Goal: Task Accomplishment & Management: Manage account settings

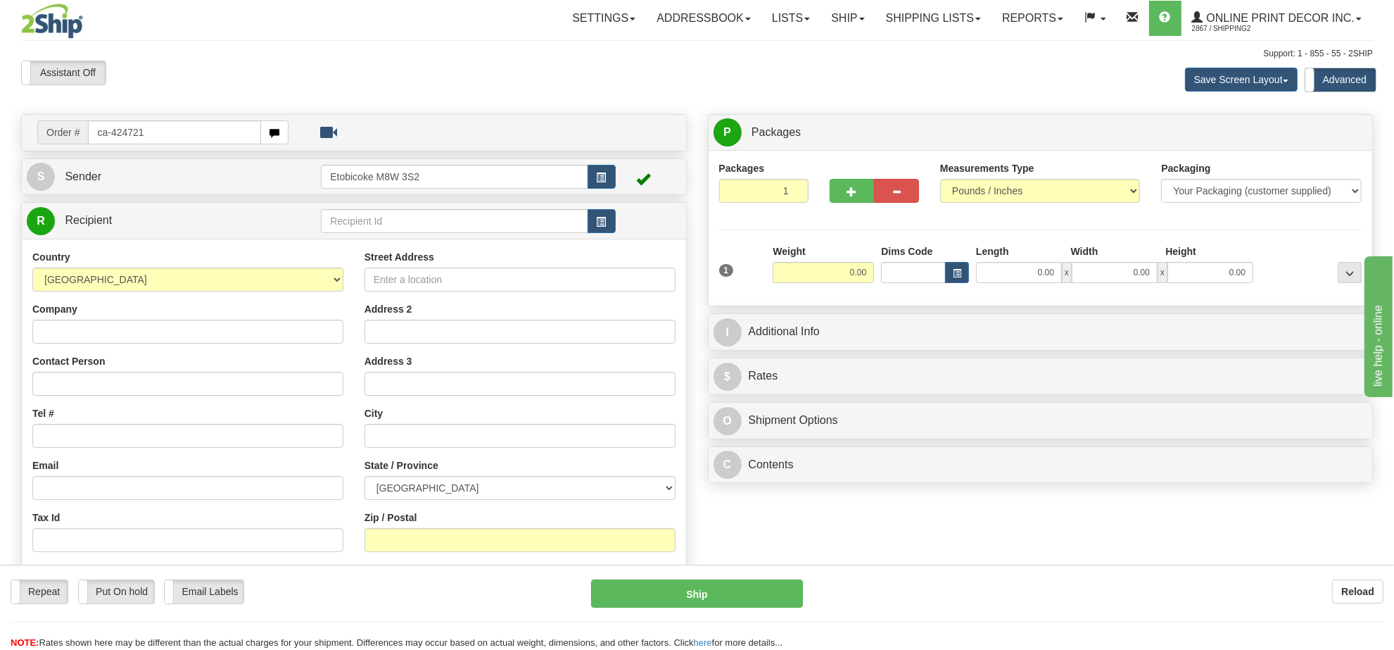
type input "ca-424721"
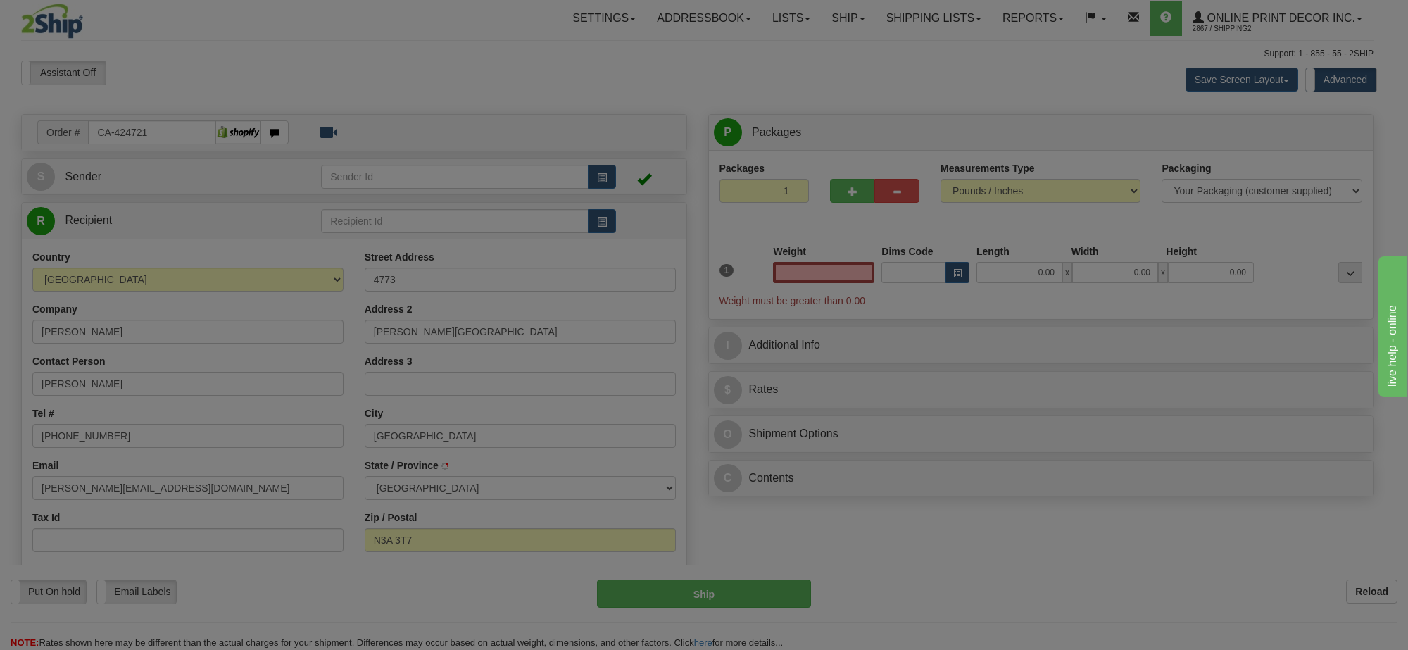
type input "NEW HAMBURG"
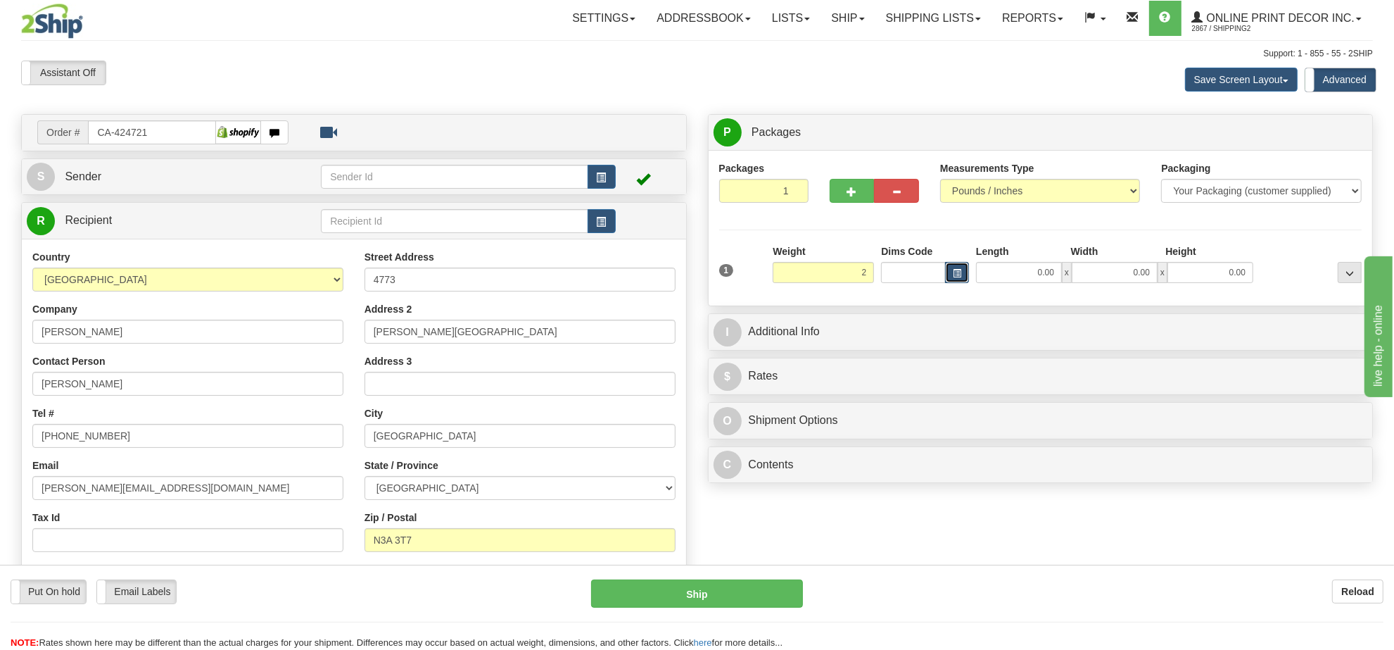
click at [954, 273] on span "button" at bounding box center [957, 274] width 8 height 8
type input "2.00"
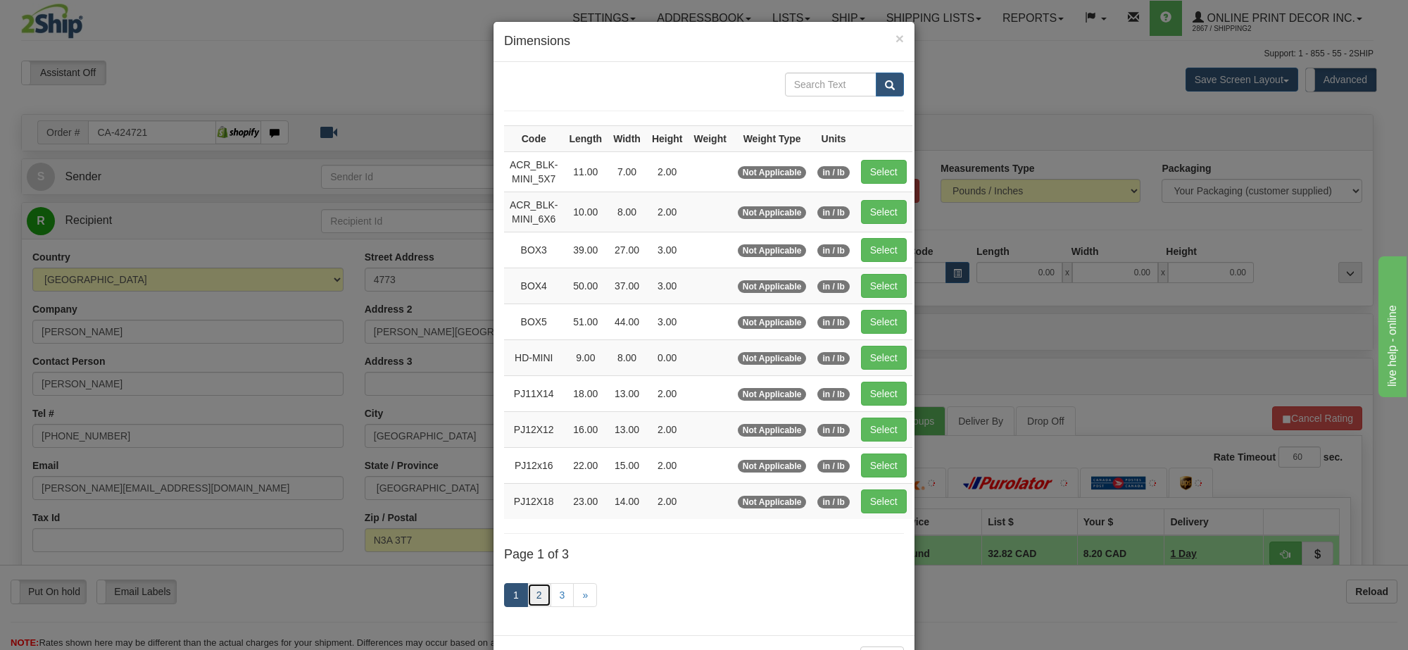
click at [537, 596] on link "2" at bounding box center [539, 595] width 24 height 24
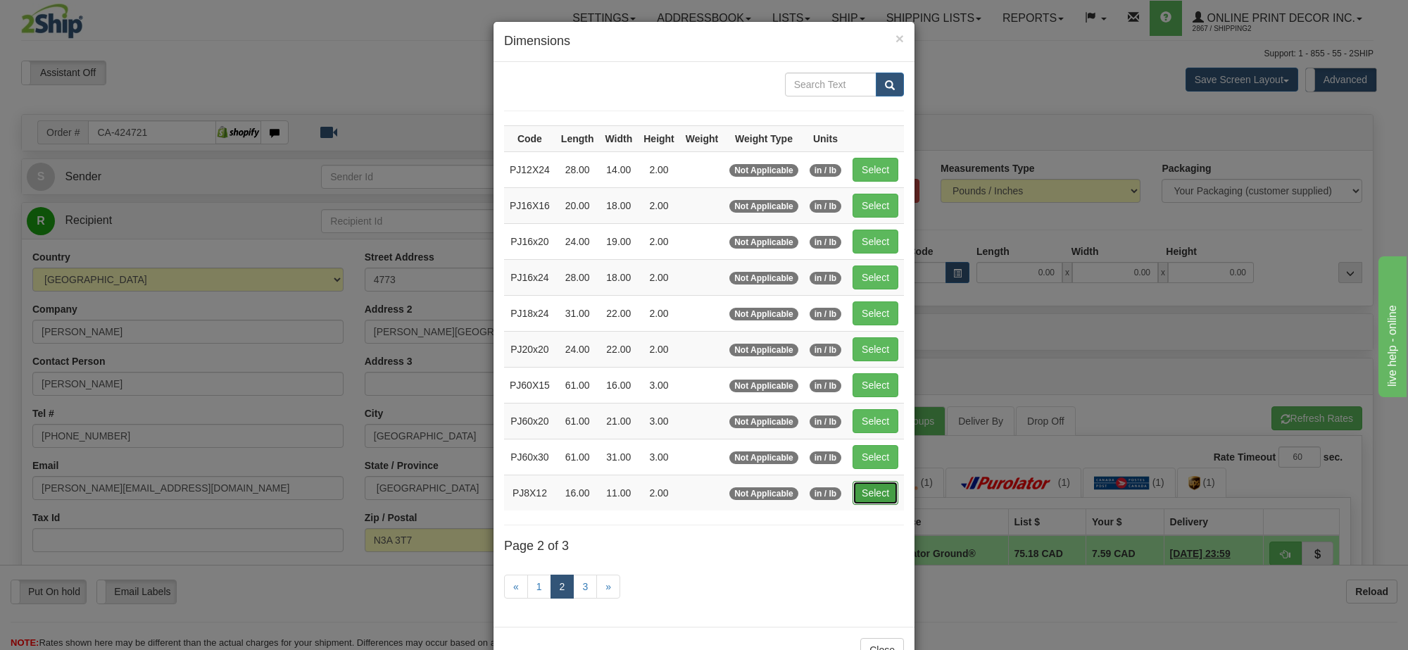
click at [881, 501] on button "Select" at bounding box center [875, 493] width 46 height 24
type input "PJ8X12"
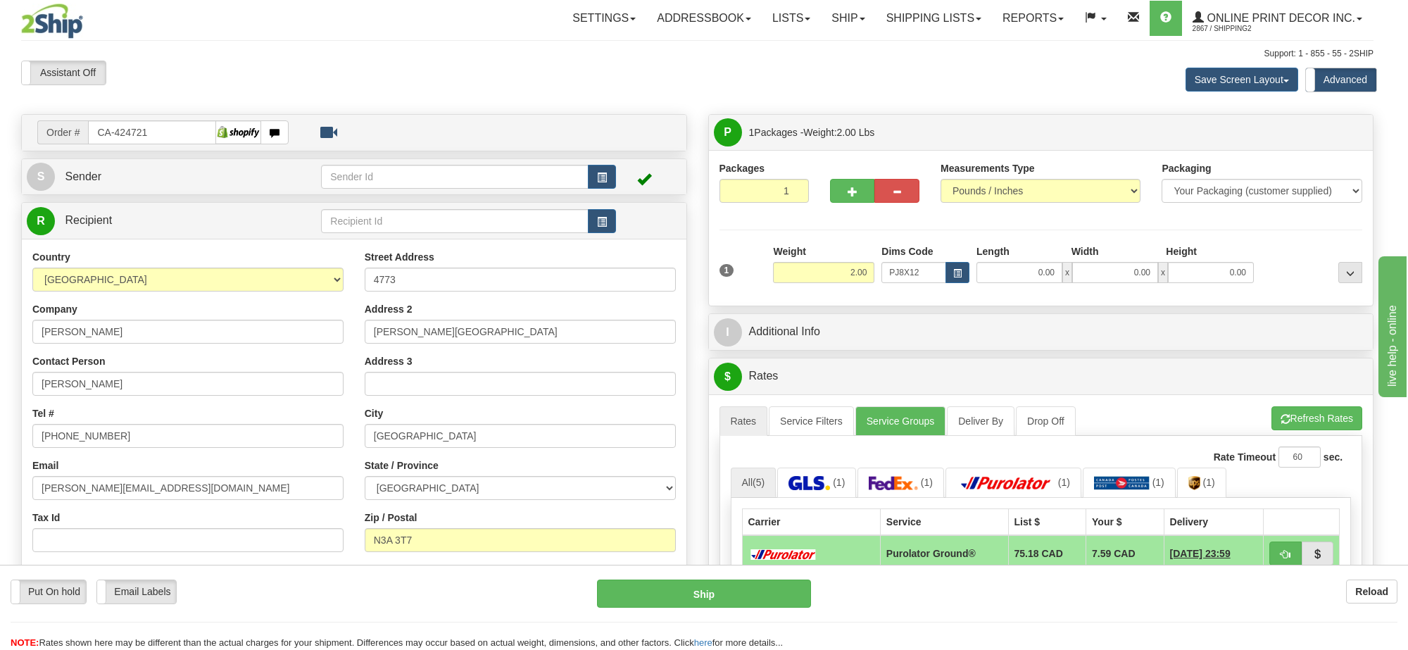
type input "16.00"
type input "11.00"
type input "2.00"
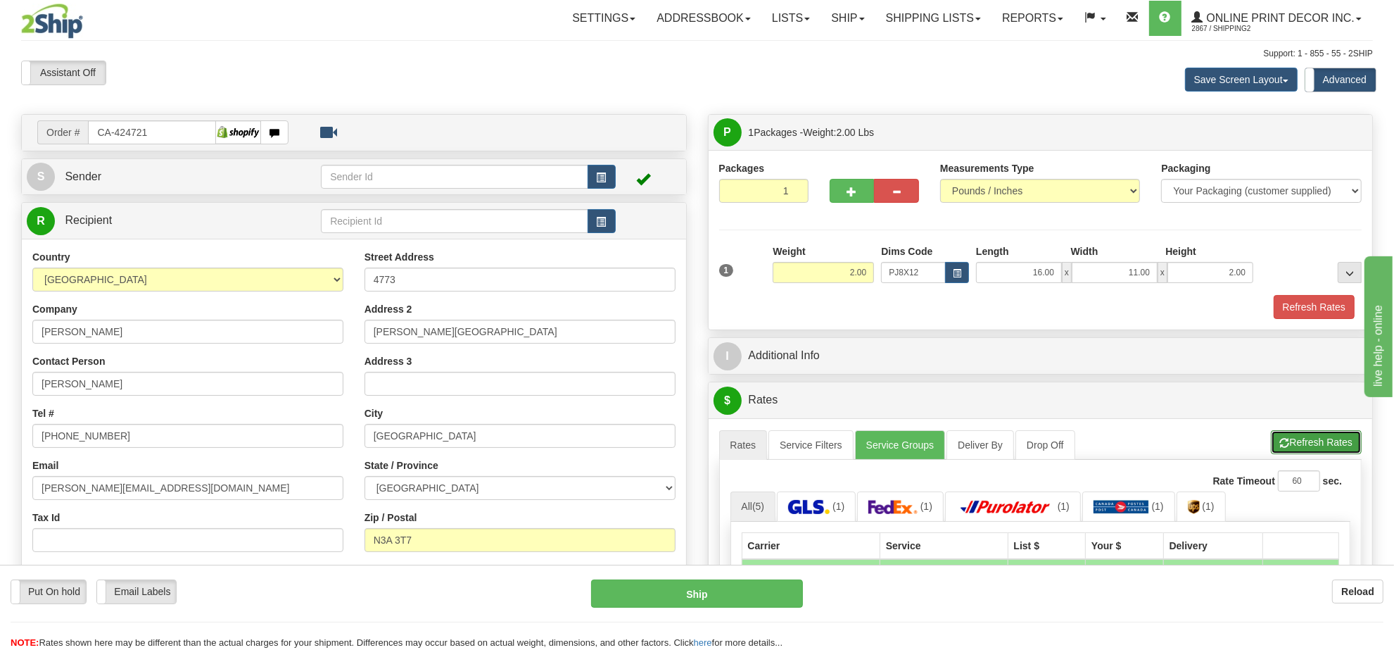
click at [1299, 447] on button "Refresh Rates" at bounding box center [1316, 442] width 91 height 24
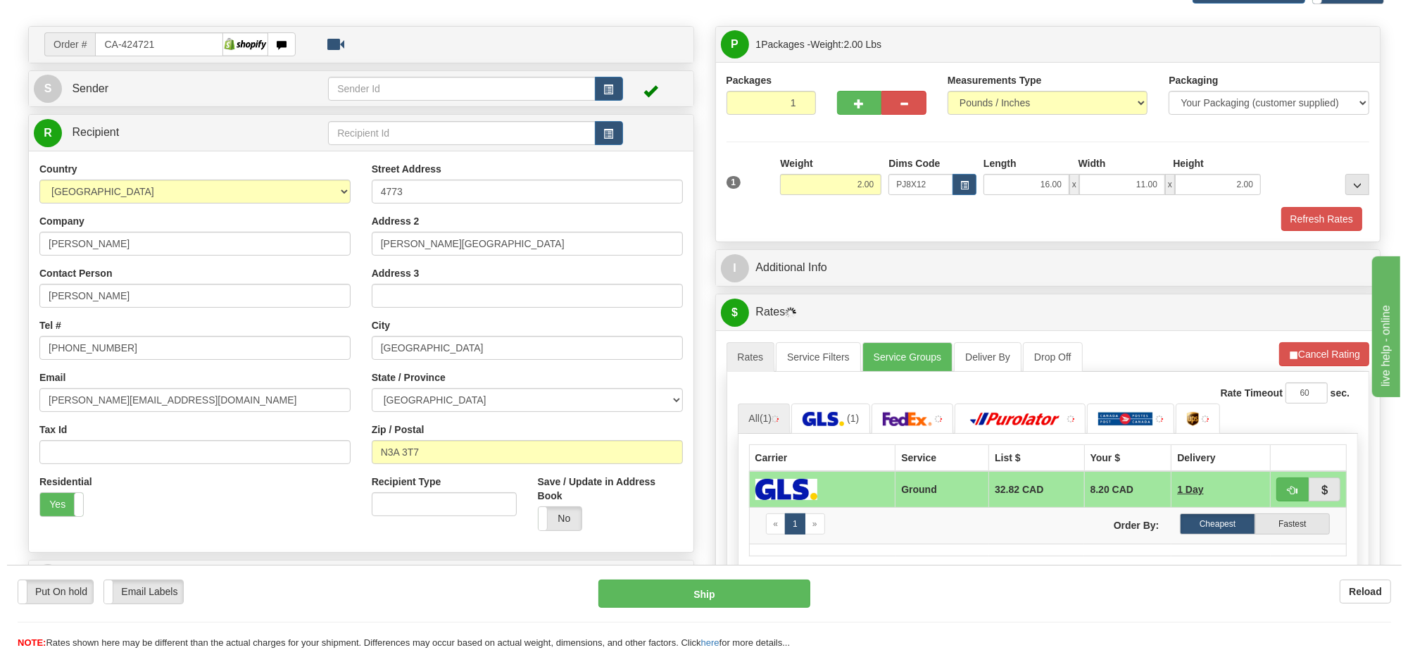
scroll to position [176, 0]
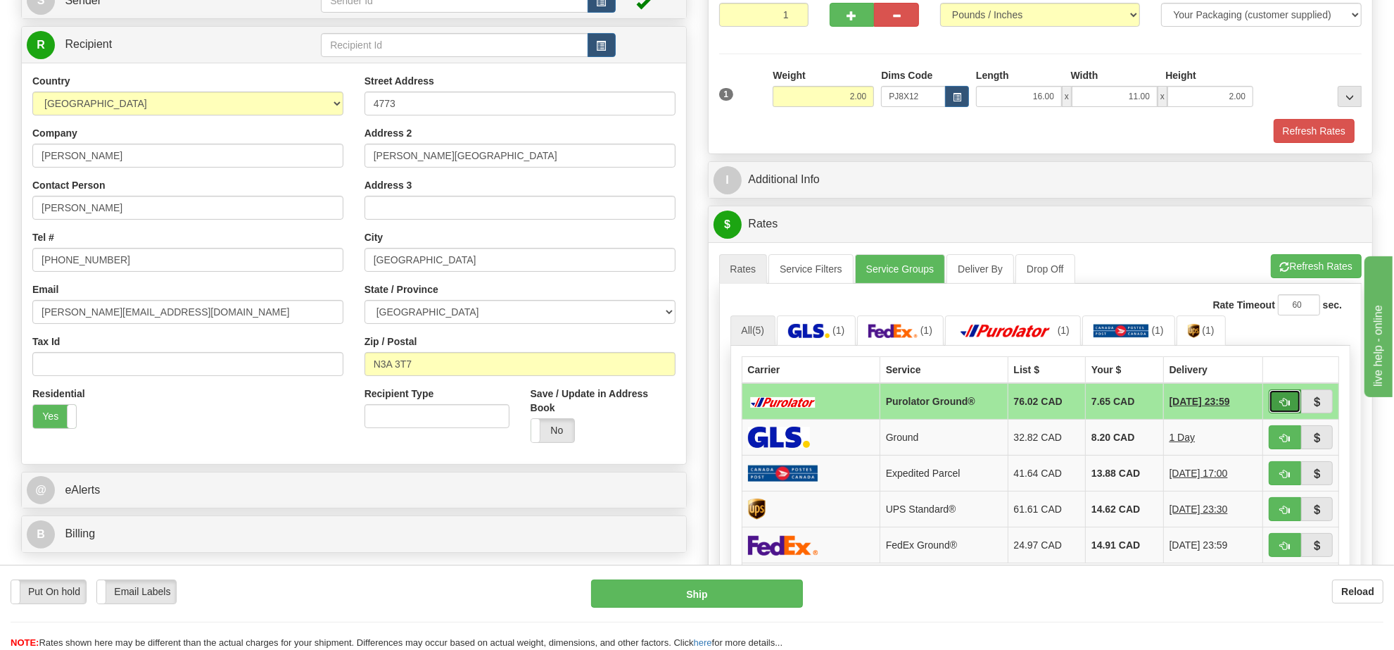
click at [1284, 402] on span "button" at bounding box center [1285, 402] width 10 height 9
type input "260"
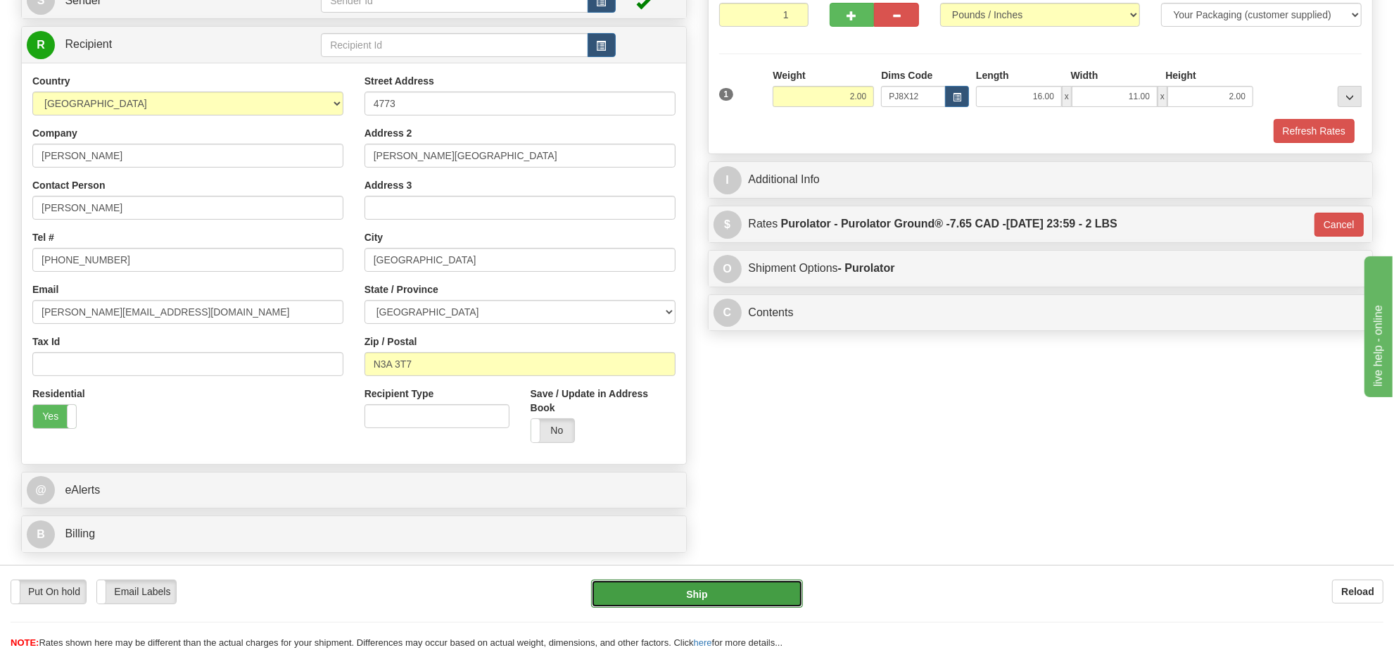
click at [699, 588] on button "Ship" at bounding box center [696, 593] width 211 height 28
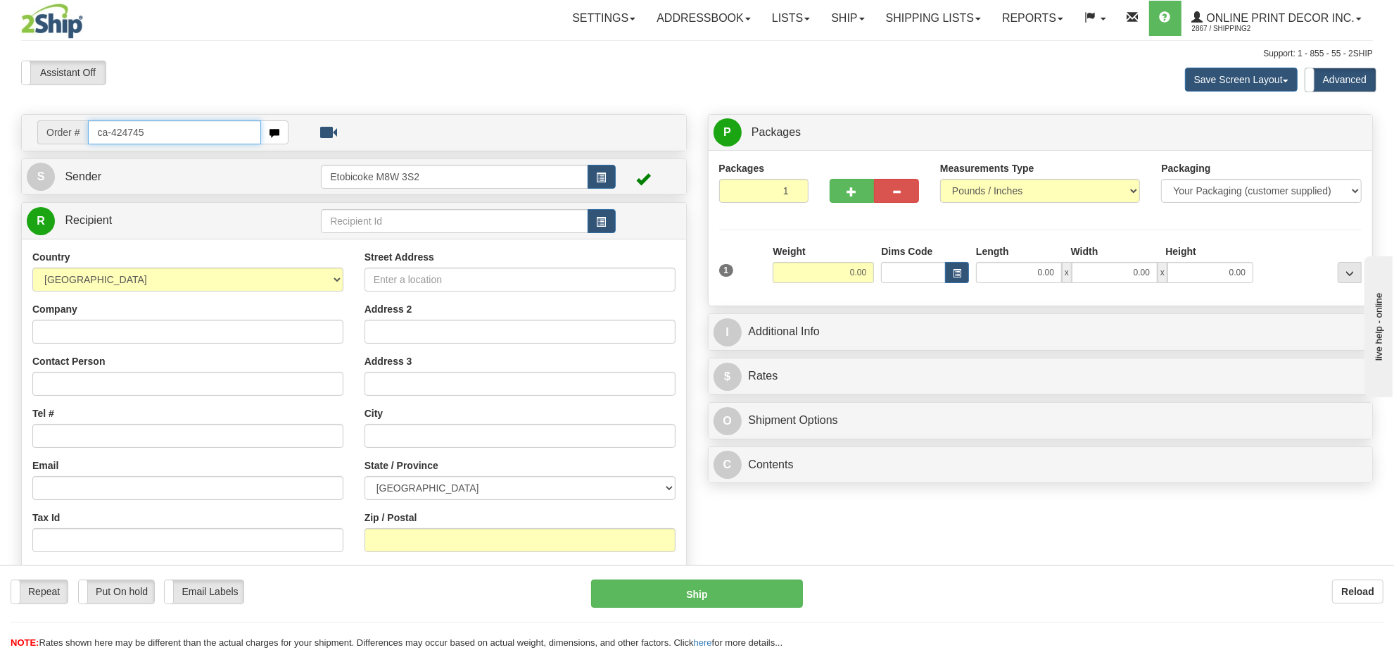
type input "ca-424745"
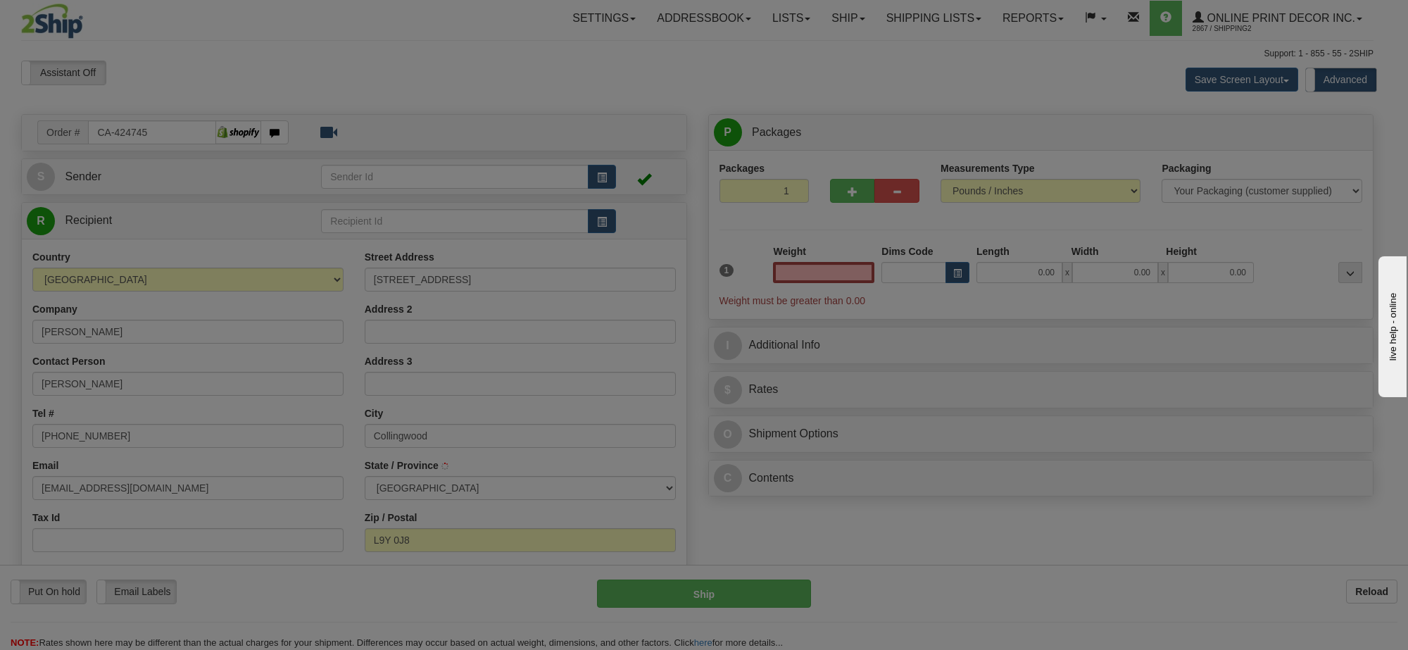
type input "COLLINGWOOD"
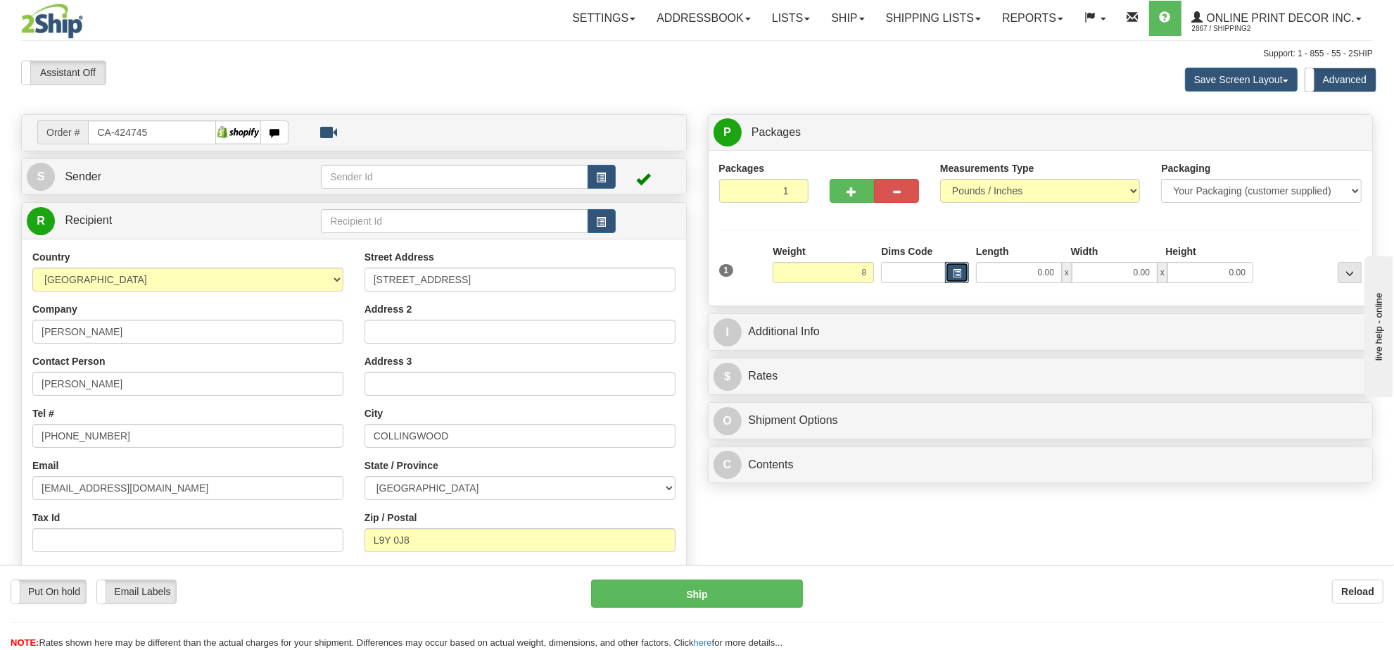
type input "8.00"
click at [966, 274] on button "button" at bounding box center [957, 272] width 24 height 21
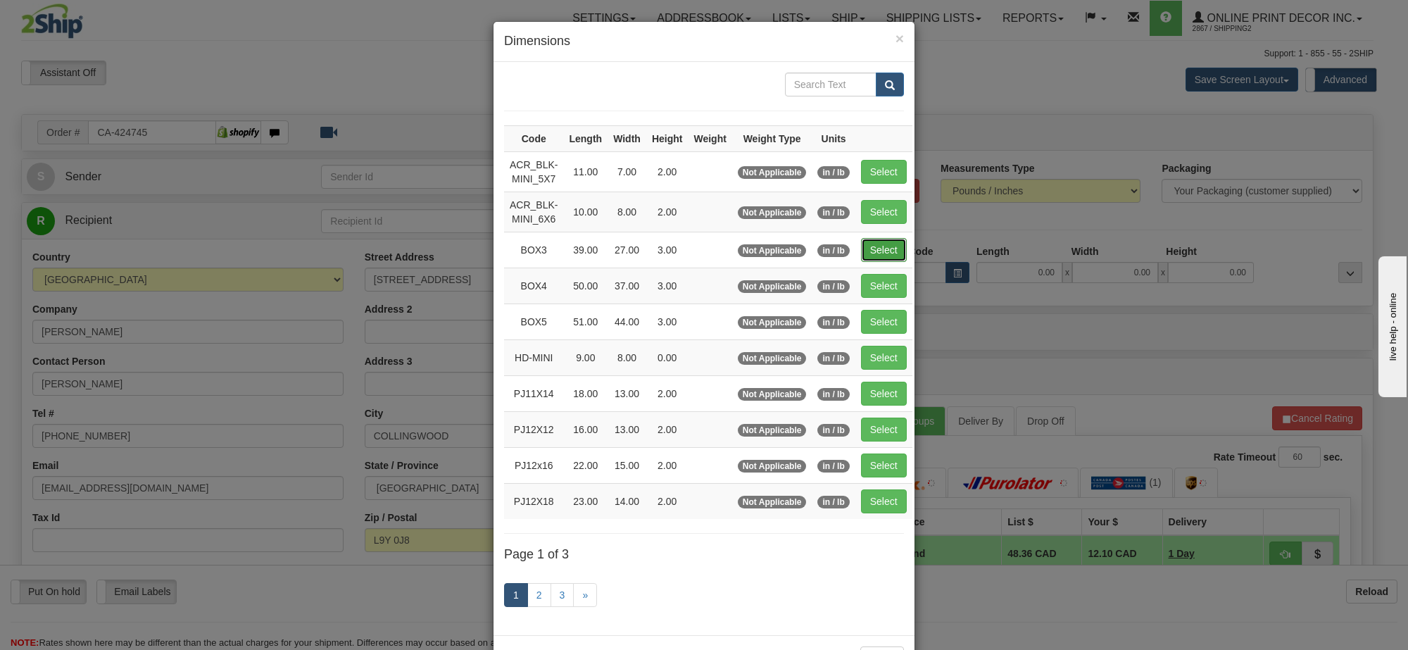
click at [899, 250] on button "Select" at bounding box center [884, 250] width 46 height 24
type input "BOX3"
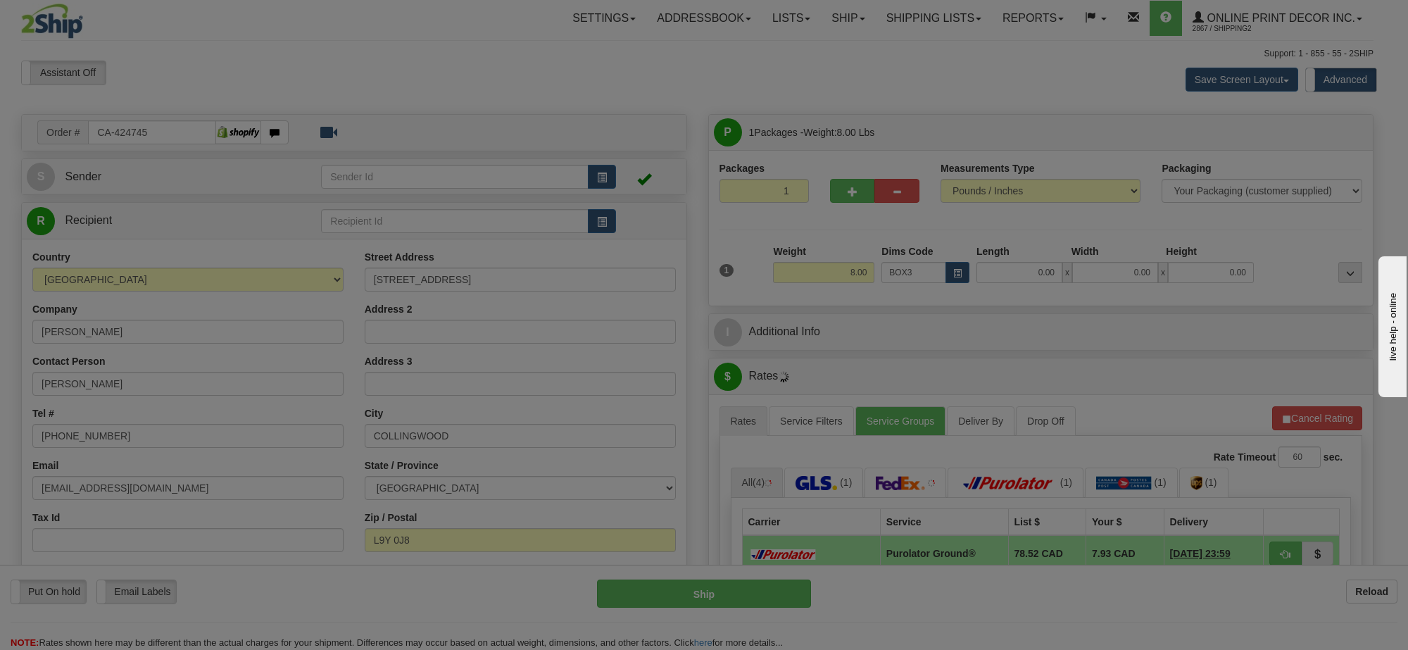
type input "39.00"
type input "27.00"
type input "3.00"
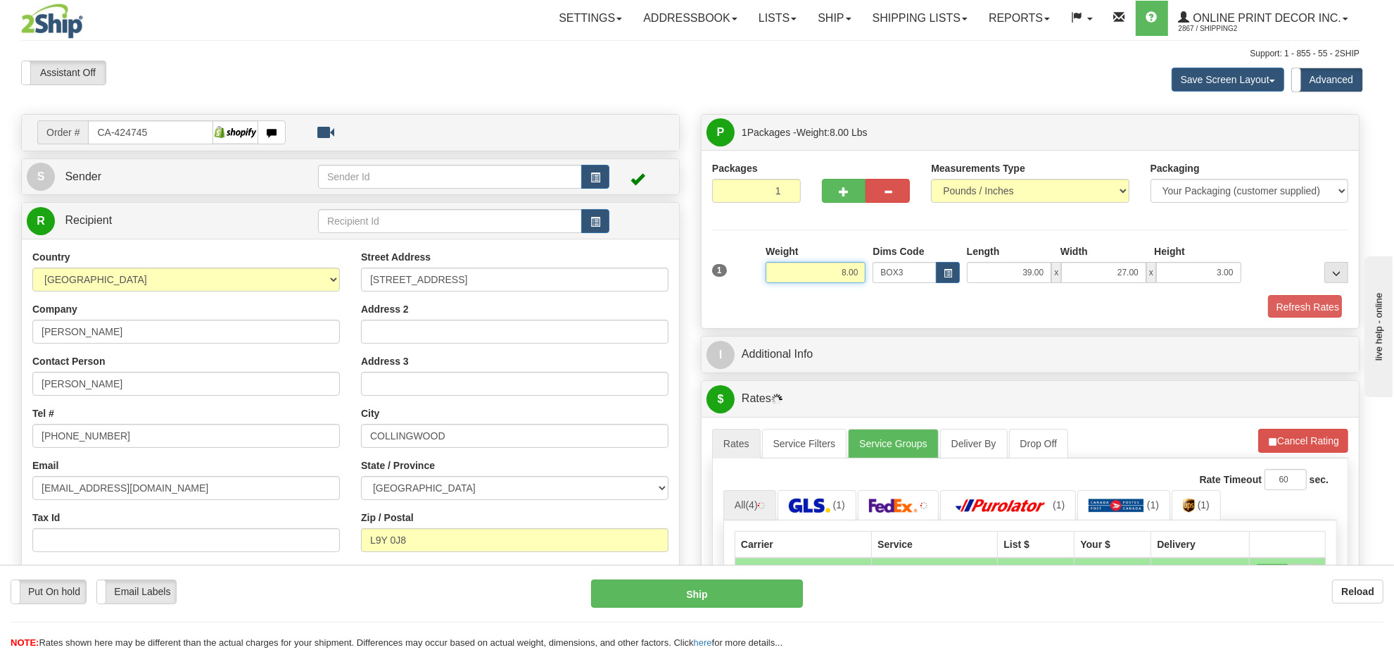
click at [866, 274] on input "8.00" at bounding box center [816, 272] width 100 height 21
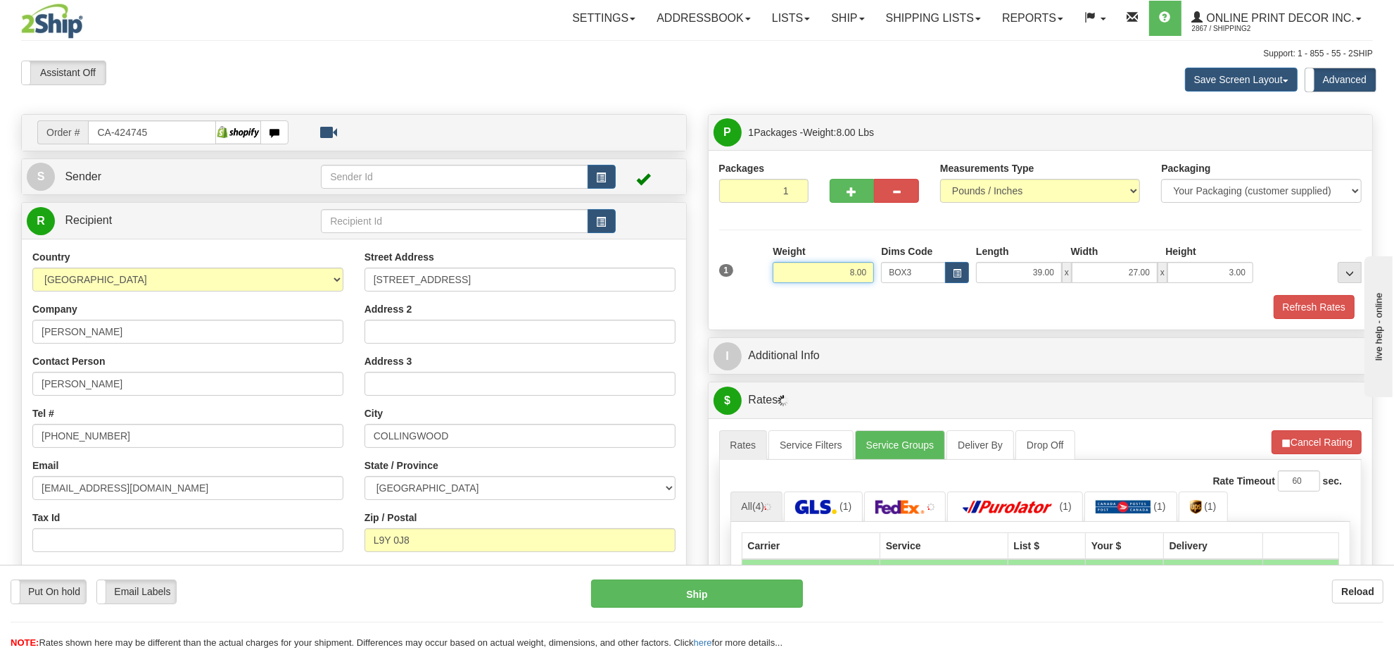
click at [870, 274] on input "8.00" at bounding box center [823, 272] width 101 height 21
click at [1329, 451] on li "Refresh Rates Cancel Rating" at bounding box center [1316, 442] width 91 height 24
type input "9.00"
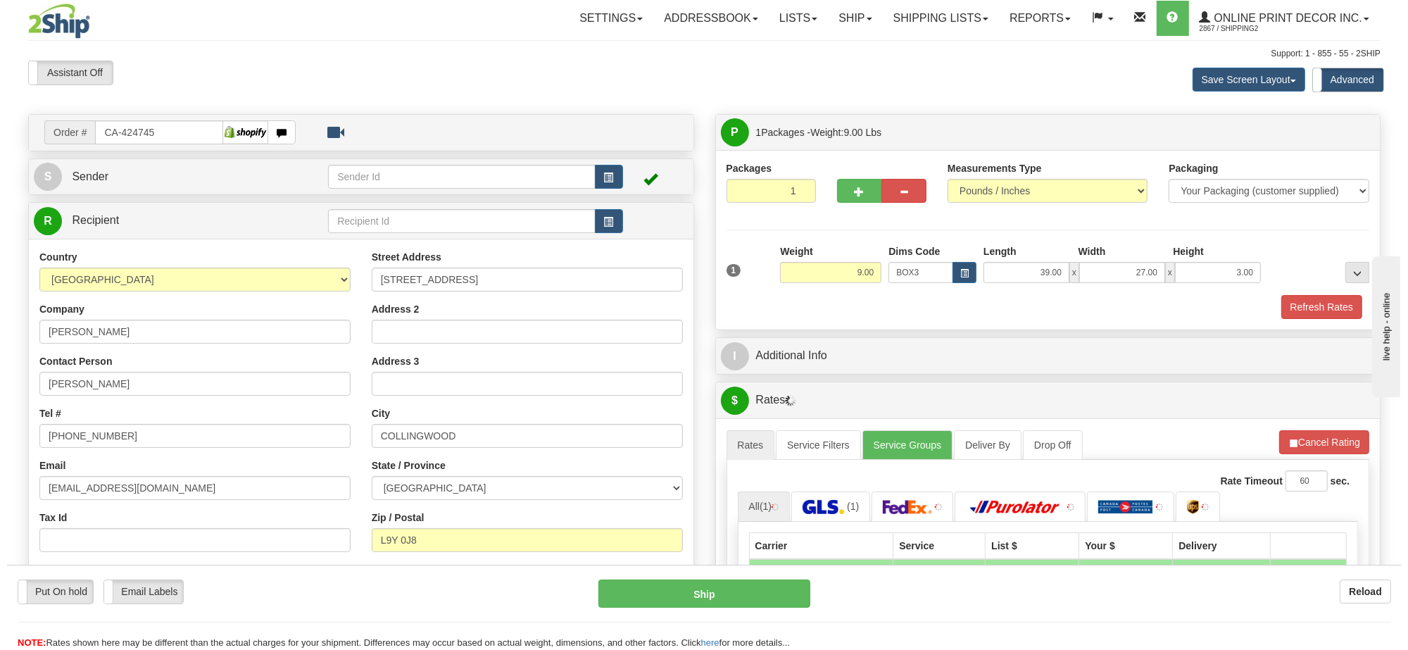
scroll to position [176, 0]
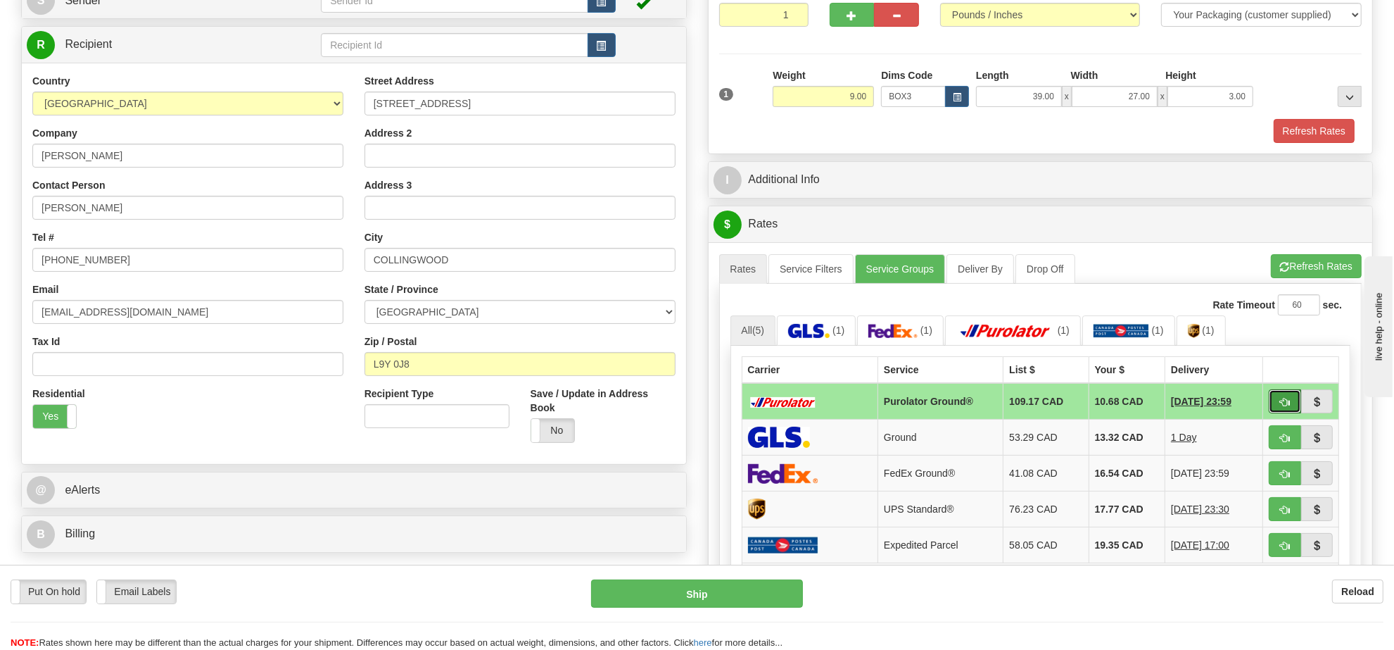
click at [1281, 407] on span "button" at bounding box center [1285, 402] width 10 height 9
type input "260"
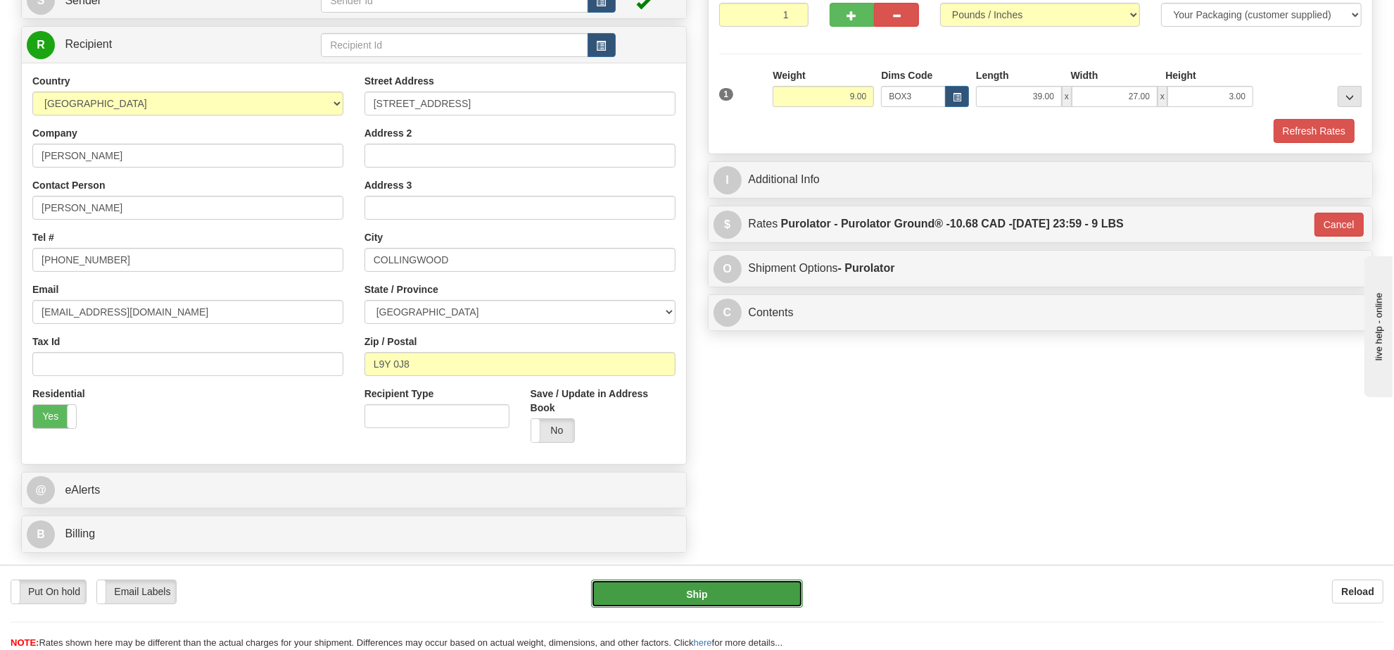
click at [754, 600] on button "Ship" at bounding box center [696, 593] width 211 height 28
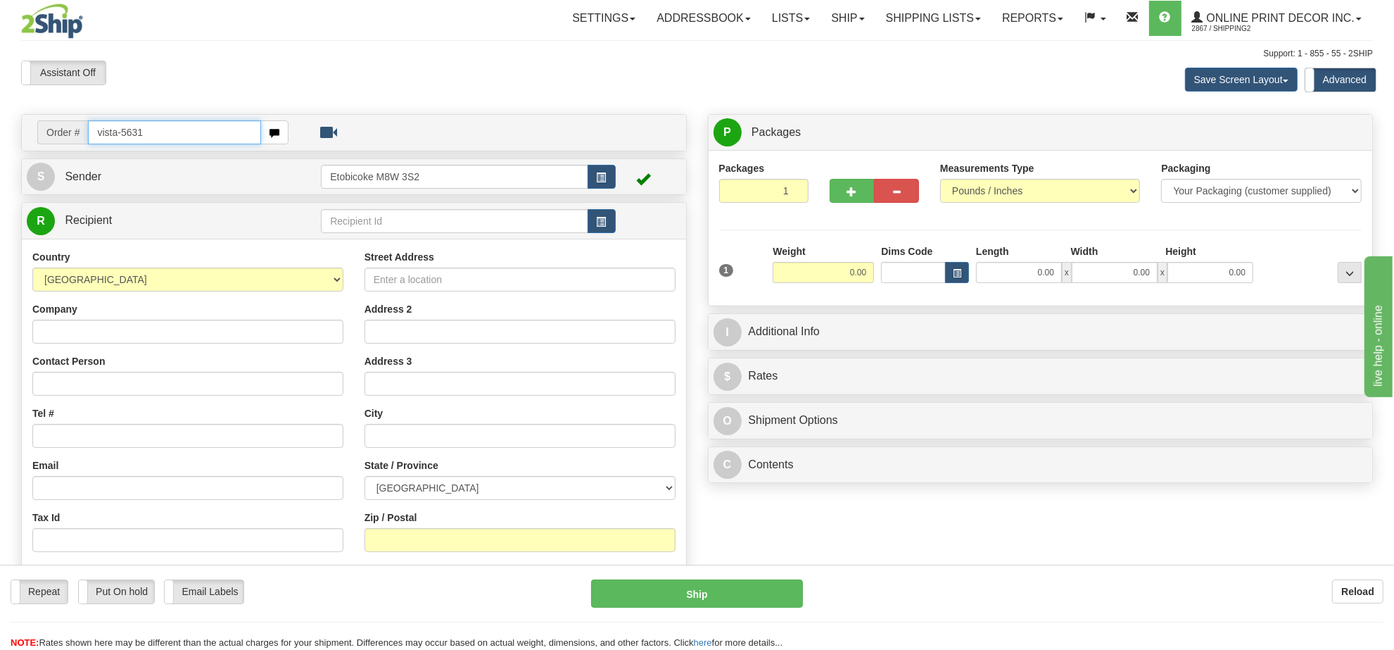
type input "vista-5631"
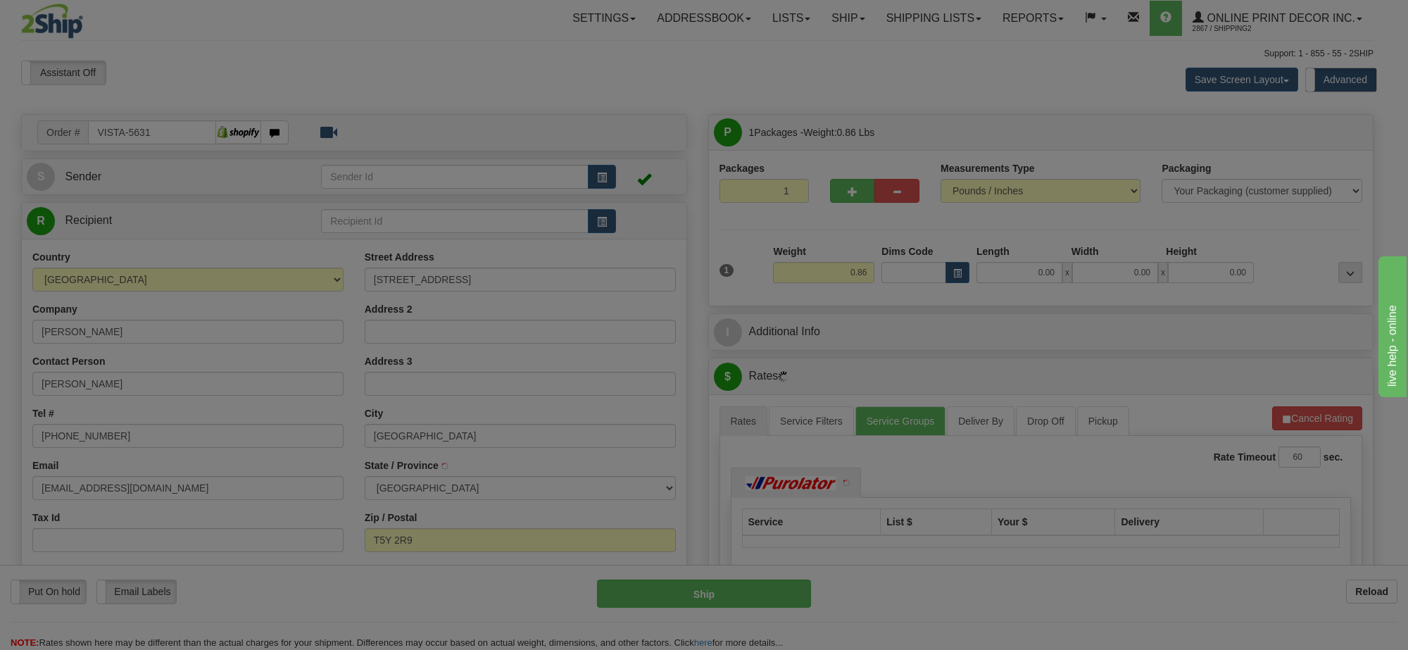
type input "EDMONTON"
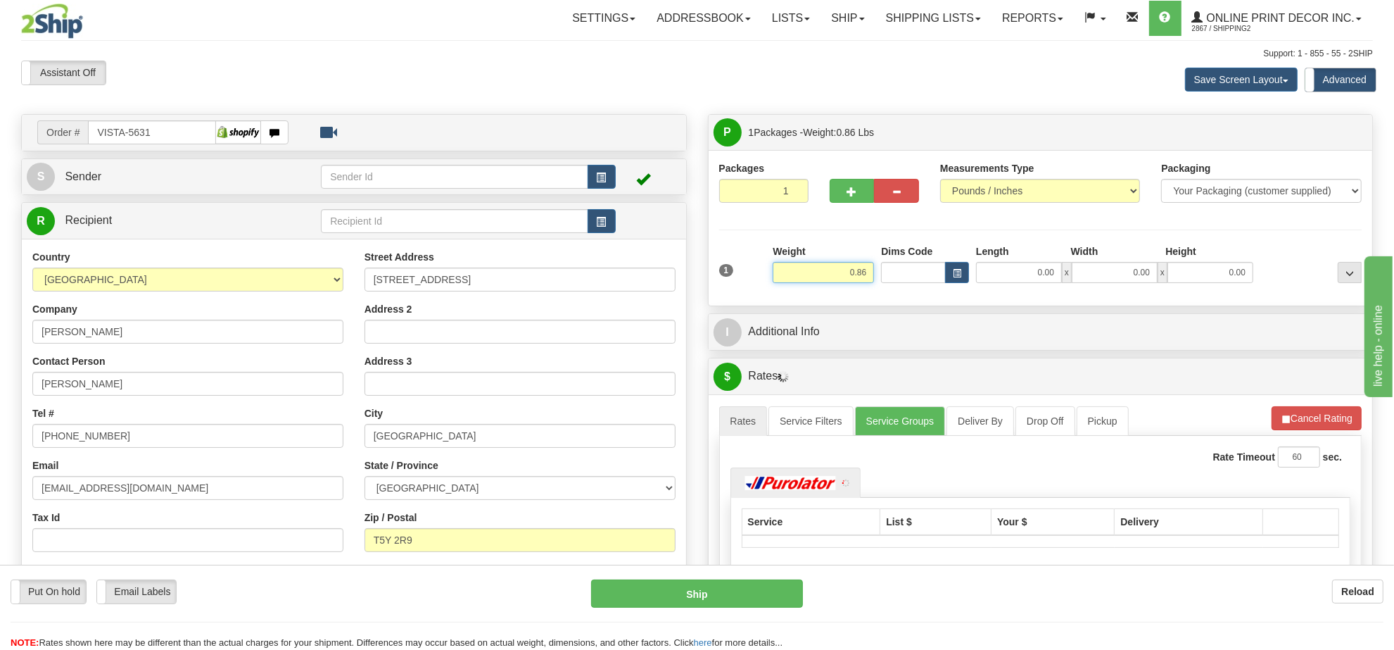
click at [856, 277] on input "0.86" at bounding box center [823, 272] width 101 height 21
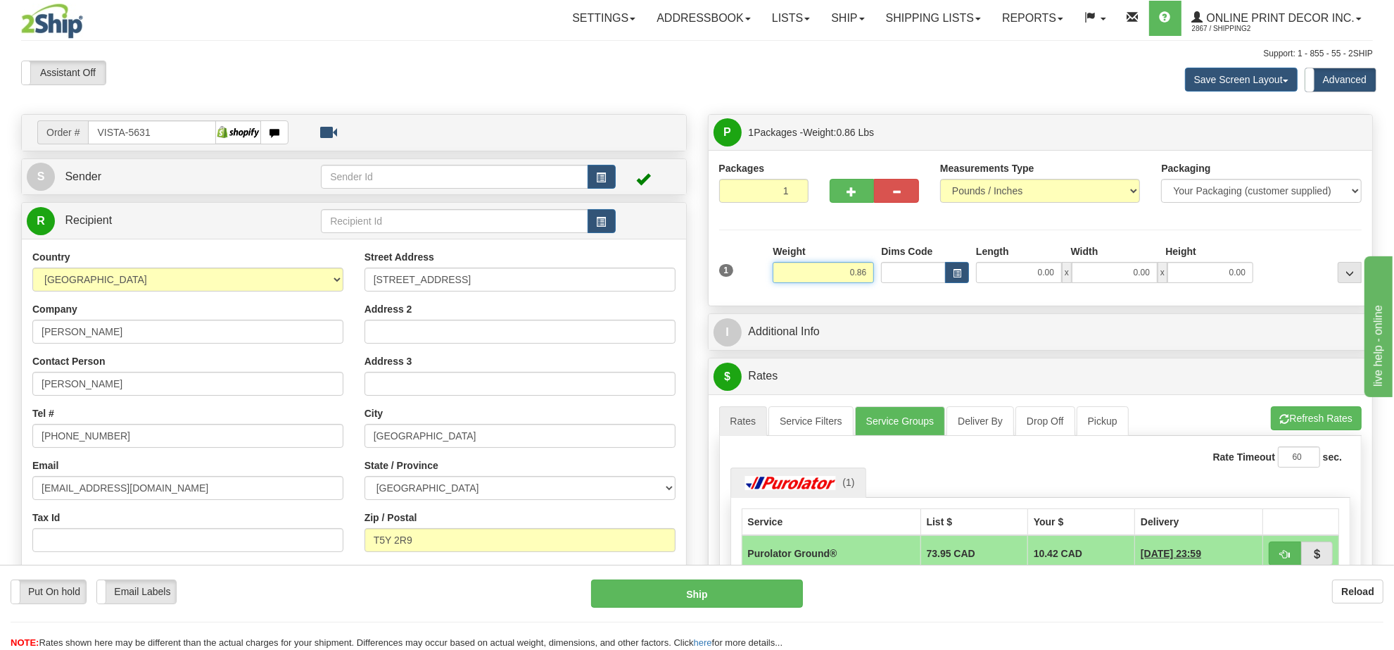
click at [856, 277] on input "0.86" at bounding box center [823, 272] width 101 height 21
click at [617, 167] on td at bounding box center [648, 177] width 65 height 29
type input "2.00"
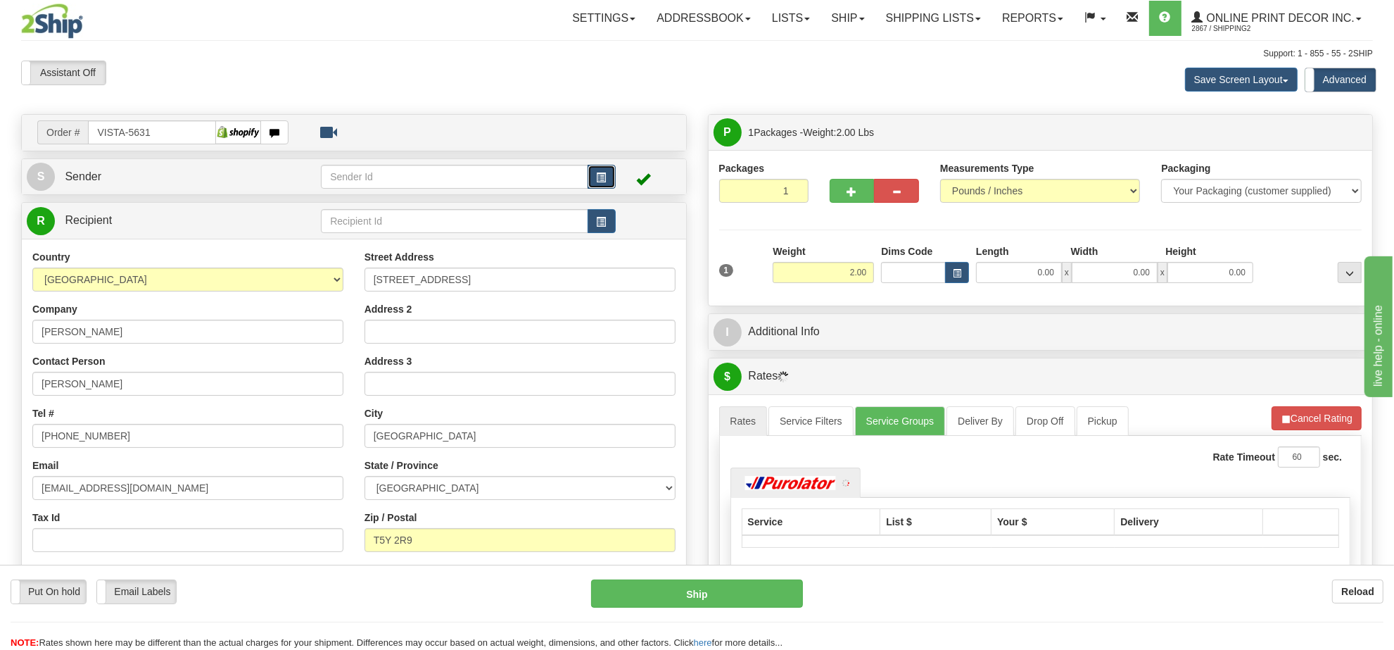
click at [607, 177] on button "button" at bounding box center [602, 177] width 28 height 24
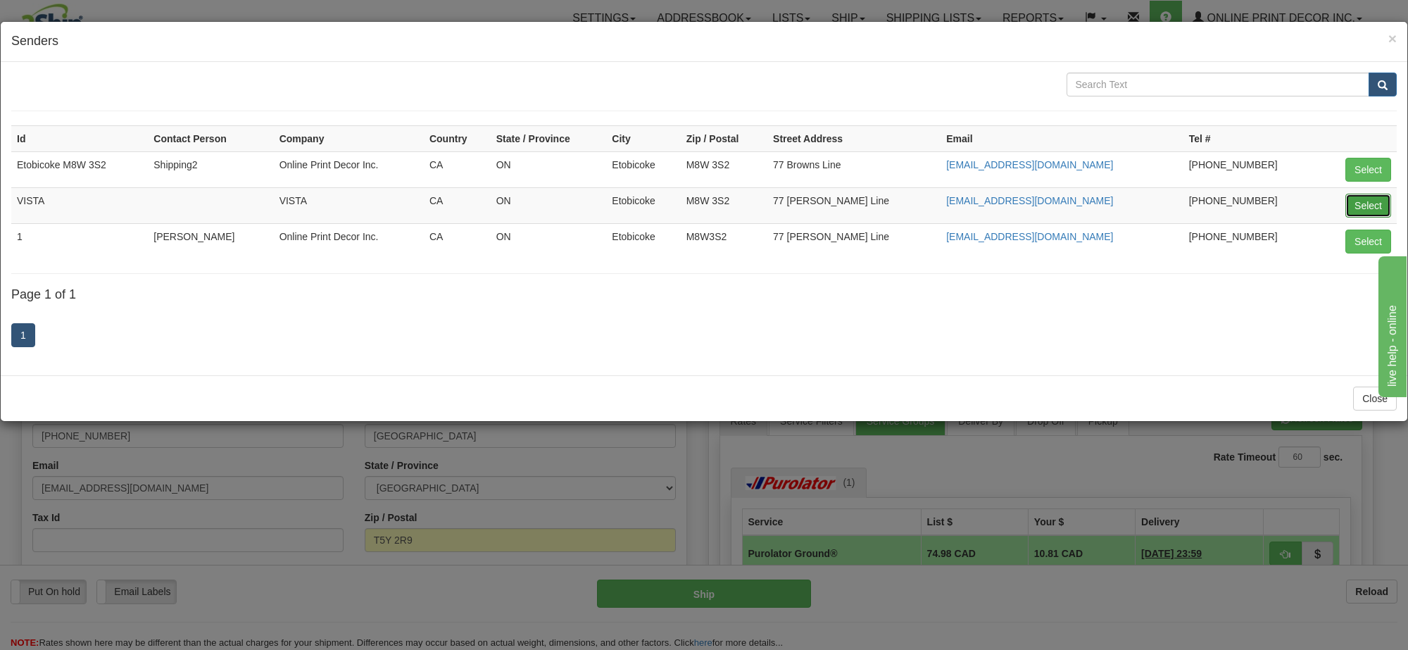
click at [1369, 206] on button "Select" at bounding box center [1368, 206] width 46 height 24
type input "VISTA"
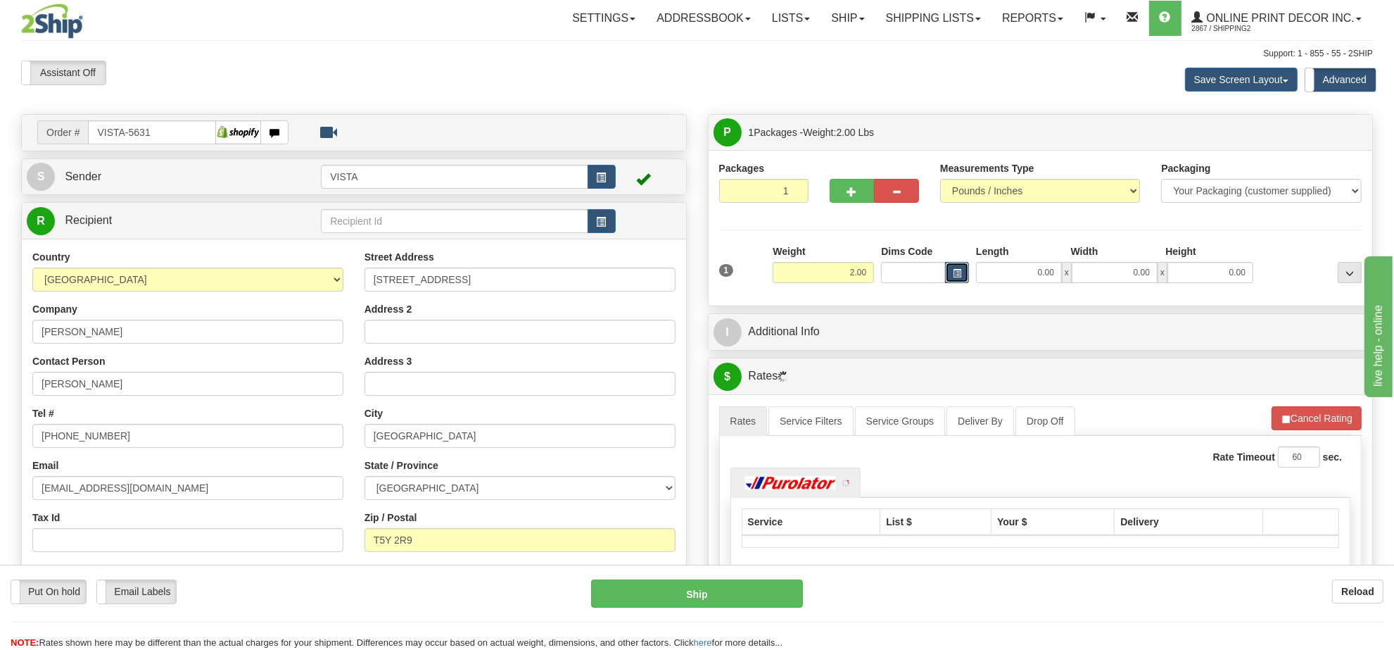
click at [954, 270] on span "button" at bounding box center [957, 274] width 8 height 8
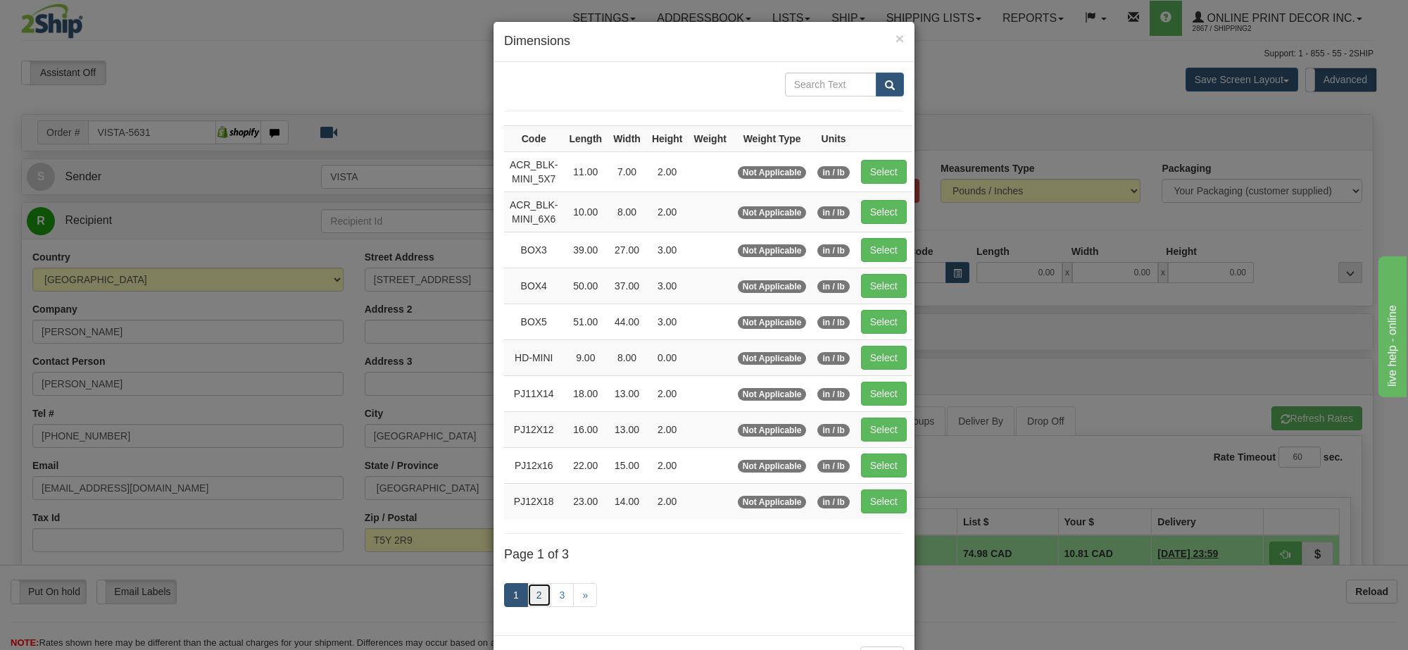
click at [529, 597] on link "2" at bounding box center [539, 595] width 24 height 24
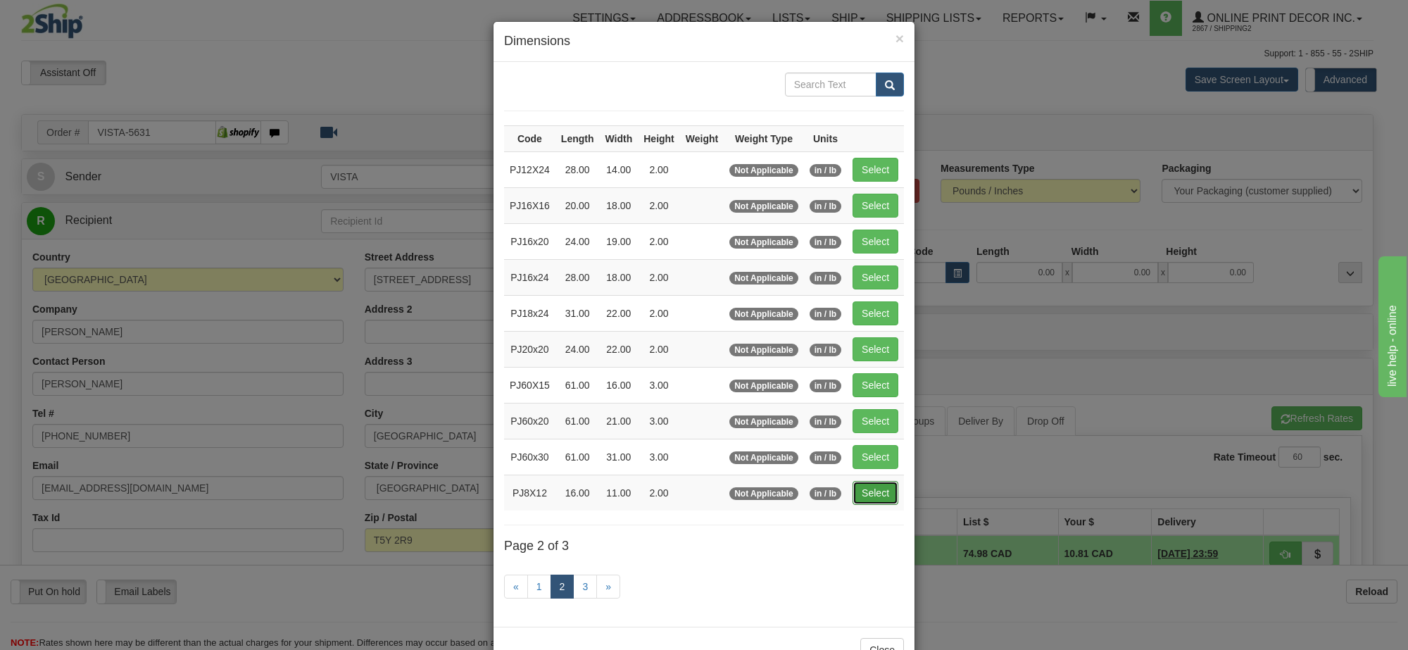
click at [873, 493] on button "Select" at bounding box center [875, 493] width 46 height 24
type input "PJ8X12"
type input "16.00"
type input "11.00"
type input "2.00"
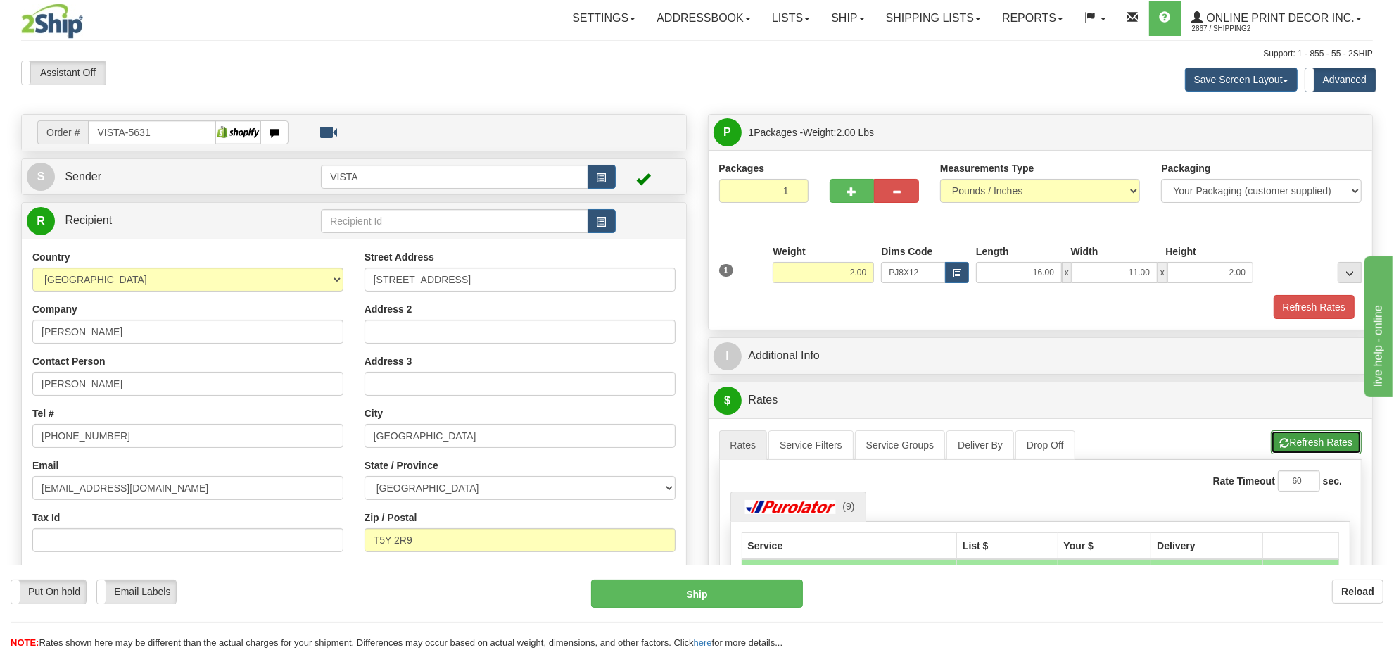
click at [1352, 451] on button "Refresh Rates" at bounding box center [1316, 442] width 91 height 24
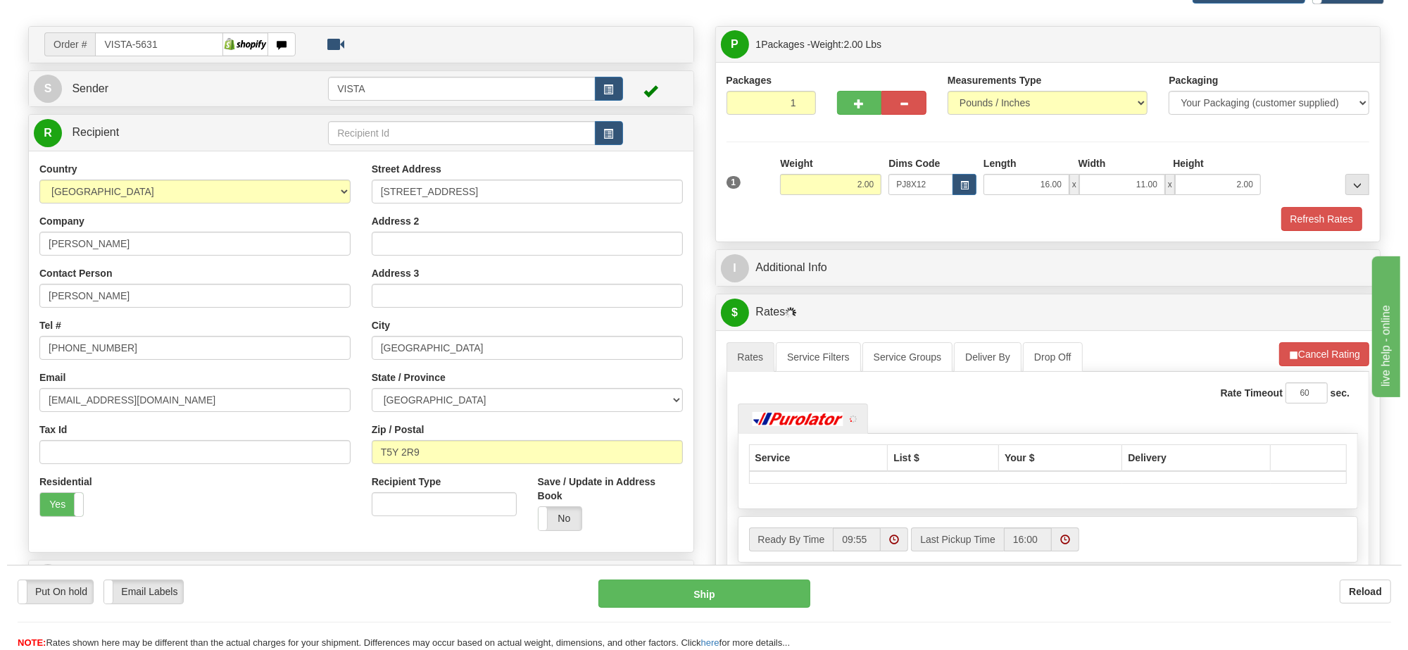
scroll to position [176, 0]
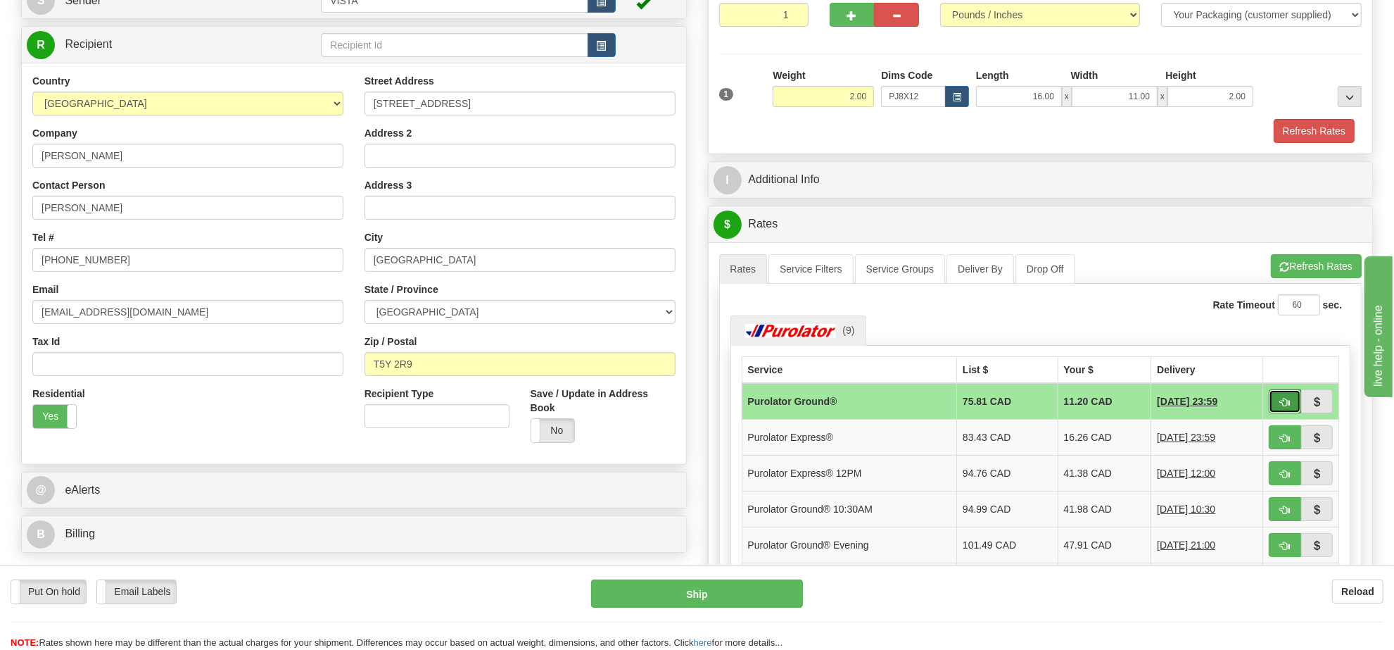
click at [1283, 405] on span "button" at bounding box center [1285, 402] width 10 height 9
type input "260"
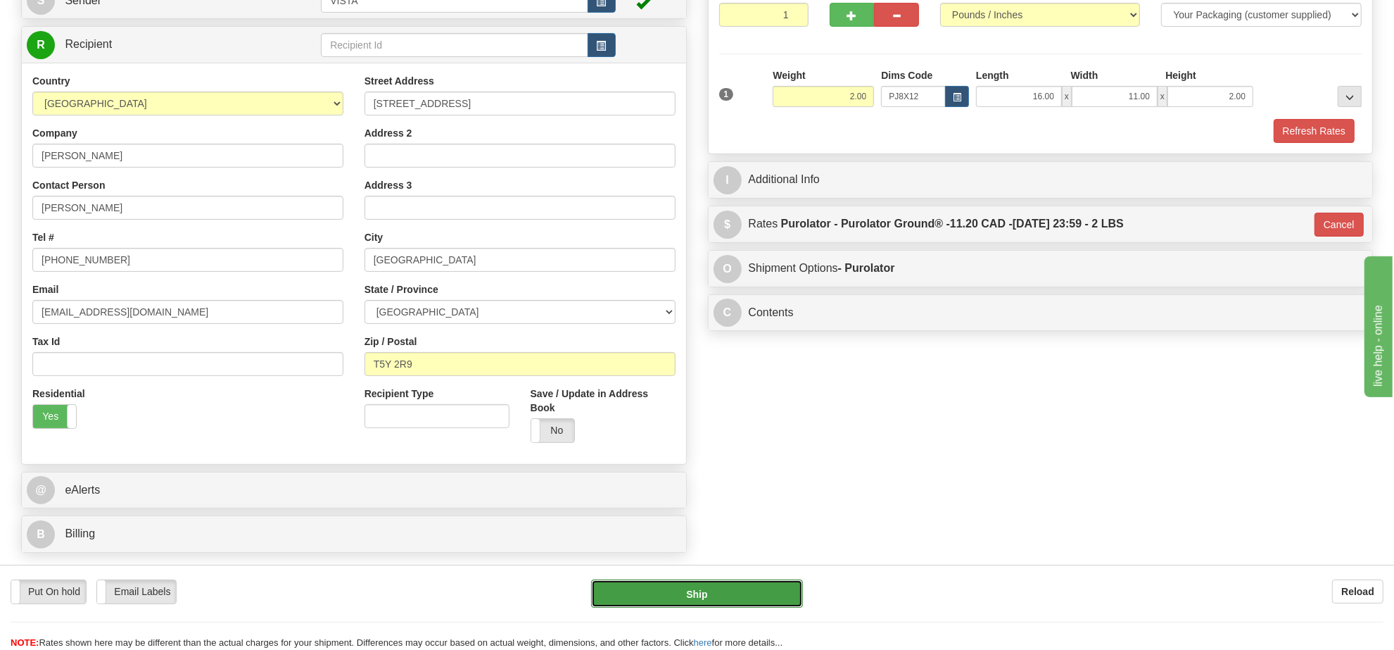
click at [680, 596] on button "Ship" at bounding box center [696, 593] width 211 height 28
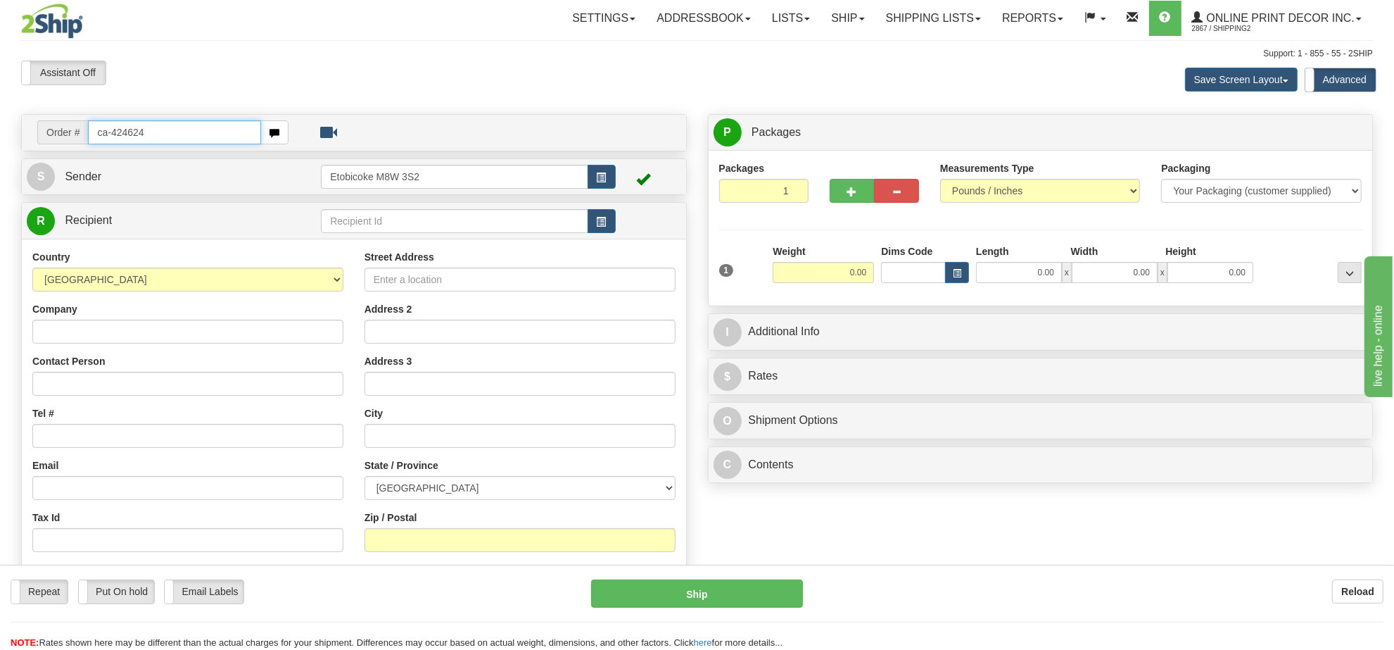
type input "ca-424624"
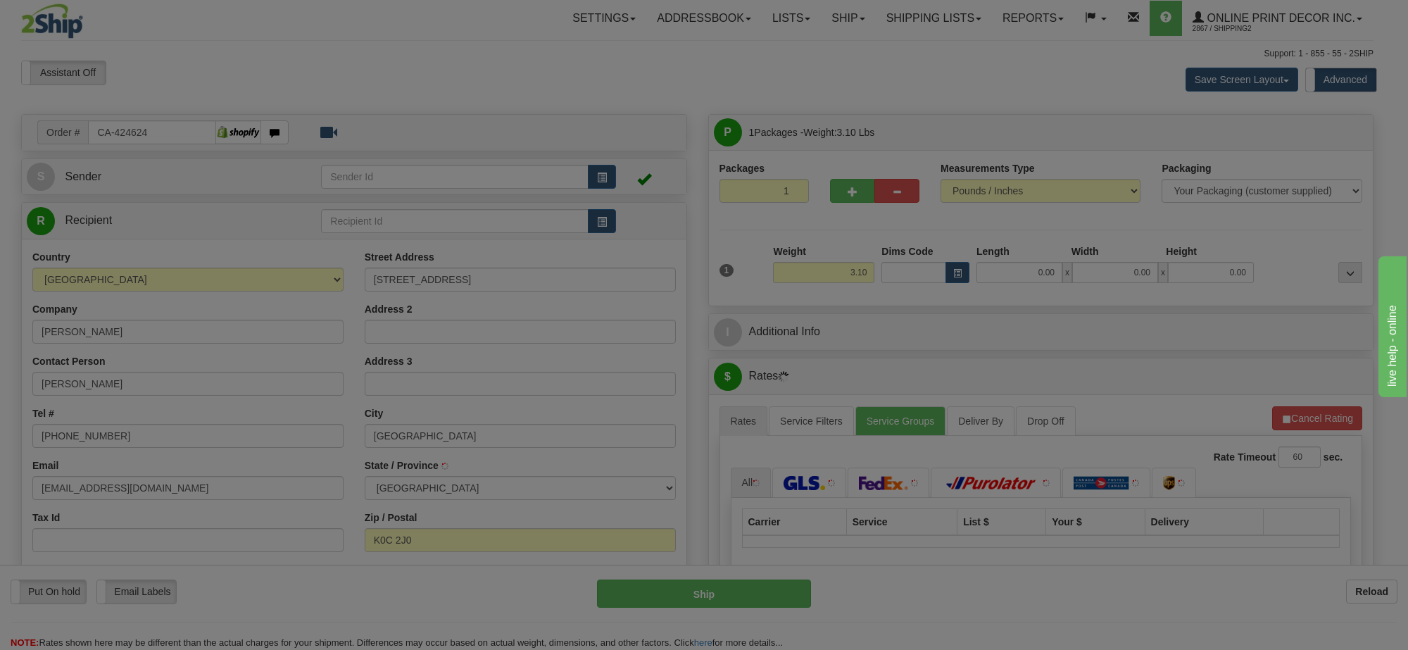
type input "WILLIAMSTOWN"
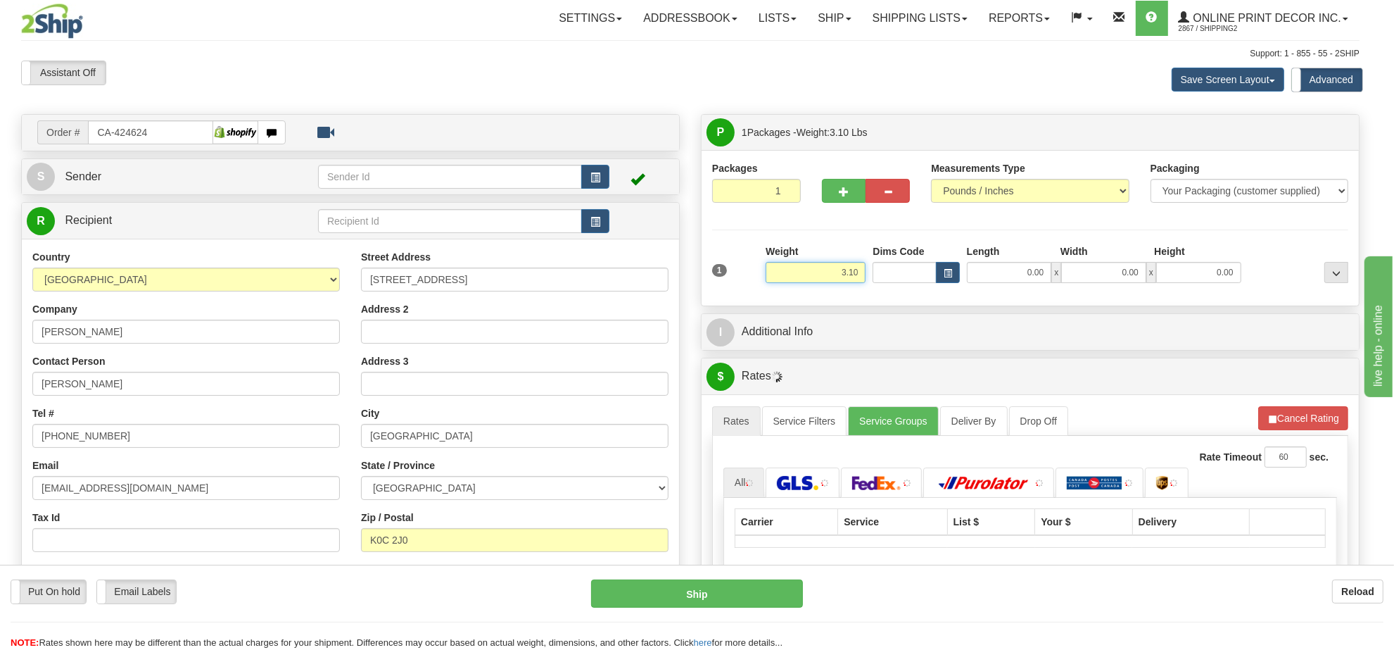
click at [845, 275] on input "3.10" at bounding box center [816, 272] width 100 height 21
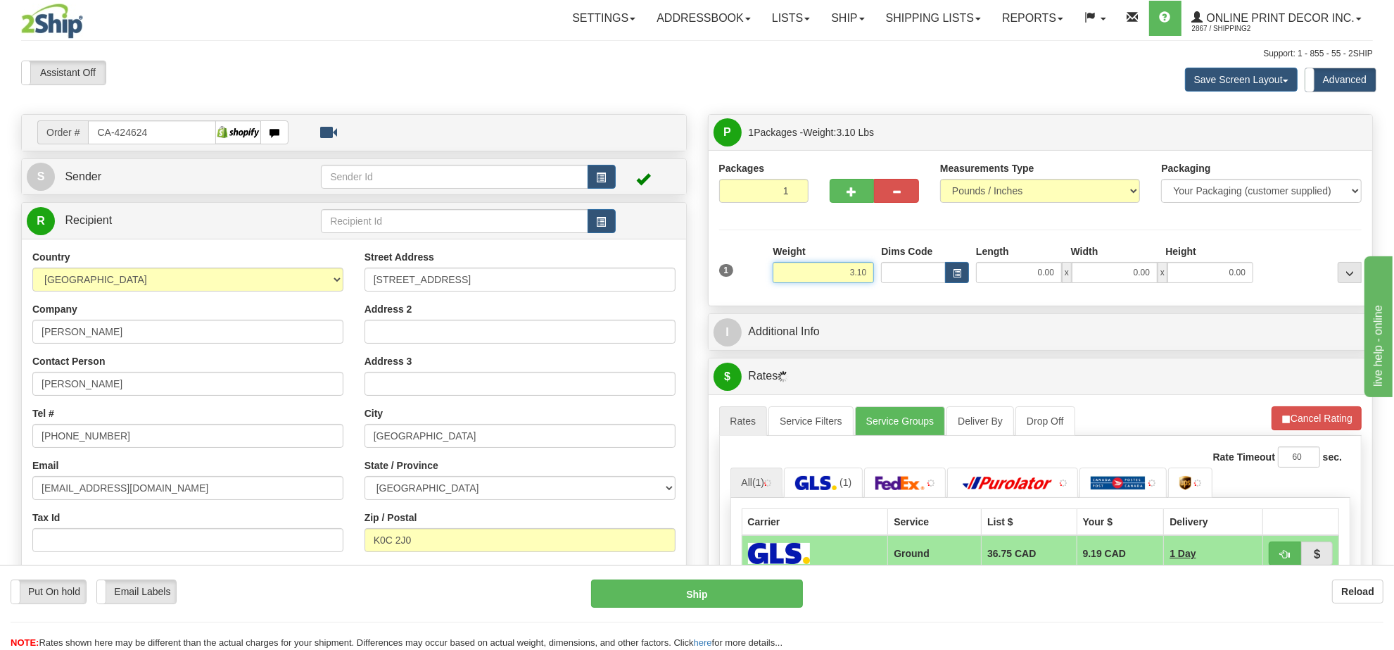
click at [845, 275] on input "3.10" at bounding box center [823, 272] width 101 height 21
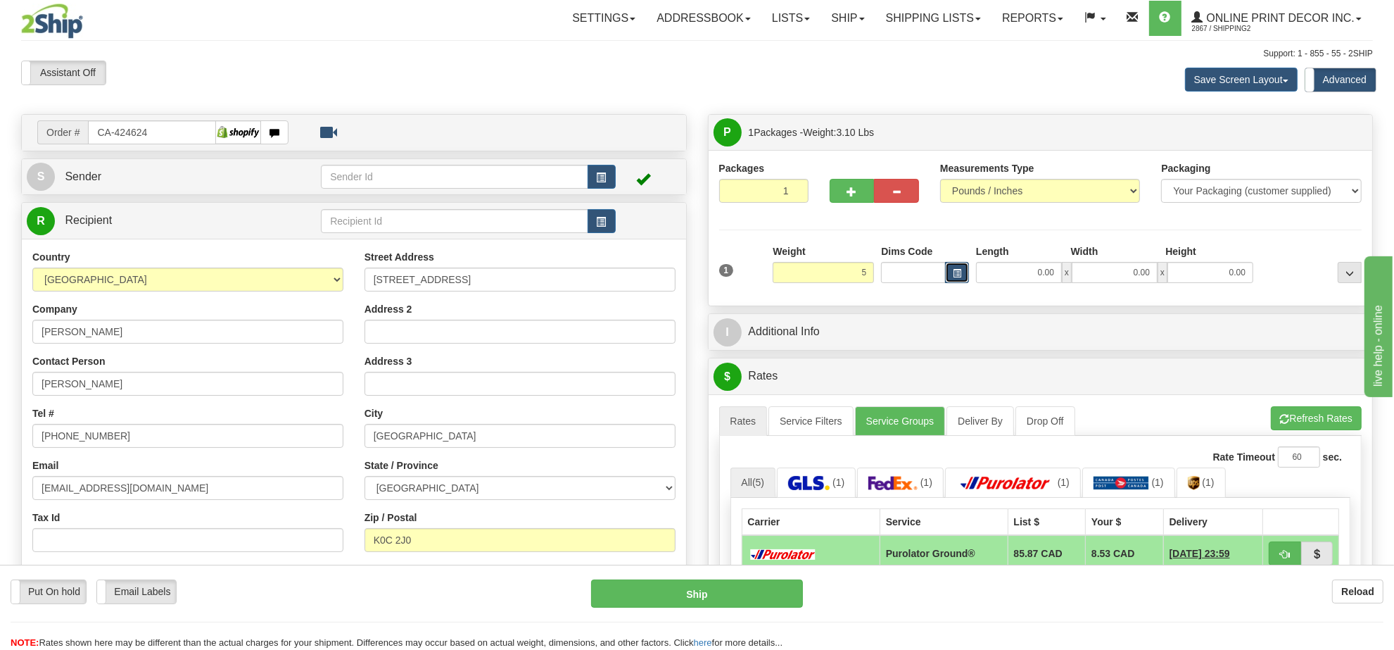
type input "5.00"
click at [966, 277] on button "button" at bounding box center [957, 272] width 24 height 21
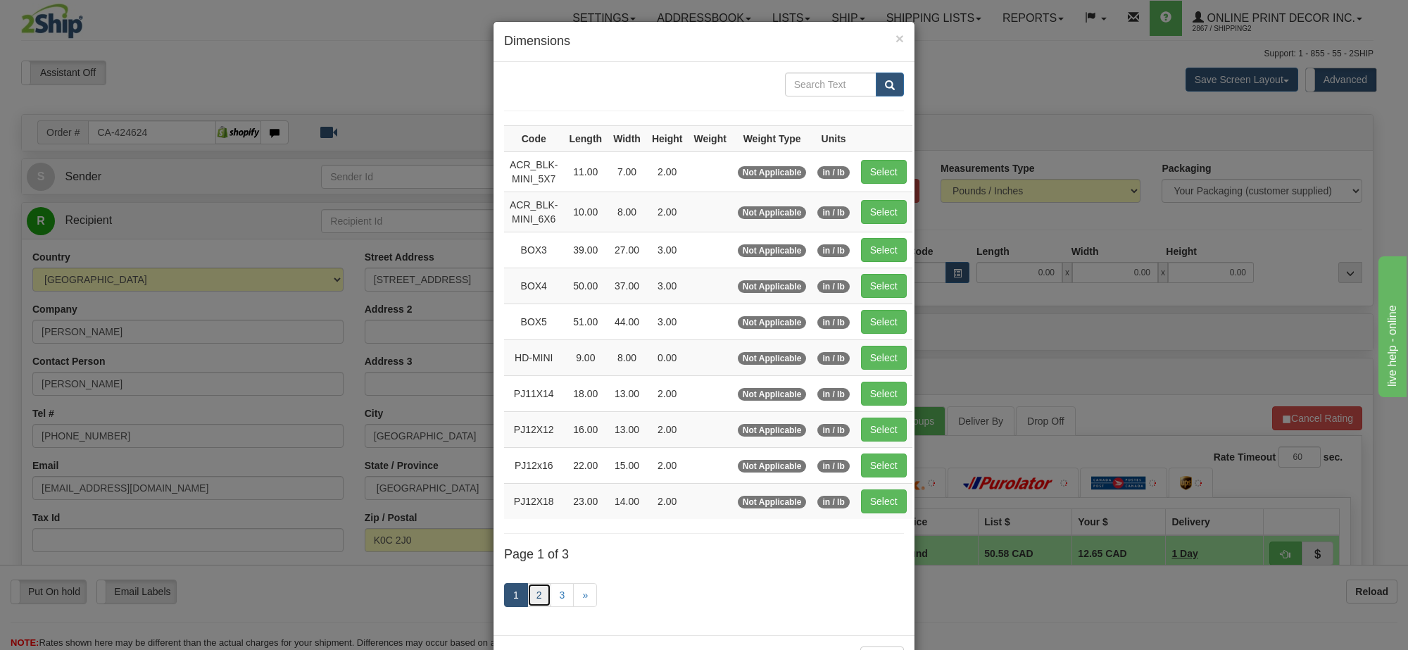
click at [527, 607] on link "2" at bounding box center [539, 595] width 24 height 24
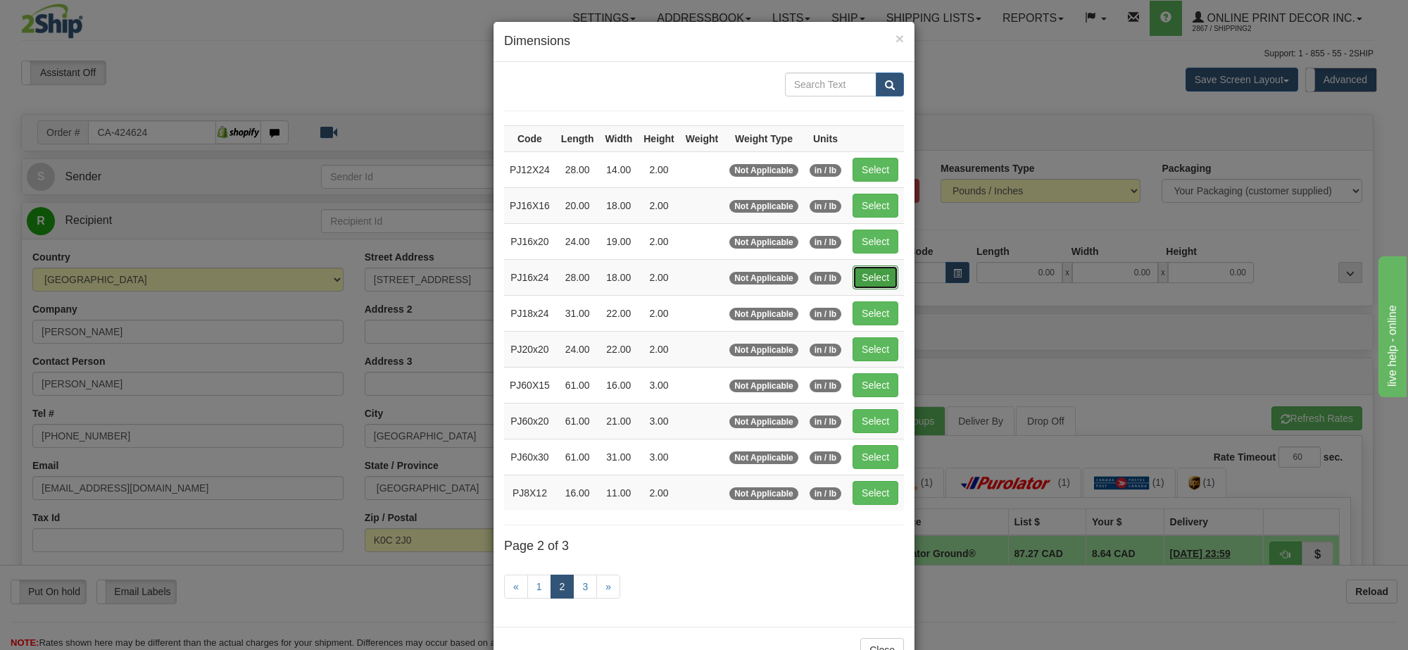
click at [875, 275] on button "Select" at bounding box center [875, 277] width 46 height 24
type input "PJ16x24"
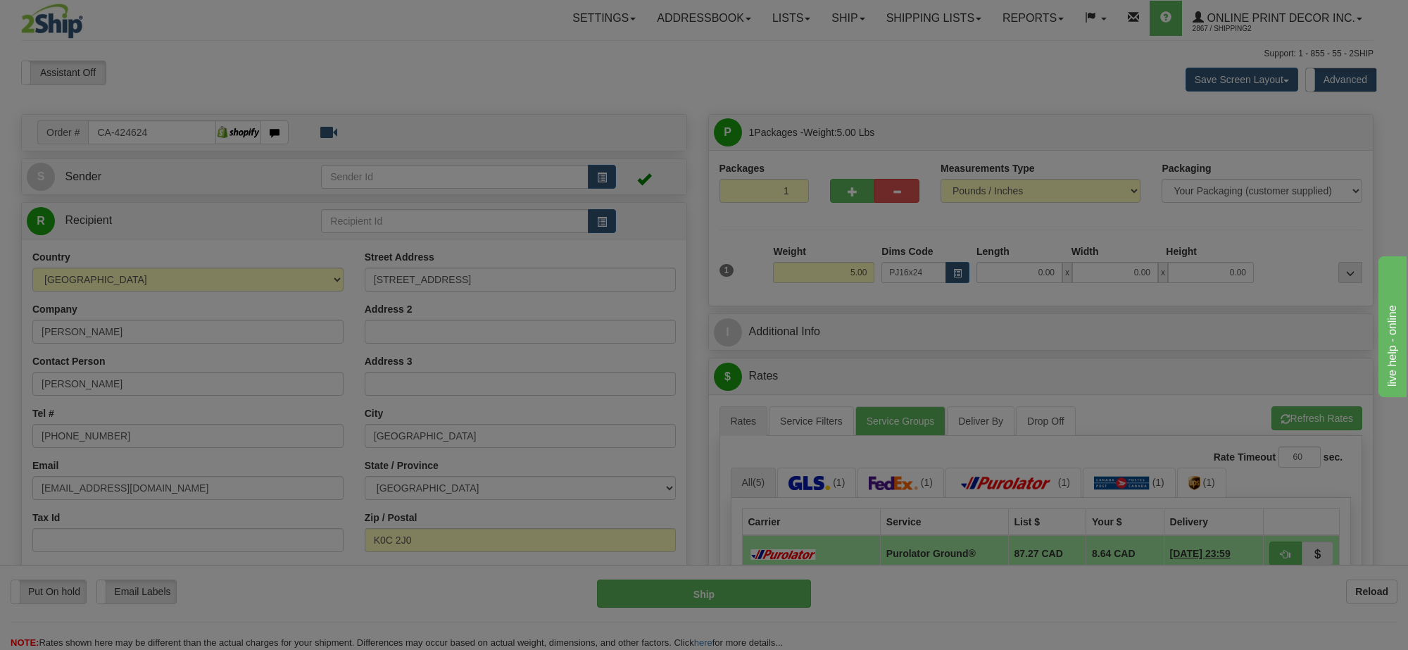
type input "28.00"
type input "18.00"
type input "2.00"
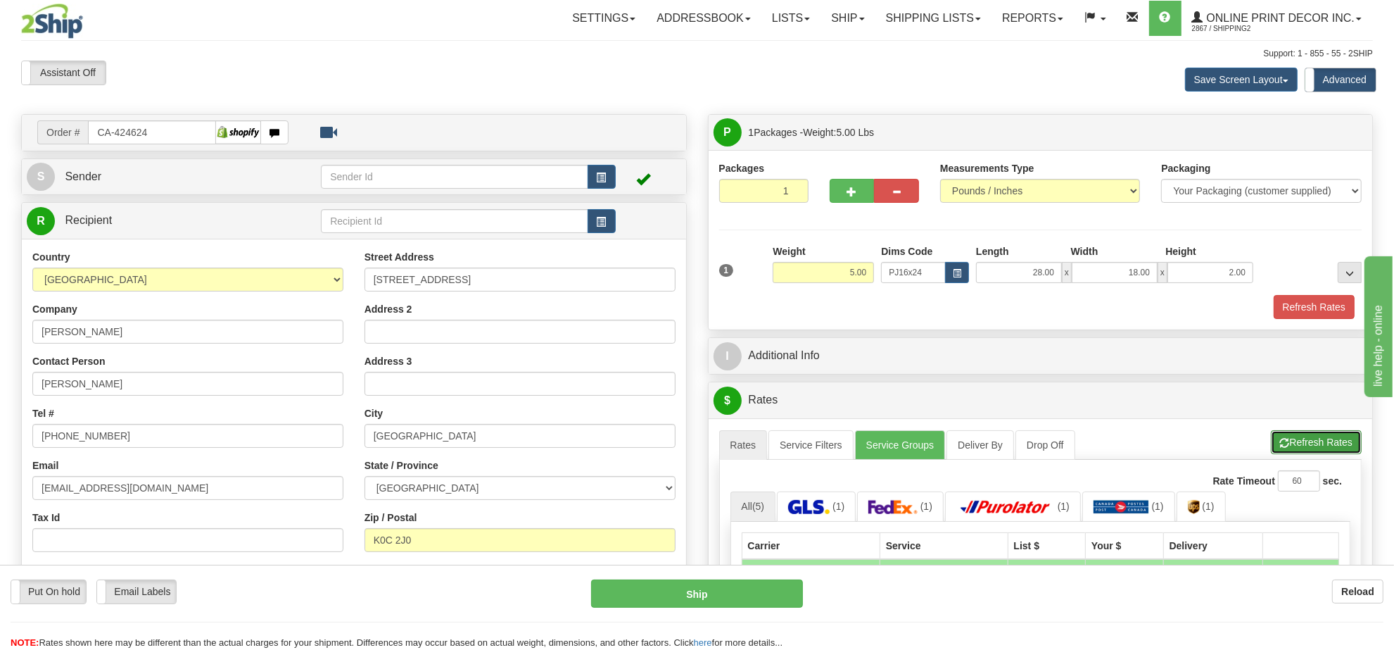
click at [1339, 450] on button "Refresh Rates" at bounding box center [1316, 442] width 91 height 24
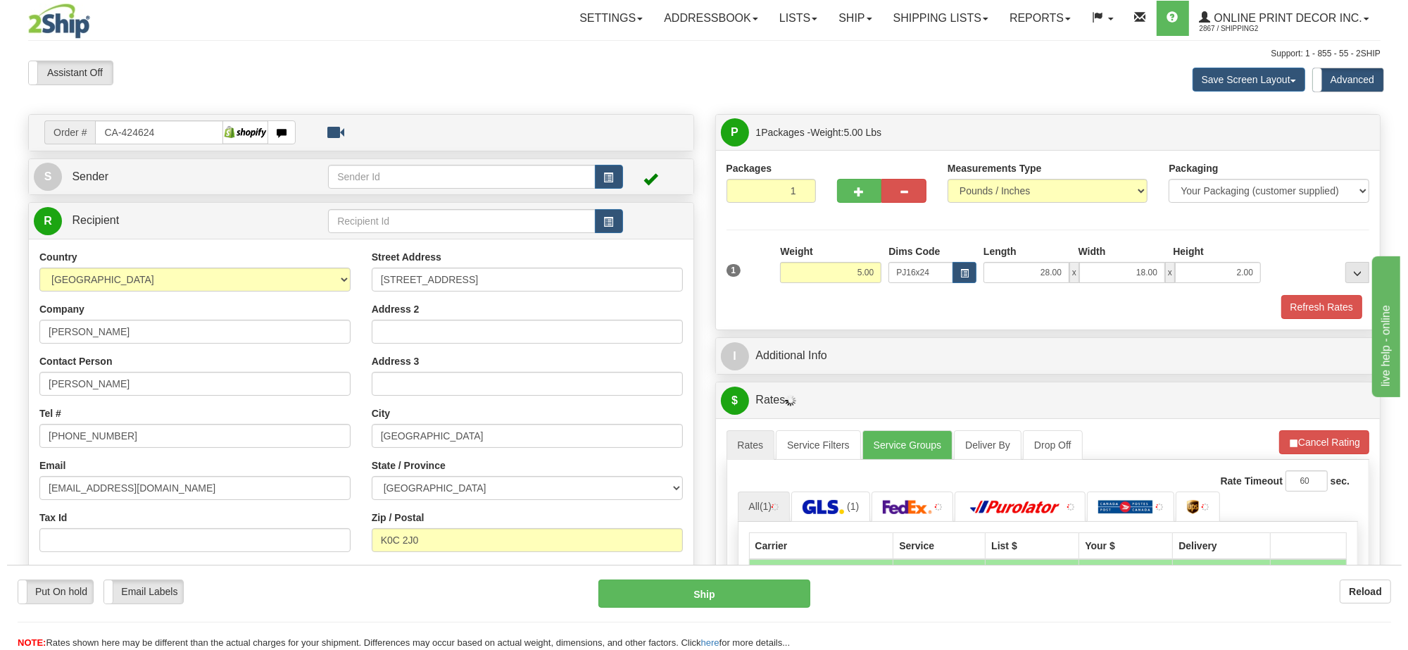
scroll to position [176, 0]
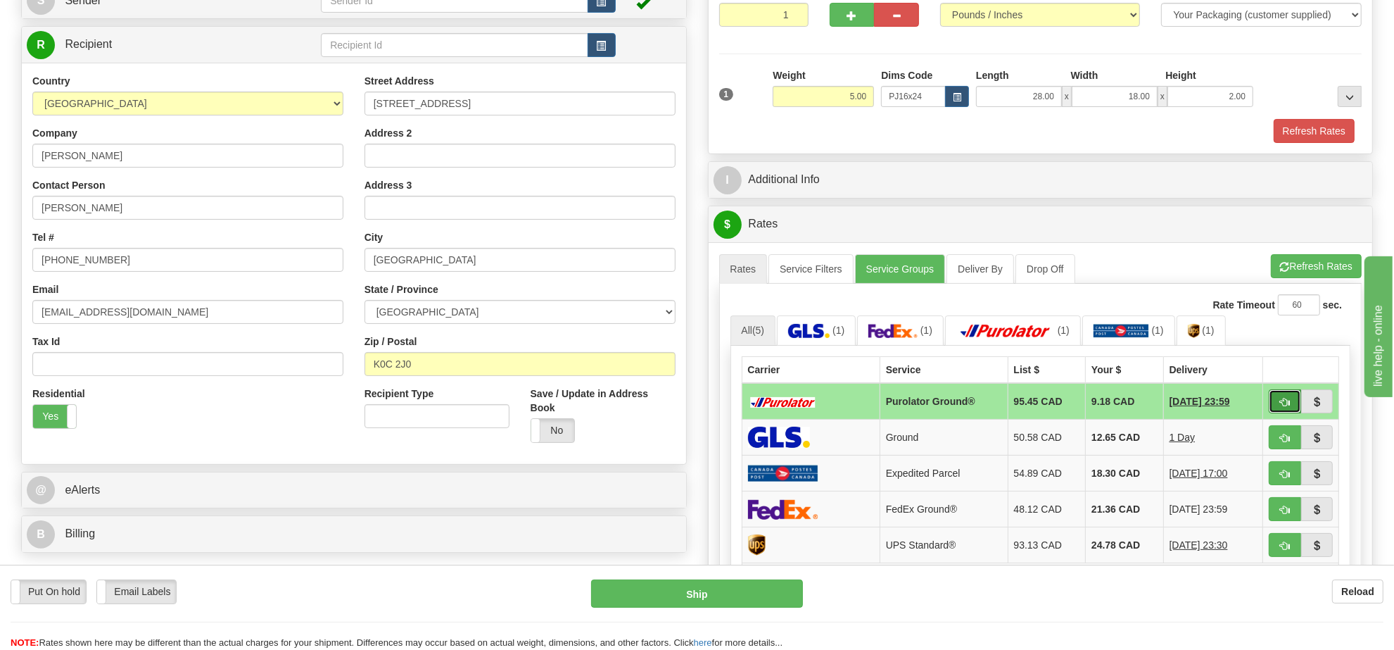
click at [1283, 407] on span "button" at bounding box center [1285, 402] width 10 height 9
type input "260"
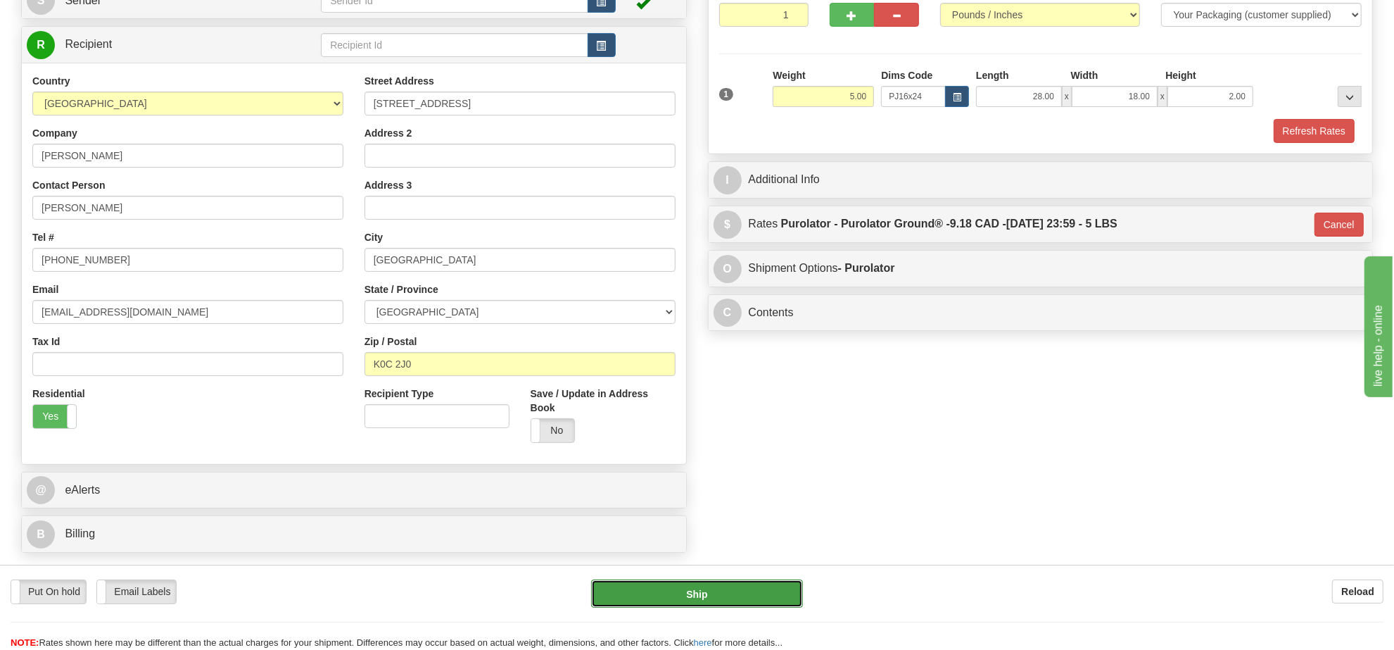
click at [773, 579] on button "Ship" at bounding box center [696, 593] width 211 height 28
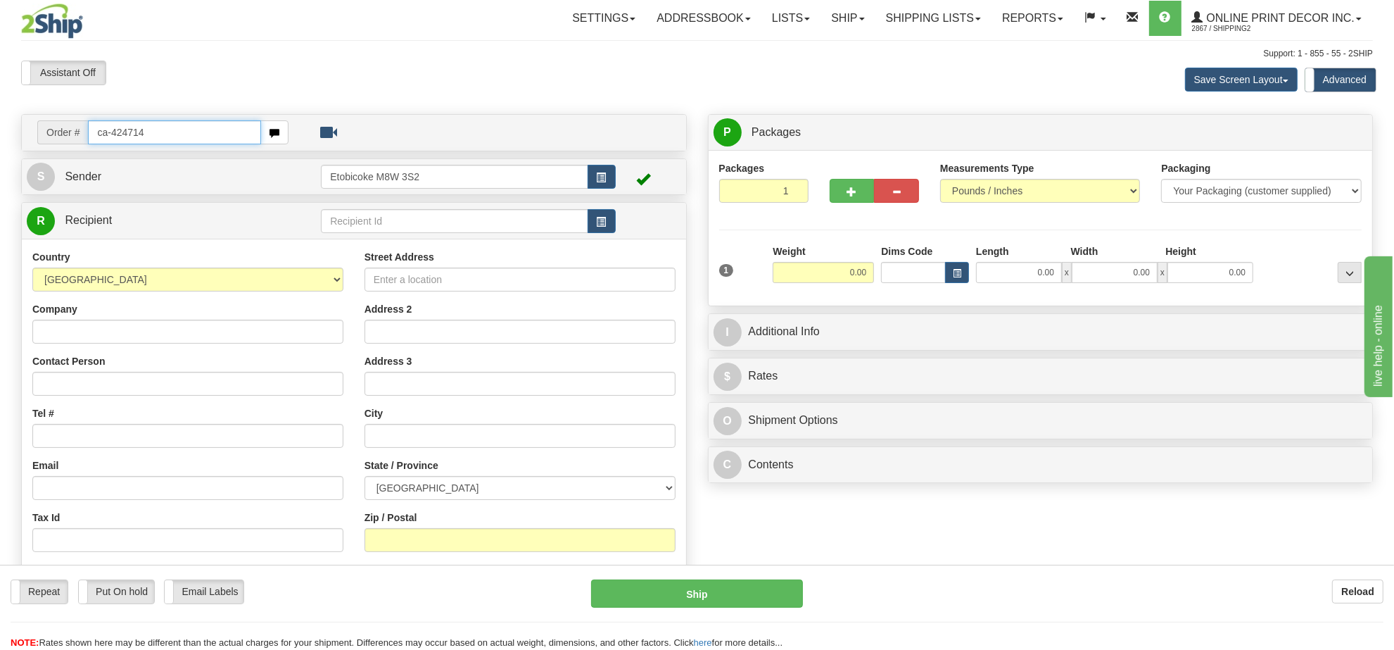
type input "ca-424714"
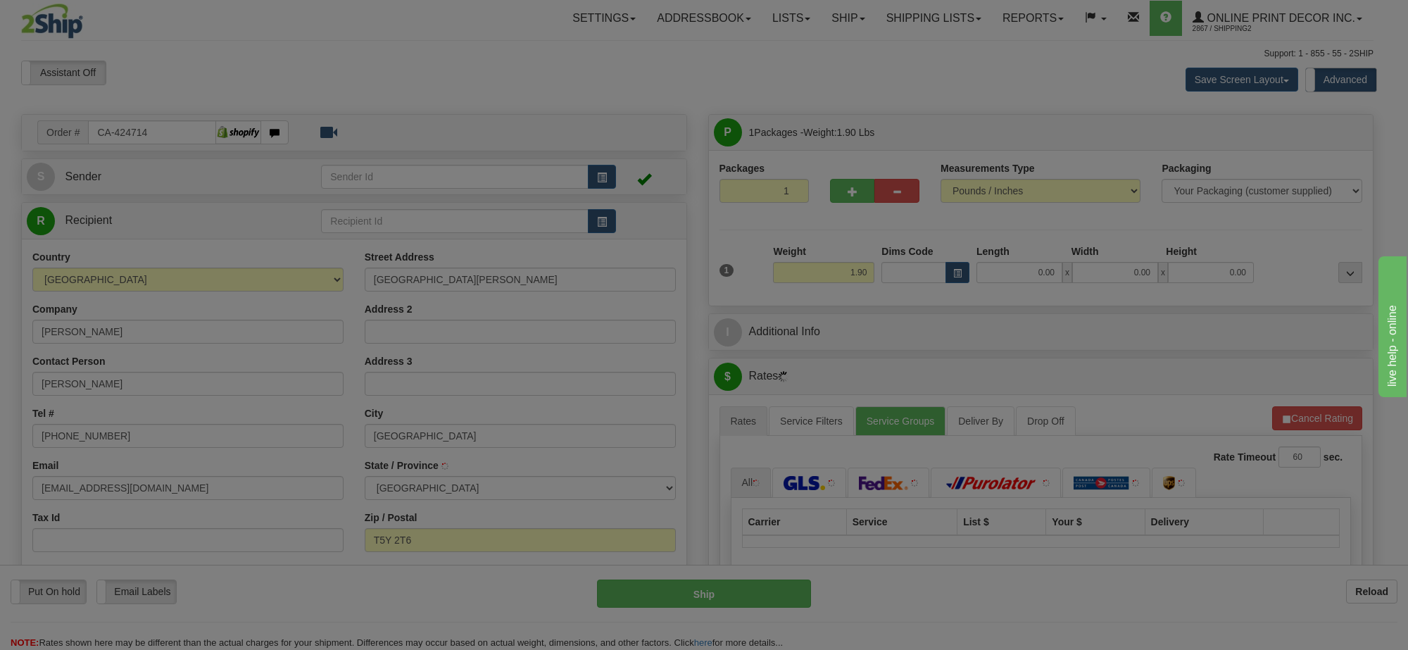
type input "EDMONTON"
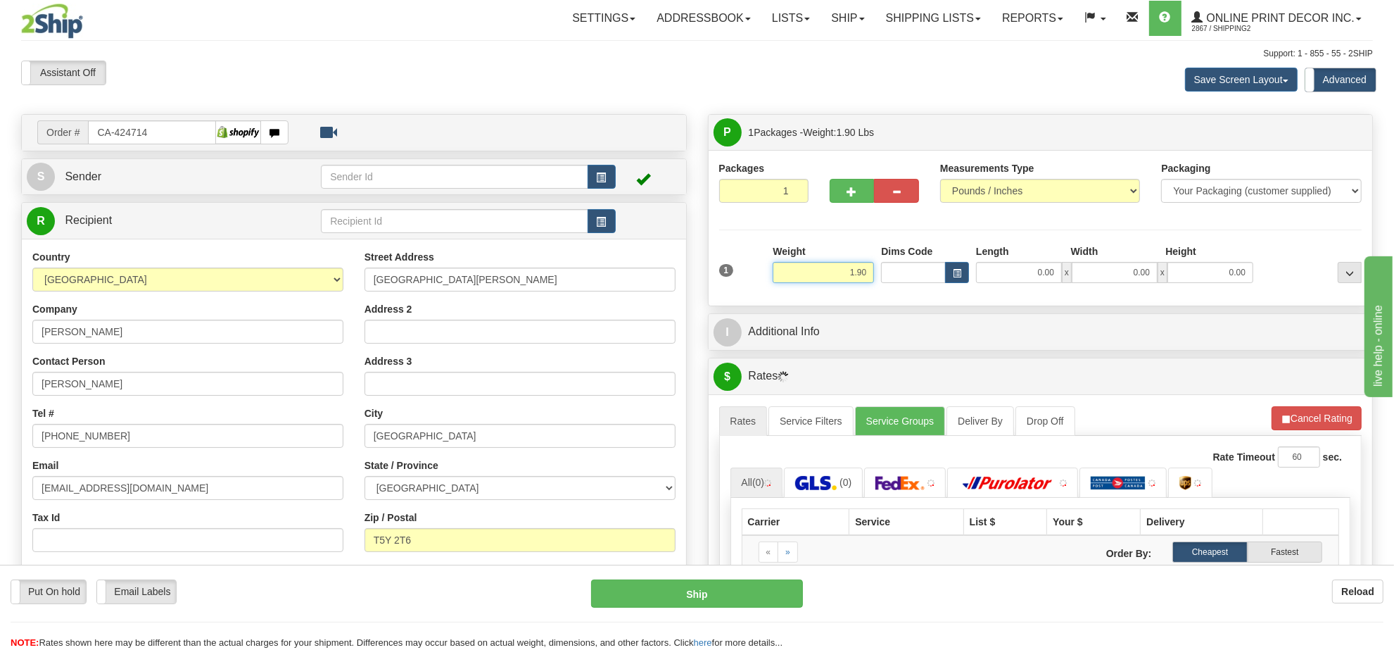
click at [845, 279] on input "1.90" at bounding box center [823, 272] width 101 height 21
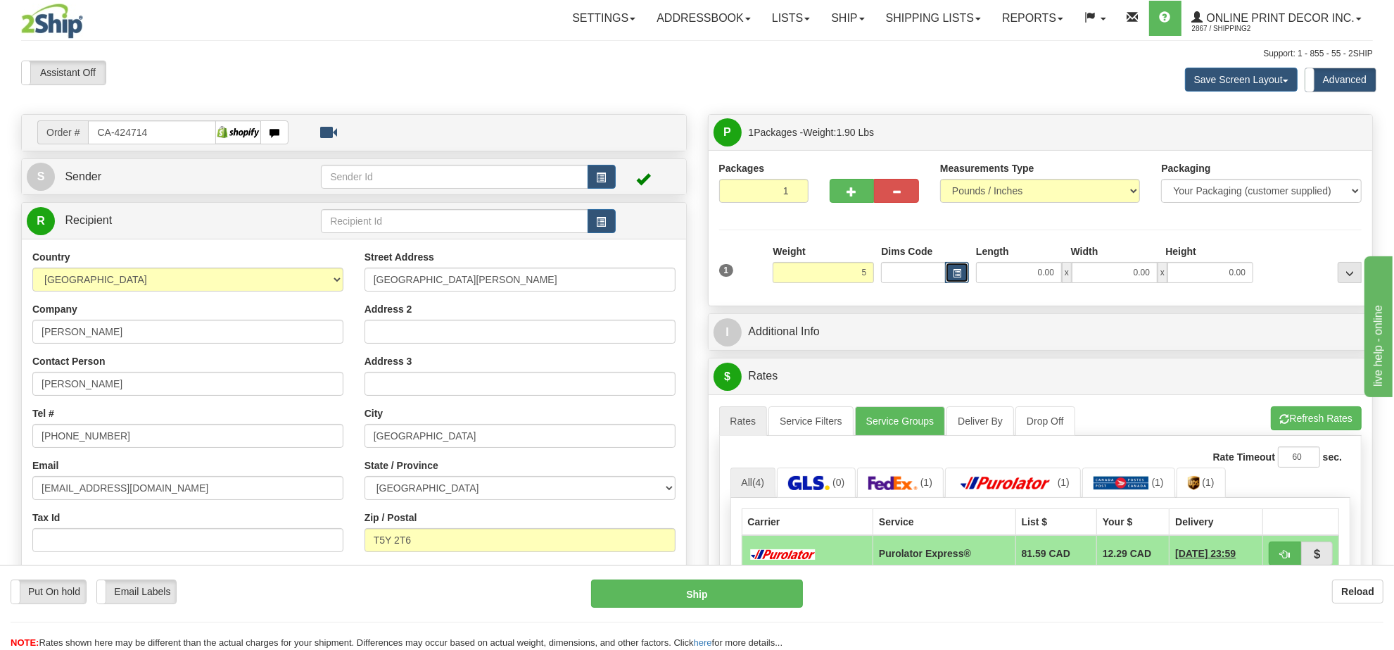
click at [959, 273] on span "button" at bounding box center [957, 274] width 8 height 8
type input "5.00"
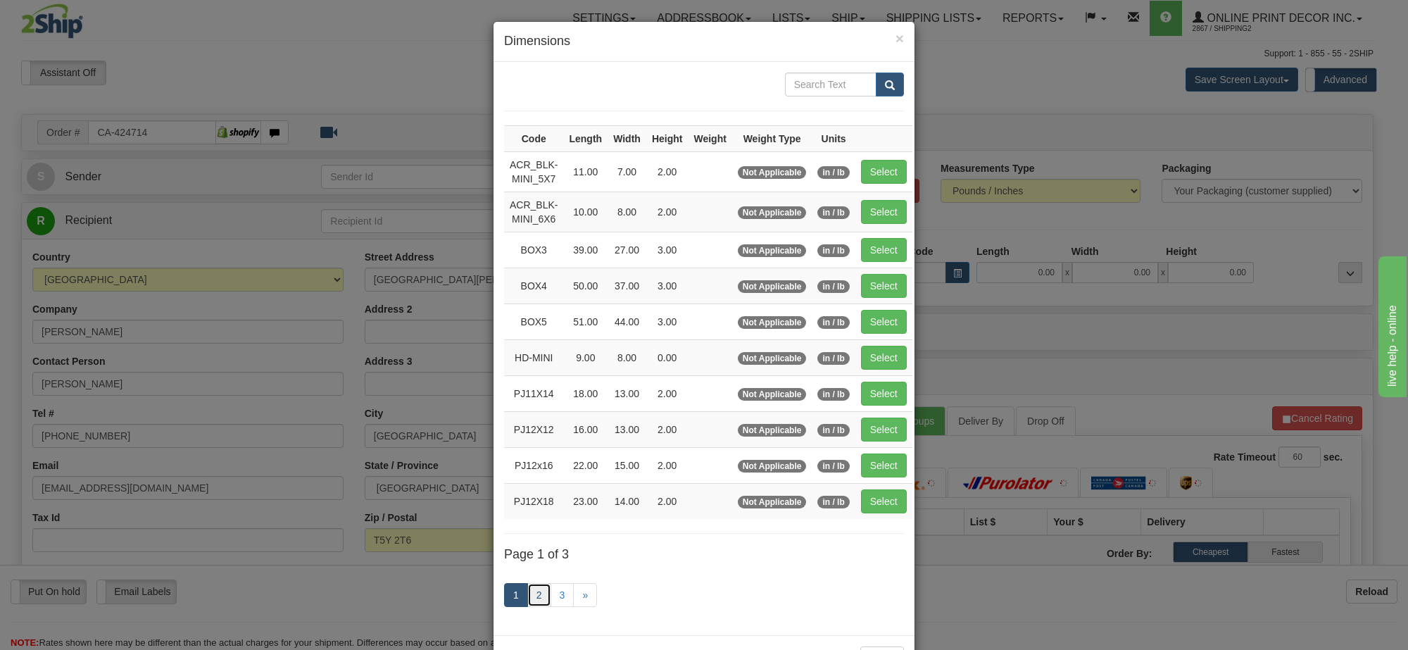
click at [529, 607] on link "2" at bounding box center [539, 595] width 24 height 24
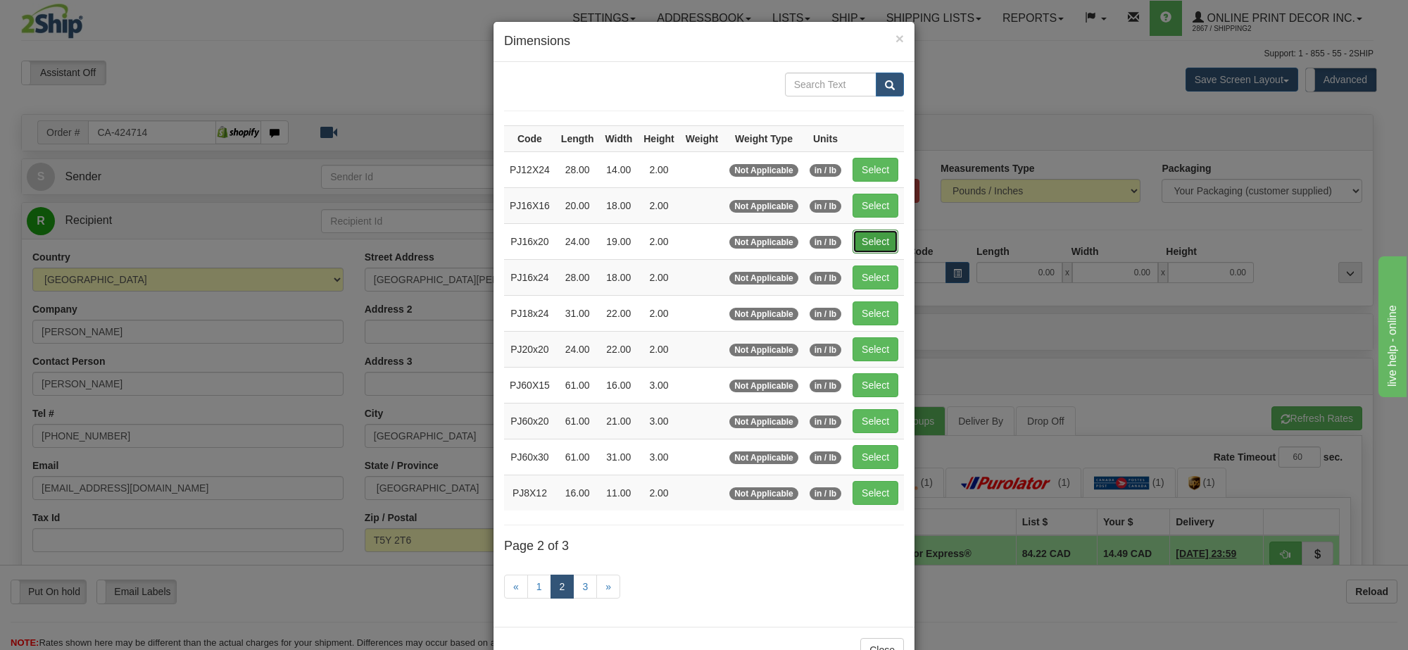
click at [876, 237] on button "Select" at bounding box center [875, 241] width 46 height 24
type input "PJ16x20"
type input "24.00"
type input "19.00"
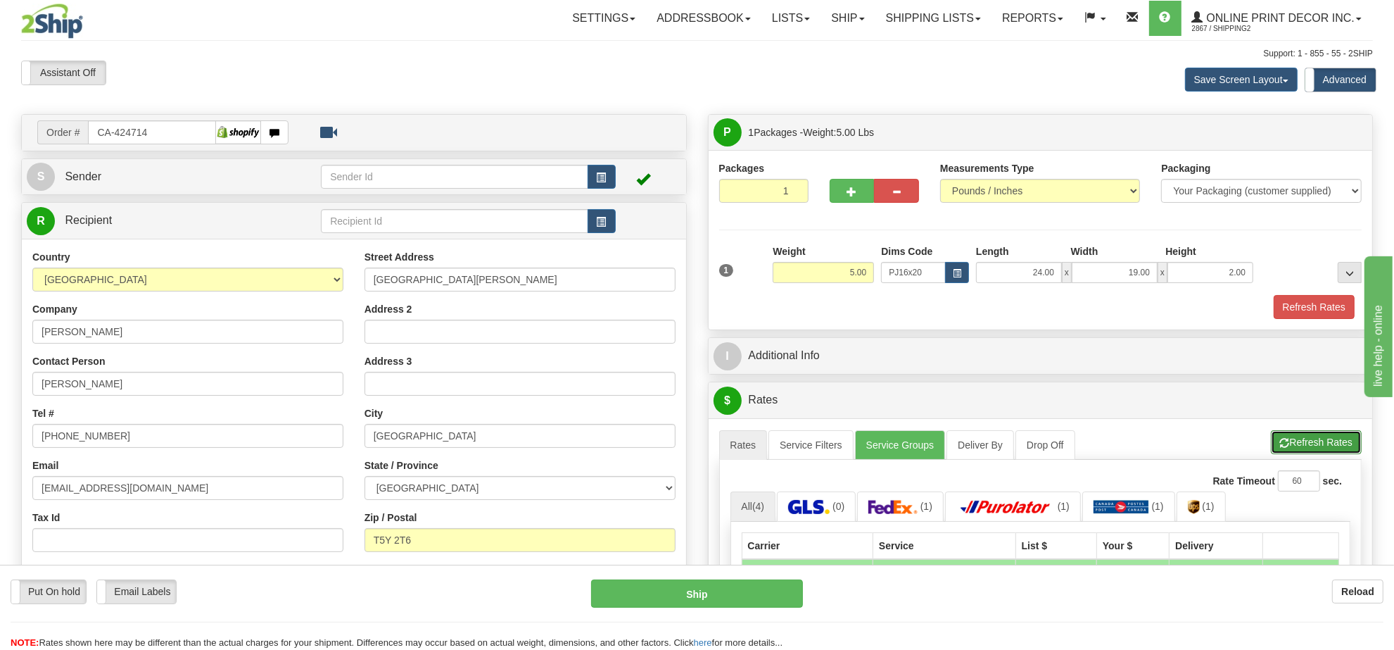
click at [1293, 447] on button "Refresh Rates" at bounding box center [1316, 442] width 91 height 24
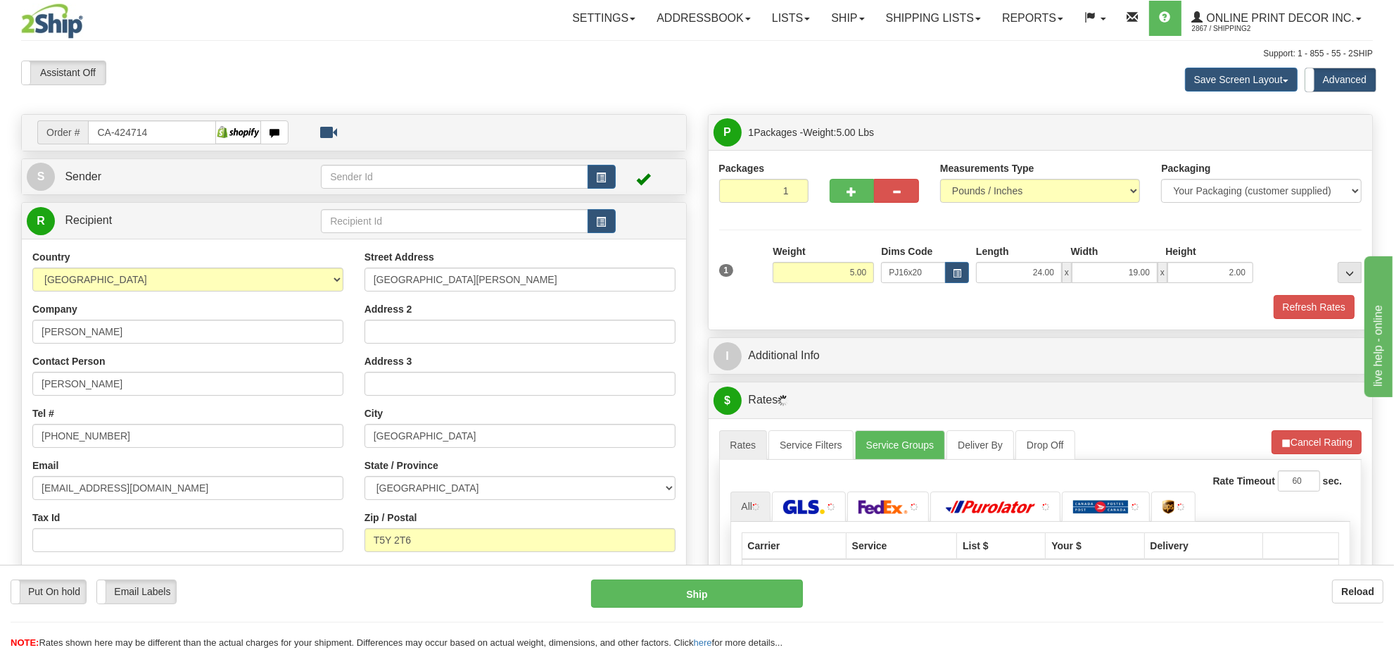
scroll to position [88, 0]
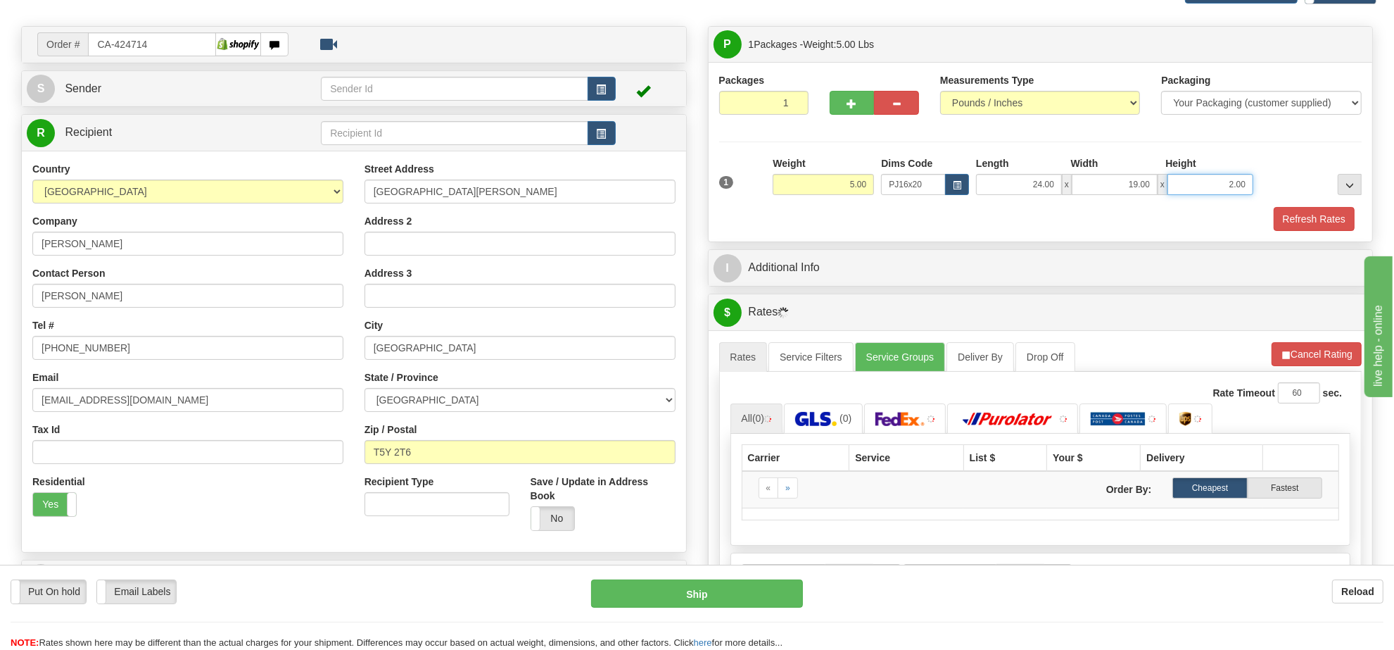
click at [1243, 179] on input "2.00" at bounding box center [1211, 184] width 86 height 21
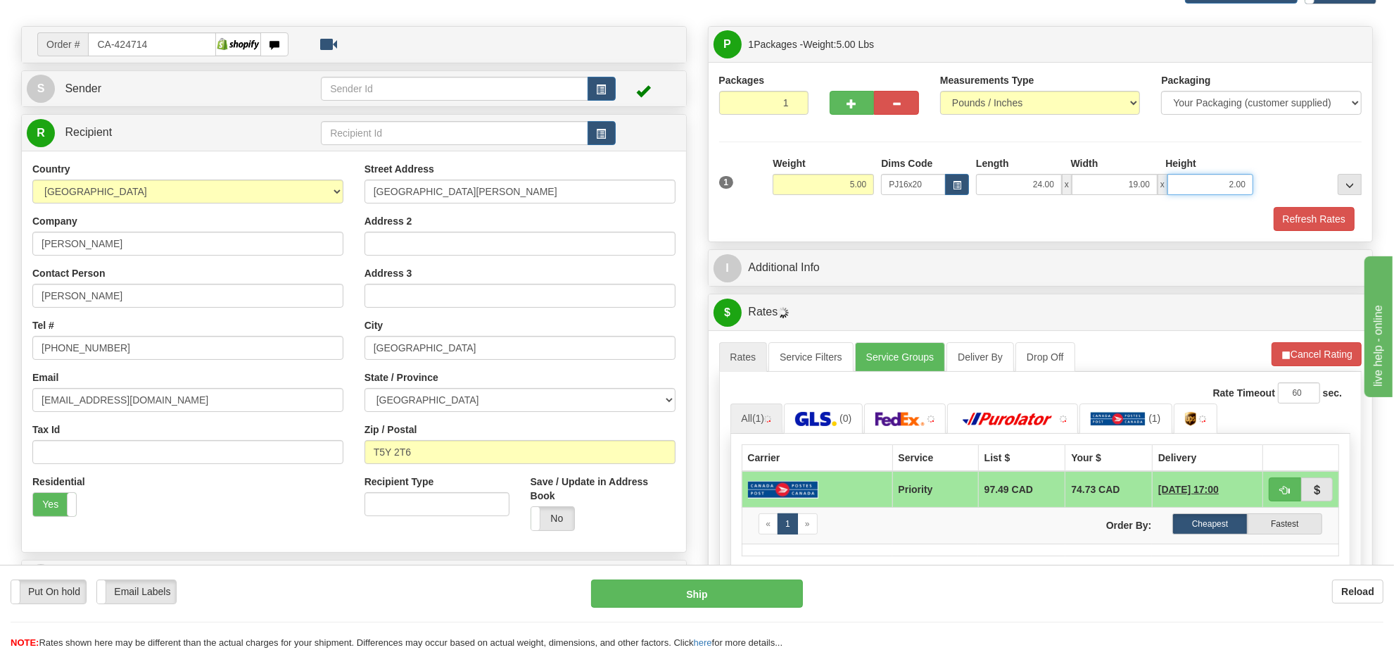
click at [1243, 179] on input "2.00" at bounding box center [1211, 184] width 86 height 21
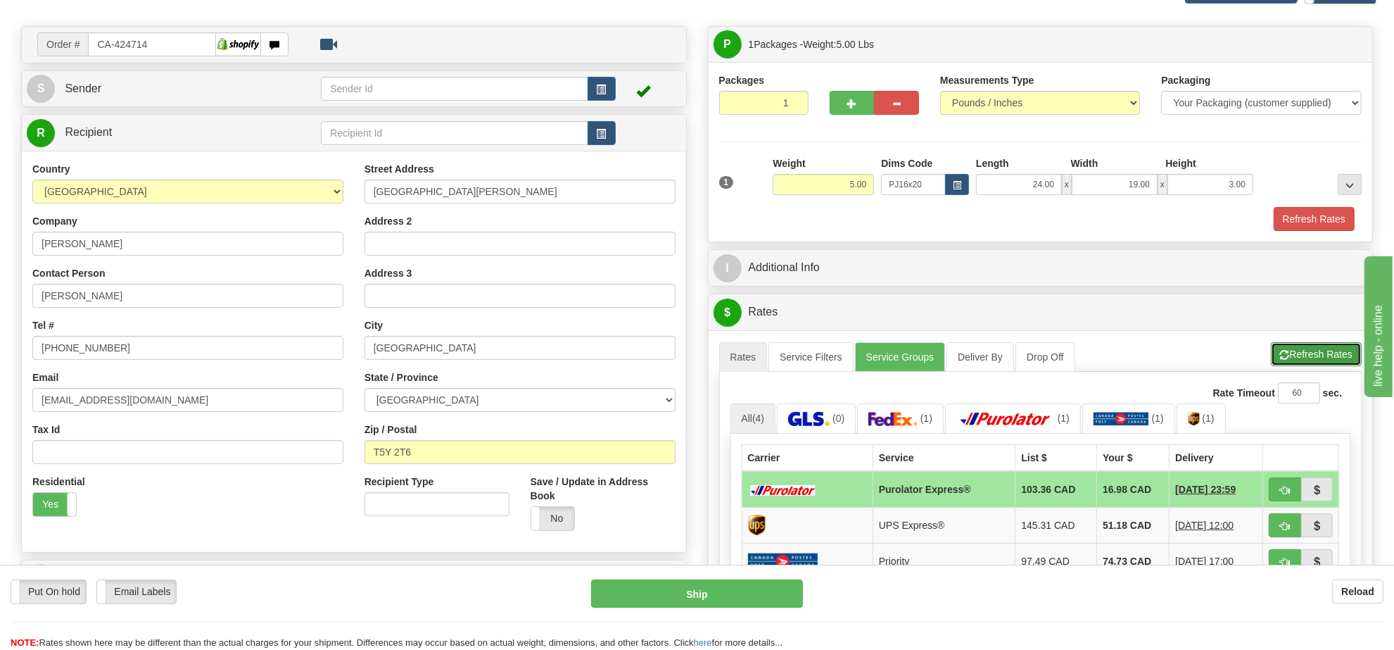
click at [1334, 349] on button "Refresh Rates" at bounding box center [1316, 354] width 91 height 24
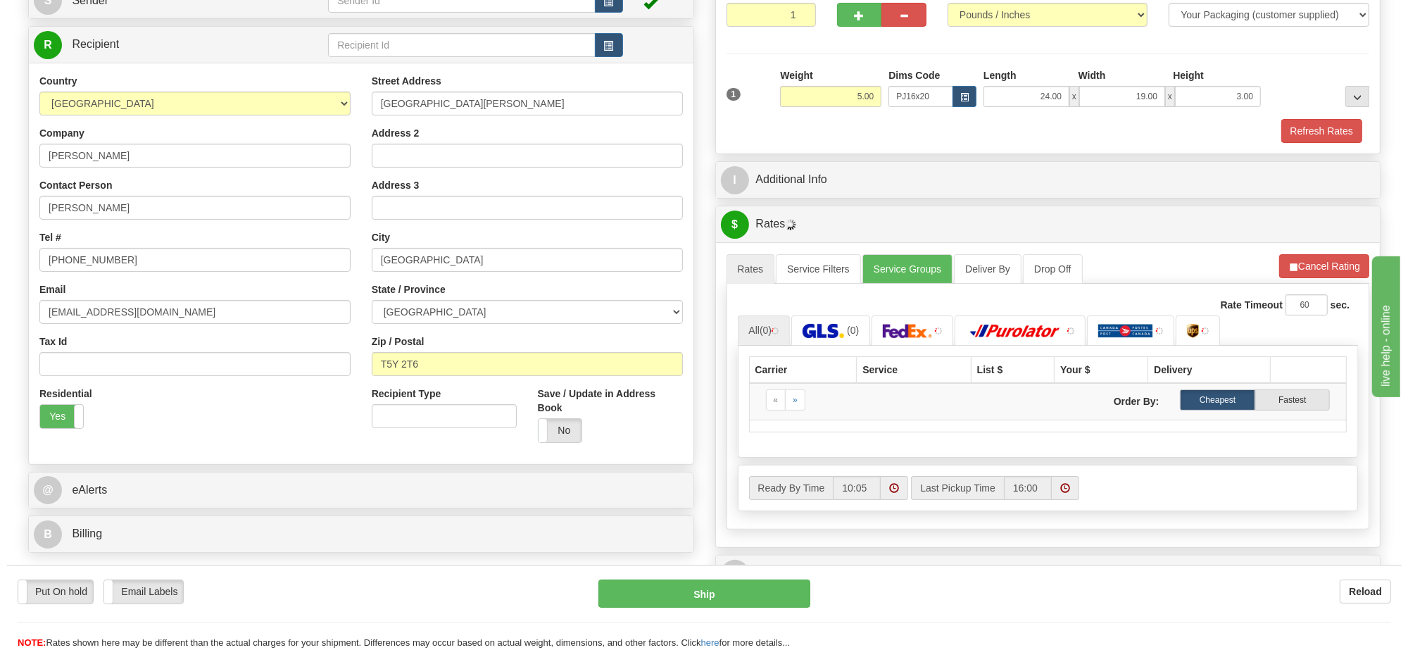
scroll to position [264, 0]
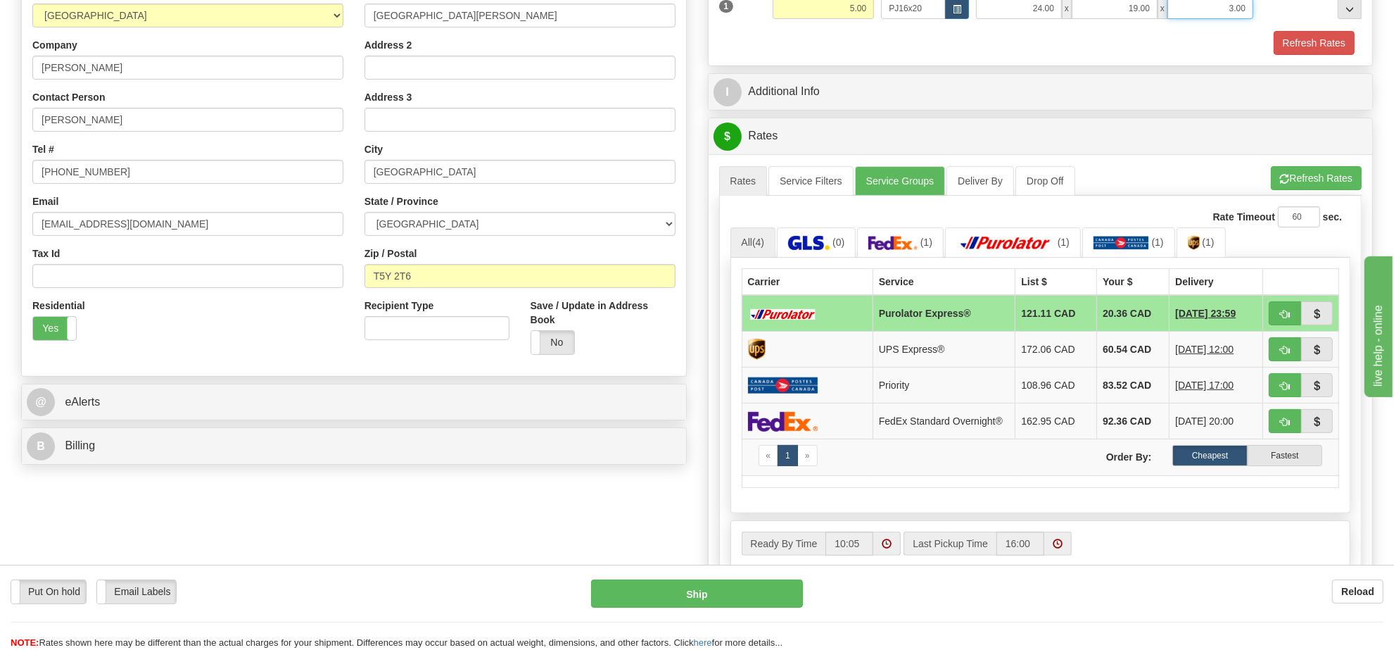
click at [1215, 4] on input "3.00" at bounding box center [1211, 8] width 86 height 21
type input "2.00"
click at [1310, 188] on button "Refresh Rates" at bounding box center [1316, 178] width 91 height 24
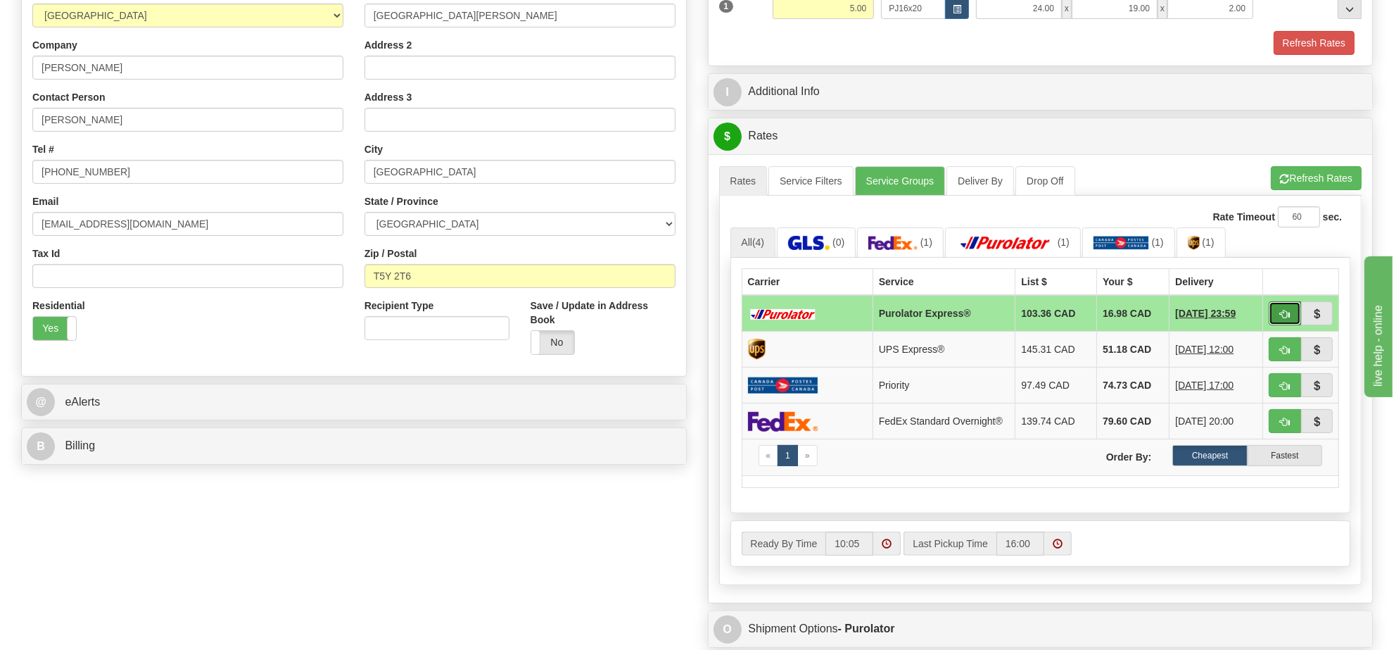
click at [1288, 315] on span "button" at bounding box center [1285, 314] width 10 height 9
type input "202"
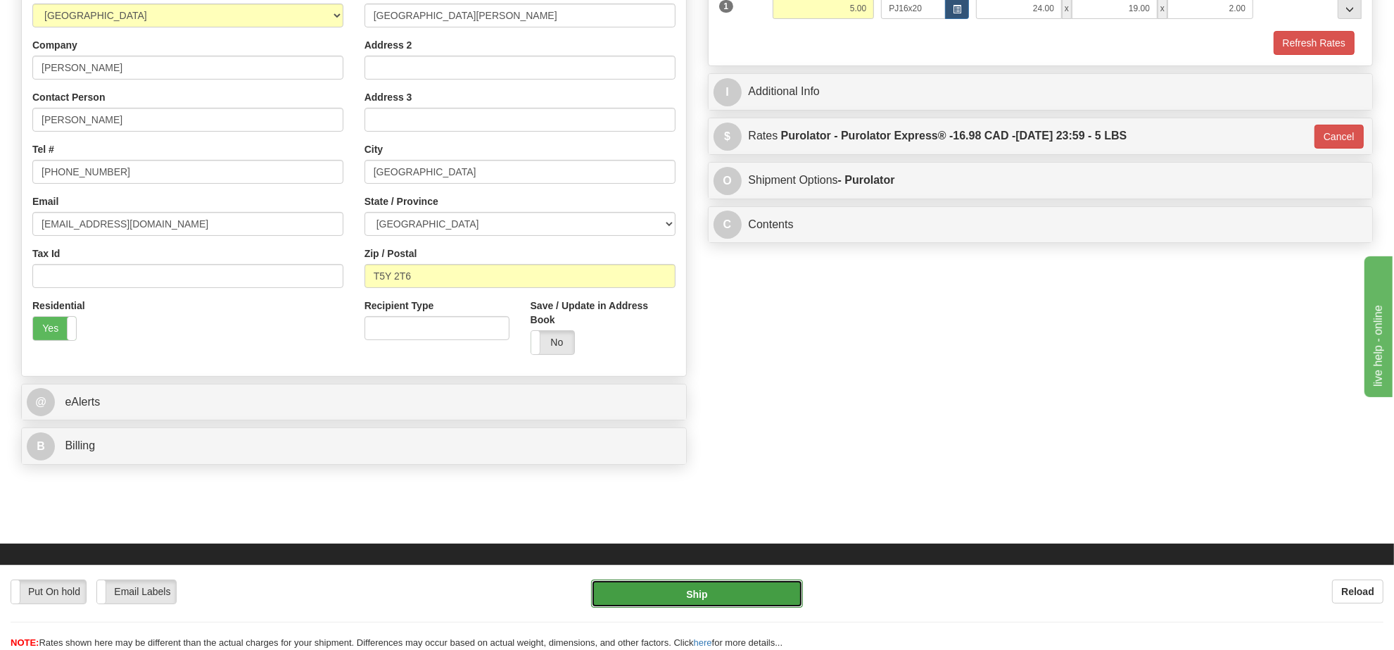
click at [759, 595] on button "Ship" at bounding box center [696, 593] width 211 height 28
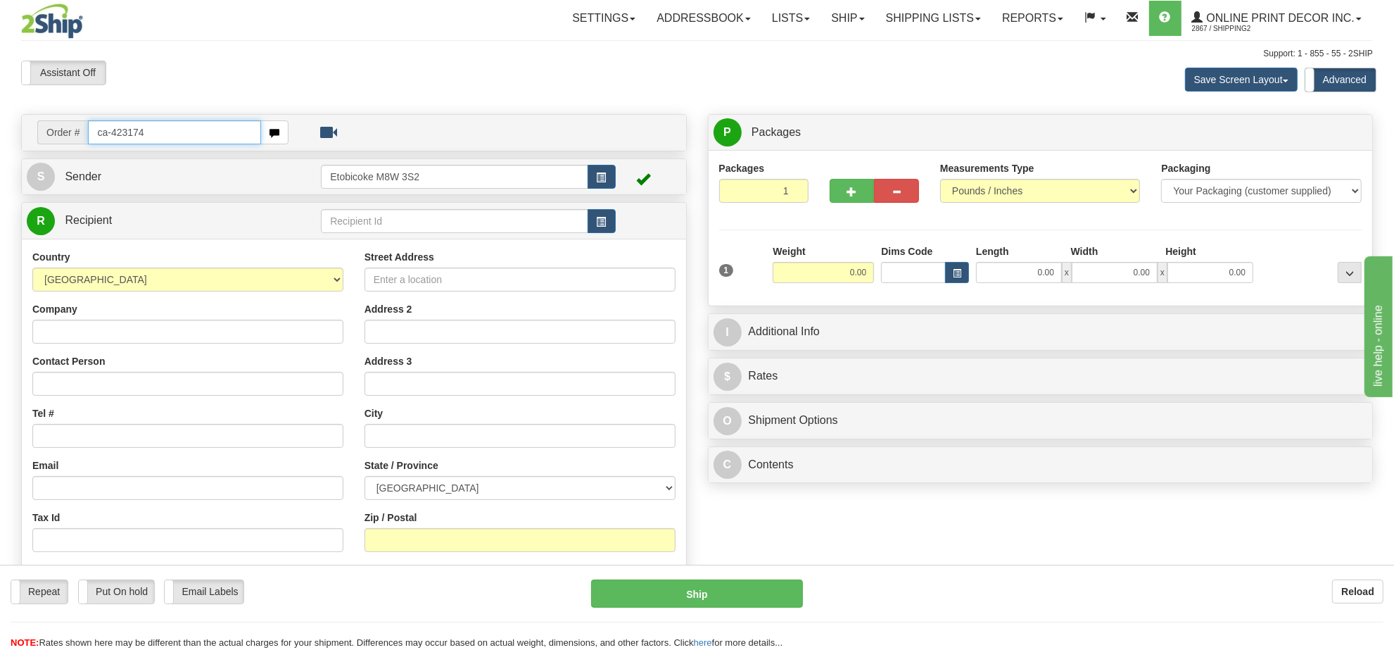
type input "ca-423174"
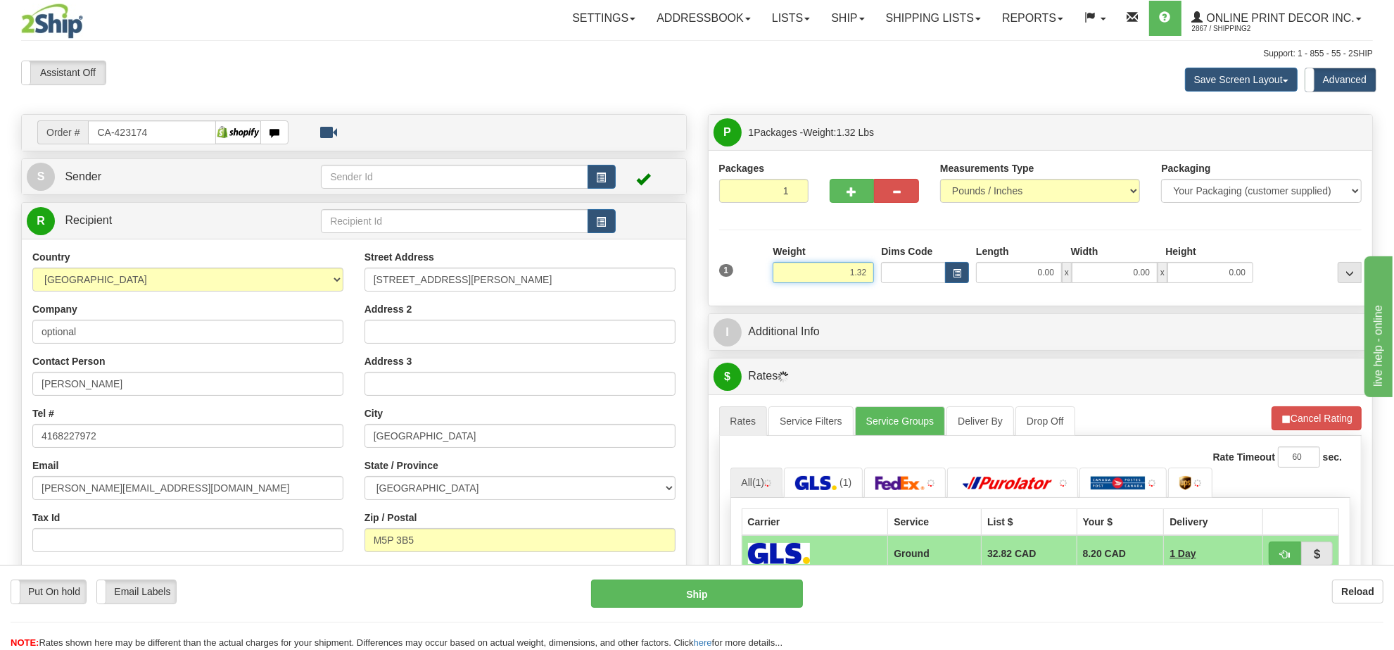
click at [849, 282] on input "1.32" at bounding box center [823, 272] width 101 height 21
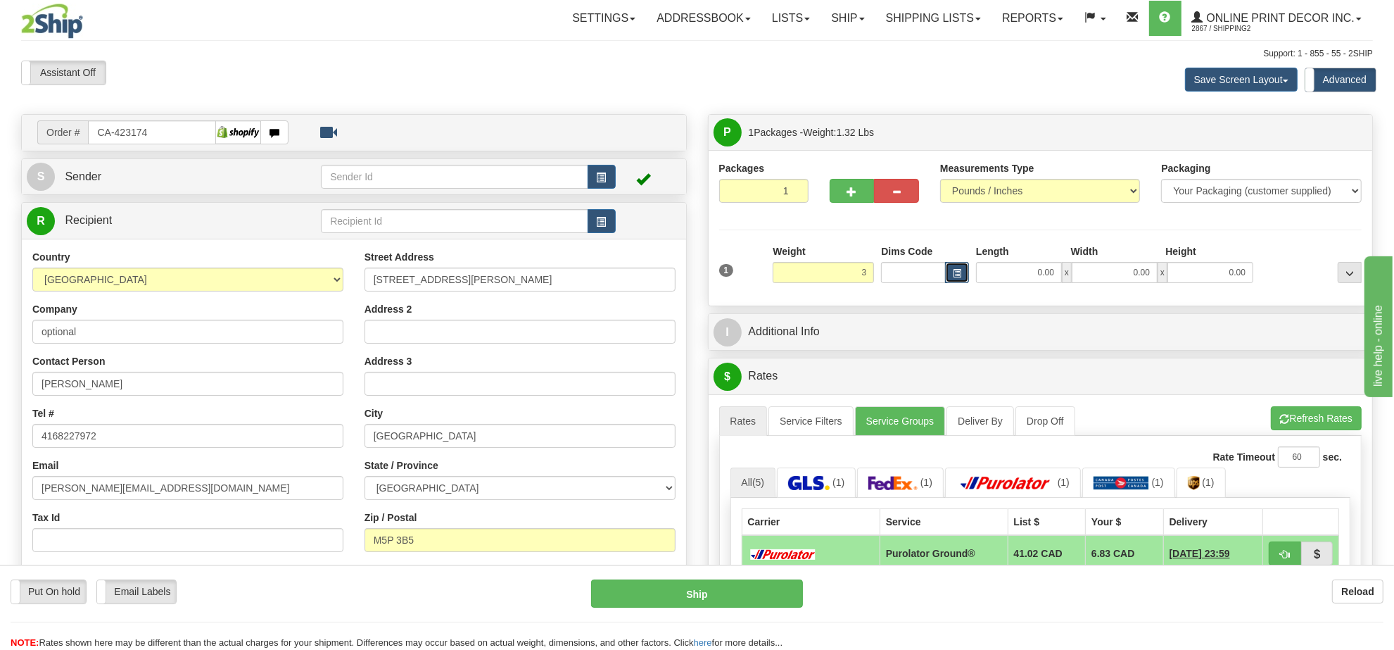
click at [956, 279] on button "button" at bounding box center [957, 272] width 24 height 21
type input "3.00"
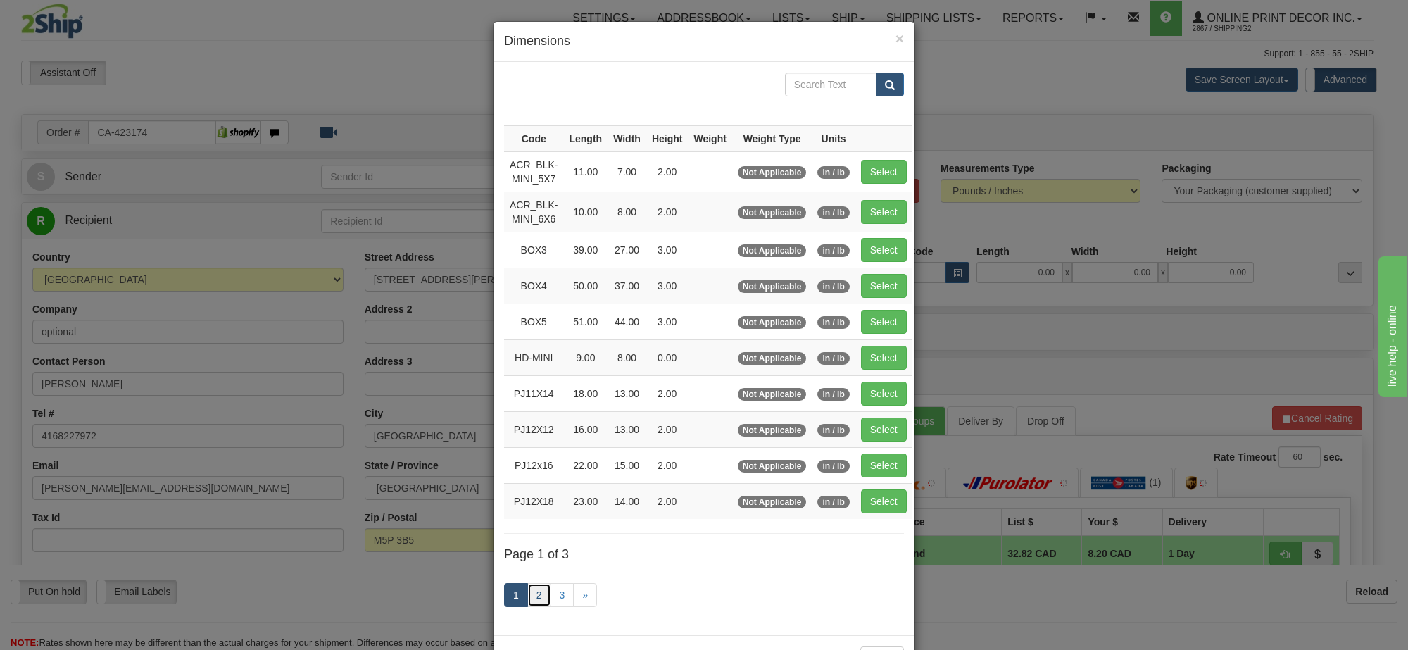
click at [531, 605] on link "2" at bounding box center [539, 595] width 24 height 24
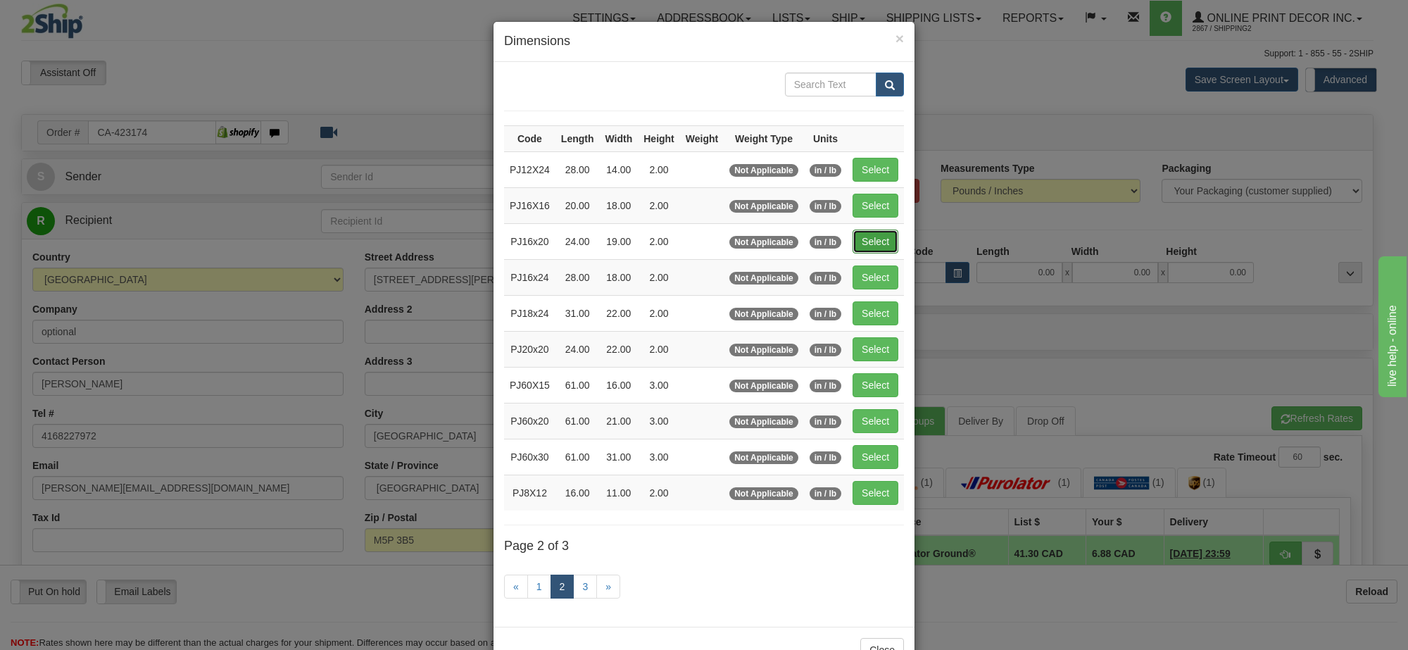
click at [856, 253] on button "Select" at bounding box center [875, 241] width 46 height 24
type input "PJ16x20"
type input "24.00"
type input "19.00"
type input "2.00"
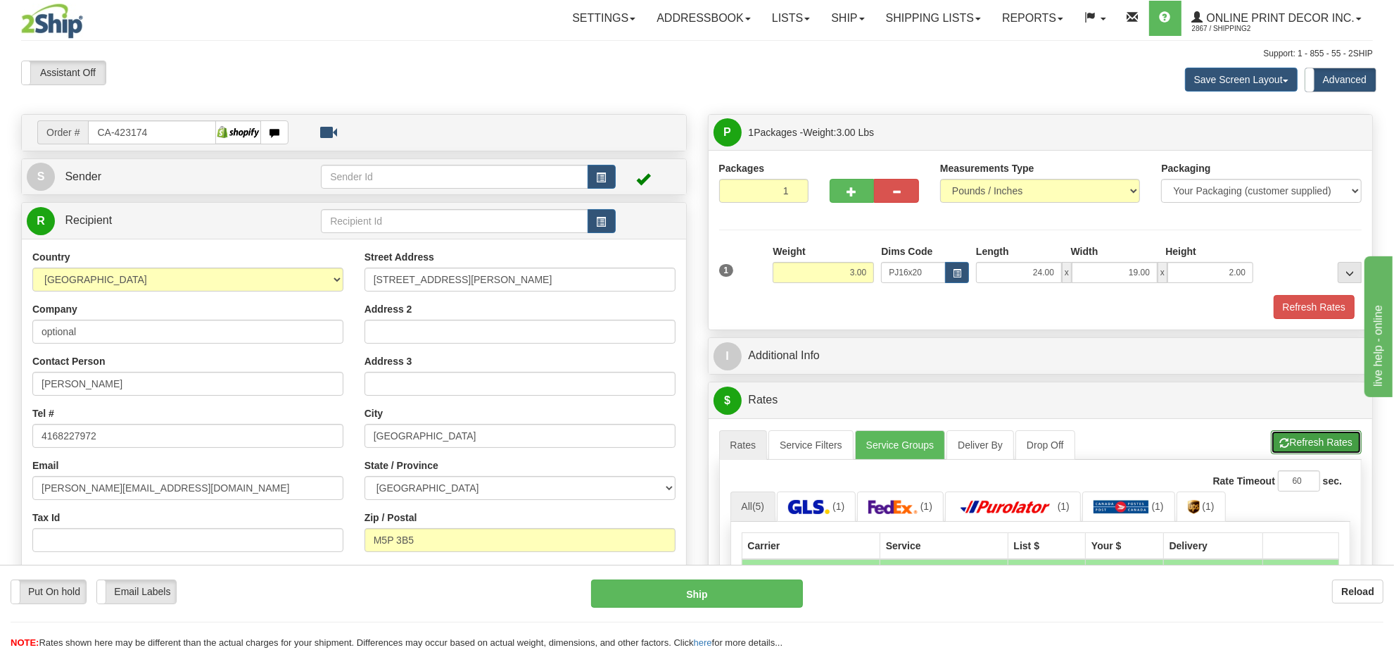
click at [1334, 449] on button "Refresh Rates" at bounding box center [1316, 442] width 91 height 24
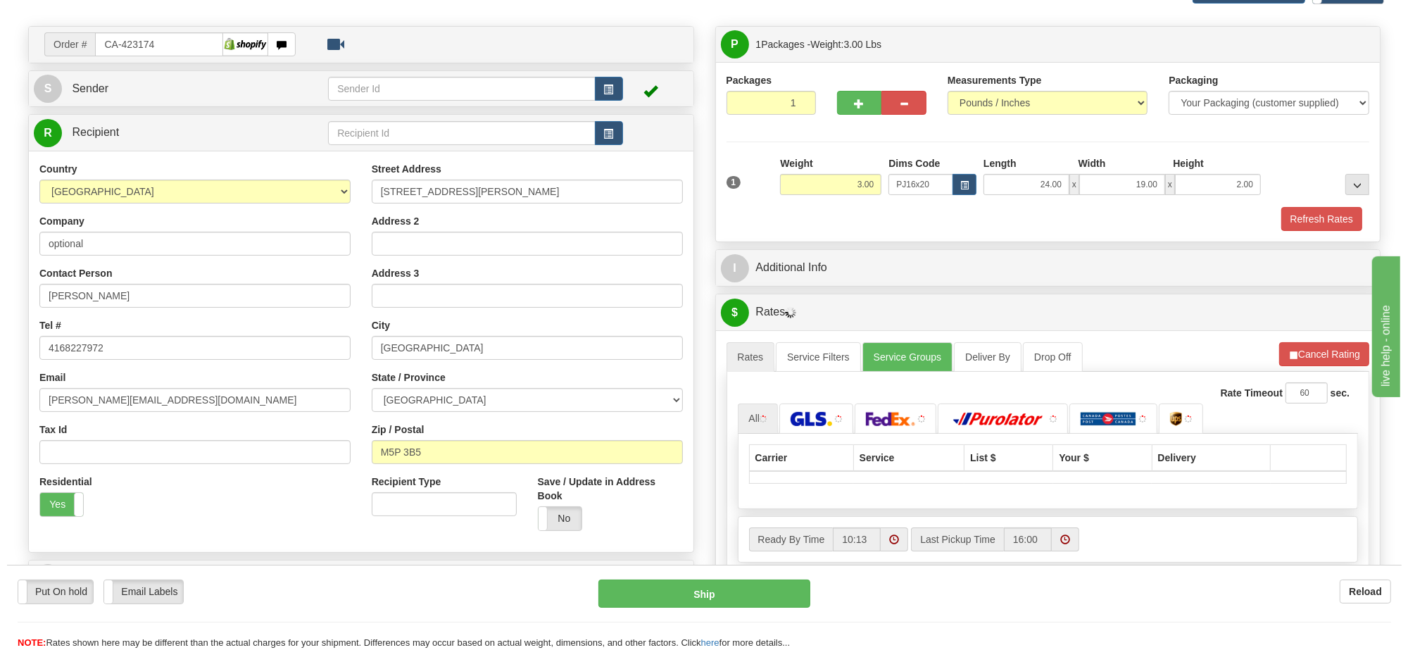
scroll to position [264, 0]
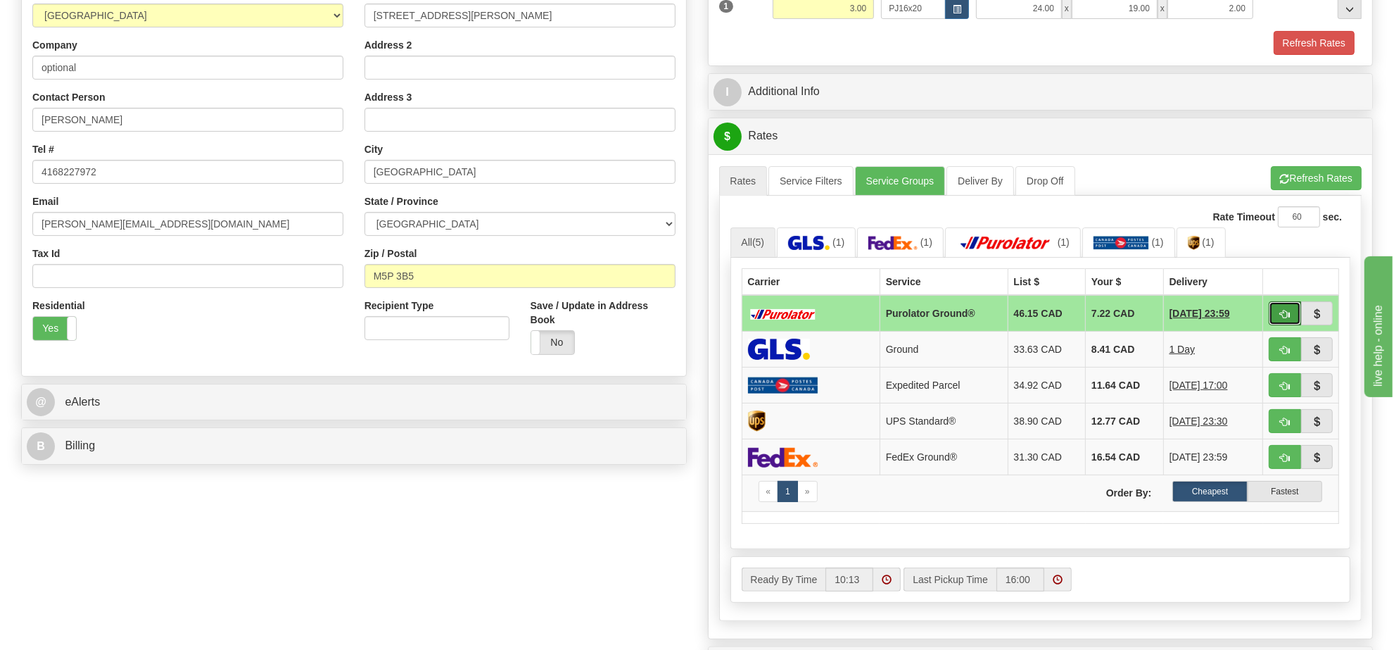
click at [1284, 318] on span "button" at bounding box center [1285, 314] width 10 height 9
type input "260"
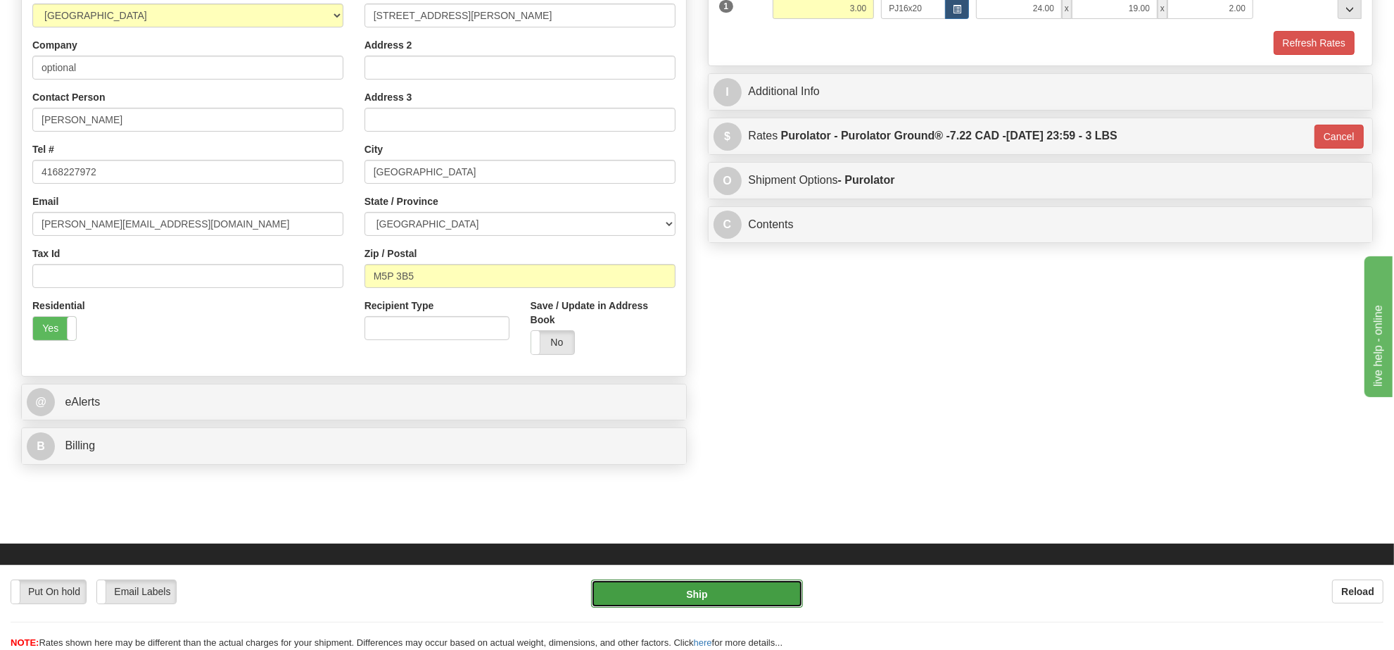
click at [745, 600] on button "Ship" at bounding box center [696, 593] width 211 height 28
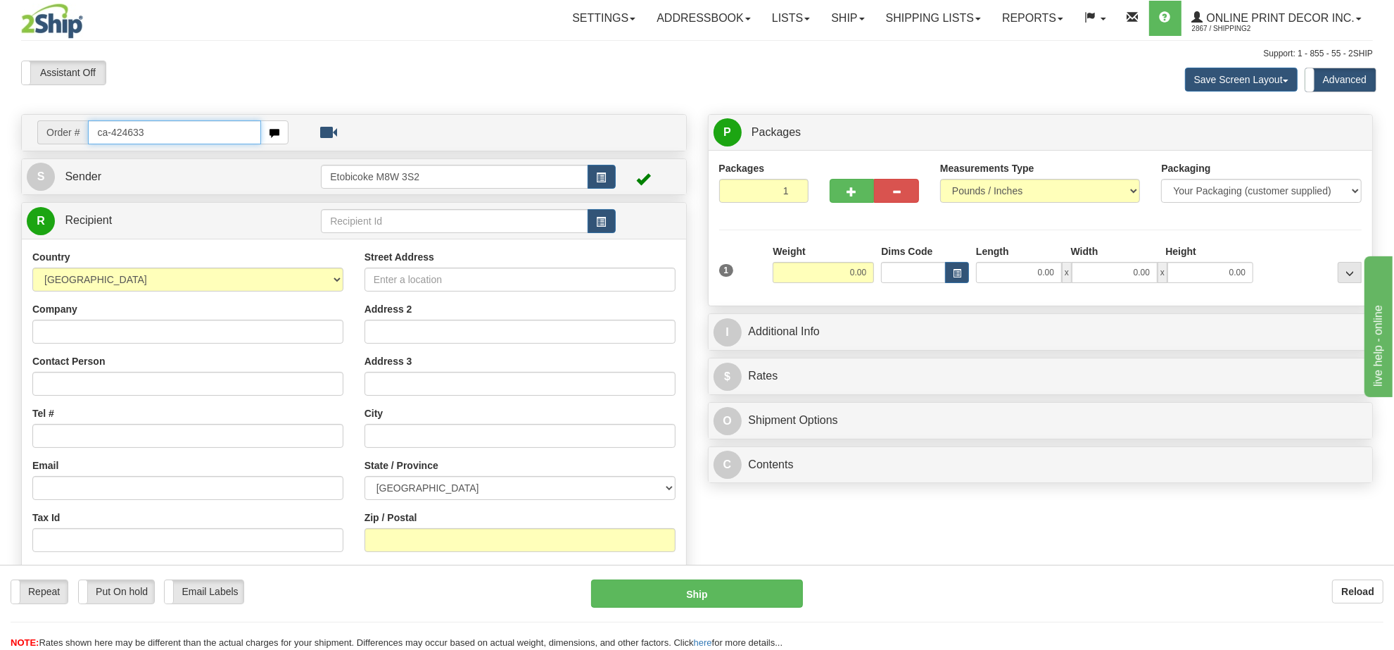
type input "ca-424633"
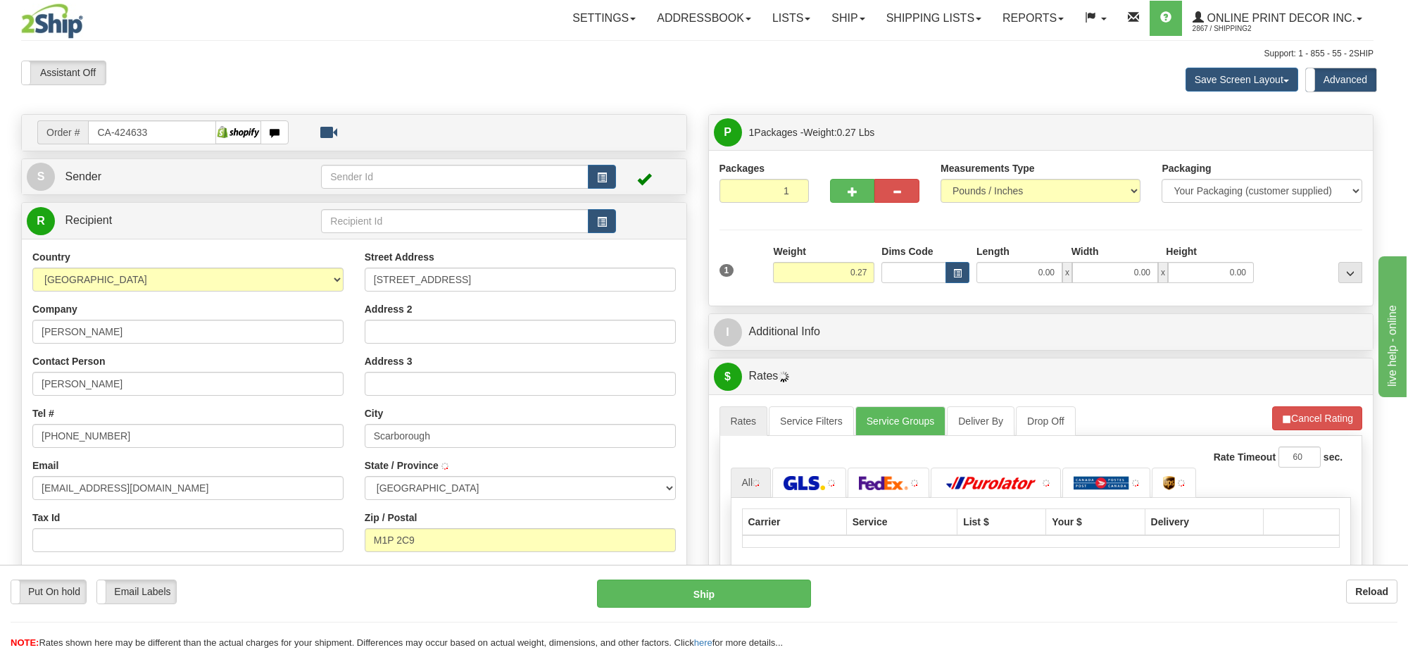
type input "[GEOGRAPHIC_DATA]"
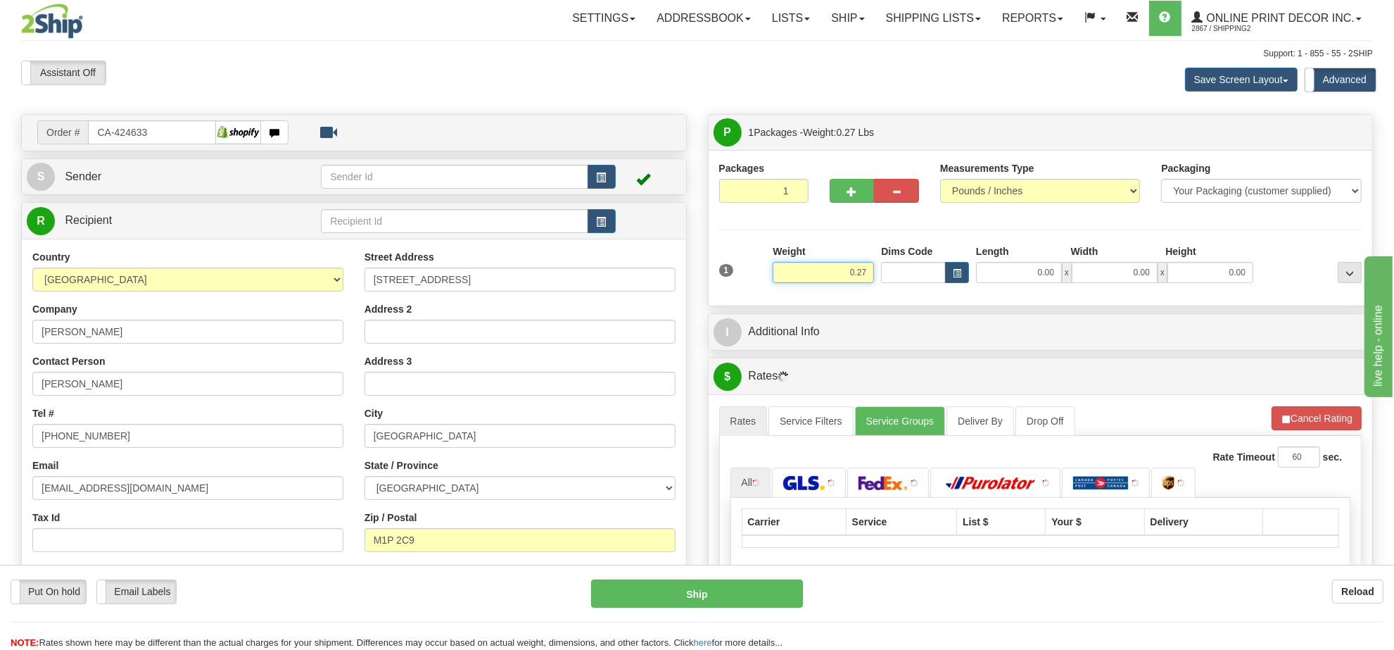
click at [852, 273] on input "0.27" at bounding box center [823, 272] width 101 height 21
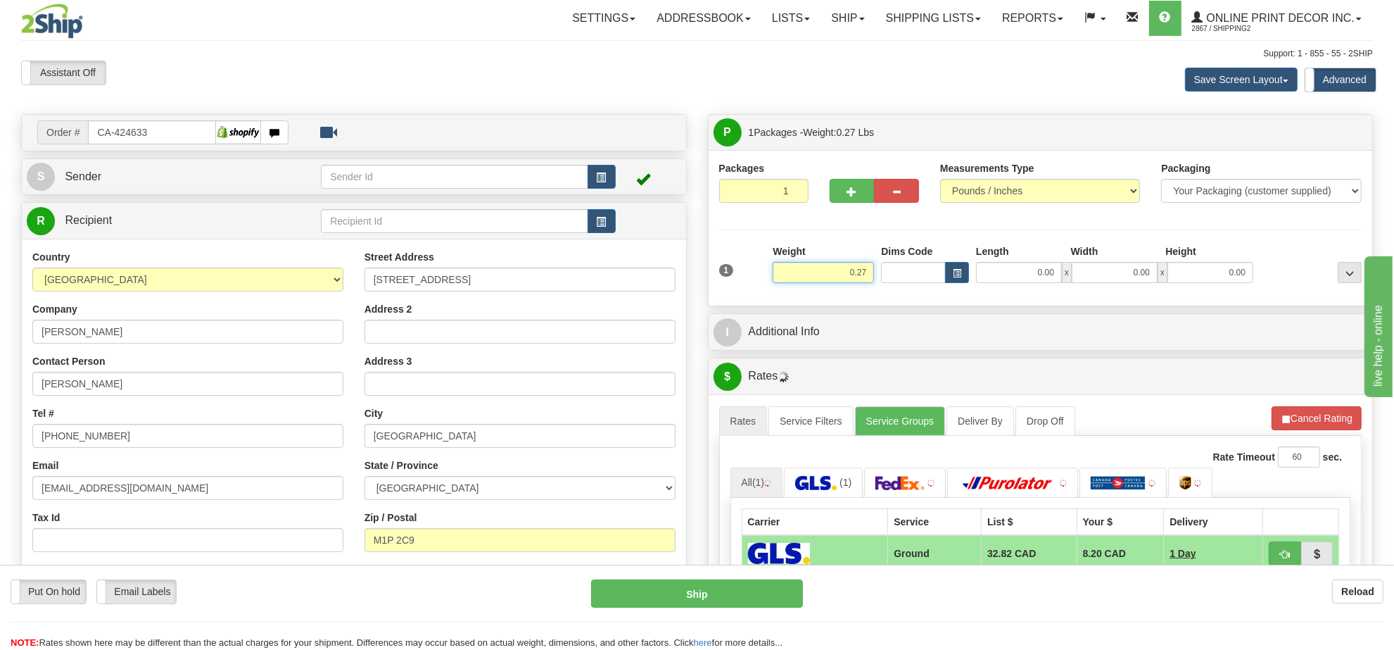
click at [850, 272] on input "0.27" at bounding box center [823, 272] width 101 height 21
type input "2.00"
click at [954, 272] on span "button" at bounding box center [957, 274] width 8 height 8
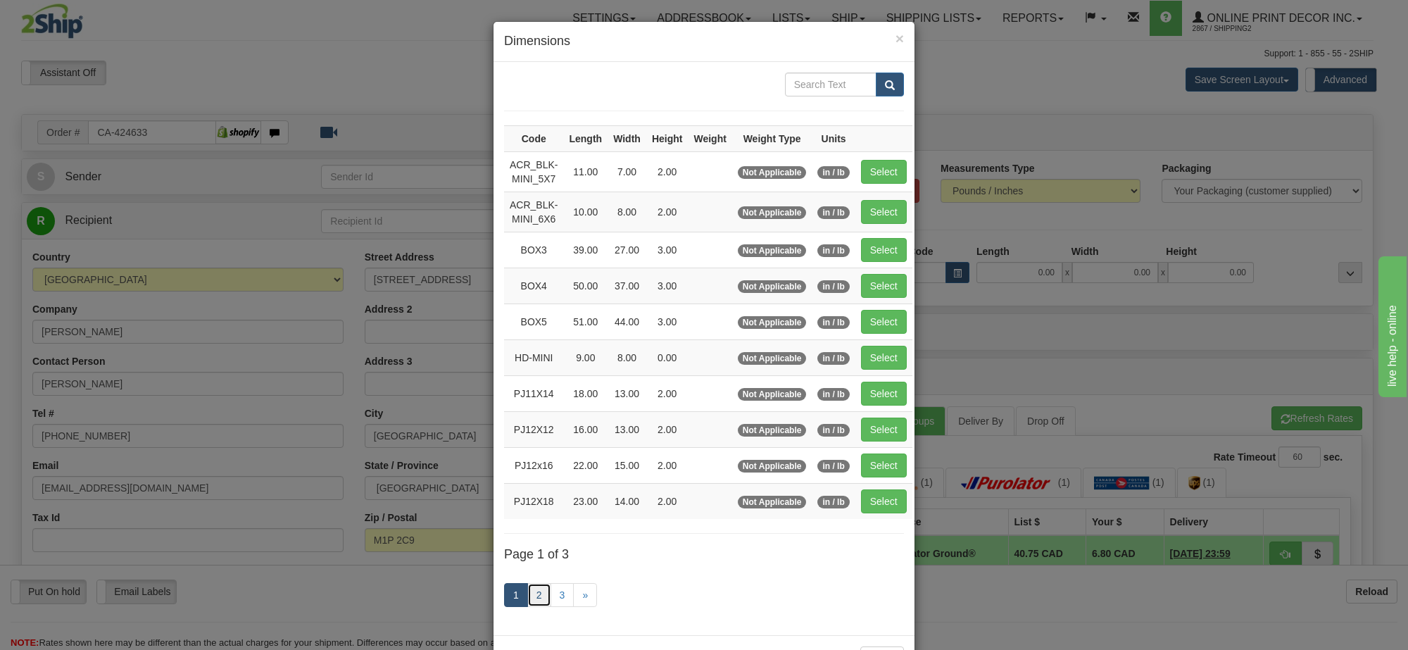
click at [528, 602] on link "2" at bounding box center [539, 595] width 24 height 24
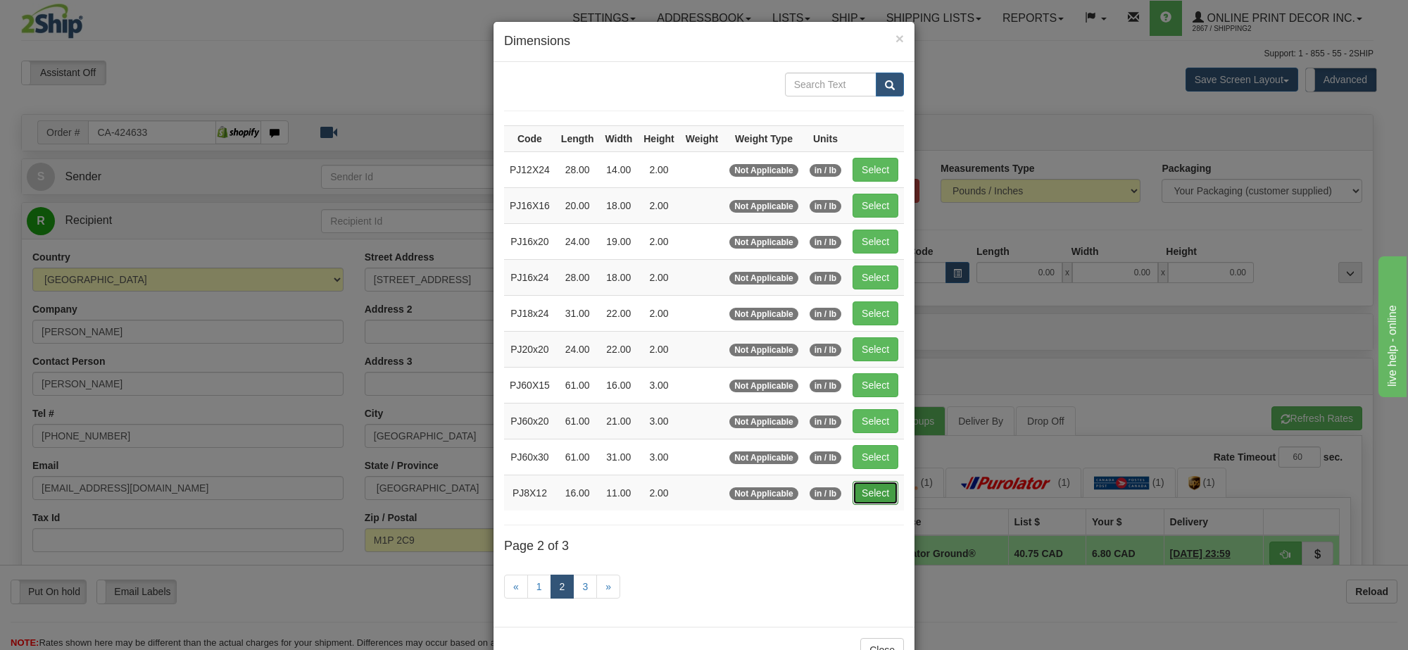
click at [854, 496] on button "Select" at bounding box center [875, 493] width 46 height 24
type input "PJ8X12"
type input "16.00"
type input "11.00"
type input "2.00"
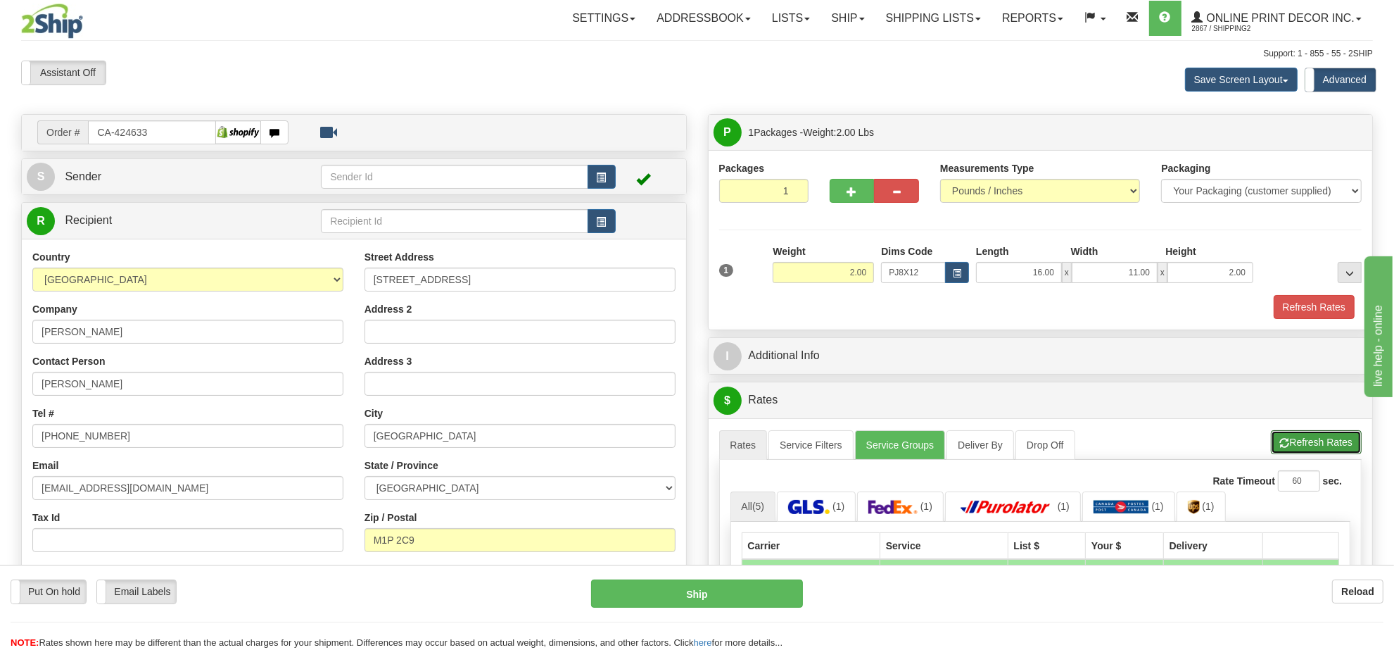
click at [1339, 451] on button "Refresh Rates" at bounding box center [1316, 442] width 91 height 24
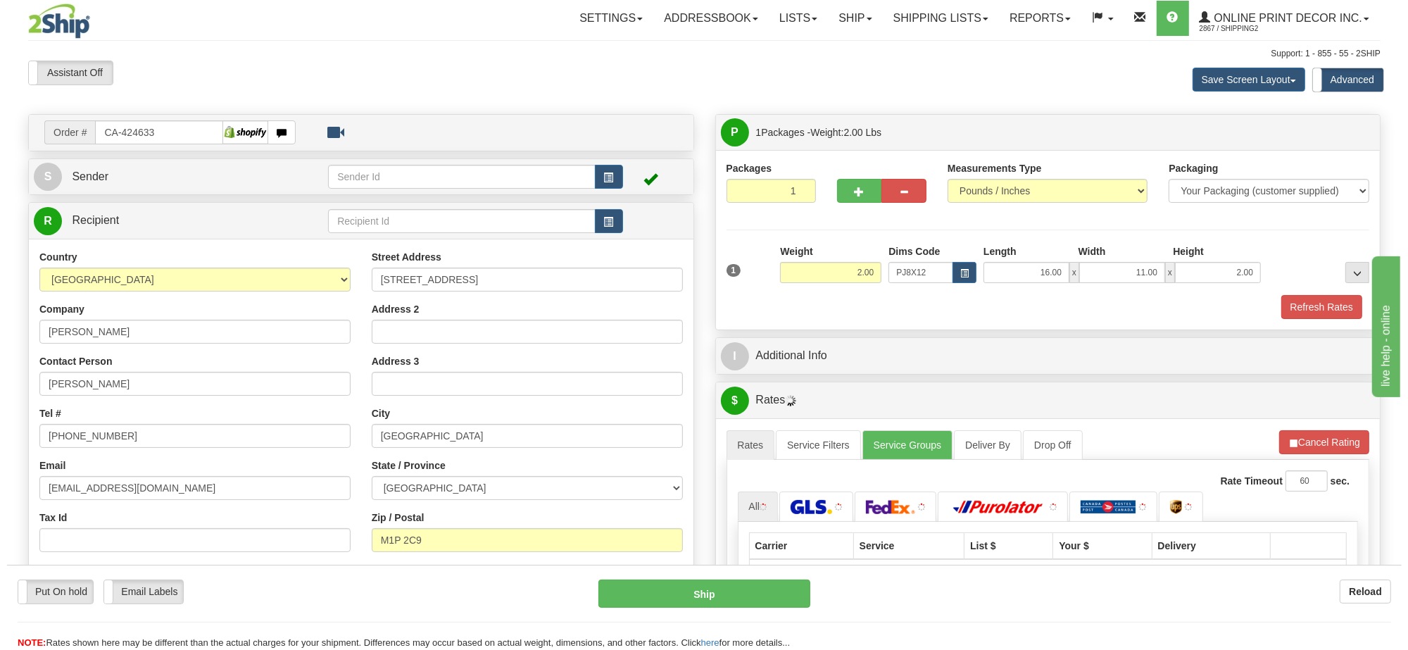
scroll to position [88, 0]
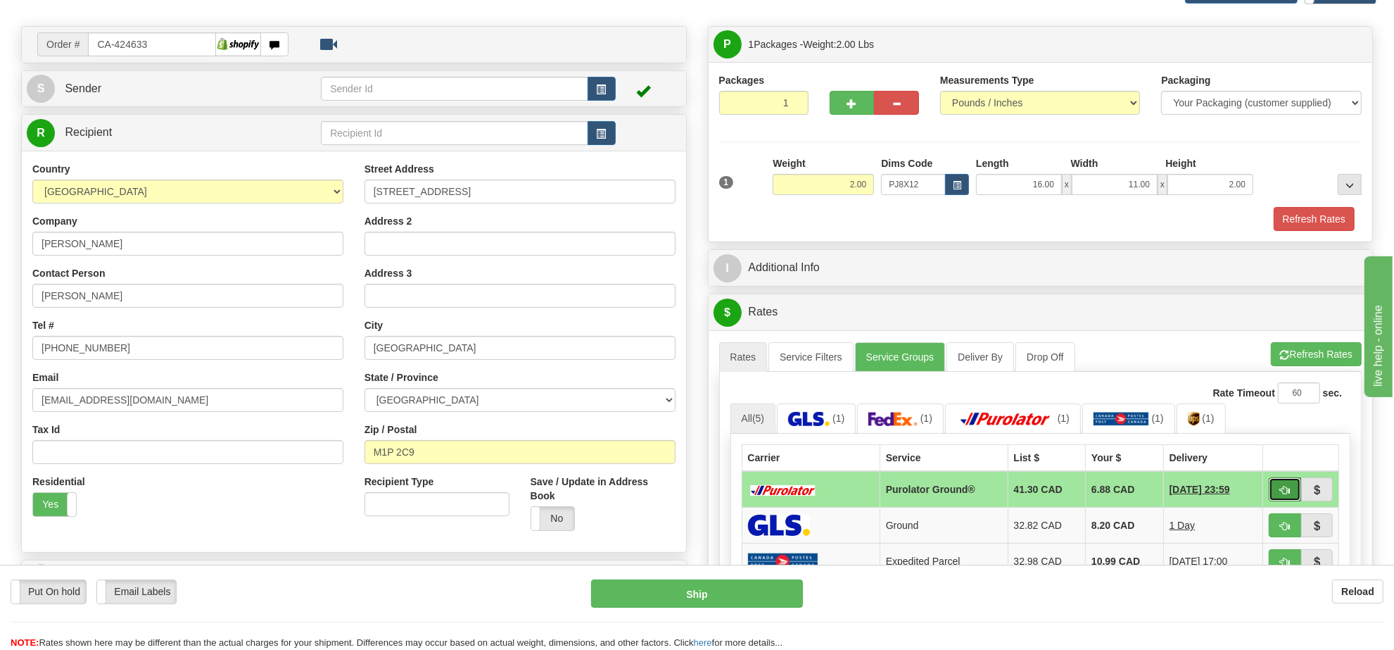
click at [1280, 495] on span "button" at bounding box center [1285, 490] width 10 height 9
type input "260"
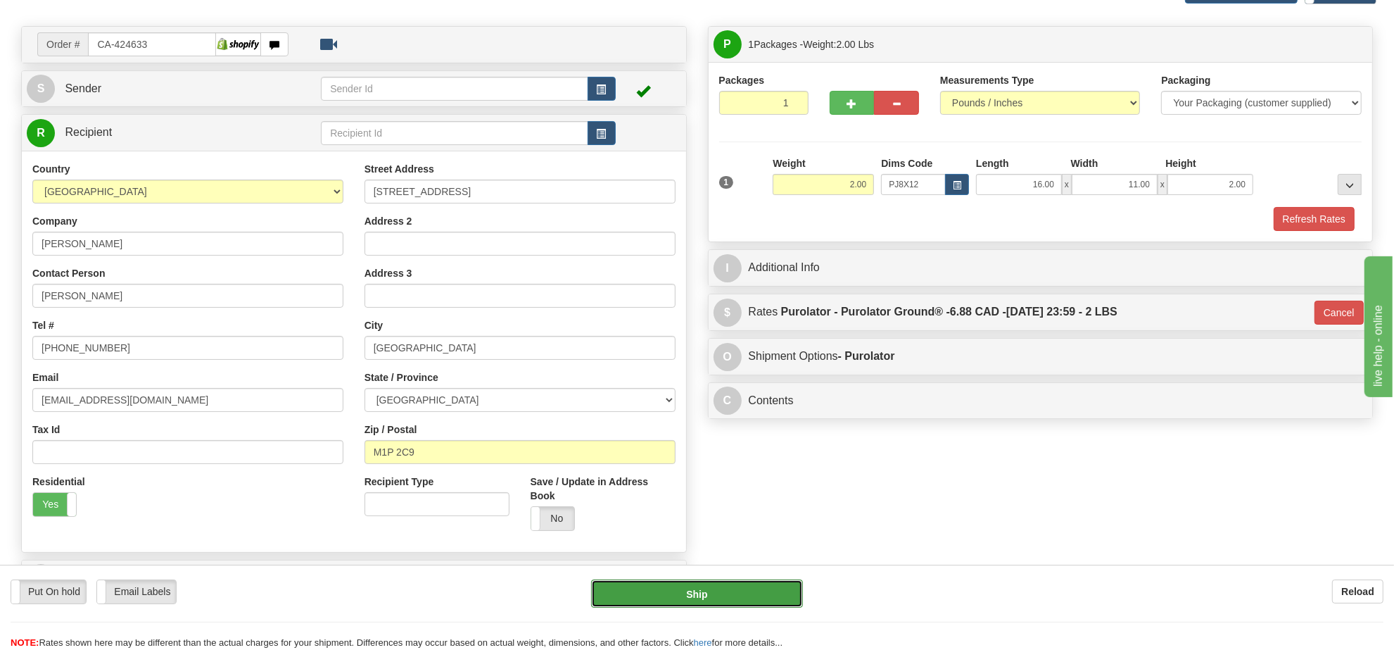
click at [691, 595] on button "Ship" at bounding box center [696, 593] width 211 height 28
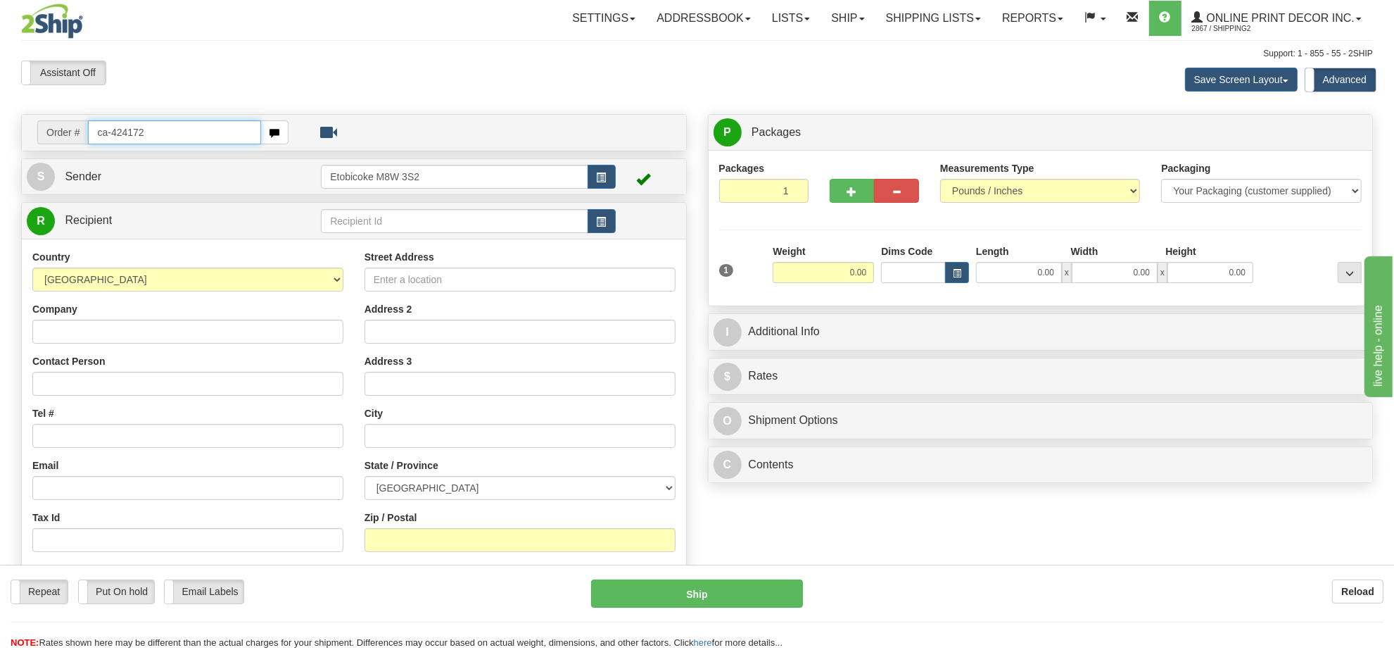
type input "ca-424172"
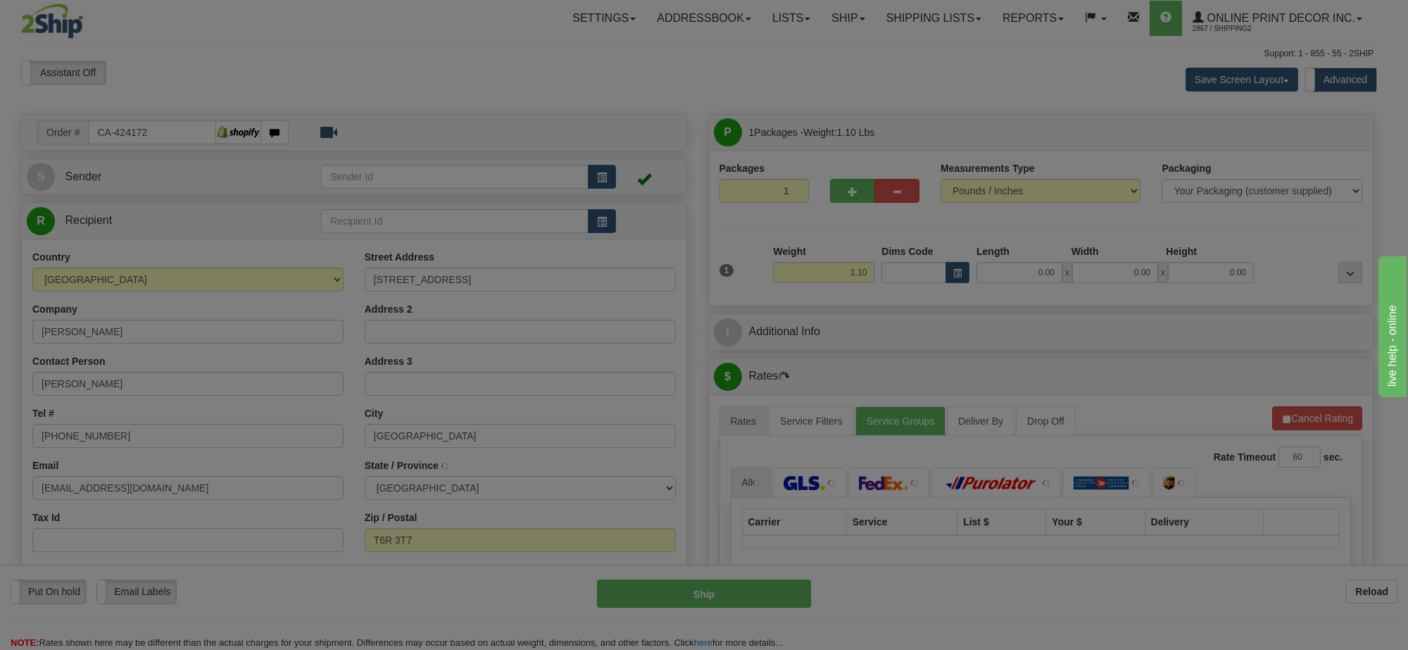
type input "[GEOGRAPHIC_DATA]"
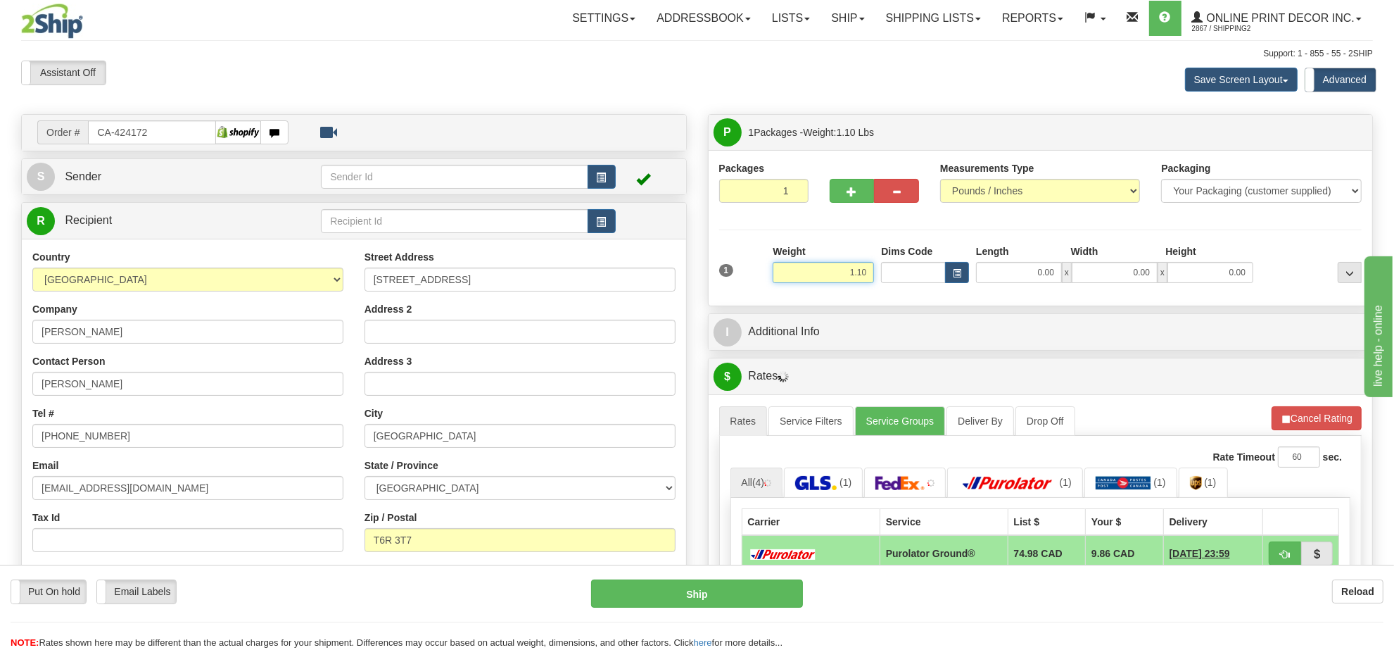
click at [840, 271] on input "1.10" at bounding box center [823, 272] width 101 height 21
type input "5.00"
click at [959, 279] on button "button" at bounding box center [957, 272] width 24 height 21
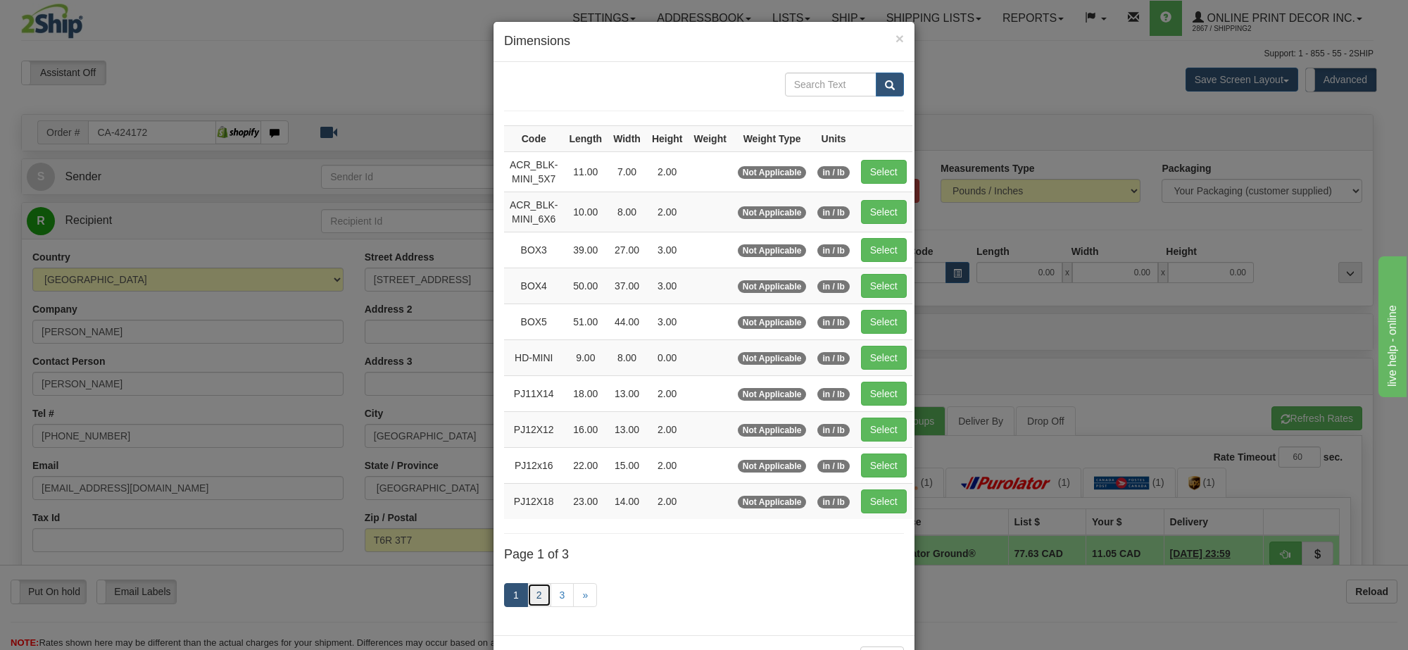
click at [532, 606] on link "2" at bounding box center [539, 595] width 24 height 24
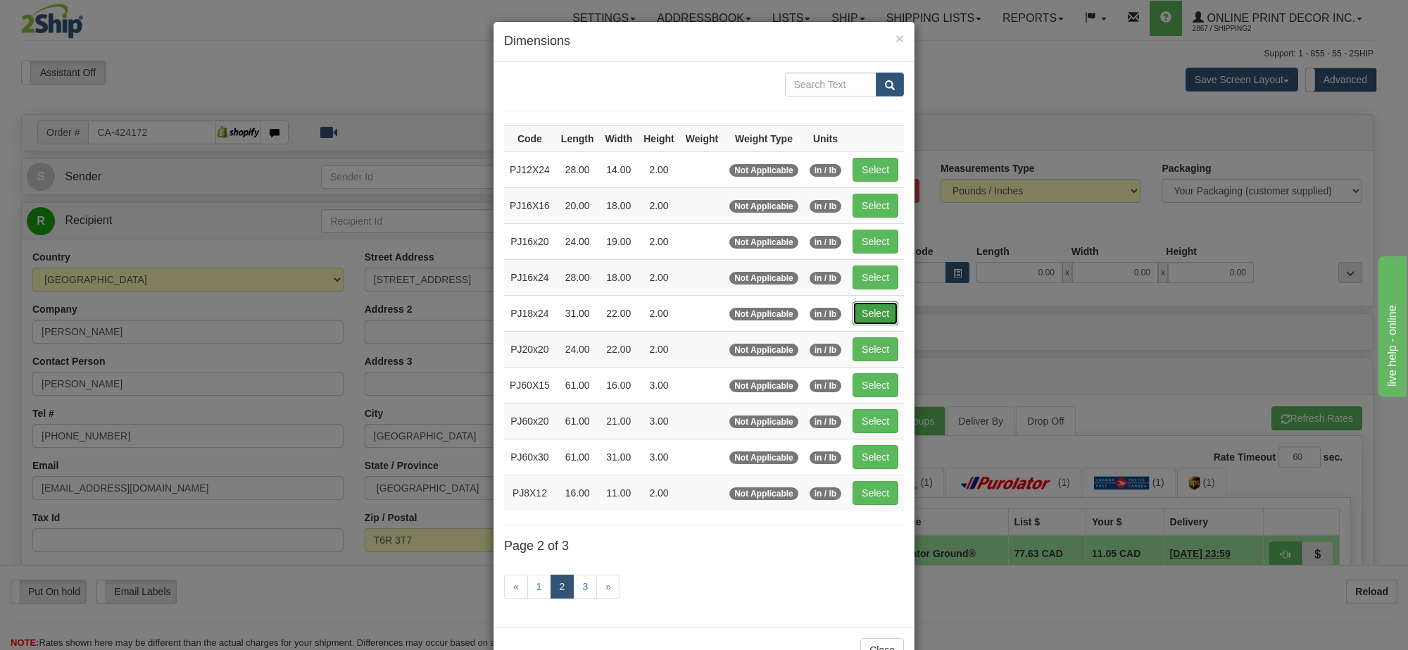
click at [868, 317] on button "Select" at bounding box center [875, 313] width 46 height 24
type input "PJ18x24"
type input "31.00"
type input "22.00"
type input "2.00"
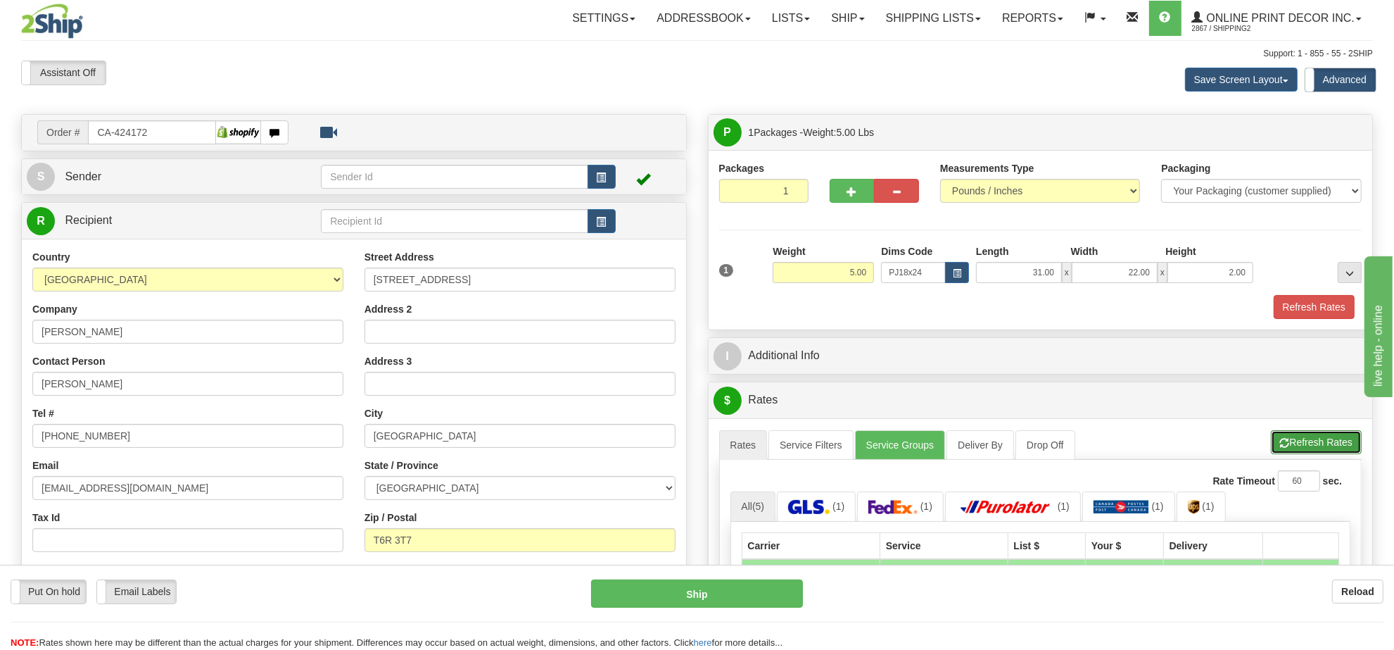
click at [1287, 446] on span "button" at bounding box center [1285, 442] width 10 height 9
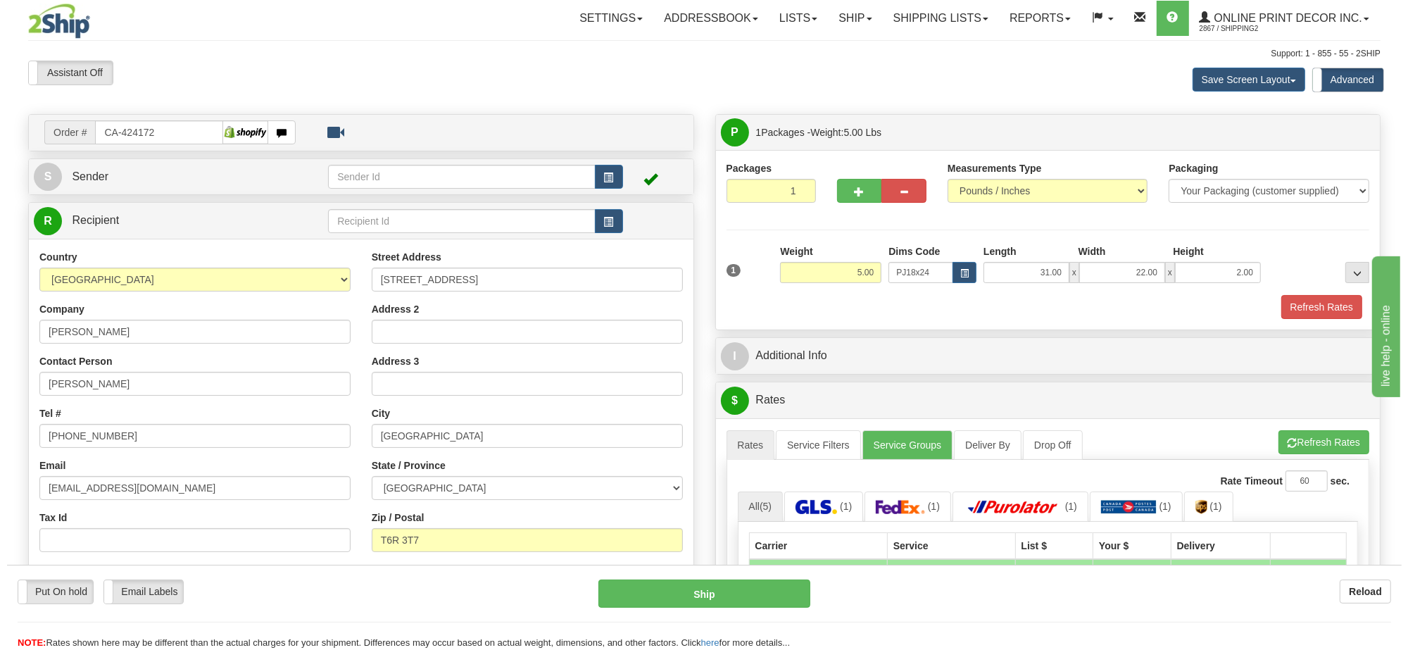
scroll to position [88, 0]
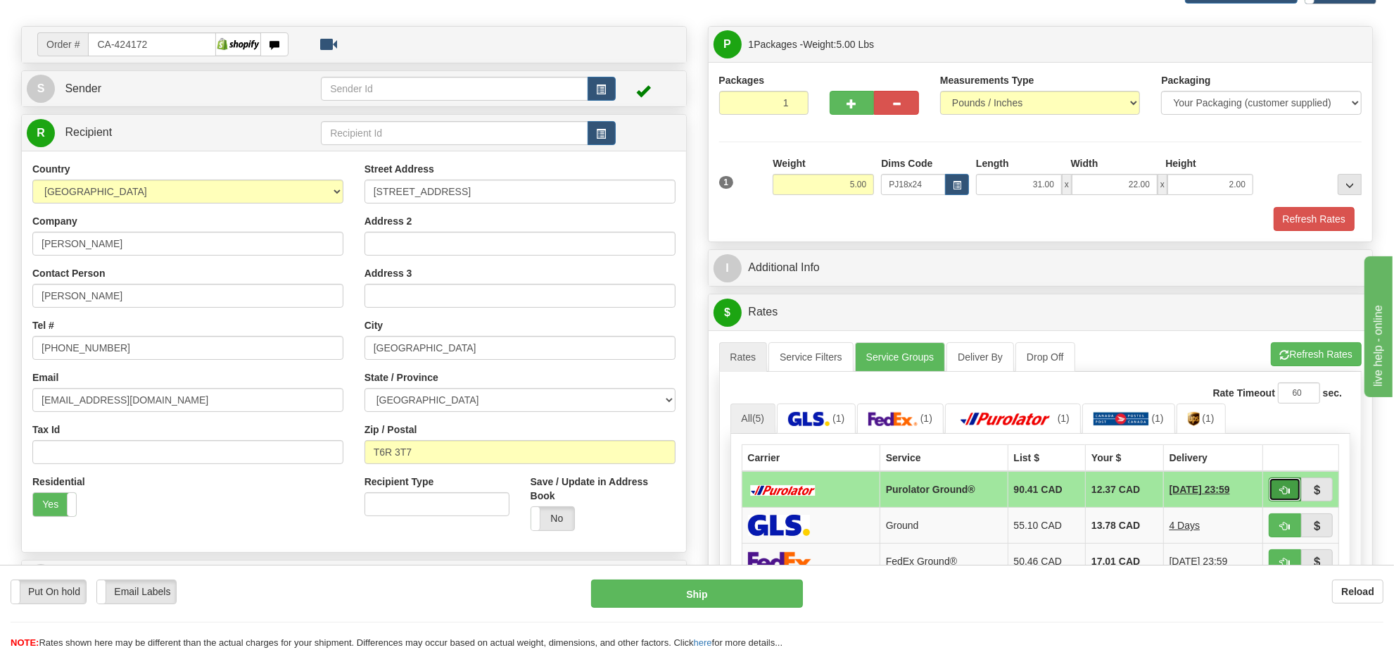
click at [1286, 495] on span "button" at bounding box center [1285, 490] width 10 height 9
type input "260"
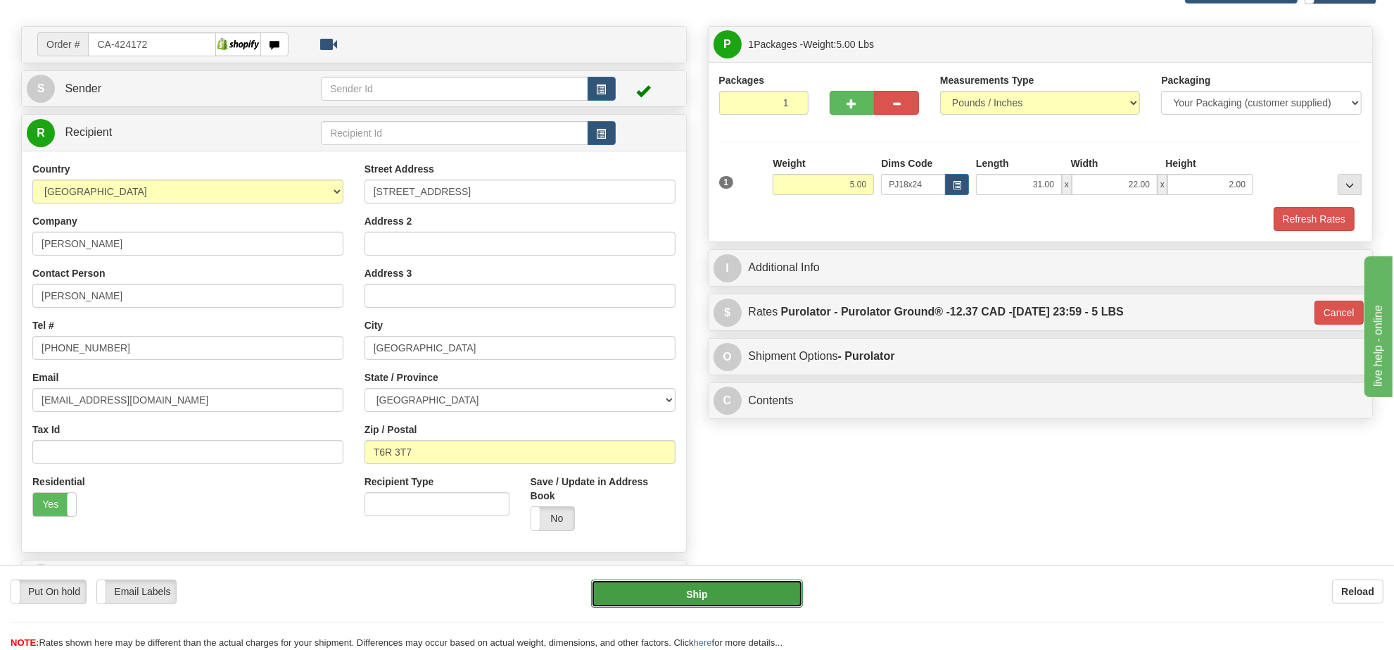
click at [726, 598] on button "Ship" at bounding box center [696, 593] width 211 height 28
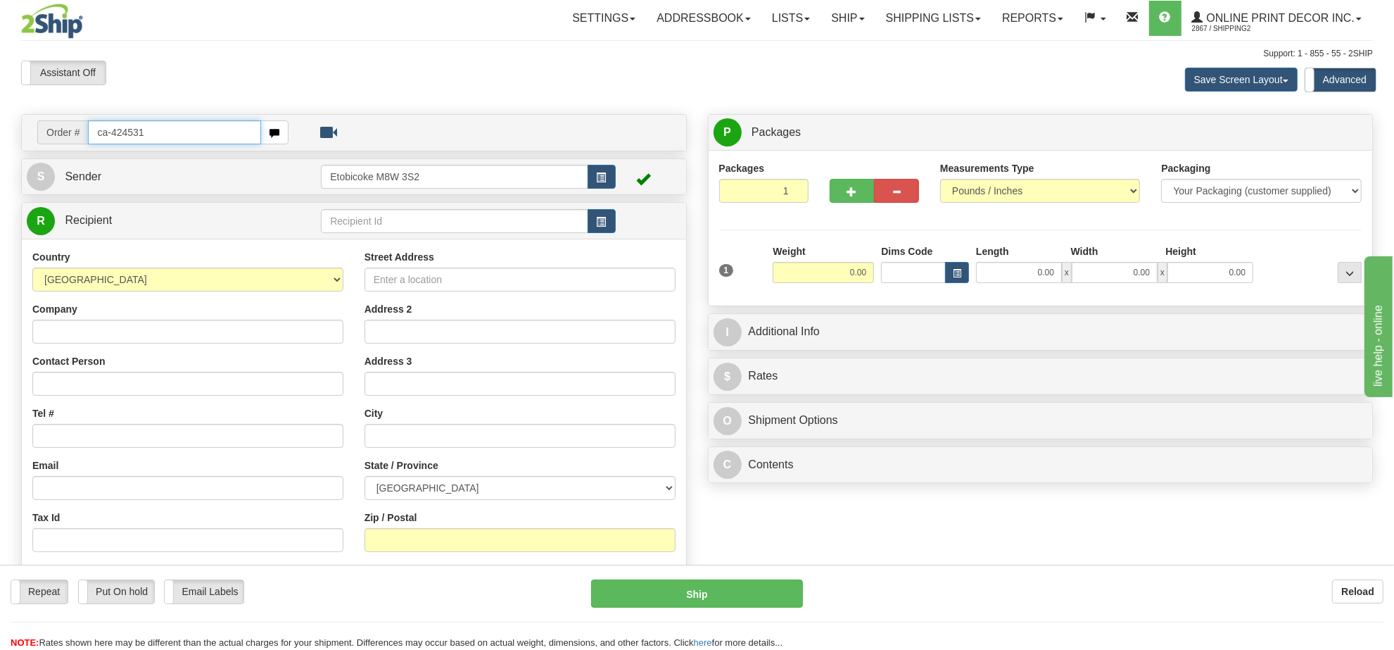
type input "ca-424531"
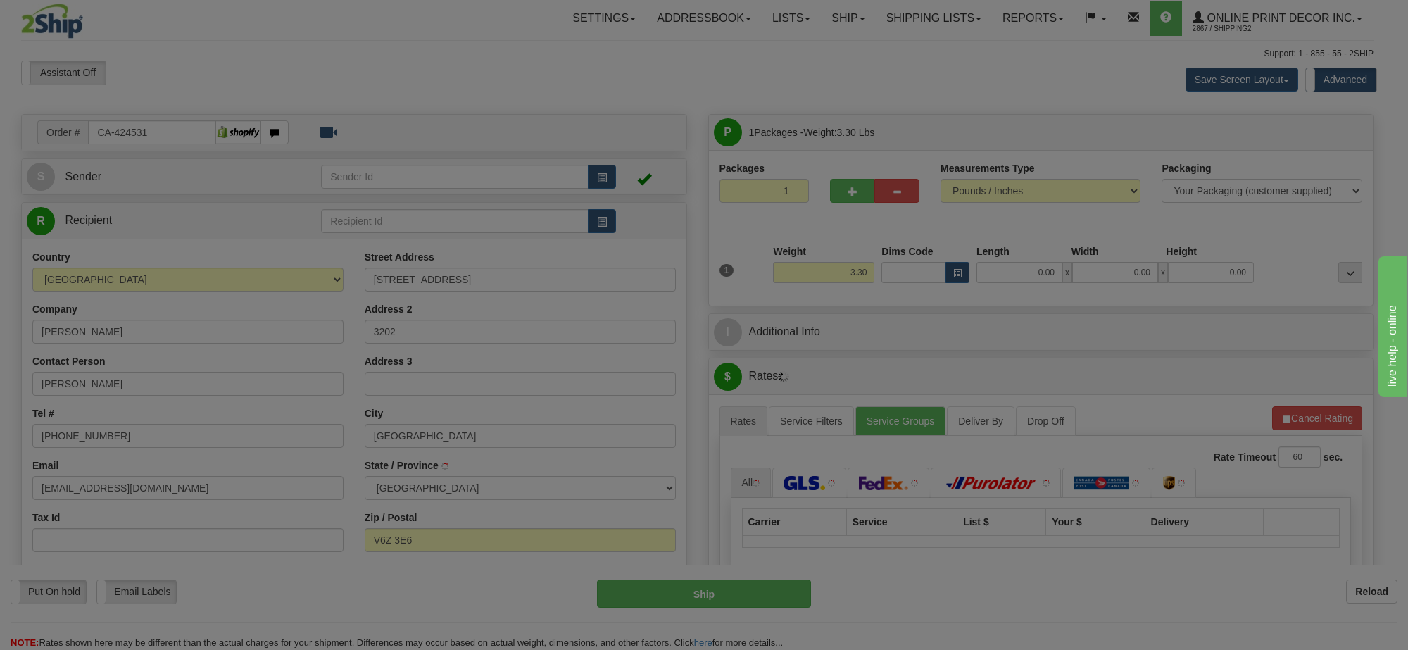
type input "VANCOUVER"
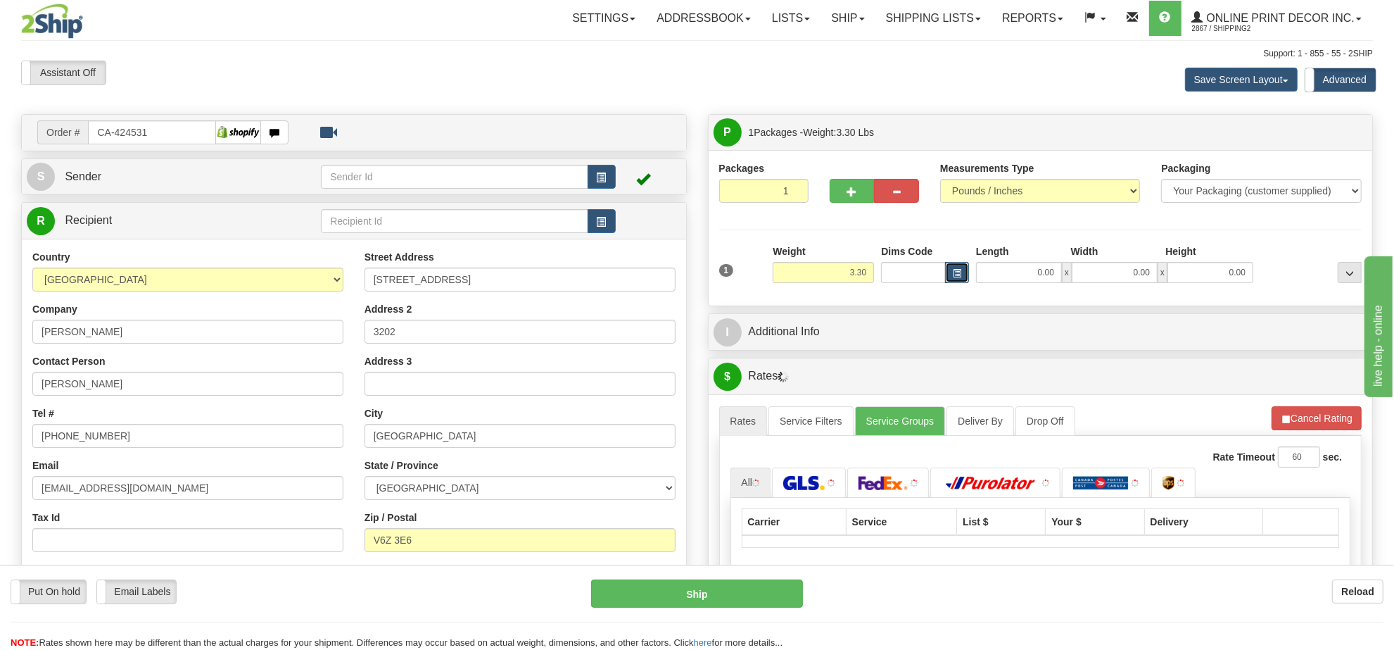
click at [957, 267] on button "button" at bounding box center [957, 272] width 24 height 21
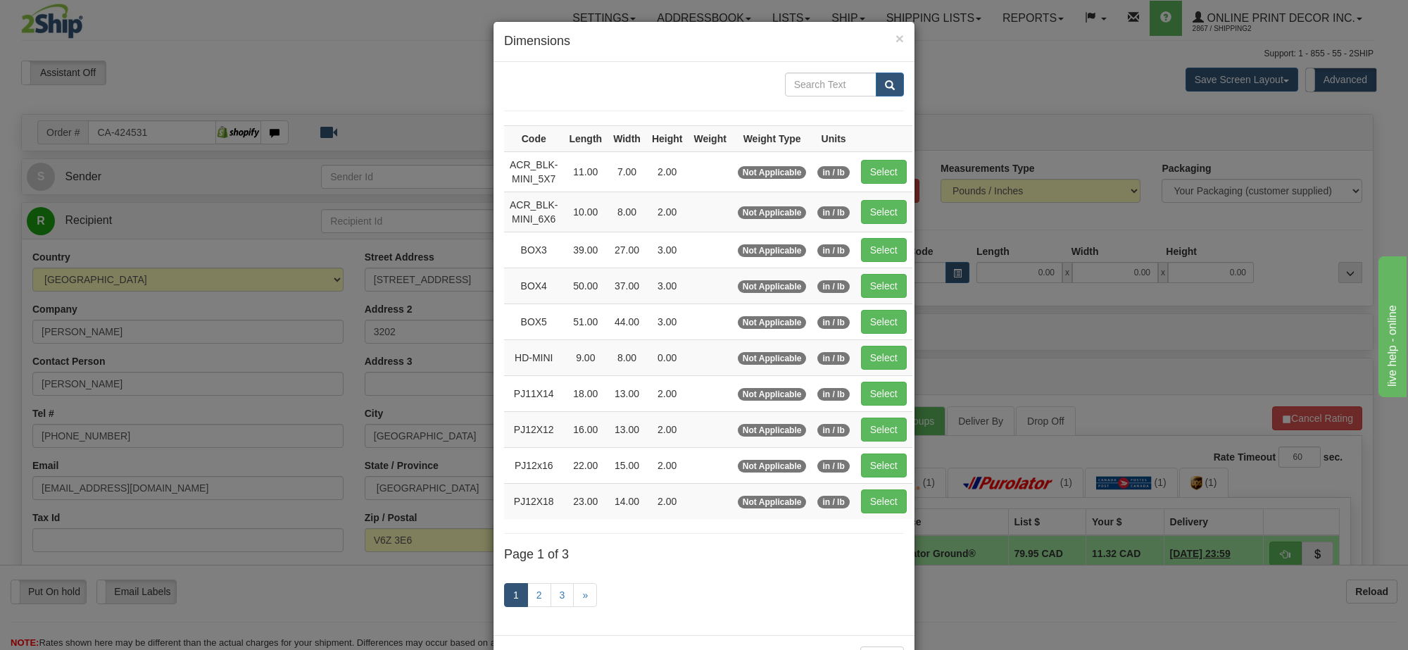
scroll to position [58, 0]
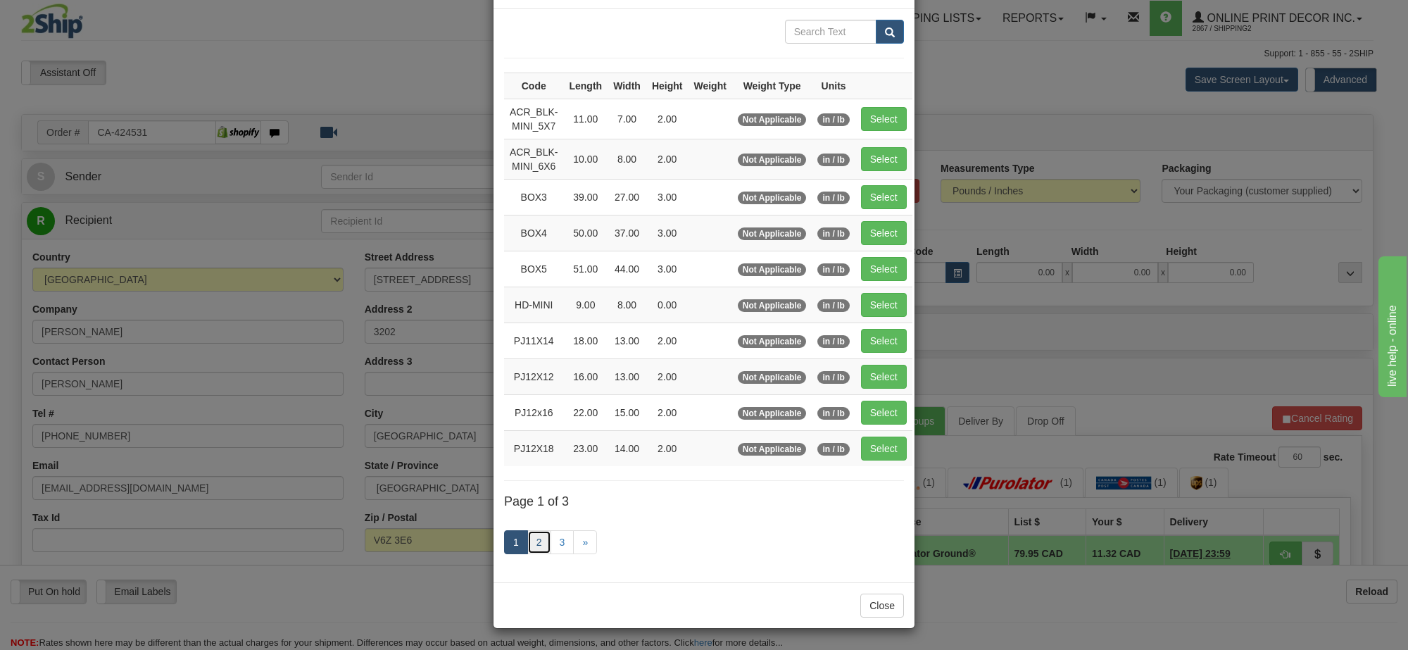
click at [527, 542] on link "2" at bounding box center [539, 542] width 24 height 24
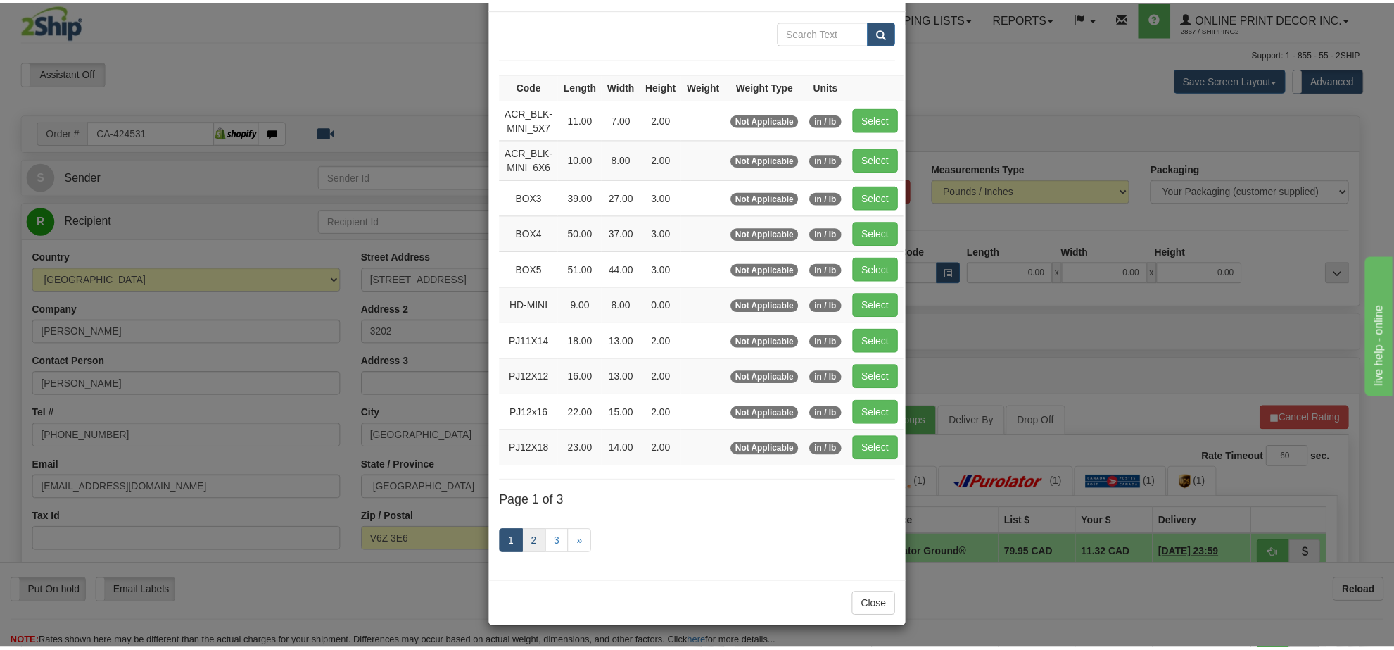
scroll to position [51, 0]
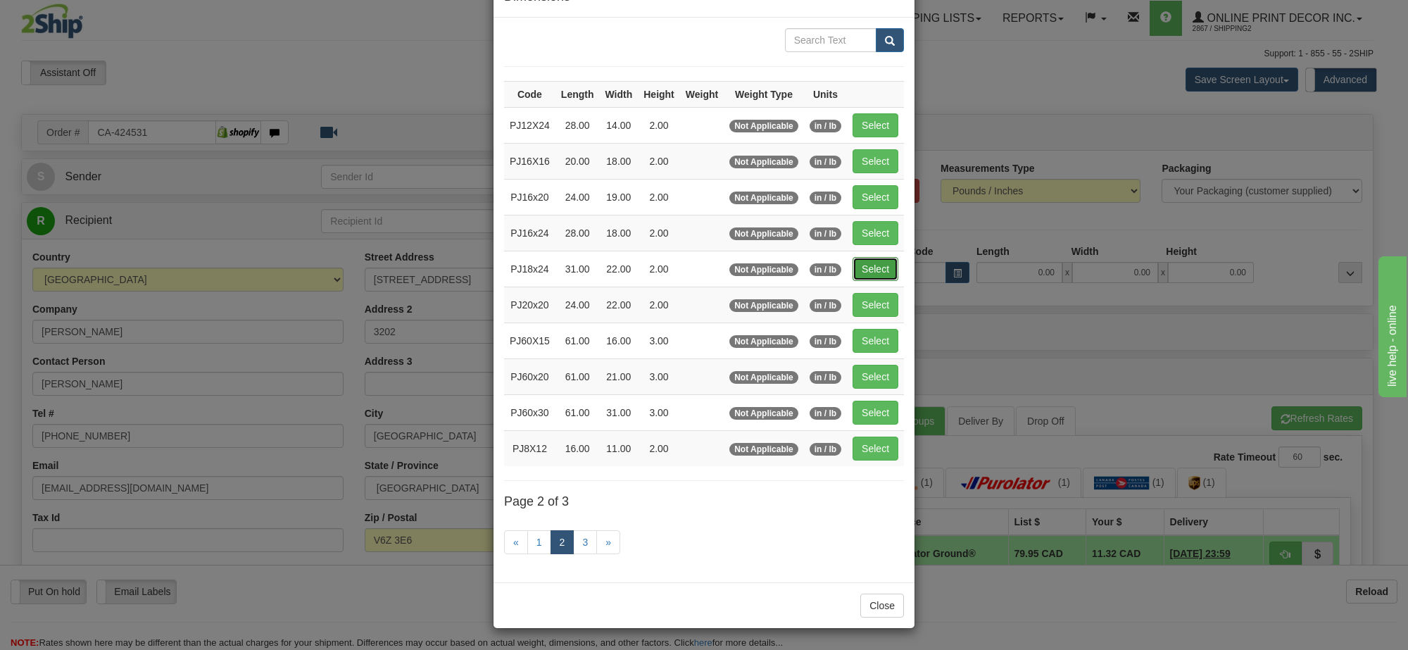
click at [874, 260] on button "Select" at bounding box center [875, 269] width 46 height 24
type input "PJ18x24"
type input "31.00"
type input "22.00"
type input "2.00"
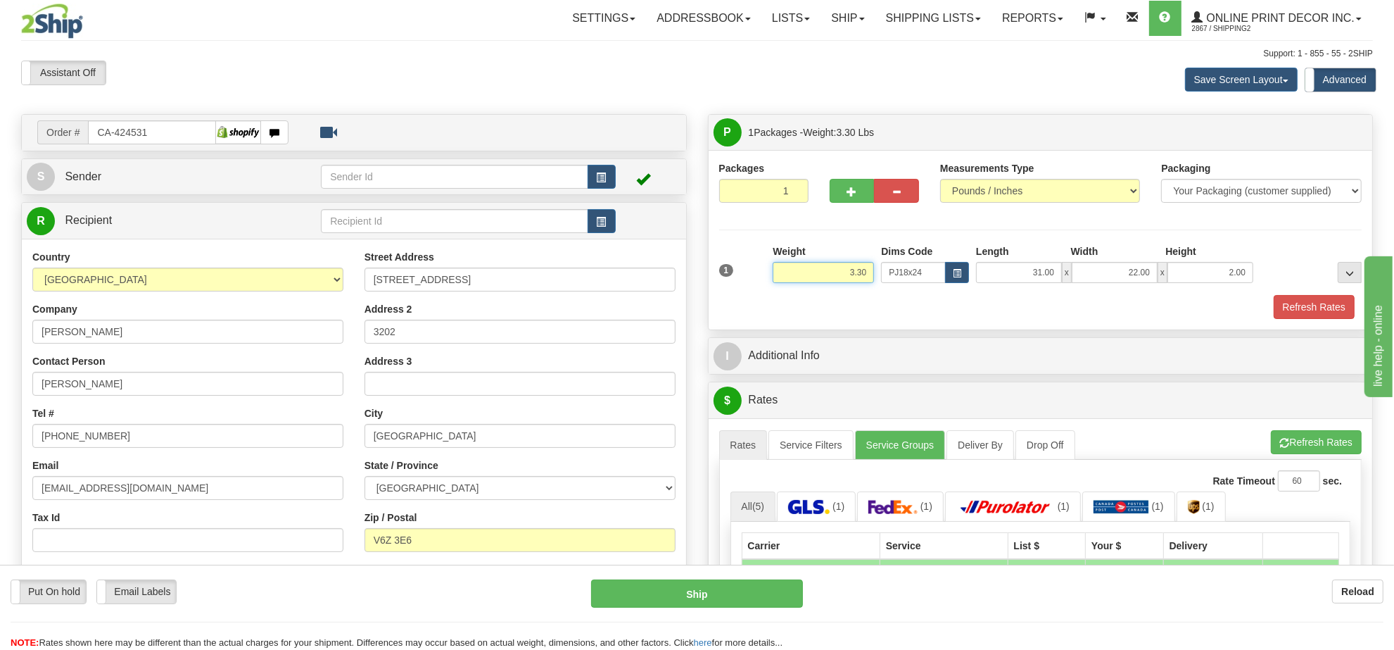
drag, startPoint x: 866, startPoint y: 273, endPoint x: 783, endPoint y: 269, distance: 83.2
click at [783, 269] on input "3.30" at bounding box center [823, 272] width 101 height 21
drag, startPoint x: 870, startPoint y: 271, endPoint x: 835, endPoint y: 307, distance: 50.3
click at [818, 292] on div "Weight 5.98" at bounding box center [823, 268] width 108 height 49
type input "5.98"
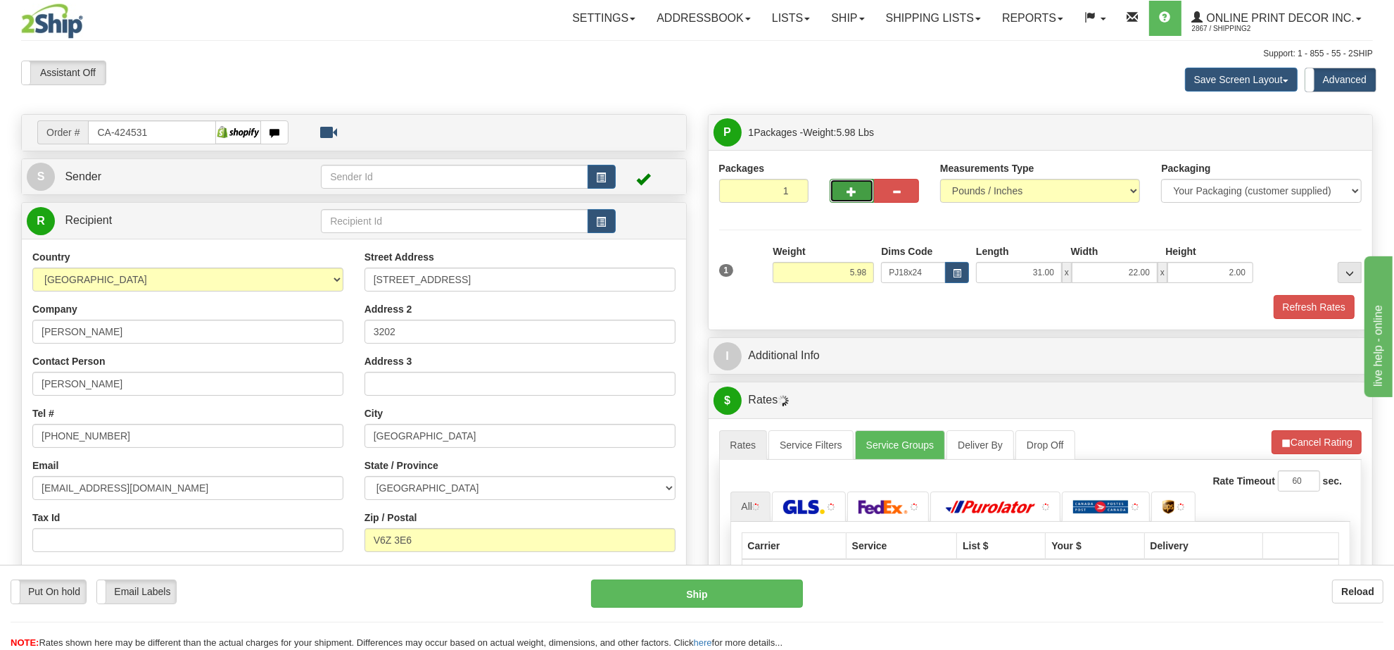
click at [842, 194] on button "button" at bounding box center [852, 191] width 45 height 24
radio input "true"
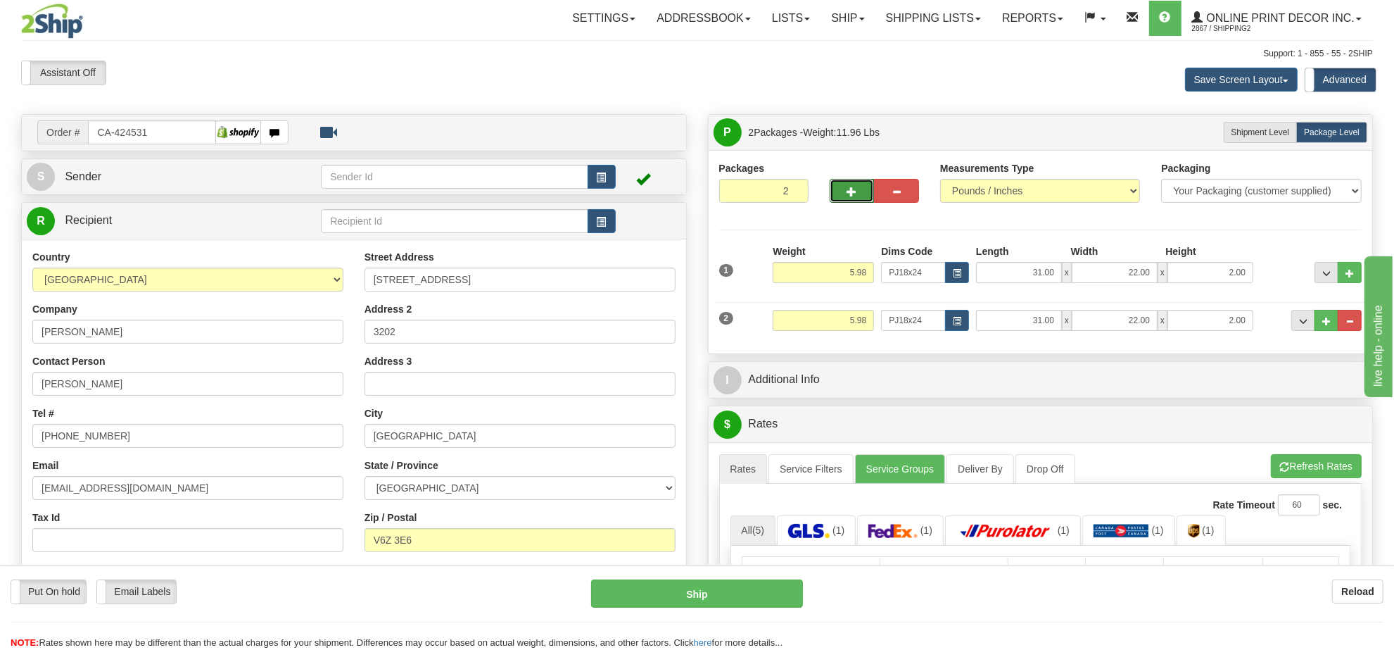
click at [845, 197] on button "button" at bounding box center [852, 191] width 45 height 24
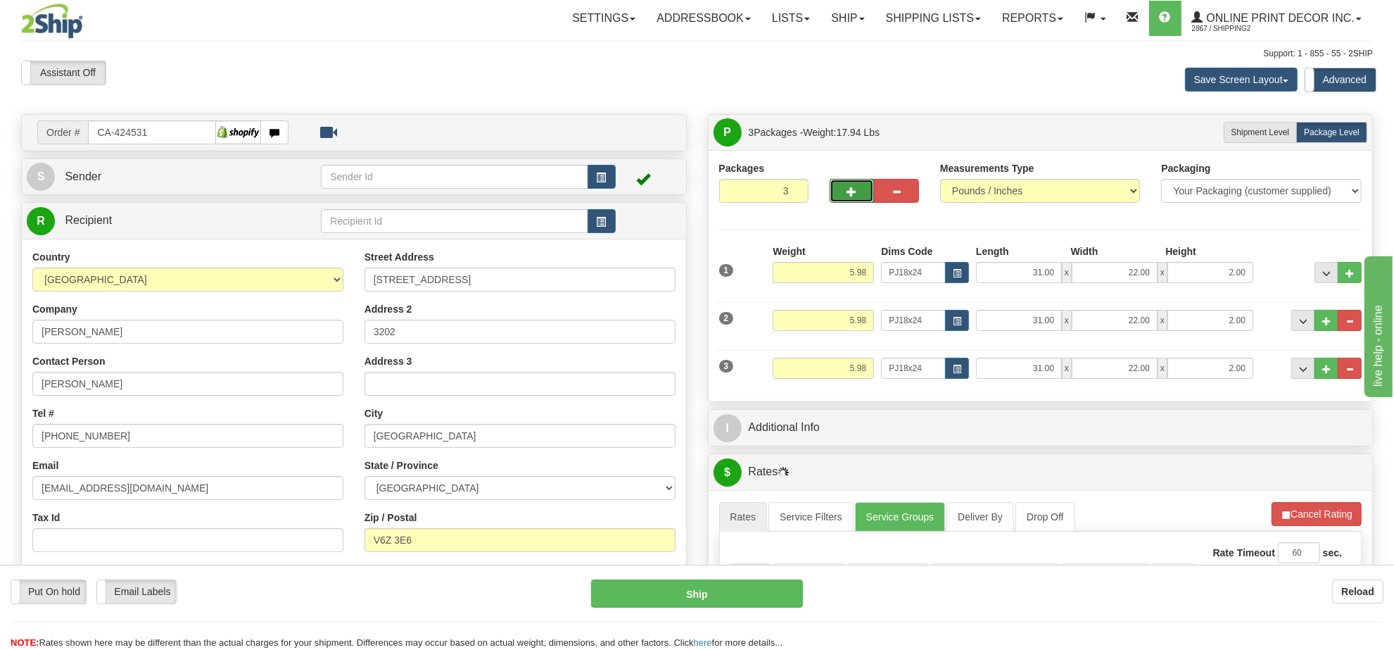
scroll to position [176, 0]
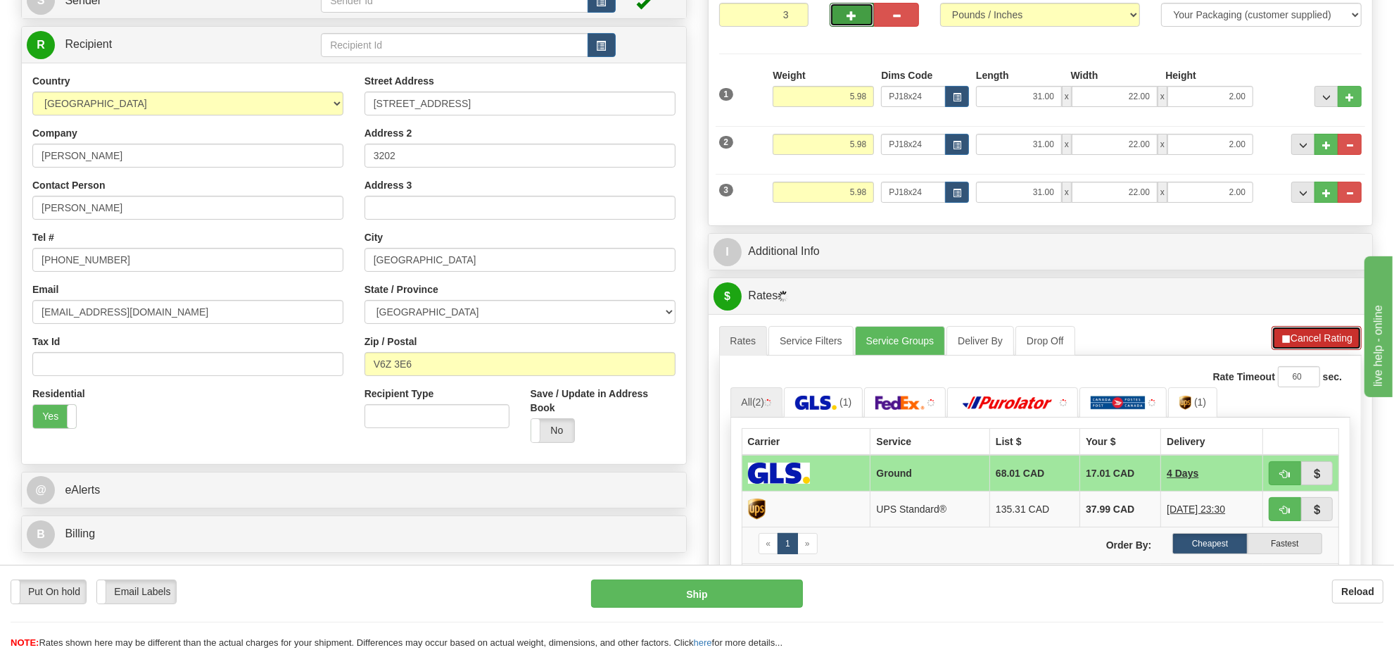
click at [1335, 345] on button "Cancel Rating" at bounding box center [1317, 338] width 90 height 24
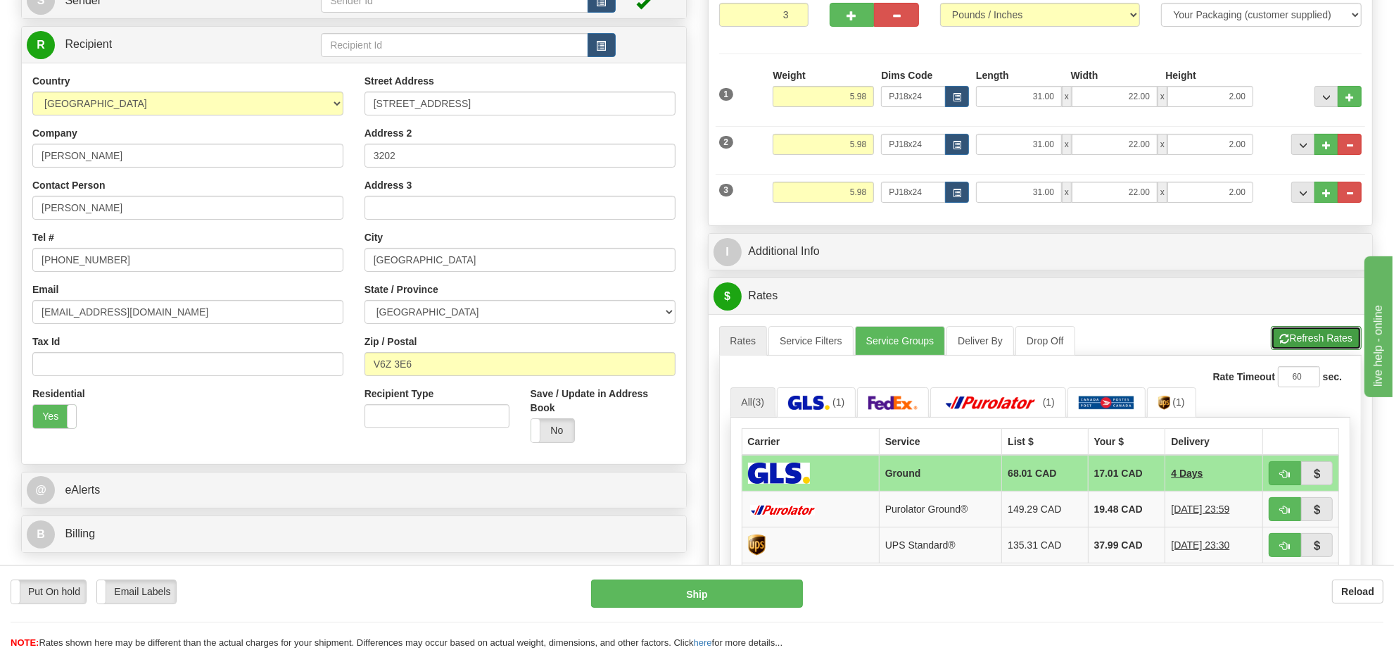
click at [1334, 343] on button "Refresh Rates" at bounding box center [1316, 338] width 91 height 24
drag, startPoint x: 1348, startPoint y: 206, endPoint x: 1348, endPoint y: 195, distance: 11.3
click at [1348, 205] on div "3 Weight 5.98 Dims Code PJ18x24 Length Width" at bounding box center [1041, 190] width 650 height 47
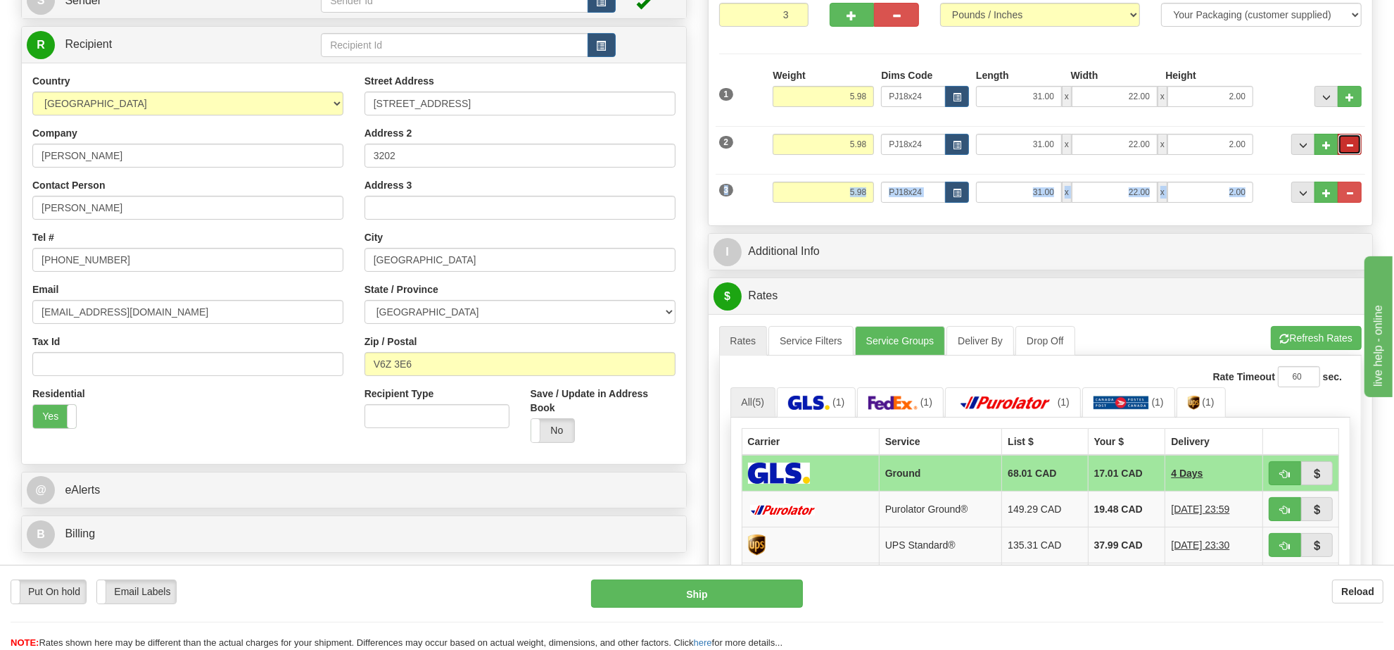
click at [1356, 145] on button "..." at bounding box center [1350, 144] width 24 height 21
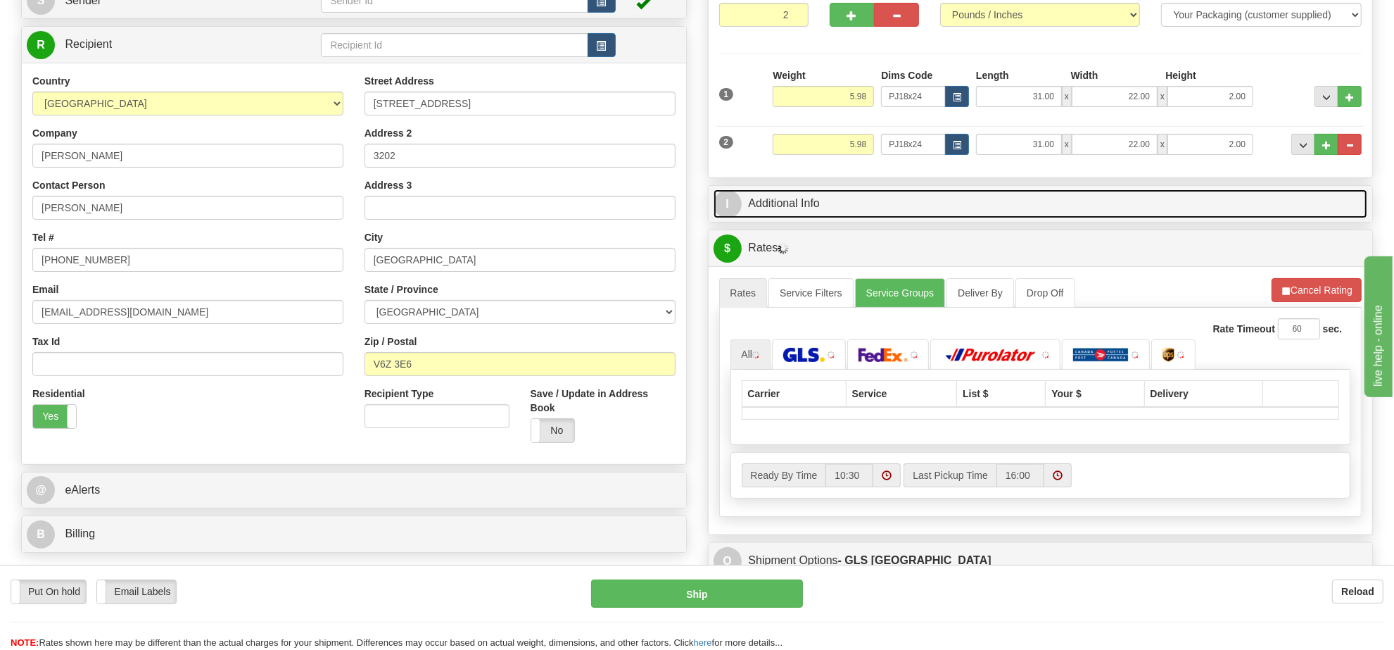
drag, startPoint x: 1346, startPoint y: 194, endPoint x: 1346, endPoint y: 183, distance: 10.6
click at [1346, 194] on link "I Additional Info" at bounding box center [1041, 203] width 655 height 29
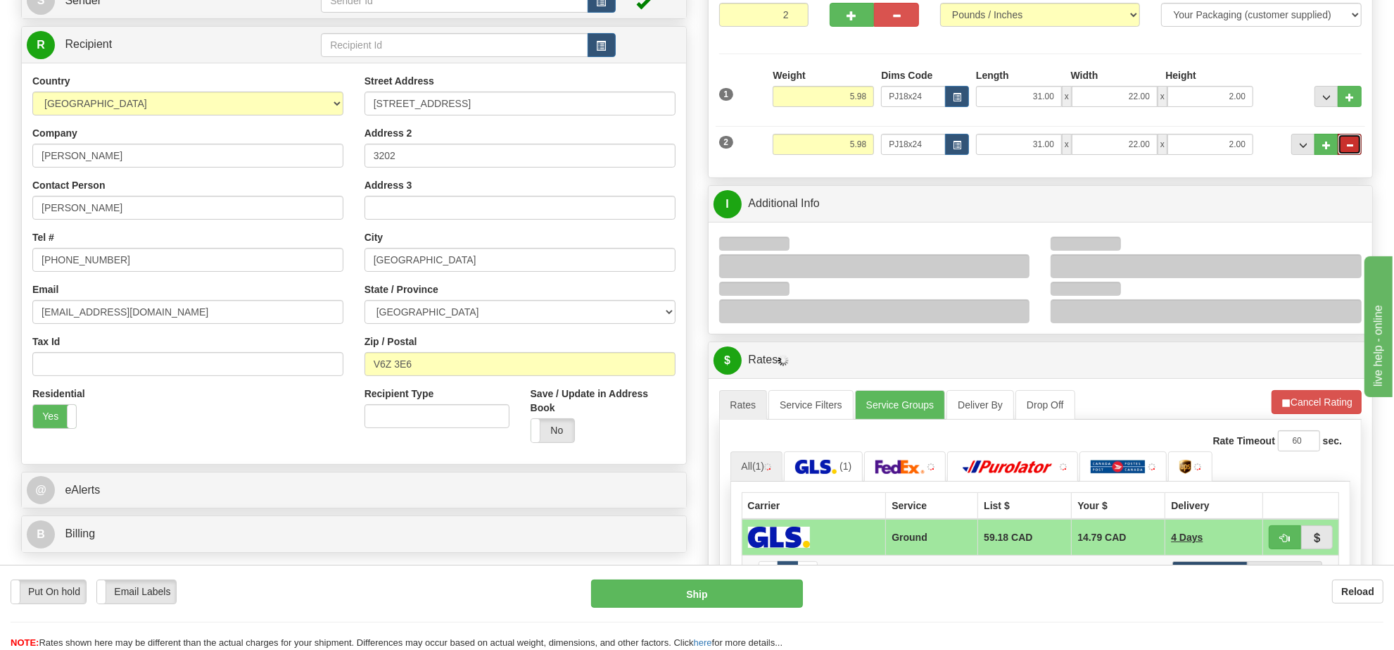
click at [1349, 149] on span "..." at bounding box center [1350, 145] width 8 height 8
type input "1"
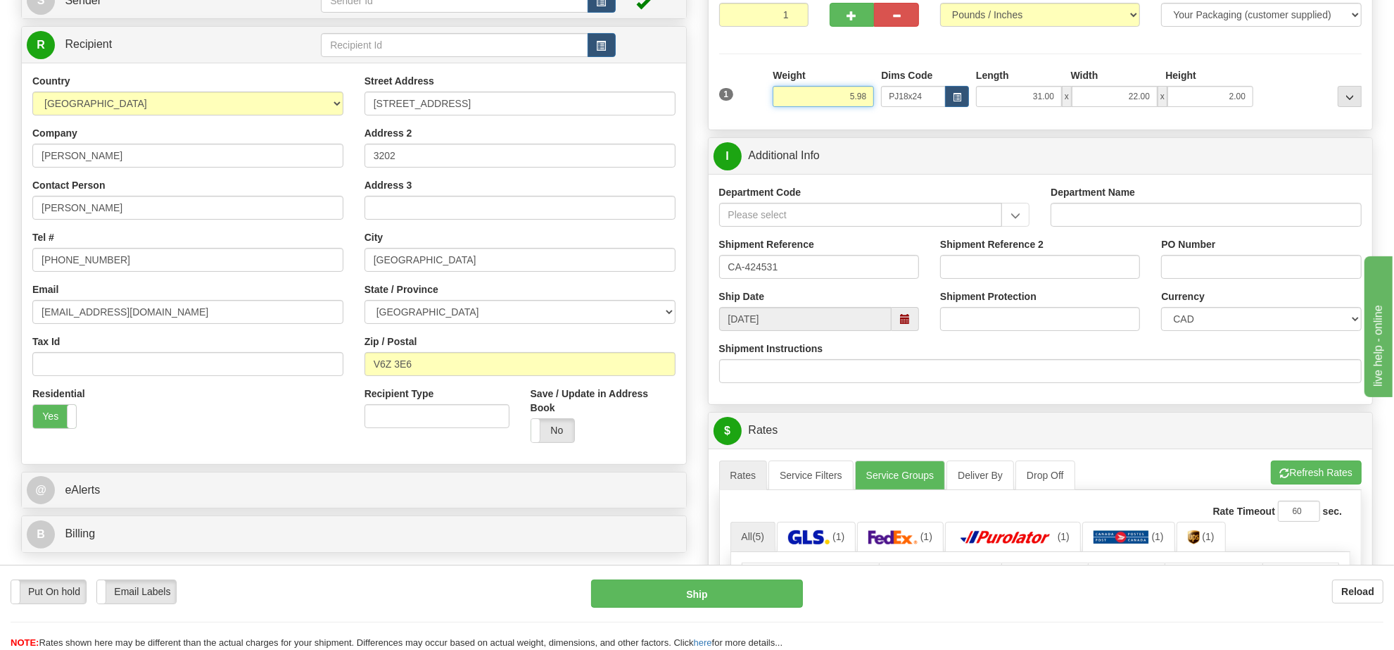
drag, startPoint x: 873, startPoint y: 95, endPoint x: 807, endPoint y: 102, distance: 66.5
click at [807, 102] on input "5.98" at bounding box center [823, 96] width 101 height 21
type input "16.98"
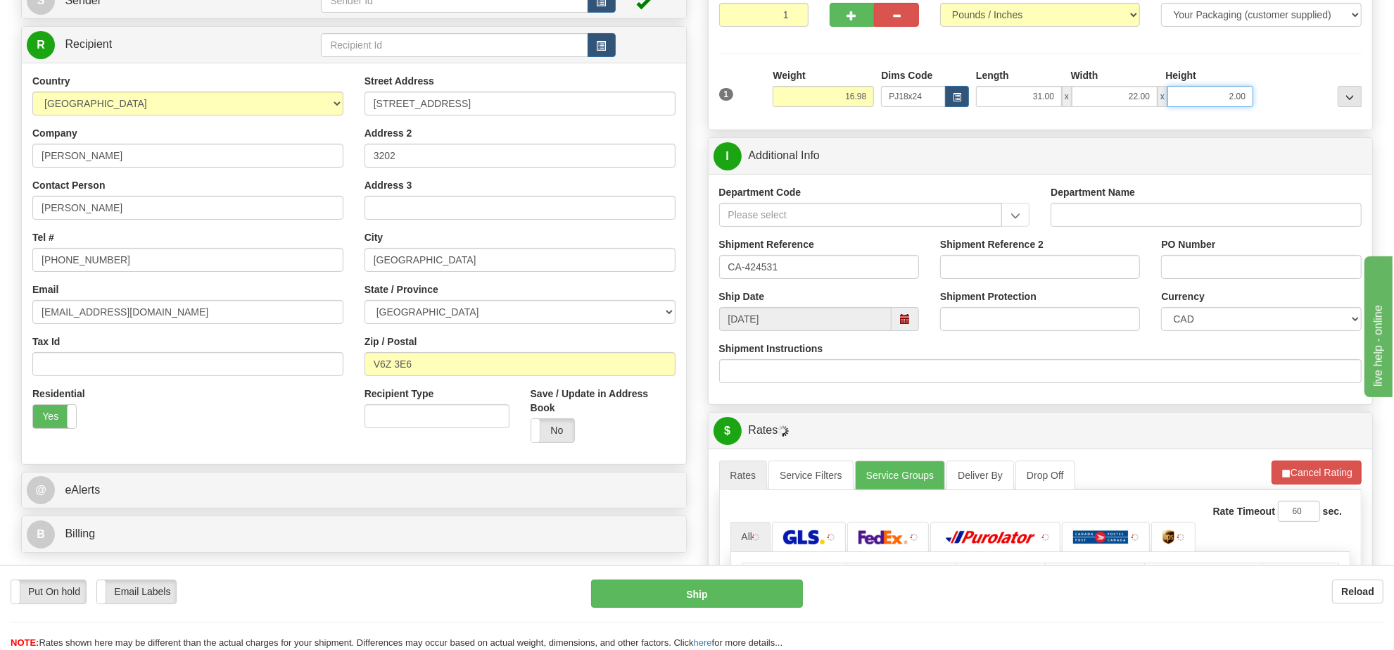
drag, startPoint x: 1244, startPoint y: 93, endPoint x: 1201, endPoint y: 99, distance: 44.0
click at [1201, 99] on input "2.00" at bounding box center [1211, 96] width 86 height 21
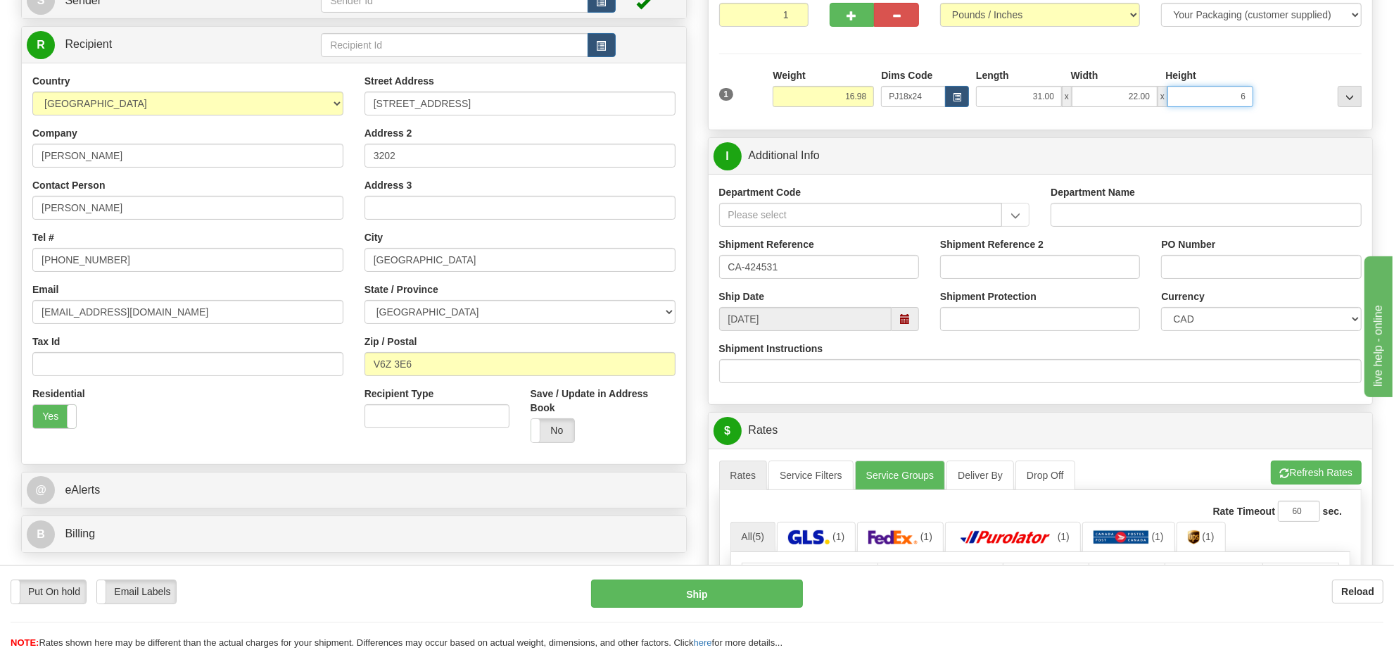
click button "Delete" at bounding box center [0, 0] width 0 height 0
type input "6.00"
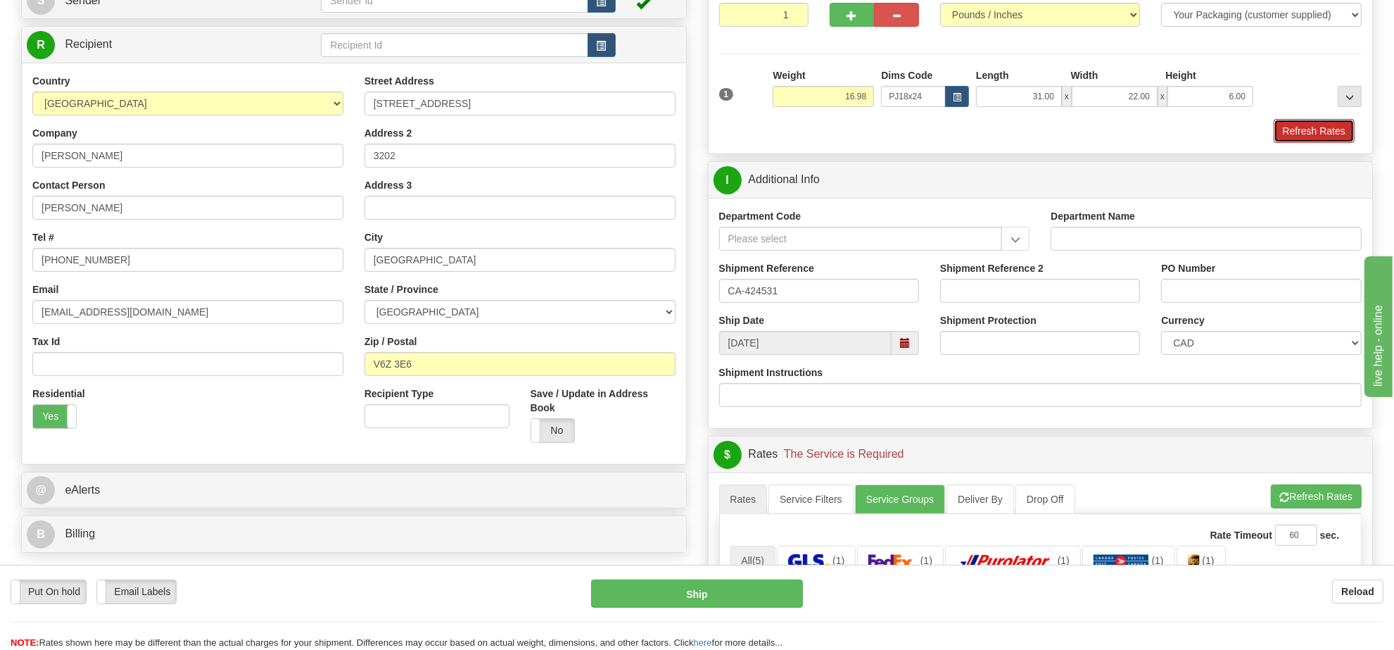
click at [1316, 121] on button "Refresh Rates" at bounding box center [1314, 131] width 81 height 24
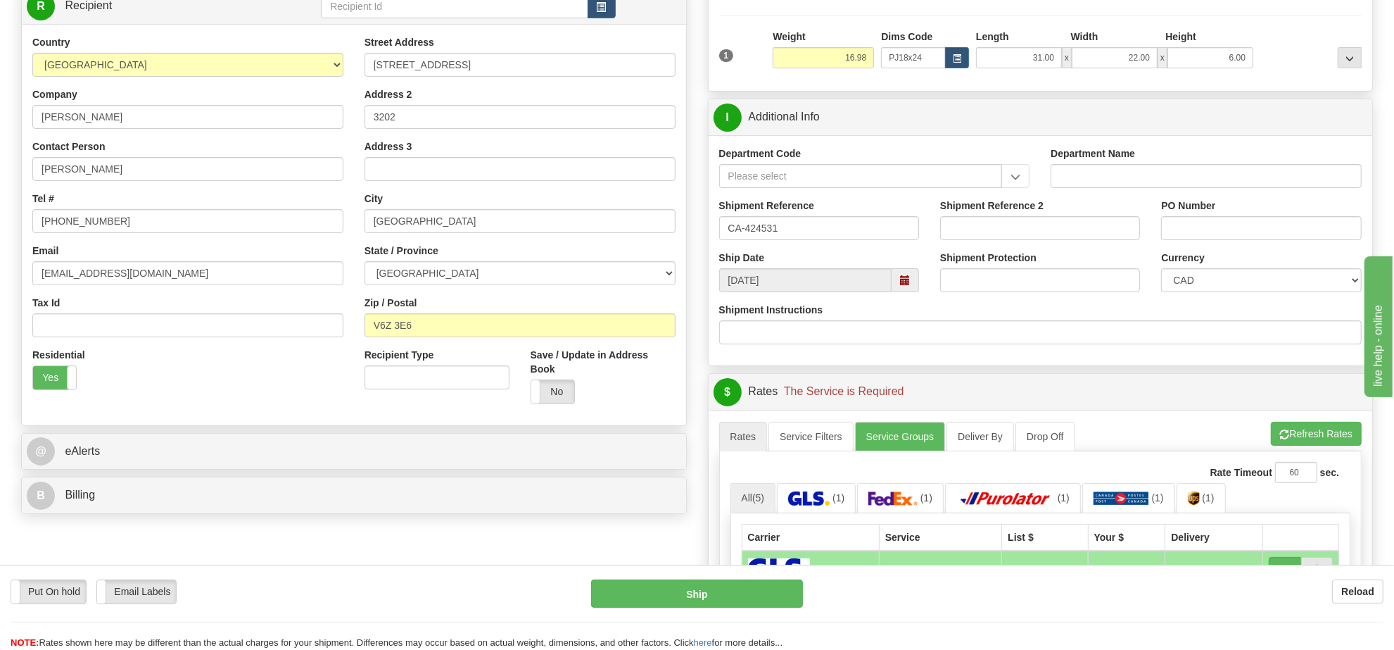
scroll to position [127, 0]
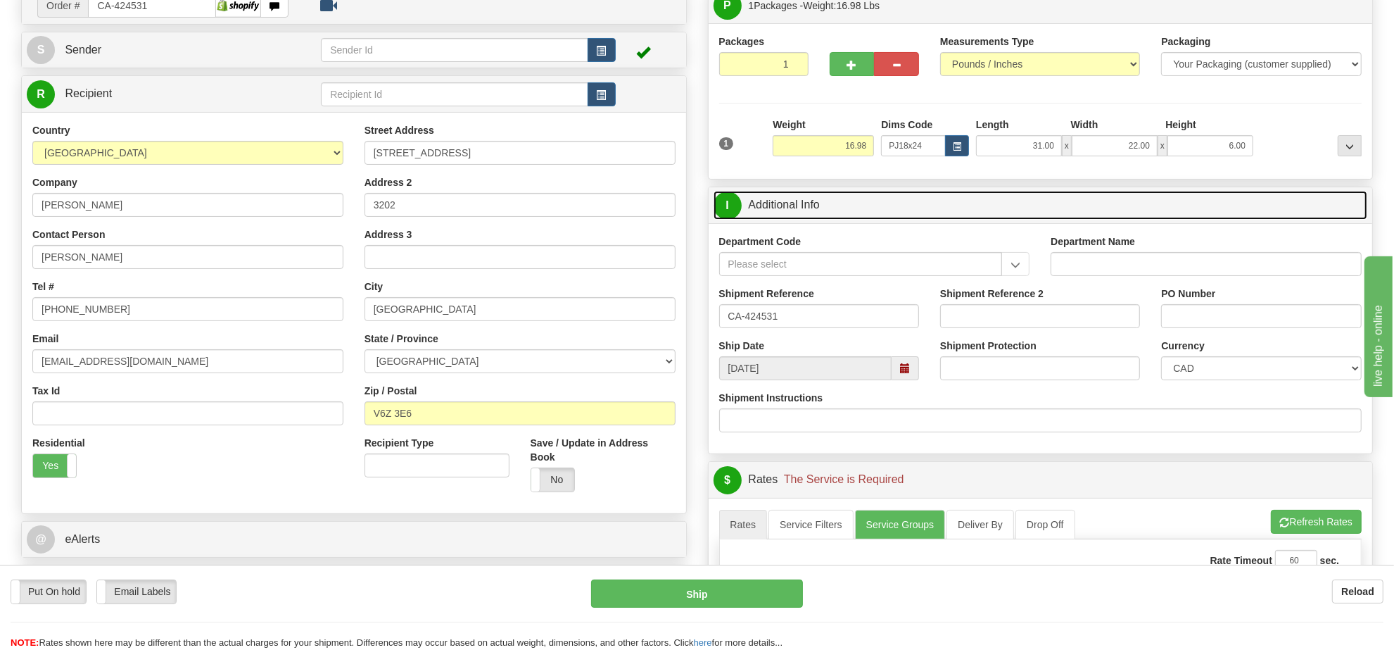
click at [888, 216] on link "I Additional Info" at bounding box center [1041, 205] width 655 height 29
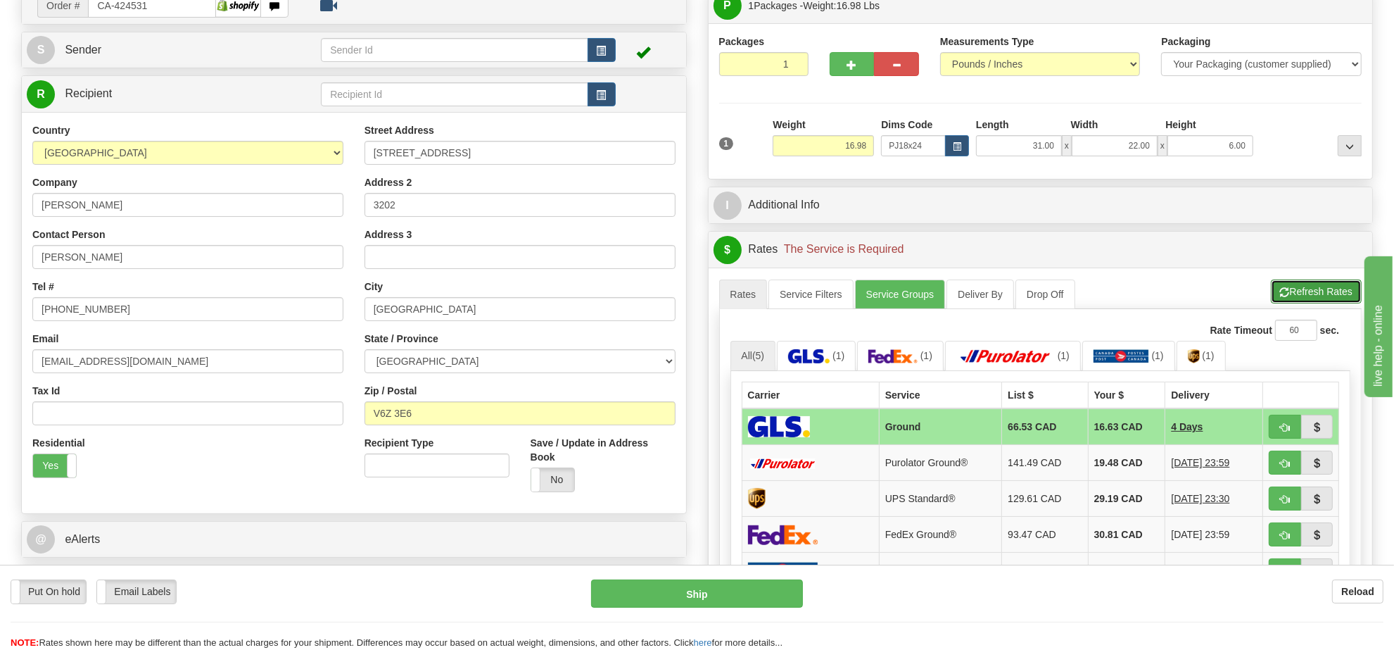
click at [1293, 296] on button "Refresh Rates" at bounding box center [1316, 291] width 91 height 24
click at [1283, 427] on span "button" at bounding box center [1285, 427] width 10 height 9
type input "1"
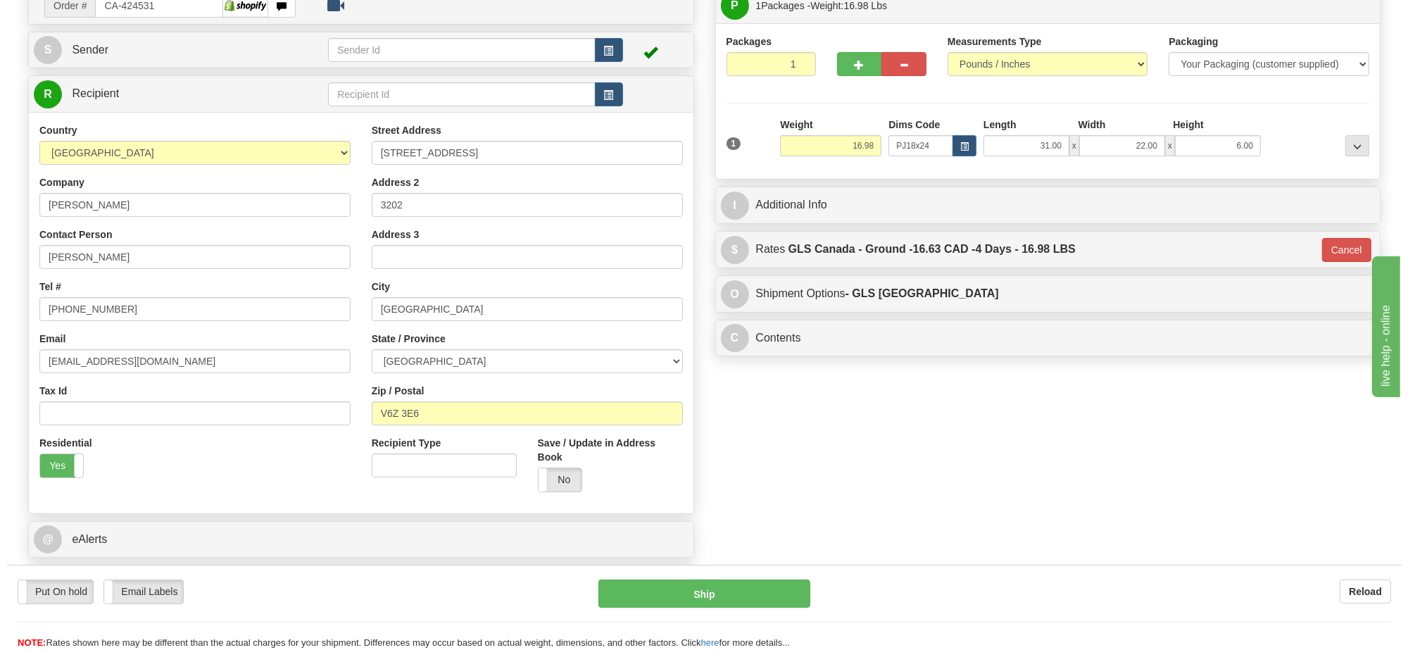
scroll to position [0, 0]
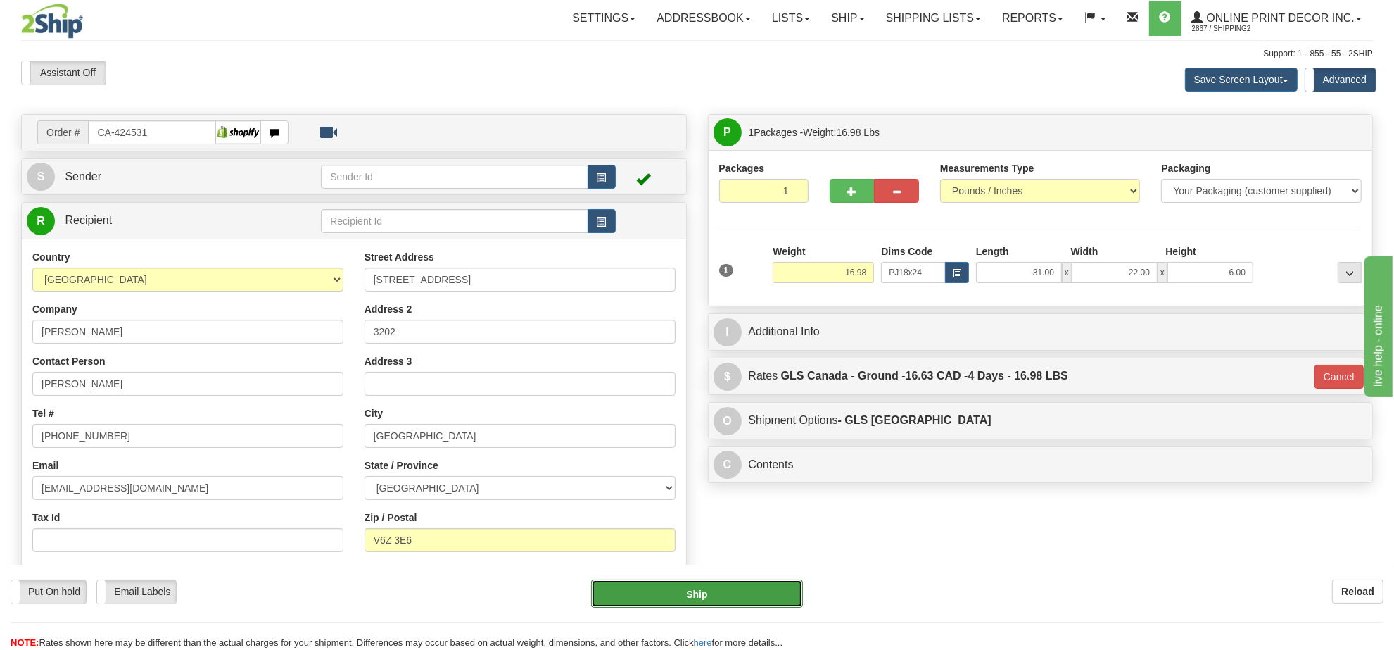
click at [751, 586] on button "Ship" at bounding box center [696, 593] width 211 height 28
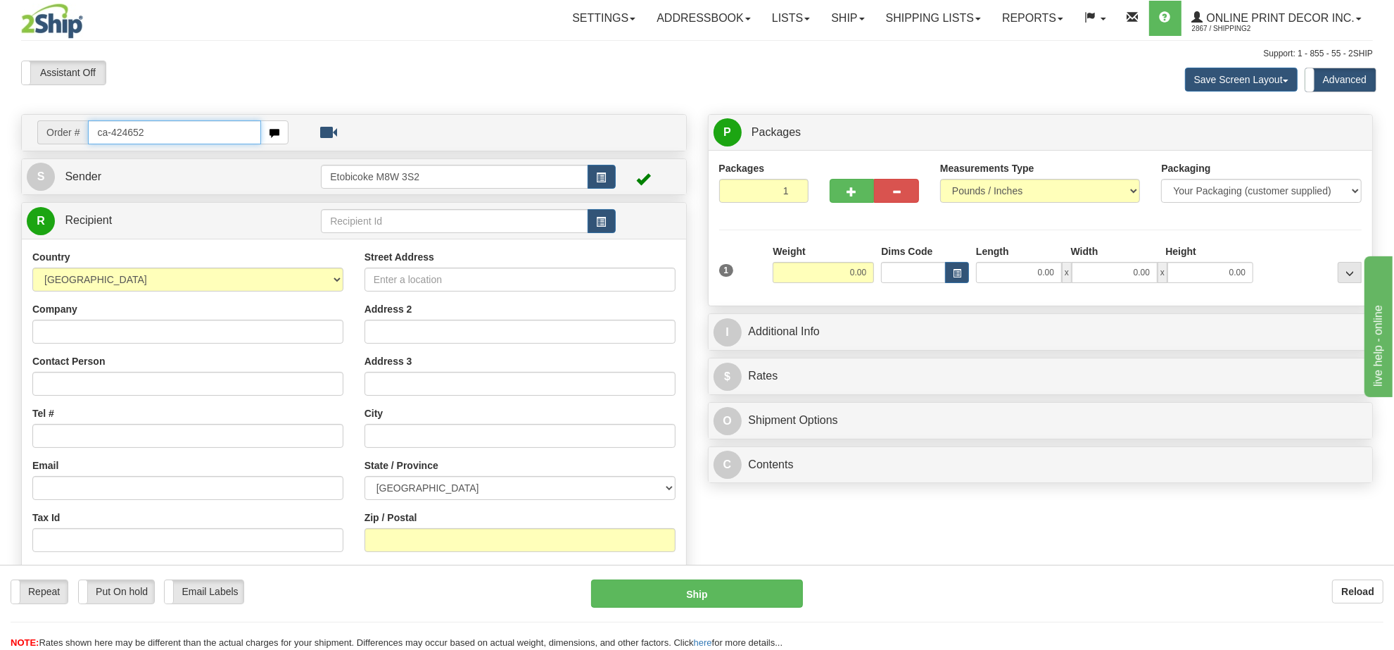
type input "ca-424652"
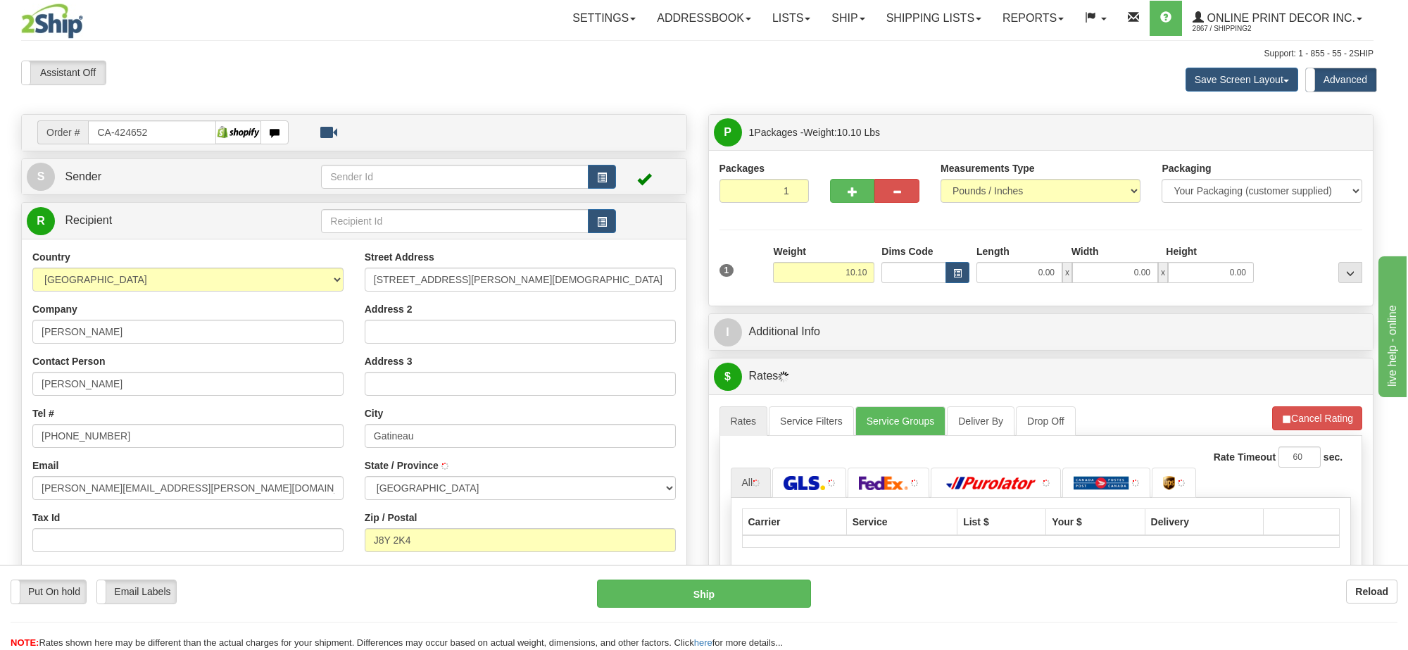
type input "GATINEAU"
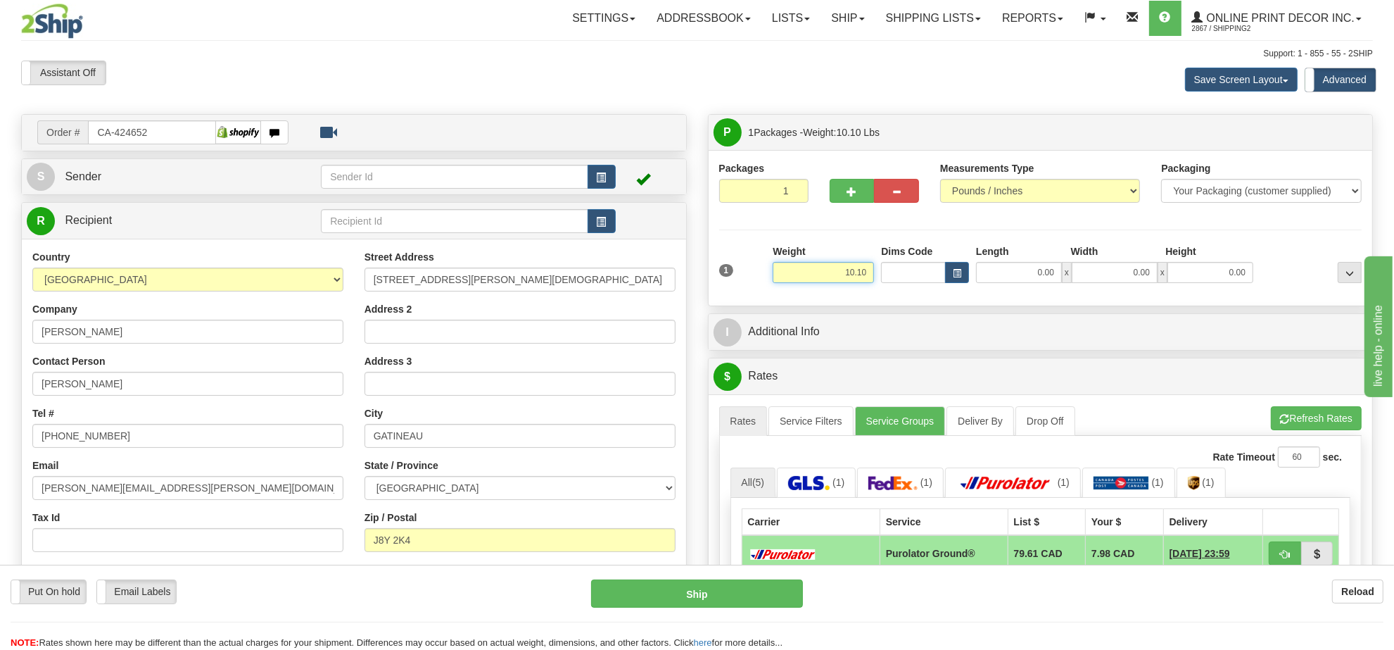
click at [859, 277] on input "10.10" at bounding box center [823, 272] width 101 height 21
type input "15.00"
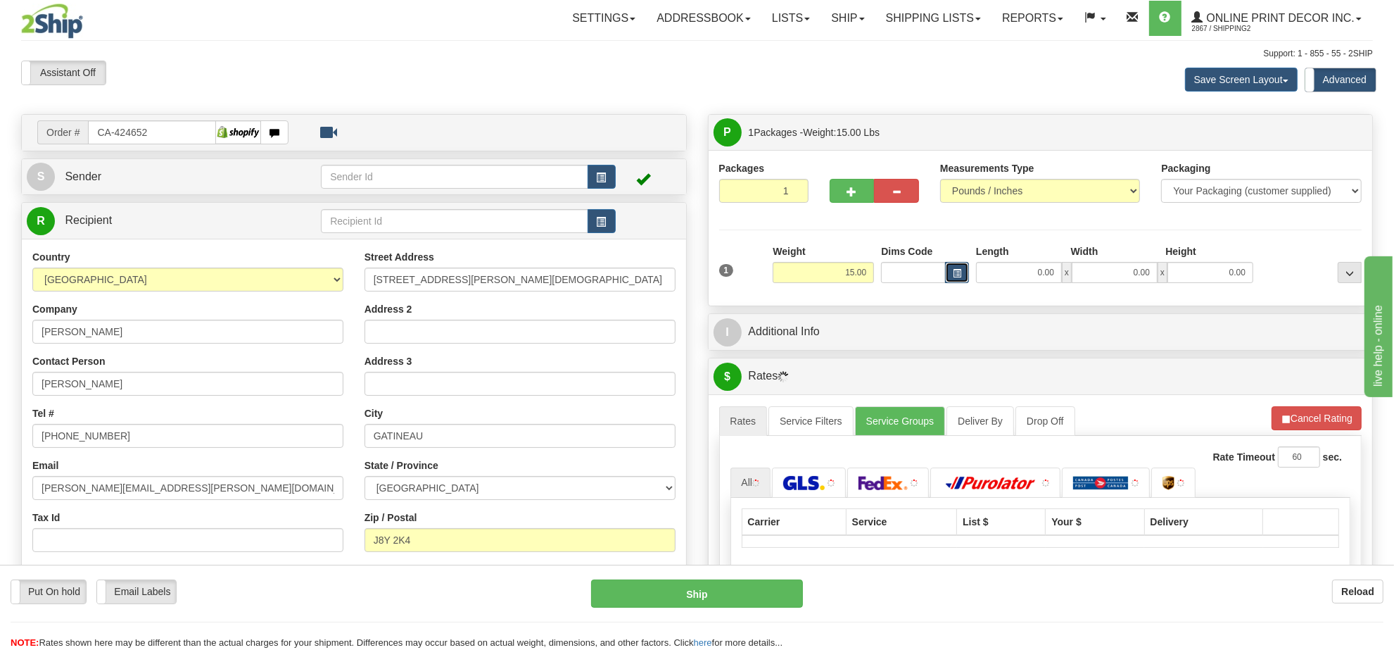
click at [954, 272] on span "button" at bounding box center [957, 274] width 8 height 8
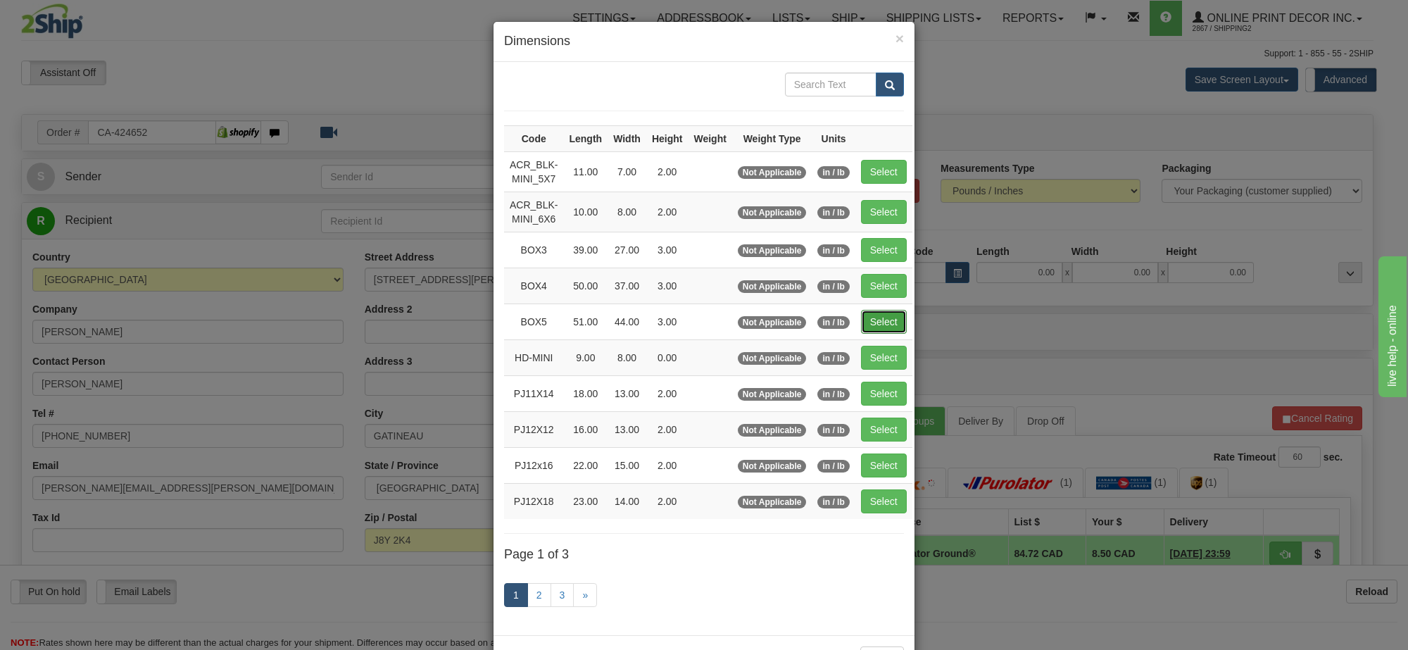
click at [875, 324] on button "Select" at bounding box center [884, 322] width 46 height 24
type input "BOX5"
type input "51.00"
type input "44.00"
type input "3.00"
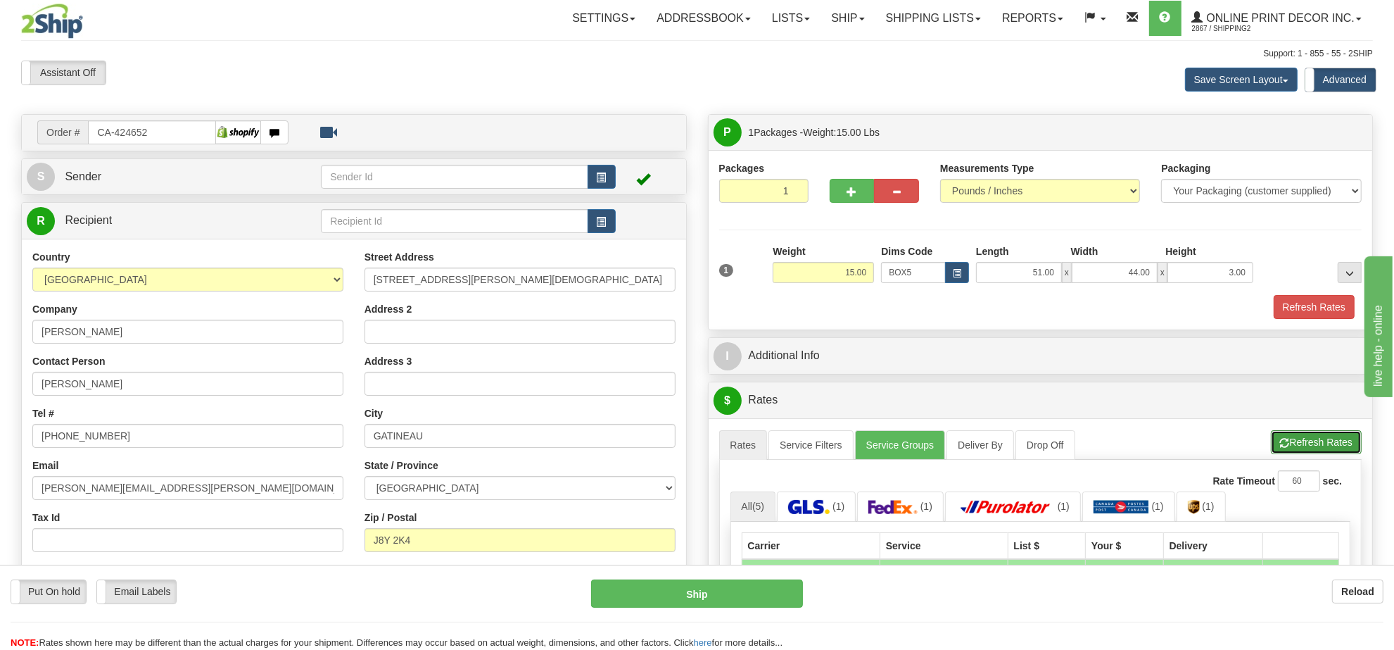
click at [1330, 451] on button "Refresh Rates" at bounding box center [1316, 442] width 91 height 24
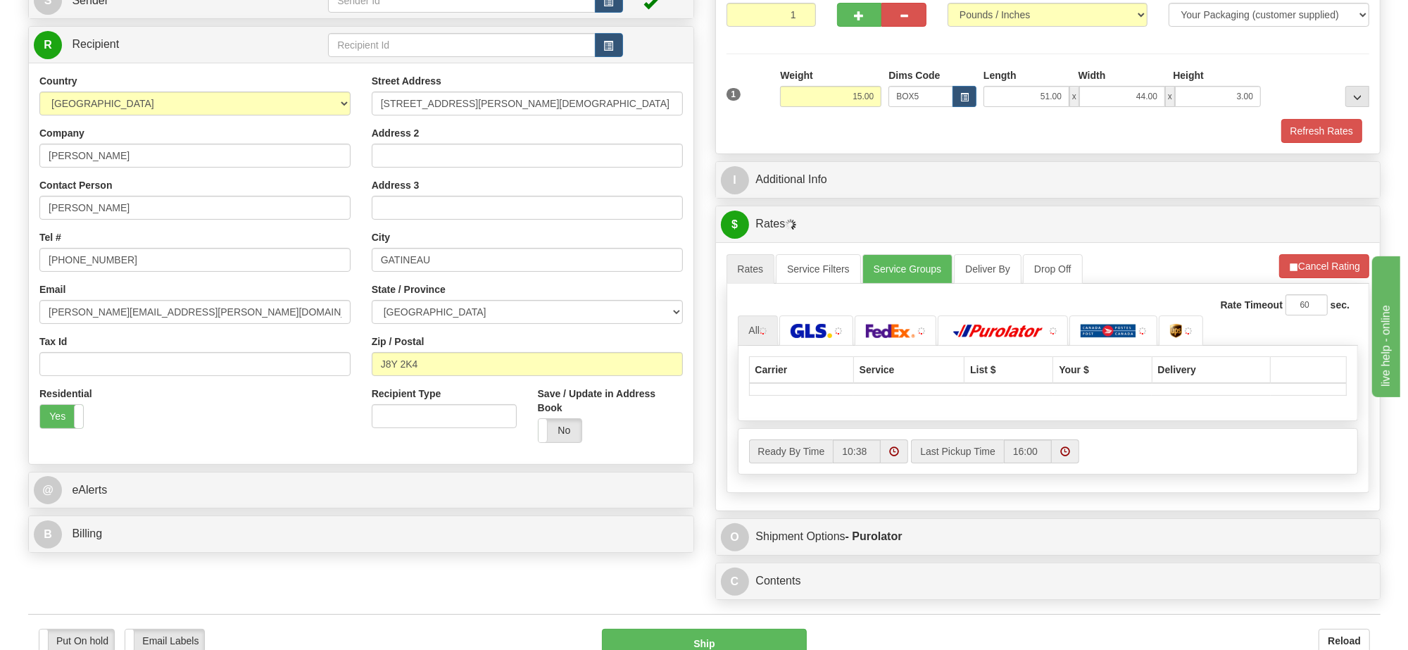
scroll to position [264, 0]
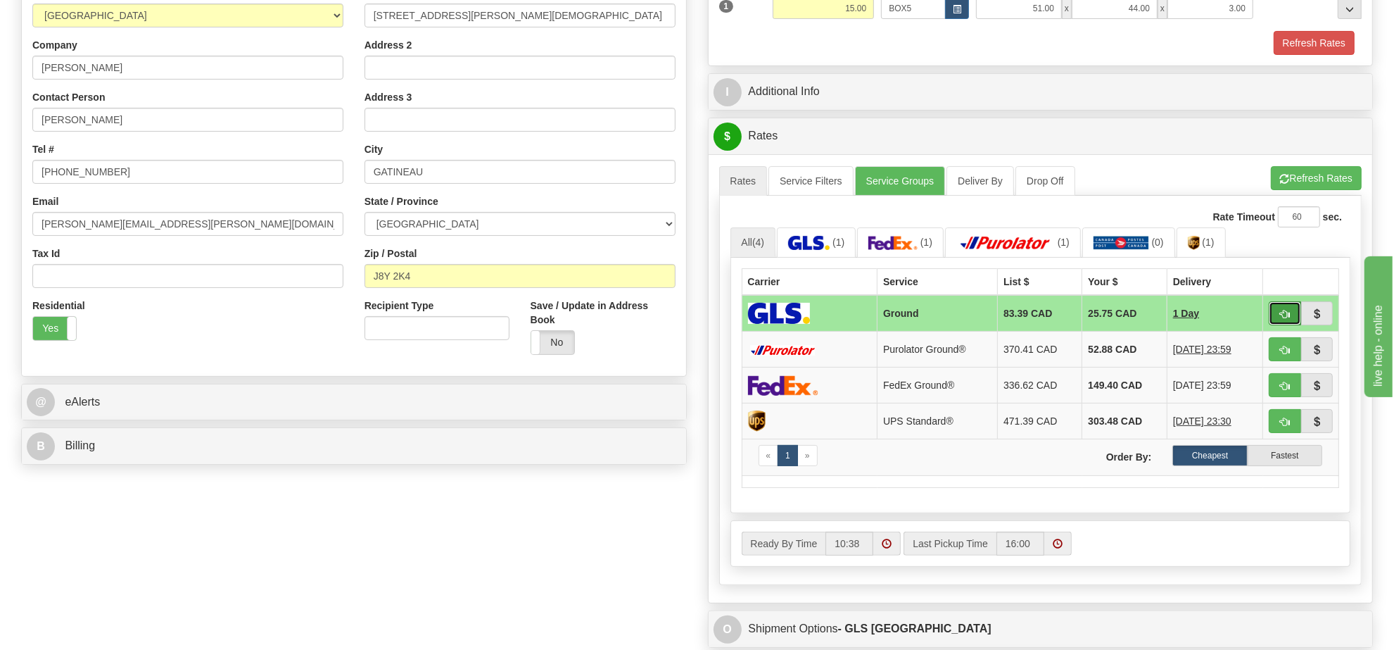
click at [1276, 314] on button "button" at bounding box center [1285, 313] width 32 height 24
type input "1"
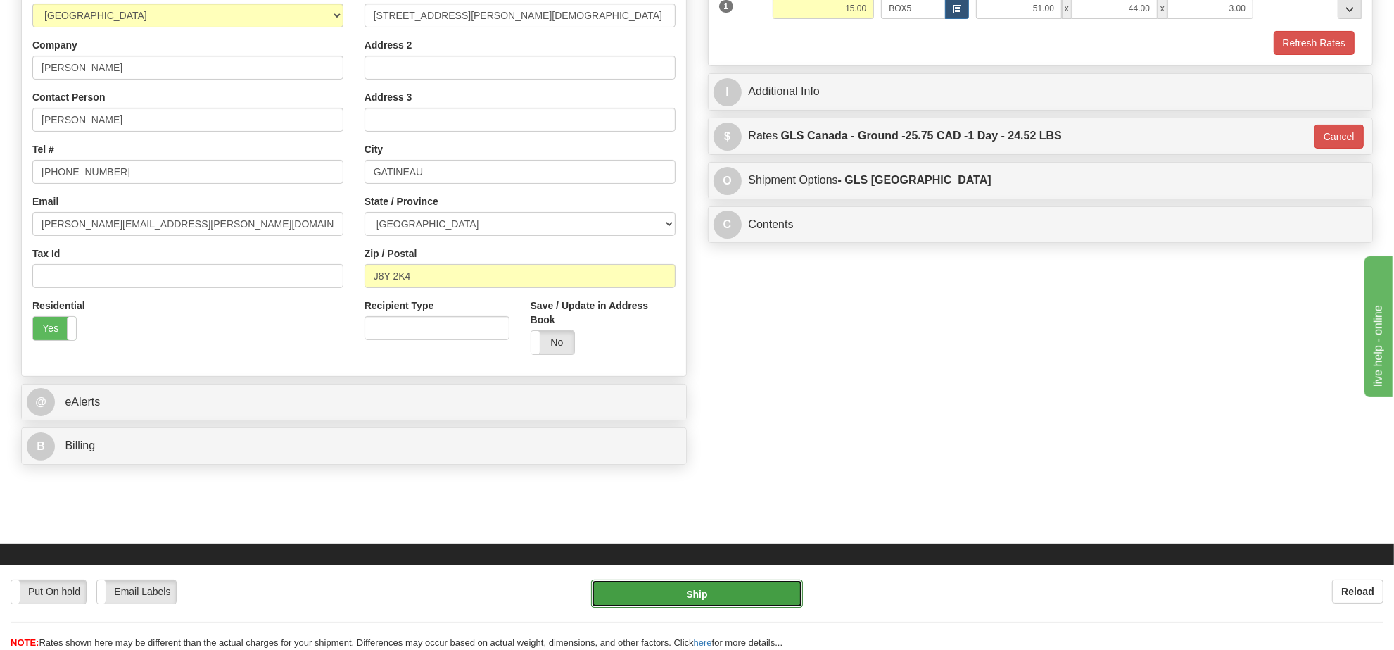
click at [736, 592] on button "Ship" at bounding box center [696, 593] width 211 height 28
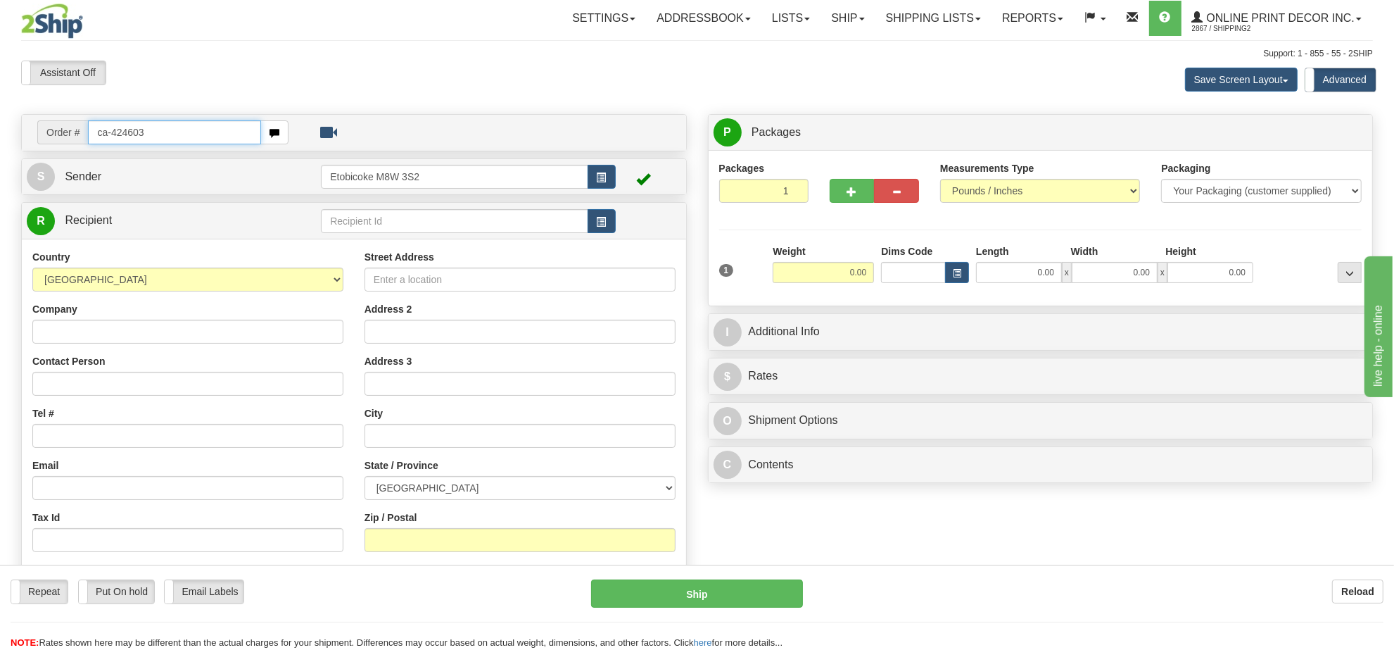
type input "ca-424603"
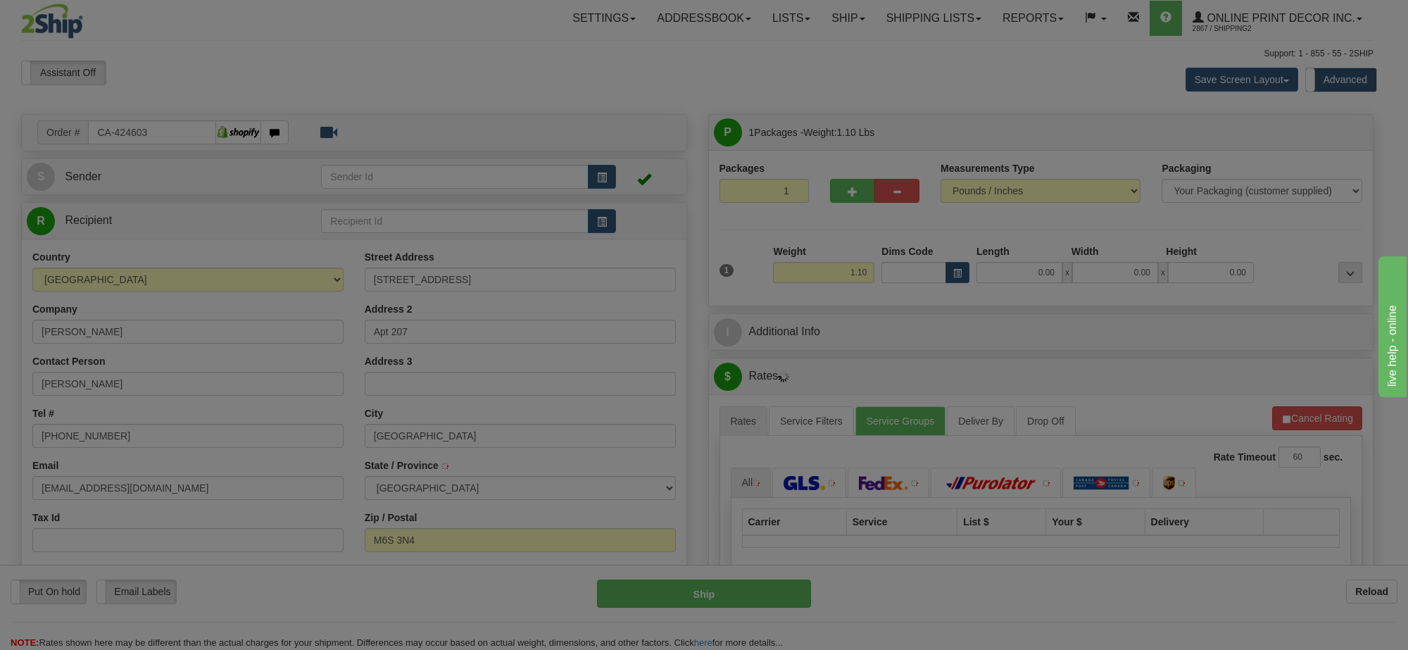
type input "TORONTO"
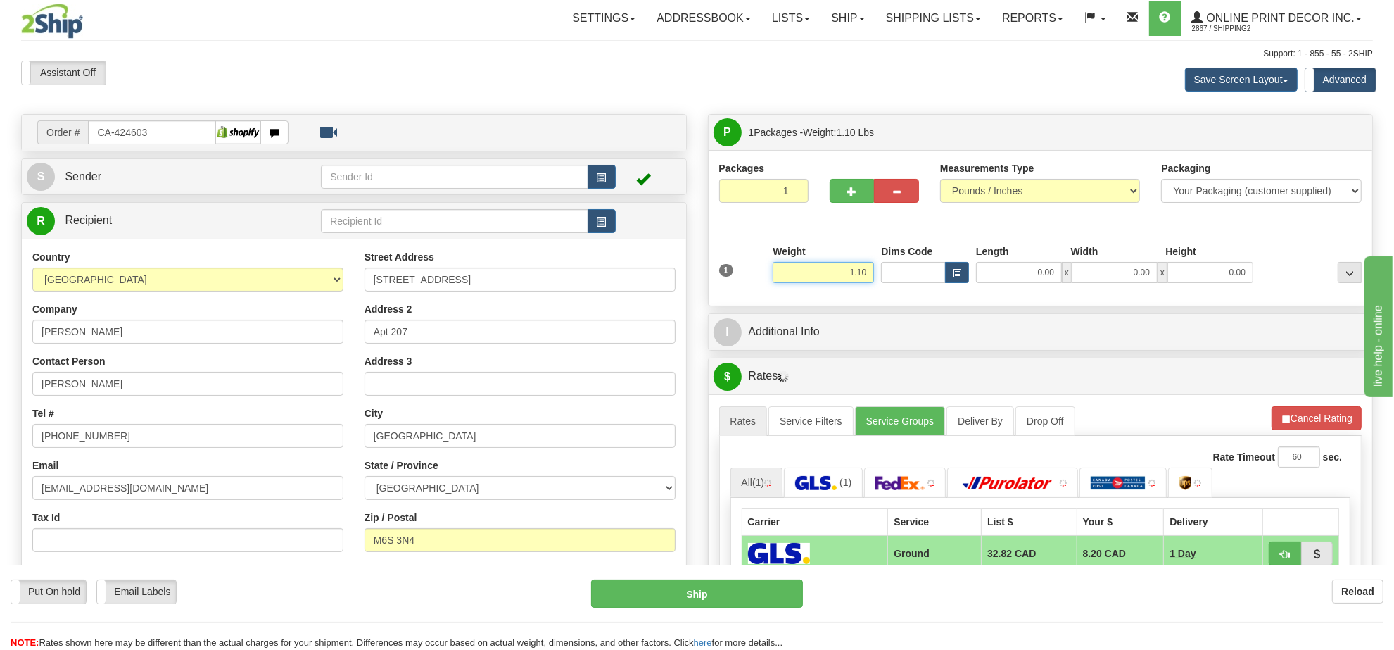
click at [856, 275] on input "1.10" at bounding box center [823, 272] width 101 height 21
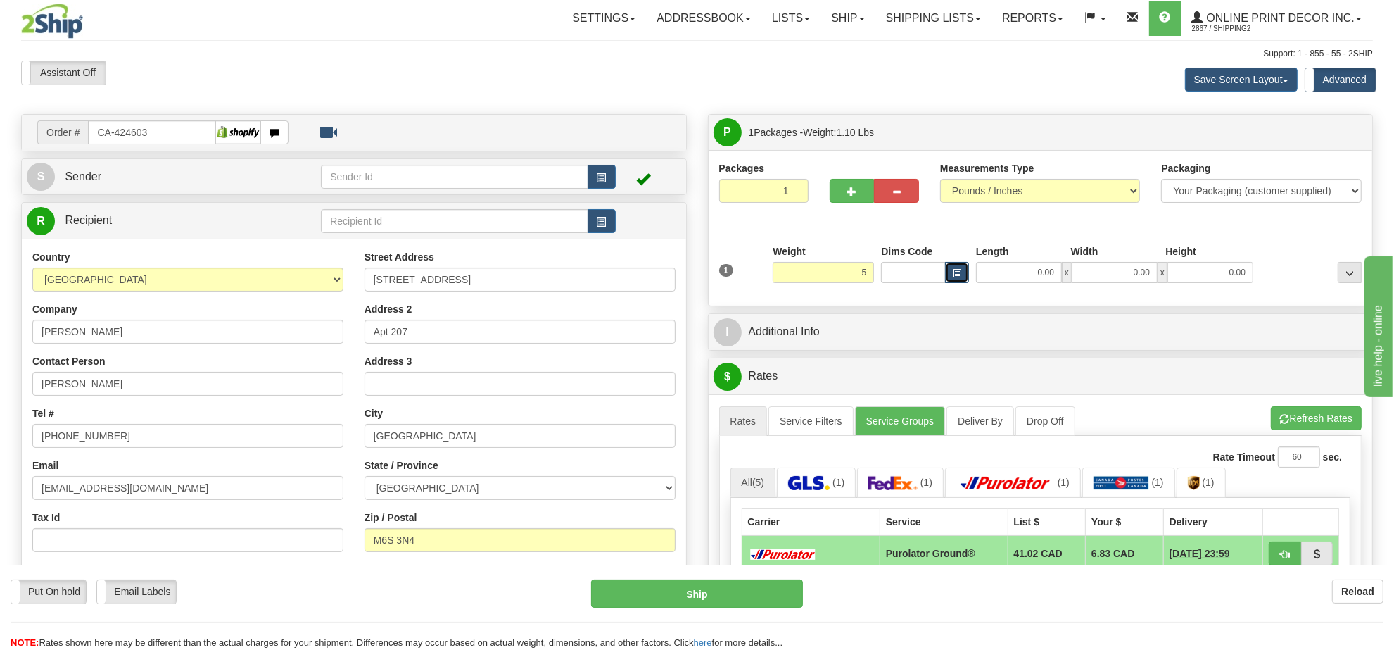
type input "5.00"
click at [951, 272] on button "button" at bounding box center [957, 272] width 24 height 21
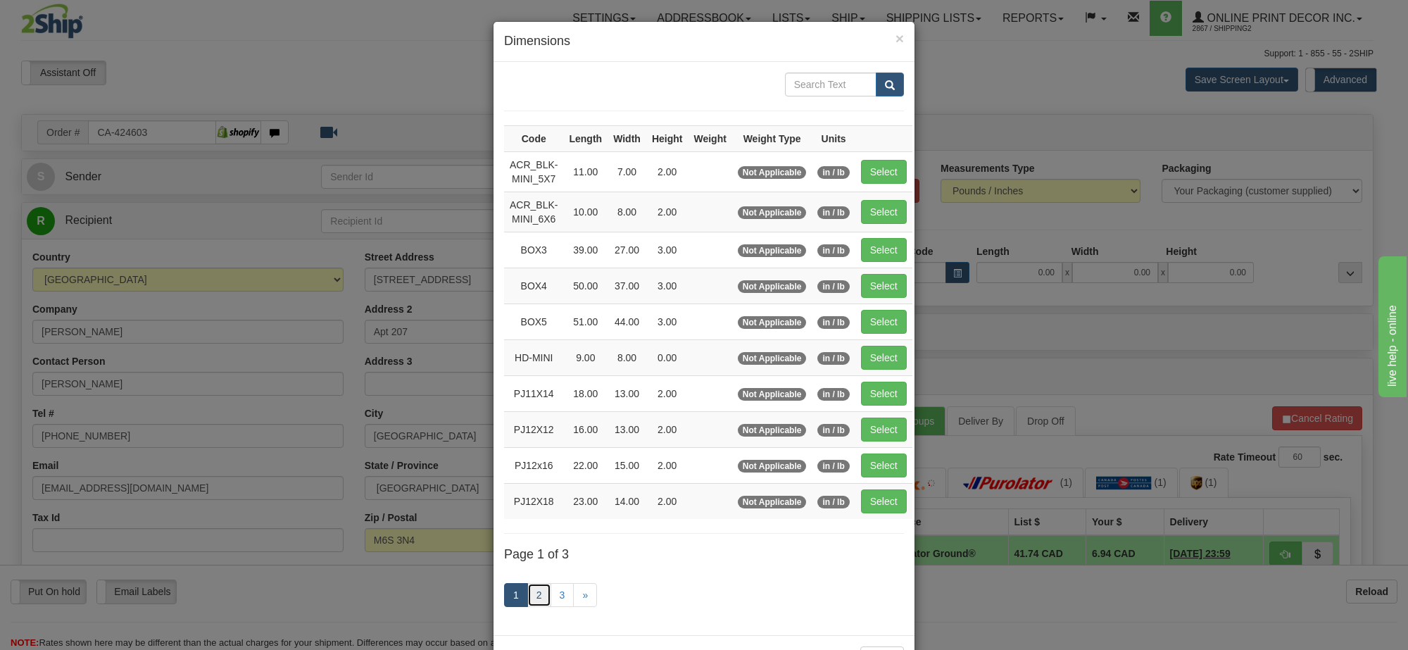
click at [544, 593] on link "2" at bounding box center [539, 595] width 24 height 24
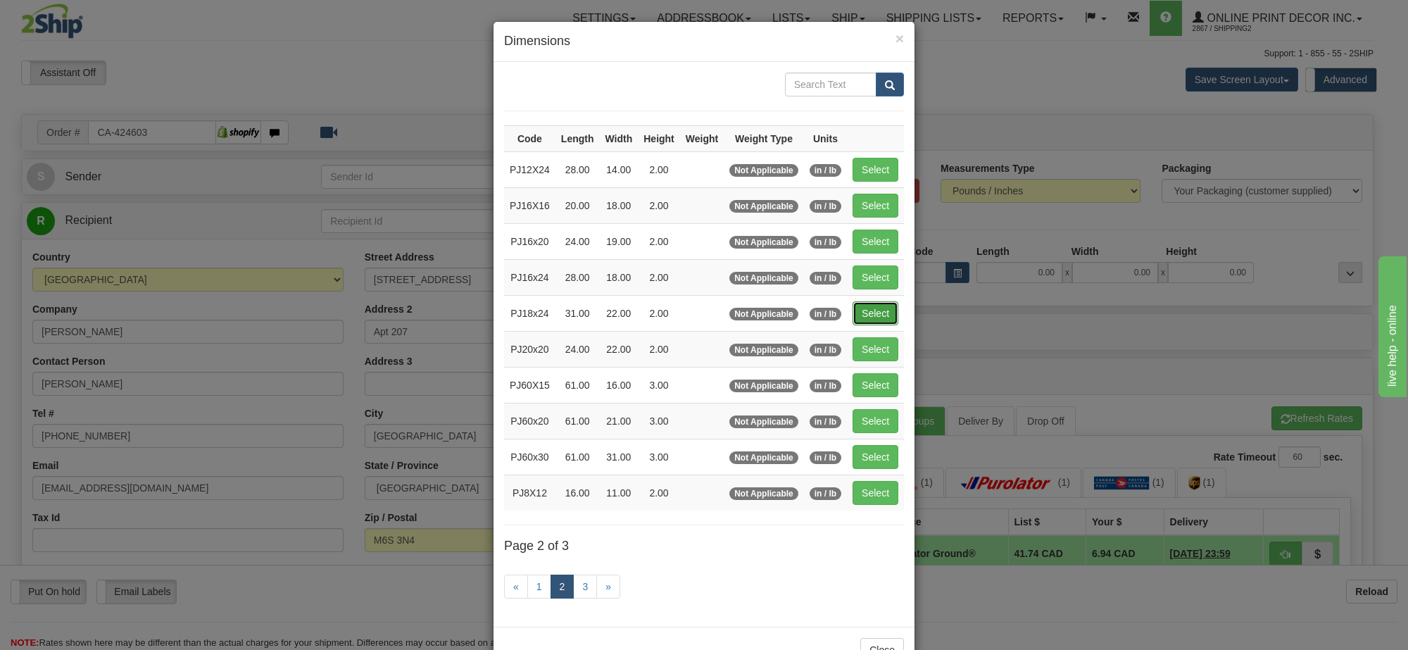
click at [873, 317] on button "Select" at bounding box center [875, 313] width 46 height 24
type input "PJ18x24"
type input "31.00"
type input "22.00"
type input "2.00"
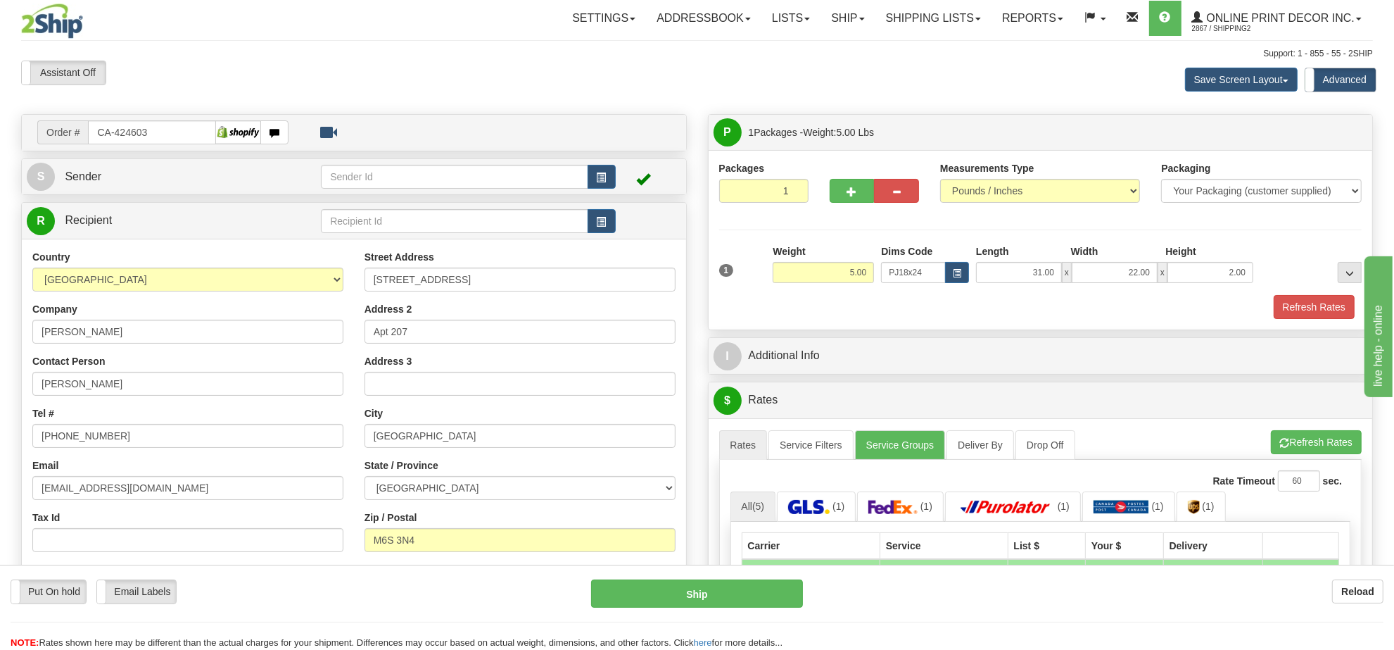
drag, startPoint x: 1250, startPoint y: 444, endPoint x: 1331, endPoint y: 465, distance: 83.5
click at [1276, 450] on ul "Rates Service Filters Service Groups Deliver By Drop Off Pickup Refresh Rates C…" at bounding box center [1040, 445] width 643 height 30
drag, startPoint x: 1308, startPoint y: 446, endPoint x: 1264, endPoint y: 420, distance: 50.5
click at [1307, 445] on button "Refresh Rates" at bounding box center [1316, 442] width 91 height 24
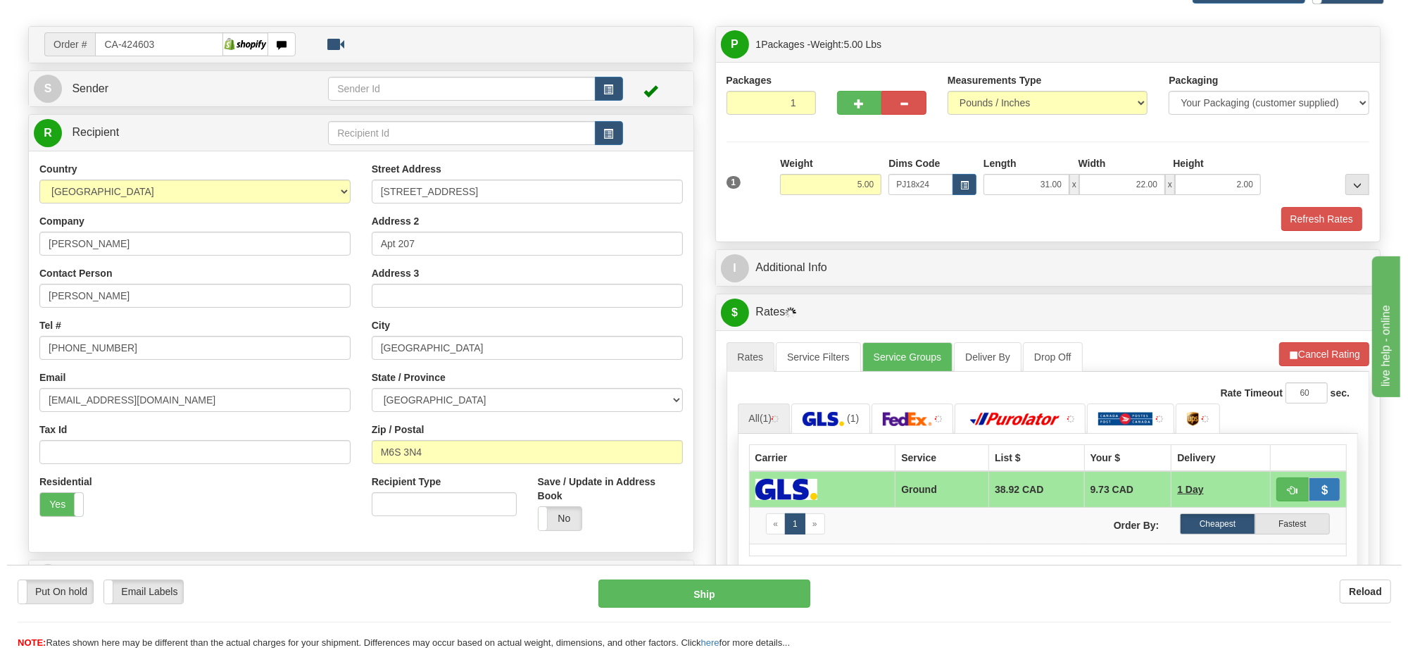
scroll to position [176, 0]
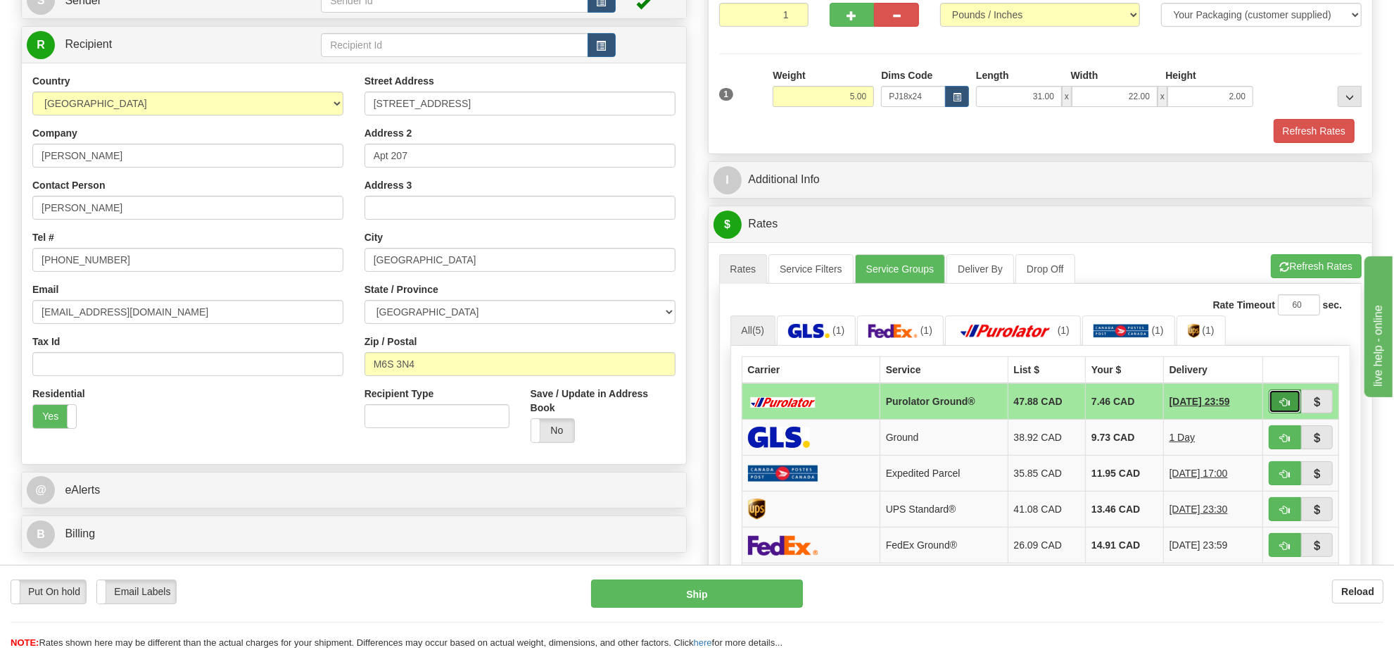
click at [1284, 407] on span "button" at bounding box center [1285, 402] width 10 height 9
type input "260"
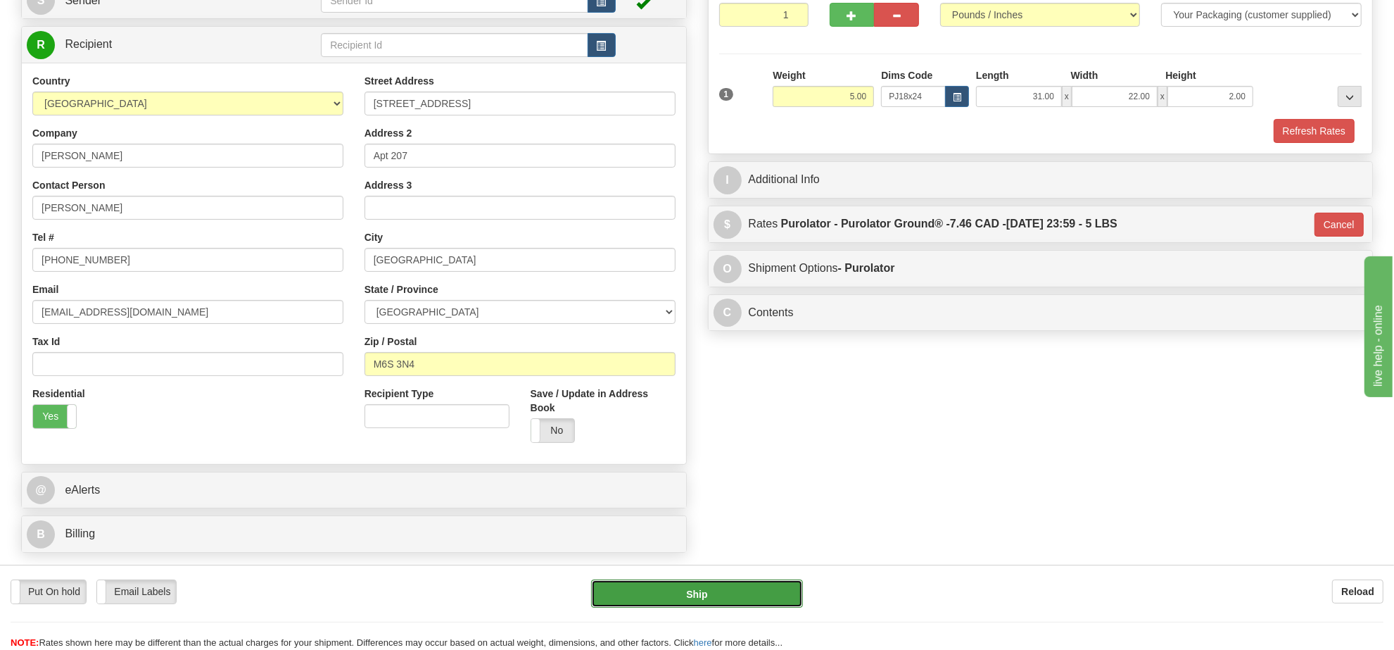
click at [774, 592] on button "Ship" at bounding box center [696, 593] width 211 height 28
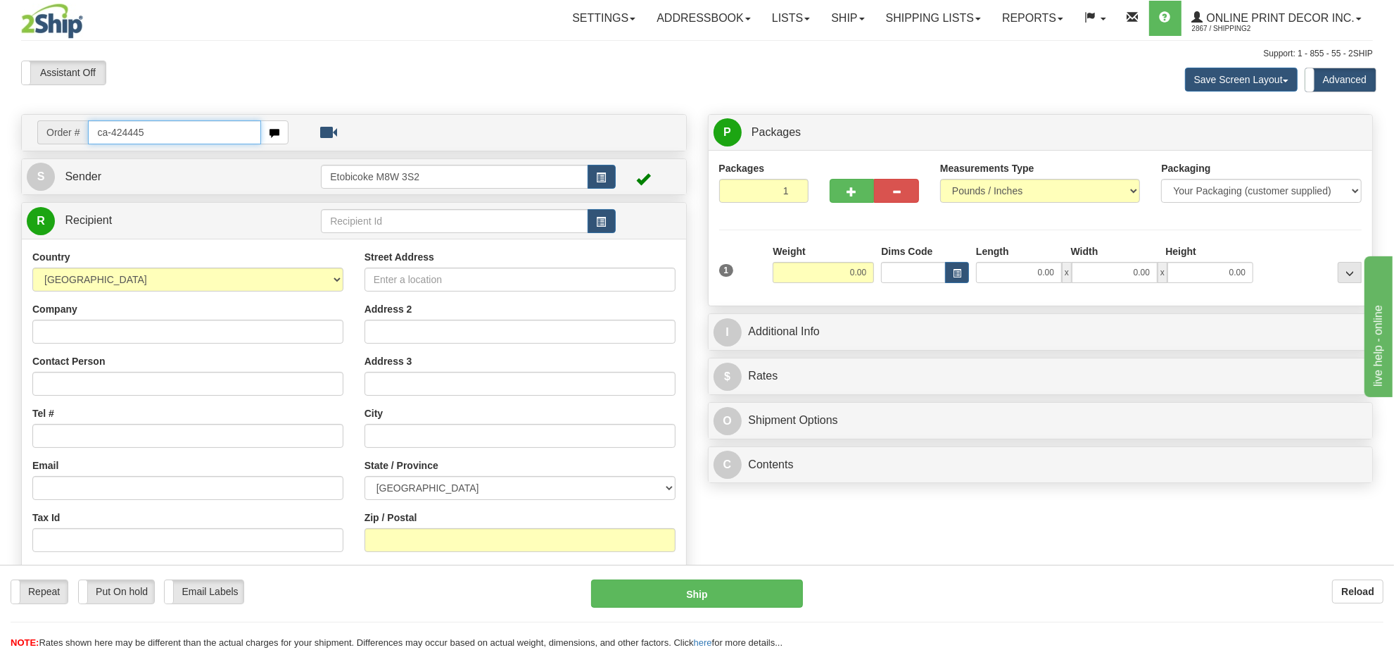
type input "ca-424445"
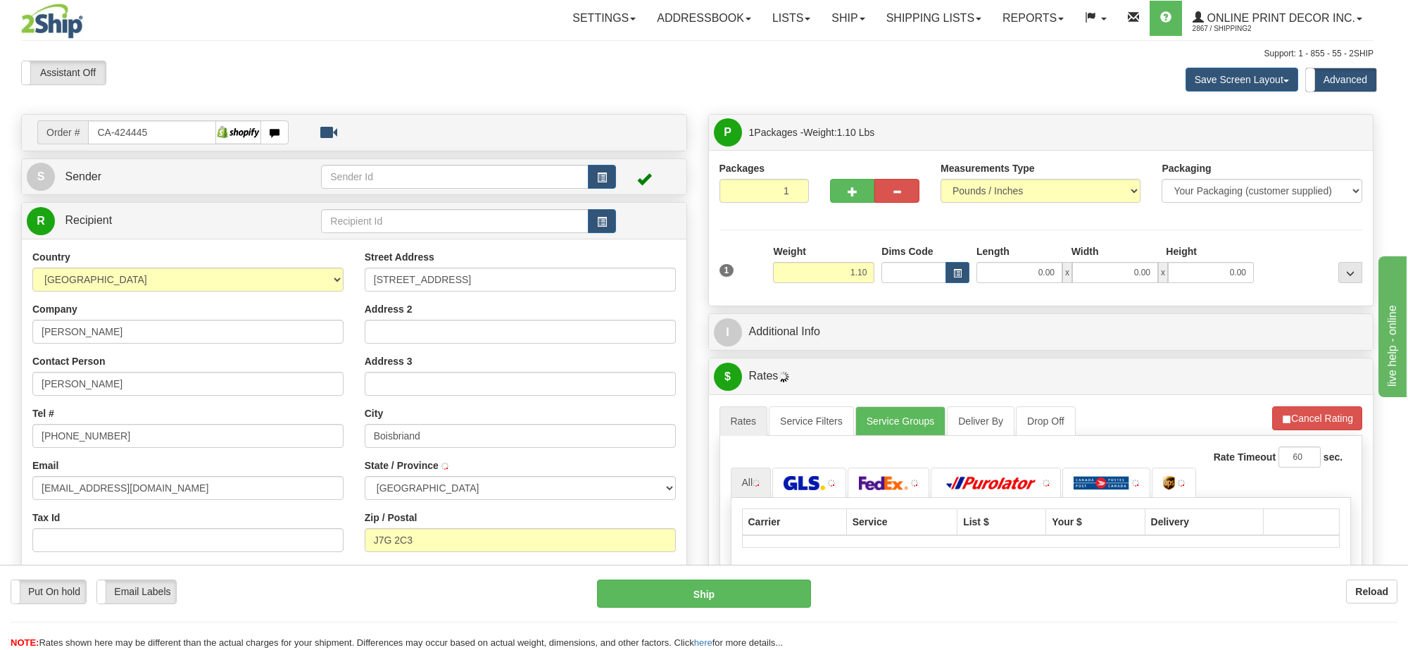
type input "BOISBRIAND"
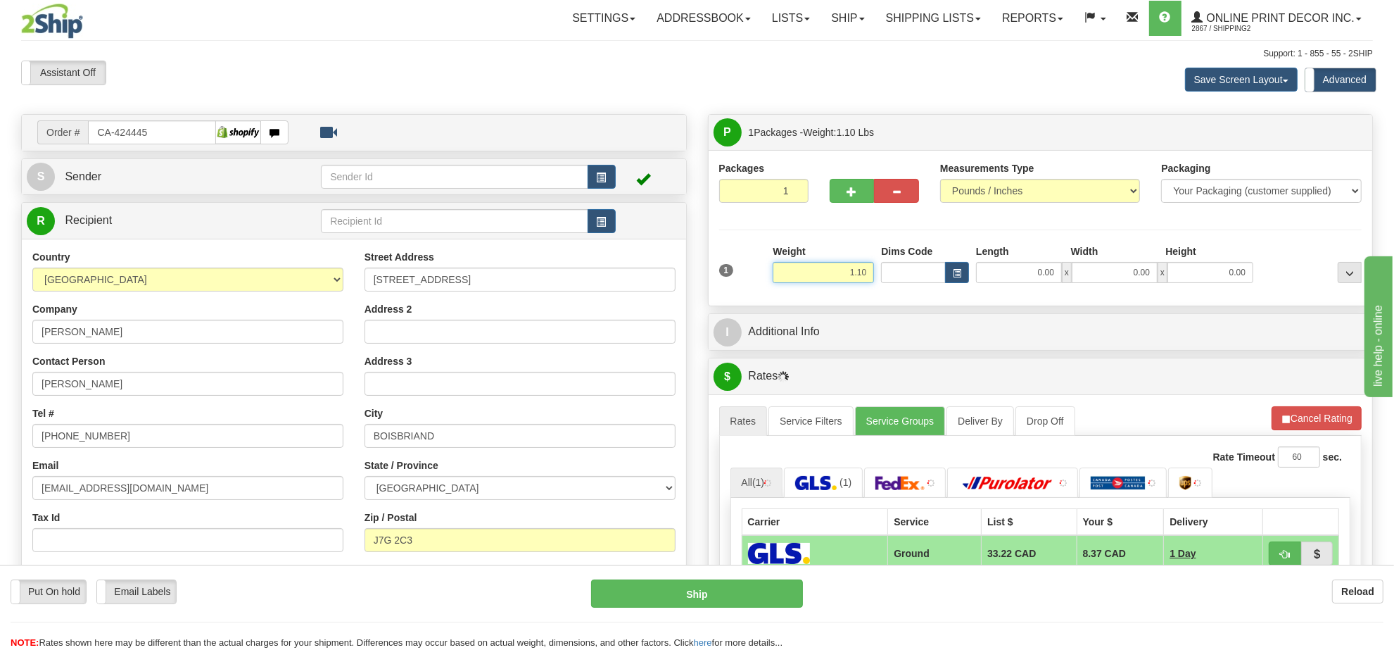
click at [849, 271] on input "1.10" at bounding box center [823, 272] width 101 height 21
type input "3.00"
click at [965, 269] on button "button" at bounding box center [957, 272] width 24 height 21
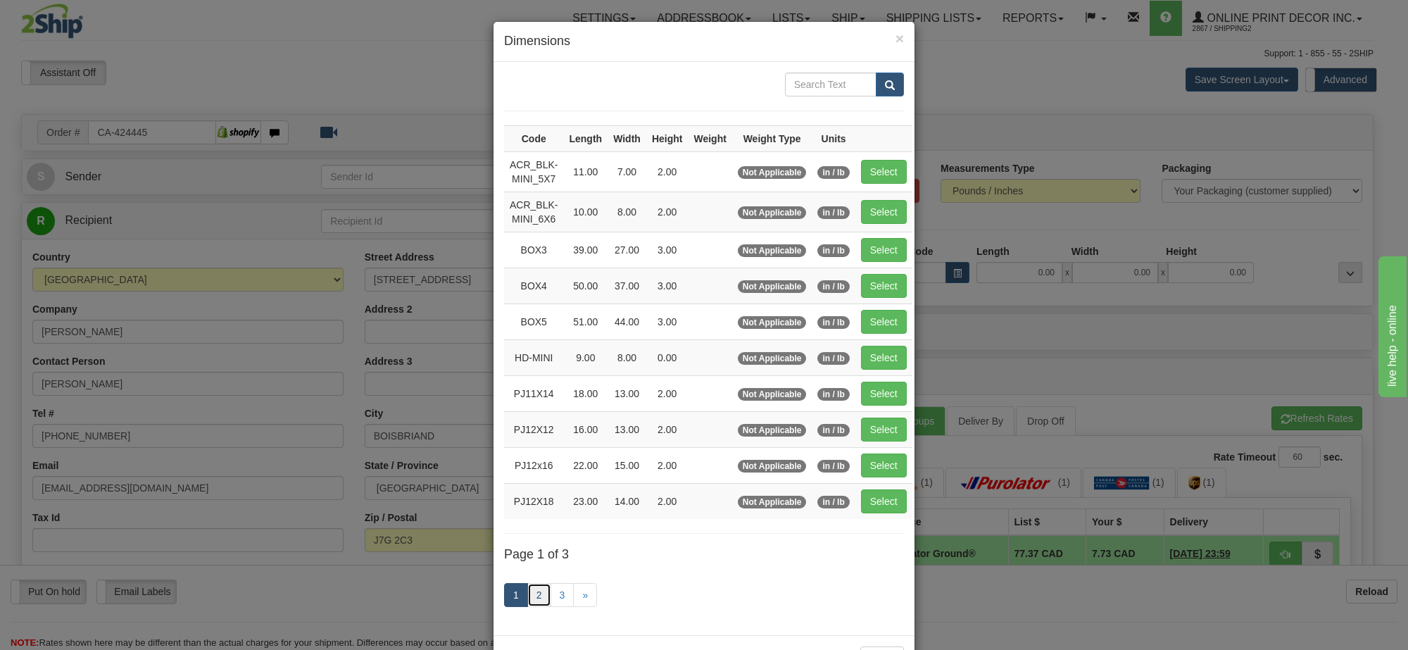
click at [530, 607] on link "2" at bounding box center [539, 595] width 24 height 24
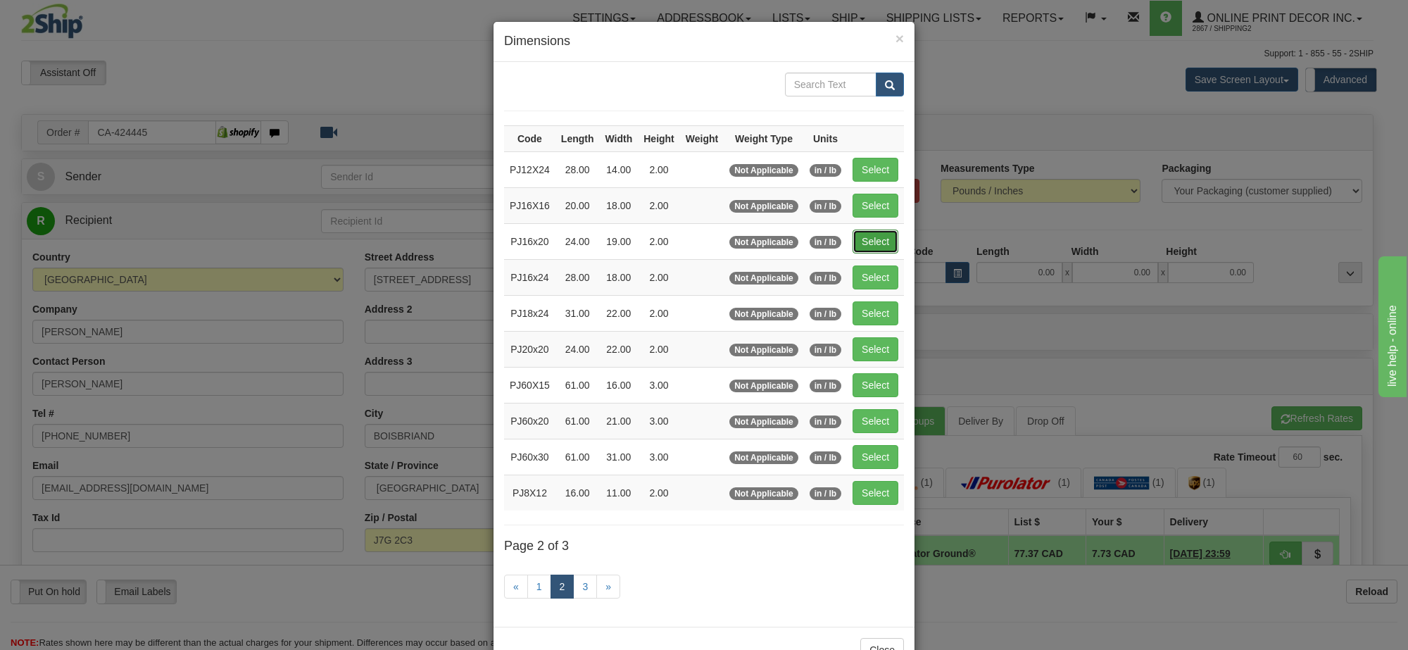
click at [869, 236] on button "Select" at bounding box center [875, 241] width 46 height 24
type input "PJ16x20"
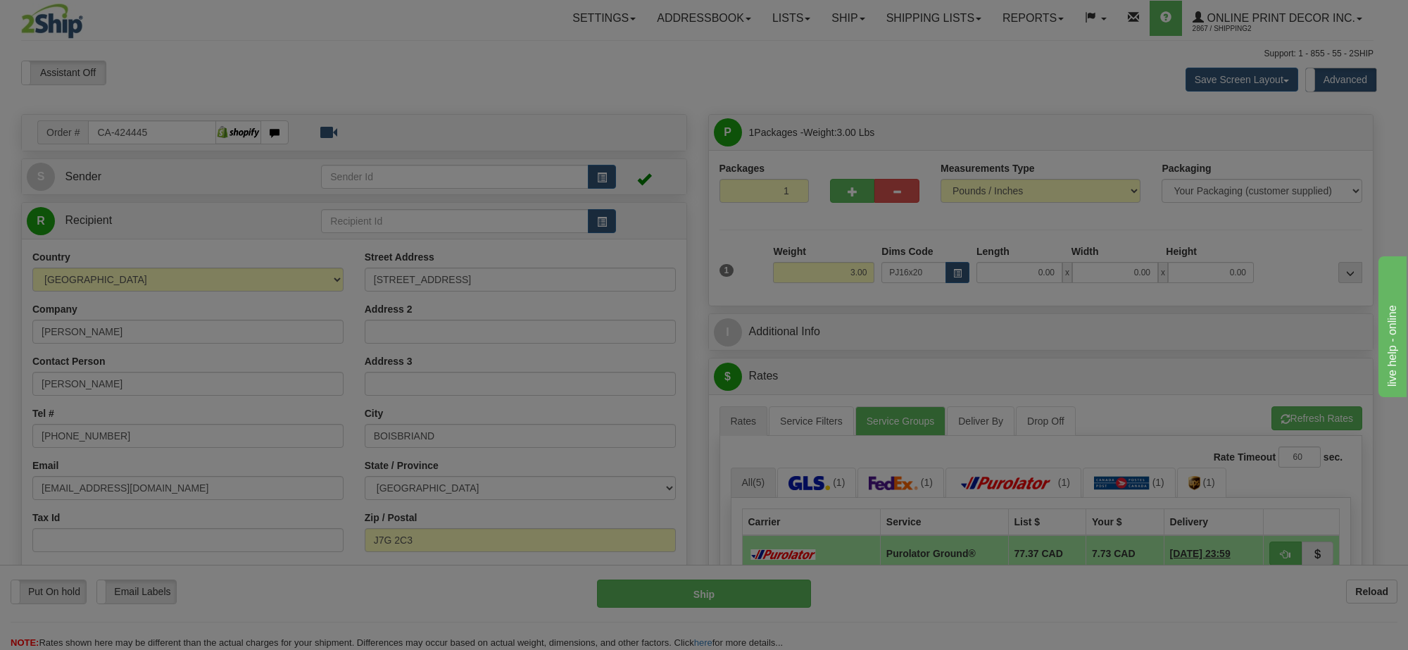
type input "24.00"
type input "19.00"
type input "2.00"
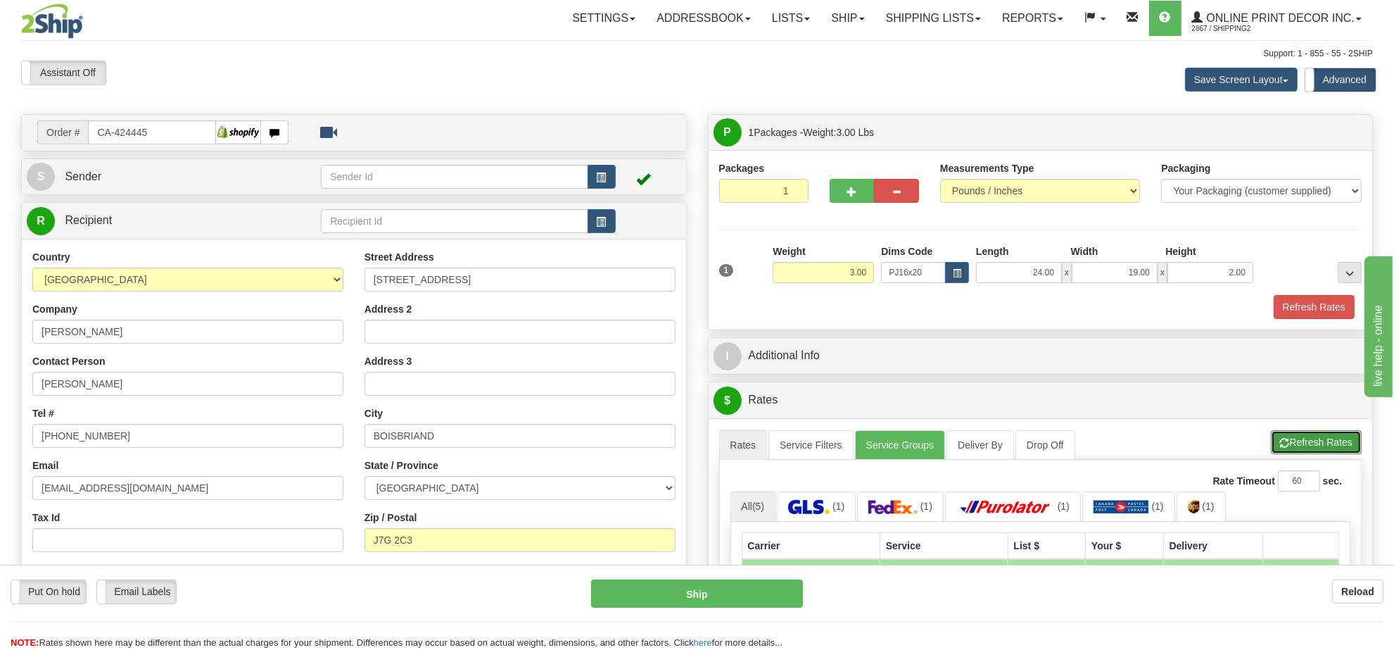
click at [1296, 454] on button "Refresh Rates" at bounding box center [1316, 442] width 91 height 24
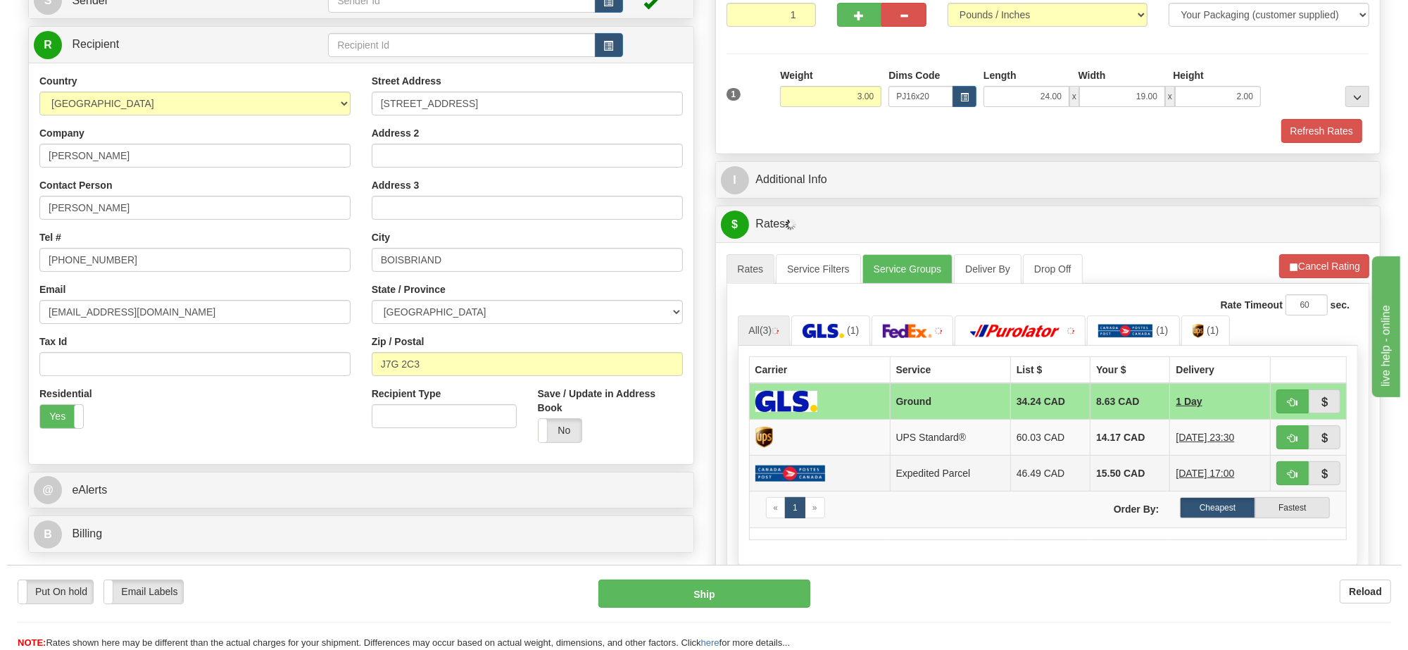
scroll to position [352, 0]
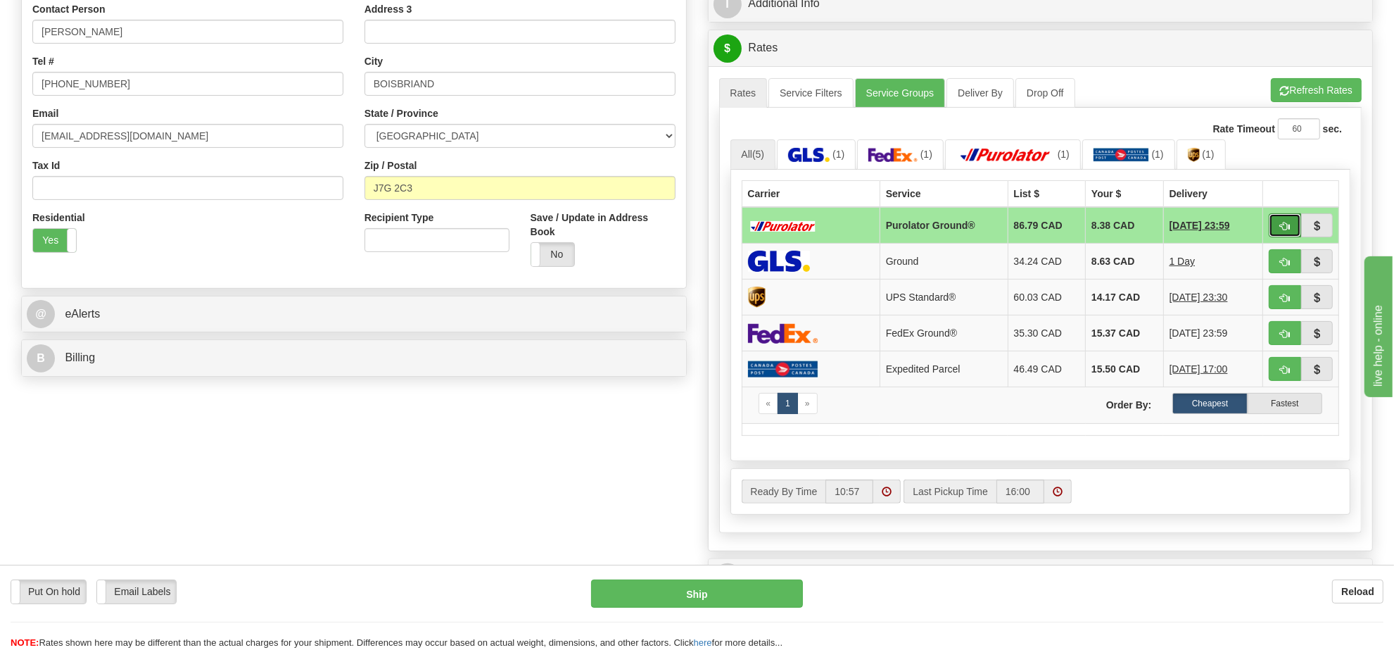
click at [1285, 230] on span "button" at bounding box center [1285, 226] width 10 height 9
type input "260"
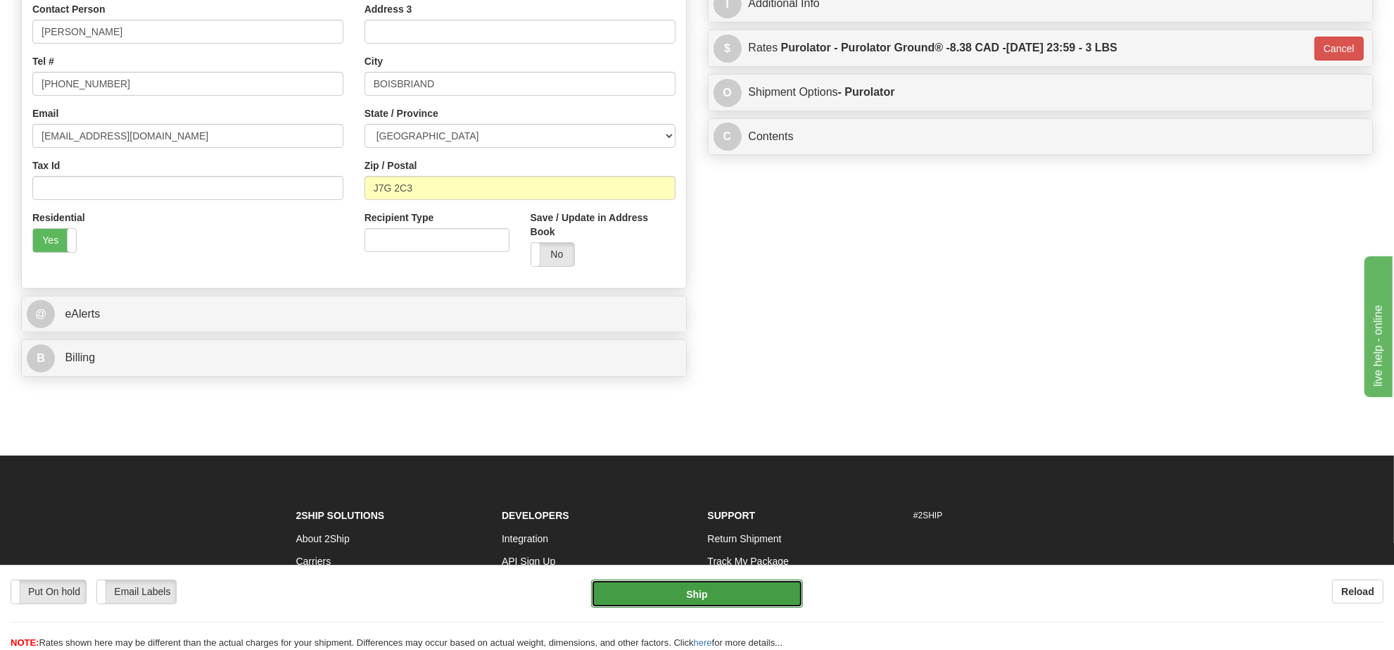
click at [705, 593] on button "Ship" at bounding box center [696, 593] width 211 height 28
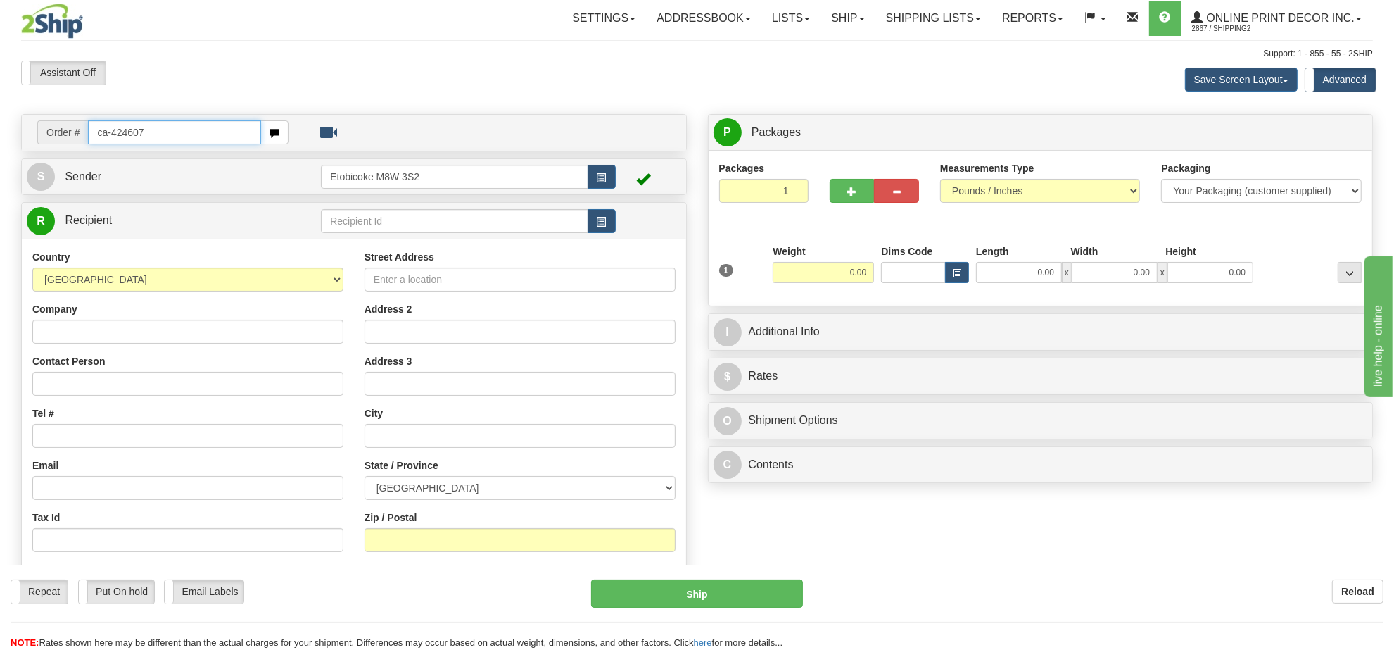
type input "ca-424607"
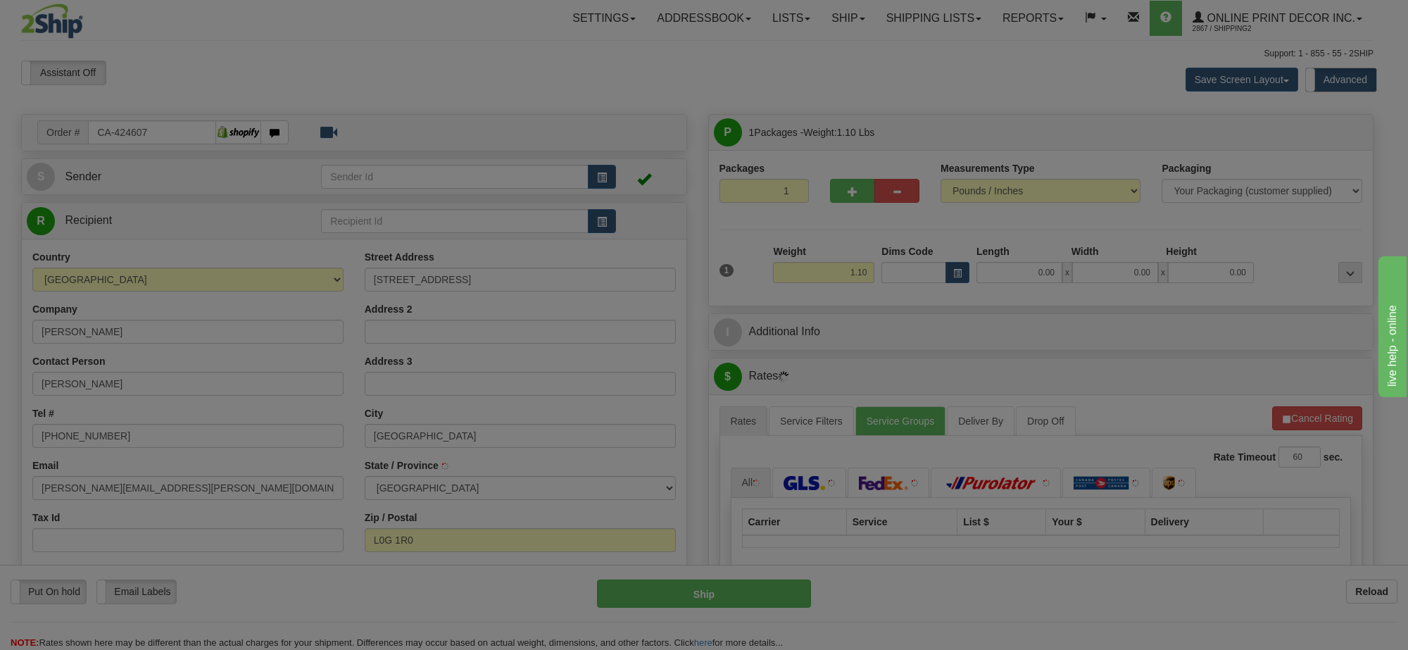
type input "[GEOGRAPHIC_DATA]"
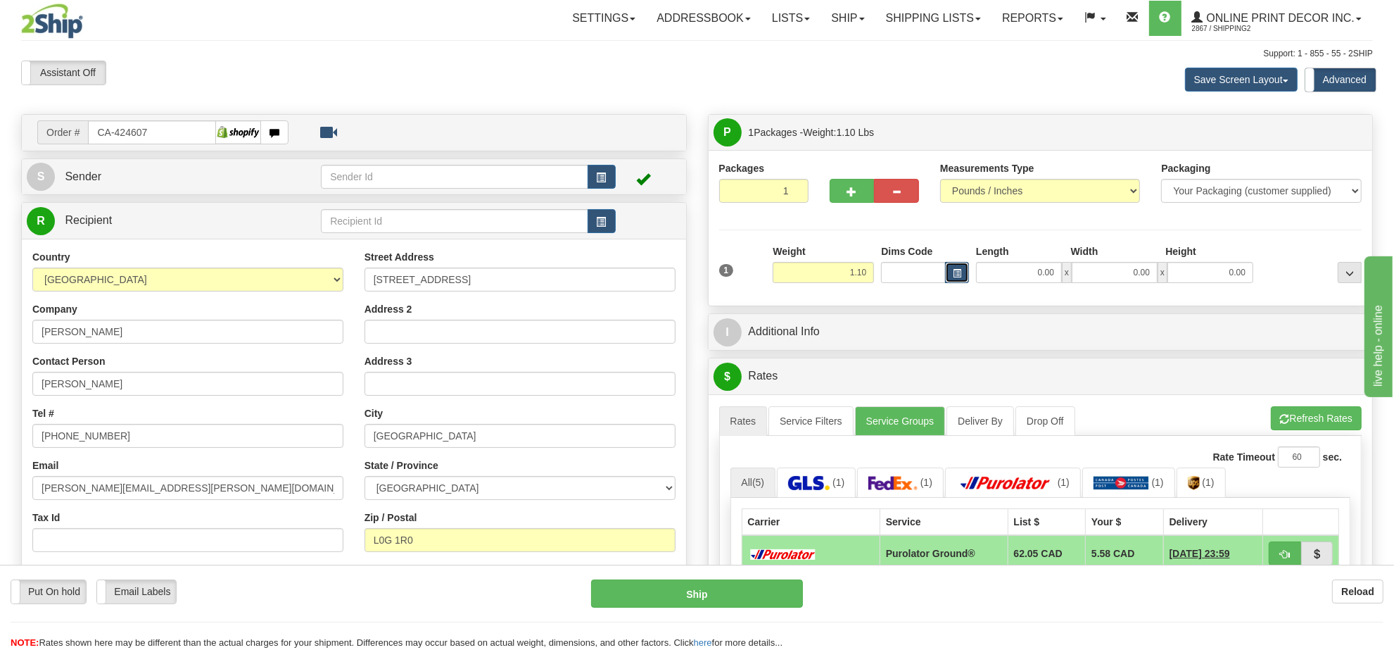
click at [957, 265] on button "button" at bounding box center [957, 272] width 24 height 21
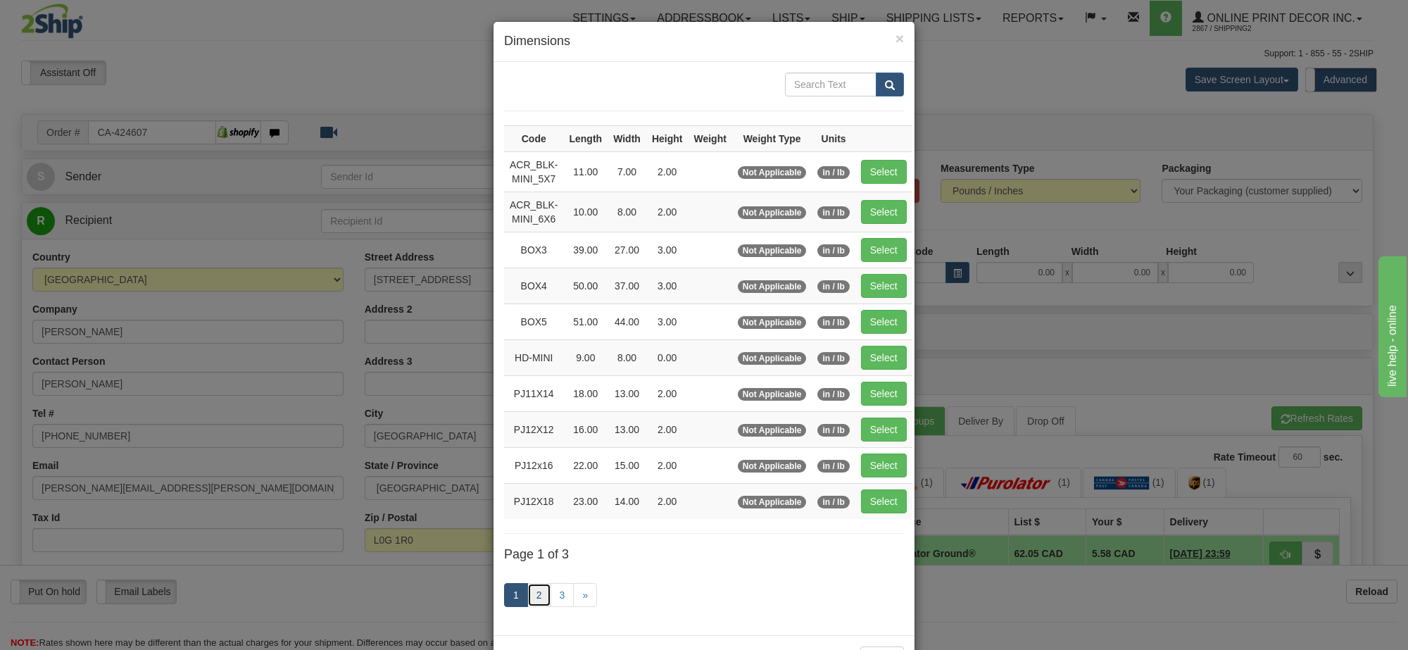
click at [532, 591] on link "2" at bounding box center [539, 595] width 24 height 24
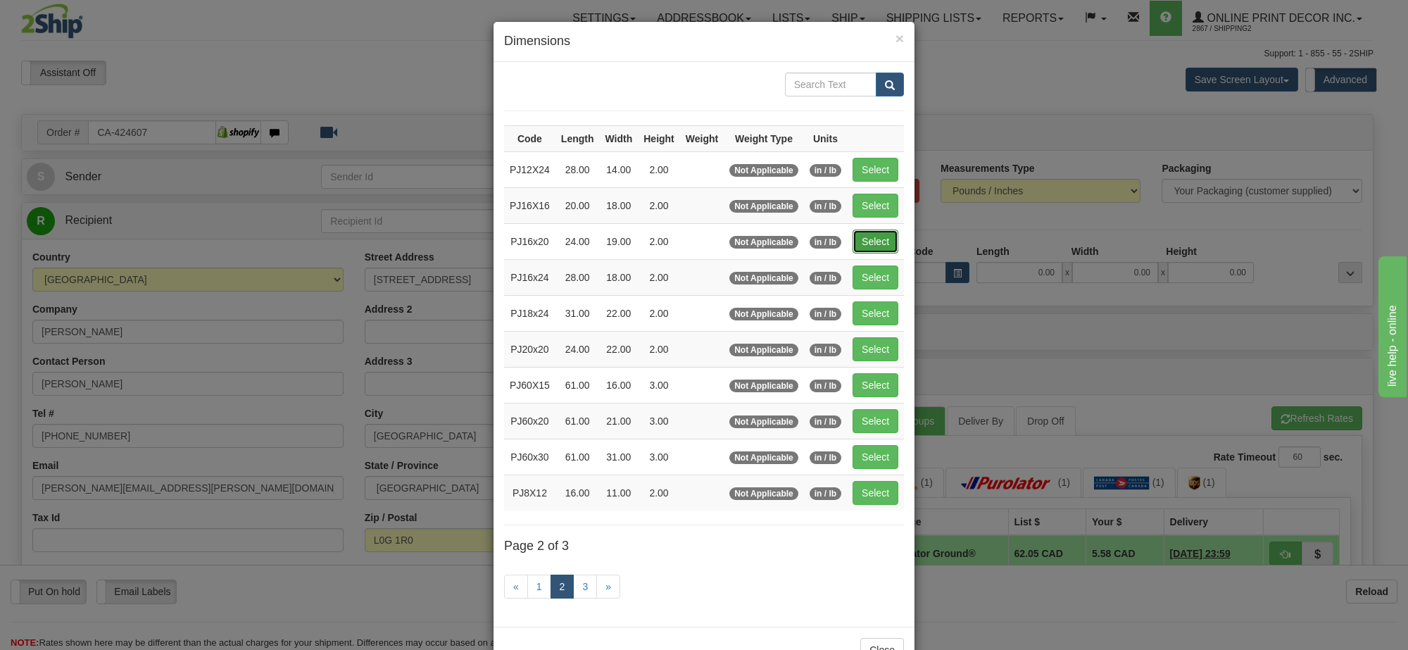
click at [867, 251] on button "Select" at bounding box center [875, 241] width 46 height 24
type input "PJ16x20"
type input "24.00"
type input "19.00"
type input "2.00"
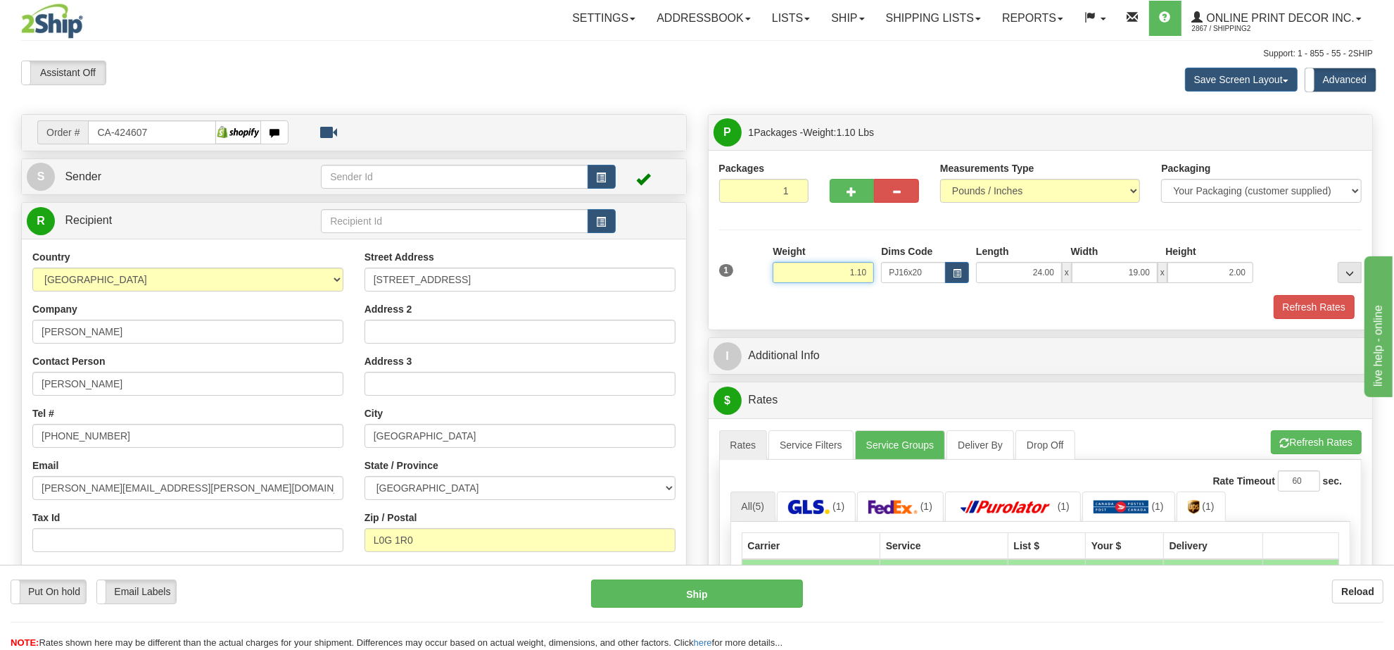
drag, startPoint x: 869, startPoint y: 270, endPoint x: 778, endPoint y: 283, distance: 92.5
click at [778, 283] on input "1.10" at bounding box center [823, 272] width 101 height 21
type input "2.20"
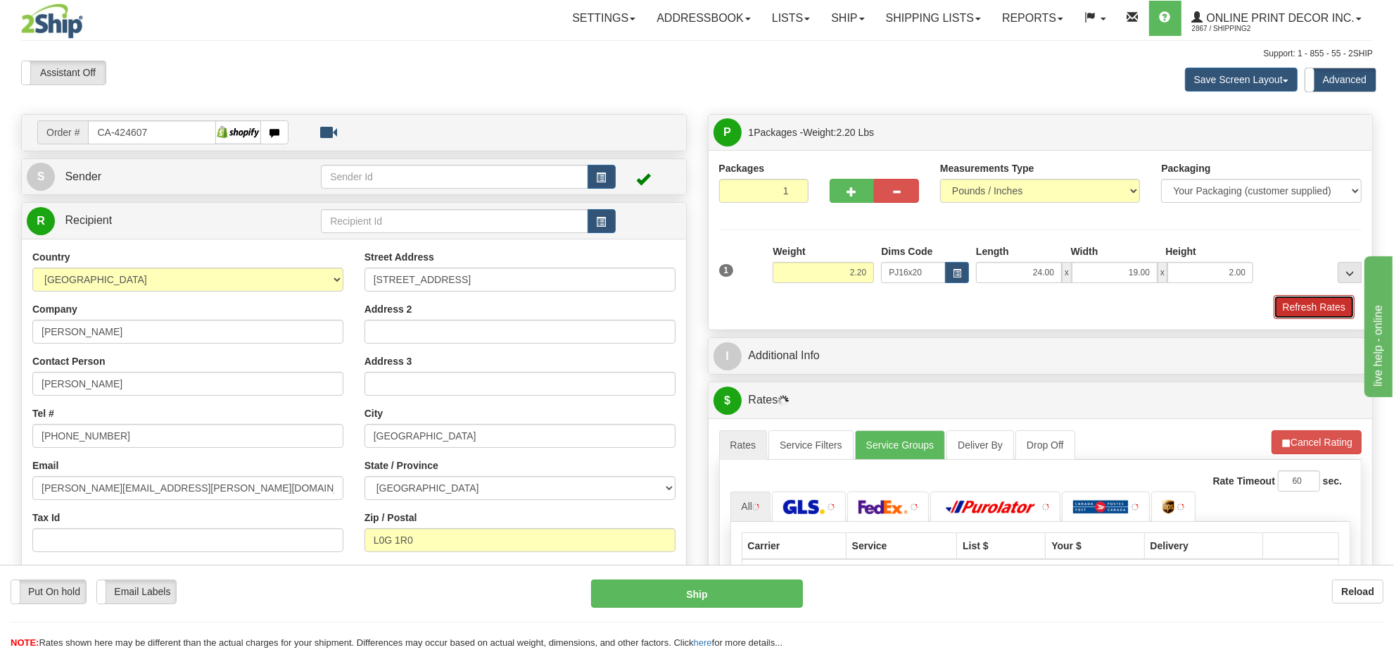
click at [1295, 308] on button "Refresh Rates" at bounding box center [1314, 307] width 81 height 24
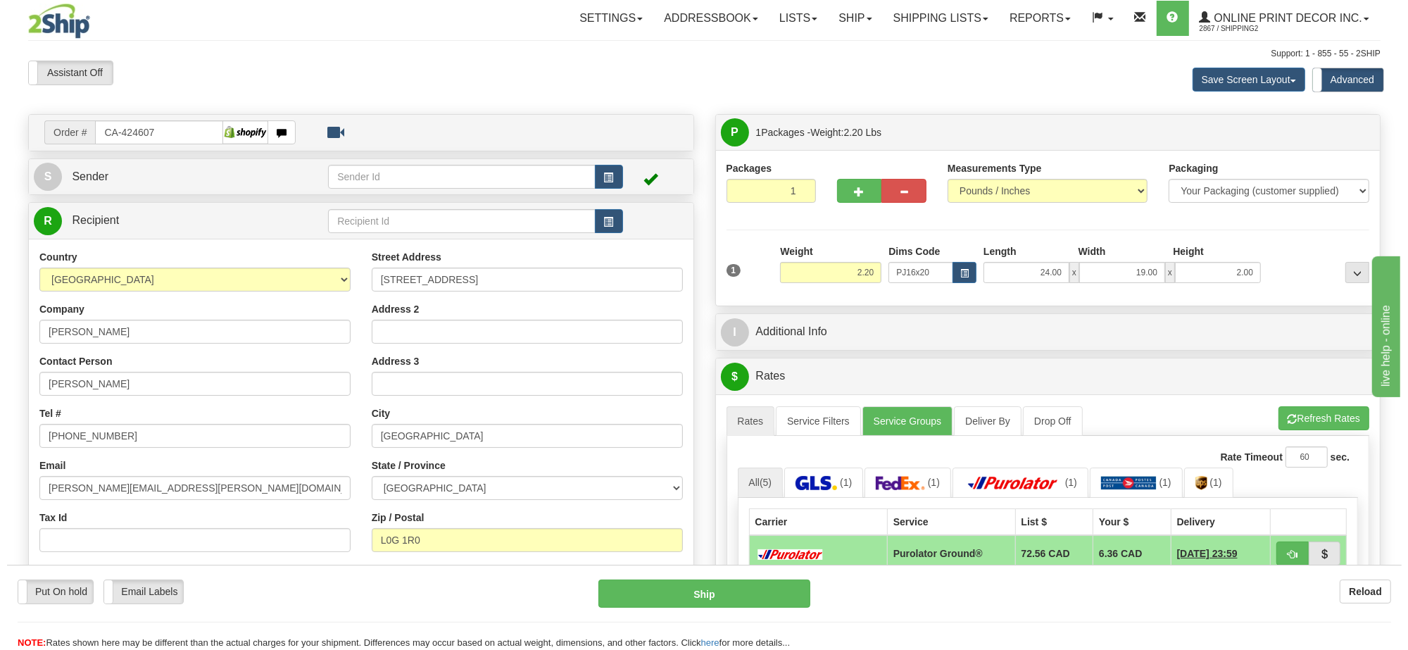
scroll to position [176, 0]
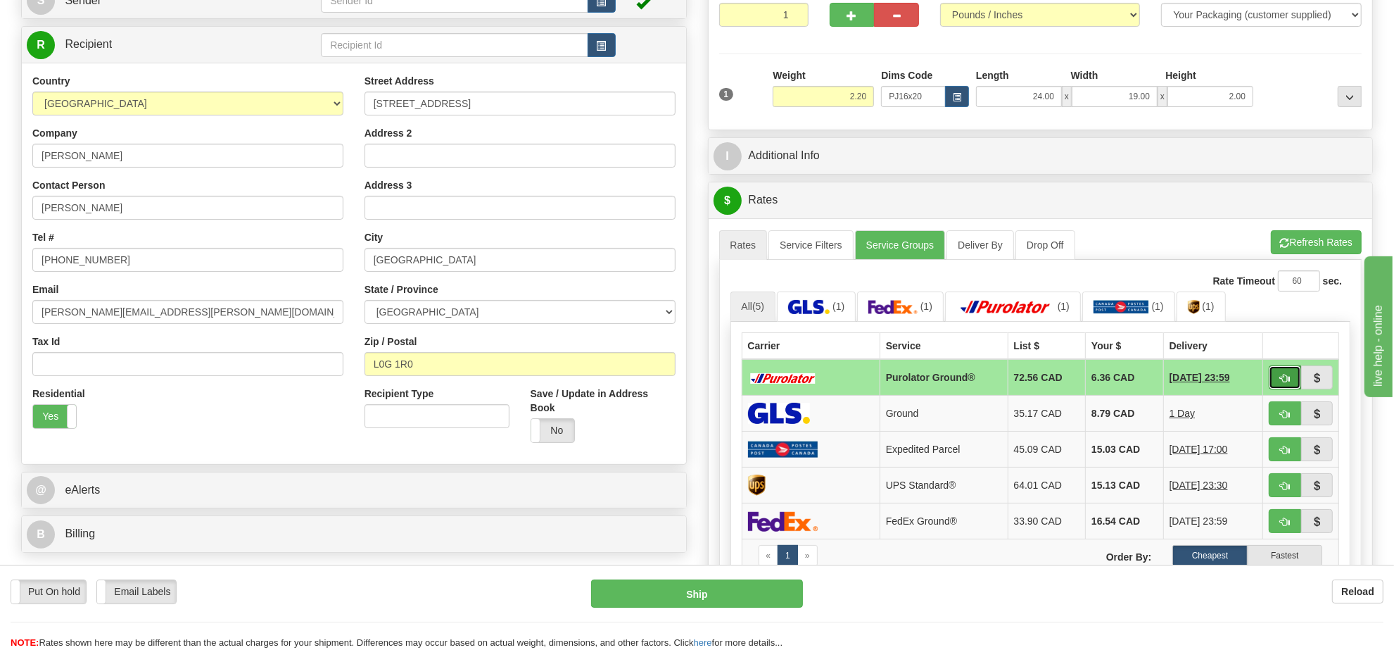
click at [1277, 374] on button "button" at bounding box center [1285, 377] width 32 height 24
type input "260"
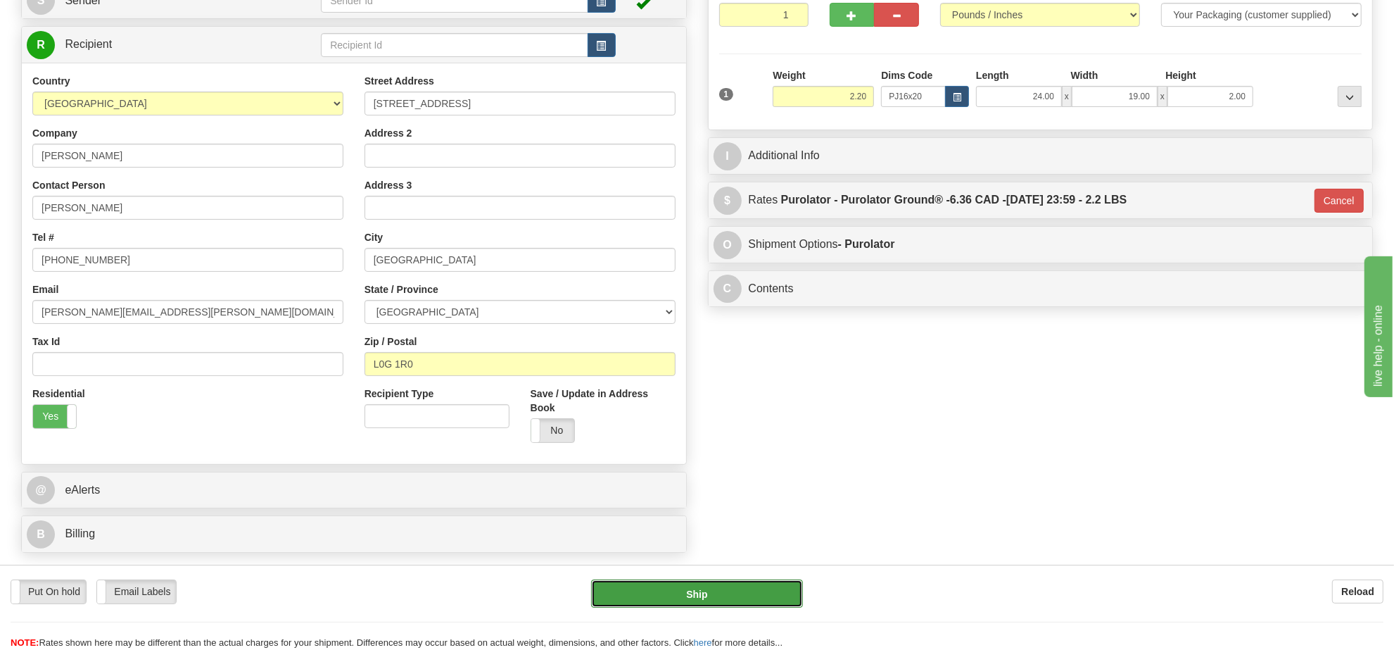
click at [737, 596] on button "Ship" at bounding box center [696, 593] width 211 height 28
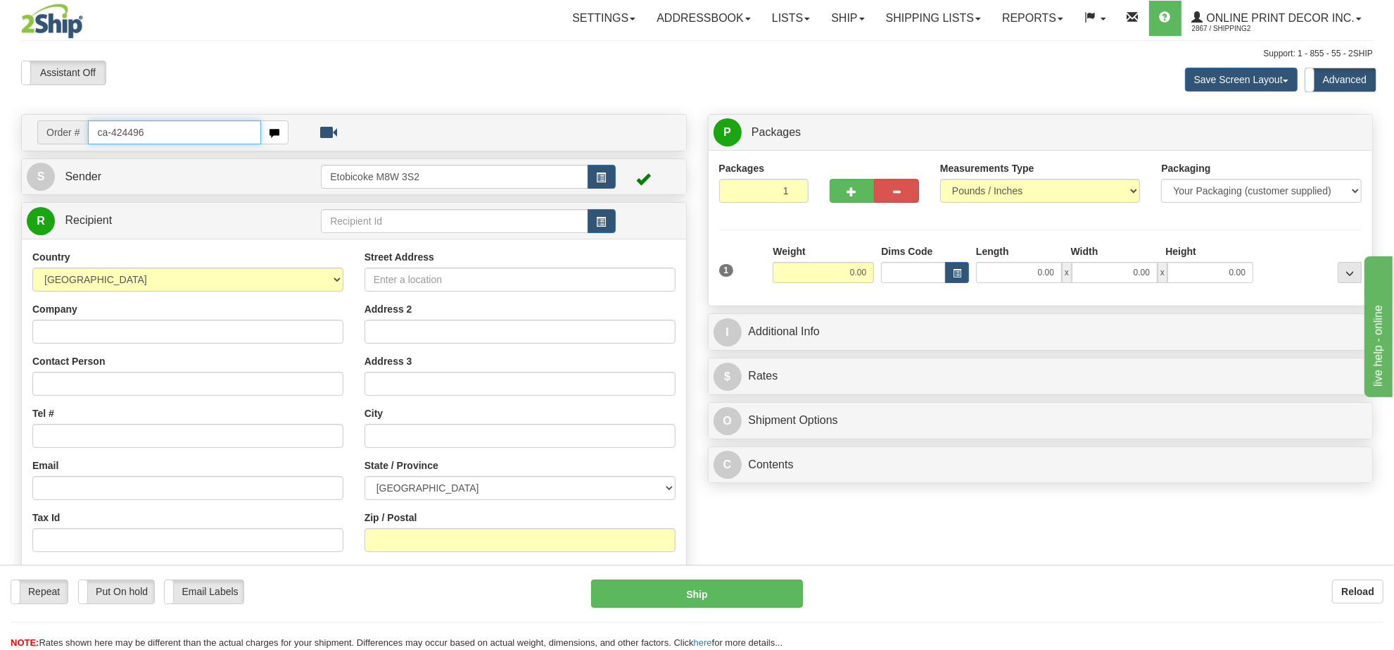
type input "ca-424496"
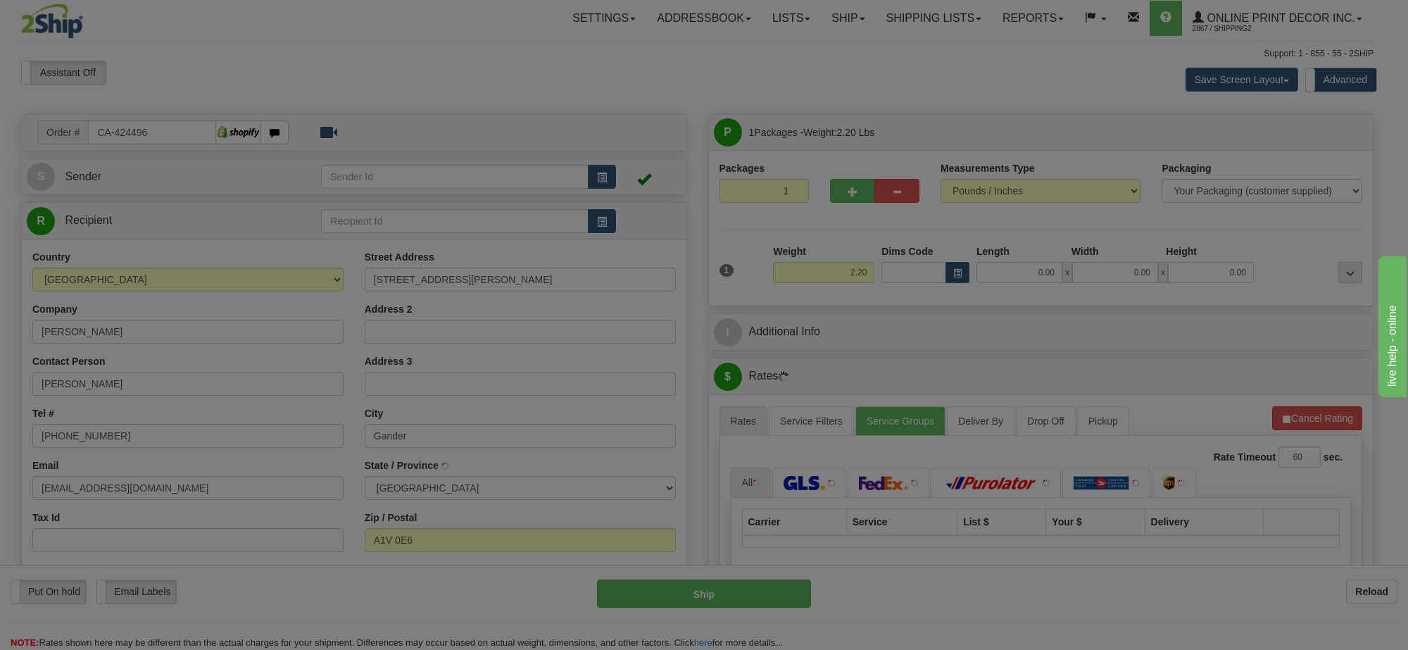
type input "GANDER"
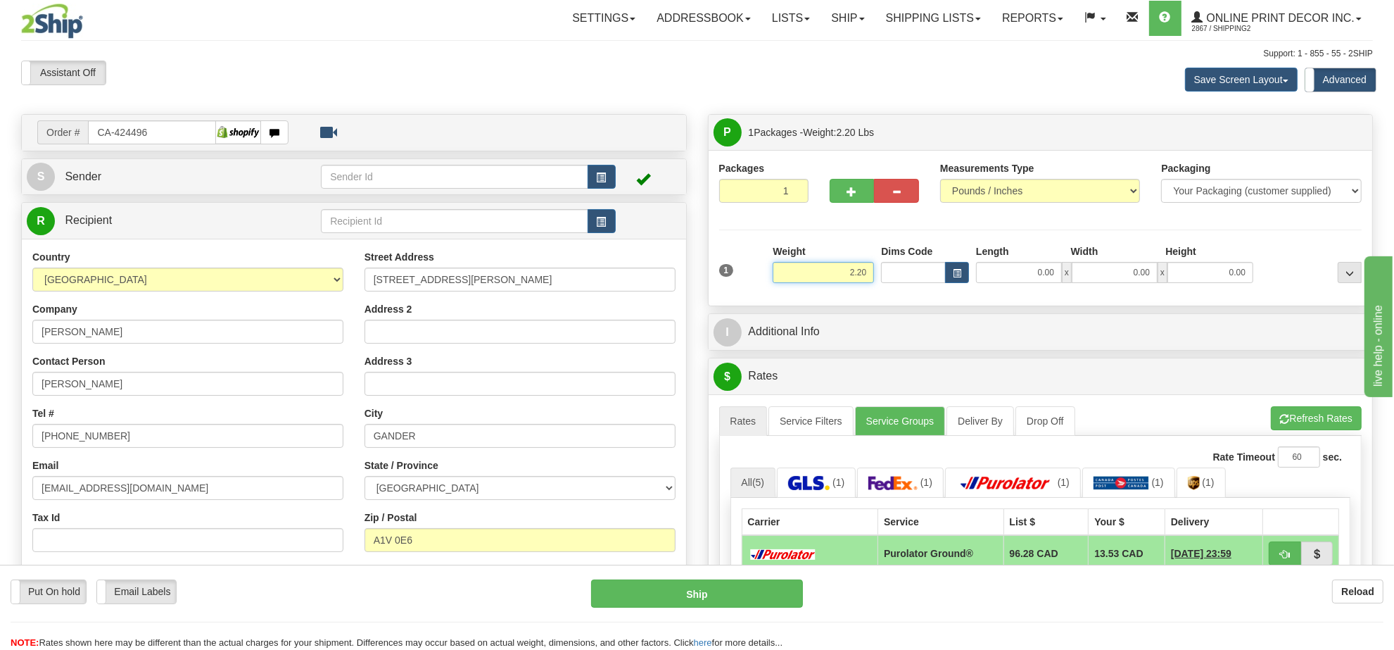
click at [835, 272] on input "2.20" at bounding box center [823, 272] width 101 height 21
type input "22.00"
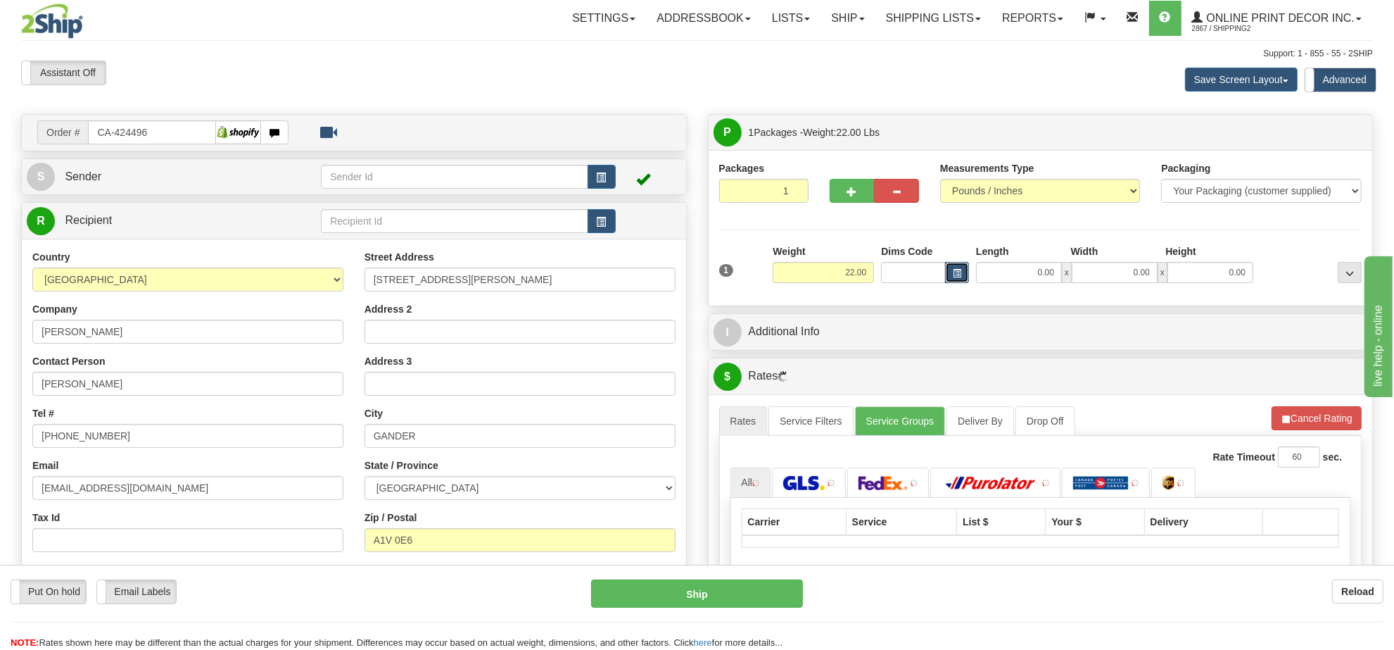
click at [959, 271] on span "button" at bounding box center [957, 274] width 8 height 8
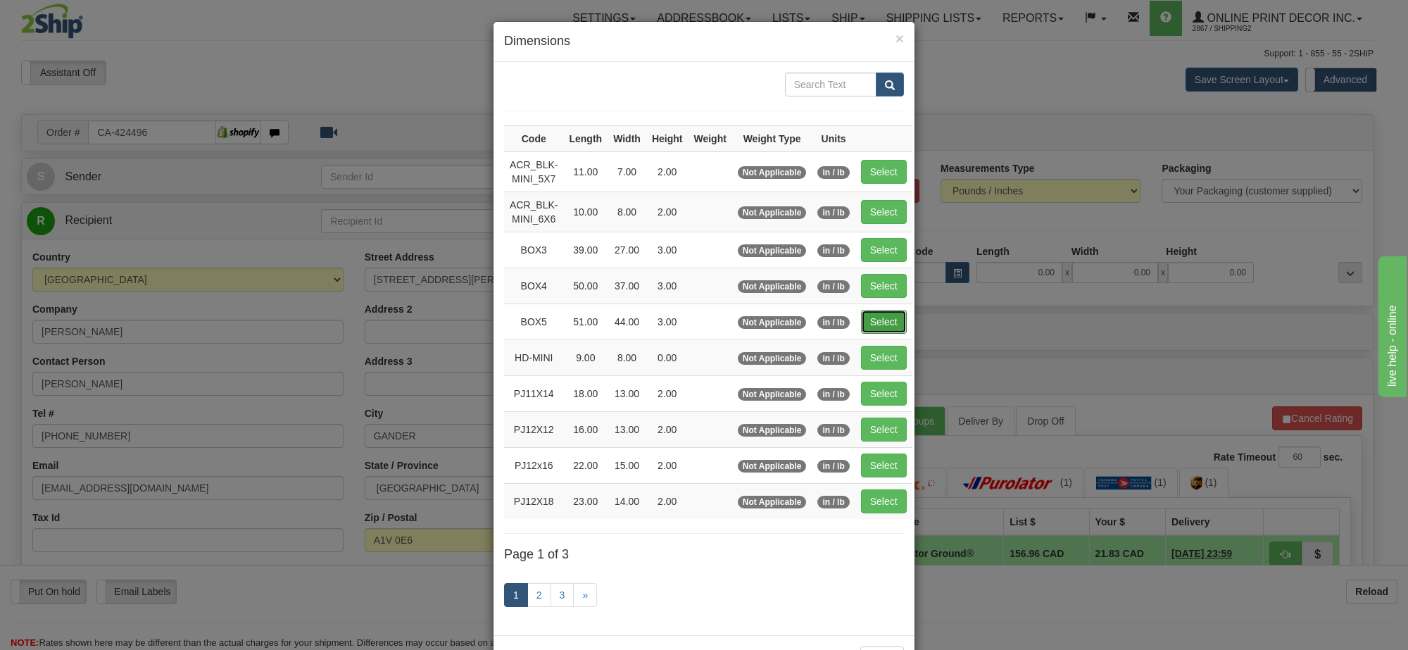
click at [868, 322] on button "Select" at bounding box center [884, 322] width 46 height 24
type input "BOX5"
type input "51.00"
type input "44.00"
type input "3.00"
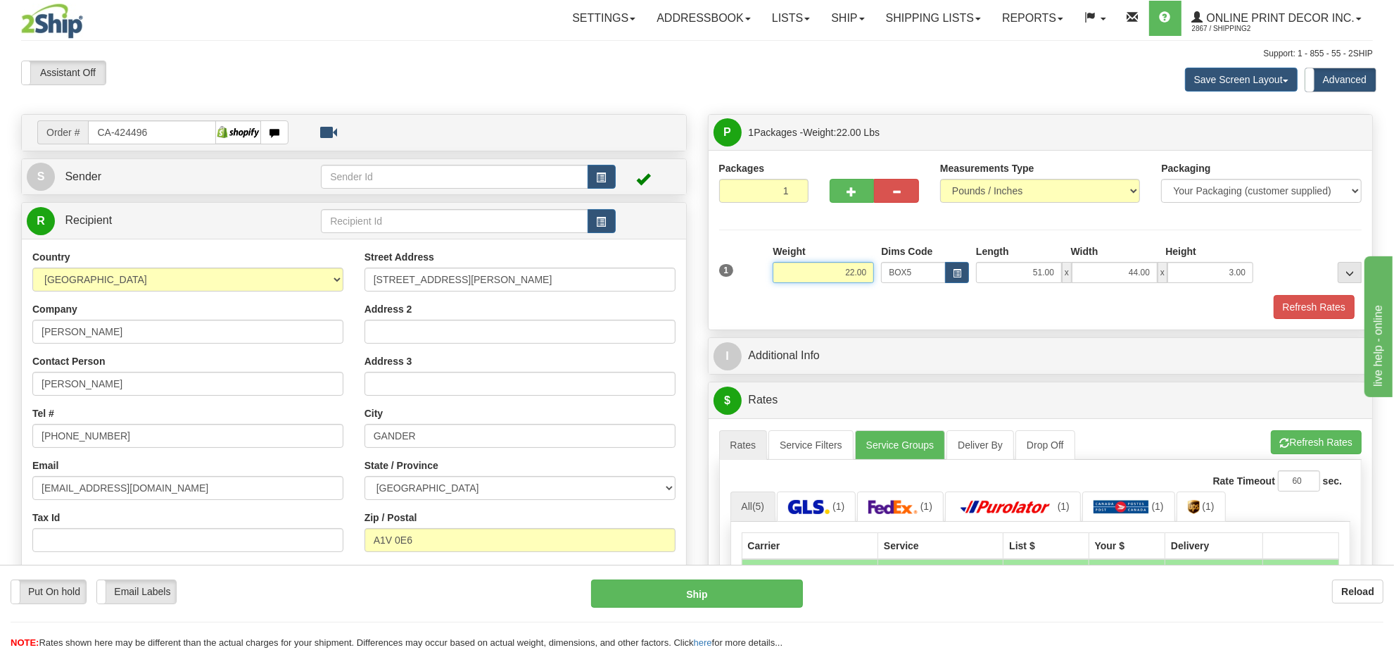
click at [846, 282] on input "22.00" at bounding box center [823, 272] width 101 height 21
type input "20.00"
click at [1323, 447] on li "Refresh Rates Cancel Rating" at bounding box center [1316, 442] width 91 height 24
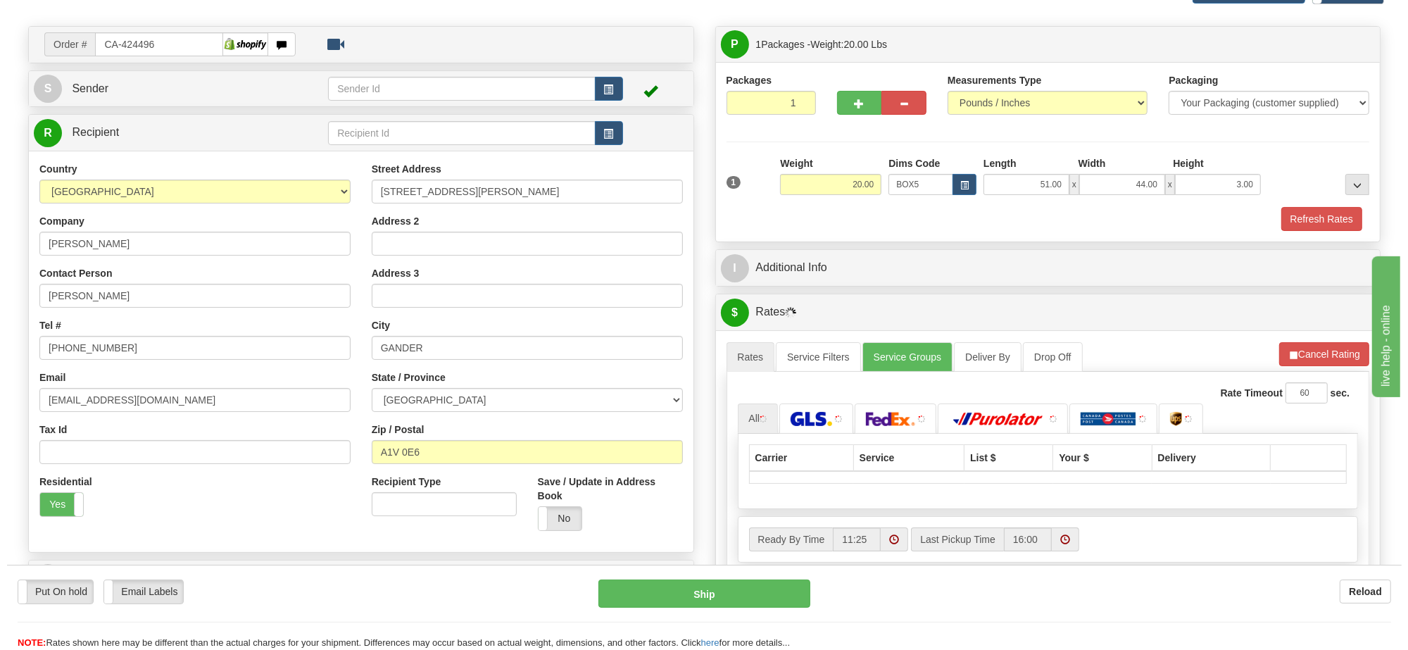
scroll to position [176, 0]
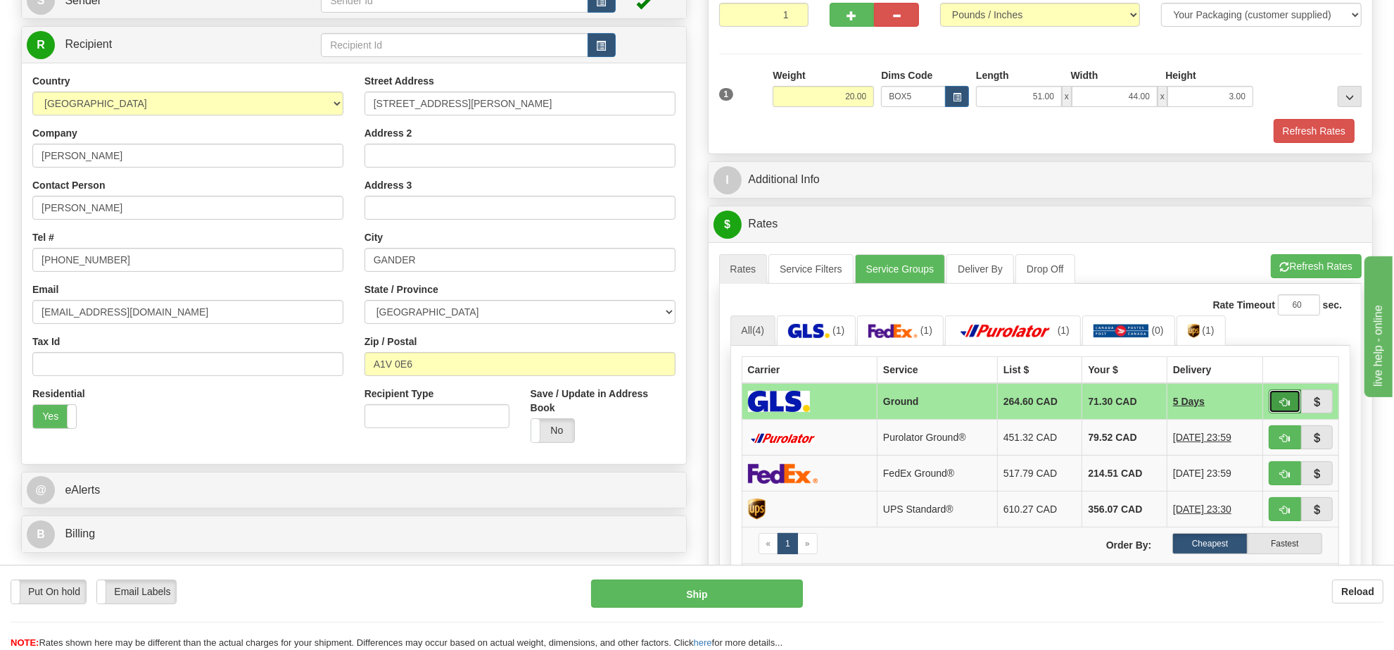
click at [1282, 406] on span "button" at bounding box center [1285, 402] width 10 height 9
type input "1"
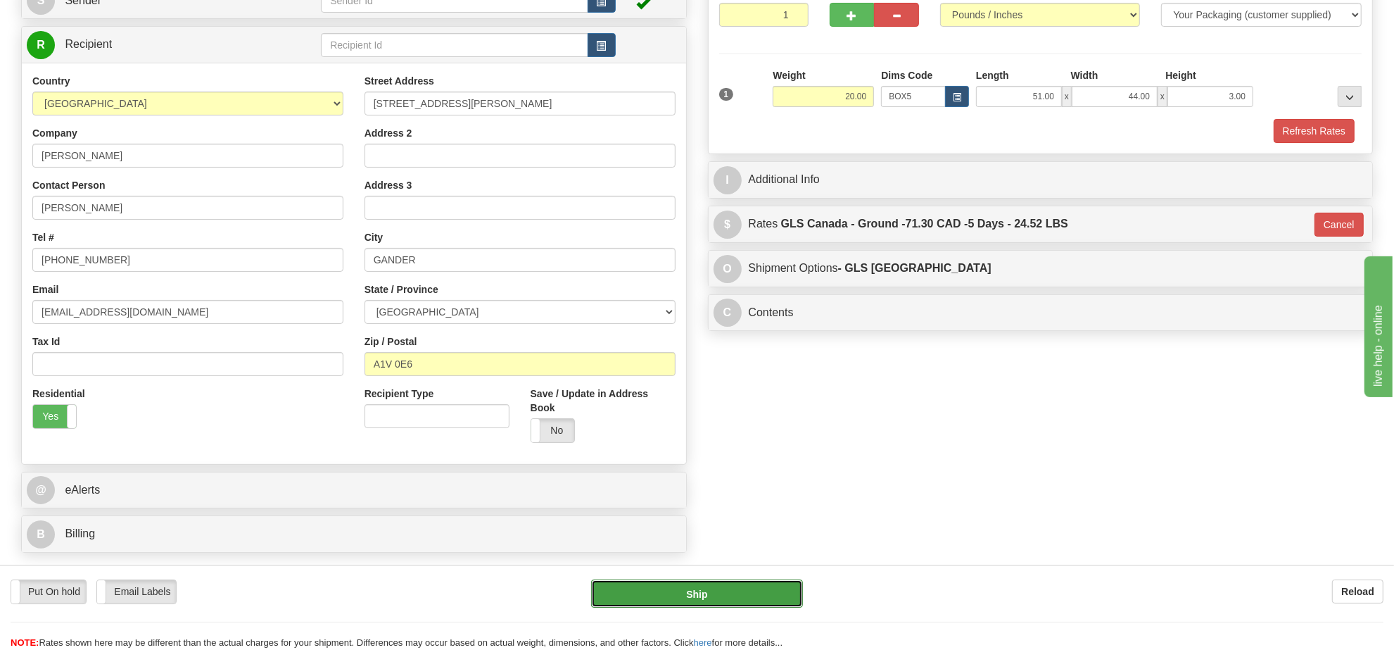
click at [739, 595] on button "Ship" at bounding box center [696, 593] width 211 height 28
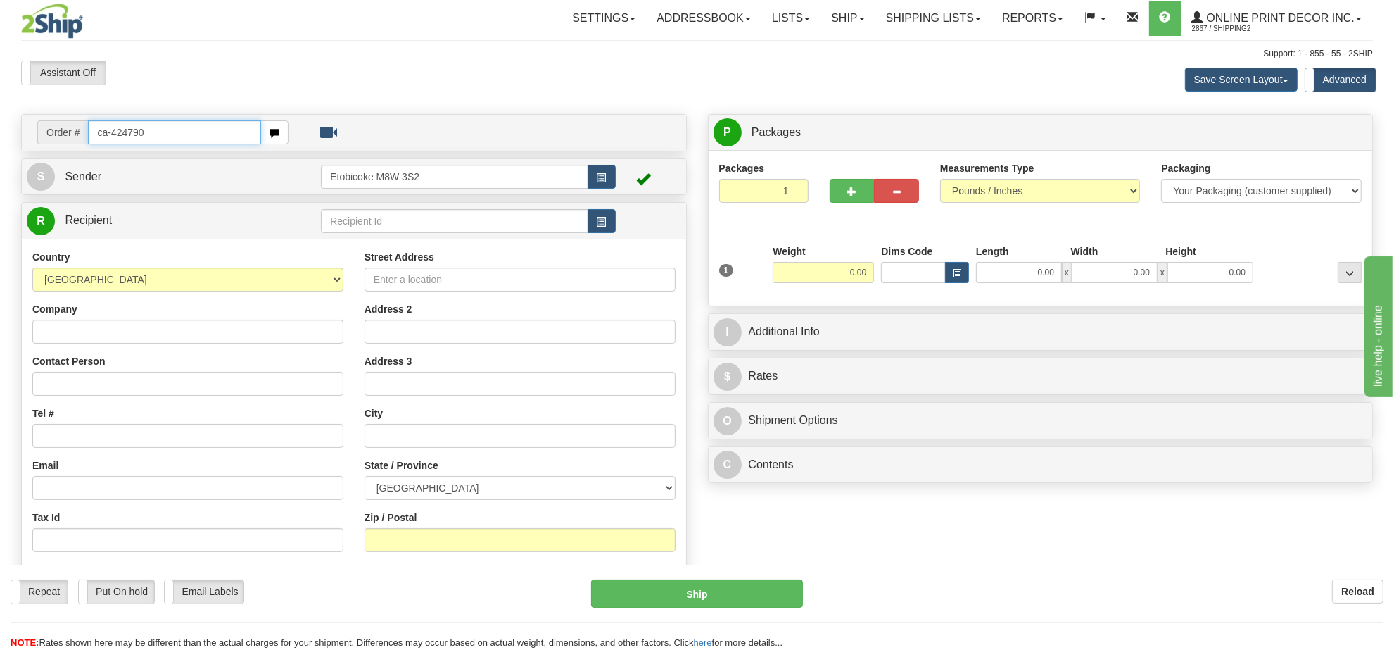
type input "ca-424790"
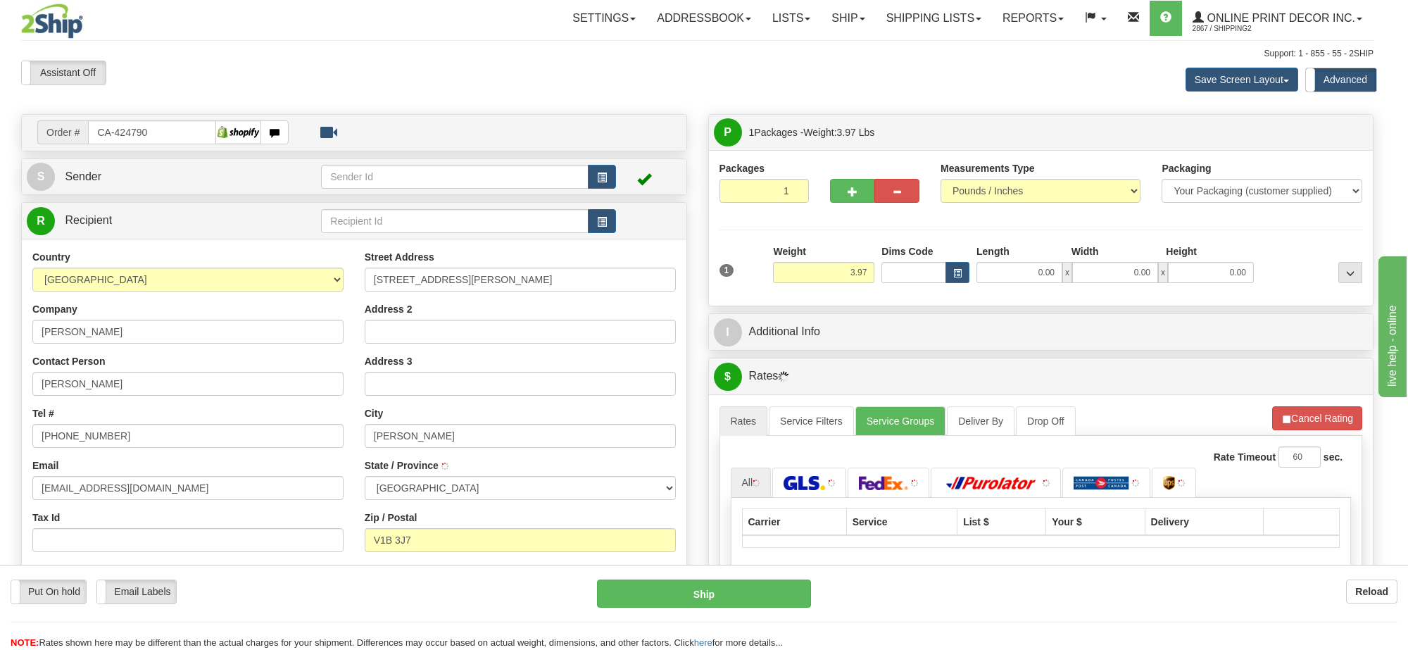
type input "[PERSON_NAME]"
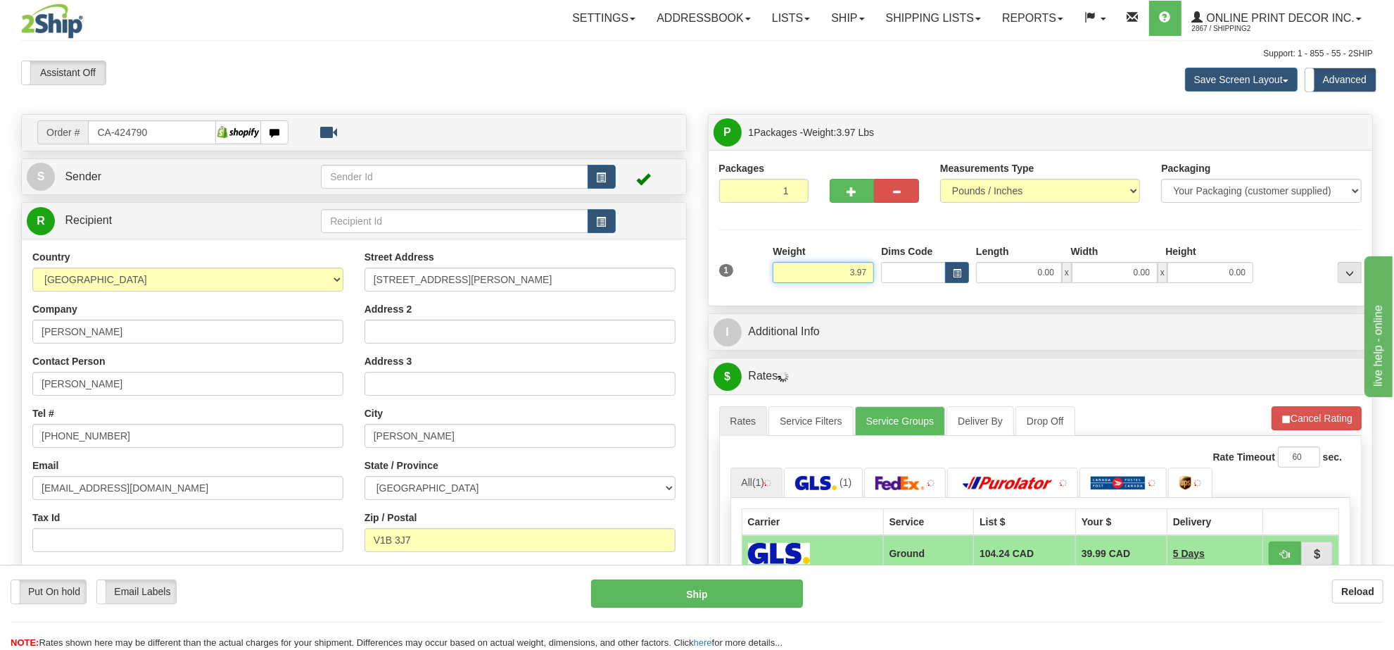
click at [853, 271] on input "3.97" at bounding box center [823, 272] width 101 height 21
type input "8.00"
click at [962, 277] on button "button" at bounding box center [957, 272] width 24 height 21
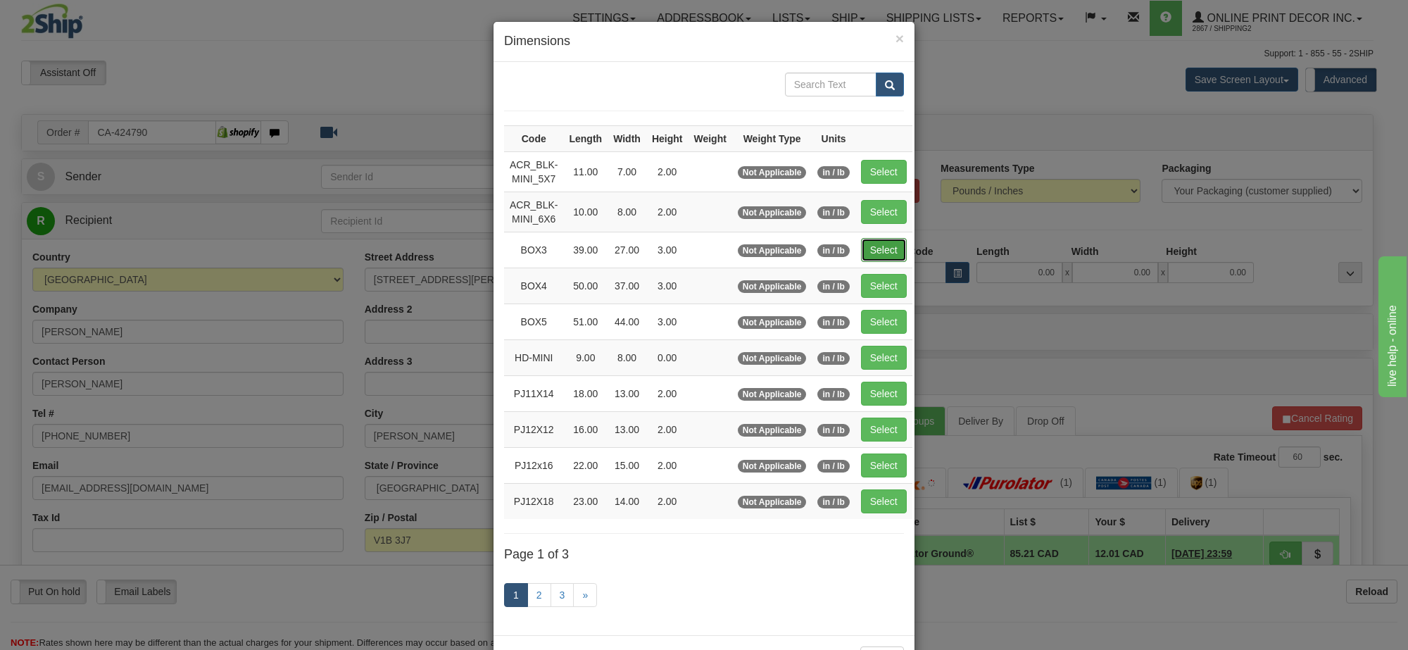
click at [888, 253] on button "Select" at bounding box center [884, 250] width 46 height 24
type input "BOX3"
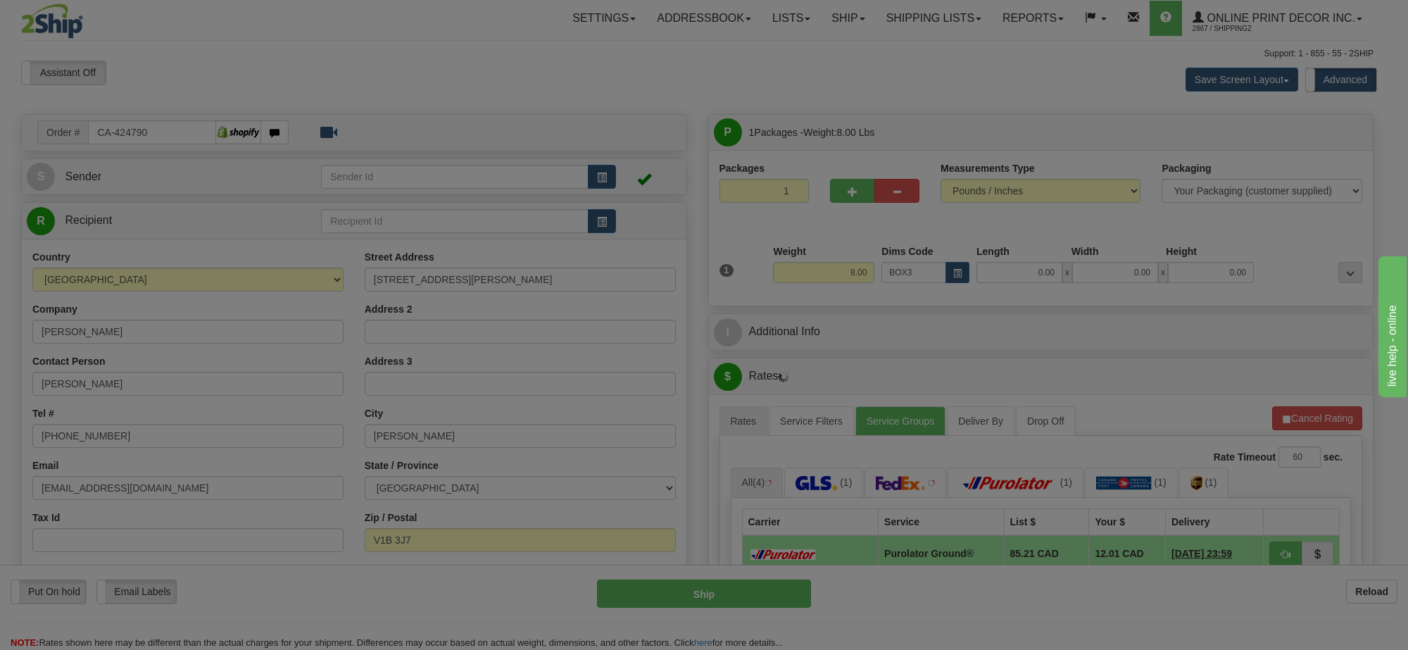
type input "39.00"
type input "27.00"
type input "3.00"
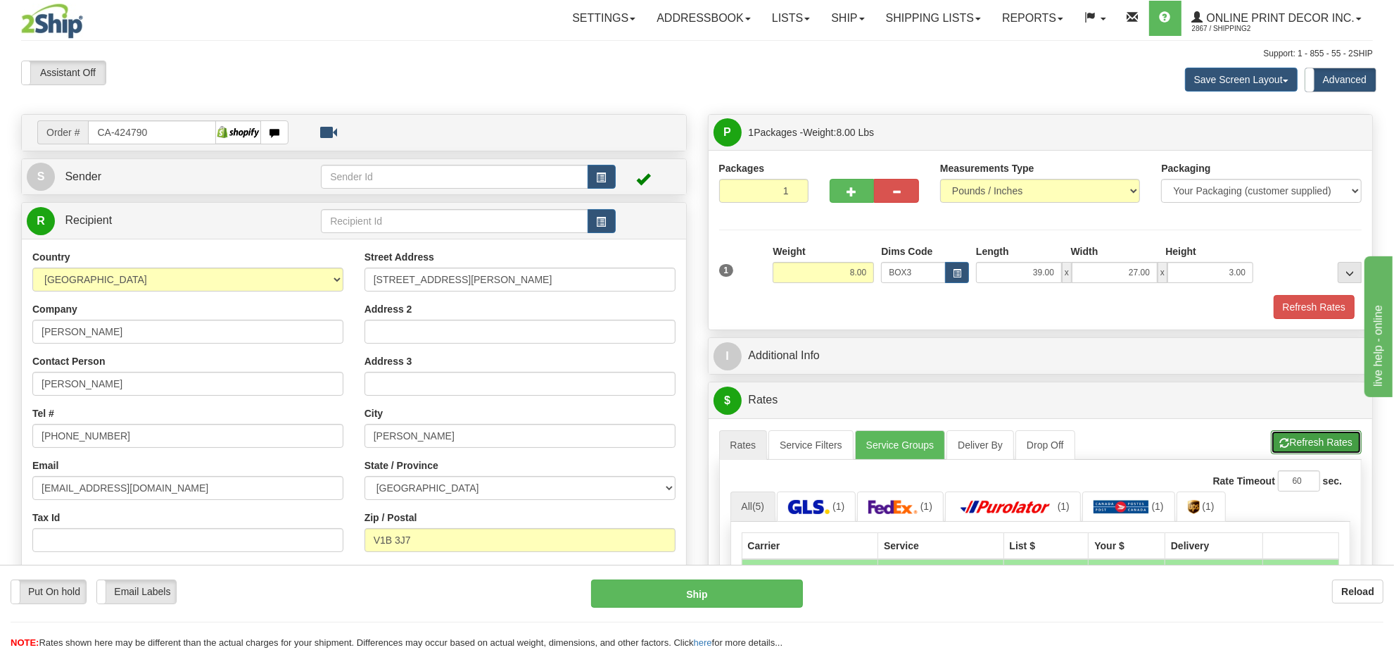
click at [1342, 444] on button "Refresh Rates" at bounding box center [1316, 442] width 91 height 24
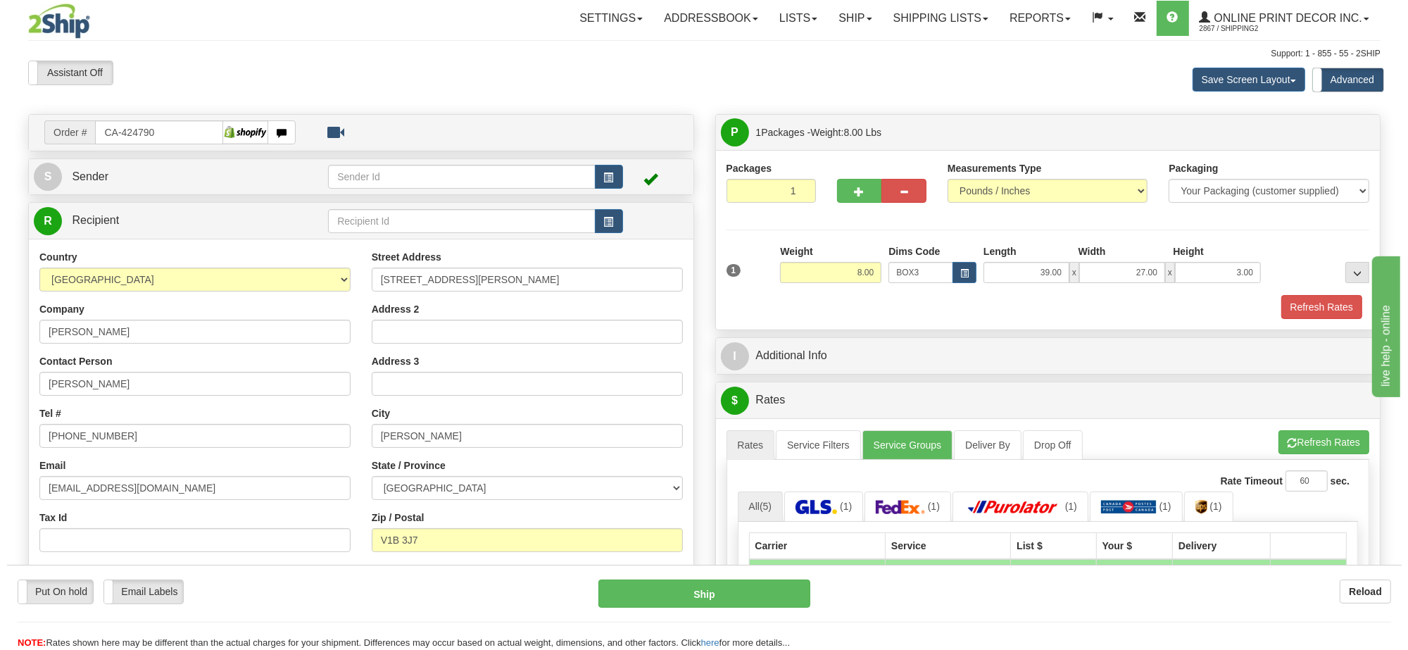
scroll to position [176, 0]
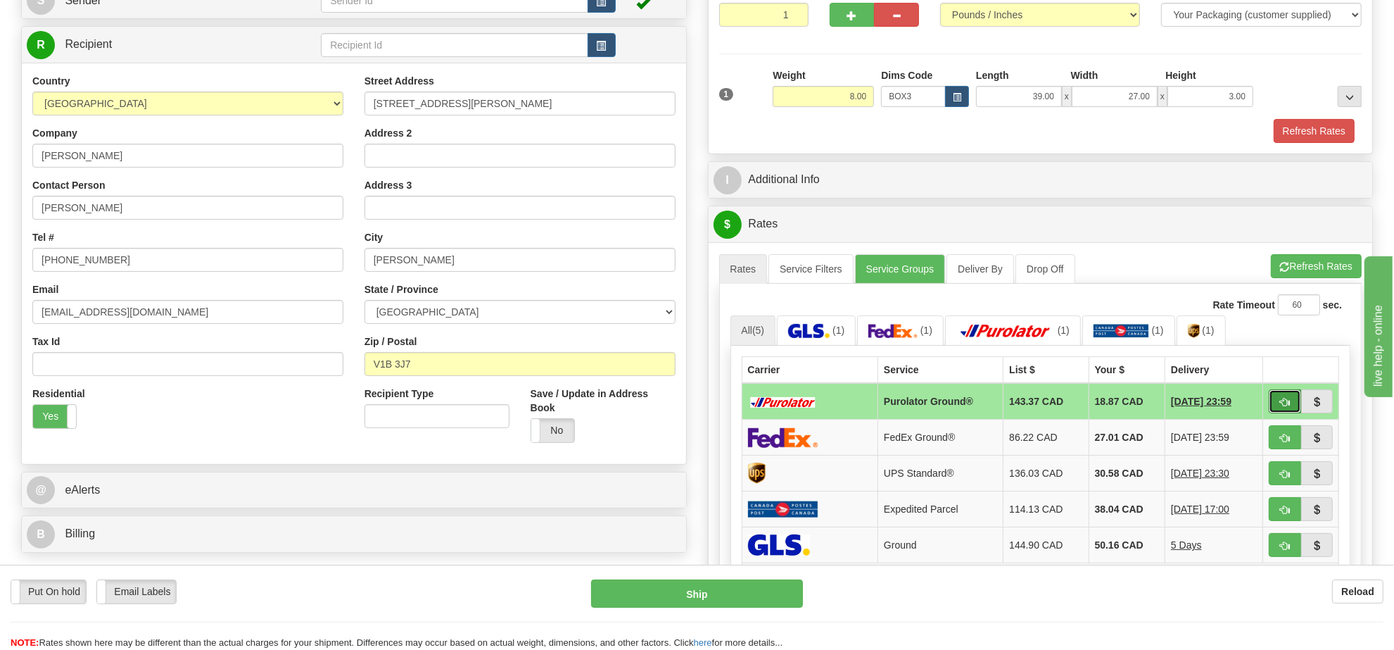
click at [1270, 406] on button "button" at bounding box center [1285, 401] width 32 height 24
type input "260"
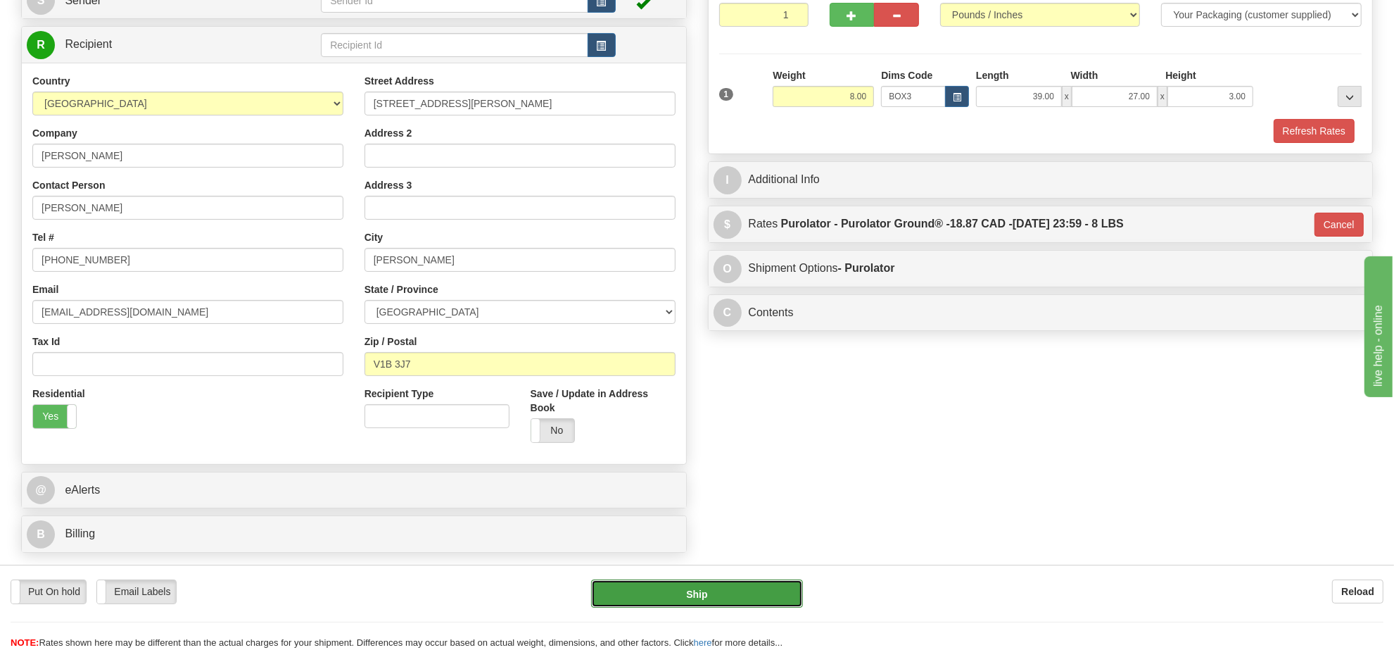
click at [772, 604] on button "Ship" at bounding box center [696, 593] width 211 height 28
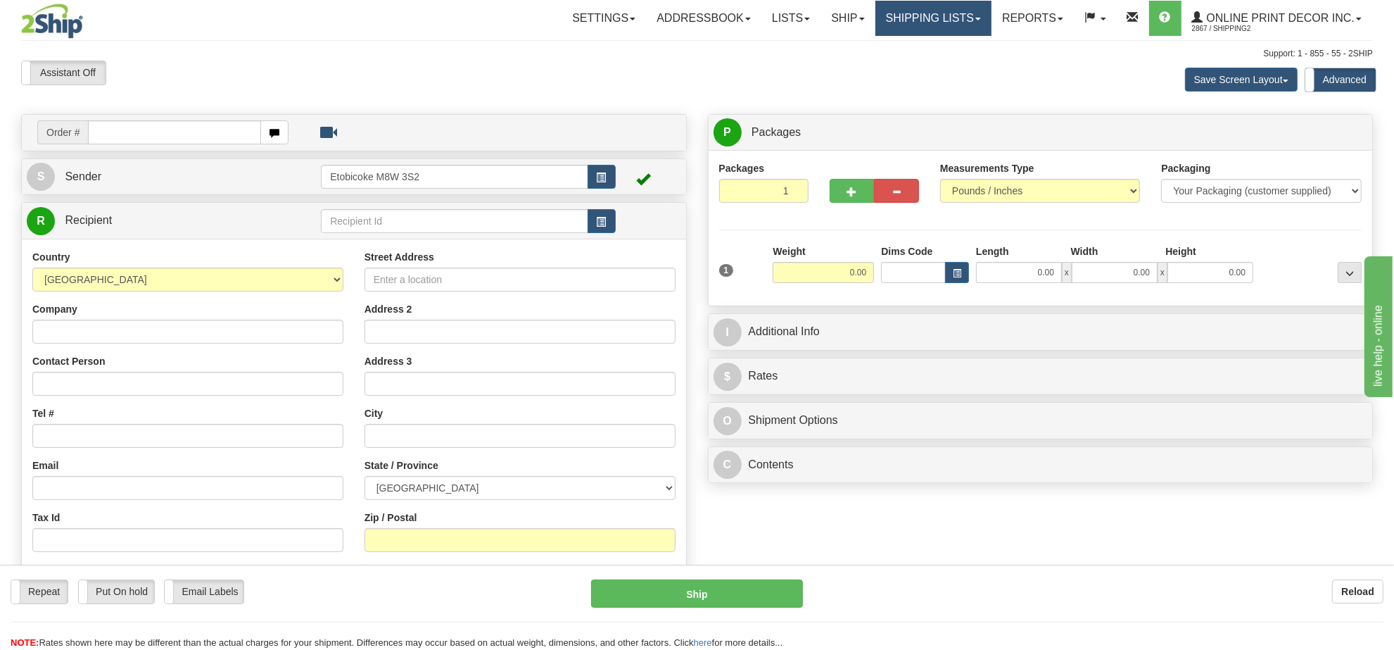
click at [881, 8] on link "Shipping lists" at bounding box center [934, 18] width 116 height 35
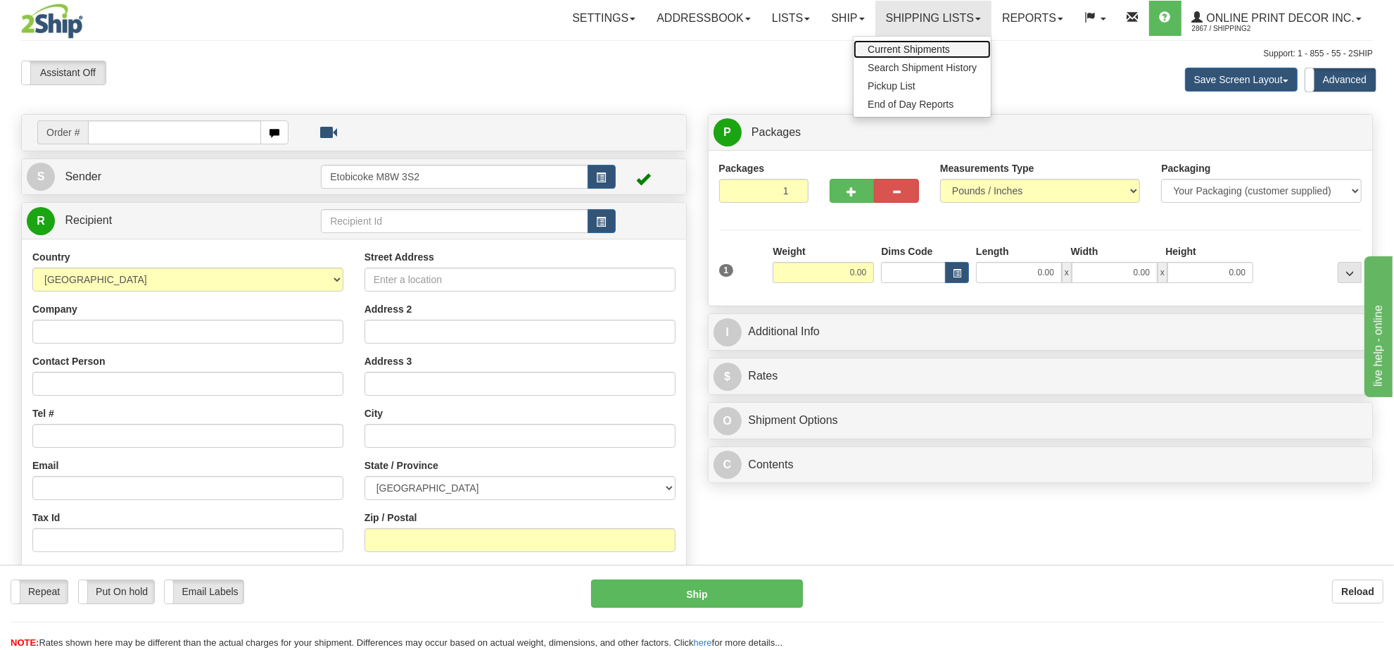
click at [895, 46] on span "Current Shipments" at bounding box center [909, 49] width 82 height 11
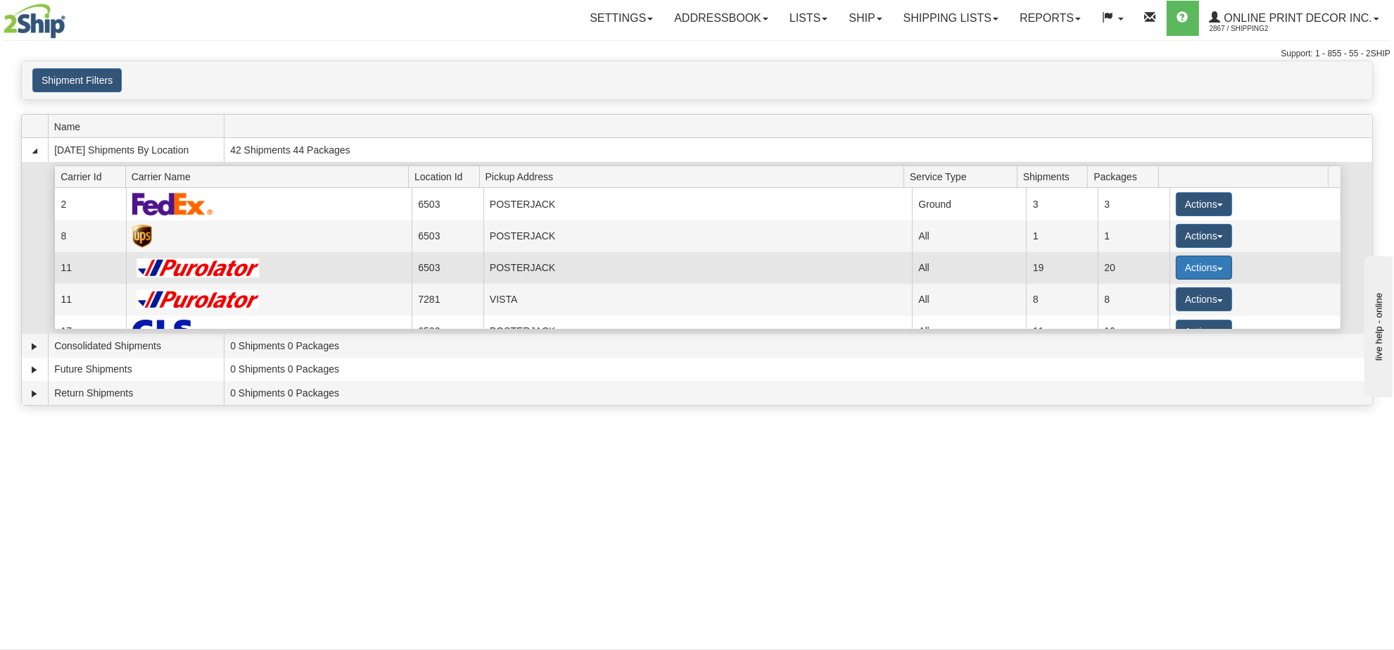
click at [1193, 263] on button "Actions" at bounding box center [1204, 267] width 56 height 24
click at [1149, 298] on span "Details" at bounding box center [1152, 294] width 38 height 10
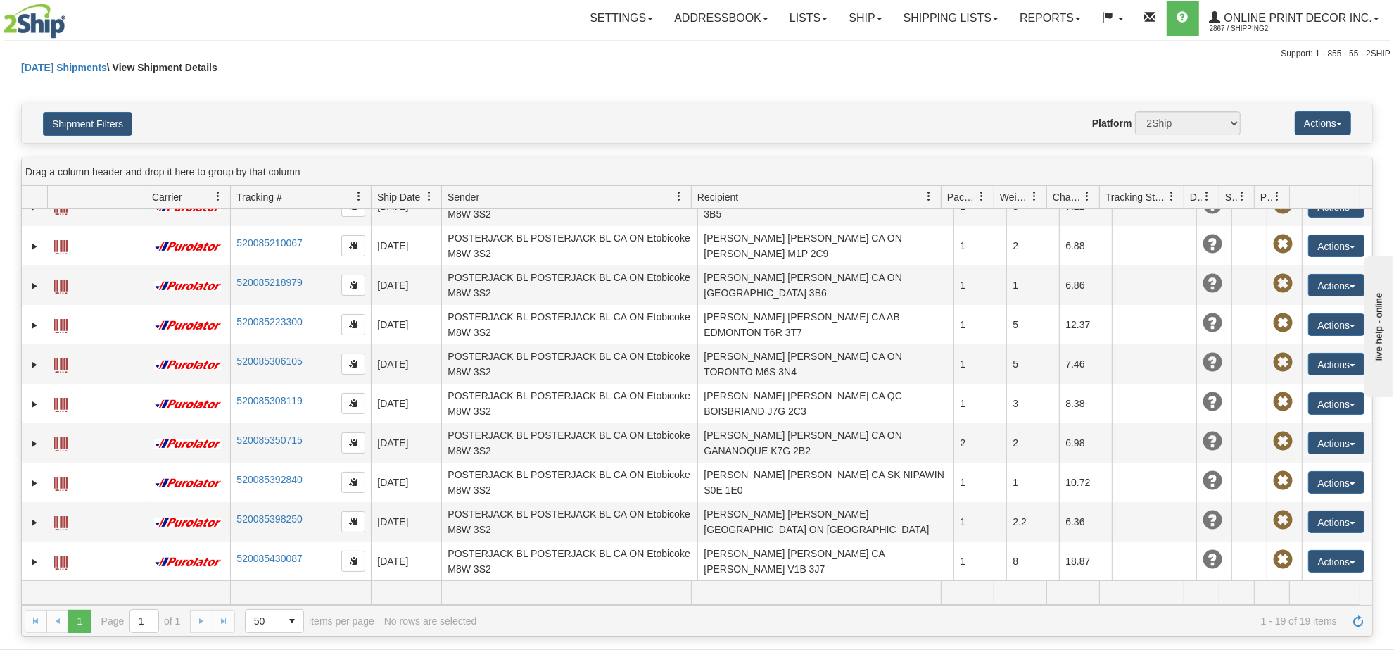
scroll to position [291, 0]
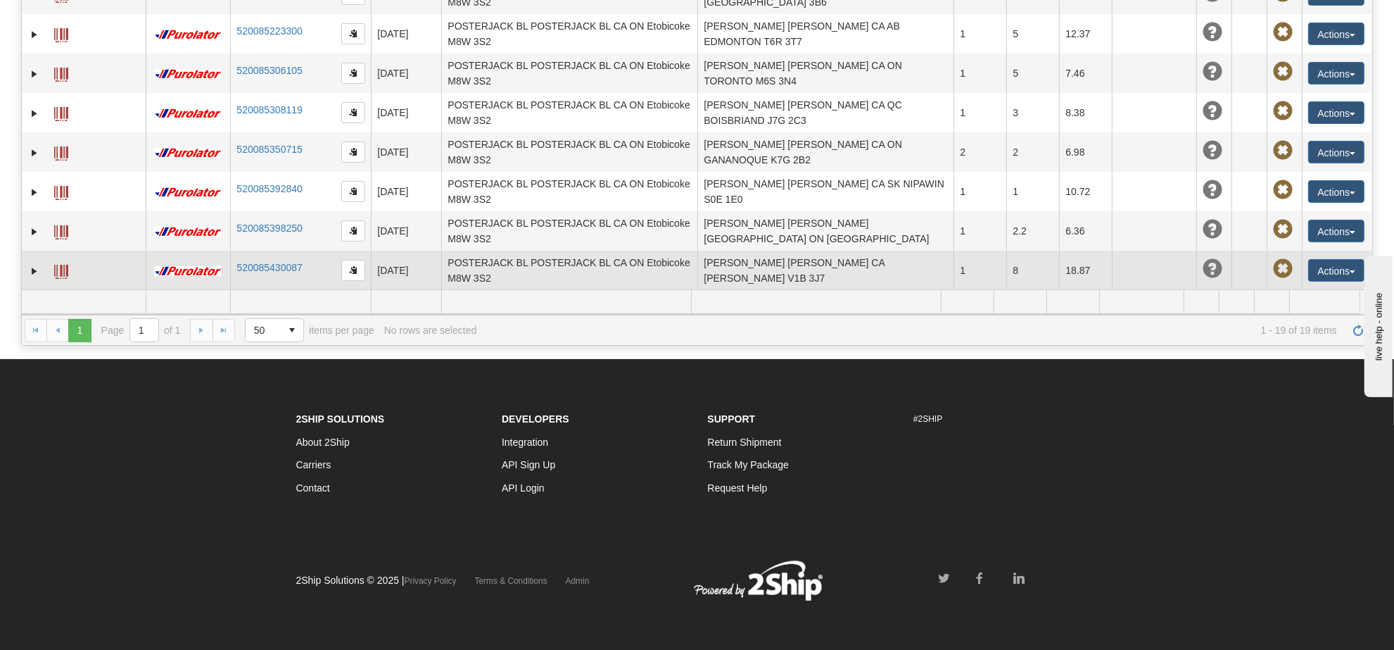
click at [65, 274] on span at bounding box center [61, 272] width 14 height 14
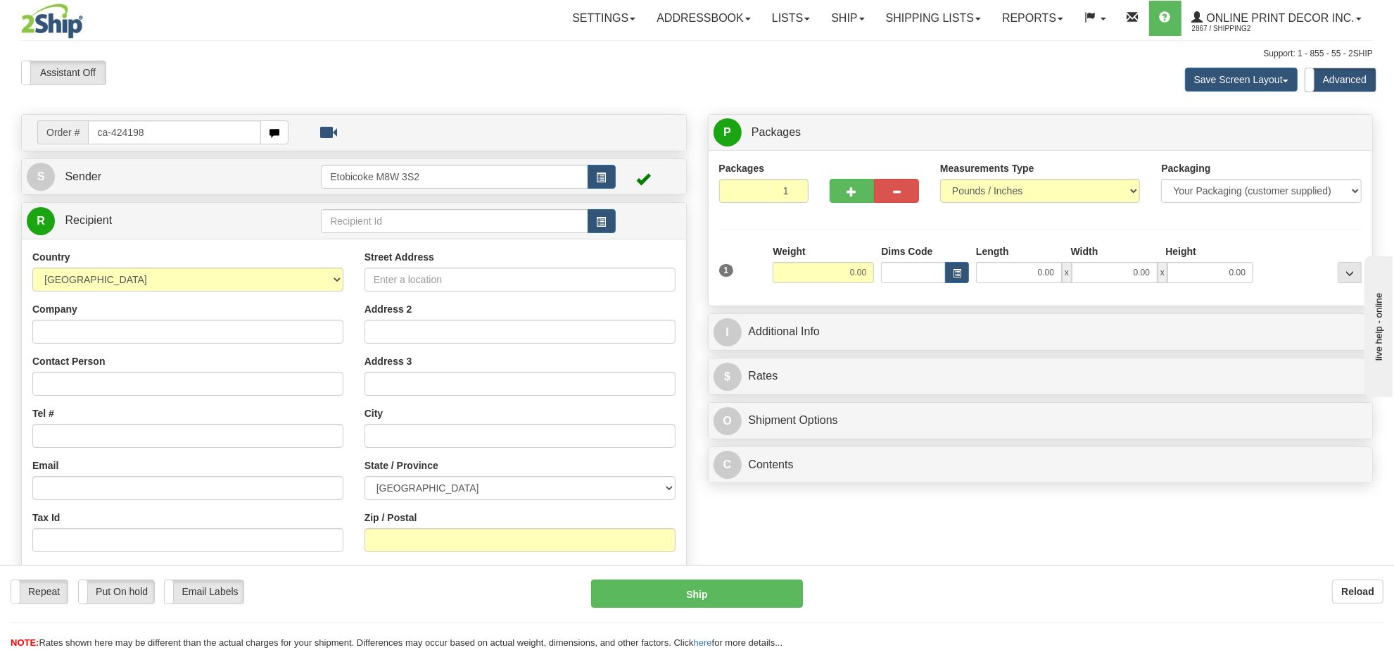
type input "ca-424198"
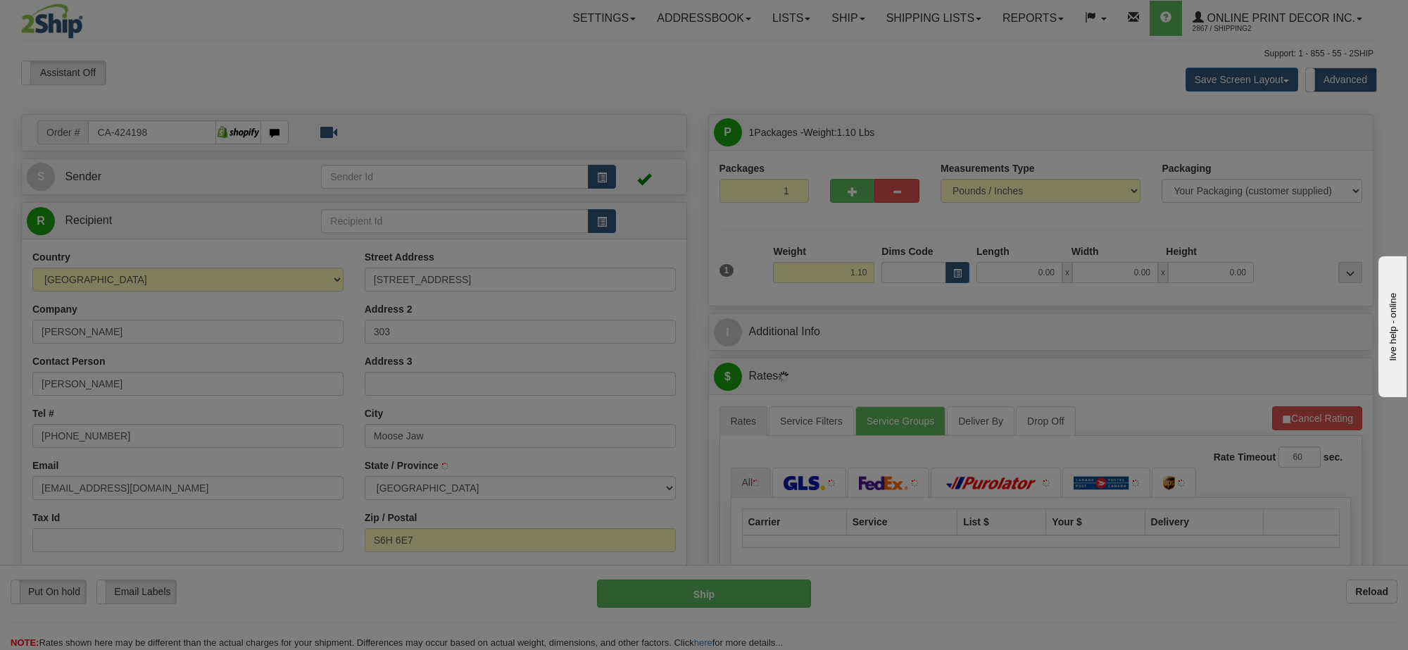
type input "MOOSE JAW"
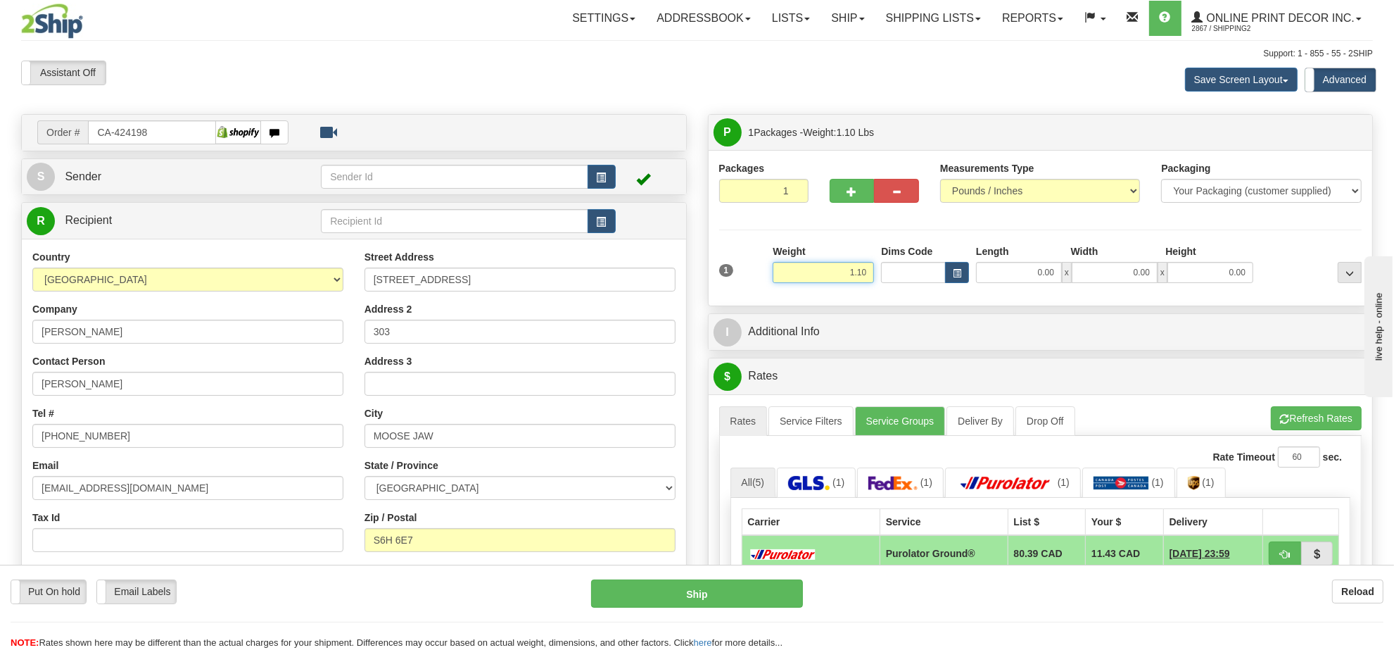
click at [838, 279] on input "1.10" at bounding box center [823, 272] width 101 height 21
type input "5.00"
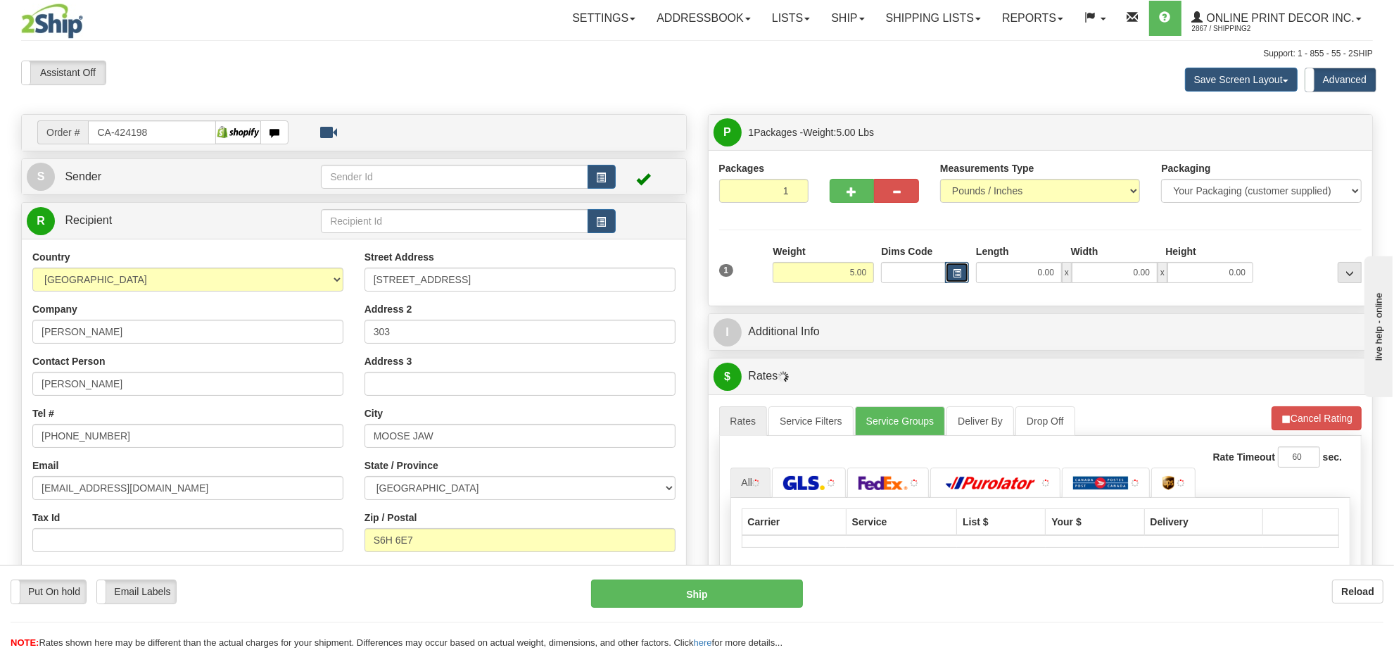
click at [959, 276] on span "button" at bounding box center [957, 274] width 8 height 8
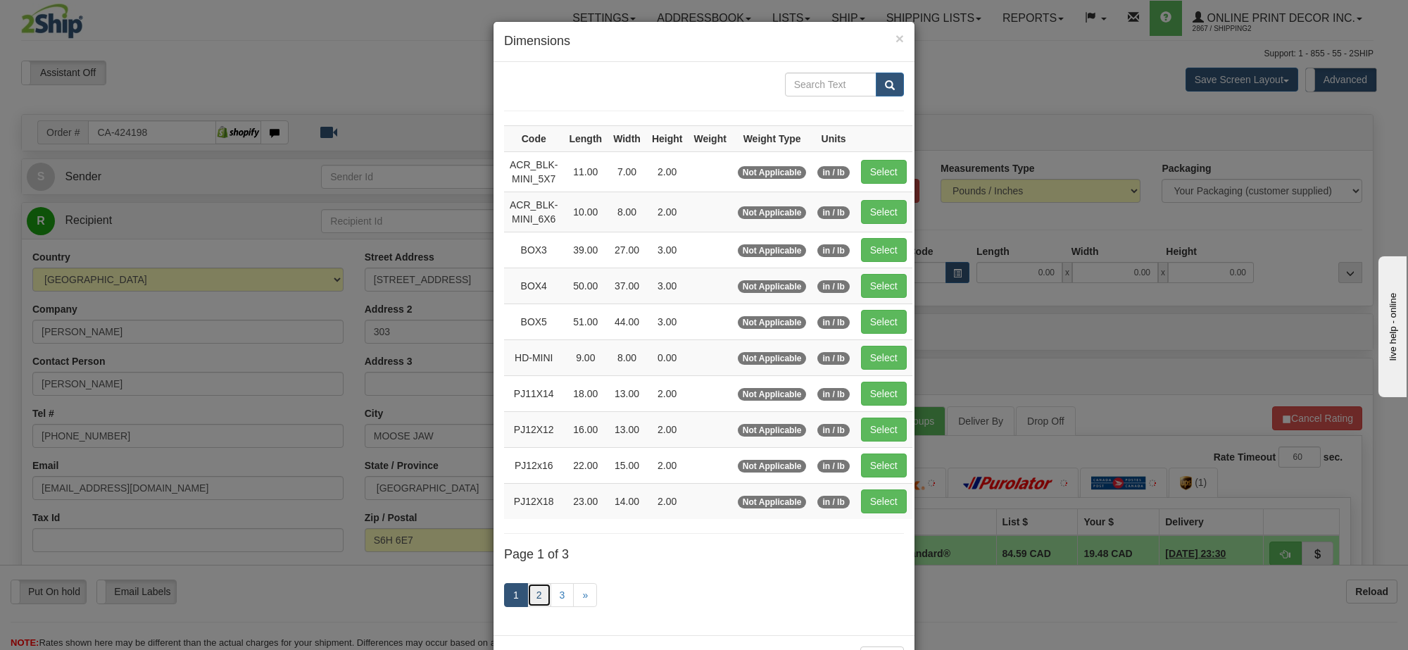
click at [529, 596] on link "2" at bounding box center [539, 595] width 24 height 24
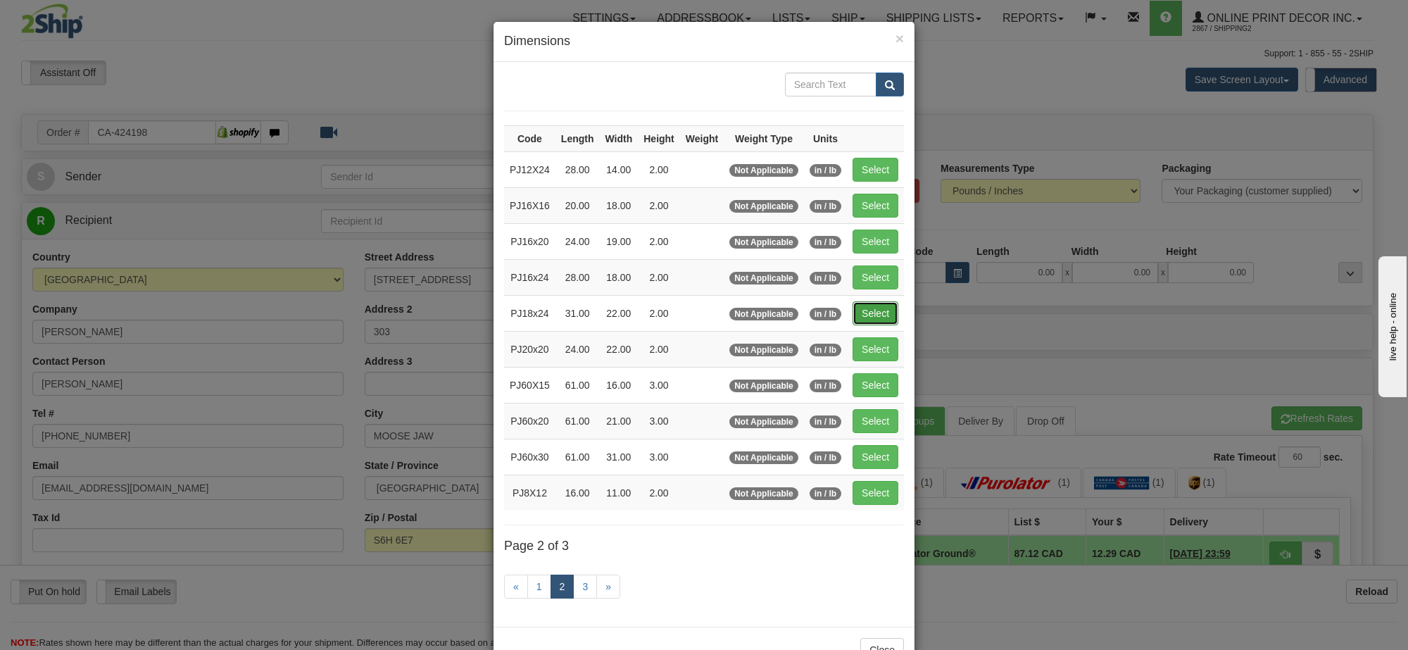
click at [867, 317] on button "Select" at bounding box center [875, 313] width 46 height 24
type input "PJ18x24"
type input "31.00"
type input "22.00"
type input "2.00"
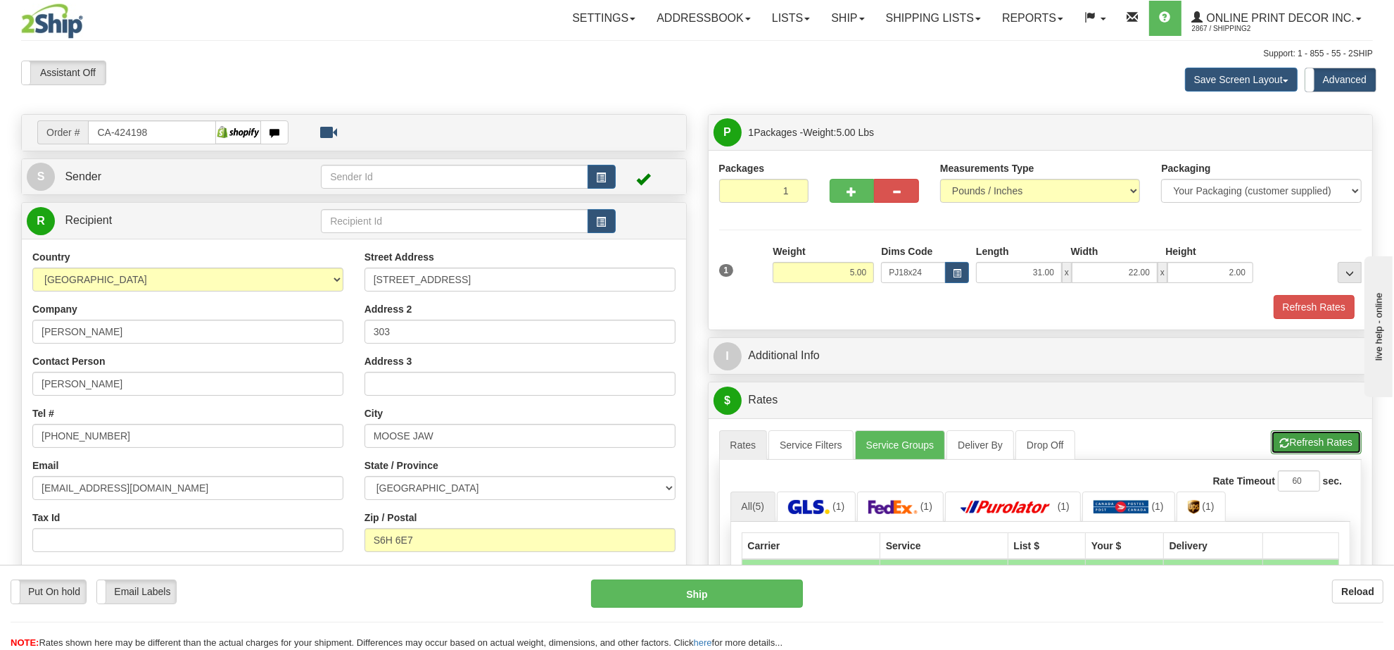
click at [1308, 434] on button "Refresh Rates" at bounding box center [1316, 442] width 91 height 24
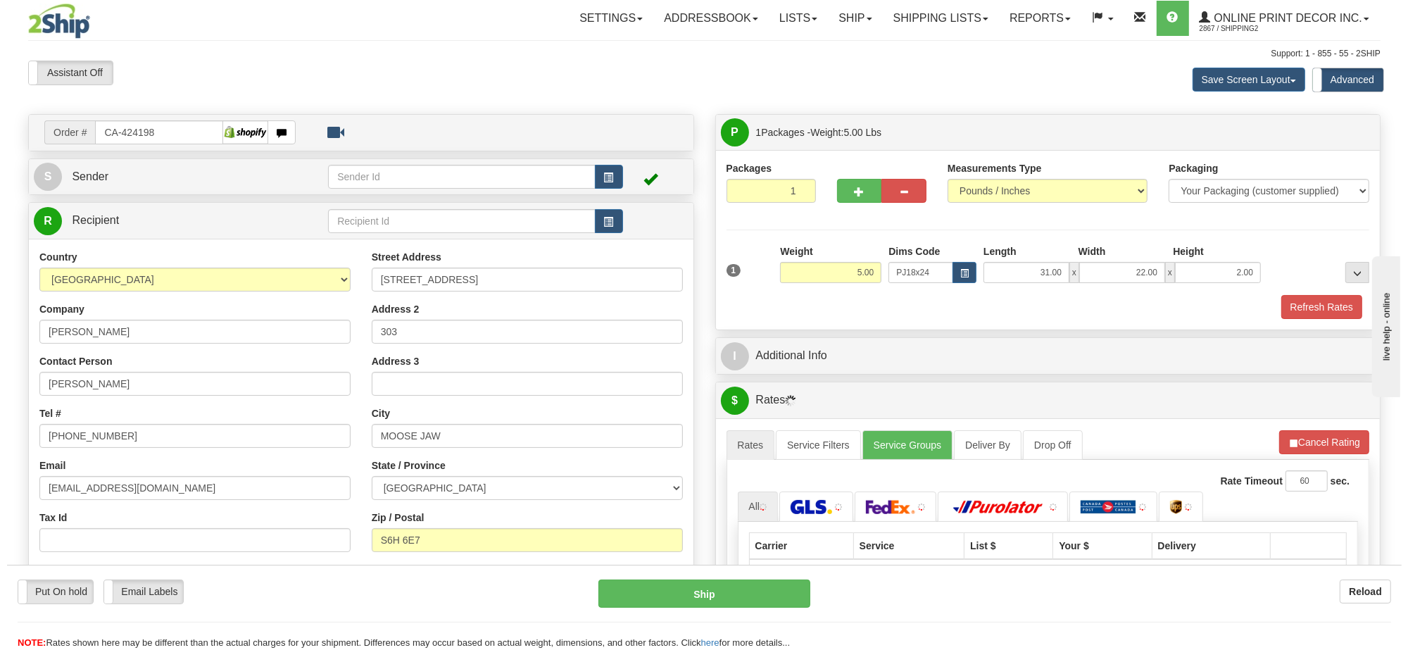
scroll to position [176, 0]
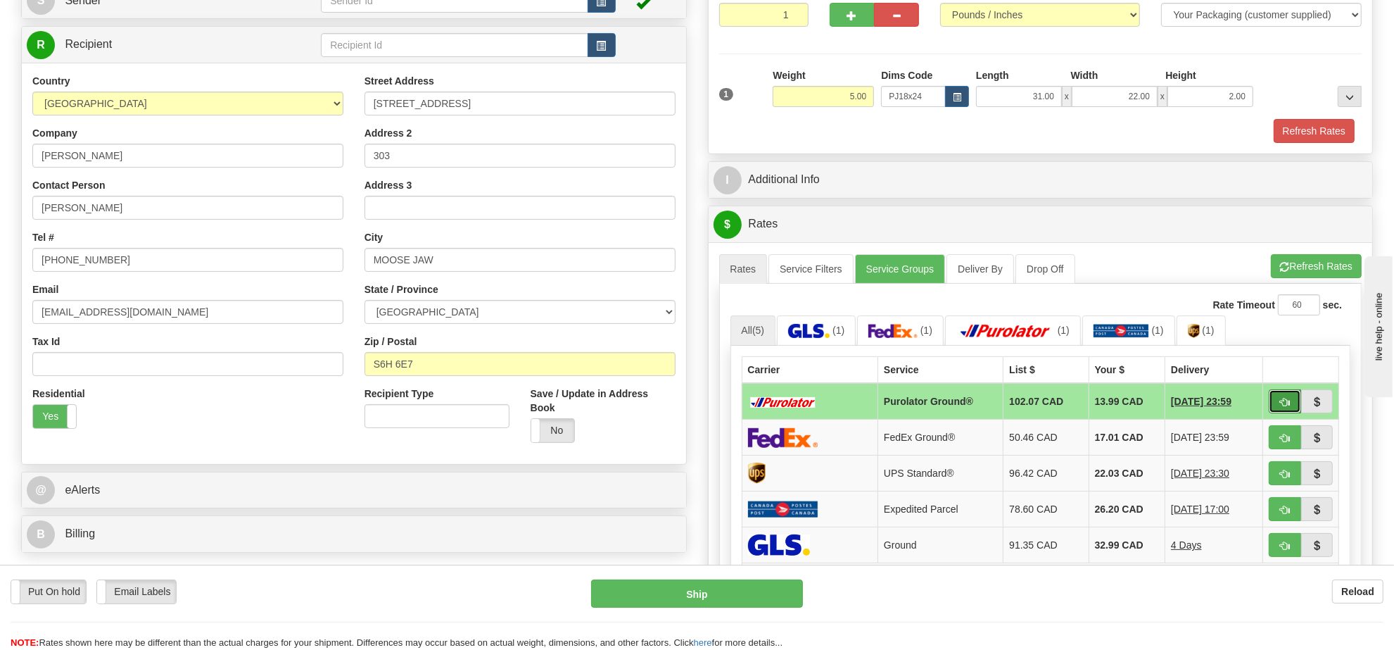
click at [1276, 406] on button "button" at bounding box center [1285, 401] width 32 height 24
type input "260"
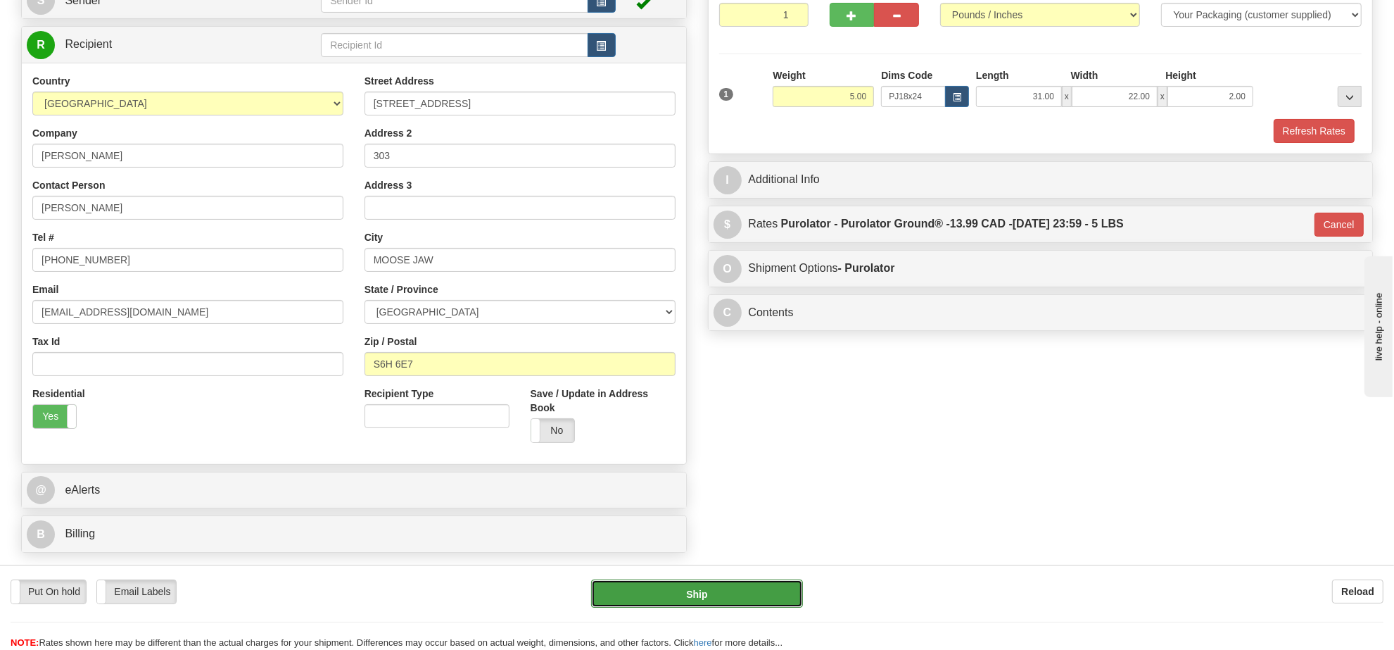
click at [771, 596] on button "Ship" at bounding box center [696, 593] width 211 height 28
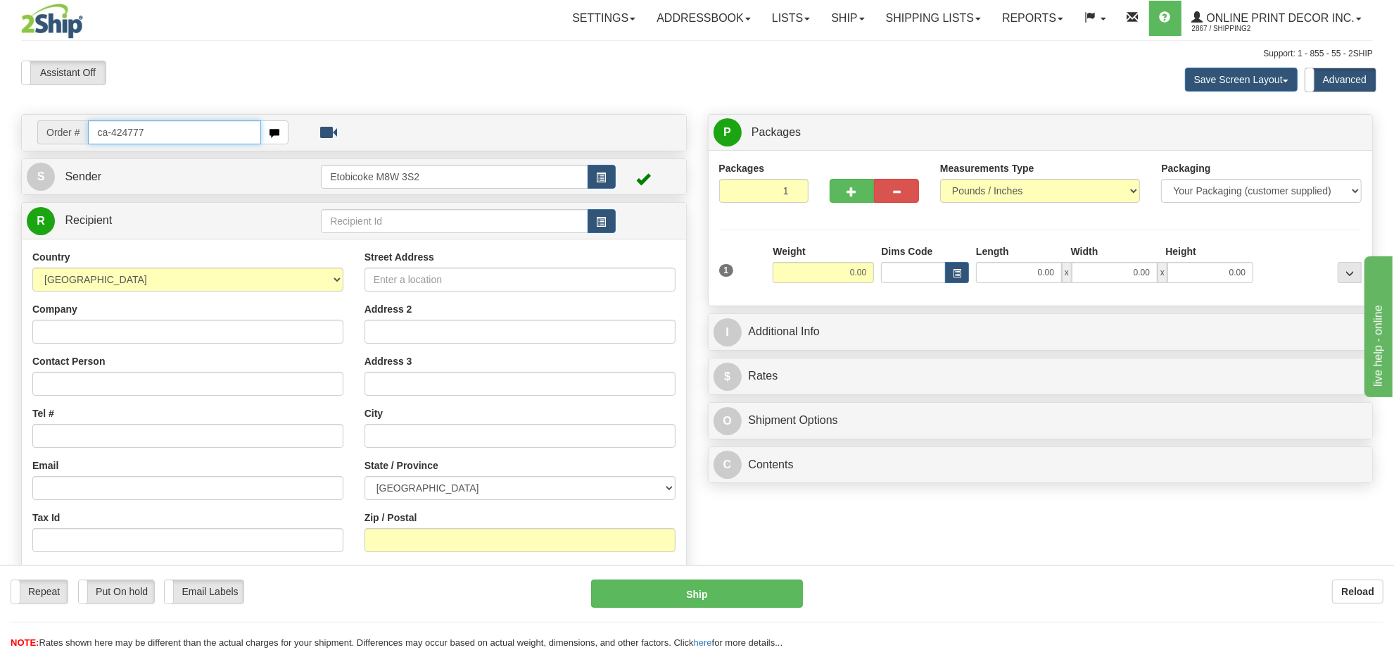
type input "ca-424777"
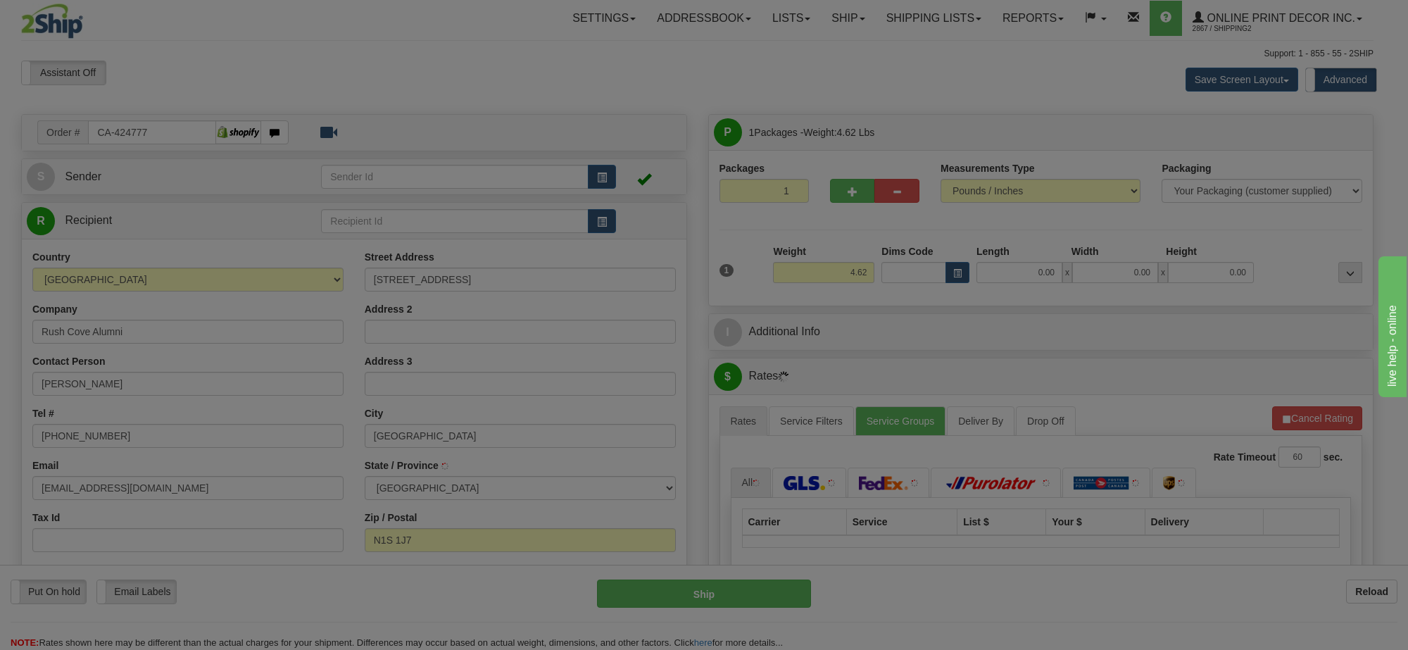
type input "[GEOGRAPHIC_DATA]"
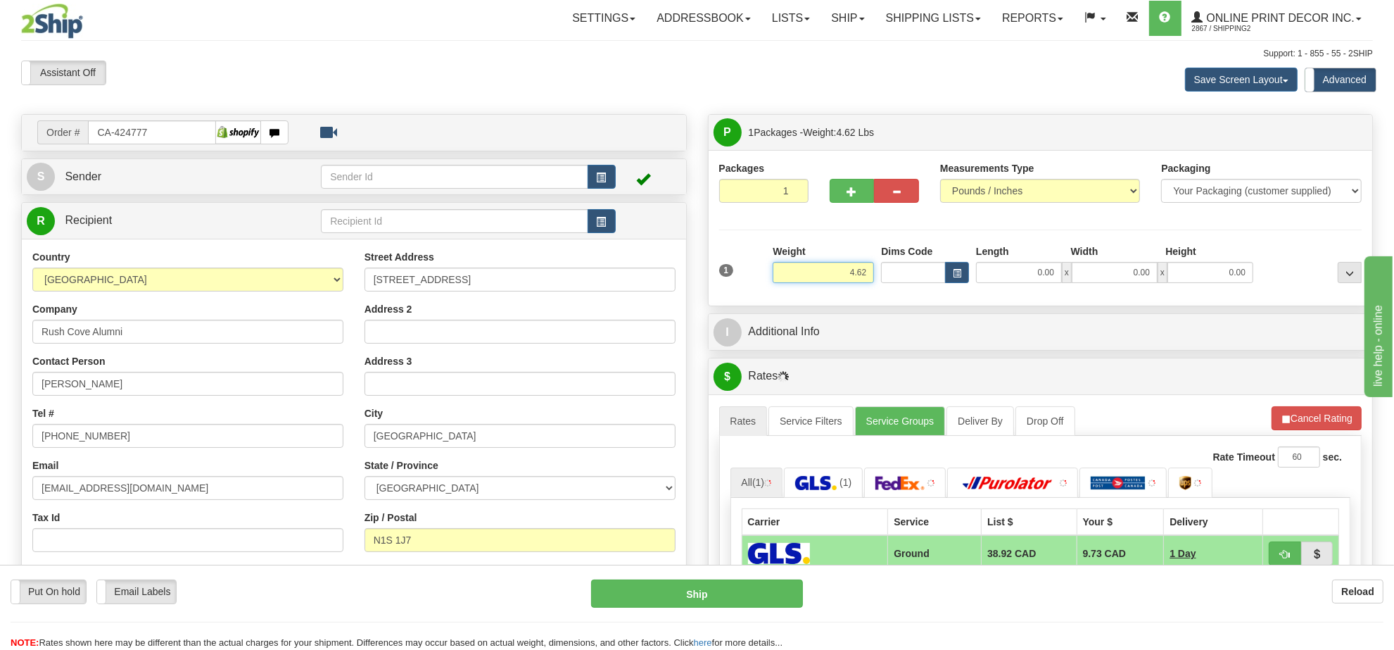
click at [839, 272] on input "4.62" at bounding box center [823, 272] width 101 height 21
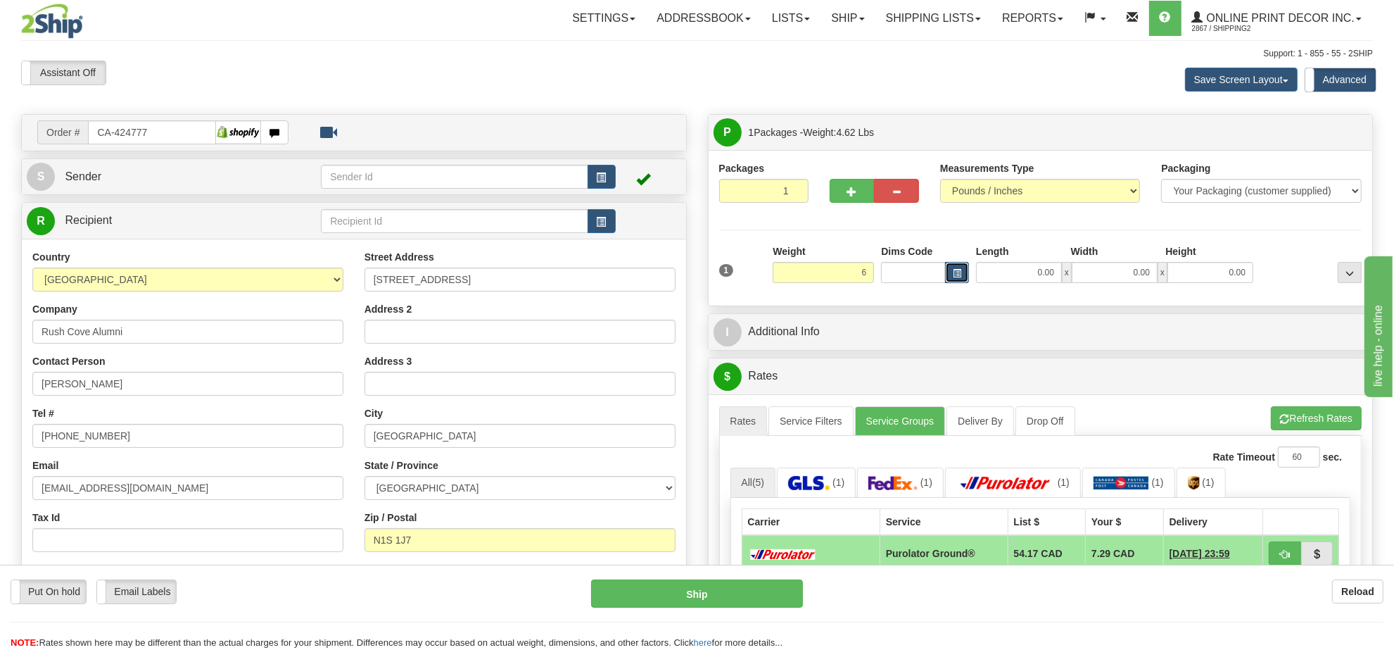
type input "6.00"
click at [968, 277] on button "button" at bounding box center [957, 272] width 24 height 21
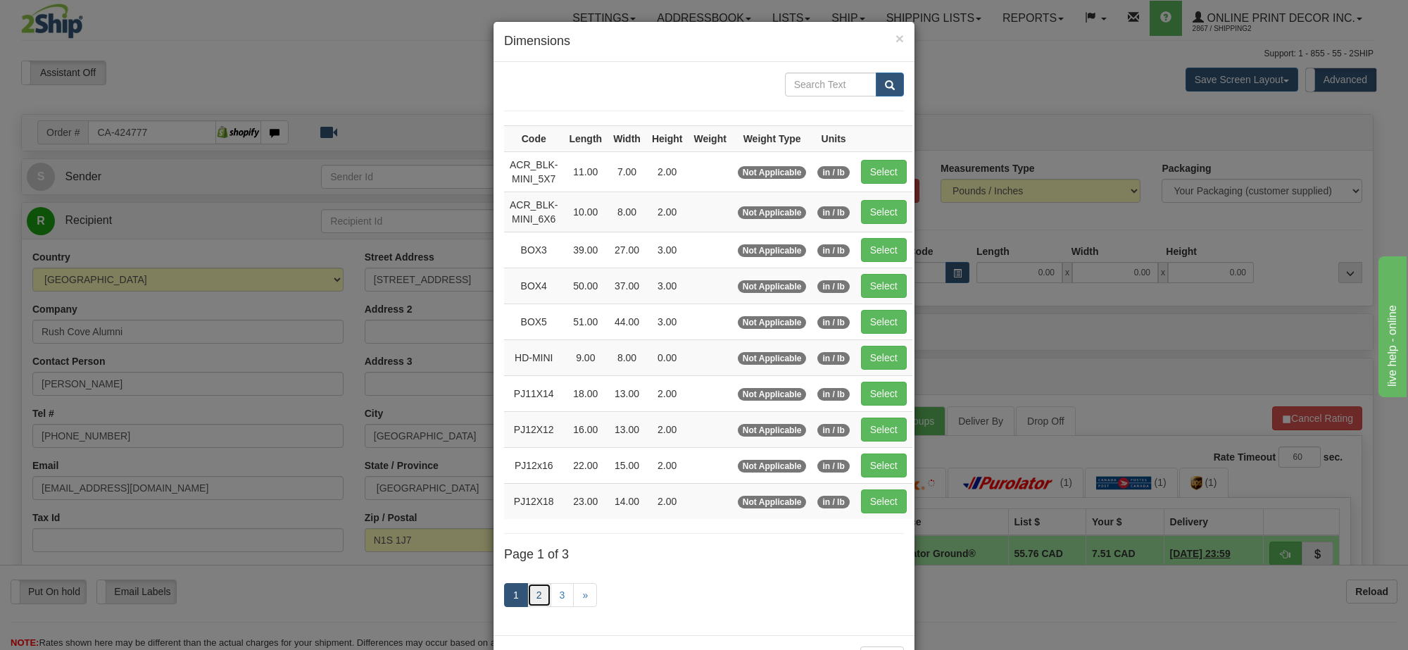
click at [533, 597] on link "2" at bounding box center [539, 595] width 24 height 24
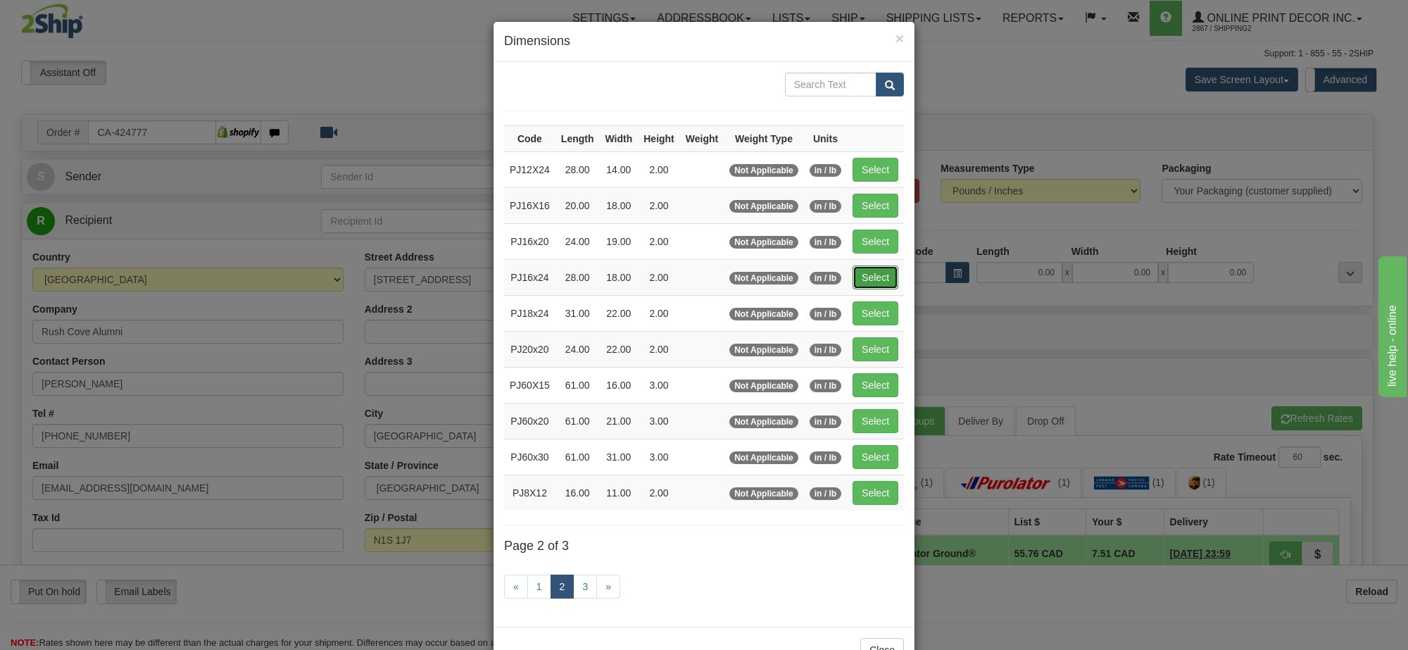
drag, startPoint x: 870, startPoint y: 279, endPoint x: 1406, endPoint y: 334, distance: 539.1
click at [871, 279] on button "Select" at bounding box center [875, 277] width 46 height 24
type input "PJ16x24"
type input "28.00"
type input "18.00"
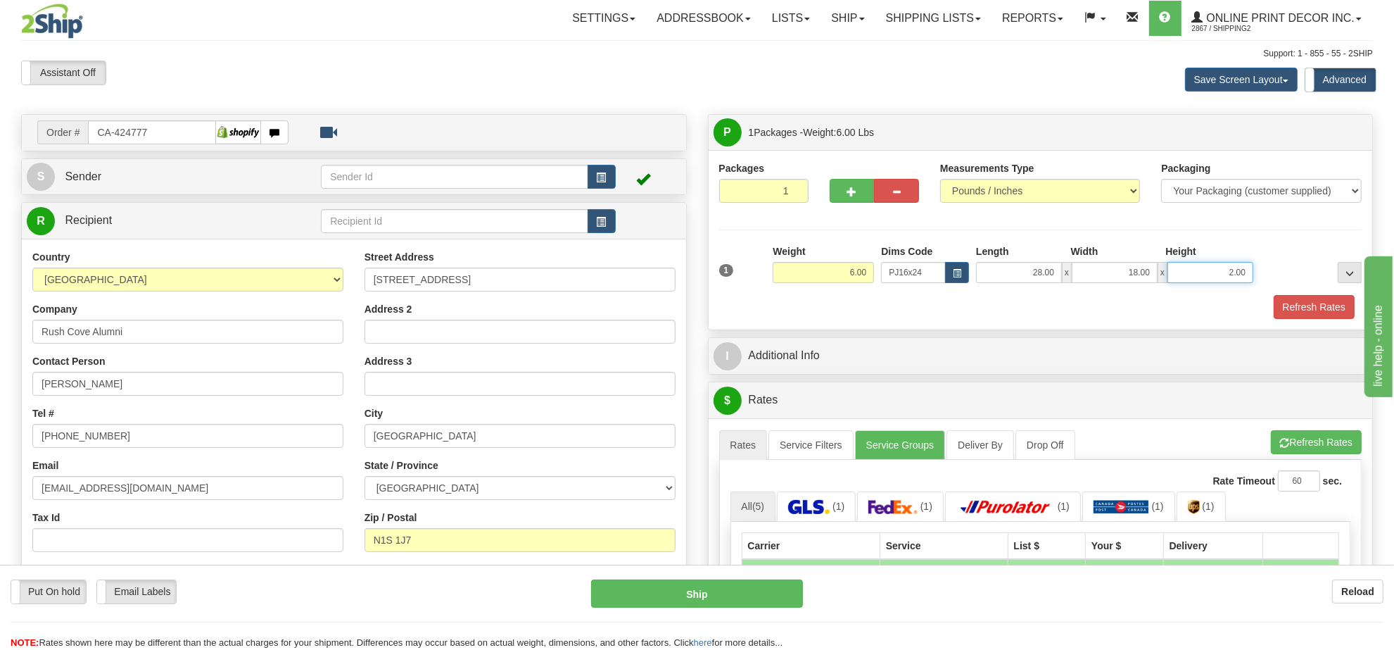
click at [1220, 272] on input "2.00" at bounding box center [1211, 272] width 86 height 21
type input "4.00"
click at [1281, 448] on span "button" at bounding box center [1285, 442] width 10 height 9
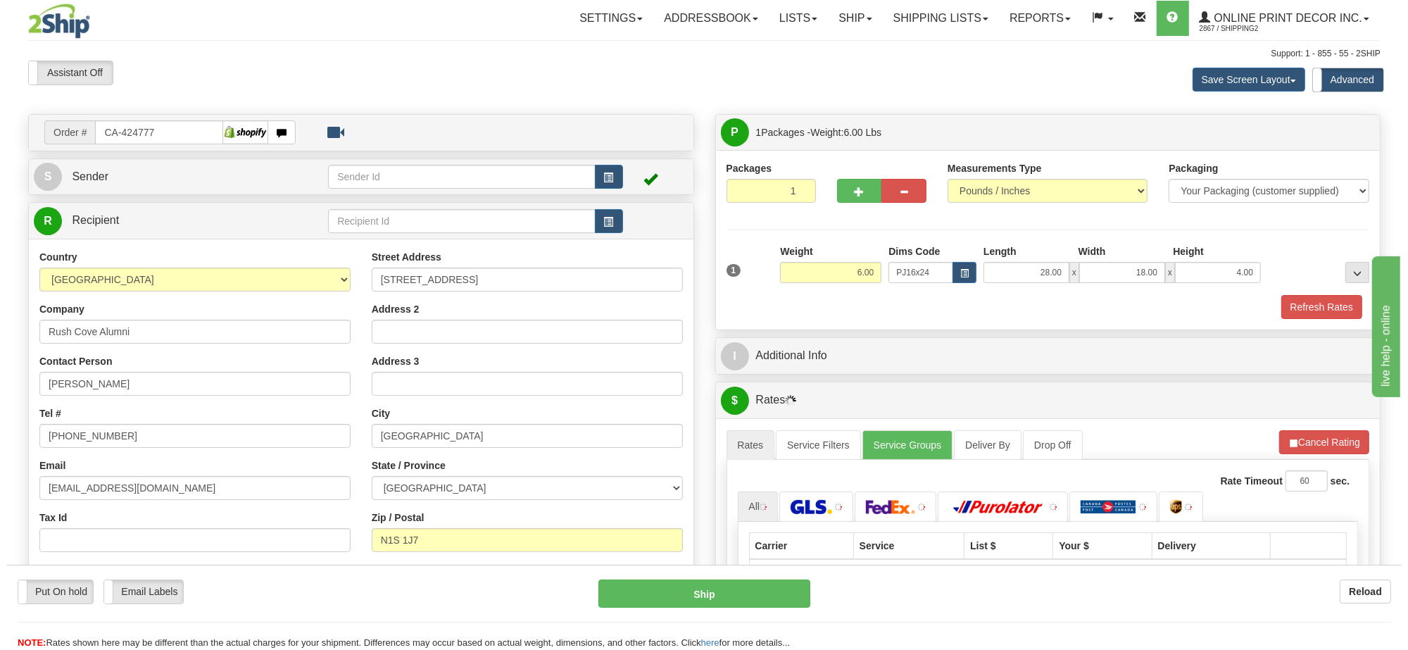
scroll to position [176, 0]
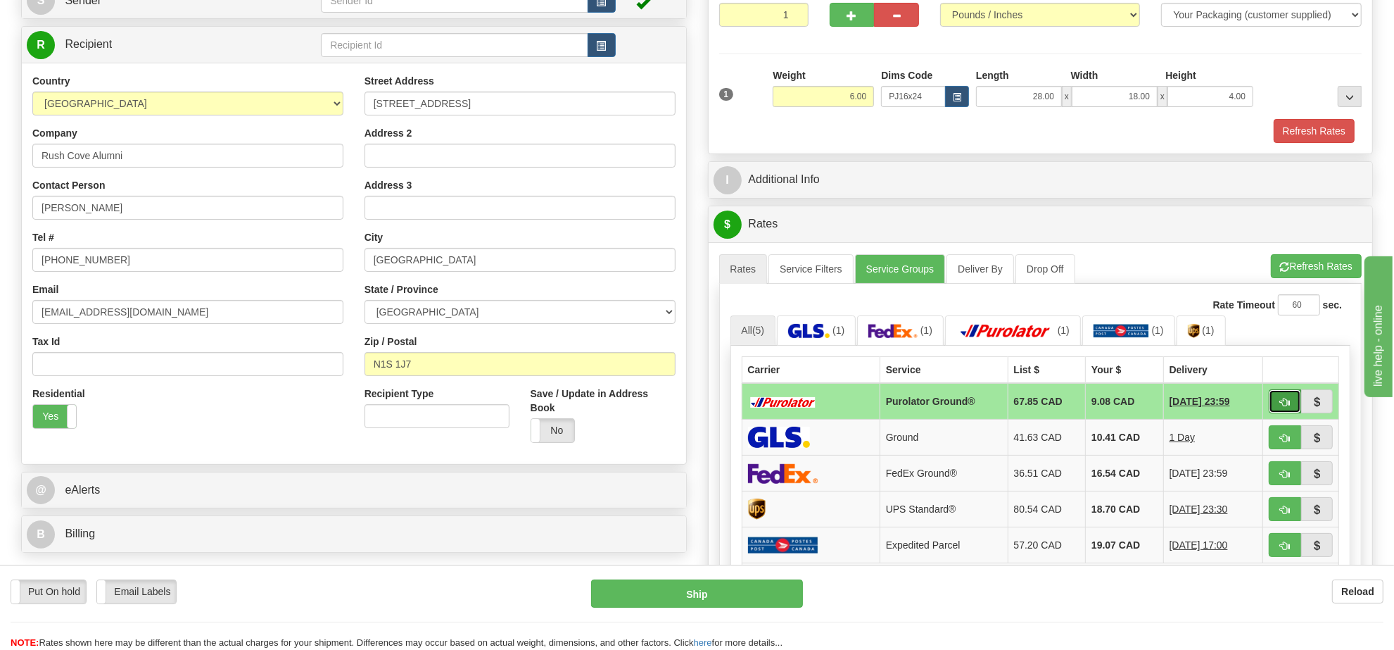
click at [1286, 407] on span "button" at bounding box center [1285, 402] width 10 height 9
type input "260"
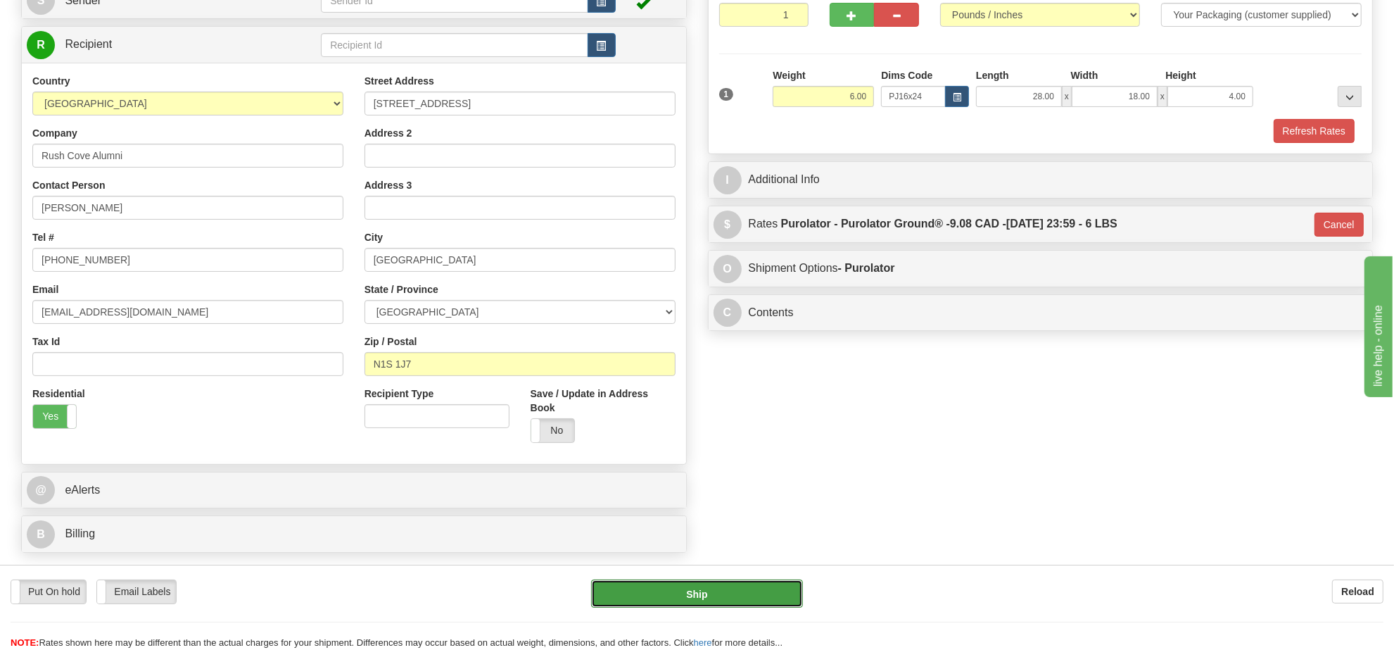
click at [741, 597] on button "Ship" at bounding box center [696, 593] width 211 height 28
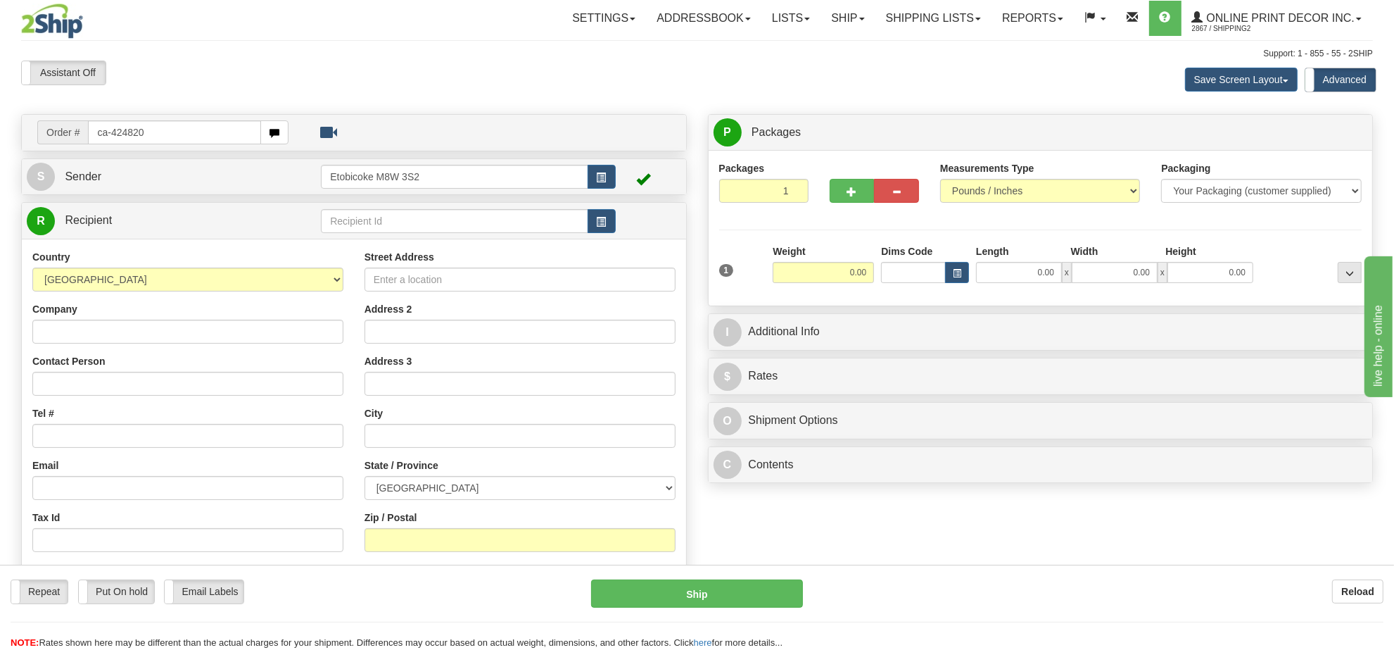
type input "ca-424820"
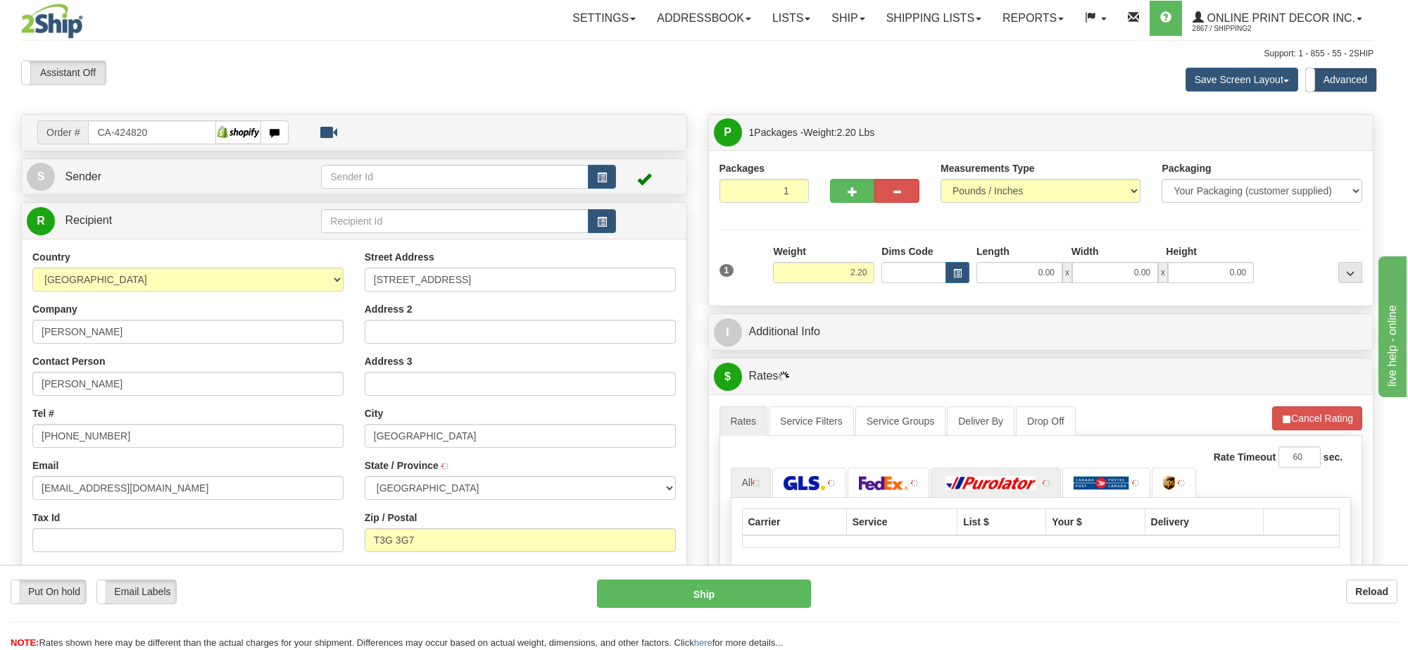
type input "[GEOGRAPHIC_DATA]"
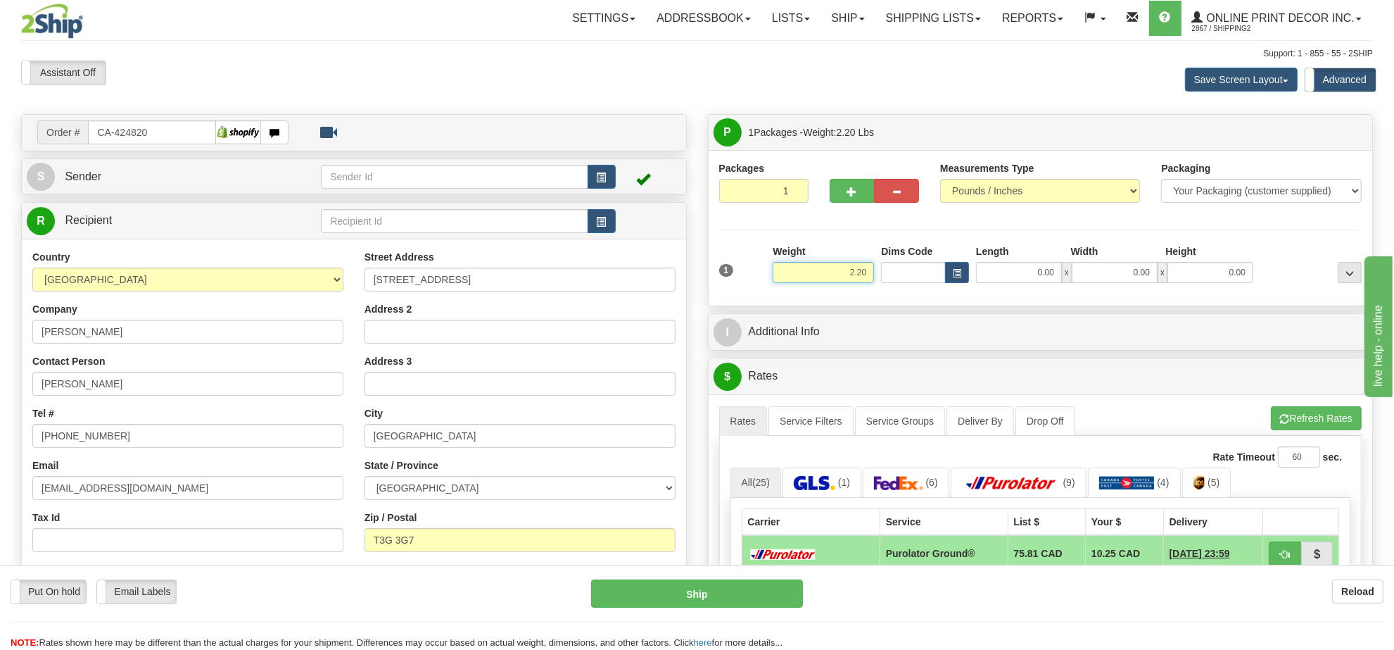
click at [856, 276] on input "2.20" at bounding box center [823, 272] width 101 height 21
click at [856, 275] on input "2.20" at bounding box center [823, 272] width 101 height 21
click at [954, 269] on button "button" at bounding box center [957, 272] width 24 height 21
type input "2.00"
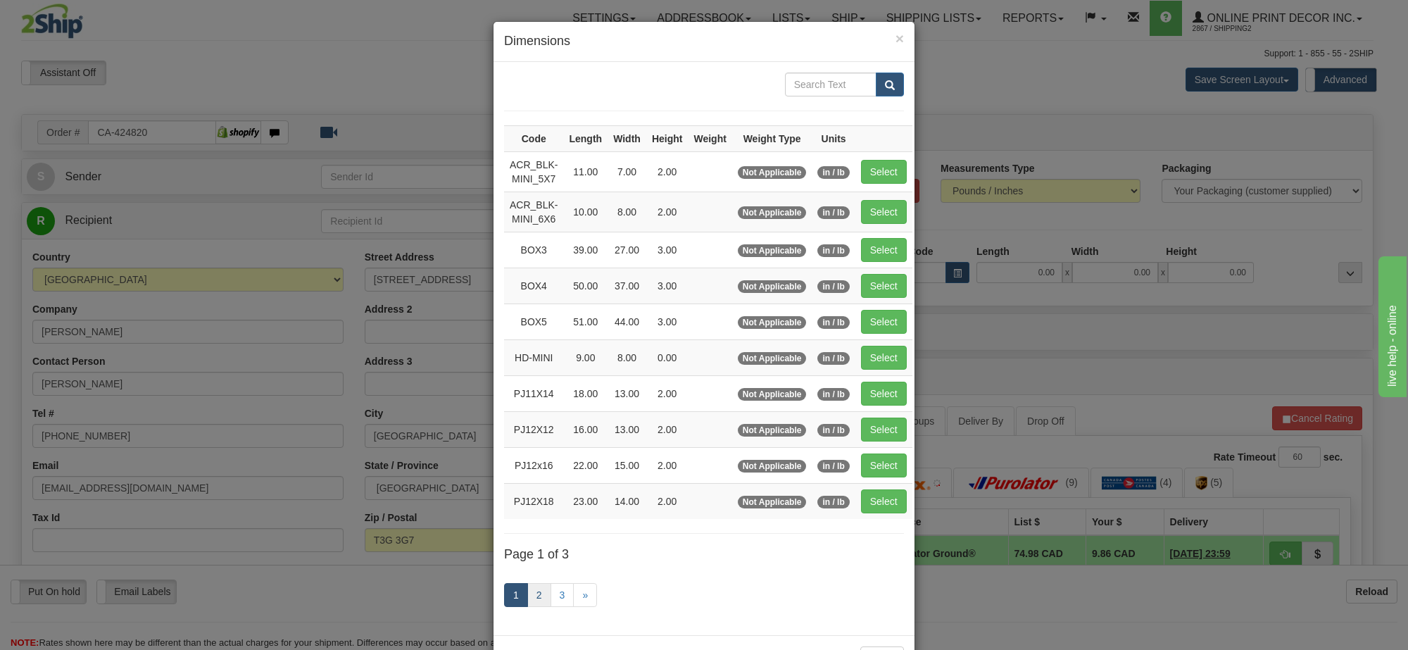
click at [526, 614] on div "1 2 3 »" at bounding box center [704, 597] width 400 height 56
click at [527, 607] on link "2" at bounding box center [539, 595] width 24 height 24
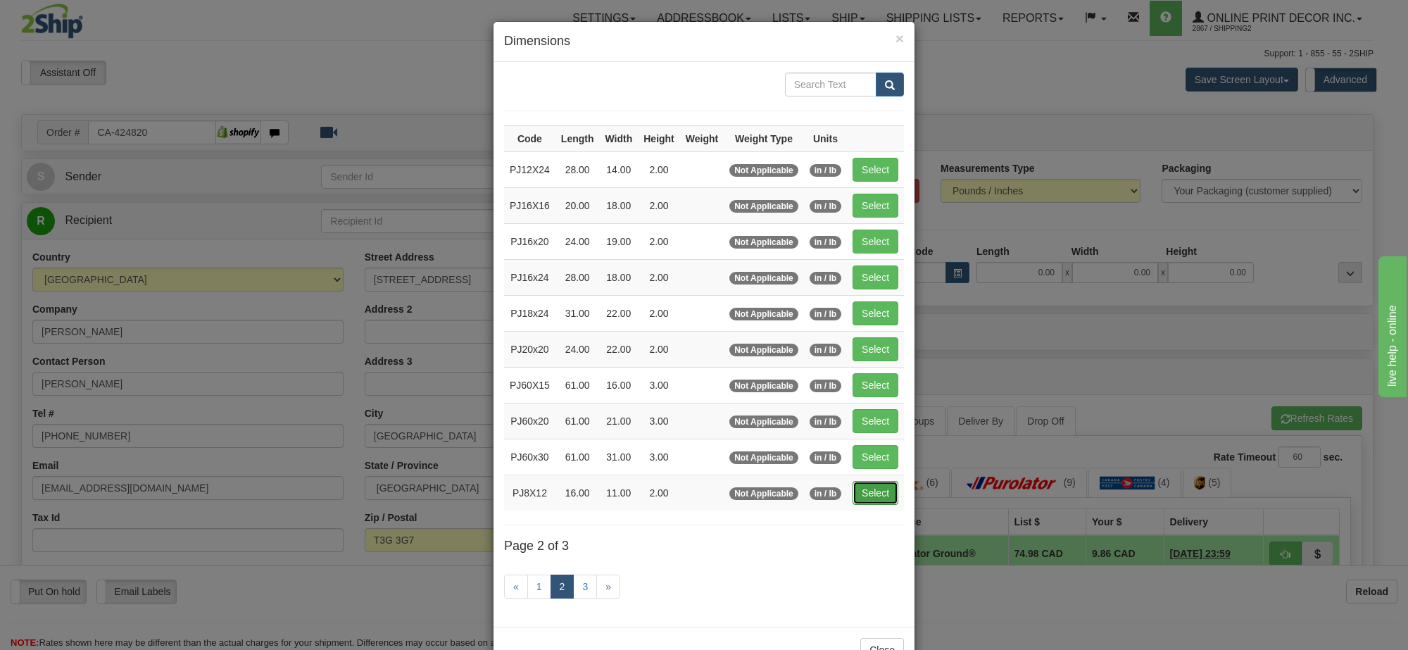
drag, startPoint x: 861, startPoint y: 500, endPoint x: 867, endPoint y: 494, distance: 8.5
click at [863, 498] on button "Select" at bounding box center [875, 493] width 46 height 24
type input "PJ8X12"
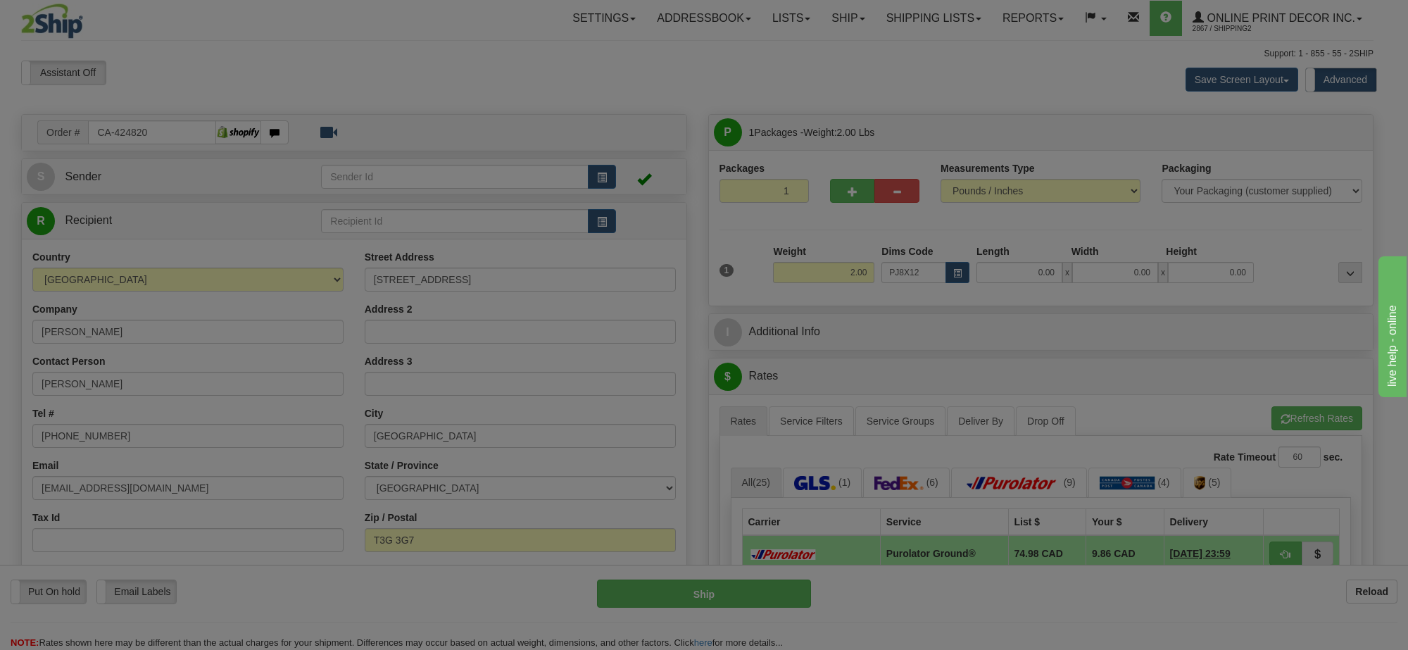
type input "16.00"
type input "11.00"
type input "2.00"
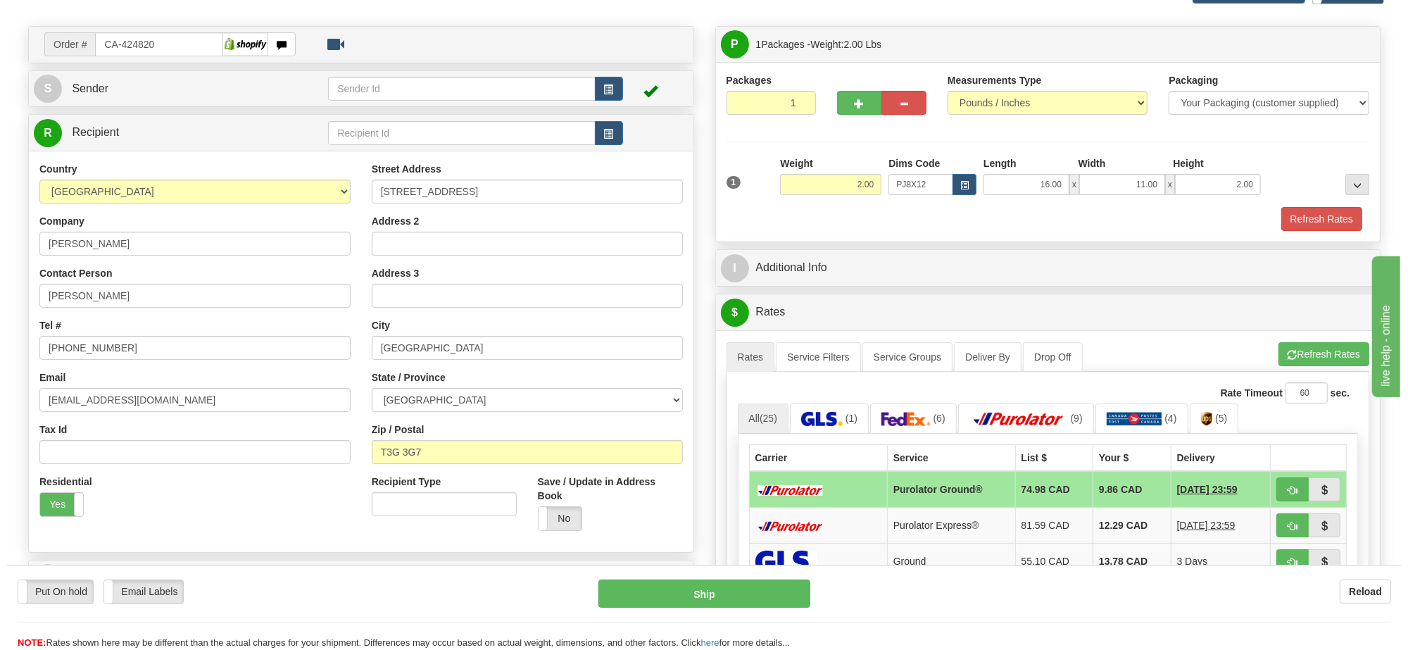
scroll to position [176, 0]
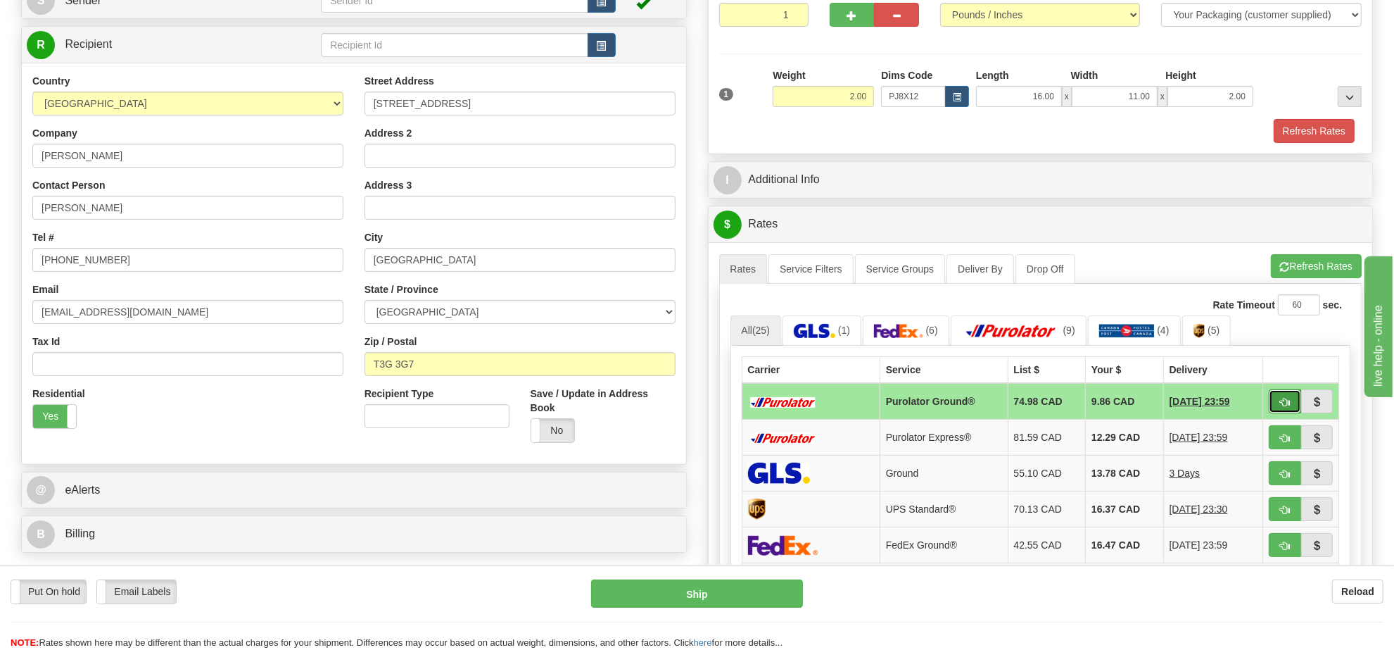
click at [1293, 403] on button "button" at bounding box center [1285, 401] width 32 height 24
type input "260"
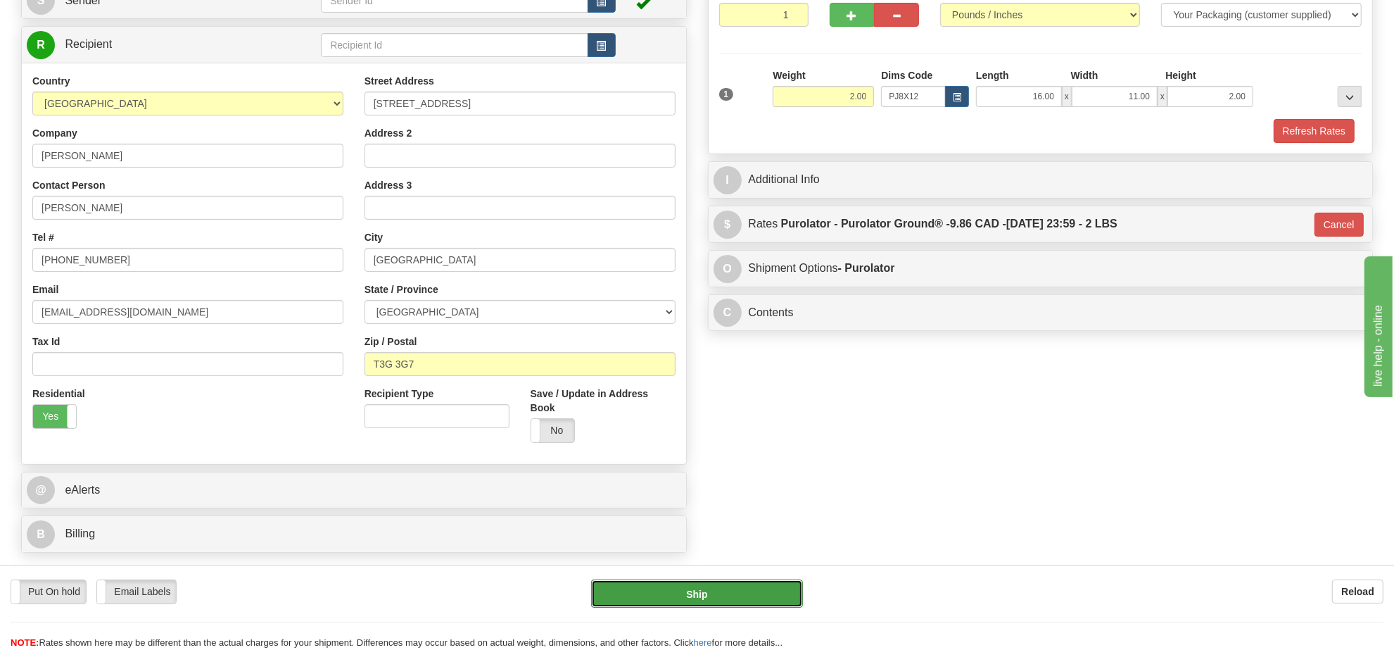
click at [757, 602] on button "Ship" at bounding box center [696, 593] width 211 height 28
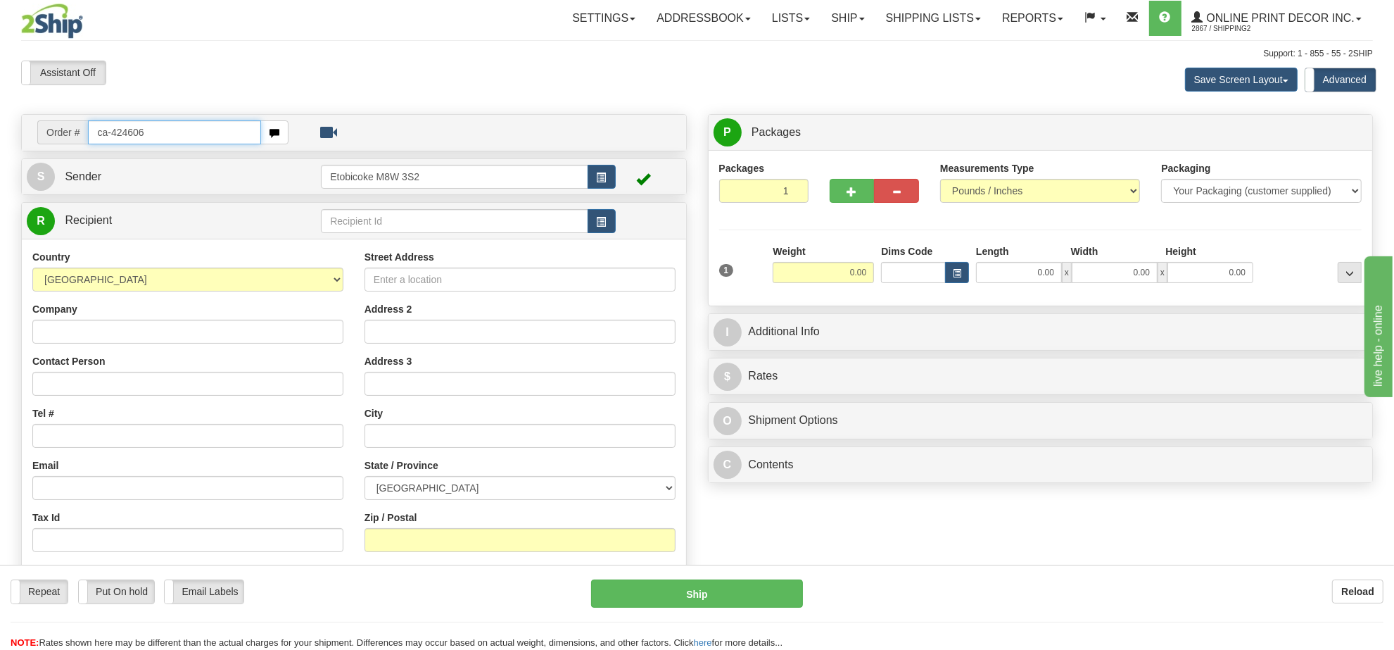
type input "ca-424606"
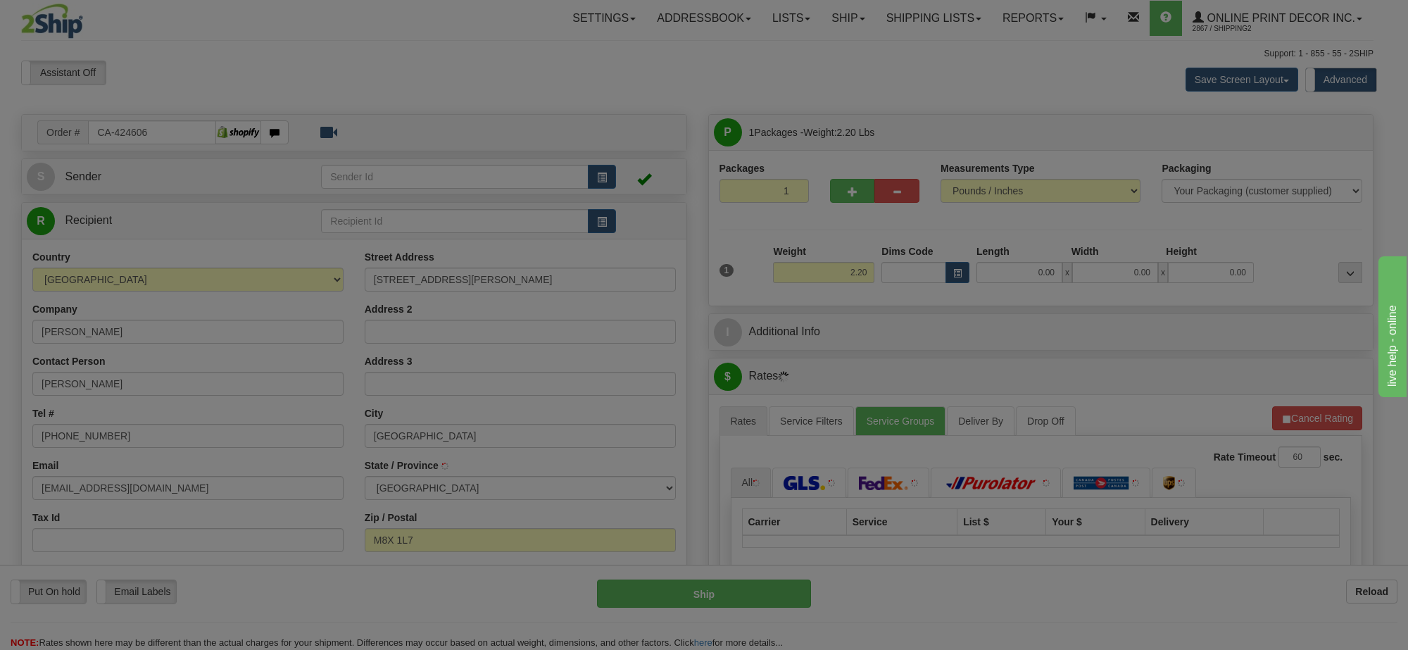
type input "ETOBICOKE"
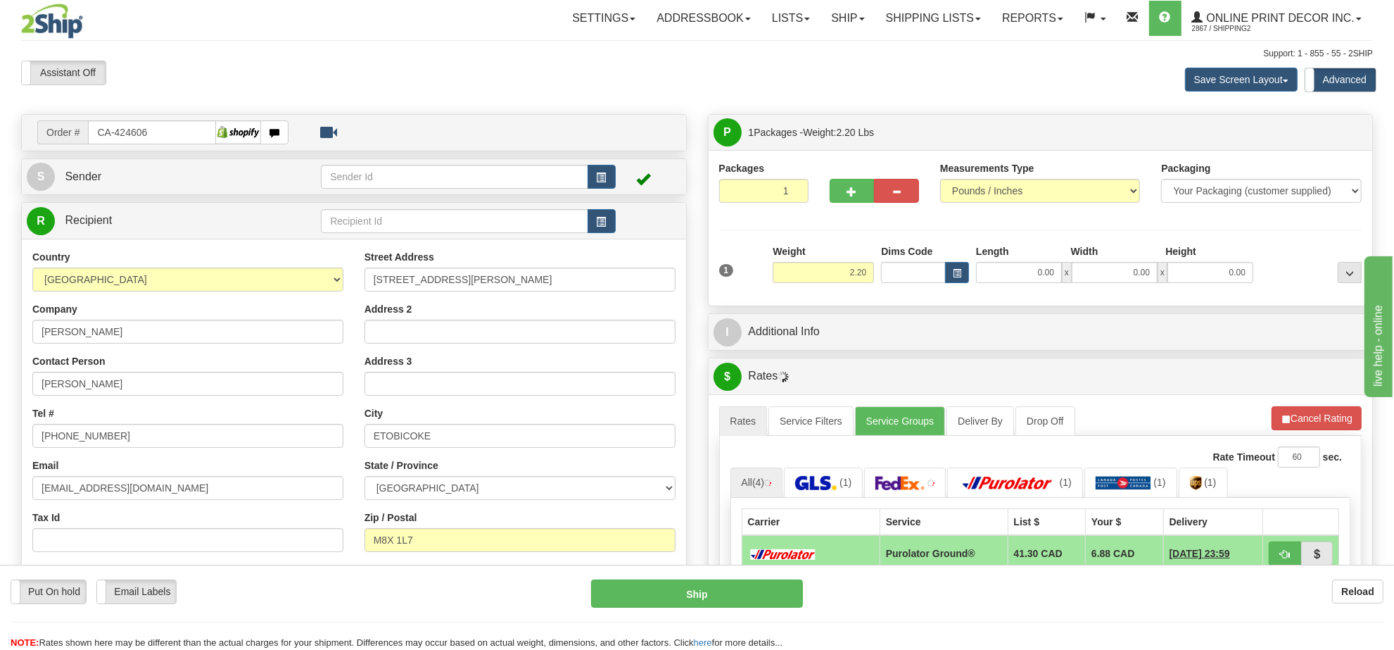
drag, startPoint x: 864, startPoint y: 255, endPoint x: 857, endPoint y: 267, distance: 13.5
click at [859, 261] on div "Weight 2.20" at bounding box center [823, 263] width 101 height 39
click at [857, 267] on input "2.20" at bounding box center [823, 272] width 101 height 21
type input "5.00"
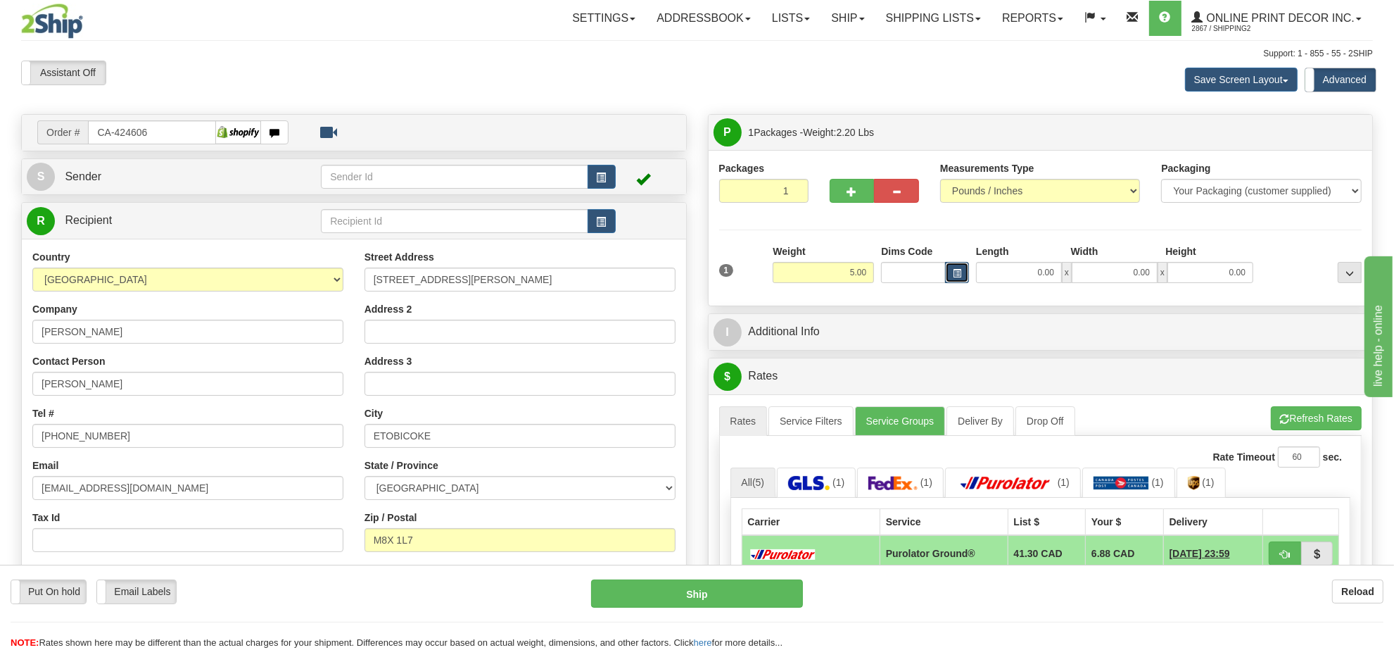
click at [955, 274] on span "button" at bounding box center [957, 274] width 8 height 8
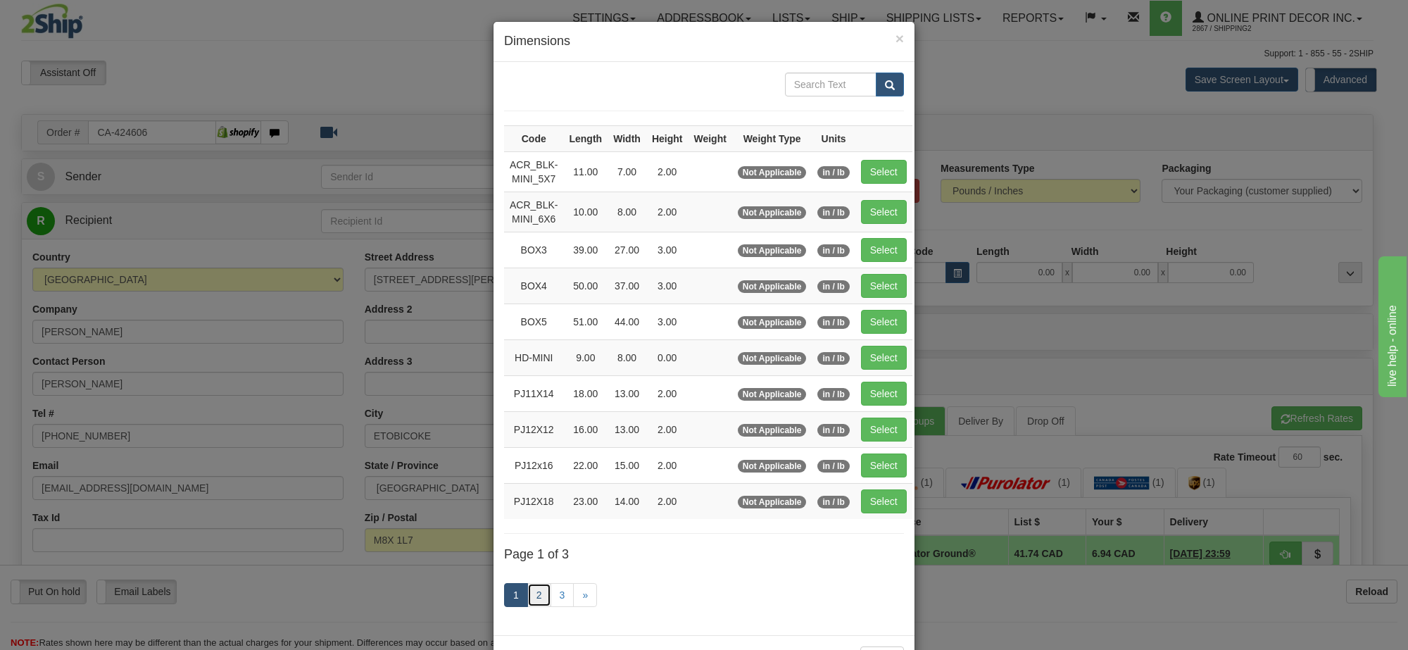
click at [537, 604] on link "2" at bounding box center [539, 595] width 24 height 24
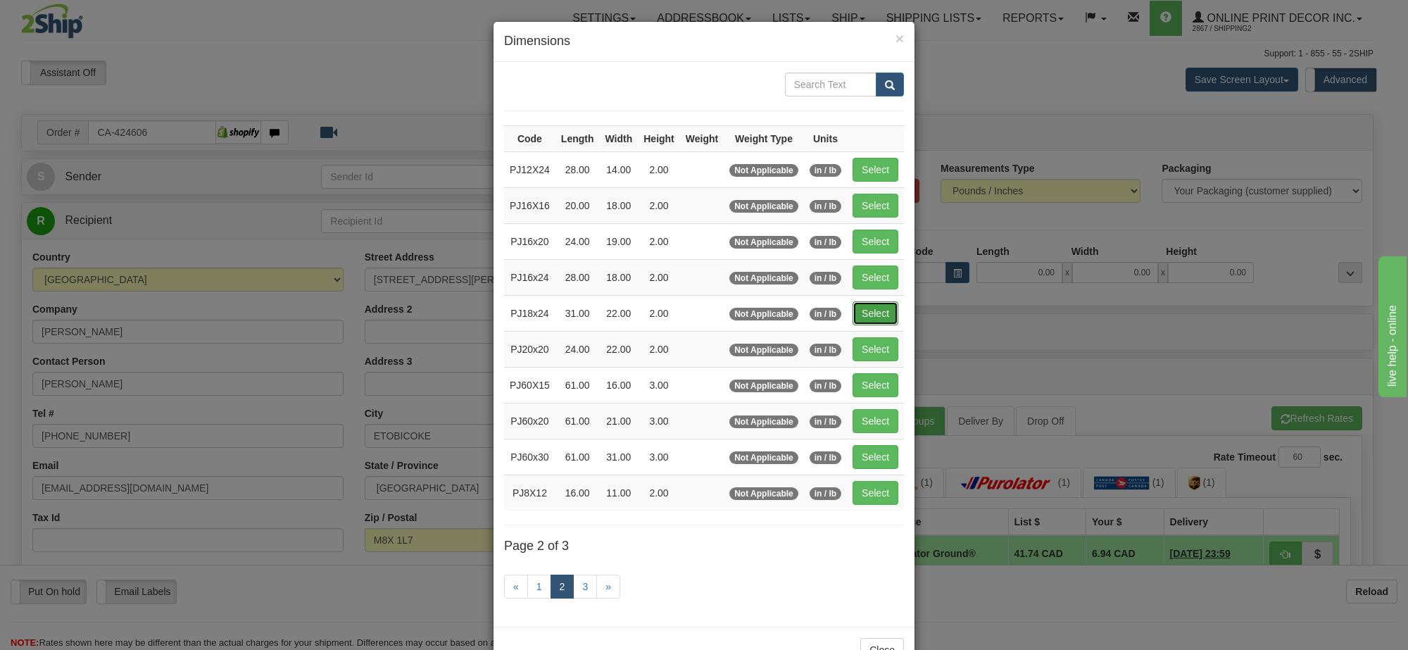
click at [871, 318] on button "Select" at bounding box center [875, 313] width 46 height 24
type input "PJ18x24"
type input "31.00"
type input "22.00"
type input "2.00"
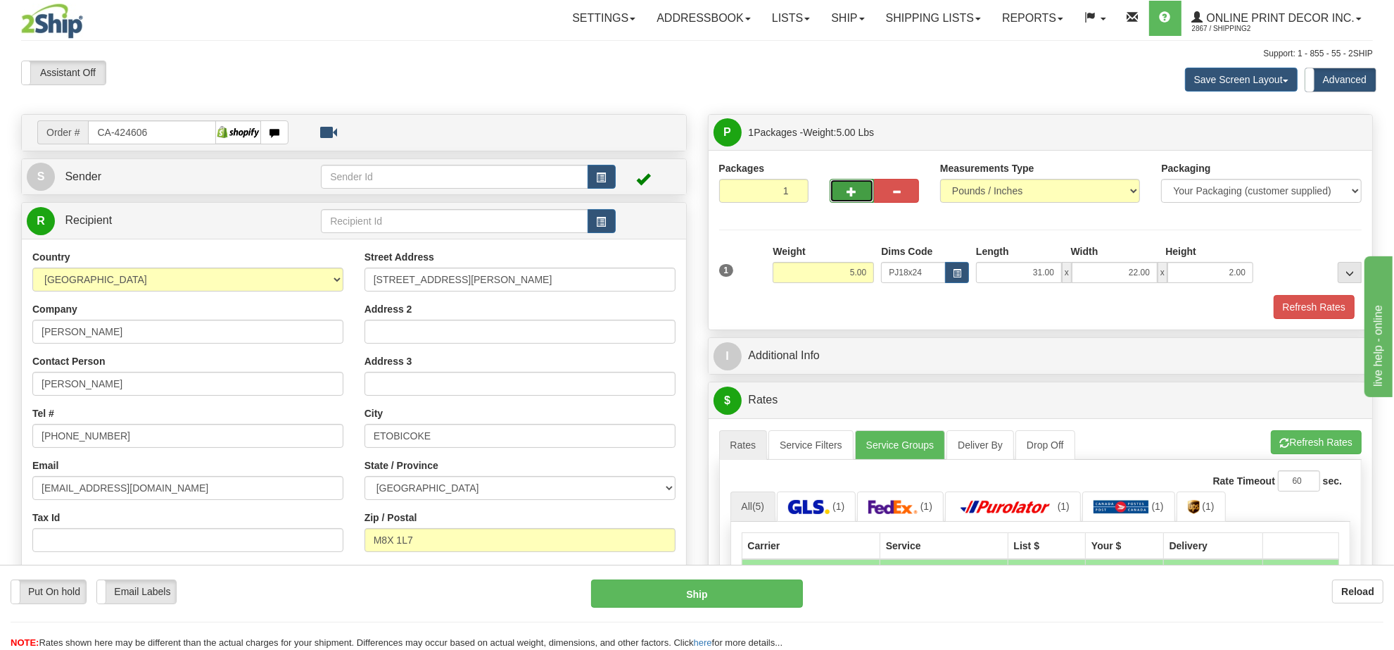
click at [848, 202] on button "button" at bounding box center [852, 191] width 45 height 24
radio input "true"
type input "2"
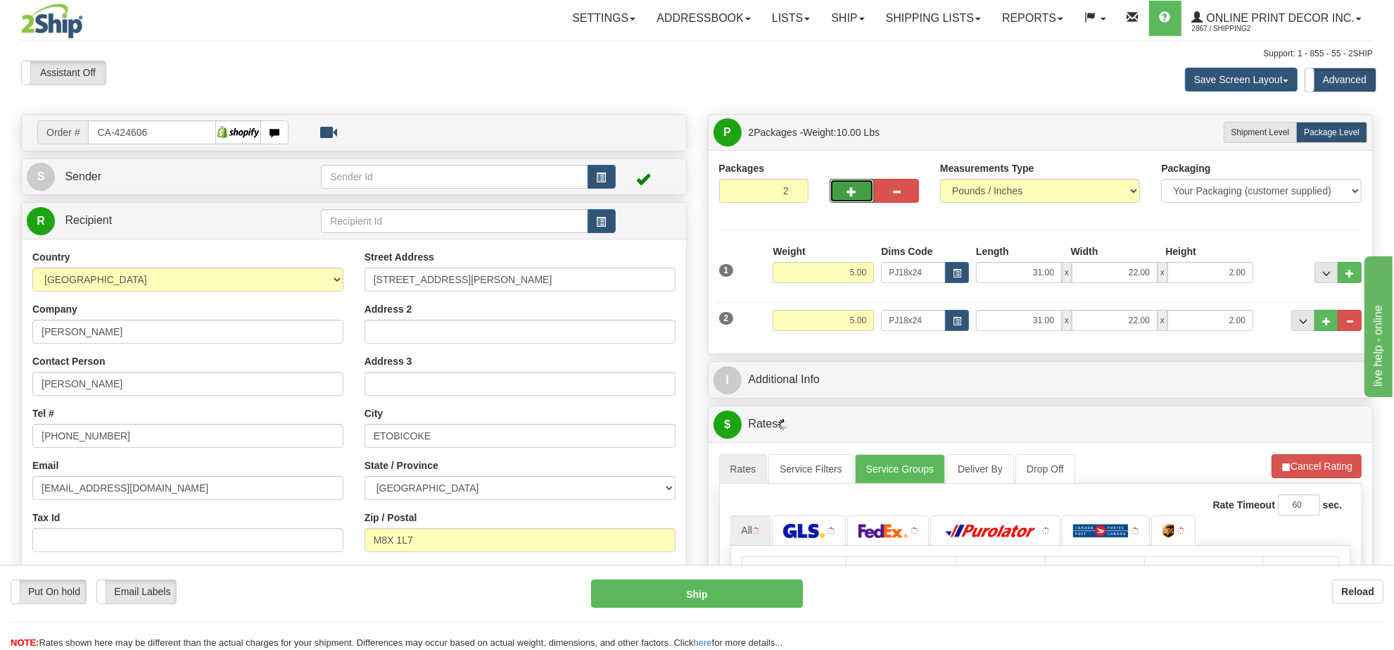
click at [864, 325] on div "Weight 5.00" at bounding box center [823, 326] width 108 height 32
click at [864, 321] on input "5.00" at bounding box center [823, 320] width 101 height 21
type input "3.00"
click at [966, 322] on button "button" at bounding box center [957, 320] width 24 height 21
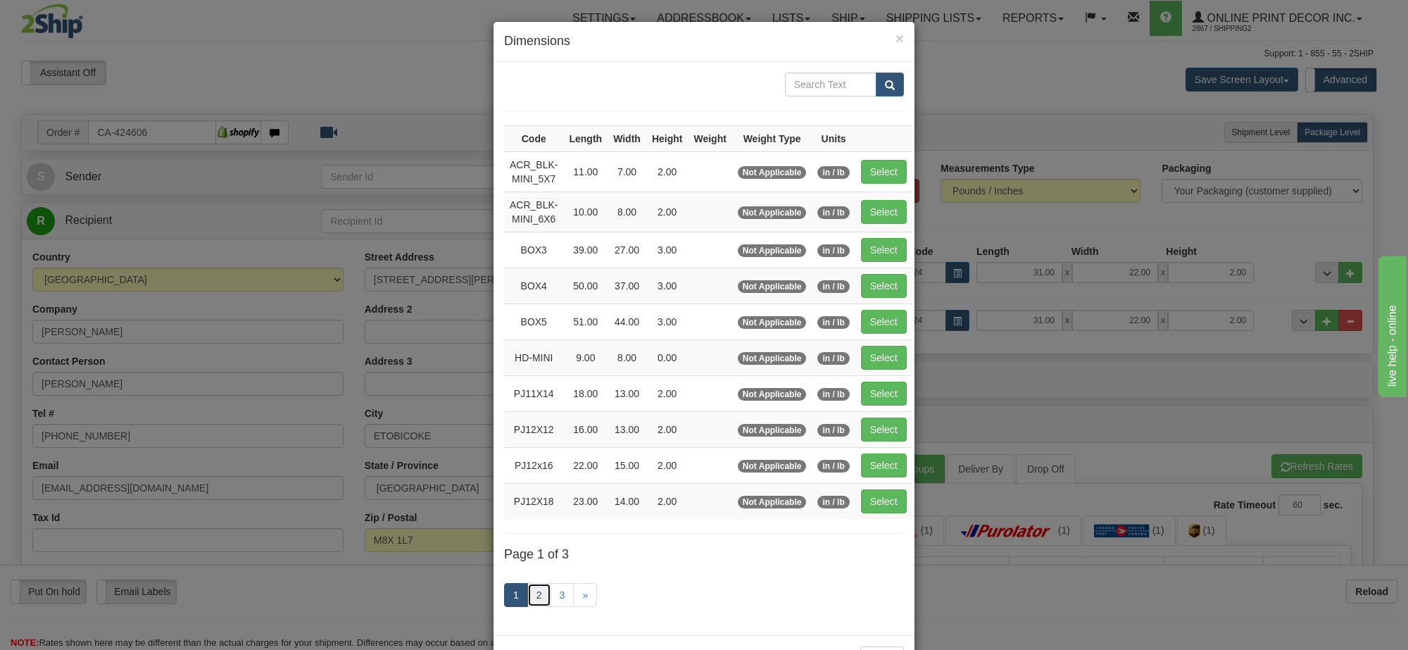
click at [533, 600] on link "2" at bounding box center [539, 595] width 24 height 24
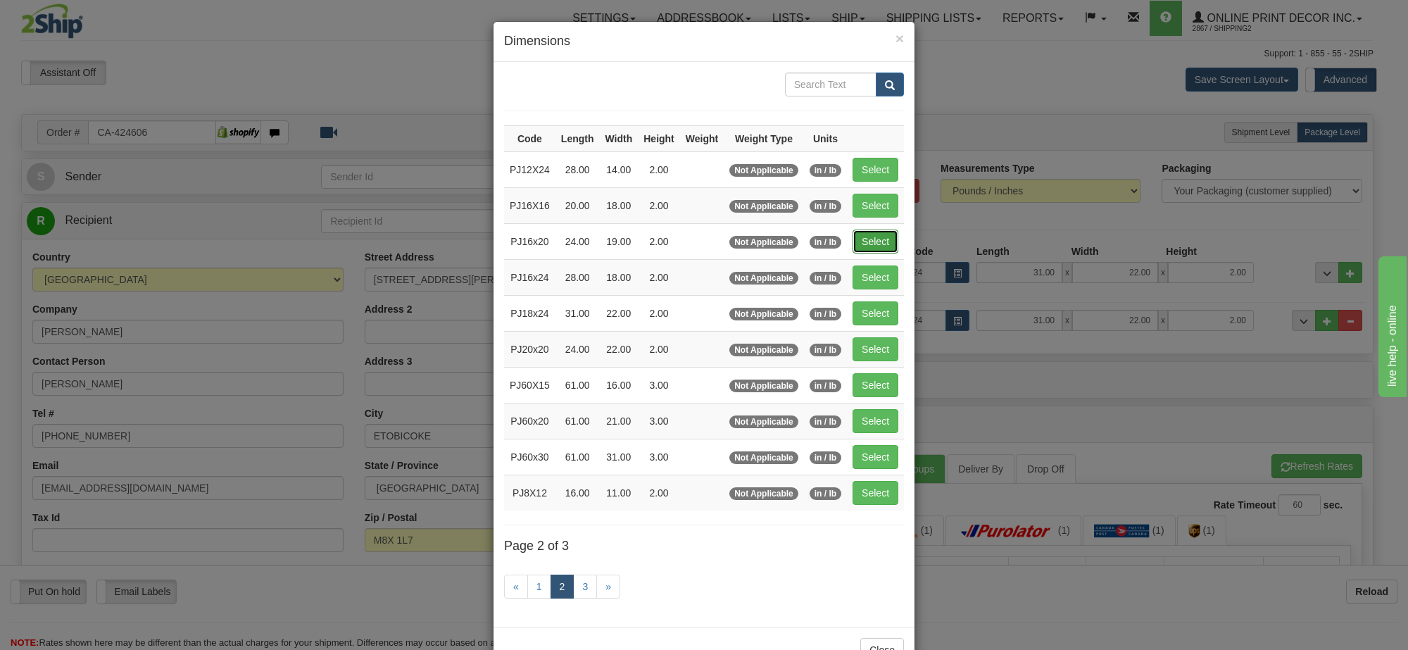
click at [876, 244] on button "Select" at bounding box center [875, 241] width 46 height 24
type input "PJ16x20"
type input "24.00"
type input "19.00"
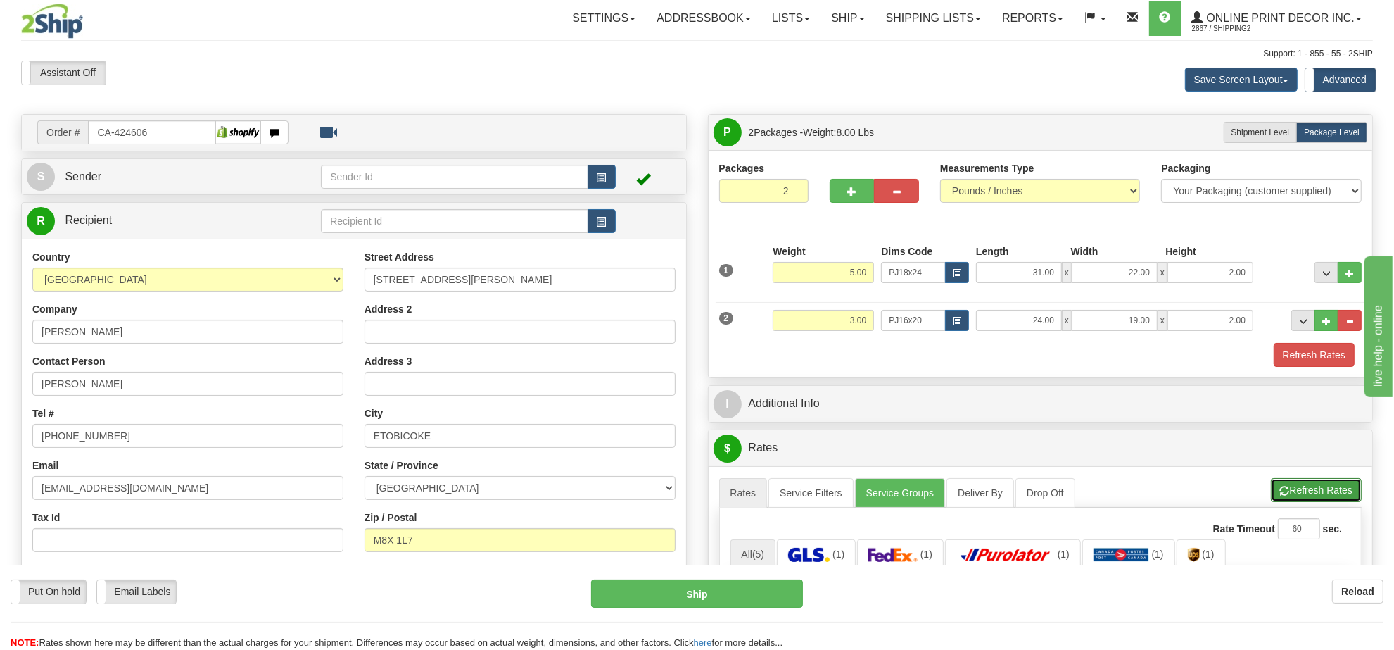
drag, startPoint x: 1293, startPoint y: 490, endPoint x: 1261, endPoint y: 474, distance: 36.2
click at [1293, 489] on button "Refresh Rates" at bounding box center [1316, 490] width 91 height 24
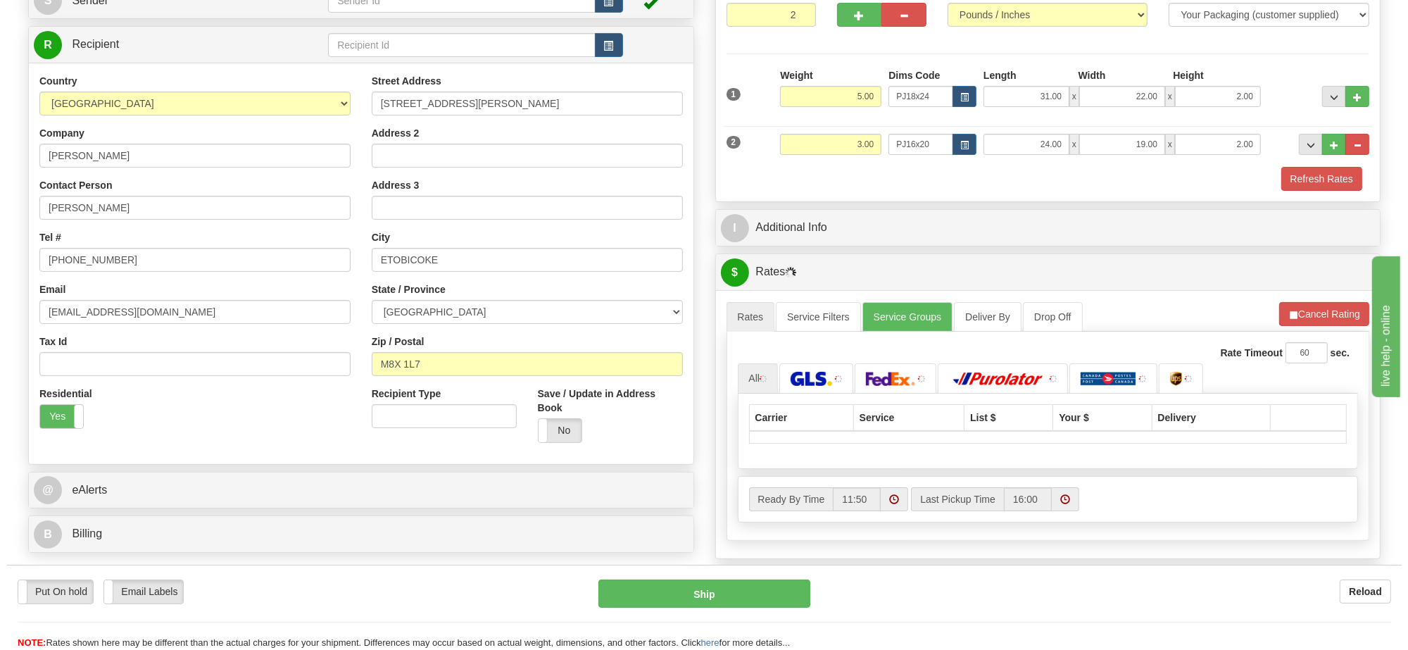
scroll to position [264, 0]
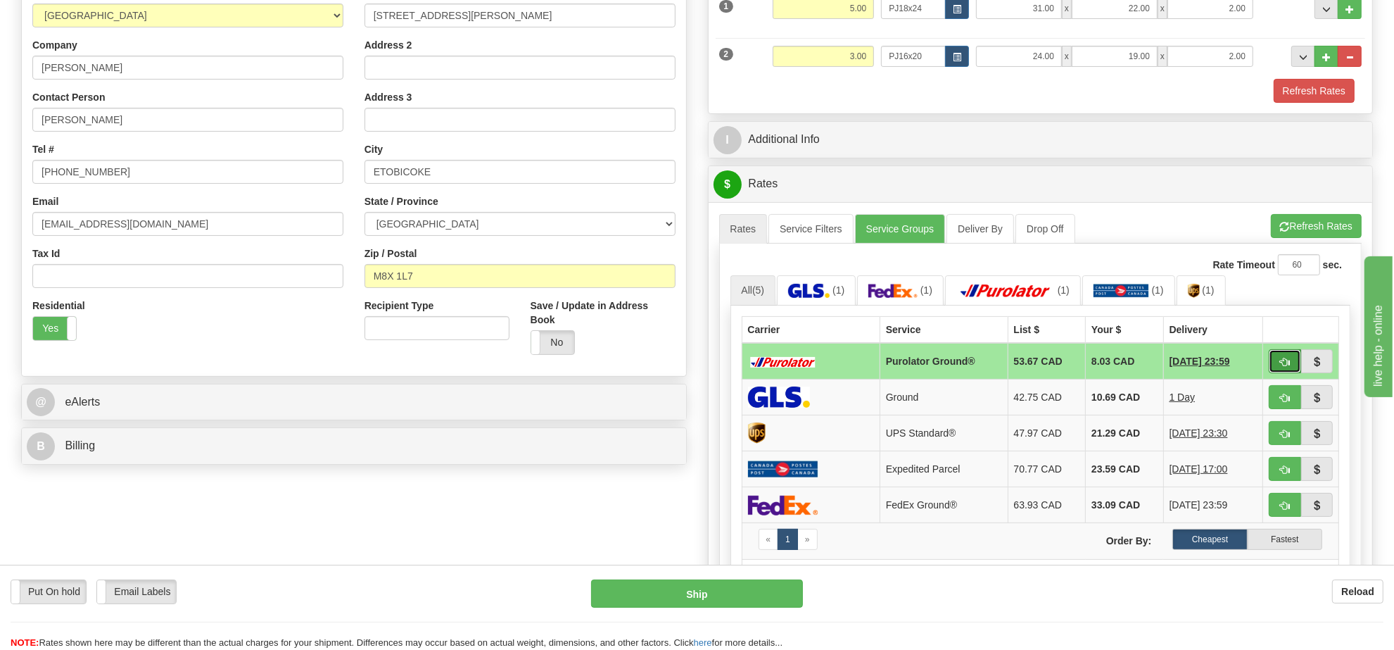
click at [1285, 367] on span "button" at bounding box center [1285, 362] width 10 height 9
type input "260"
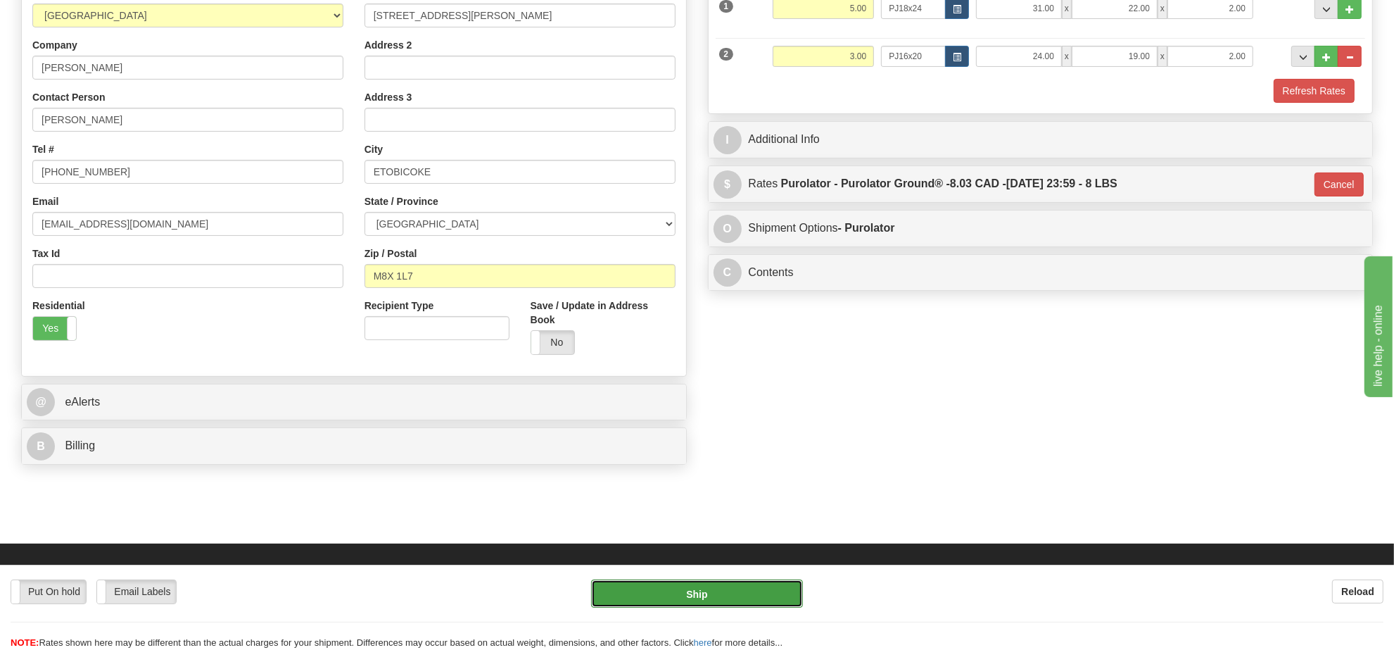
click at [693, 602] on button "Ship" at bounding box center [696, 593] width 211 height 28
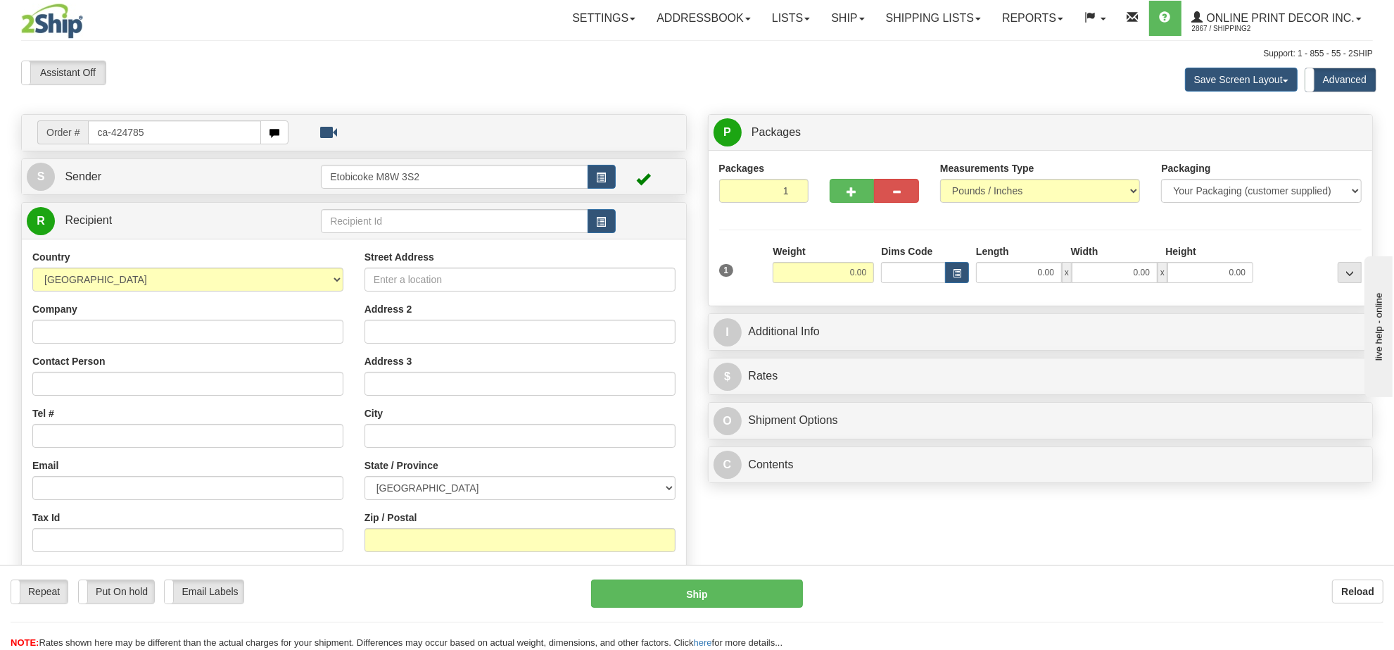
type input "ca-424785"
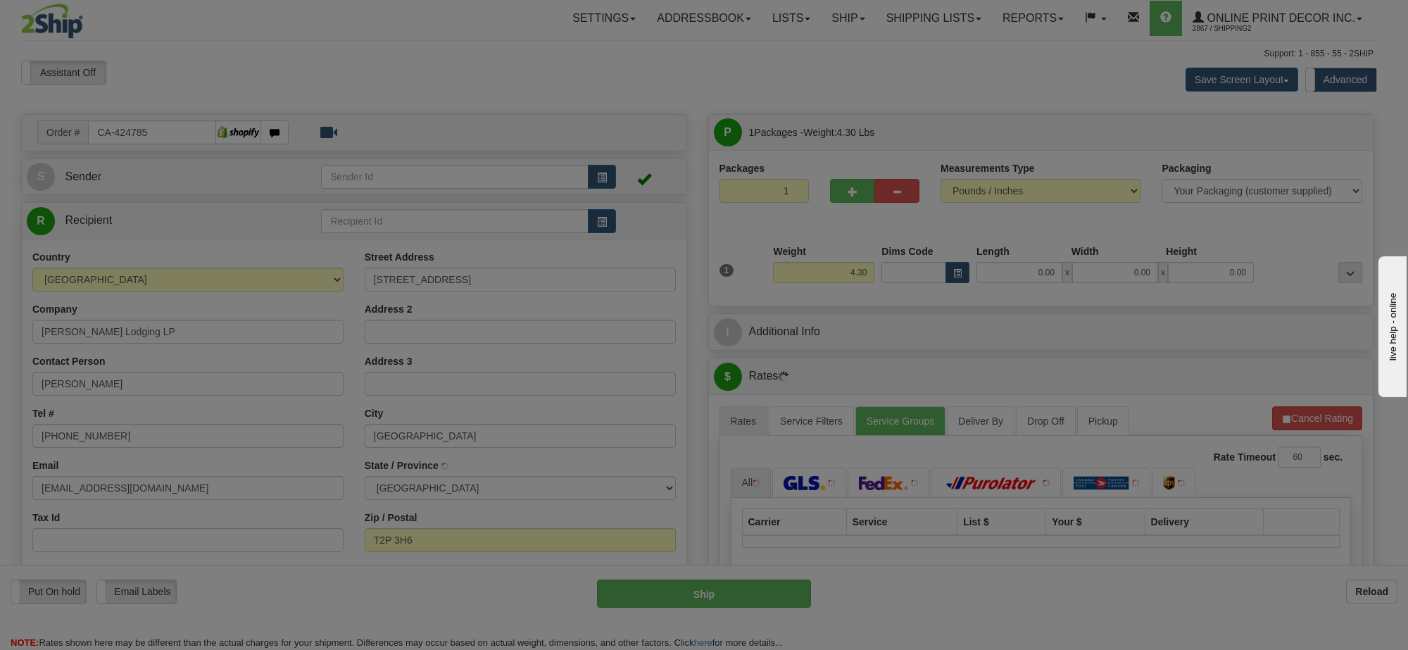
type input "[GEOGRAPHIC_DATA]"
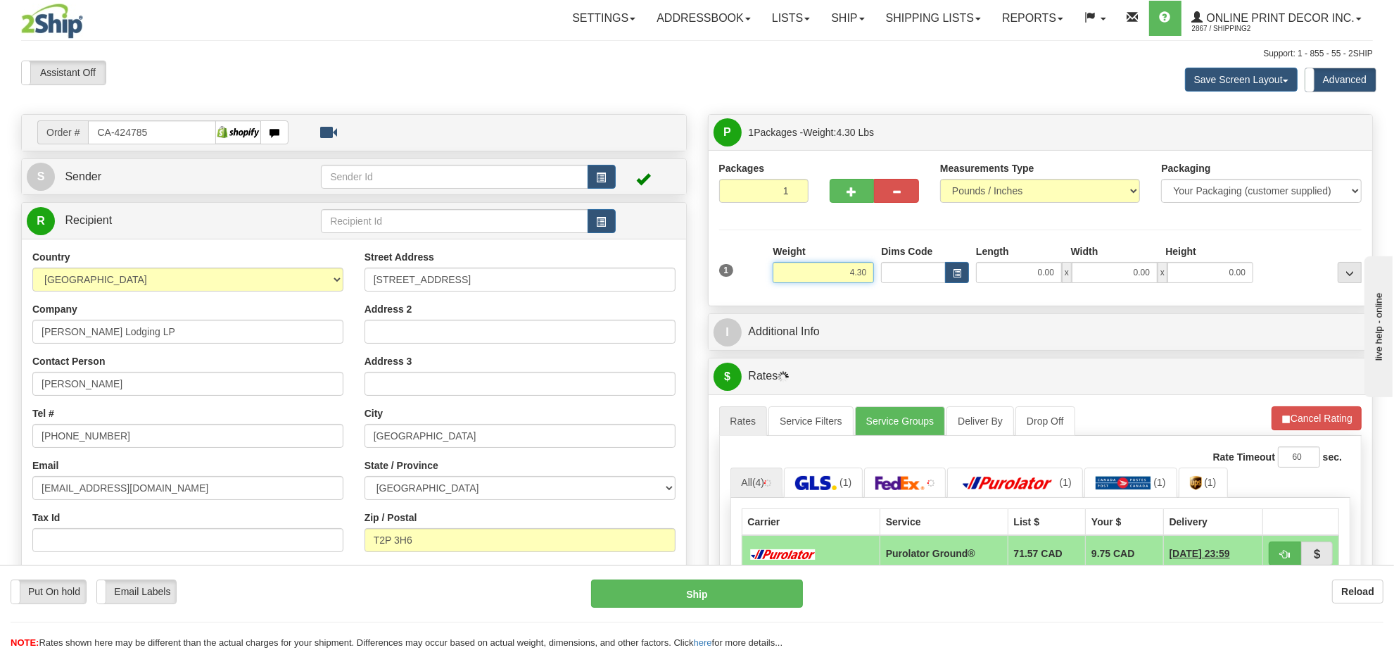
click at [835, 280] on input "4.30" at bounding box center [823, 272] width 101 height 21
type input "8.00"
click at [956, 272] on span "button" at bounding box center [957, 274] width 8 height 8
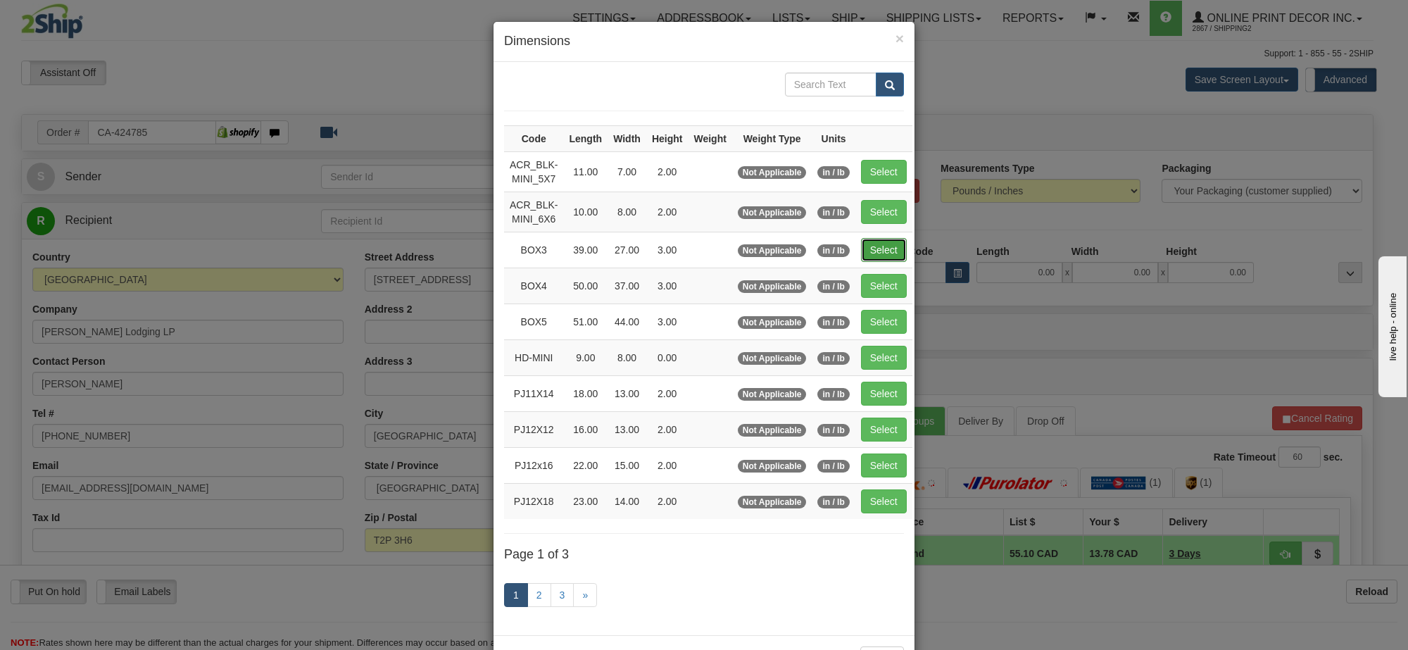
click at [888, 251] on button "Select" at bounding box center [884, 250] width 46 height 24
type input "BOX3"
type input "39.00"
type input "27.00"
type input "3.00"
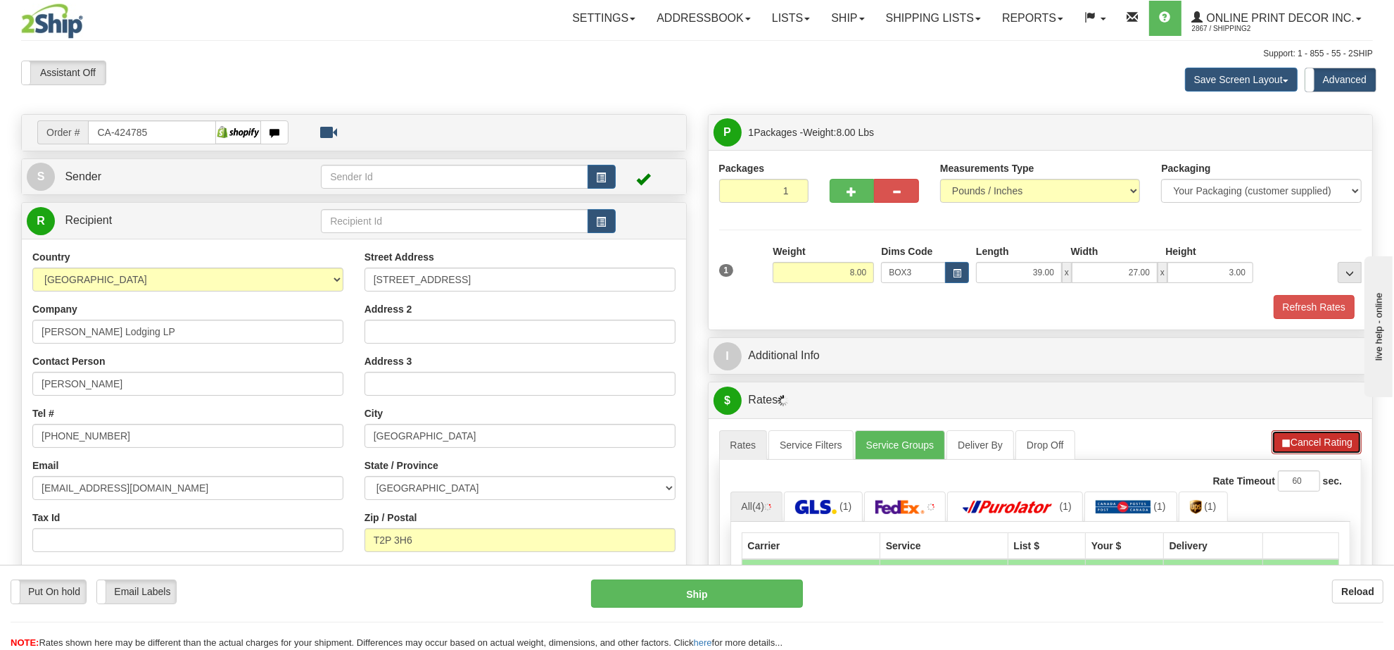
click at [1315, 453] on button "Cancel Rating" at bounding box center [1317, 442] width 90 height 24
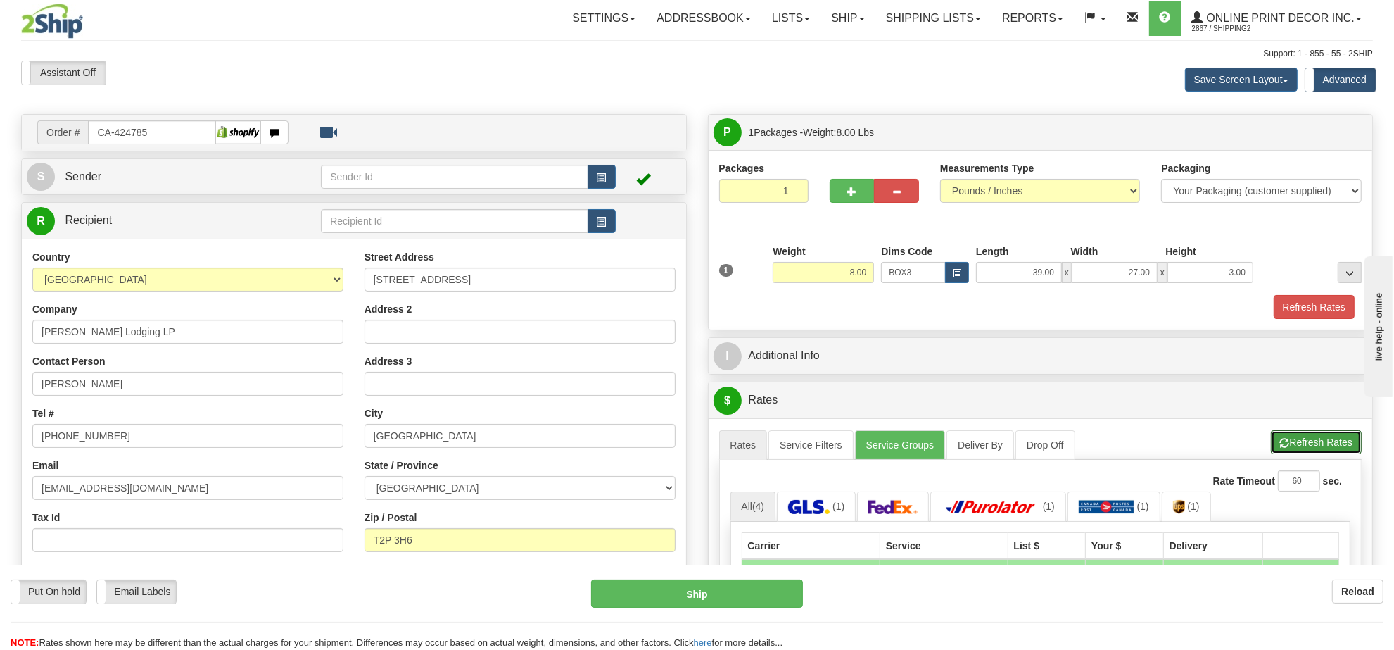
click at [1315, 453] on button "Refresh Rates" at bounding box center [1316, 442] width 91 height 24
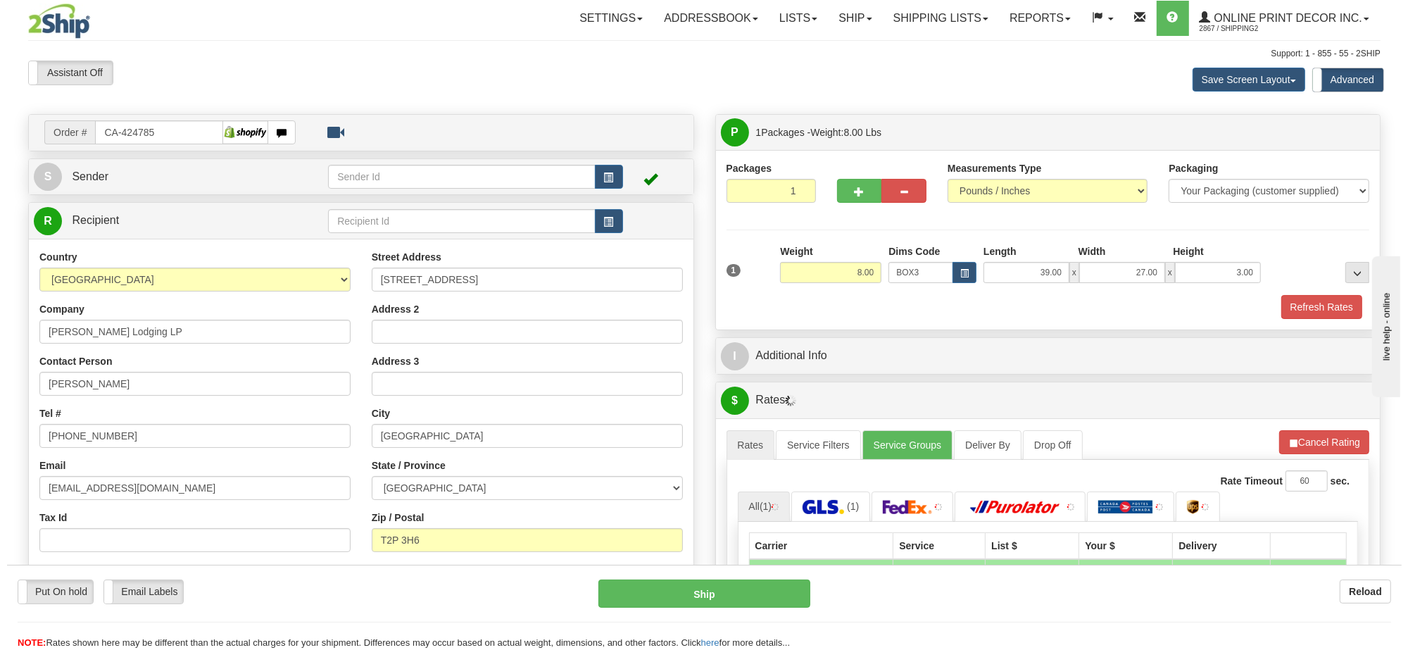
scroll to position [176, 0]
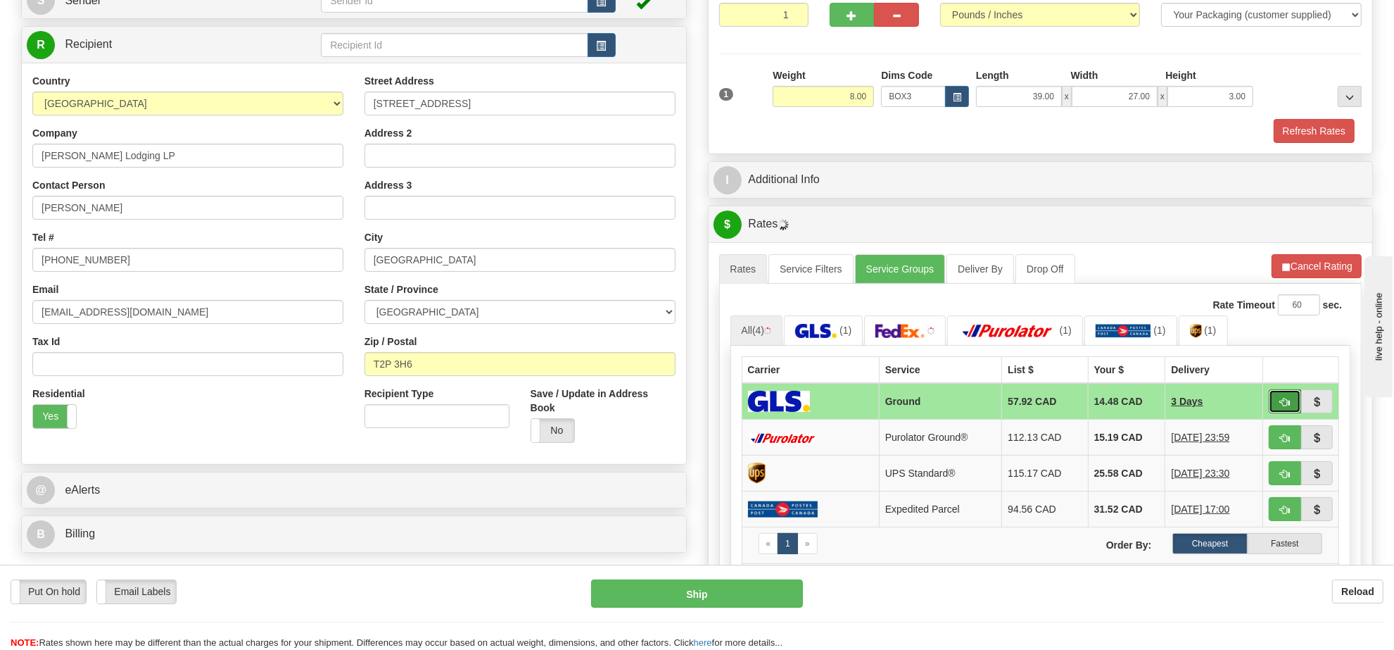
click at [1282, 413] on button "button" at bounding box center [1285, 401] width 32 height 24
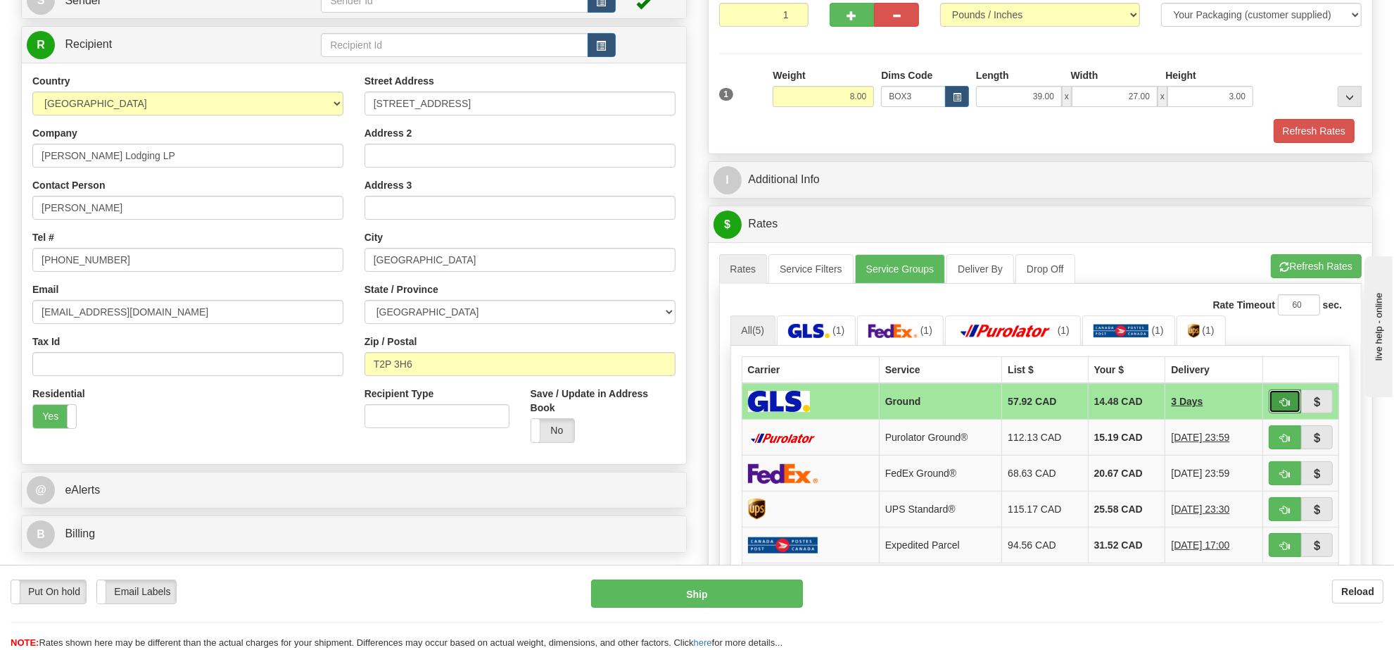
click at [1290, 405] on button "button" at bounding box center [1285, 401] width 32 height 24
type input "1"
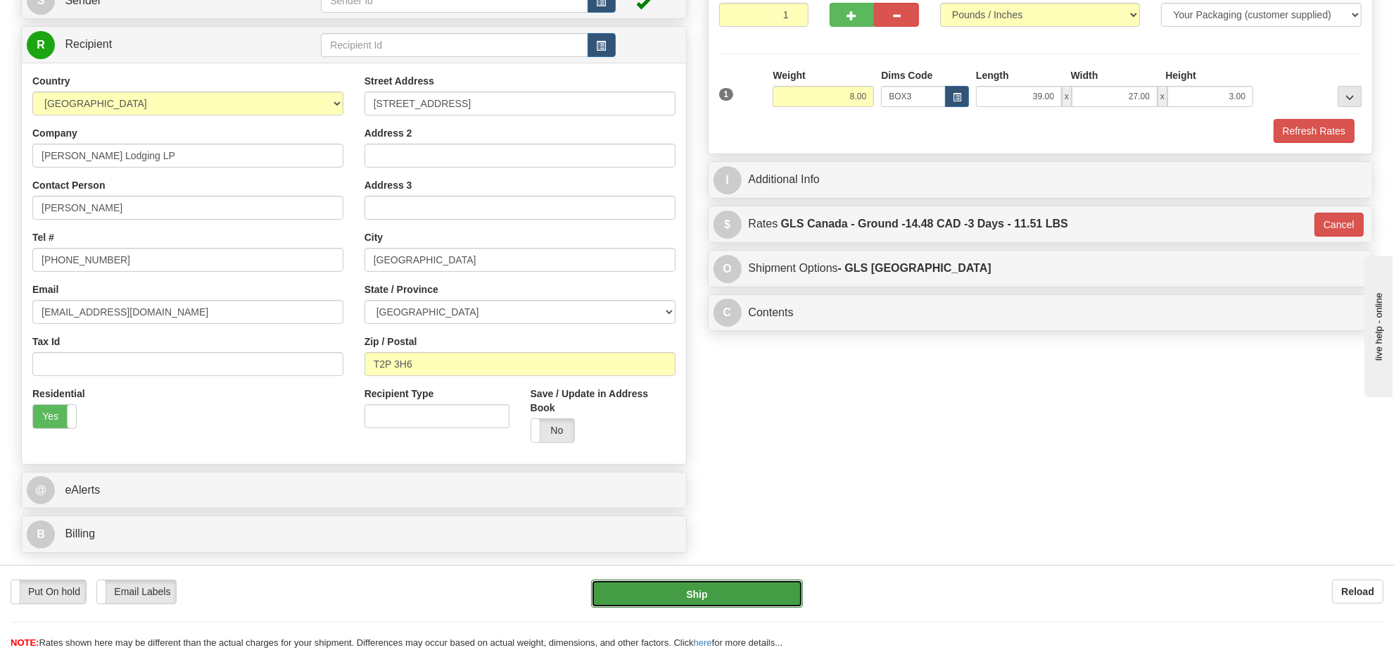
click at [697, 596] on button "Ship" at bounding box center [696, 593] width 211 height 28
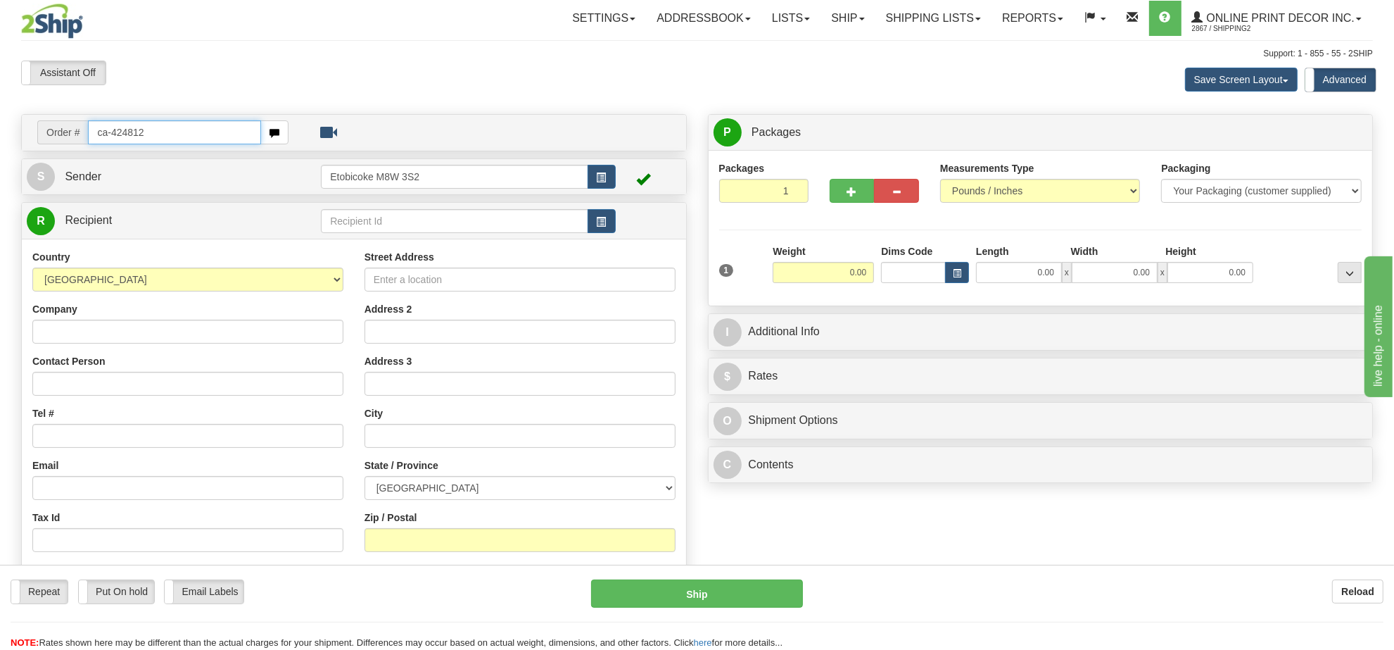
type input "ca-424812"
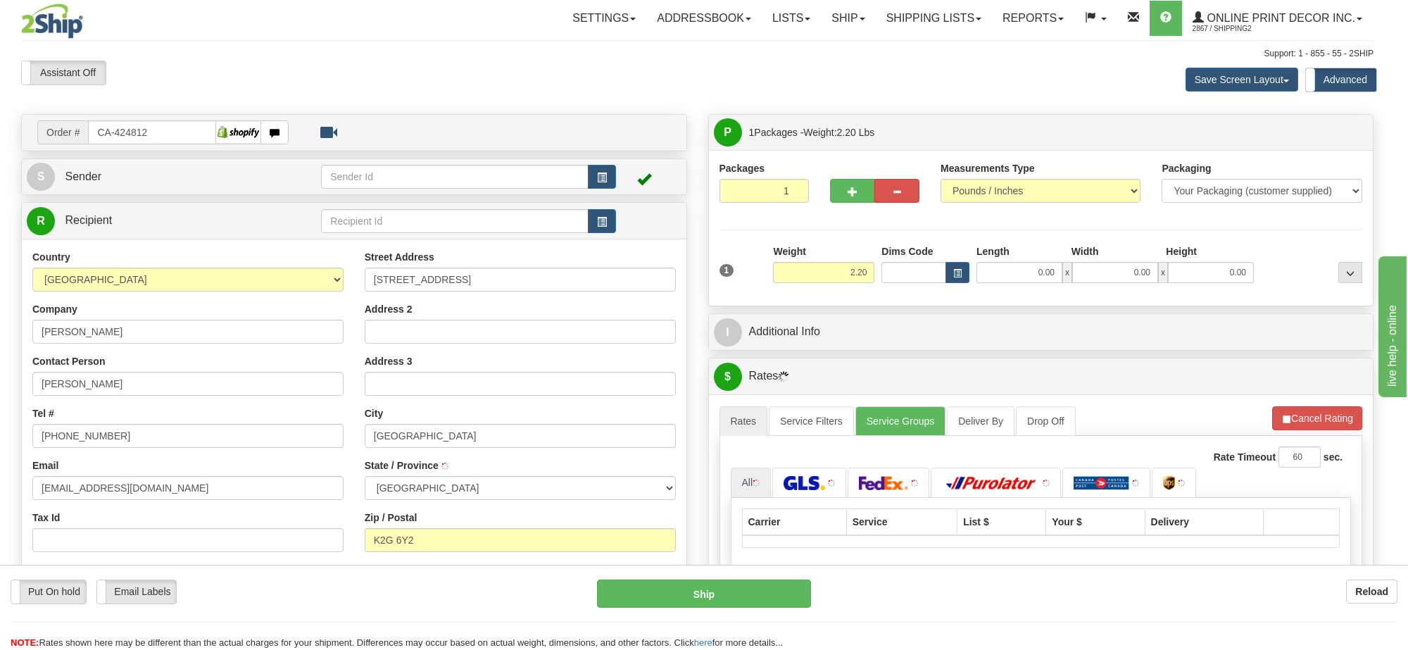
type input "NEPEAN"
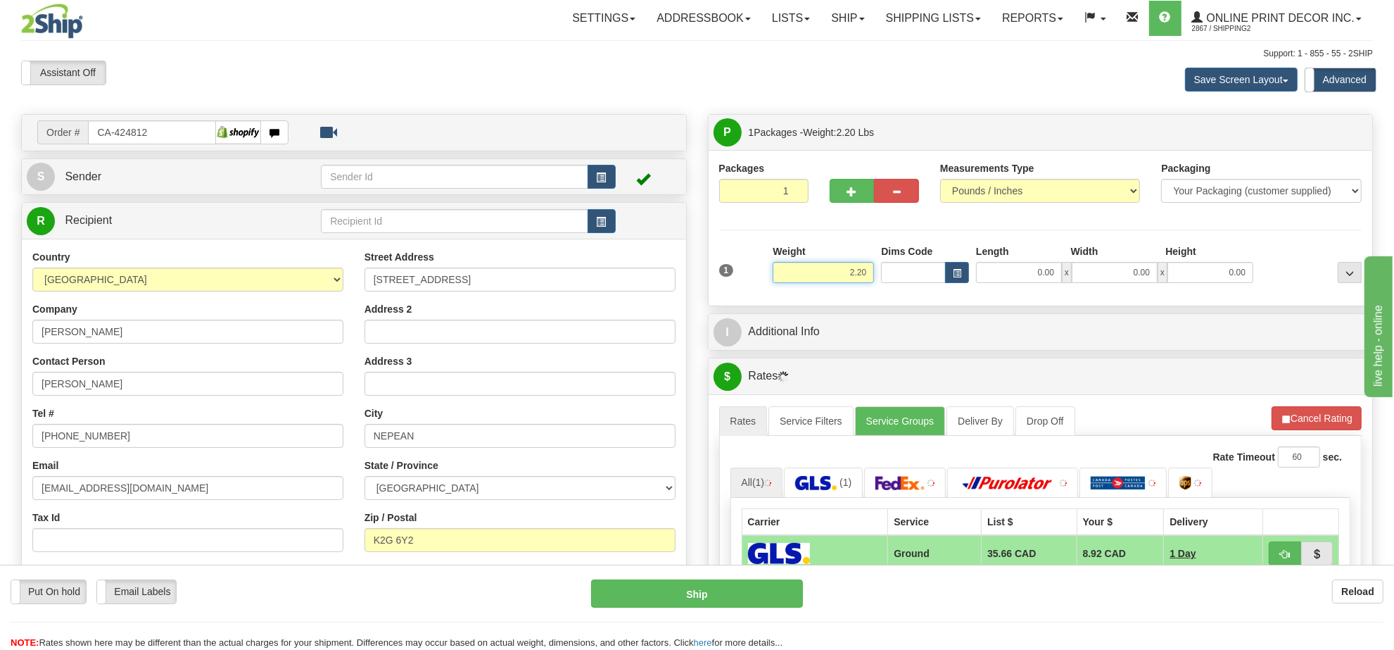
click at [852, 282] on input "2.20" at bounding box center [823, 272] width 101 height 21
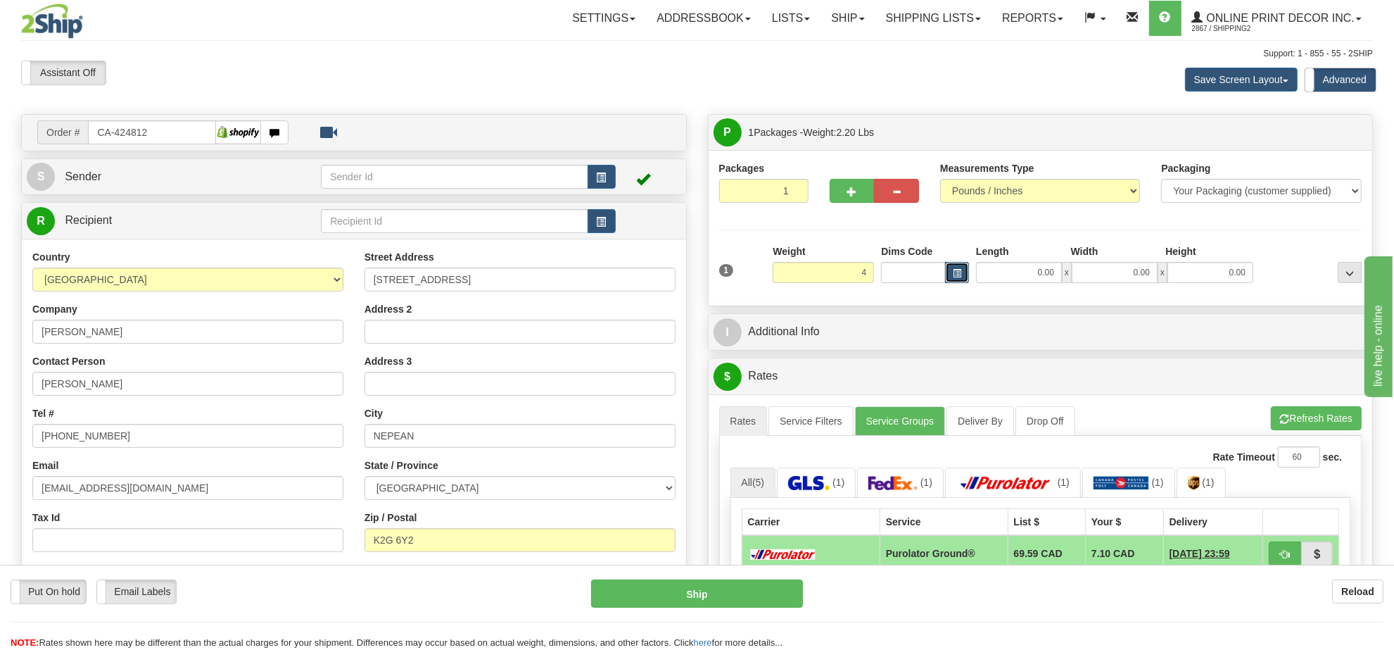
type input "4.00"
click at [961, 279] on button "button" at bounding box center [957, 272] width 24 height 21
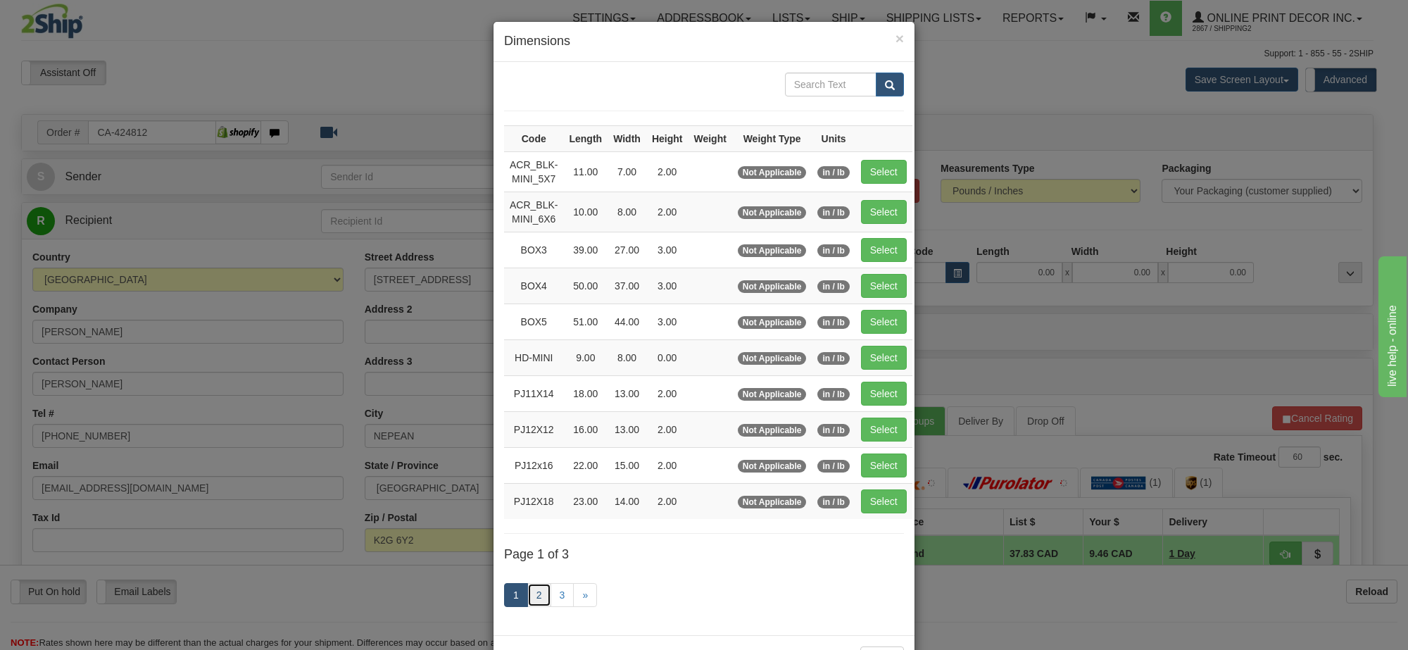
click at [527, 604] on link "2" at bounding box center [539, 595] width 24 height 24
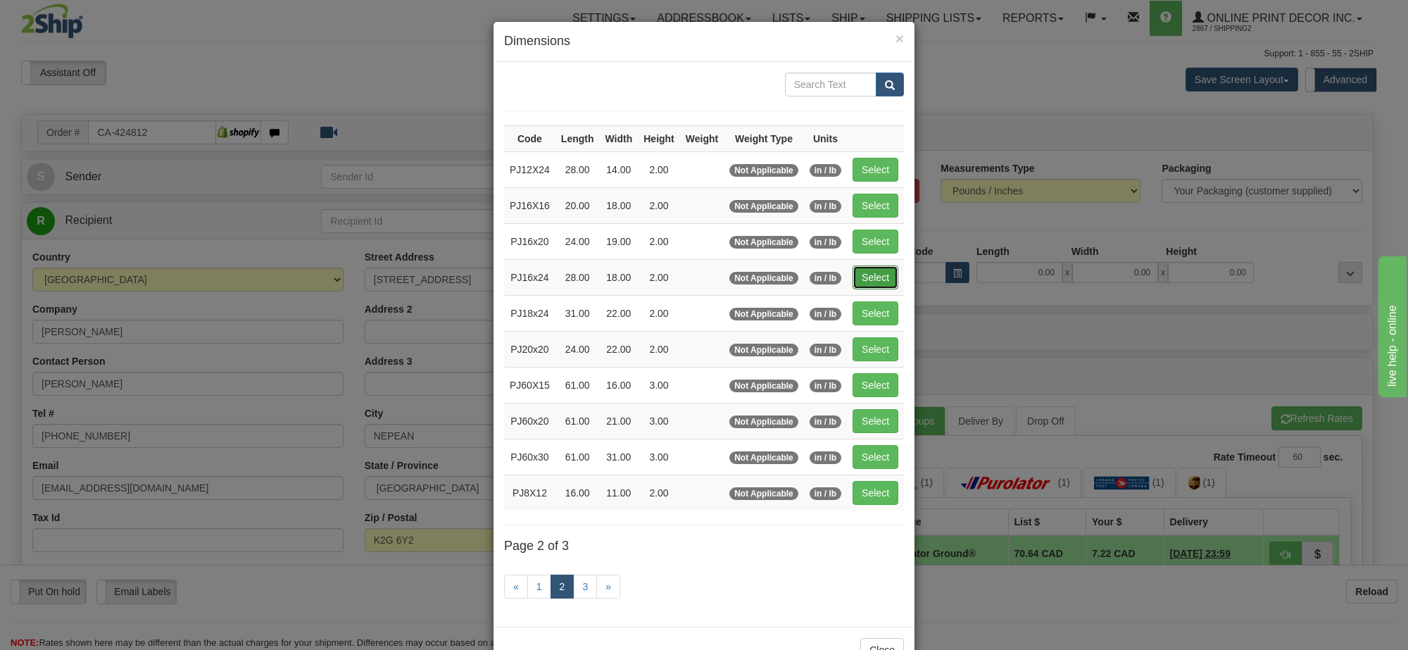
click at [873, 277] on button "Select" at bounding box center [875, 277] width 46 height 24
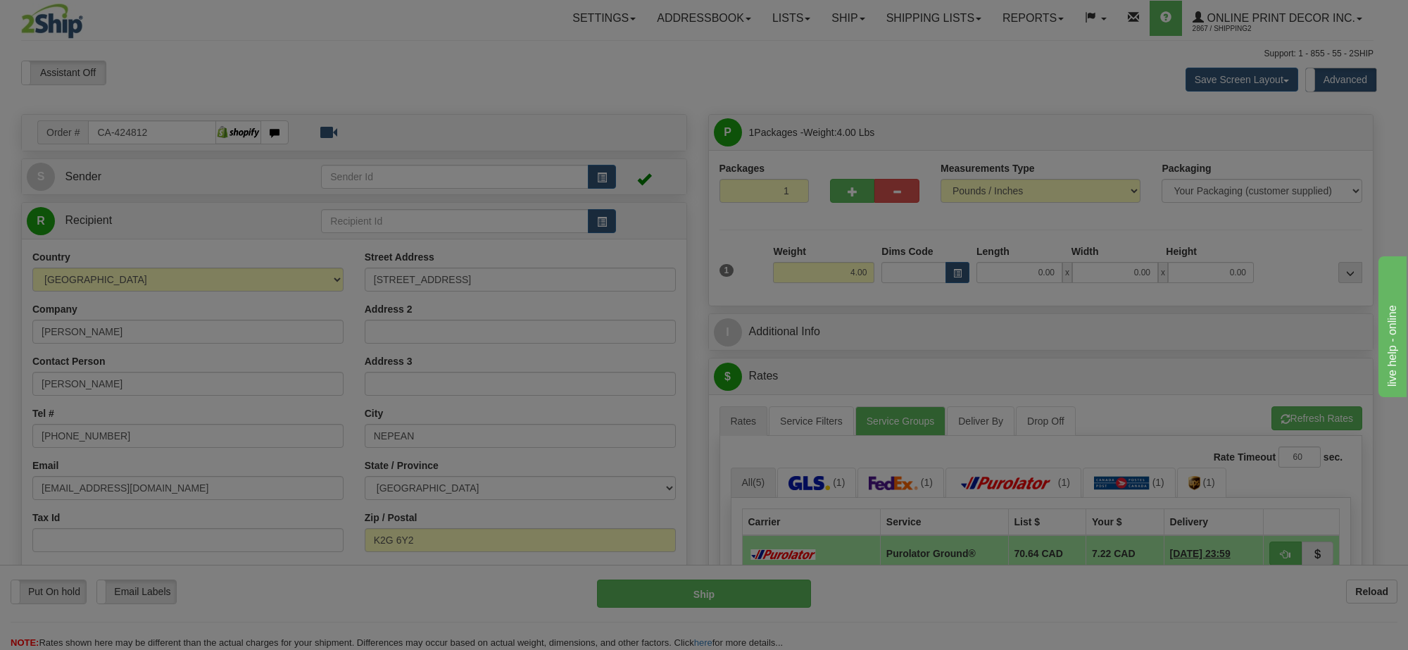
type input "PJ16x24"
type input "28.00"
type input "18.00"
type input "2.00"
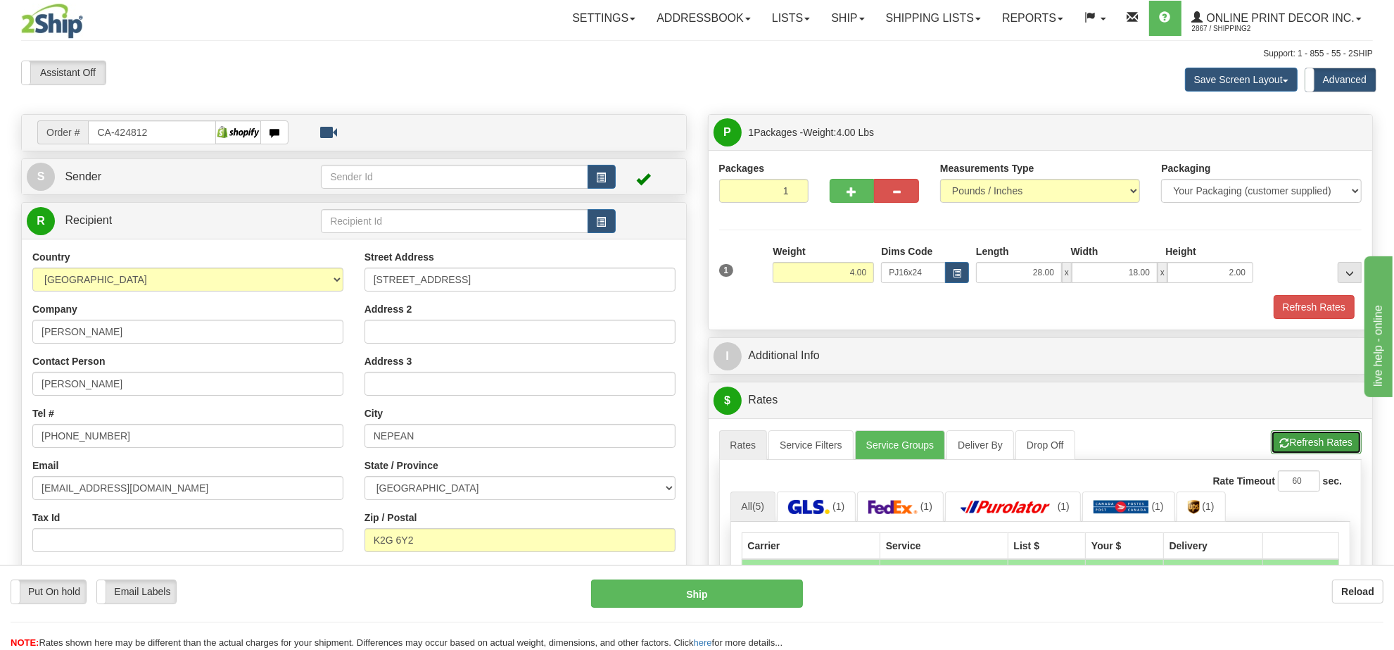
click at [1318, 450] on button "Refresh Rates" at bounding box center [1316, 442] width 91 height 24
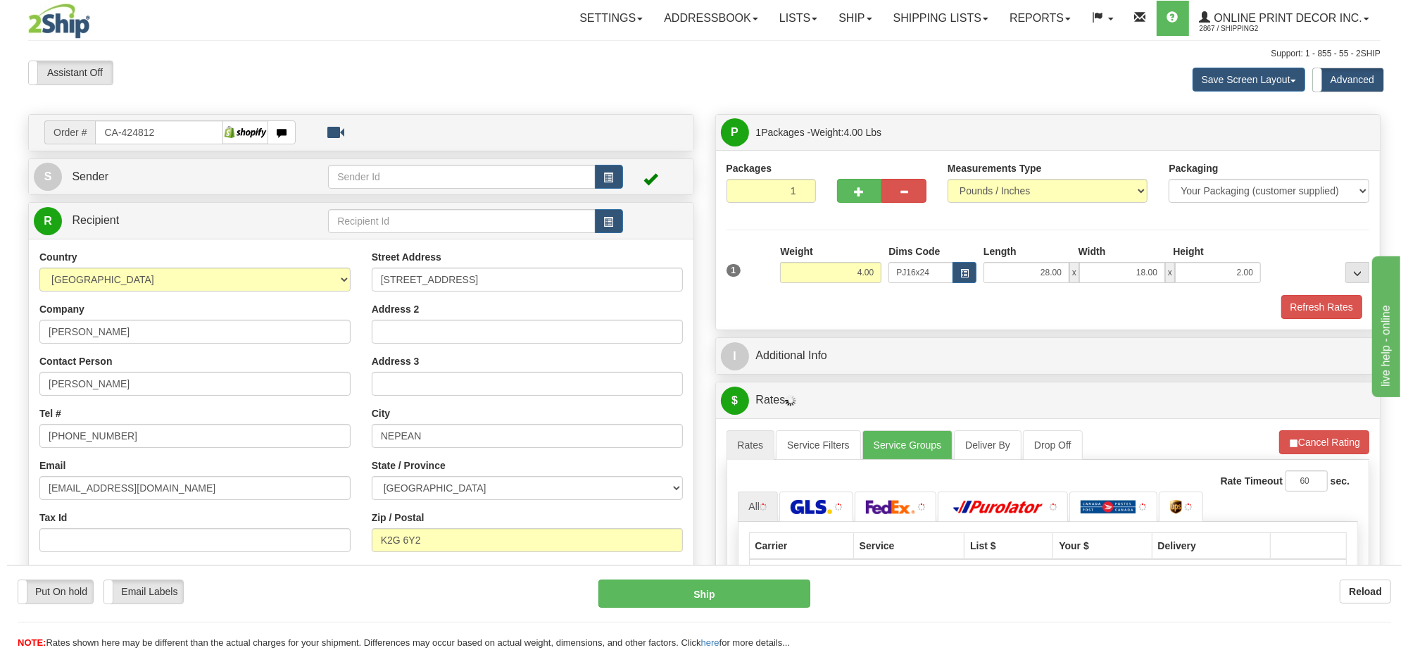
scroll to position [176, 0]
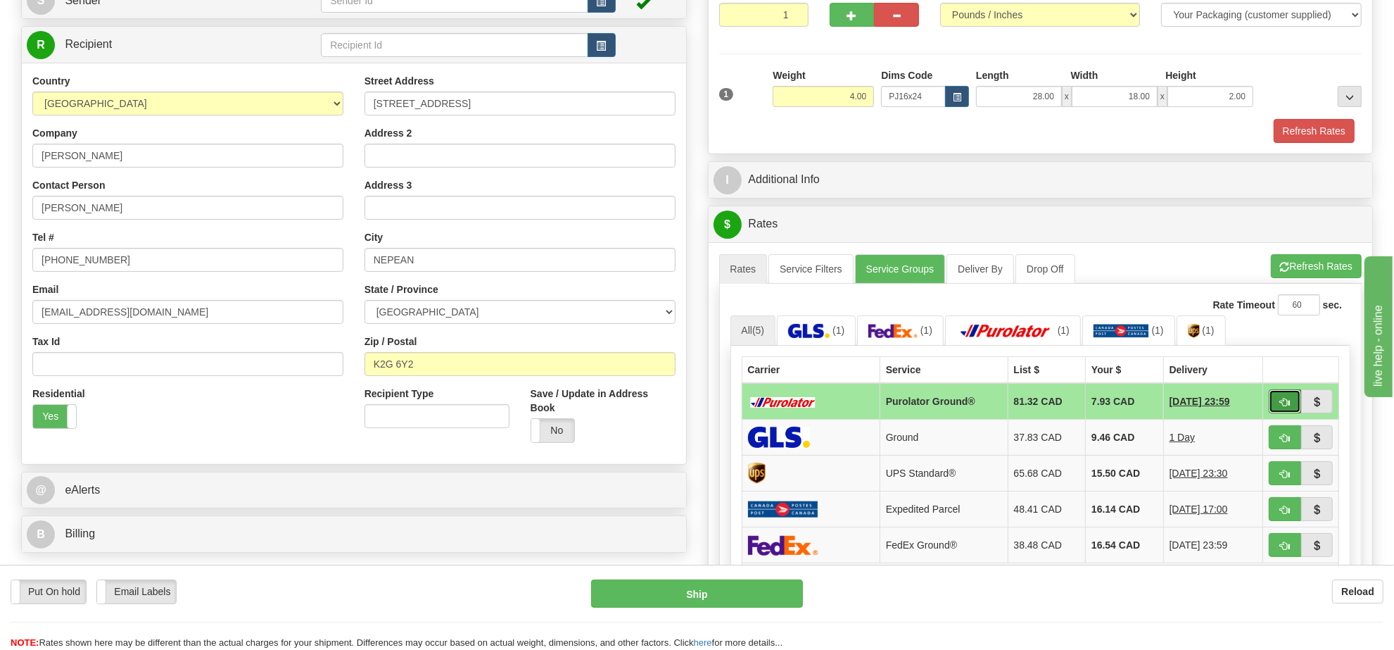
click at [1284, 398] on button "button" at bounding box center [1285, 401] width 32 height 24
type input "260"
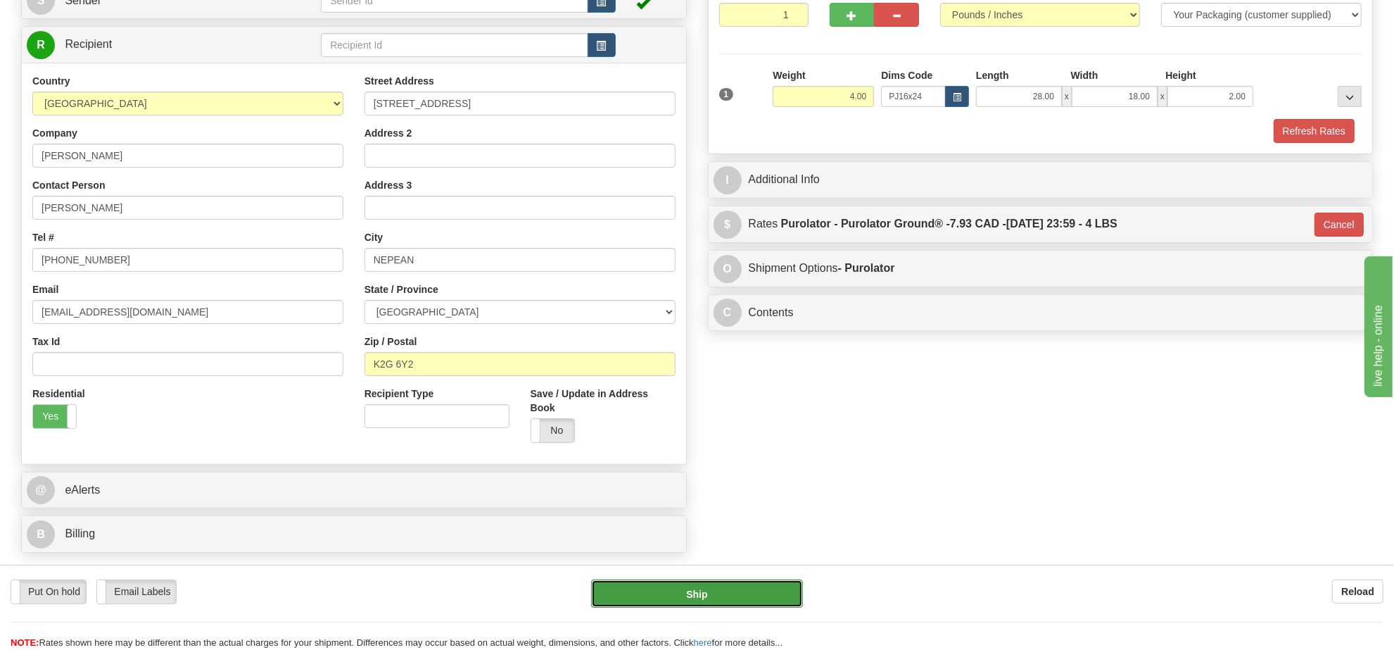
click at [767, 592] on button "Ship" at bounding box center [696, 593] width 211 height 28
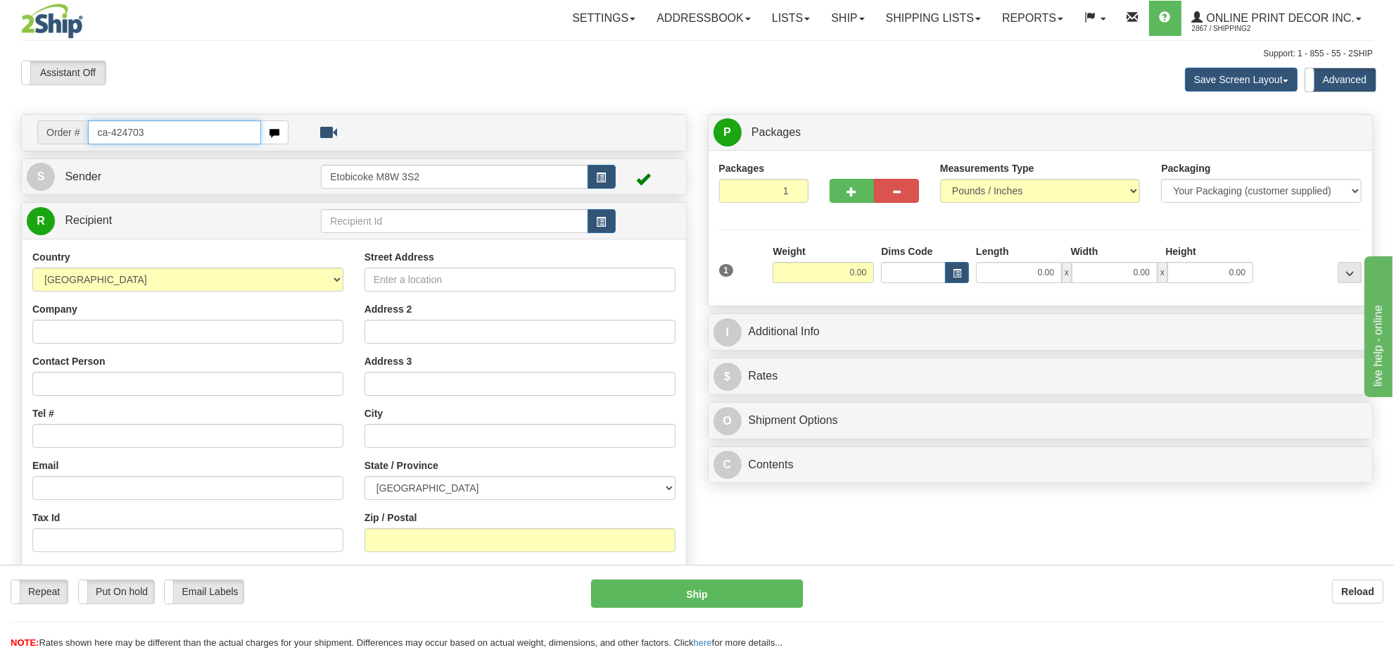
type input "ca-424703"
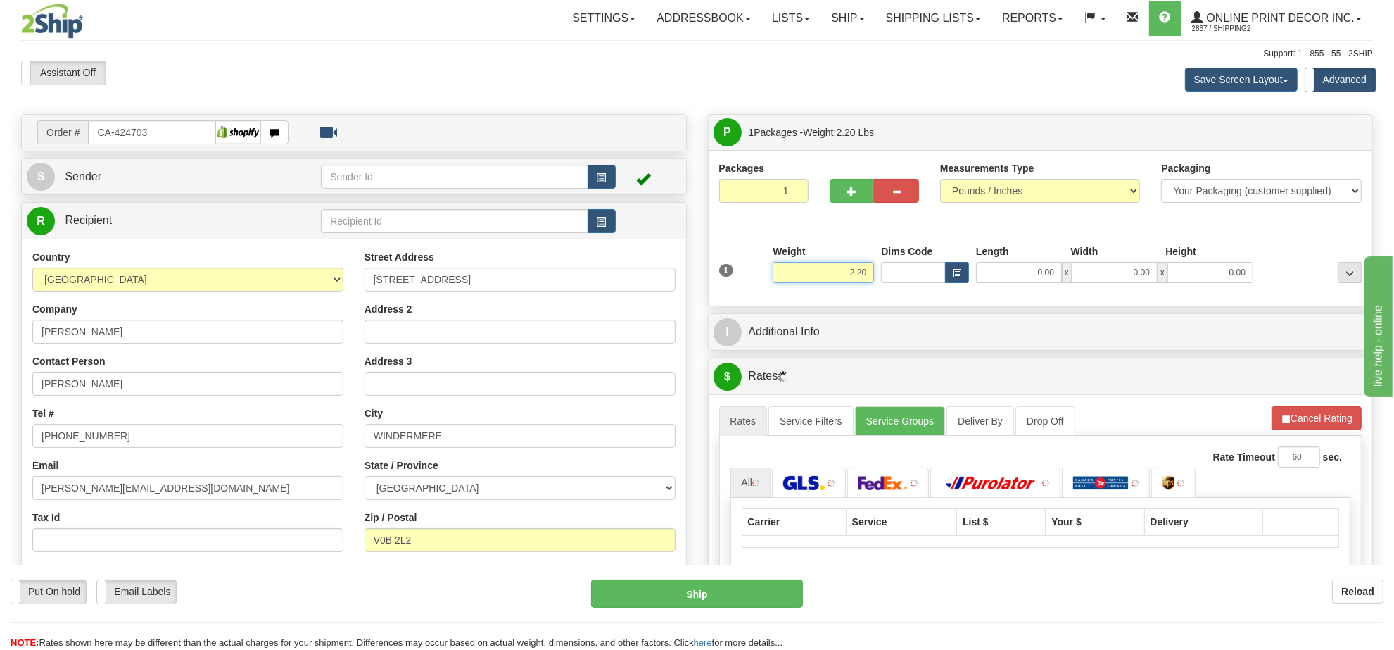
click at [839, 282] on input "2.20" at bounding box center [823, 272] width 101 height 21
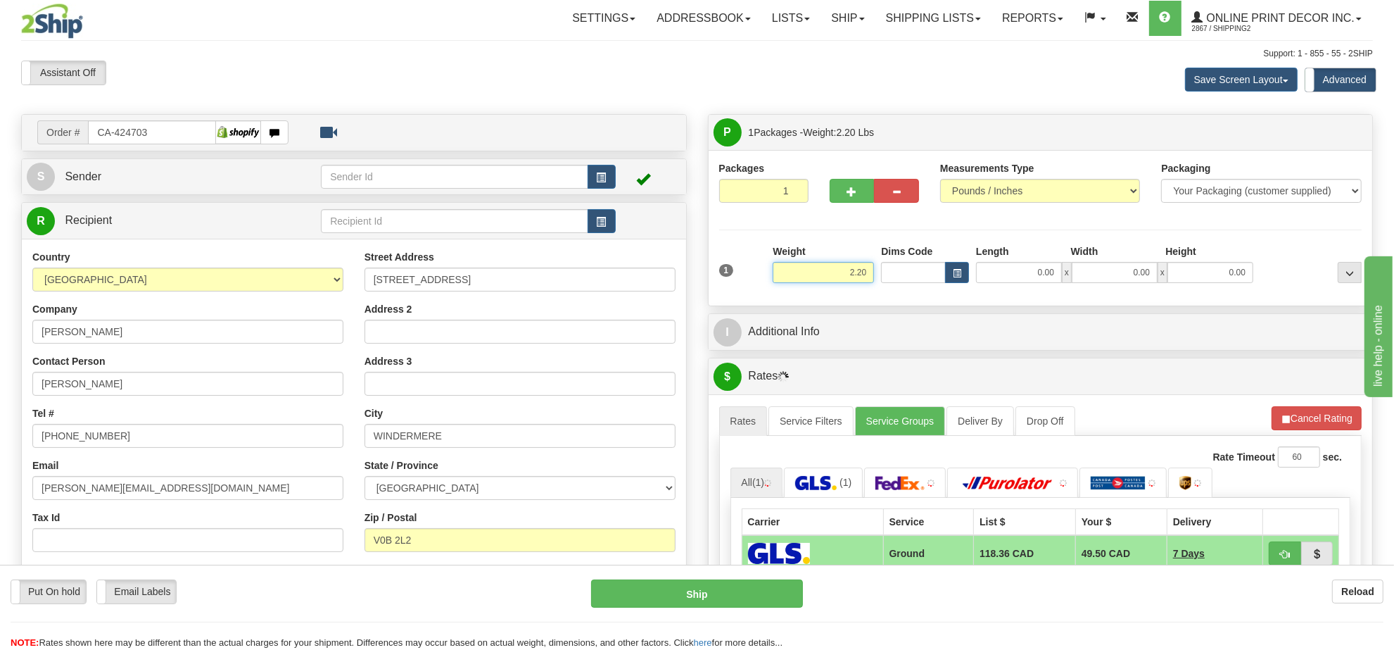
click at [839, 282] on input "2.20" at bounding box center [823, 272] width 101 height 21
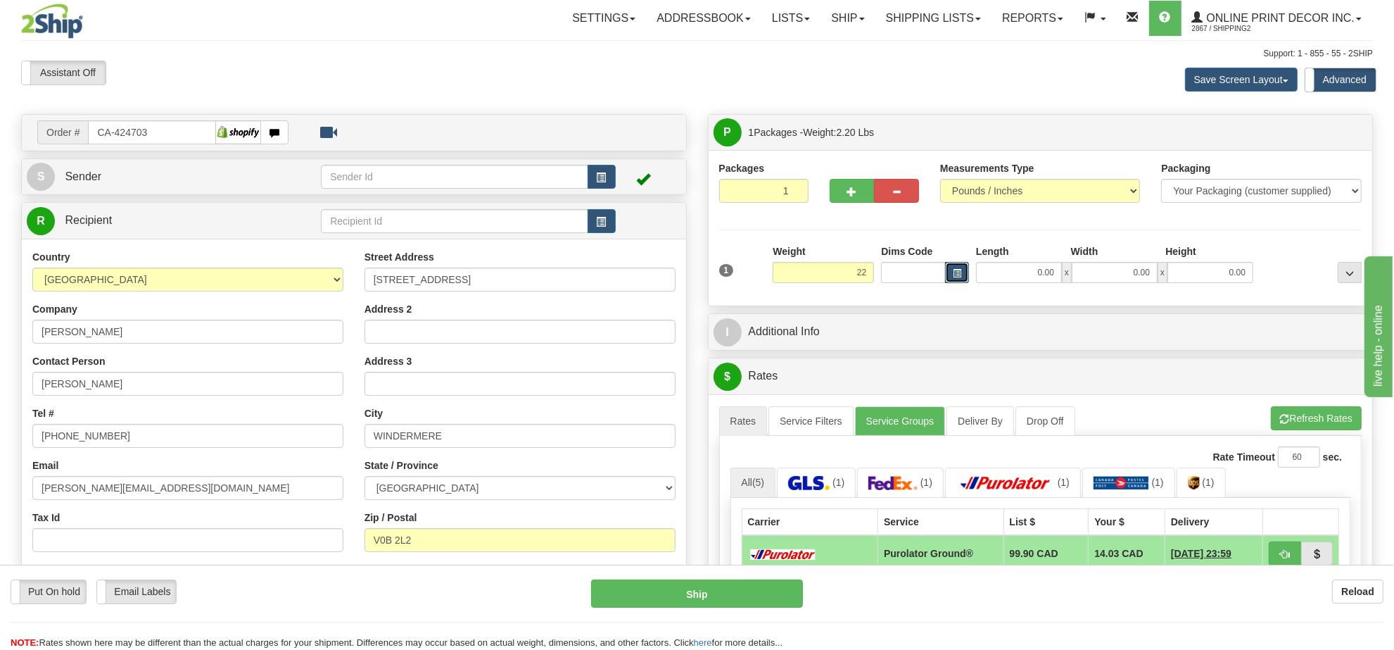
click at [956, 279] on button "button" at bounding box center [957, 272] width 24 height 21
type input "22.00"
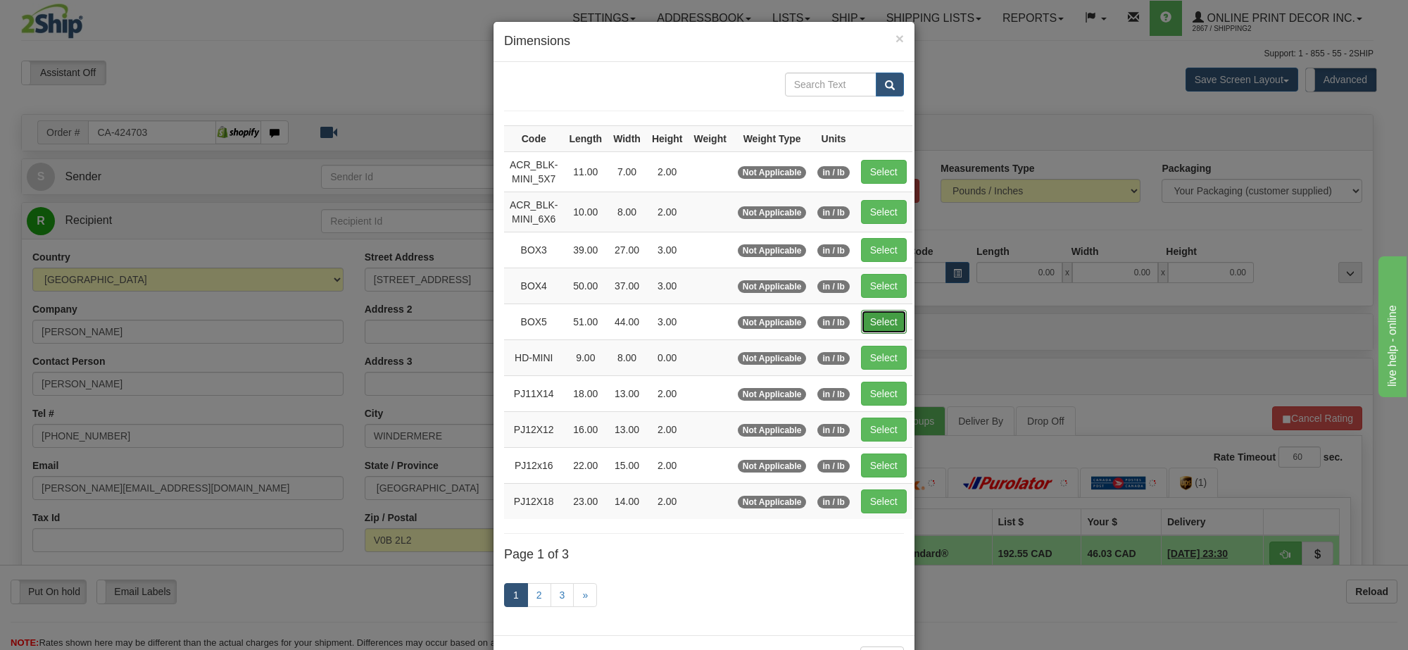
click at [868, 324] on button "Select" at bounding box center [884, 322] width 46 height 24
type input "BOX5"
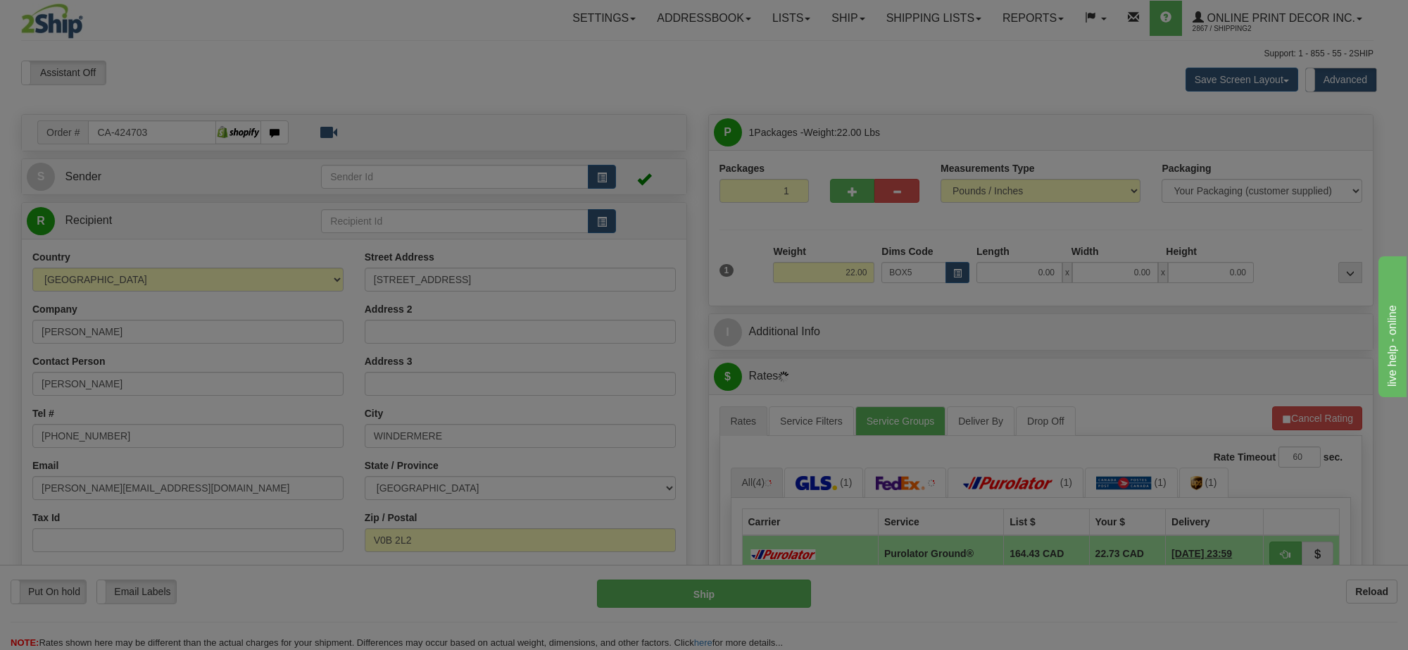
type input "51.00"
type input "44.00"
type input "3.00"
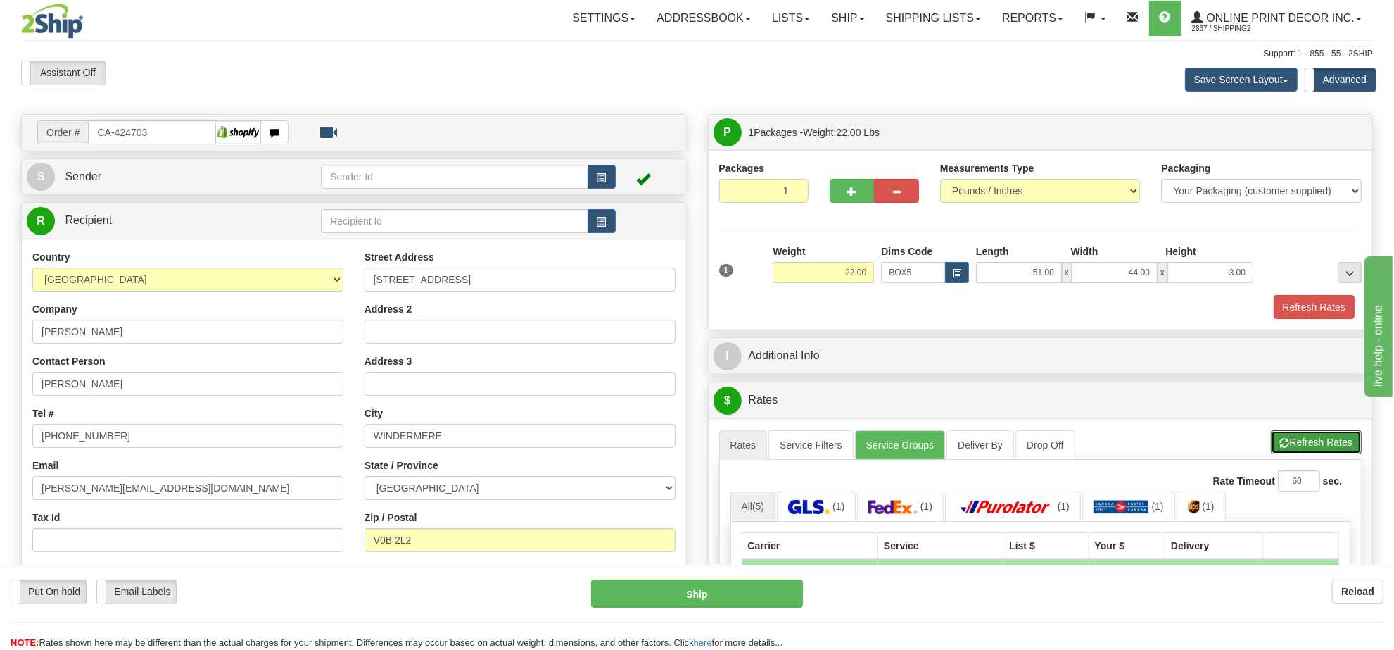
drag, startPoint x: 1348, startPoint y: 451, endPoint x: 1331, endPoint y: 441, distance: 19.6
click at [1346, 450] on button "Refresh Rates" at bounding box center [1316, 442] width 91 height 24
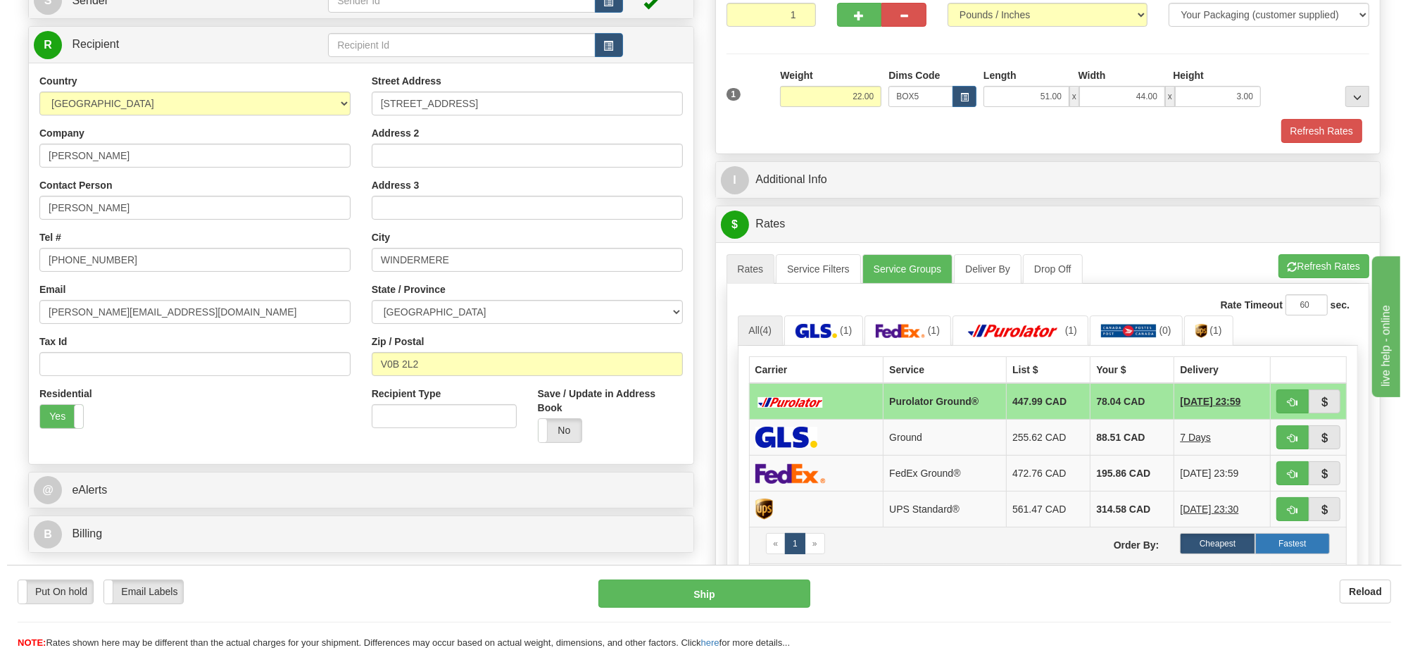
scroll to position [264, 0]
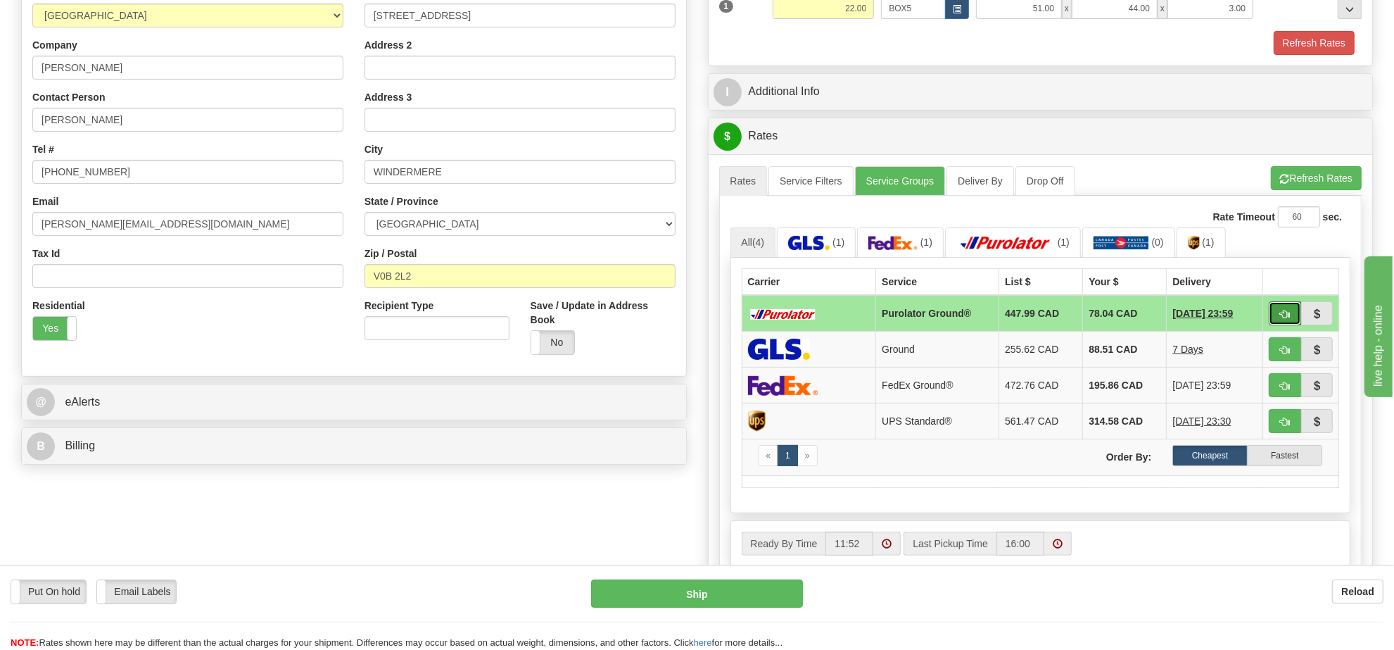
click at [1289, 317] on button "button" at bounding box center [1285, 313] width 32 height 24
type input "260"
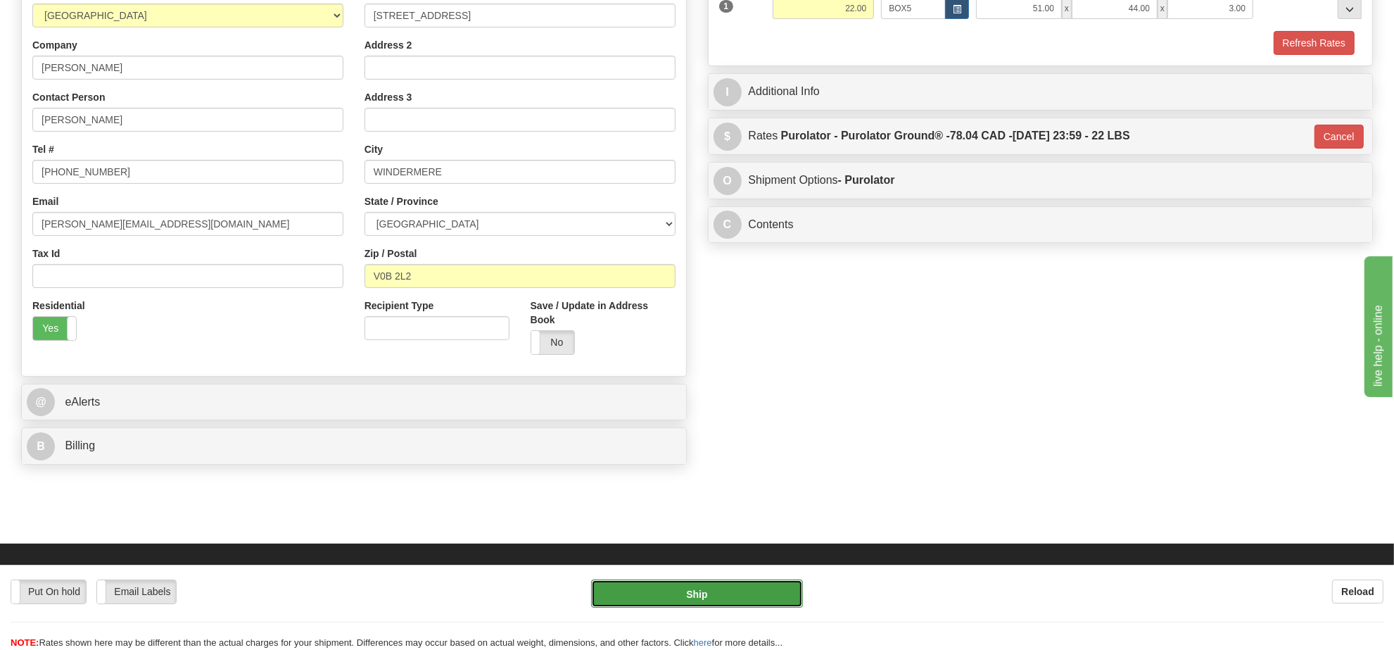
click at [759, 590] on button "Ship" at bounding box center [696, 593] width 211 height 28
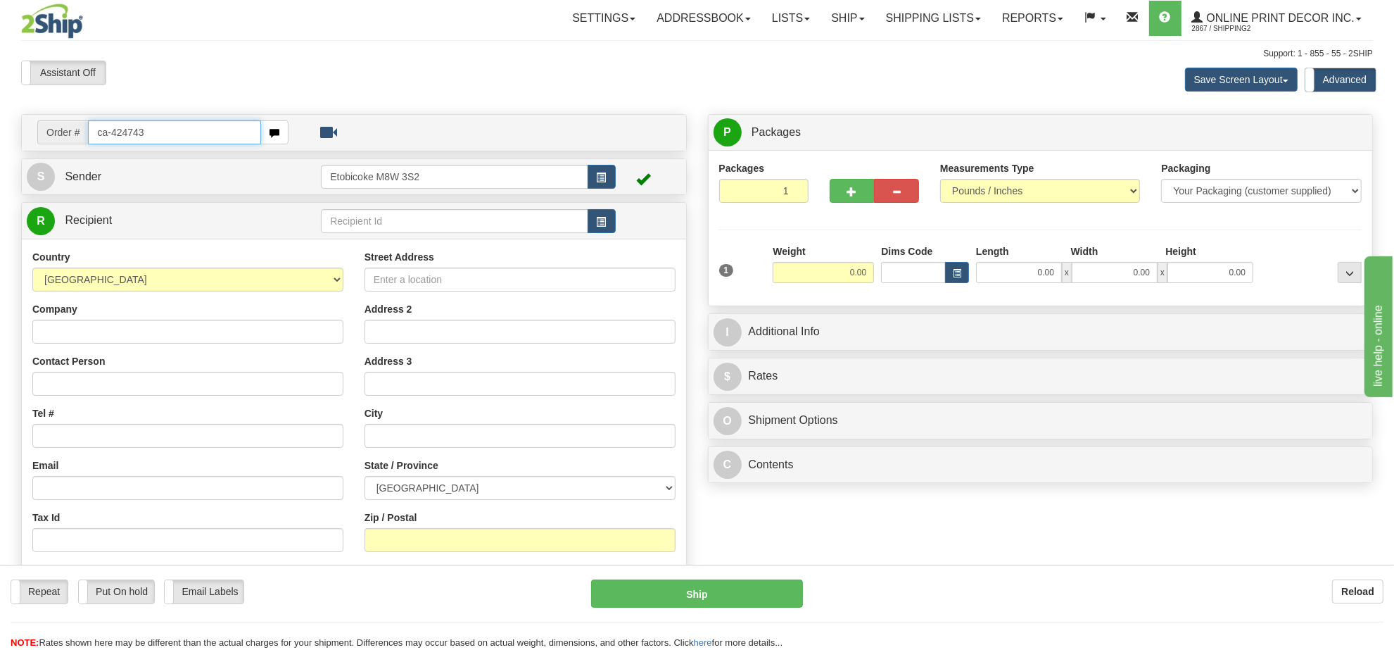
type input "ca-424743"
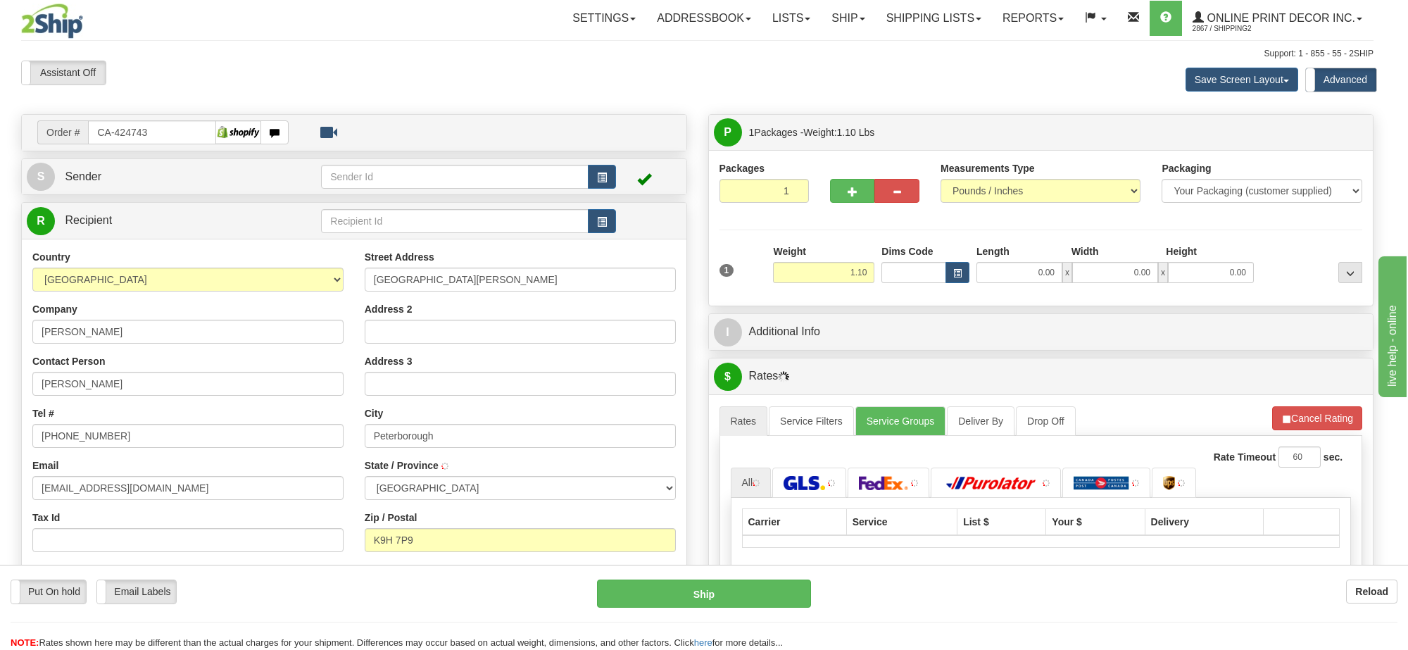
type input "PETERBOROUGH"
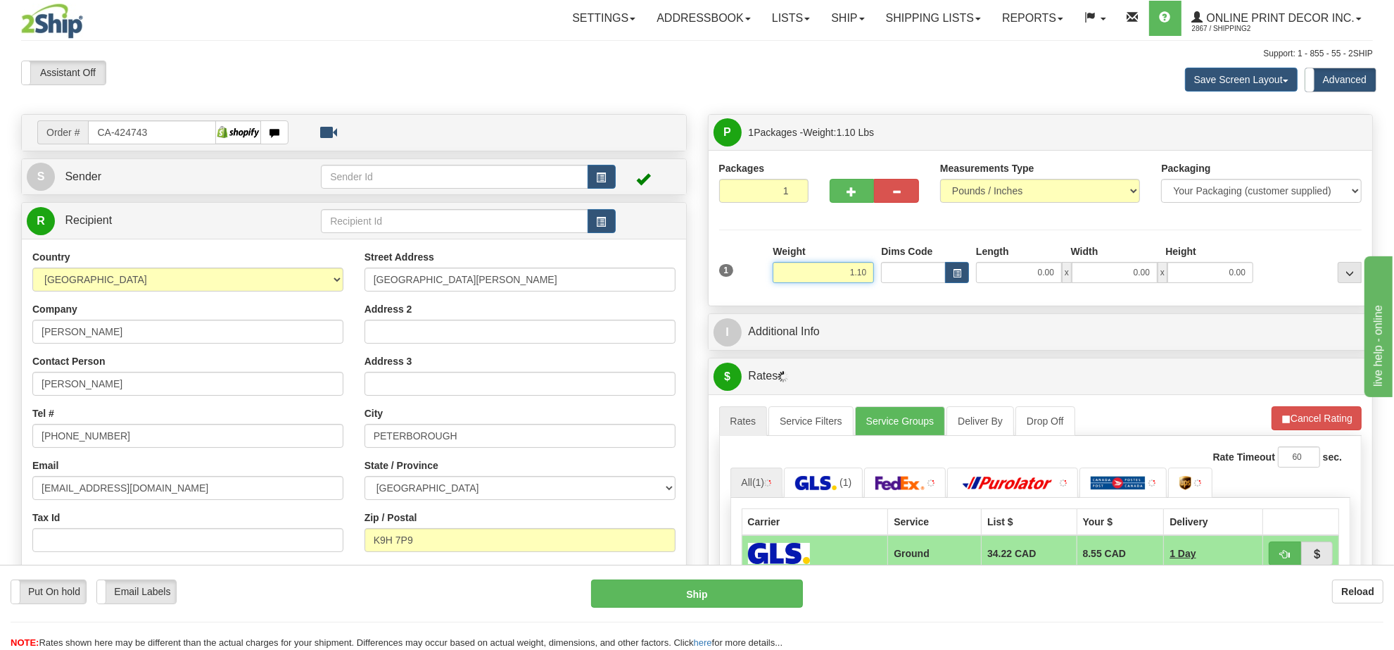
click at [849, 273] on input "1.10" at bounding box center [823, 272] width 101 height 21
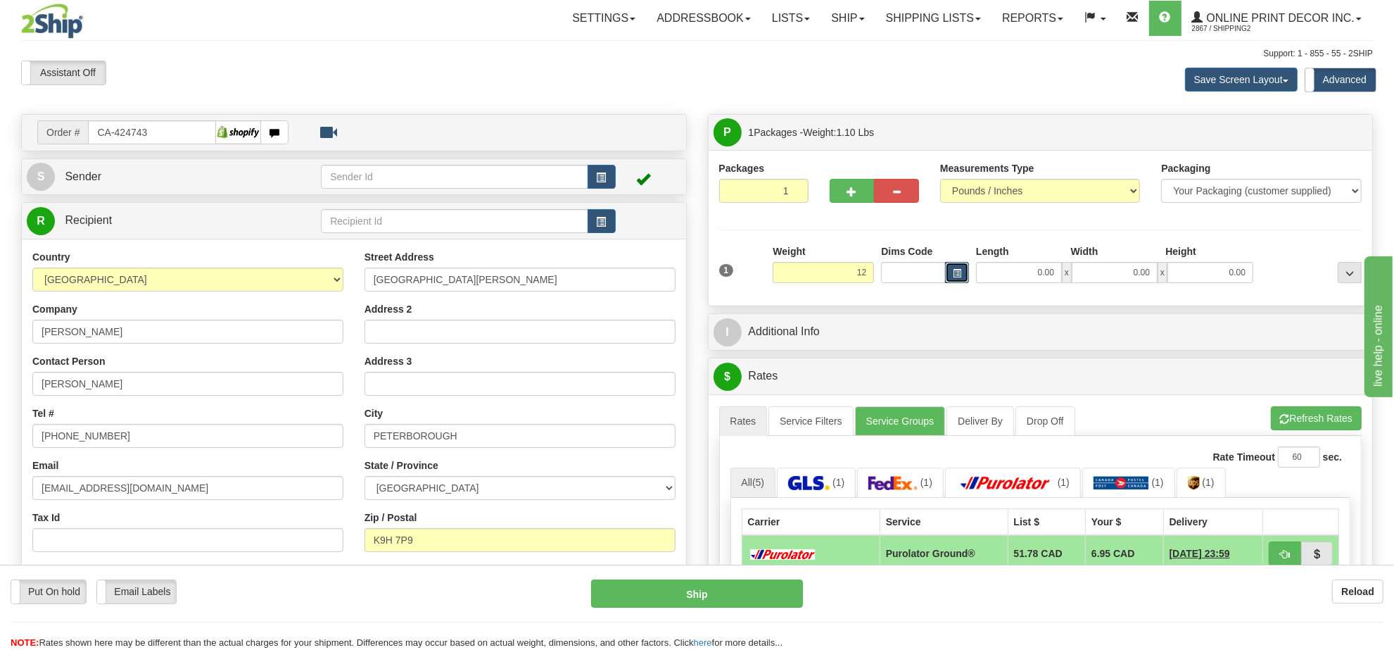
type input "12.00"
click at [961, 274] on span "button" at bounding box center [957, 274] width 8 height 8
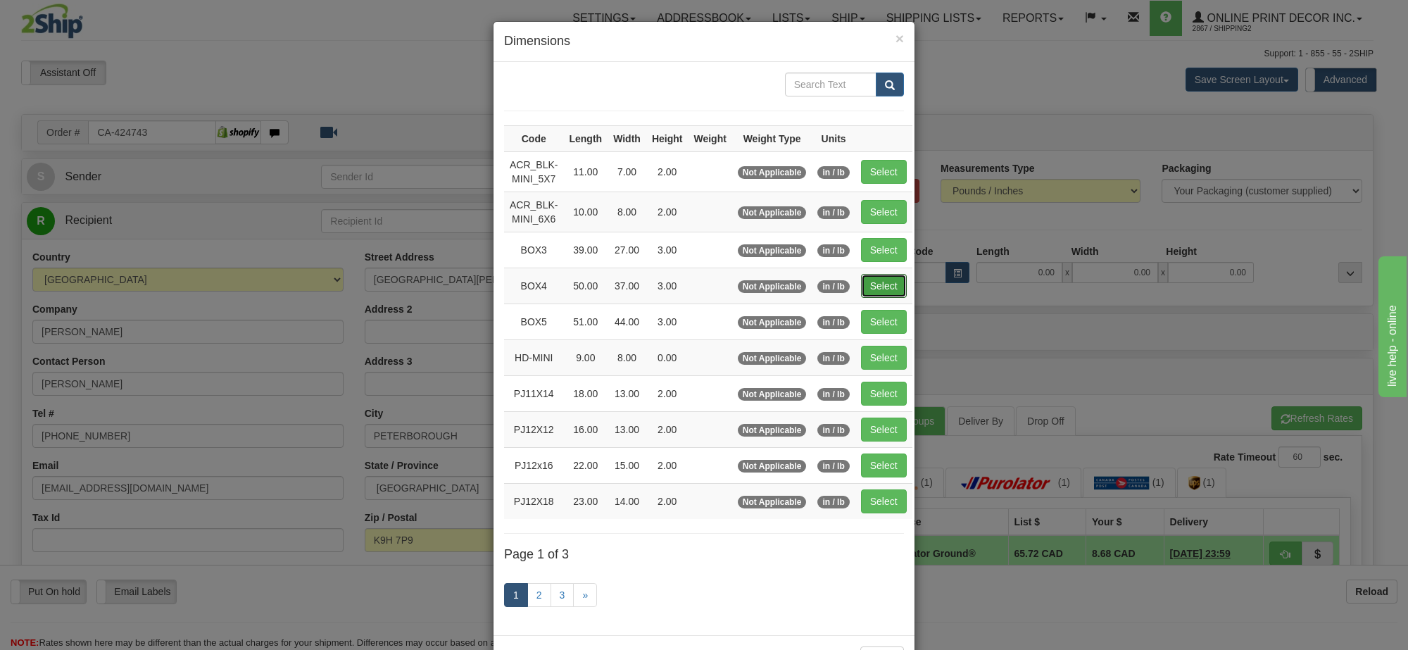
click at [884, 278] on button "Select" at bounding box center [884, 286] width 46 height 24
type input "BOX4"
type input "50.00"
type input "37.00"
type input "3.00"
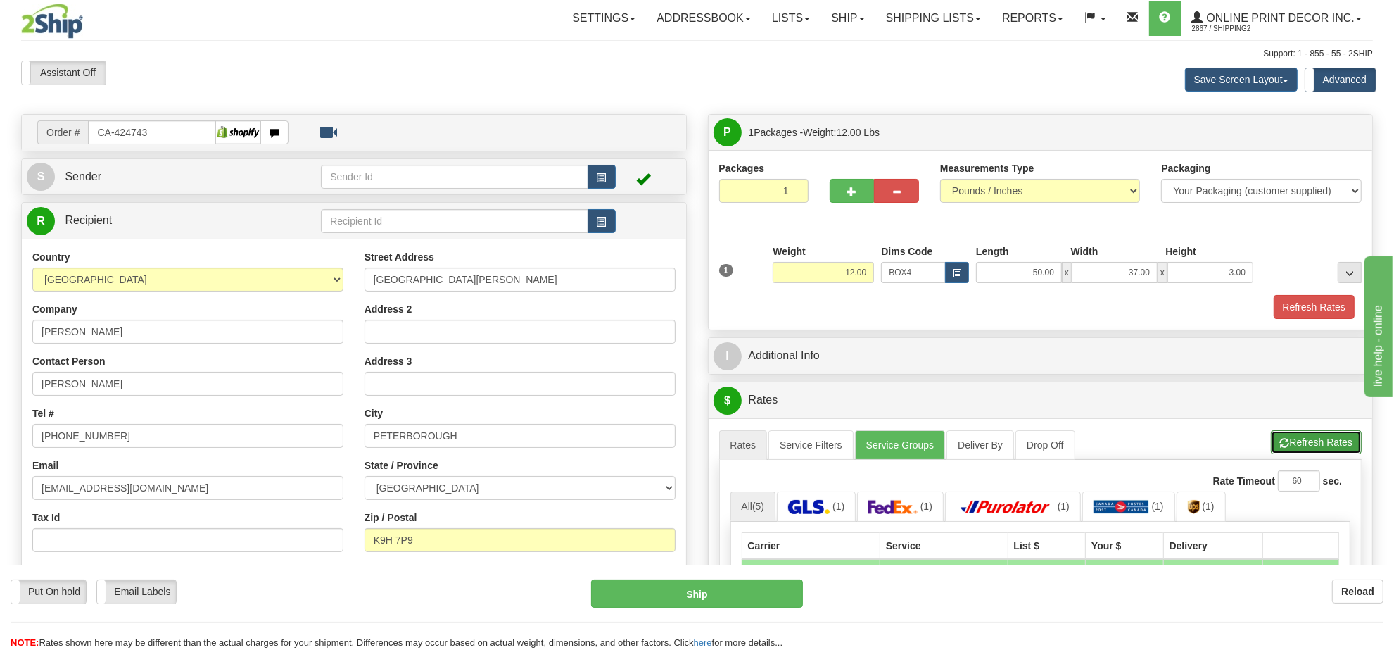
drag, startPoint x: 1310, startPoint y: 438, endPoint x: 1289, endPoint y: 412, distance: 33.5
click at [1310, 437] on button "Refresh Rates" at bounding box center [1316, 442] width 91 height 24
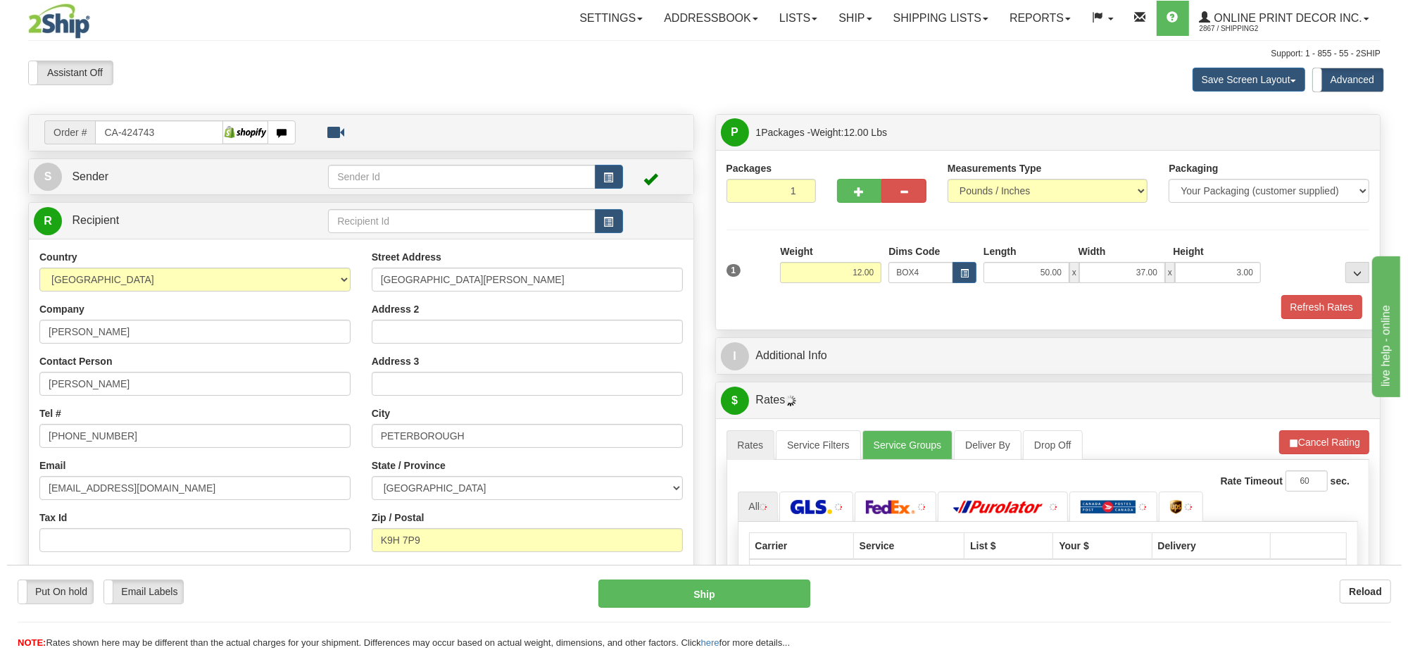
scroll to position [176, 0]
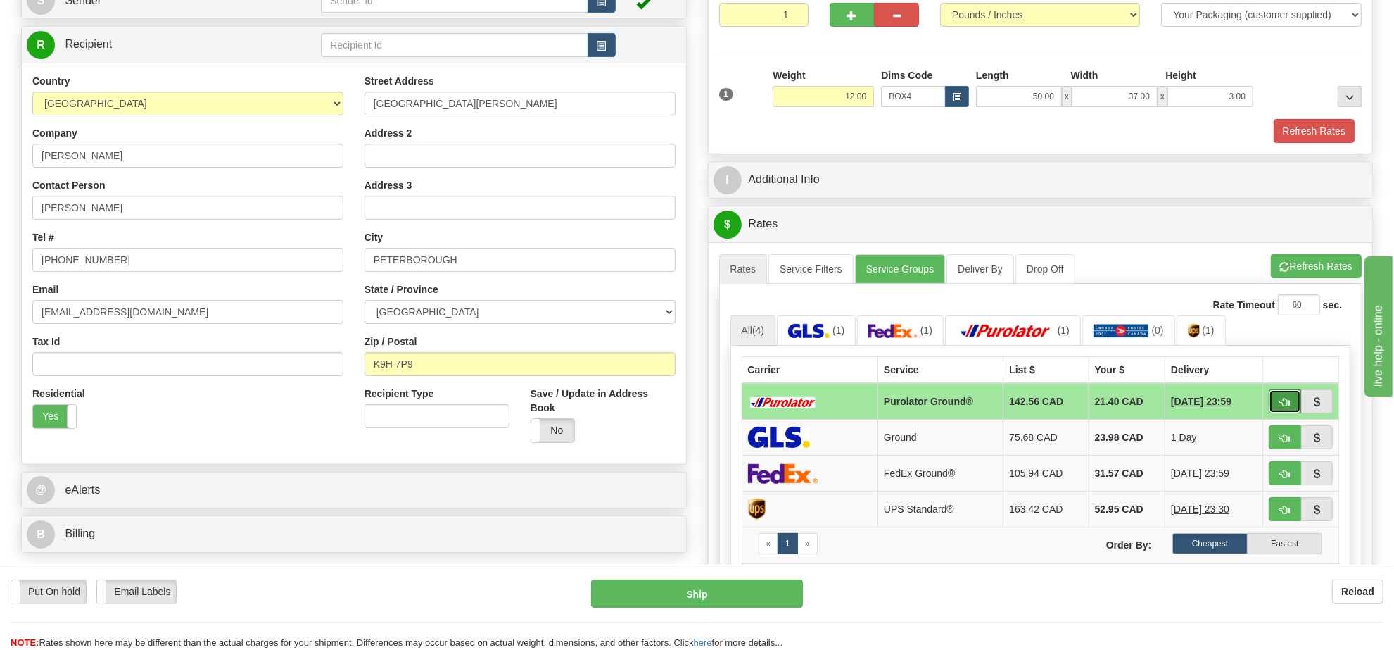
click at [1283, 407] on span "button" at bounding box center [1285, 402] width 10 height 9
type input "260"
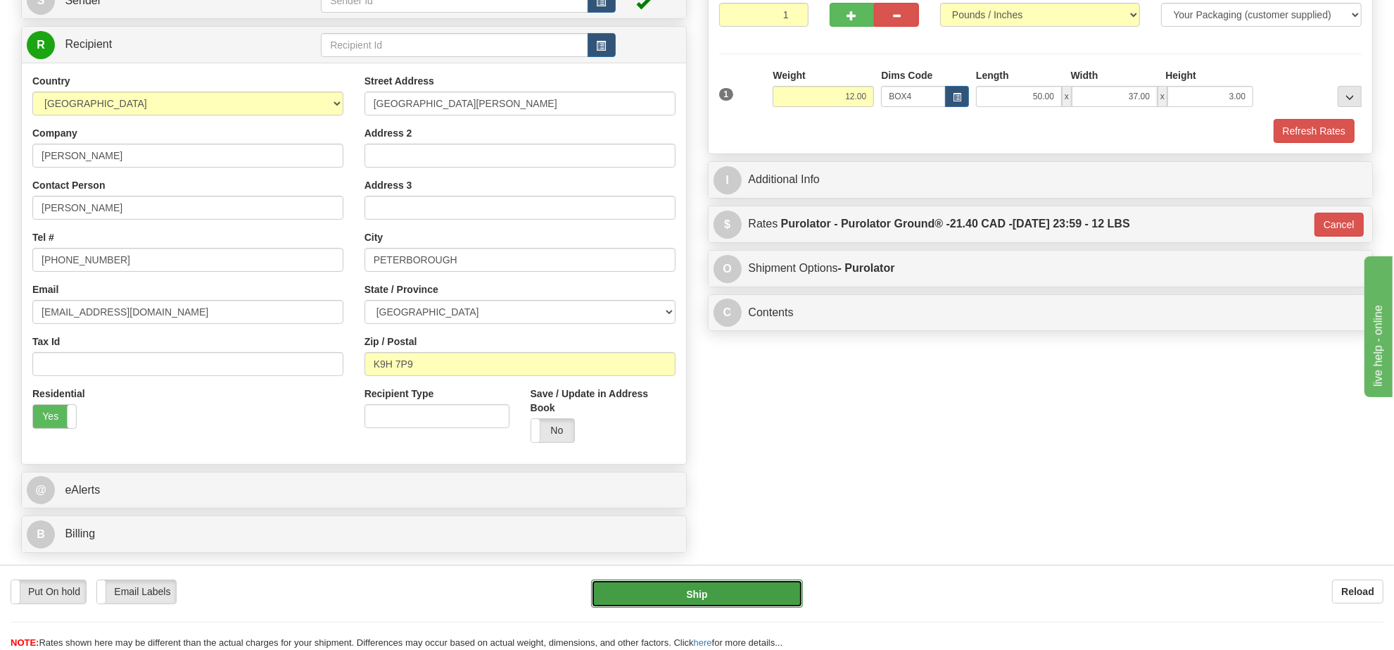
click at [744, 591] on button "Ship" at bounding box center [696, 593] width 211 height 28
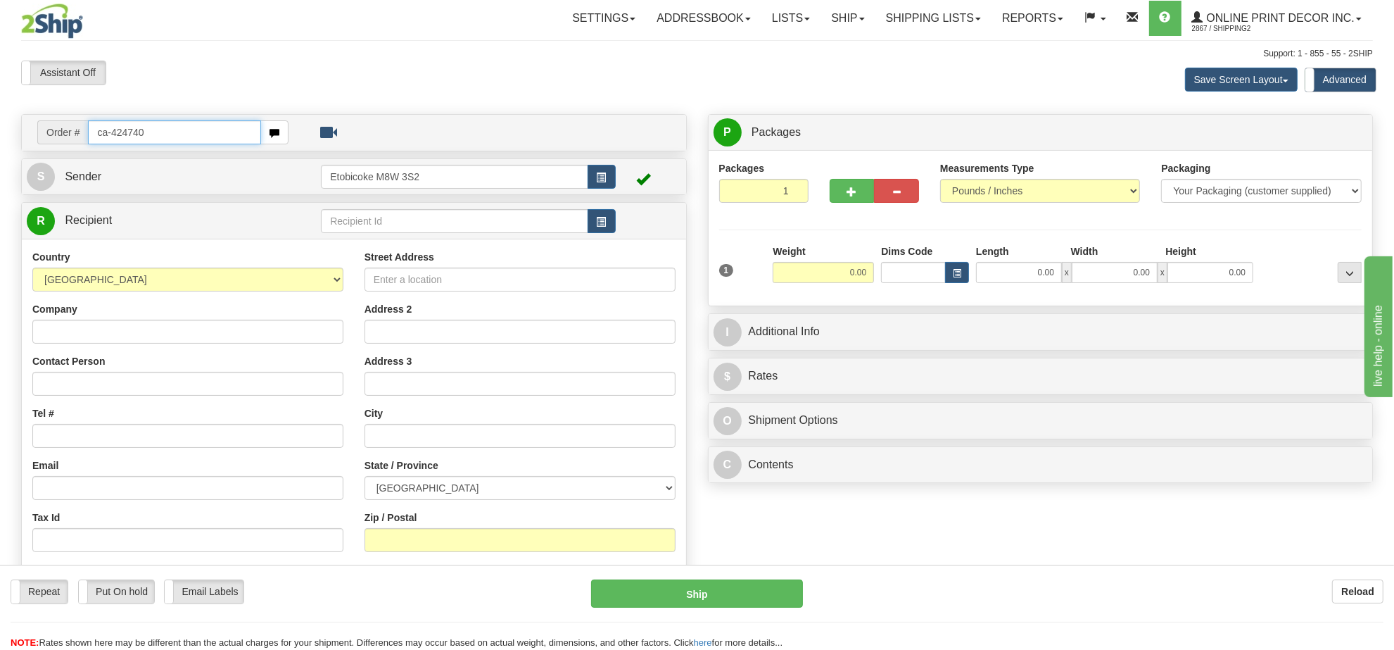
type input "ca-424740"
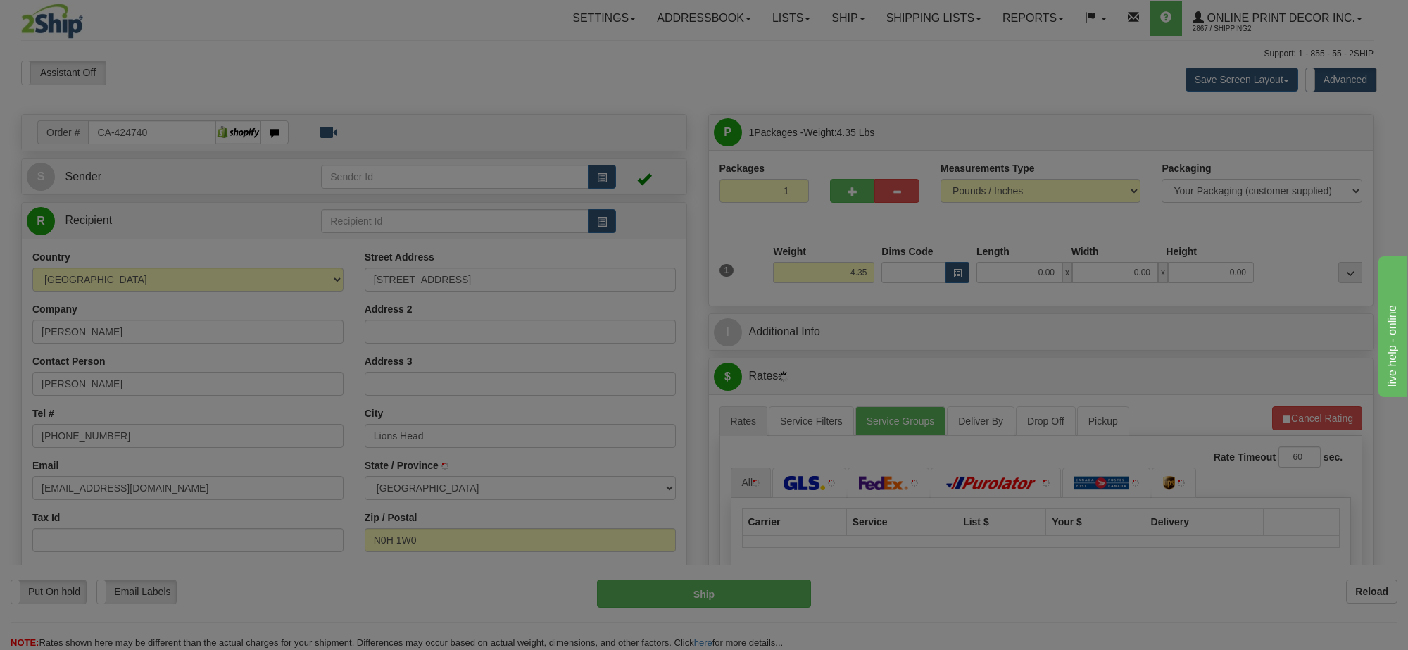
type input "LIONS HEAD"
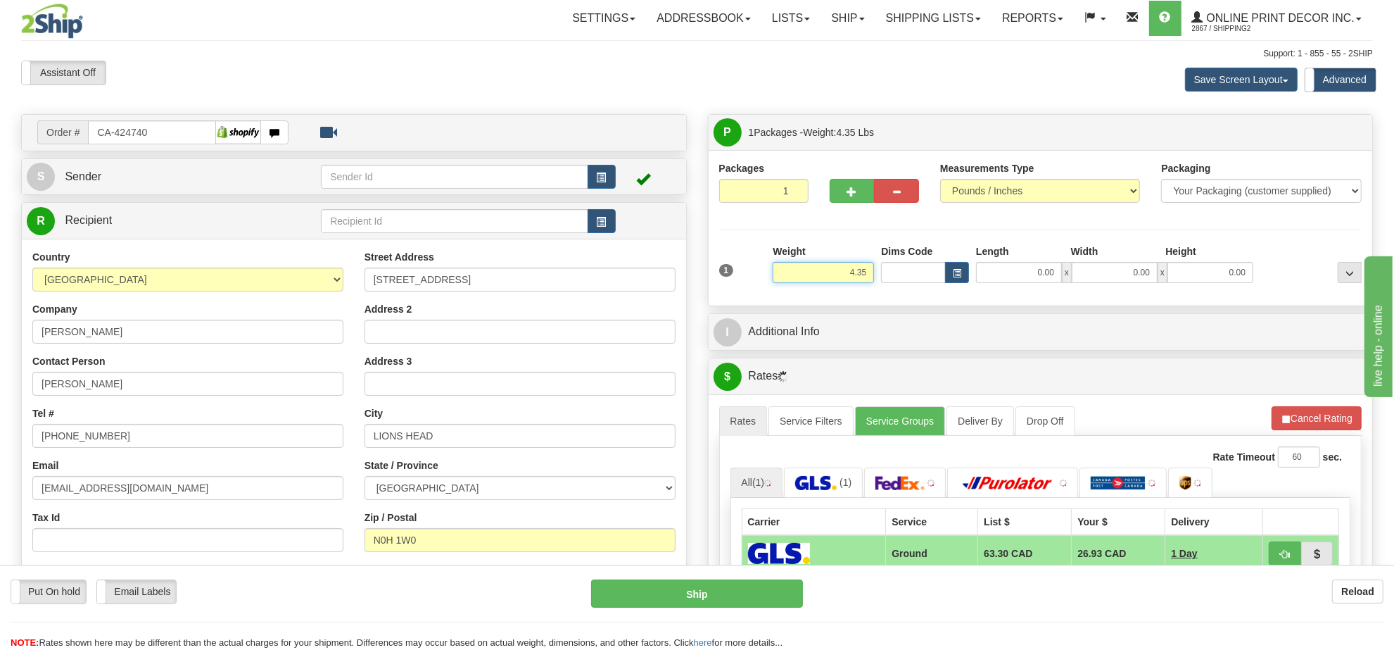
click at [845, 280] on input "4.35" at bounding box center [823, 272] width 101 height 21
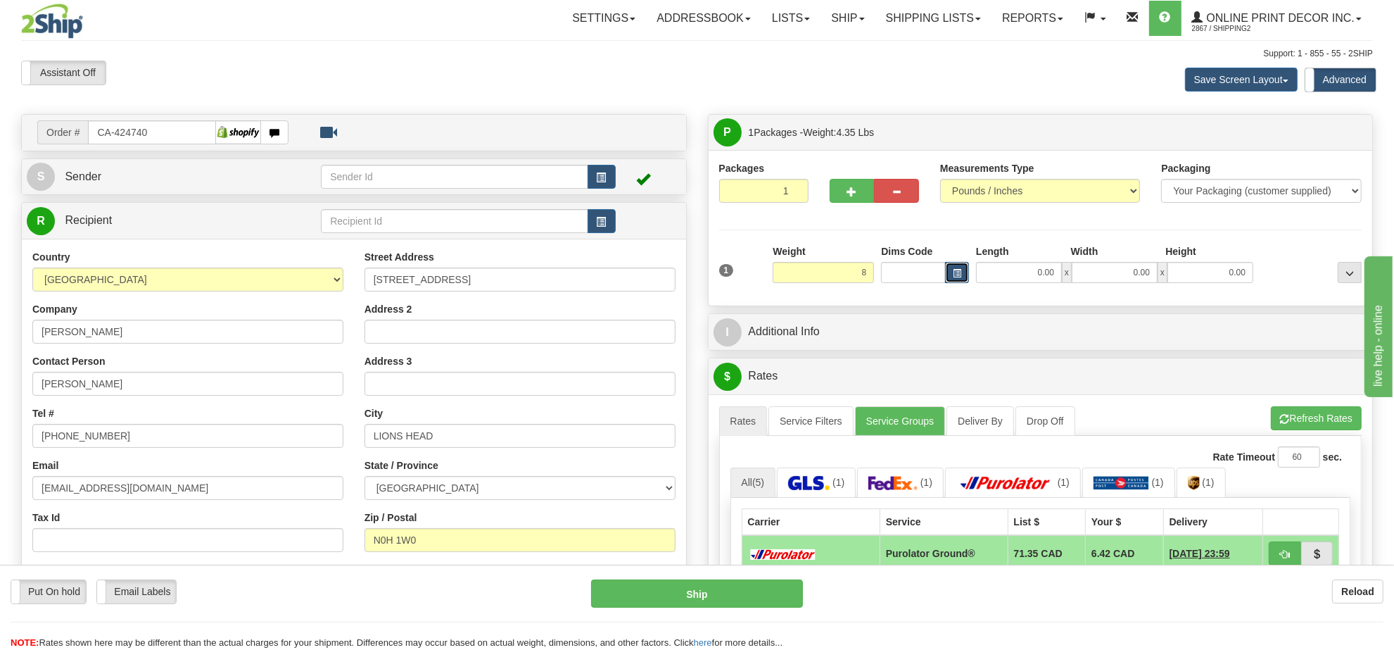
type input "8.00"
click at [955, 272] on span "button" at bounding box center [957, 274] width 8 height 8
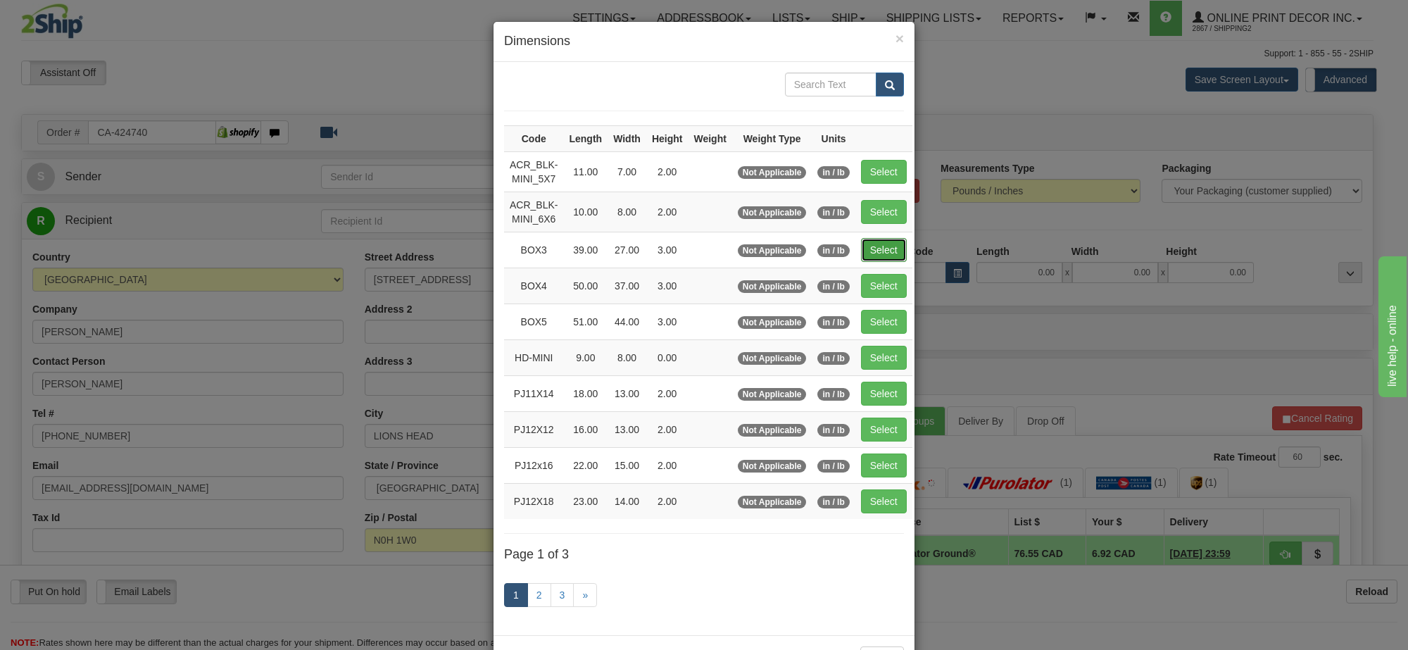
click at [884, 251] on button "Select" at bounding box center [884, 250] width 46 height 24
type input "BOX3"
type input "39.00"
type input "27.00"
type input "3.00"
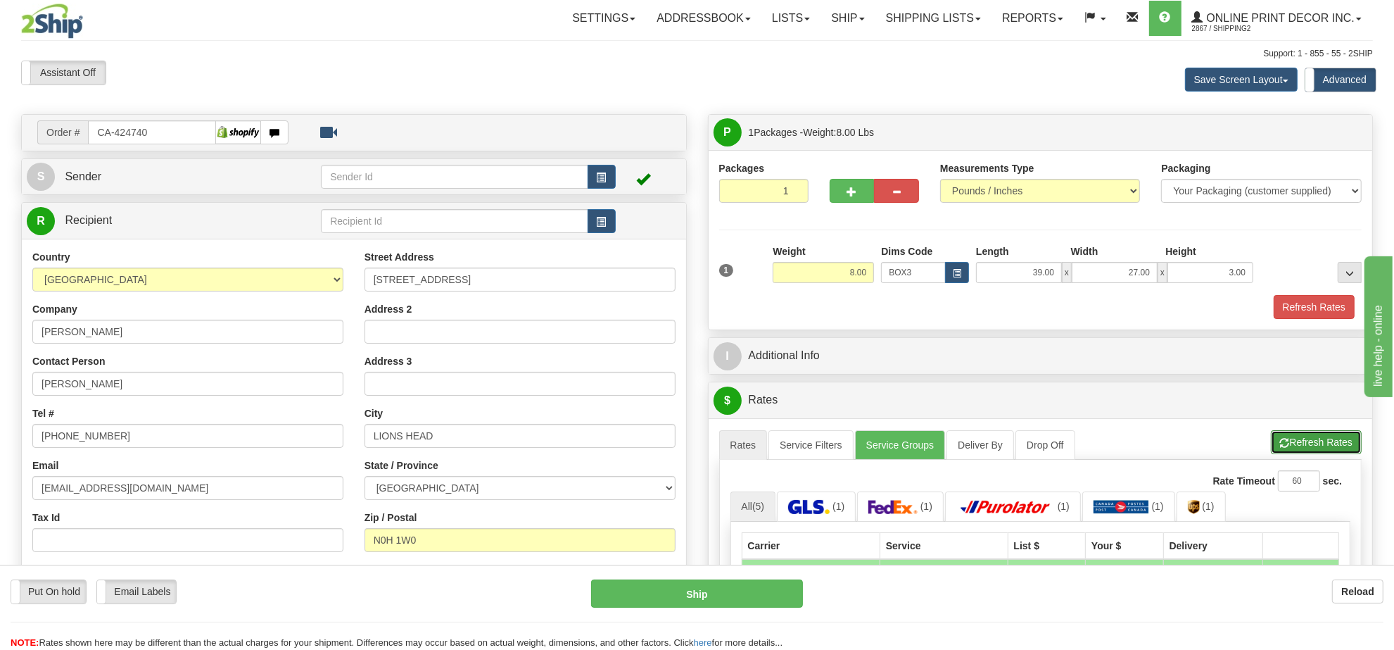
click at [1303, 449] on button "Refresh Rates" at bounding box center [1316, 442] width 91 height 24
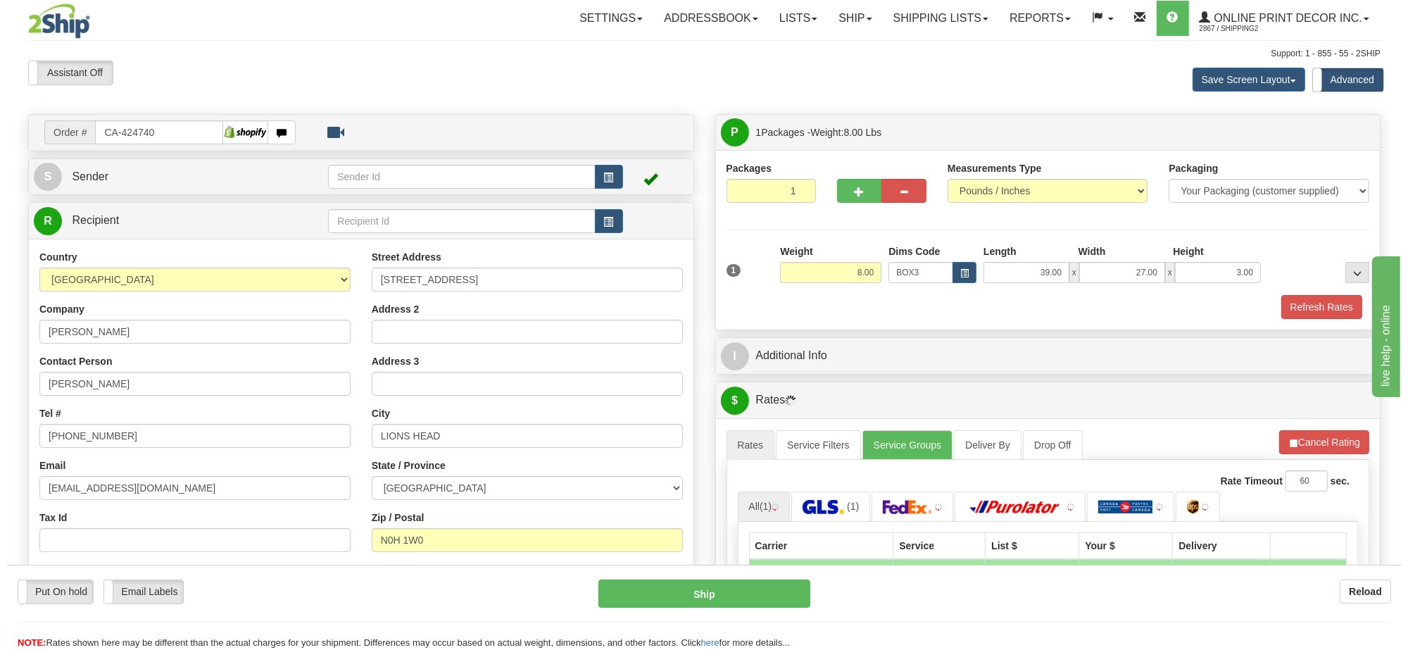
scroll to position [88, 0]
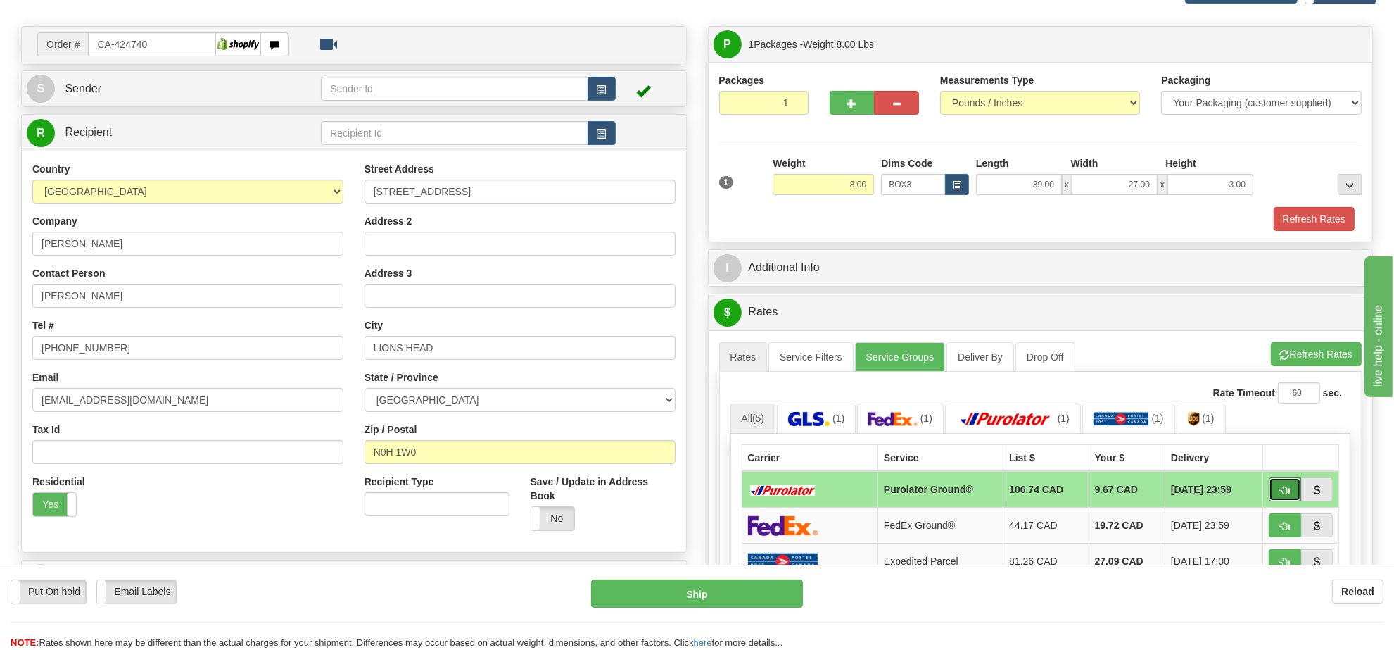
click at [1287, 495] on span "button" at bounding box center [1285, 490] width 10 height 9
type input "260"
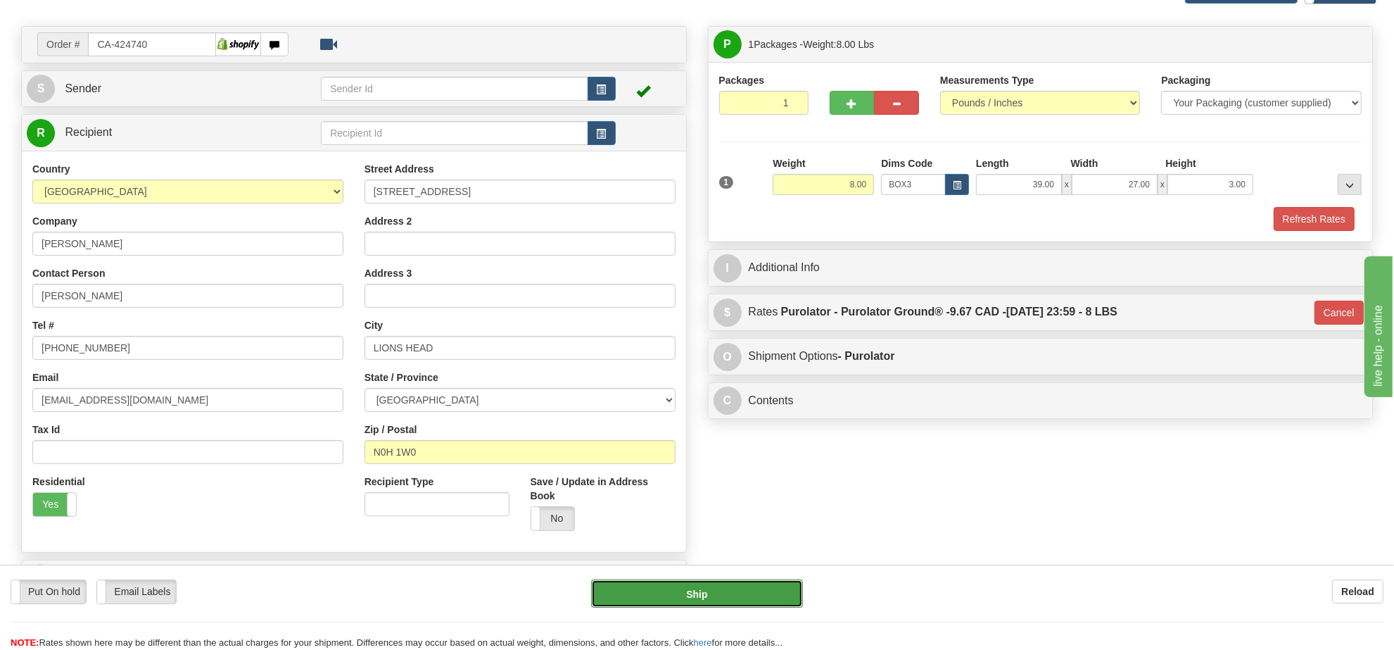
click at [746, 589] on button "Ship" at bounding box center [696, 593] width 211 height 28
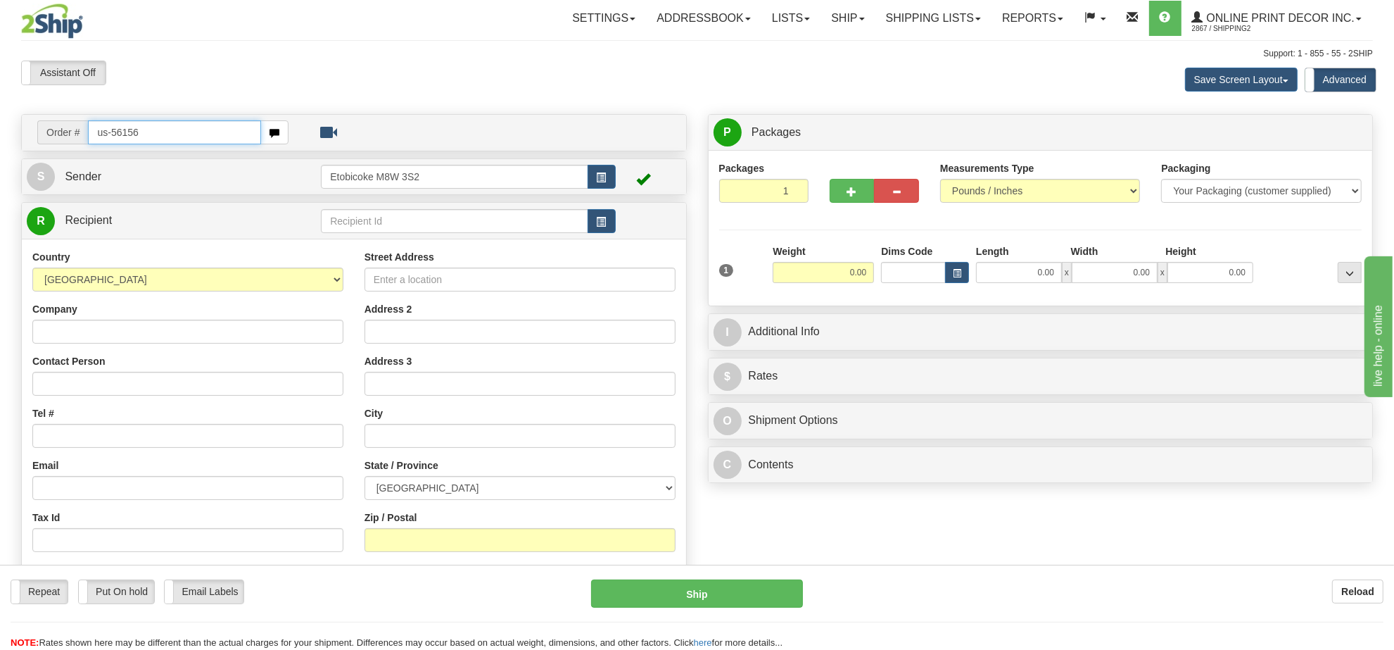
type input "us-56156"
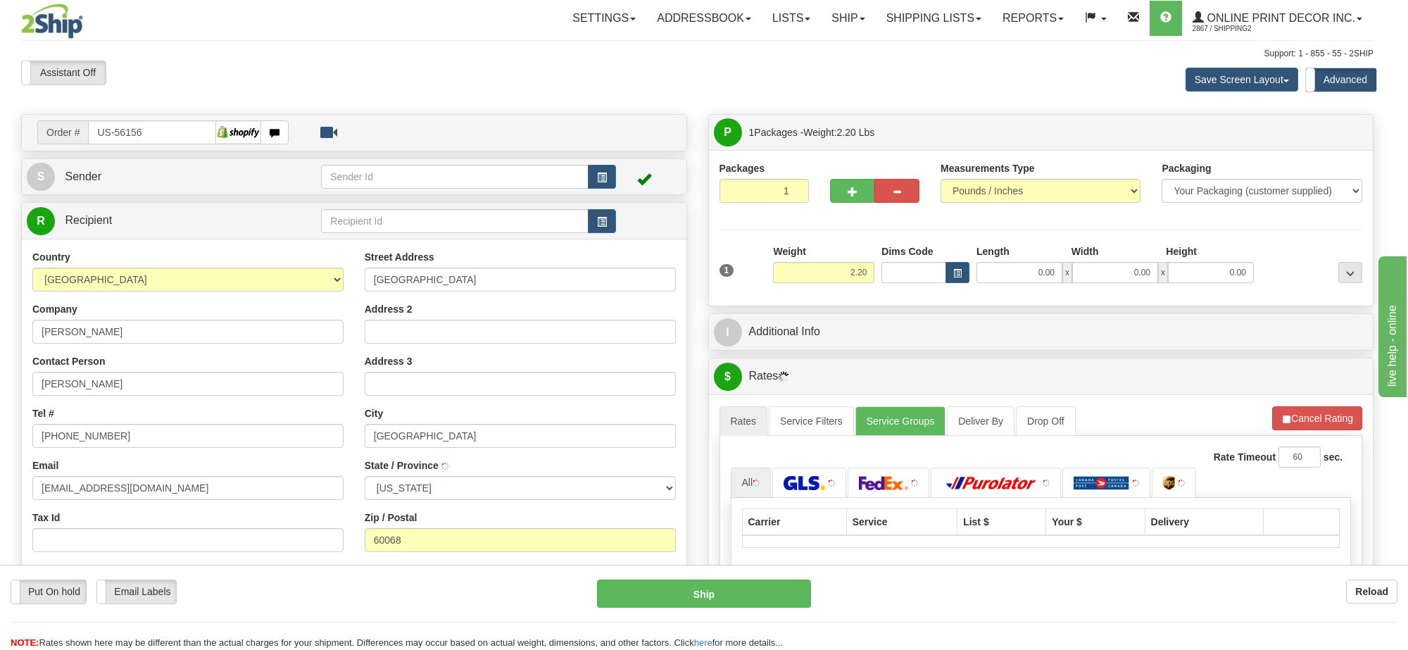
type input "[GEOGRAPHIC_DATA]"
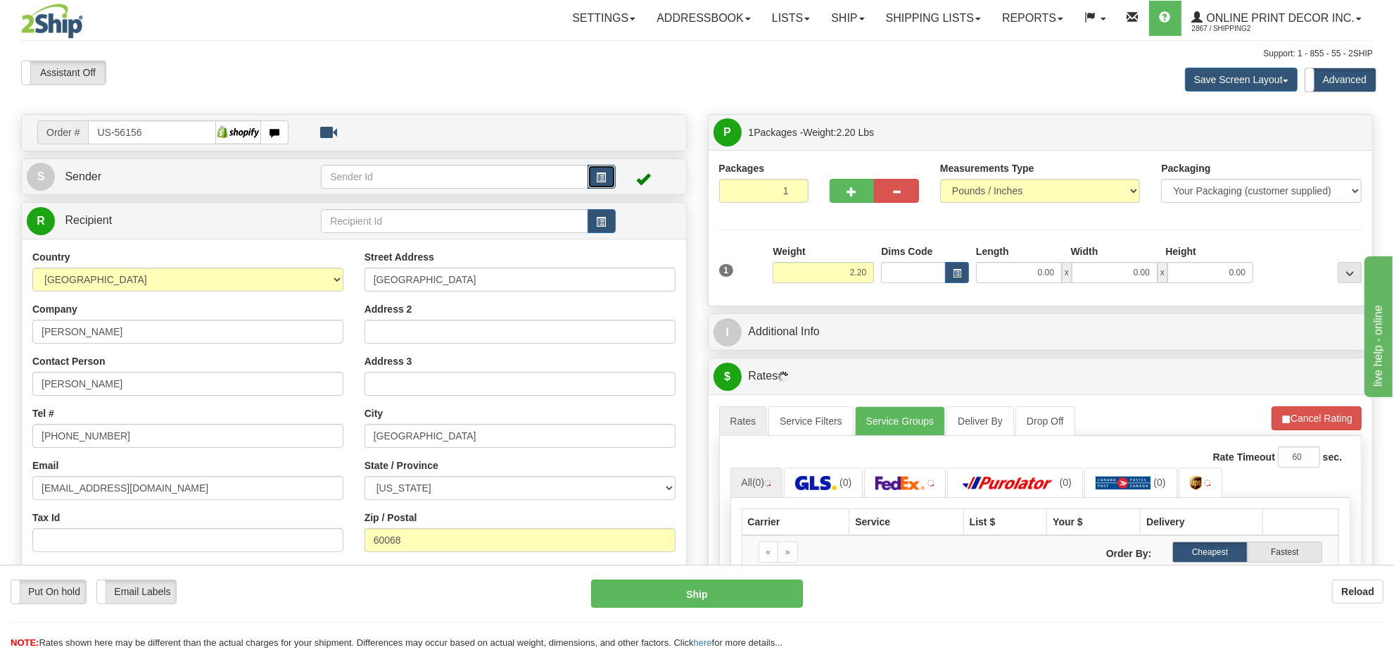
click at [602, 173] on span "button" at bounding box center [602, 177] width 10 height 9
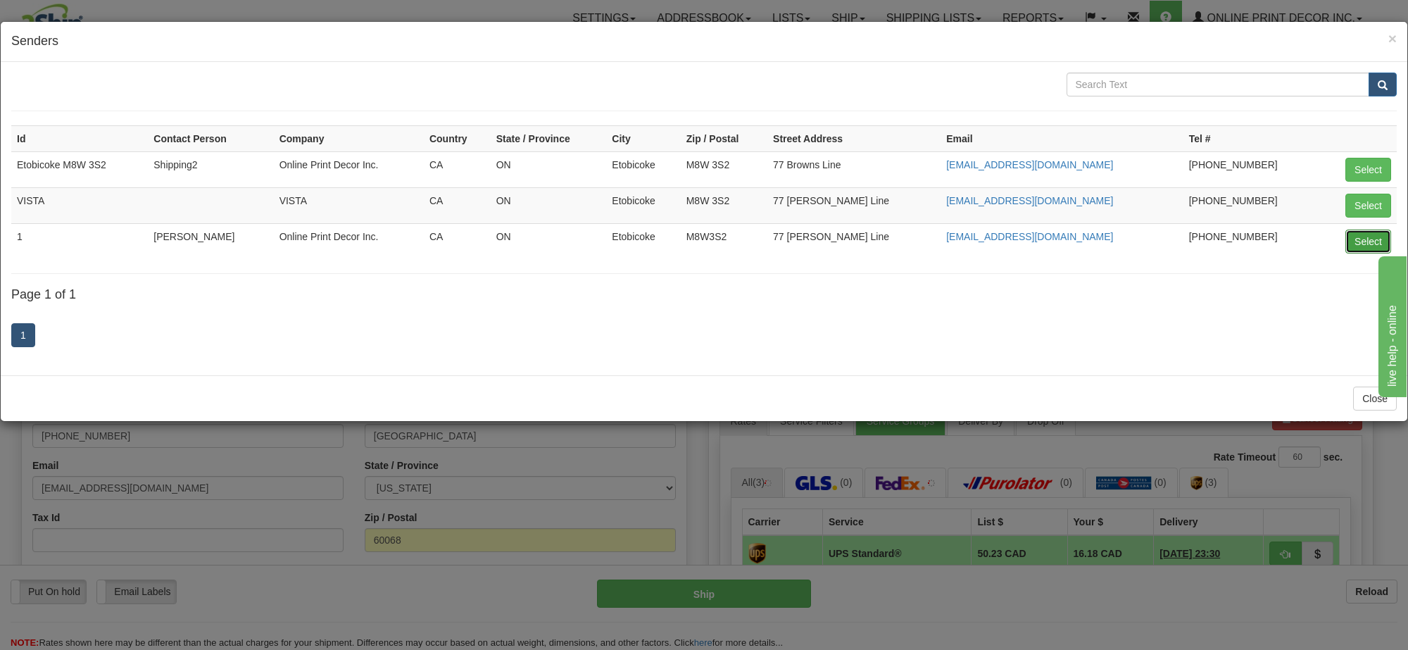
click at [1360, 243] on button "Select" at bounding box center [1368, 241] width 46 height 24
type input "1"
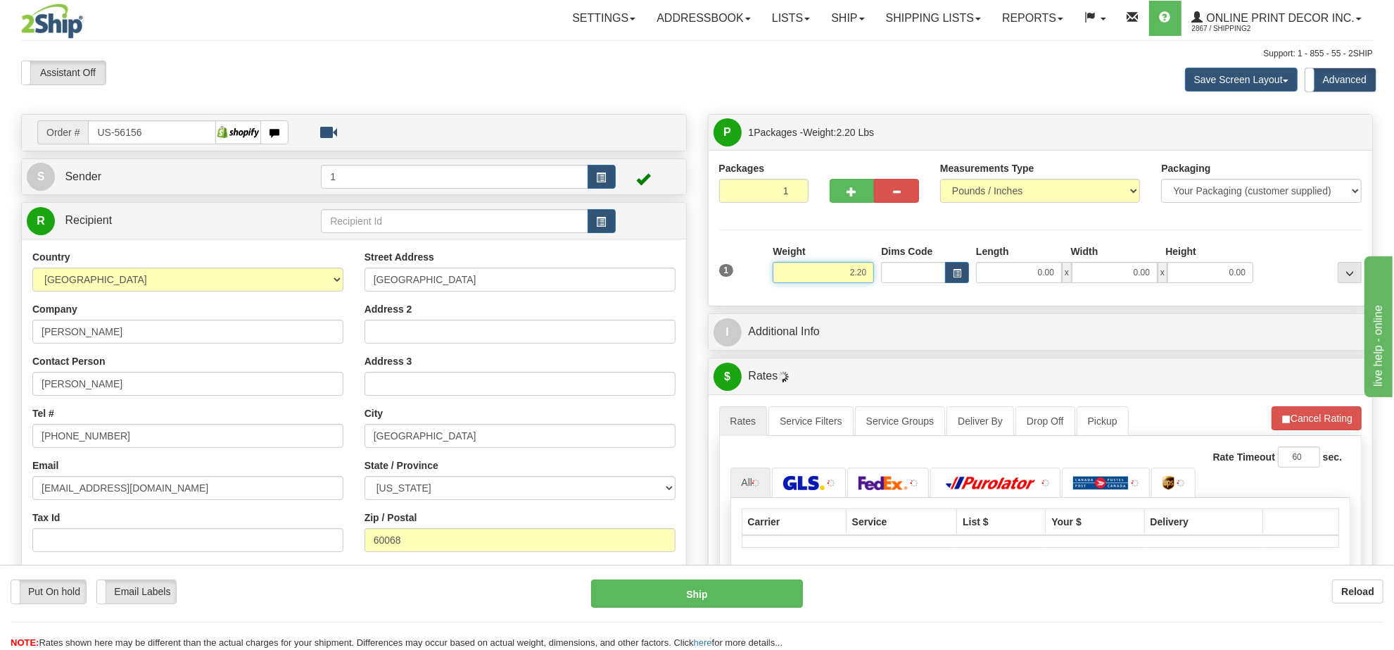
click at [856, 274] on input "2.20" at bounding box center [823, 272] width 101 height 21
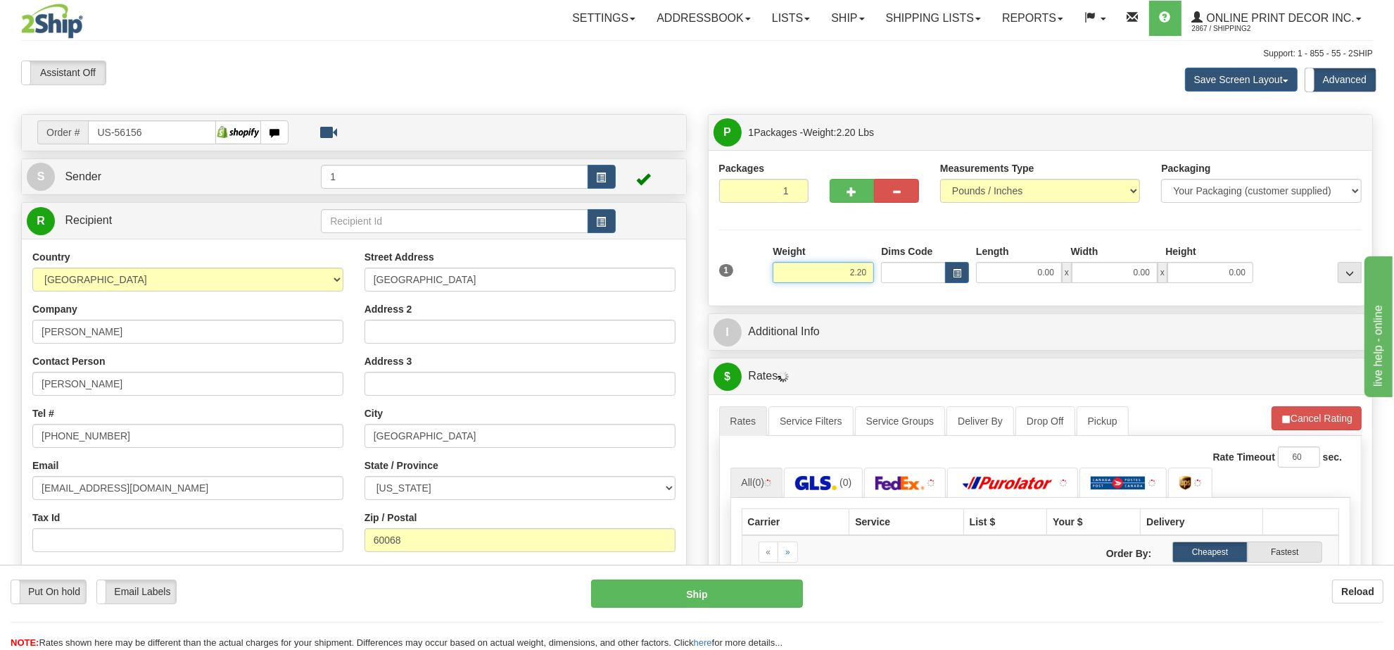
click at [856, 274] on input "2.20" at bounding box center [823, 272] width 101 height 21
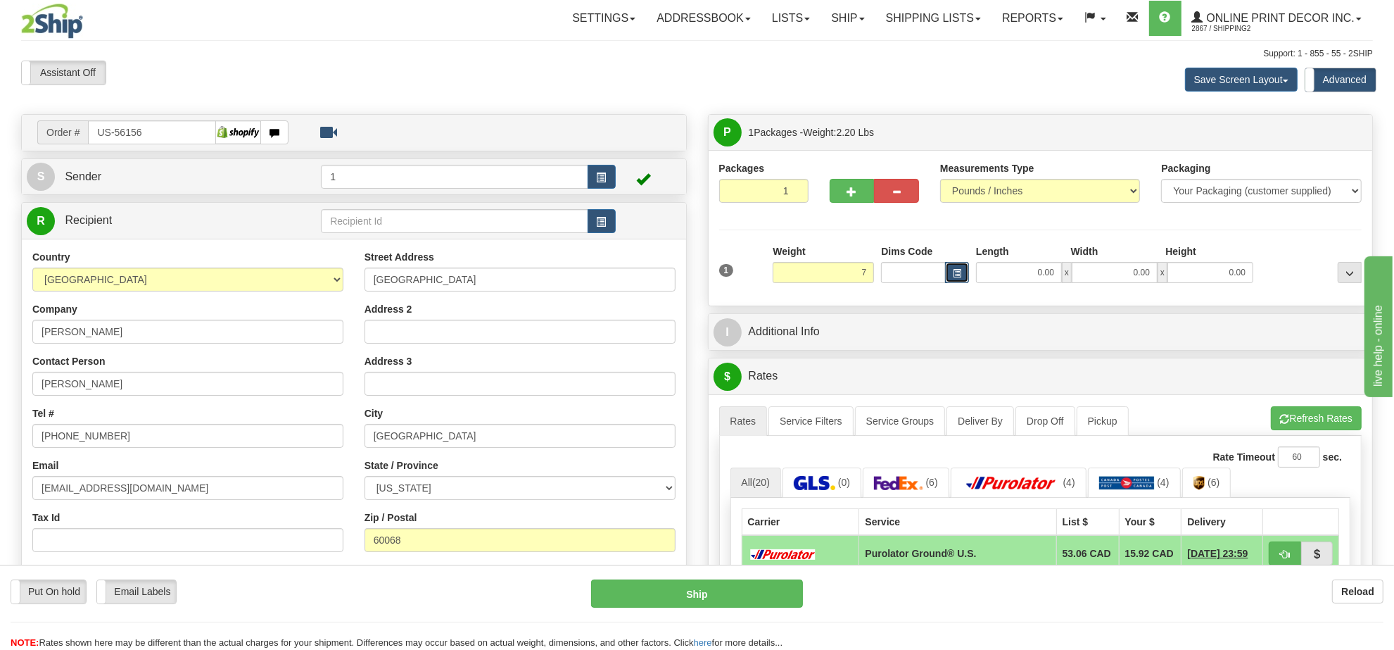
type input "7.00"
click at [965, 273] on button "button" at bounding box center [957, 272] width 24 height 21
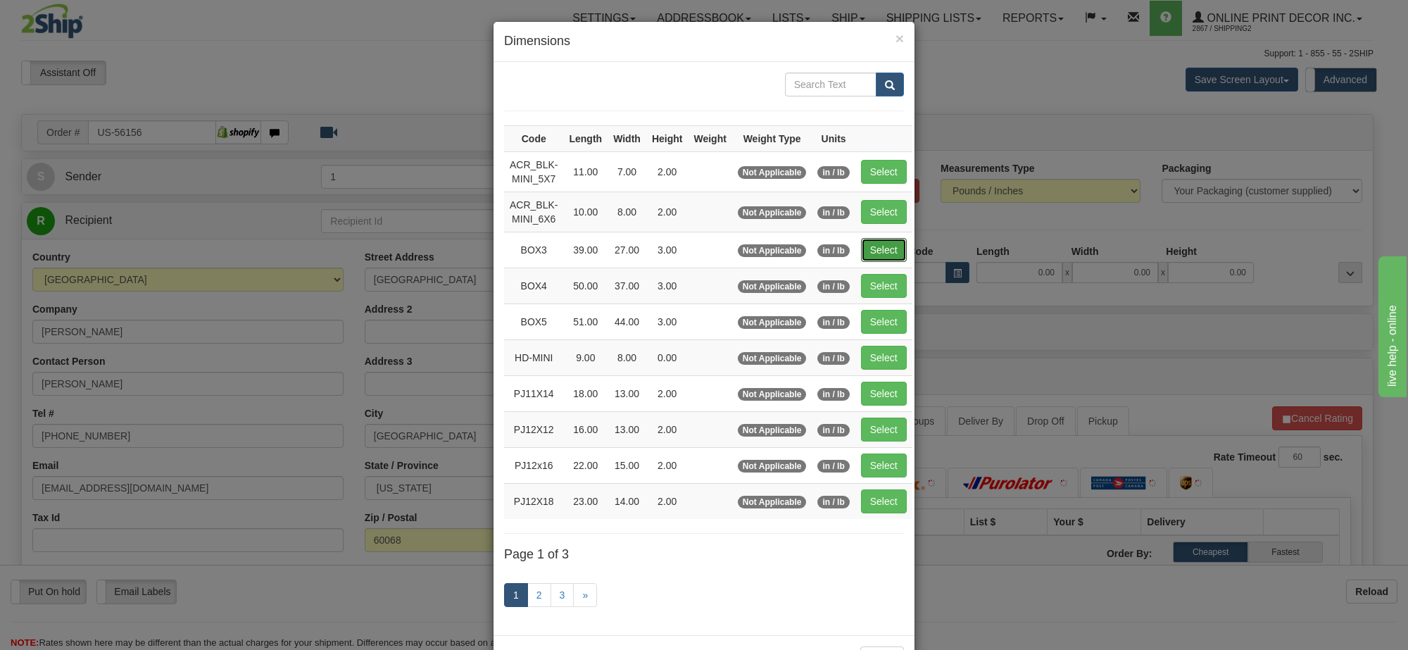
click at [899, 255] on button "Select" at bounding box center [884, 250] width 46 height 24
type input "BOX3"
type input "39.00"
type input "27.00"
type input "3.00"
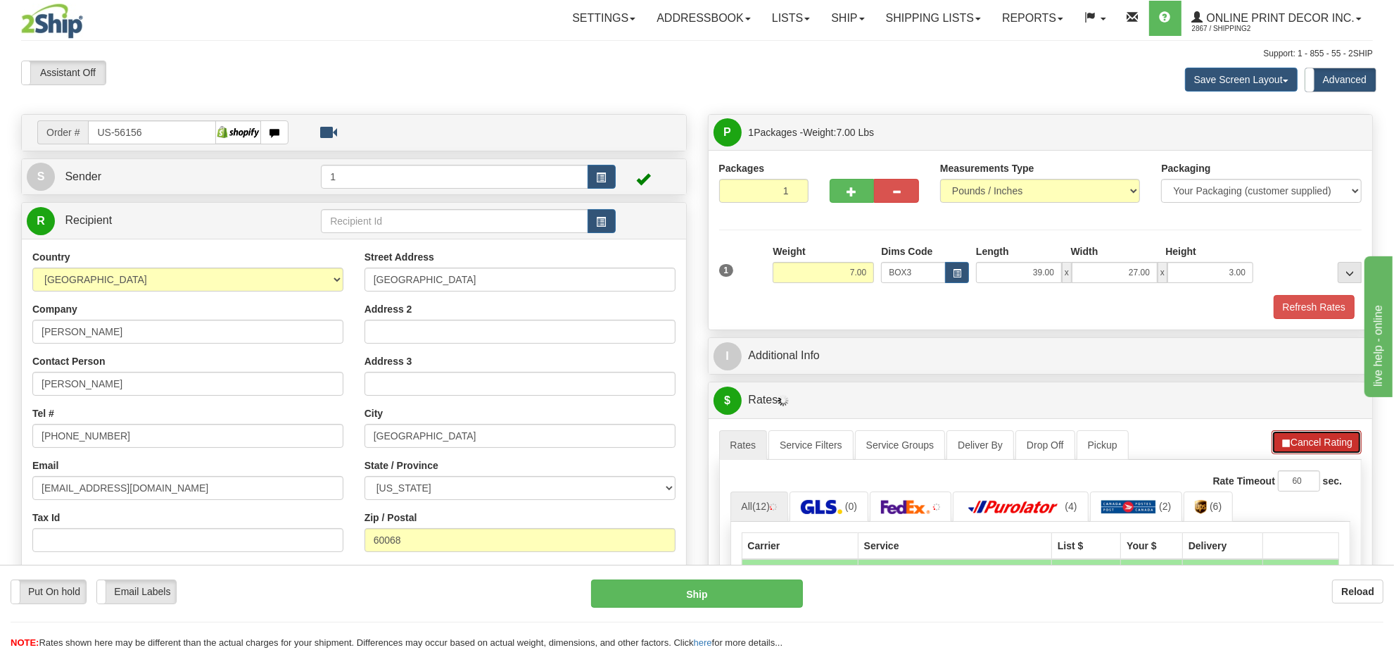
click at [1318, 447] on button "Cancel Rating" at bounding box center [1317, 442] width 90 height 24
click at [1318, 447] on button "Refresh Rates" at bounding box center [1316, 442] width 91 height 24
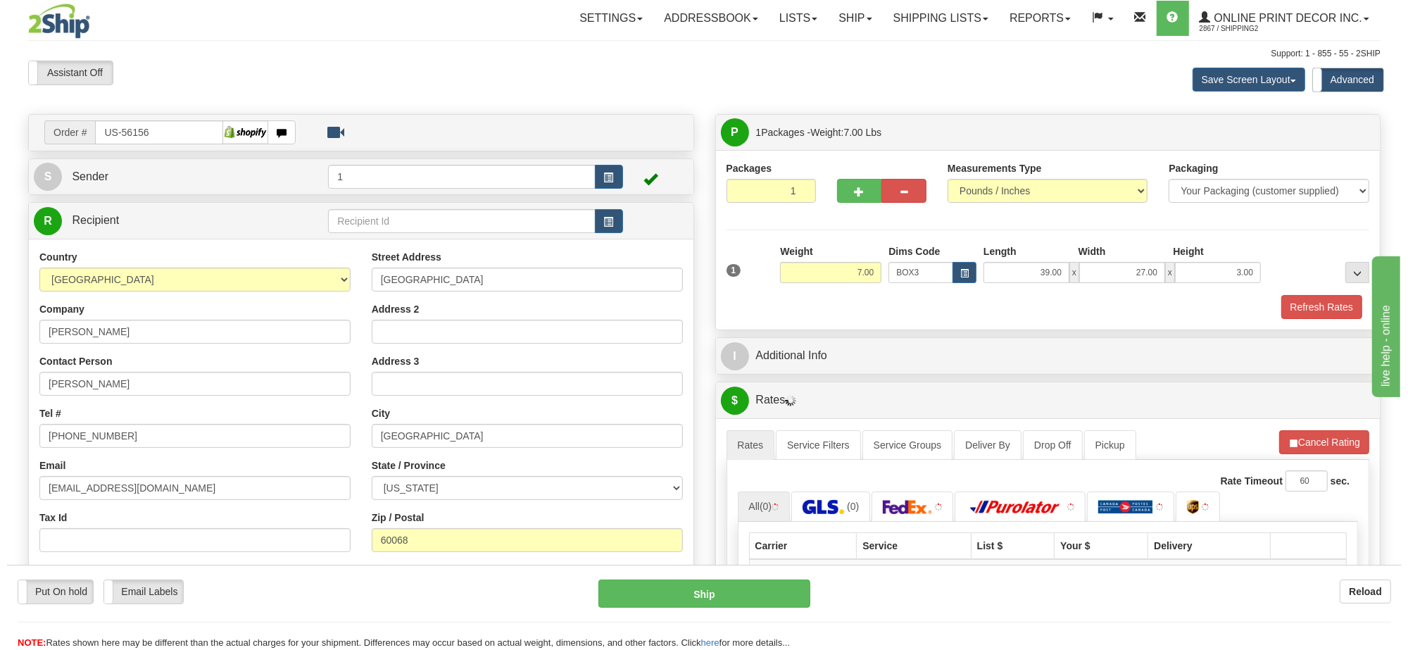
scroll to position [176, 0]
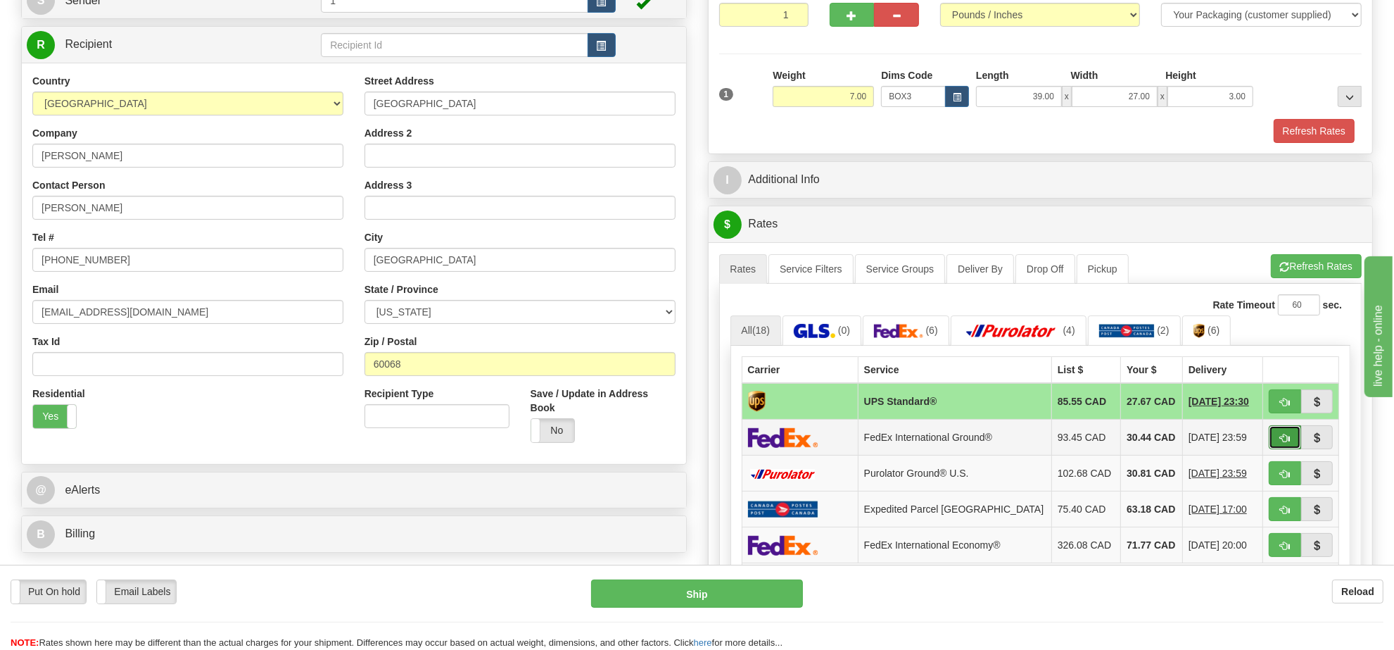
click at [1289, 443] on span "button" at bounding box center [1285, 438] width 10 height 9
type input "92"
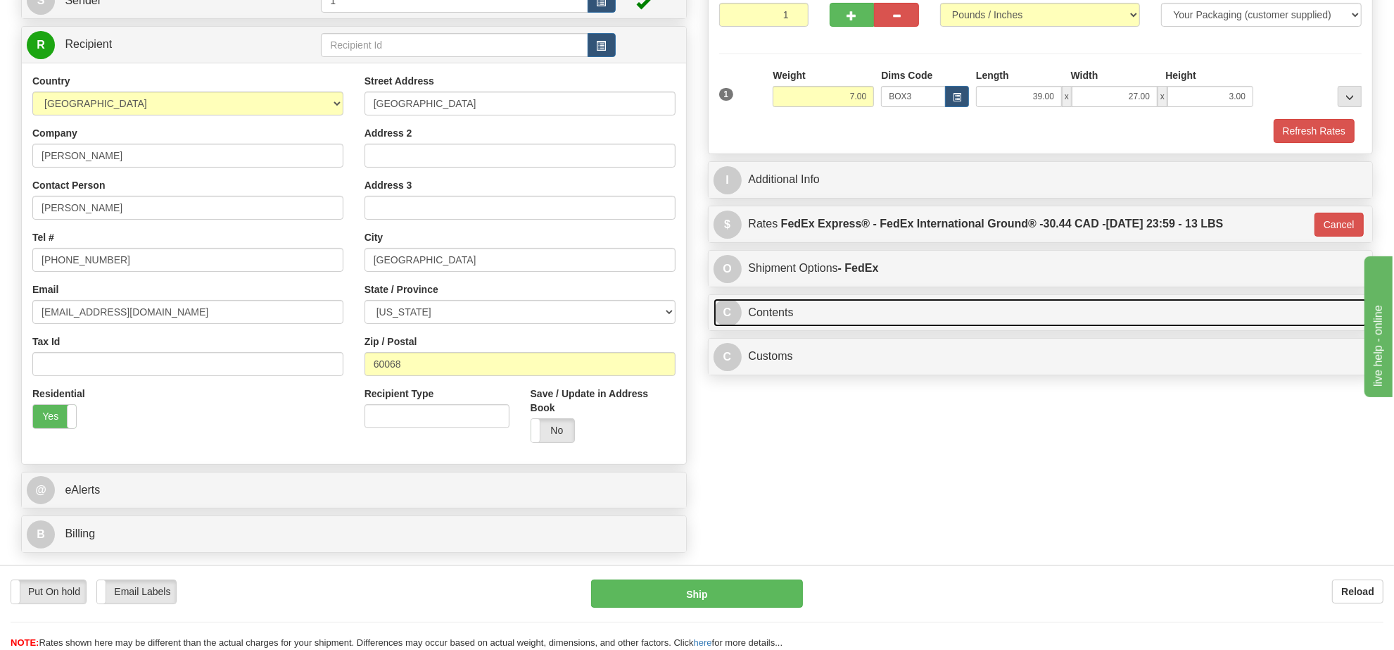
click at [853, 315] on link "C Contents" at bounding box center [1041, 312] width 655 height 29
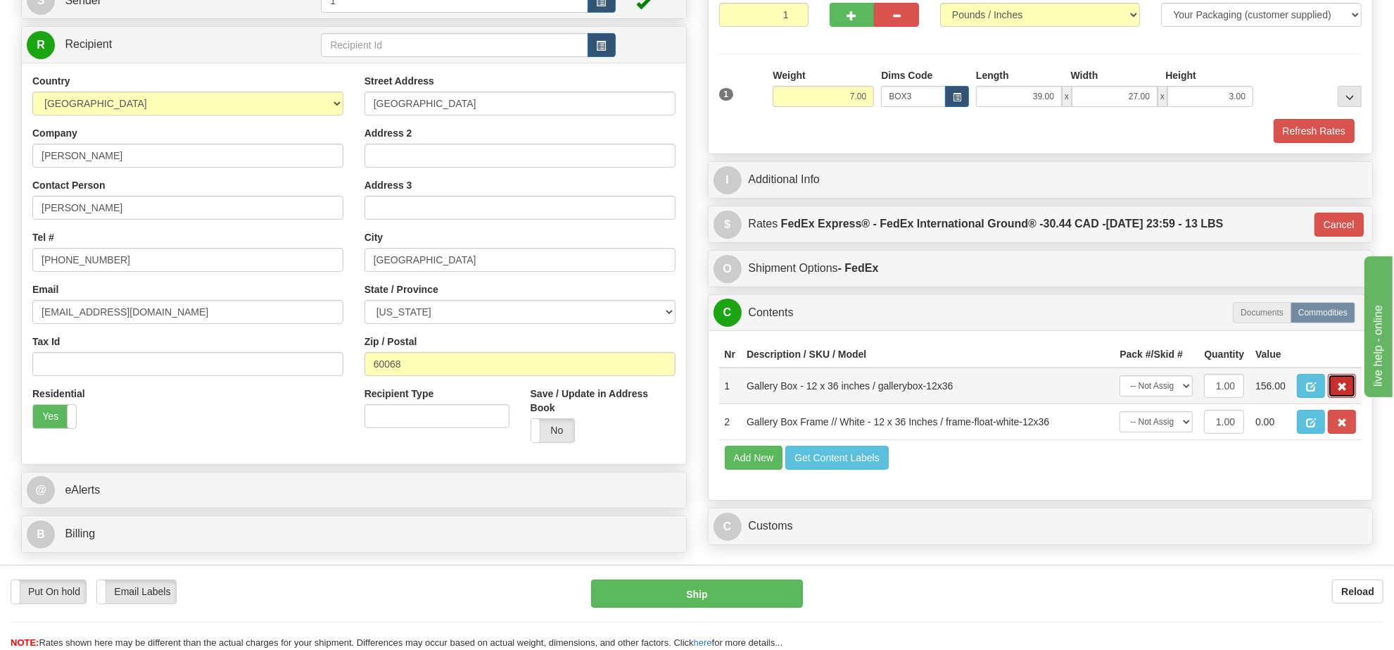
click at [1342, 391] on span "button" at bounding box center [1342, 386] width 10 height 9
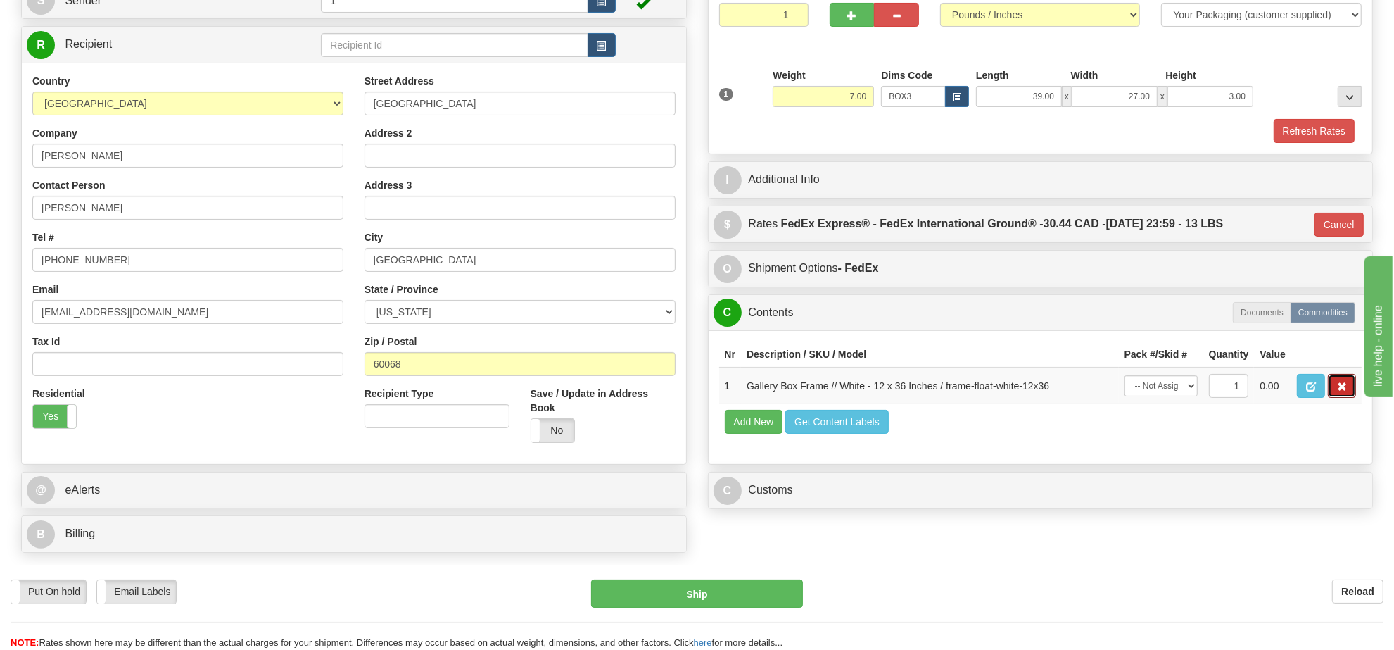
click at [1342, 391] on span "button" at bounding box center [1342, 386] width 10 height 9
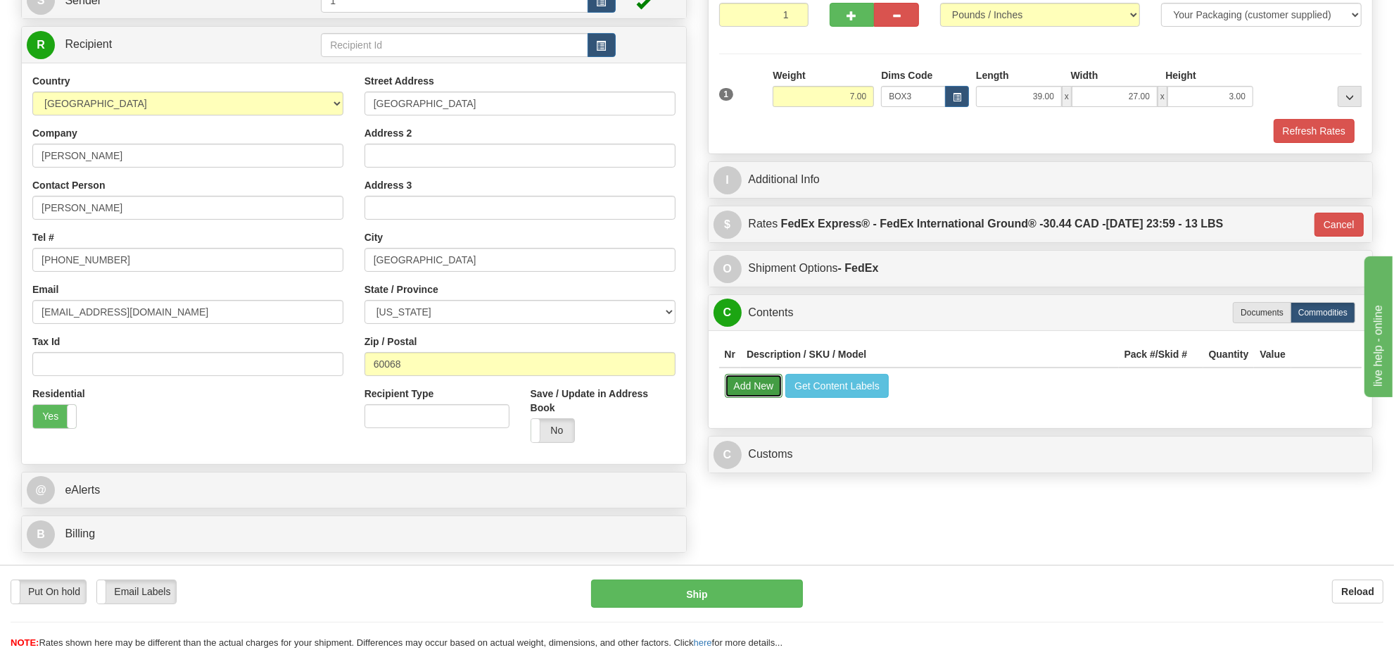
click at [747, 396] on button "Add New" at bounding box center [754, 386] width 58 height 24
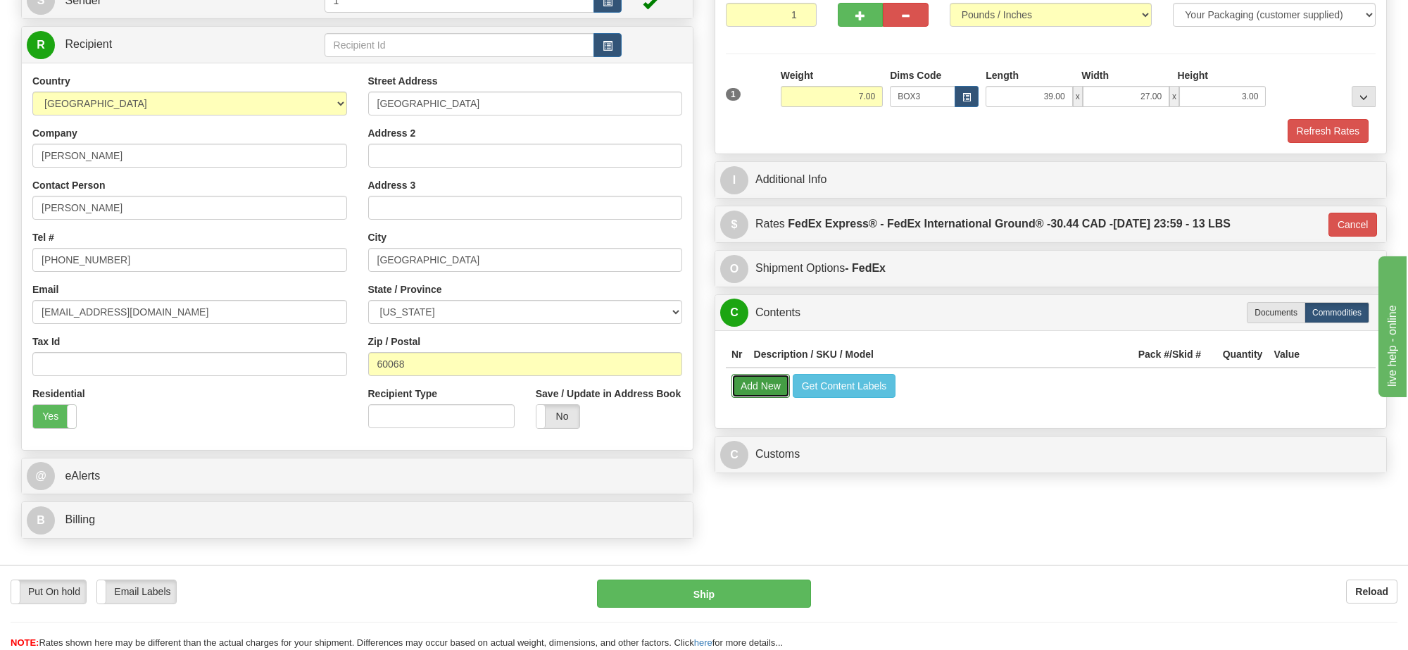
select select
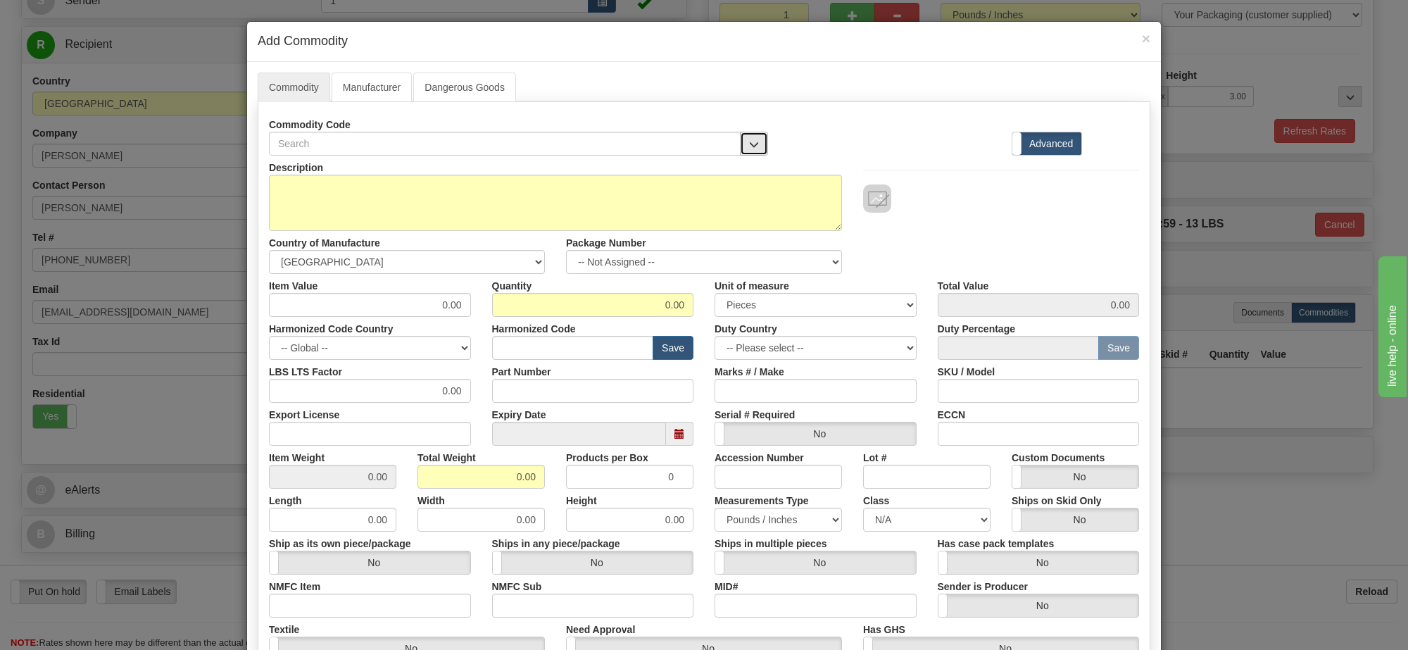
click at [749, 149] on span "button" at bounding box center [754, 144] width 10 height 9
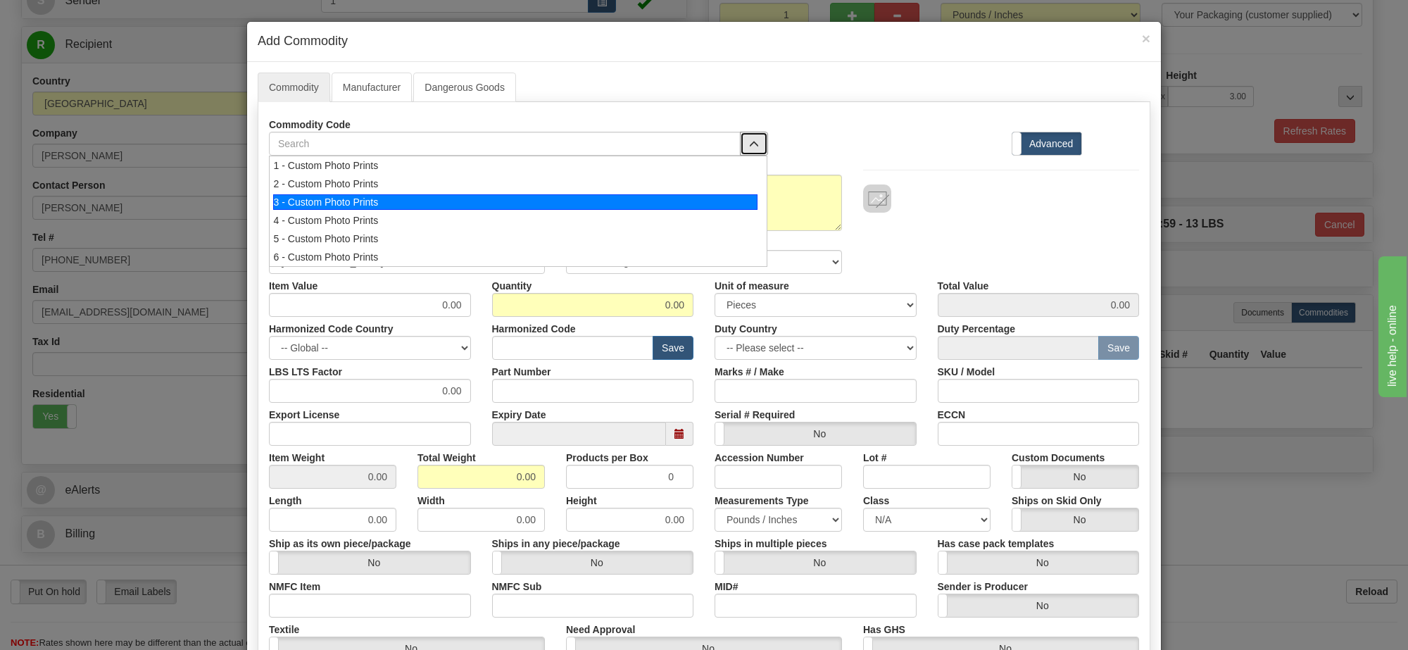
click at [735, 194] on li "3 - Custom Photo Prints" at bounding box center [518, 202] width 497 height 18
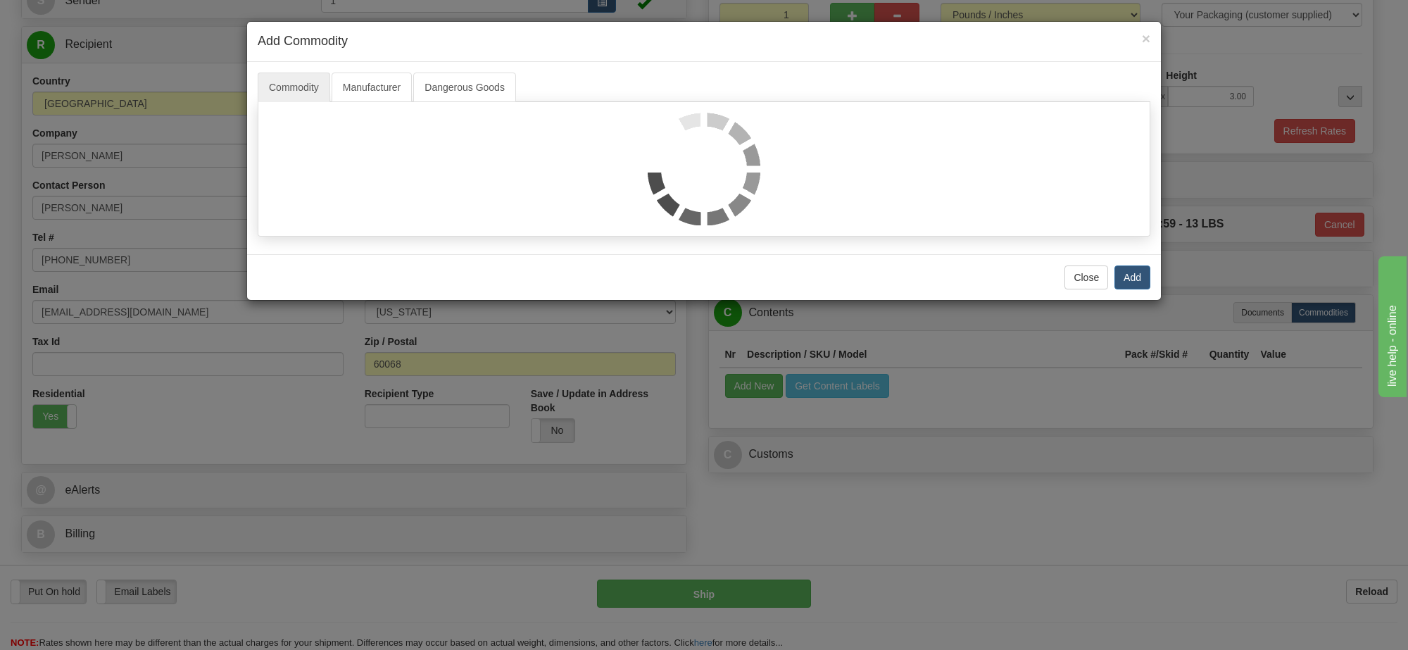
select select "1"
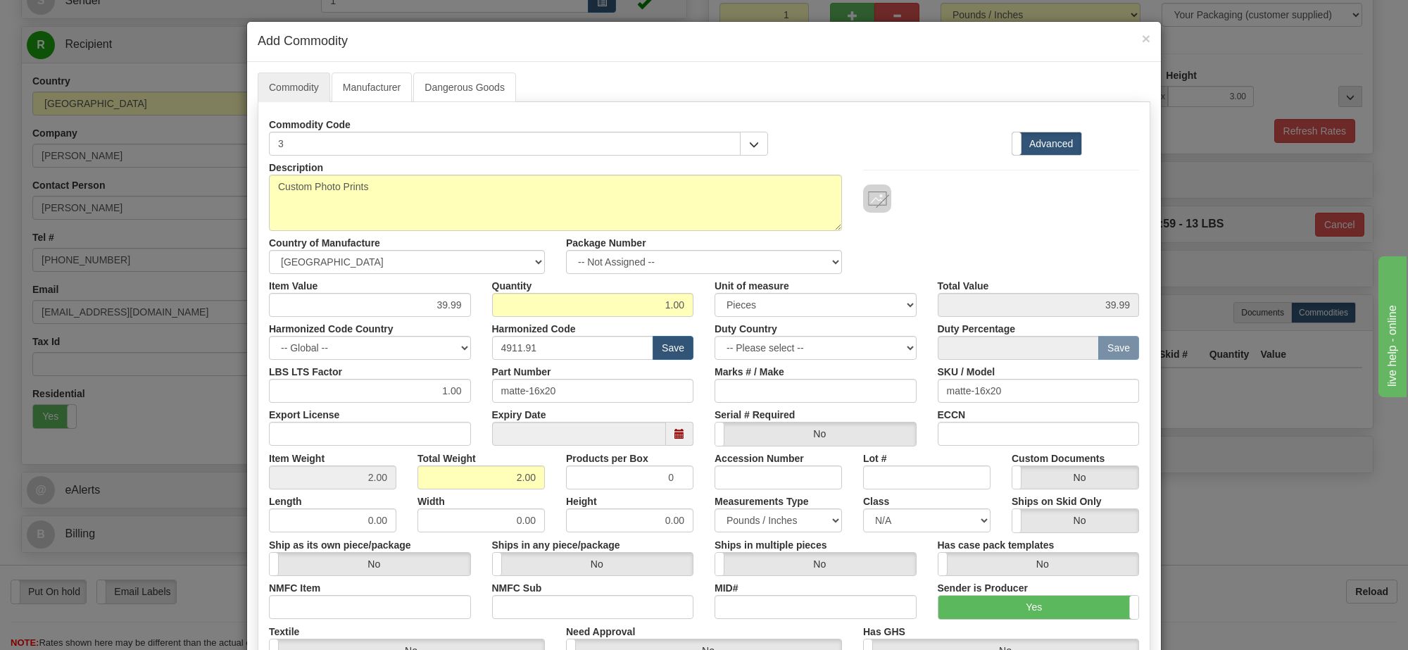
scroll to position [1, 0]
click at [733, 264] on select "-- Not Assigned -- Item 1" at bounding box center [704, 262] width 276 height 24
select select "0"
click at [566, 251] on select "-- Not Assigned -- Item 1" at bounding box center [704, 262] width 276 height 24
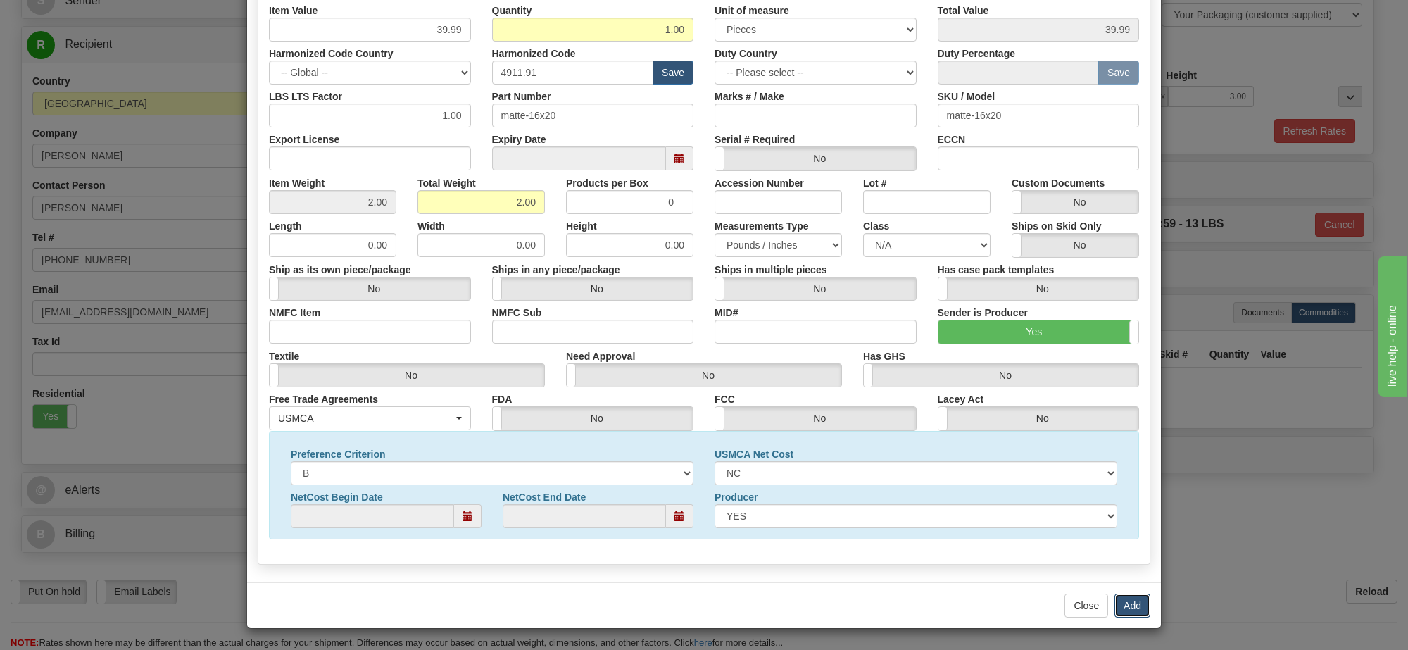
click at [1116, 607] on button "Add" at bounding box center [1132, 605] width 36 height 24
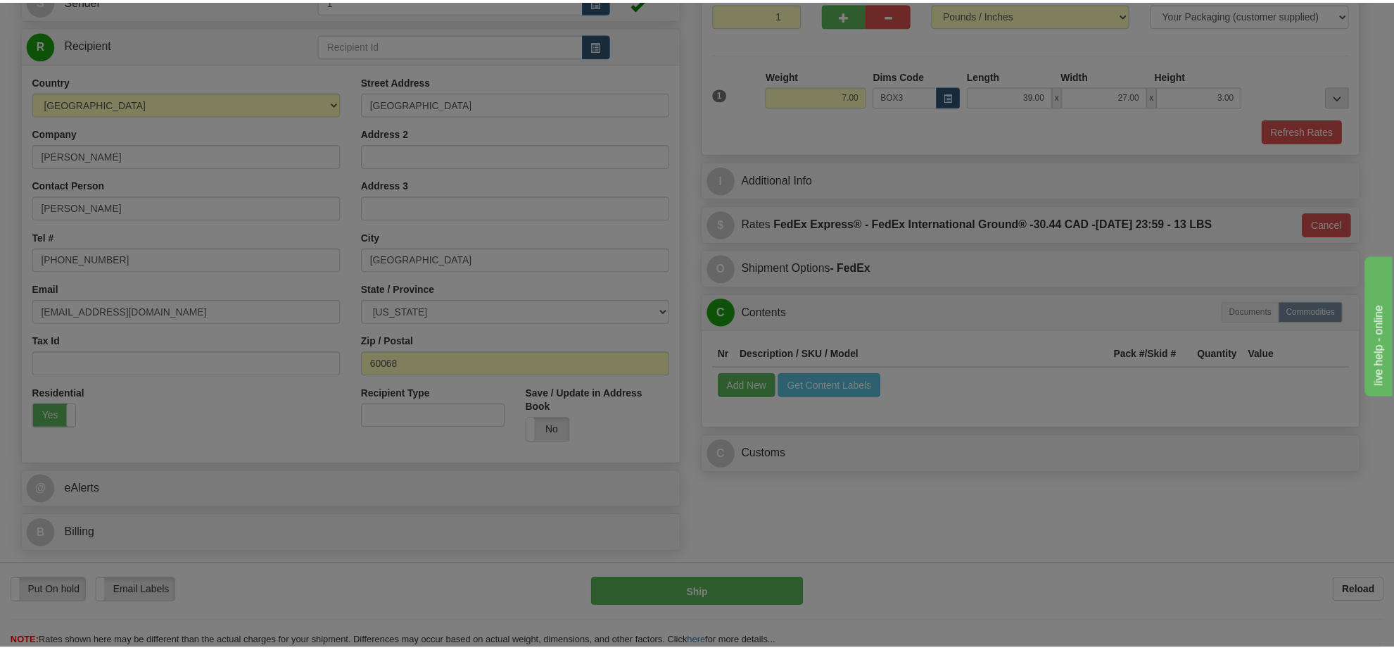
scroll to position [0, 0]
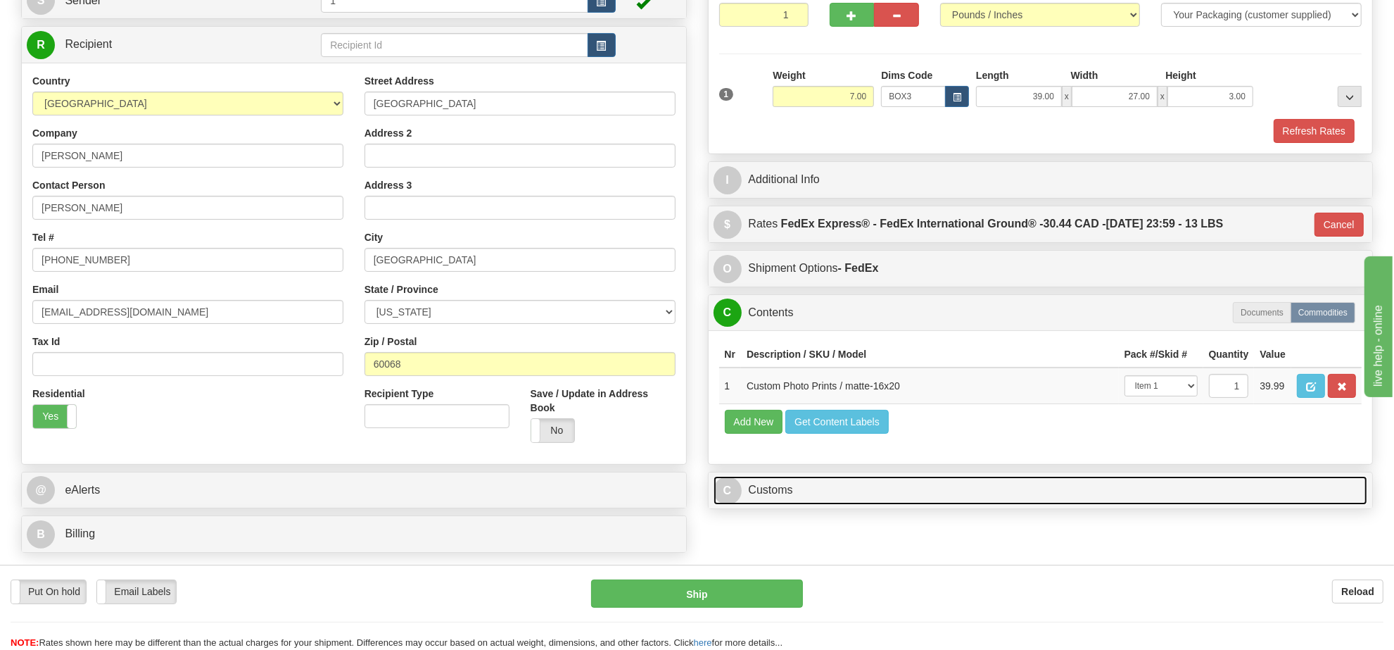
click at [835, 505] on link "C Customs" at bounding box center [1041, 490] width 655 height 29
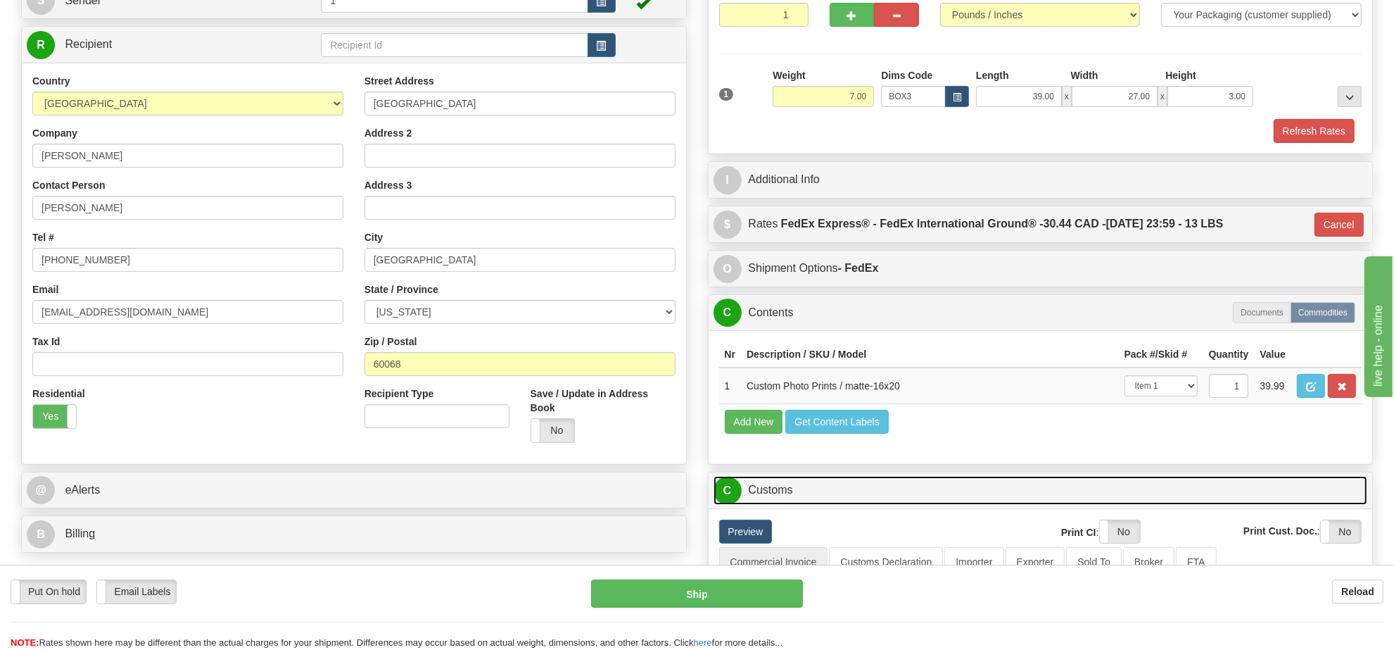
scroll to position [440, 0]
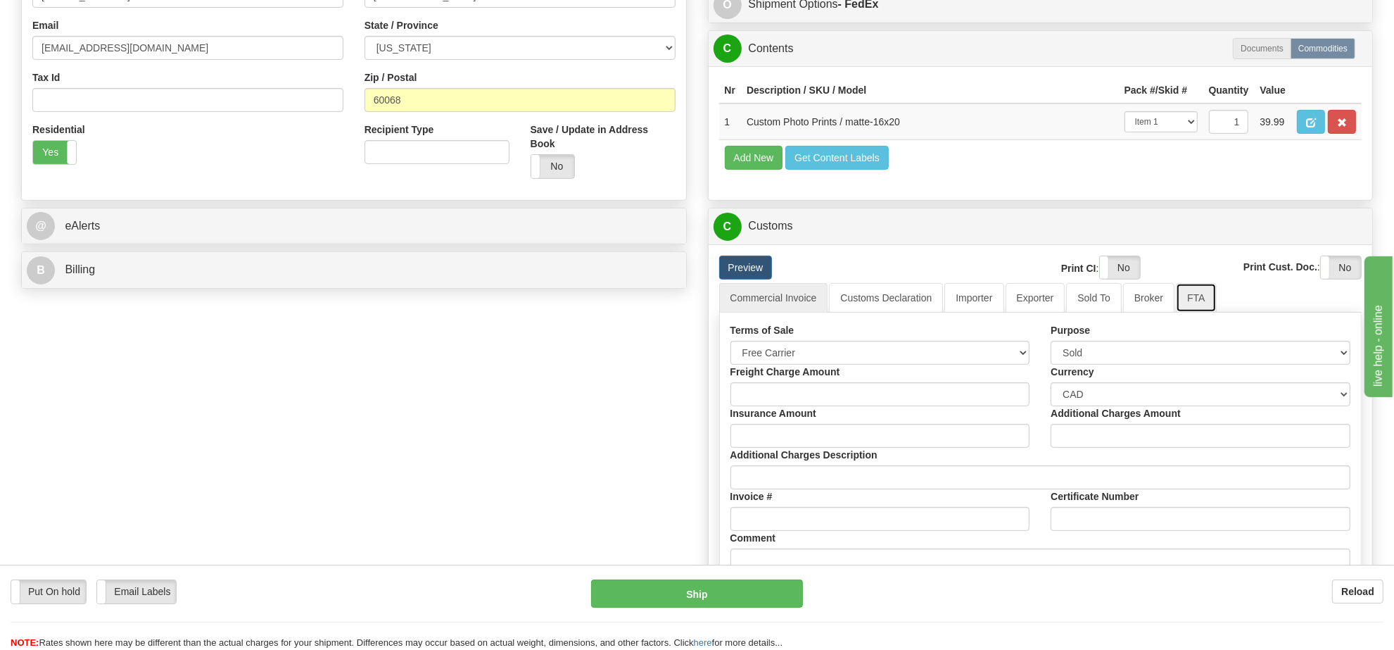
click at [1194, 312] on link "FTA" at bounding box center [1196, 298] width 40 height 30
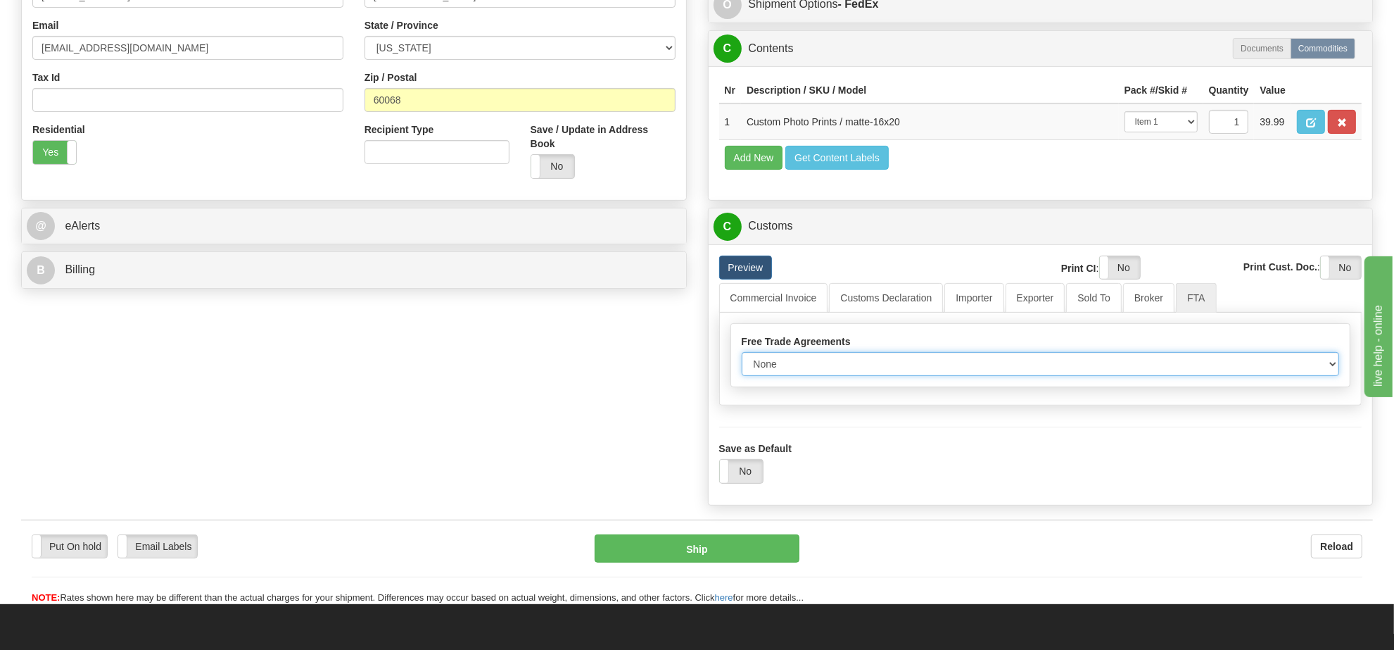
drag, startPoint x: 859, startPoint y: 399, endPoint x: 898, endPoint y: 400, distance: 39.4
click at [859, 376] on select "None Other USMCA CETA CUKTCA" at bounding box center [1041, 364] width 598 height 24
select select "1"
click at [742, 376] on select "None Other USMCA CETA CUKTCA" at bounding box center [1041, 364] width 598 height 24
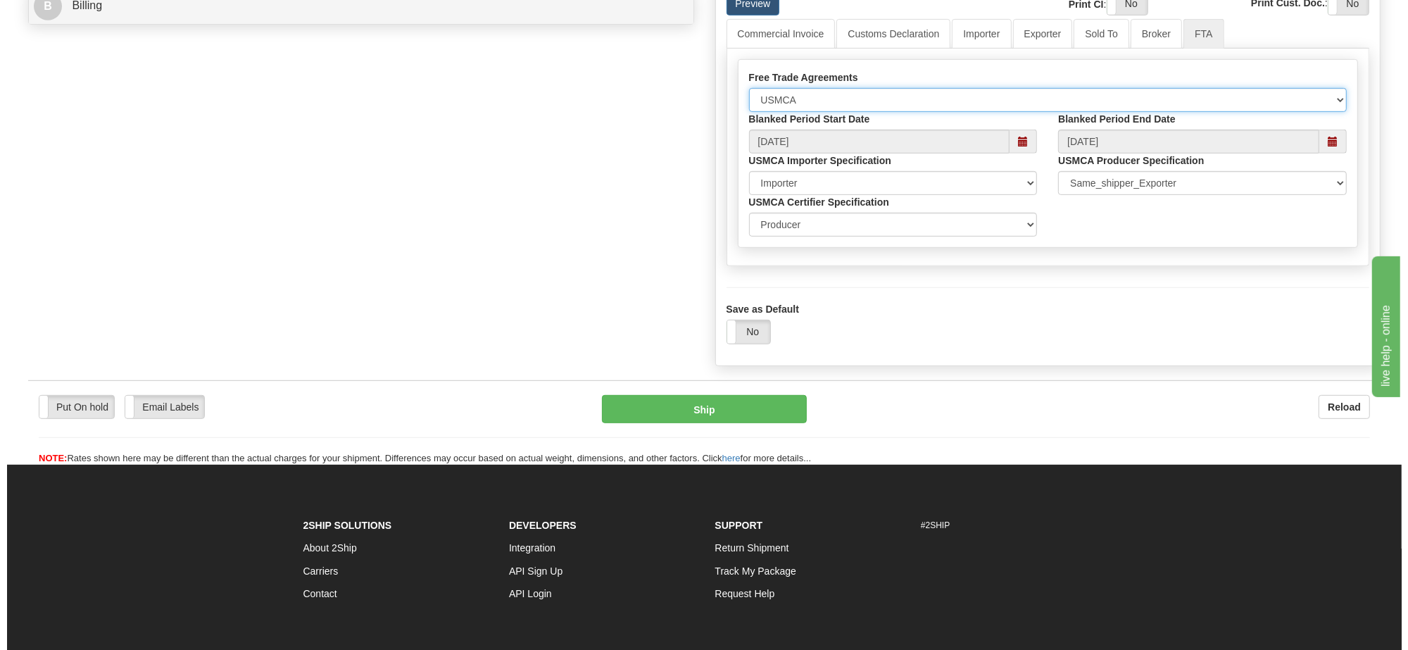
scroll to position [792, 0]
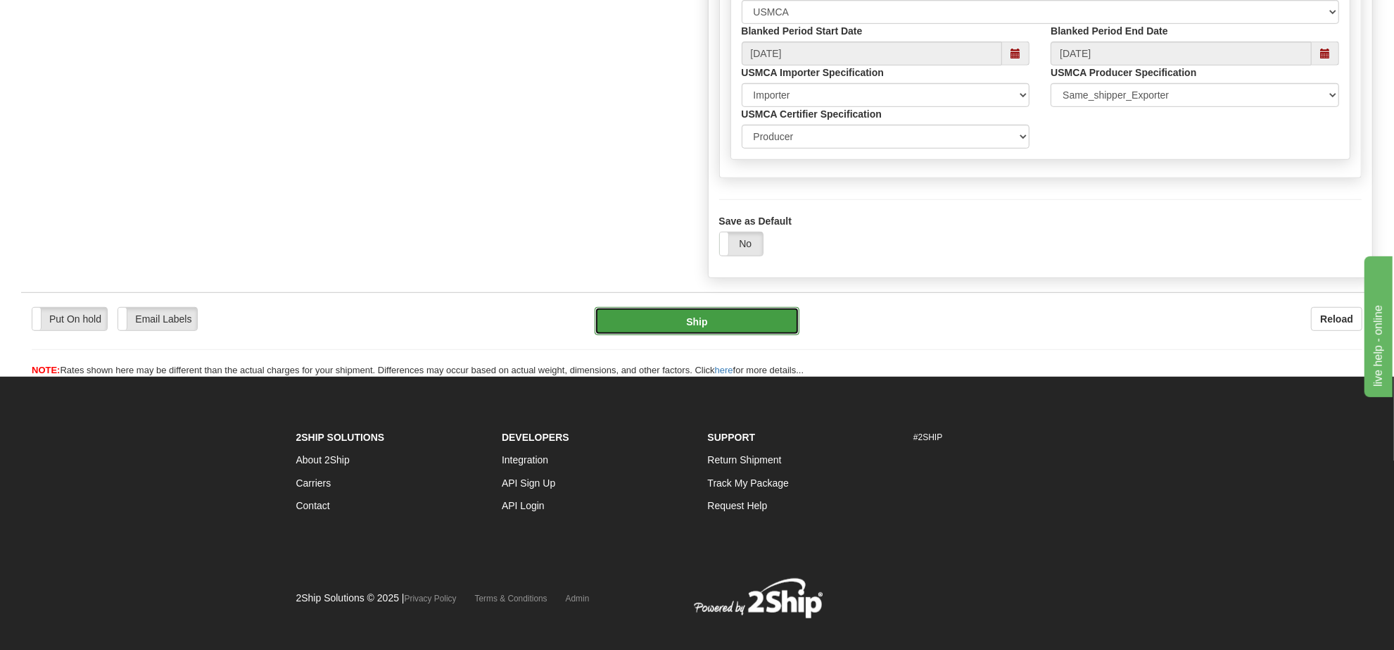
click at [758, 335] on button "Ship" at bounding box center [697, 321] width 204 height 28
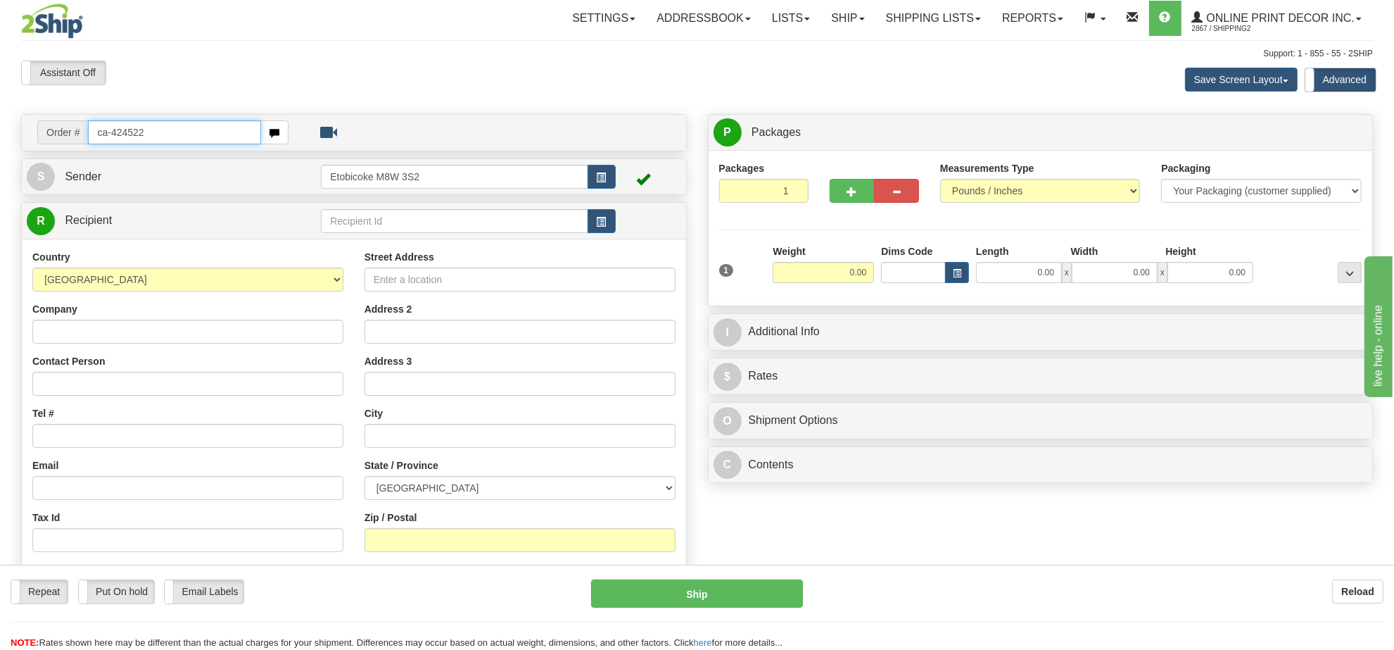
type input "ca-424522"
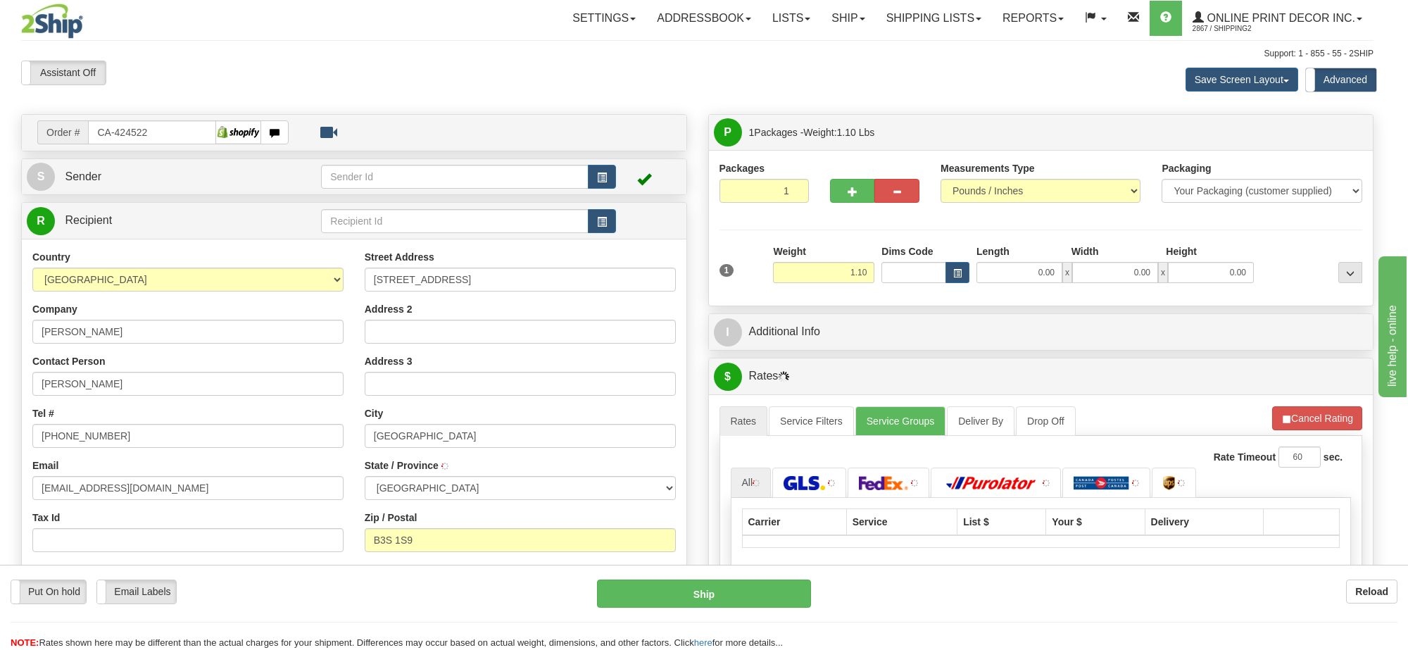
type input "[GEOGRAPHIC_DATA]"
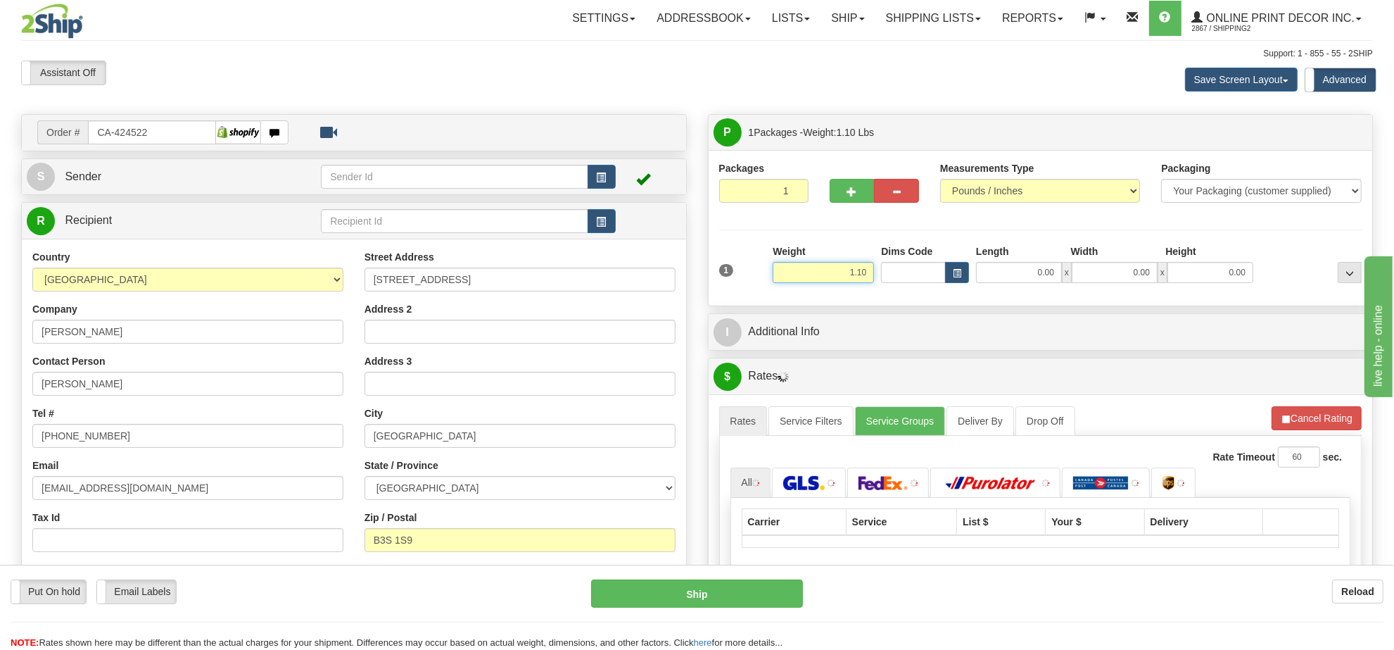
click at [828, 265] on input "1.10" at bounding box center [823, 272] width 101 height 21
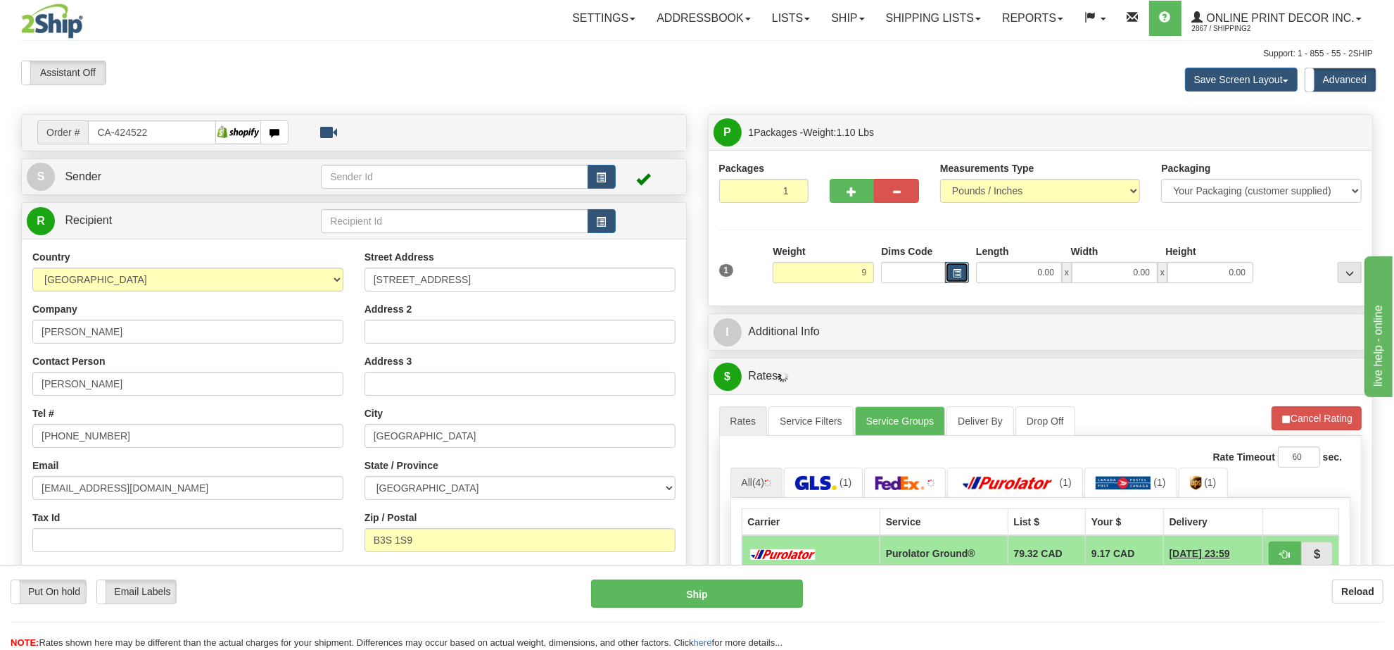
type input "9.00"
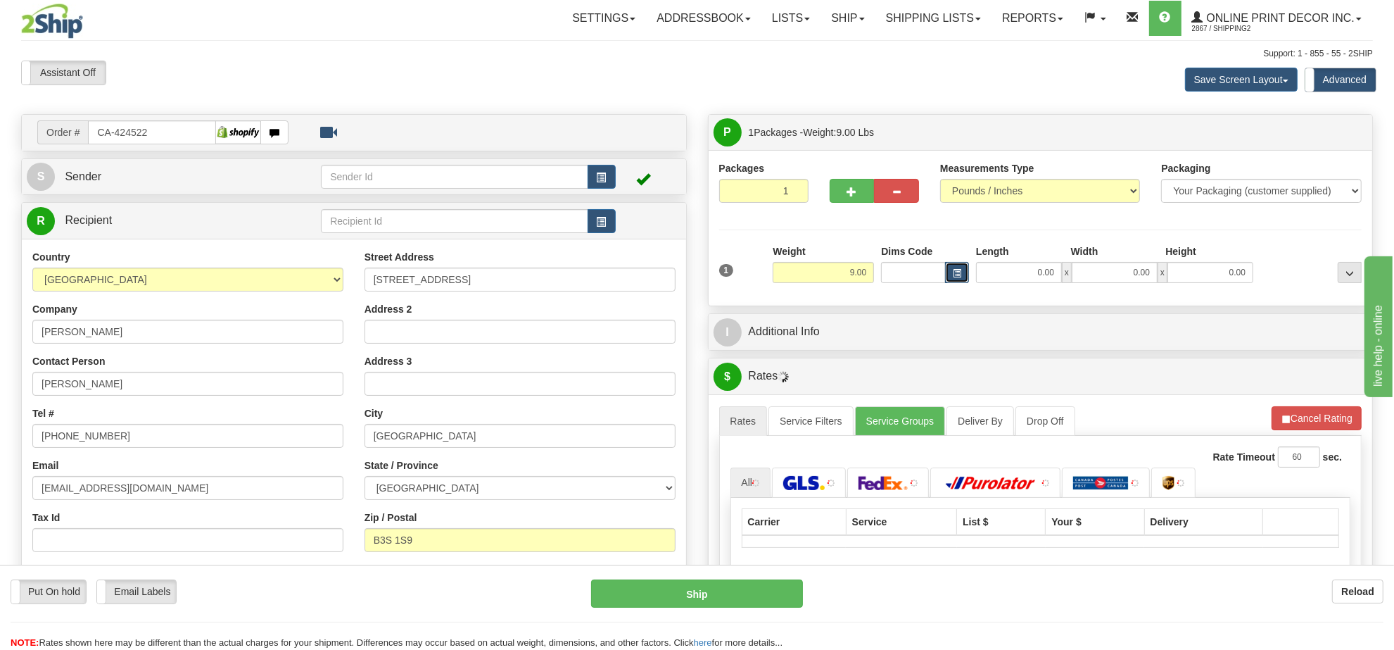
click at [965, 272] on button "button" at bounding box center [957, 272] width 24 height 21
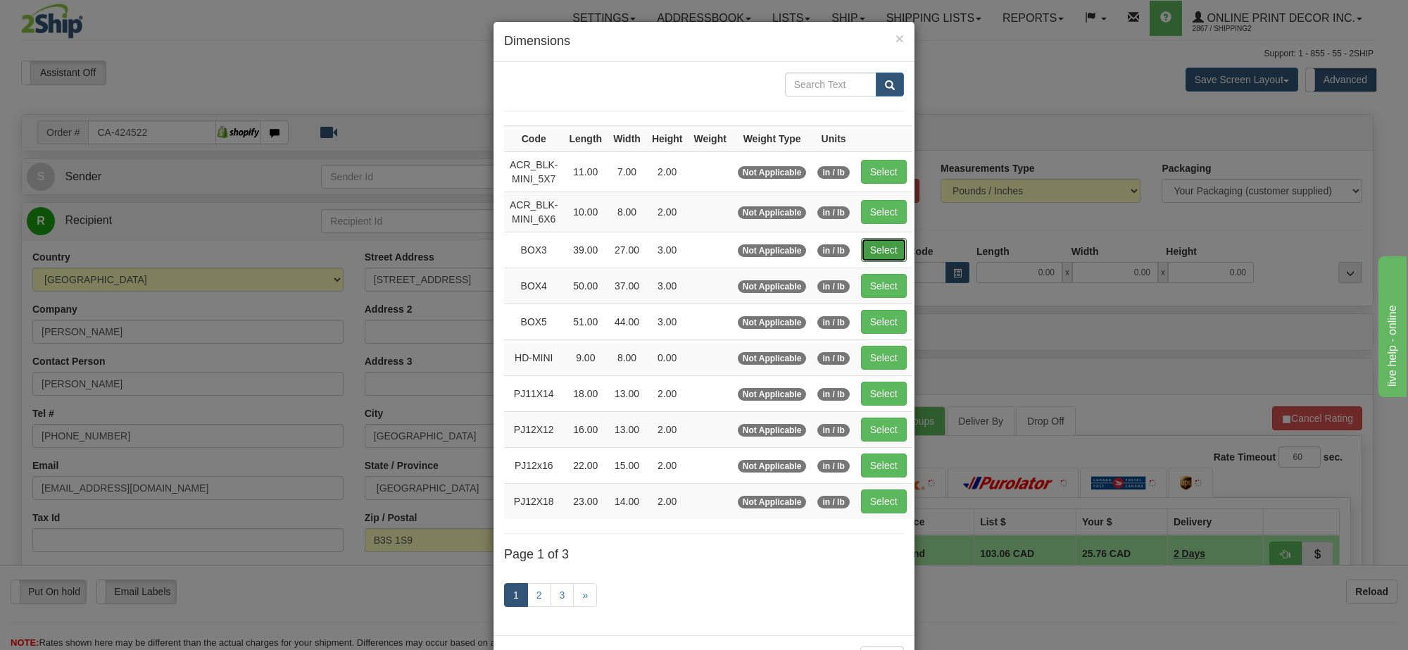
click at [888, 252] on button "Select" at bounding box center [884, 250] width 46 height 24
type input "BOX3"
type input "39.00"
type input "27.00"
type input "3.00"
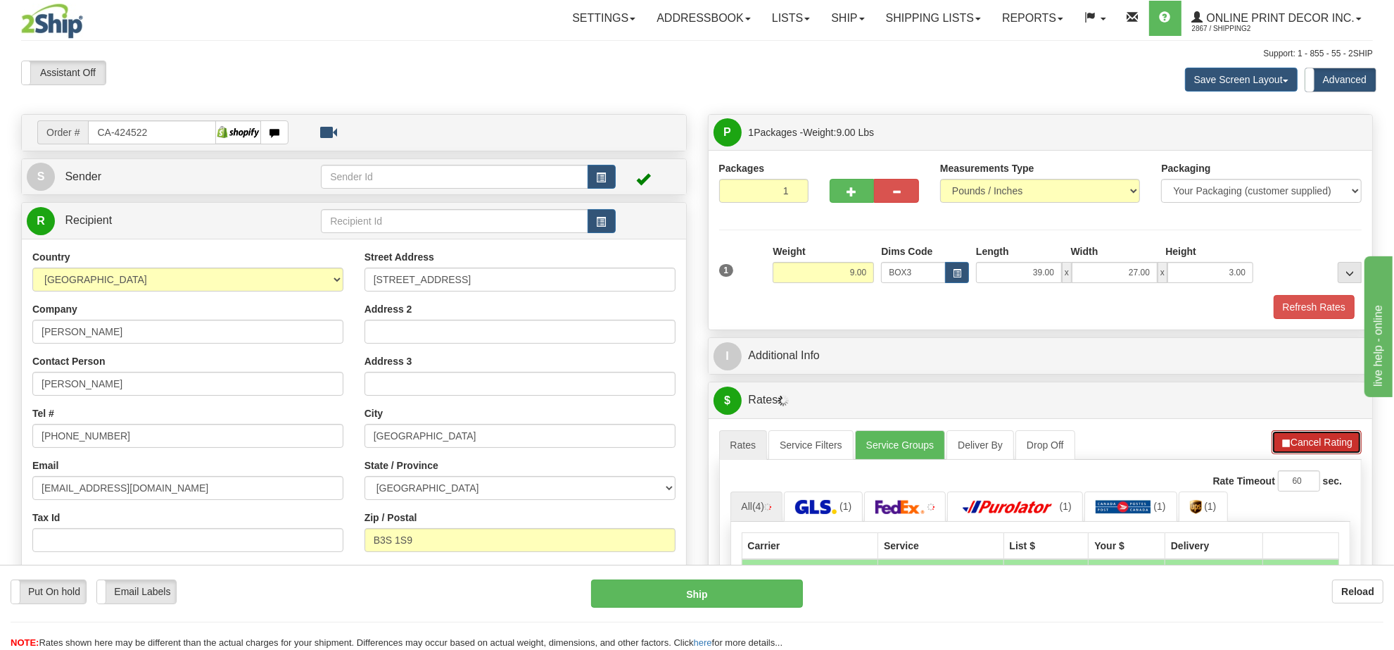
click at [1297, 434] on button "Cancel Rating" at bounding box center [1317, 442] width 90 height 24
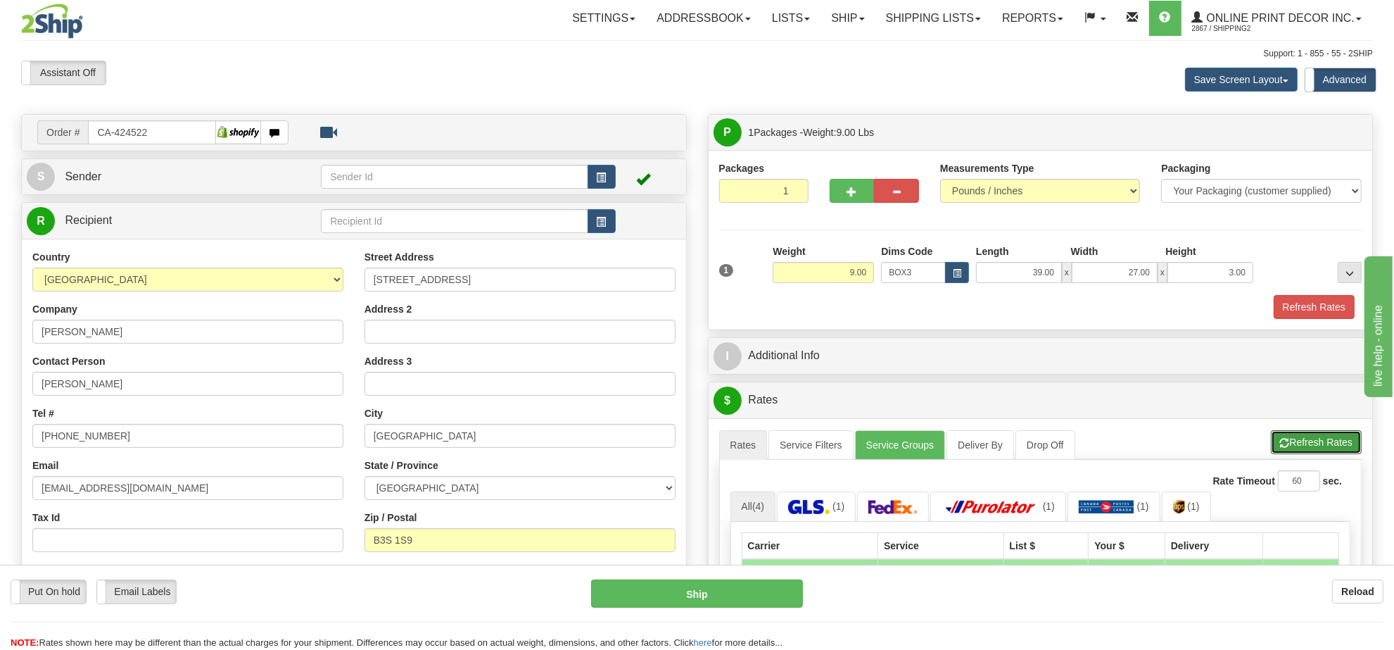
click at [1297, 434] on button "Refresh Rates" at bounding box center [1316, 442] width 91 height 24
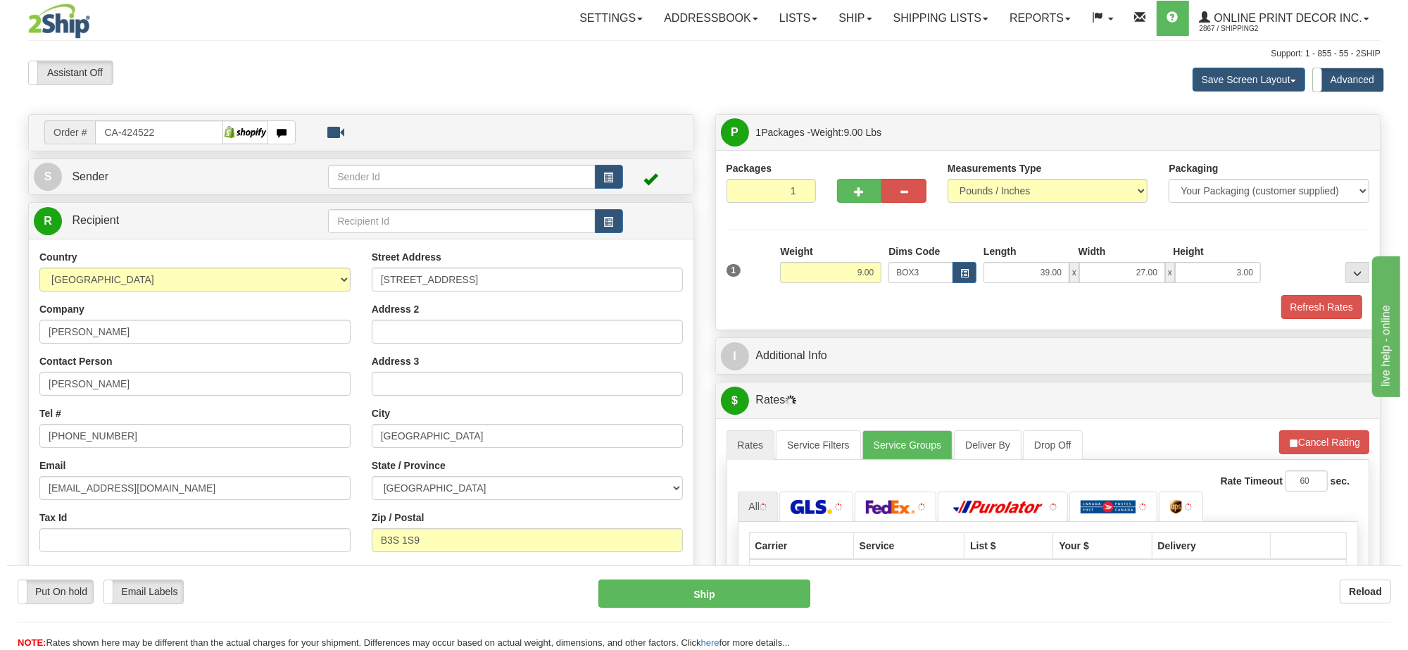
scroll to position [176, 0]
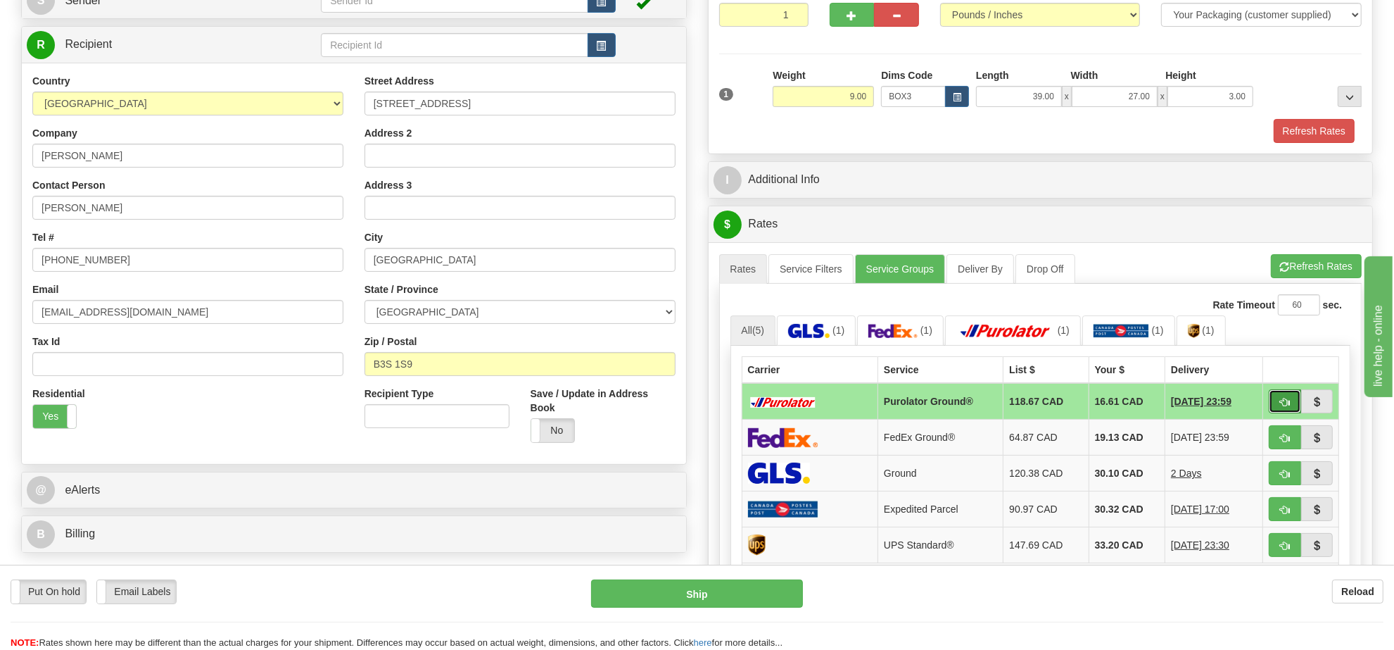
click at [1281, 405] on span "button" at bounding box center [1285, 402] width 10 height 9
type input "260"
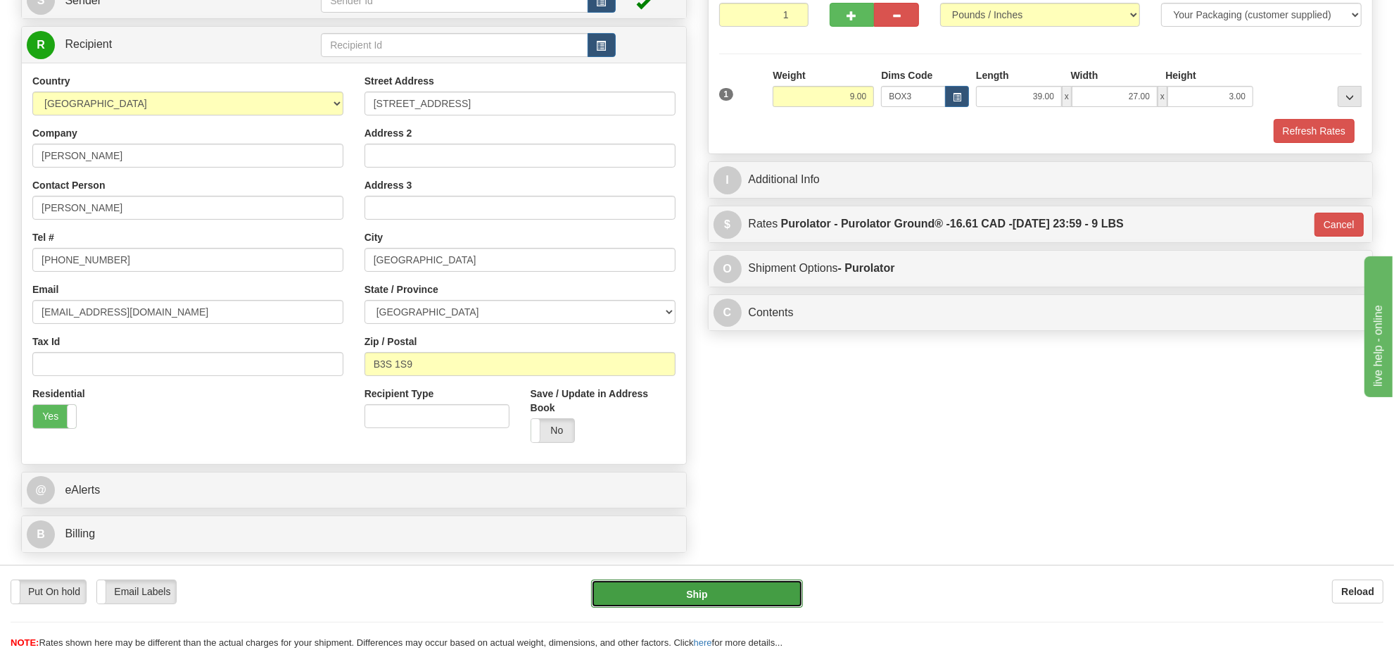
click at [754, 588] on button "Ship" at bounding box center [696, 593] width 211 height 28
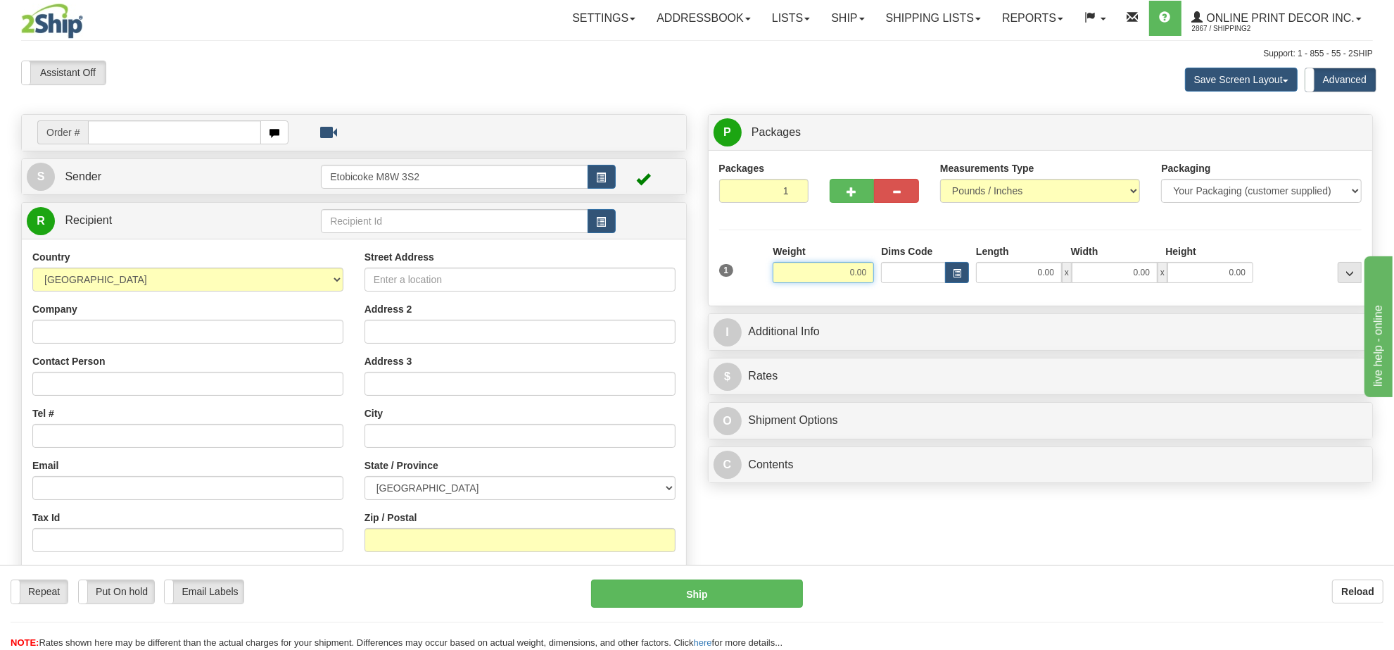
click at [833, 265] on input "0.00" at bounding box center [823, 272] width 101 height 21
click at [833, 265] on input "text" at bounding box center [823, 272] width 101 height 21
type input "0.00"
click at [159, 120] on td "Order #" at bounding box center [354, 132] width 655 height 29
click at [164, 135] on input "text" at bounding box center [174, 132] width 173 height 24
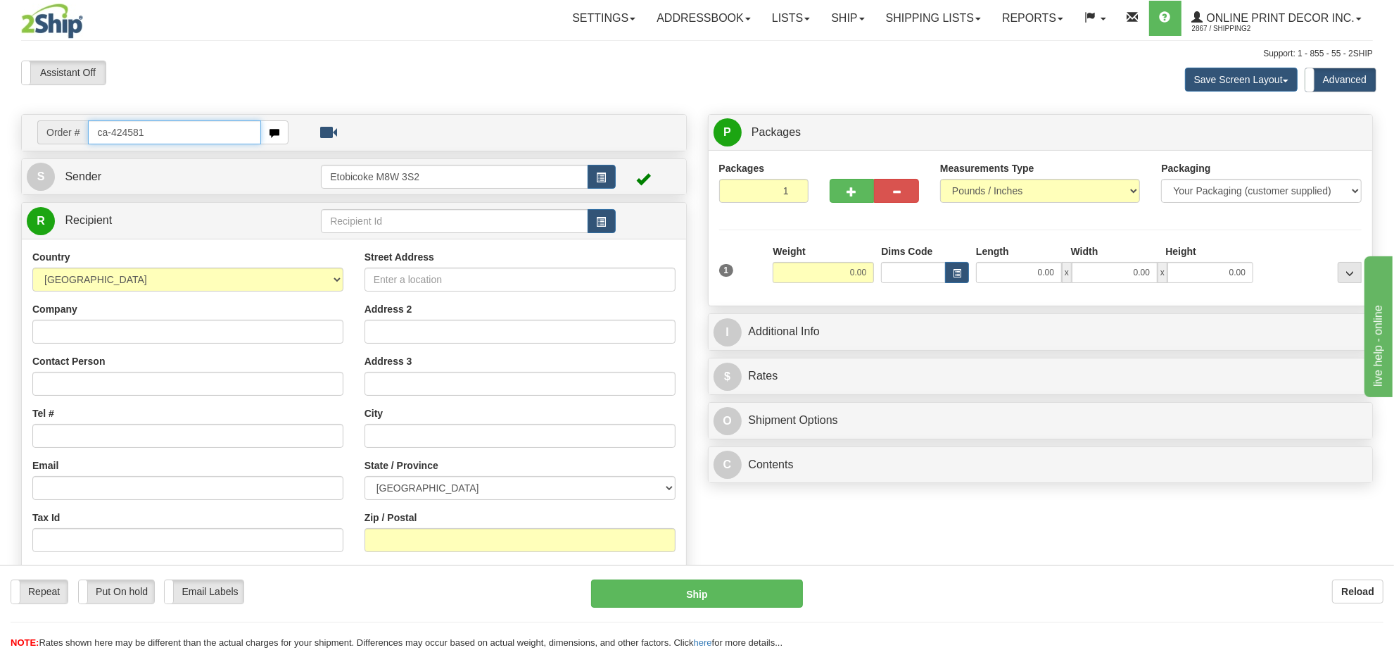
type input "ca-424581"
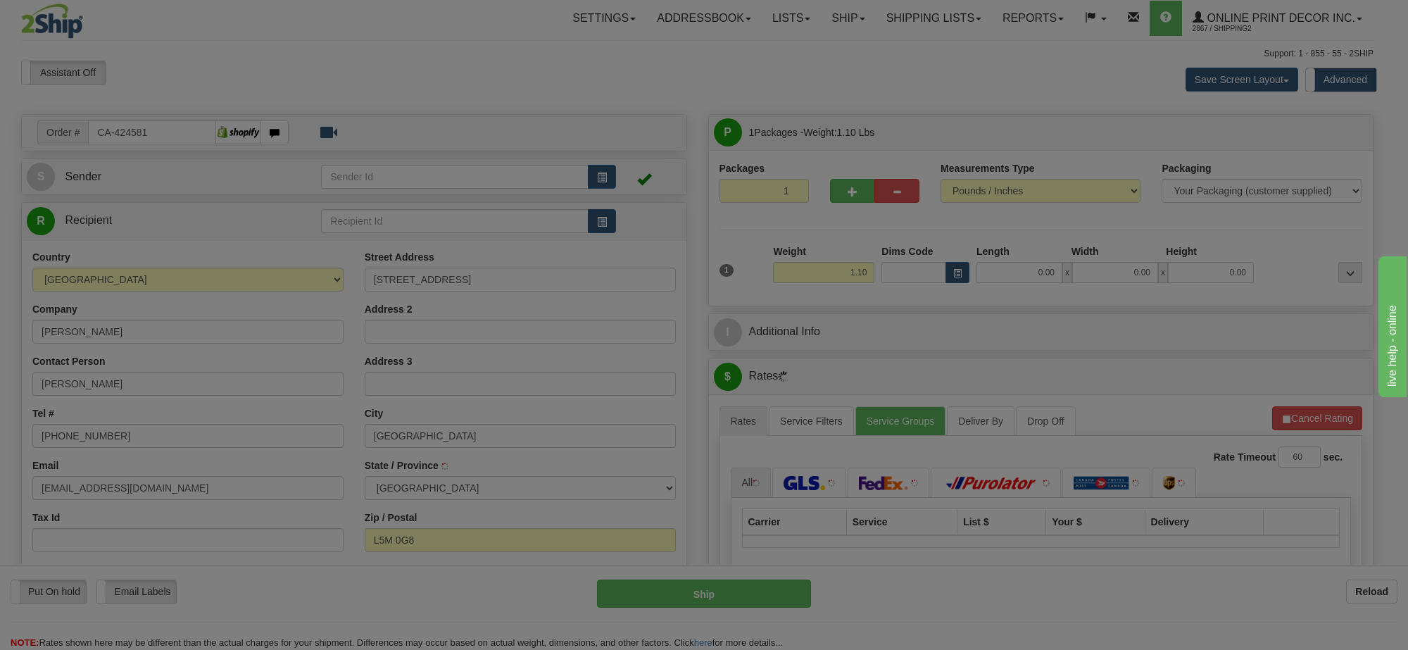
type input "[GEOGRAPHIC_DATA]"
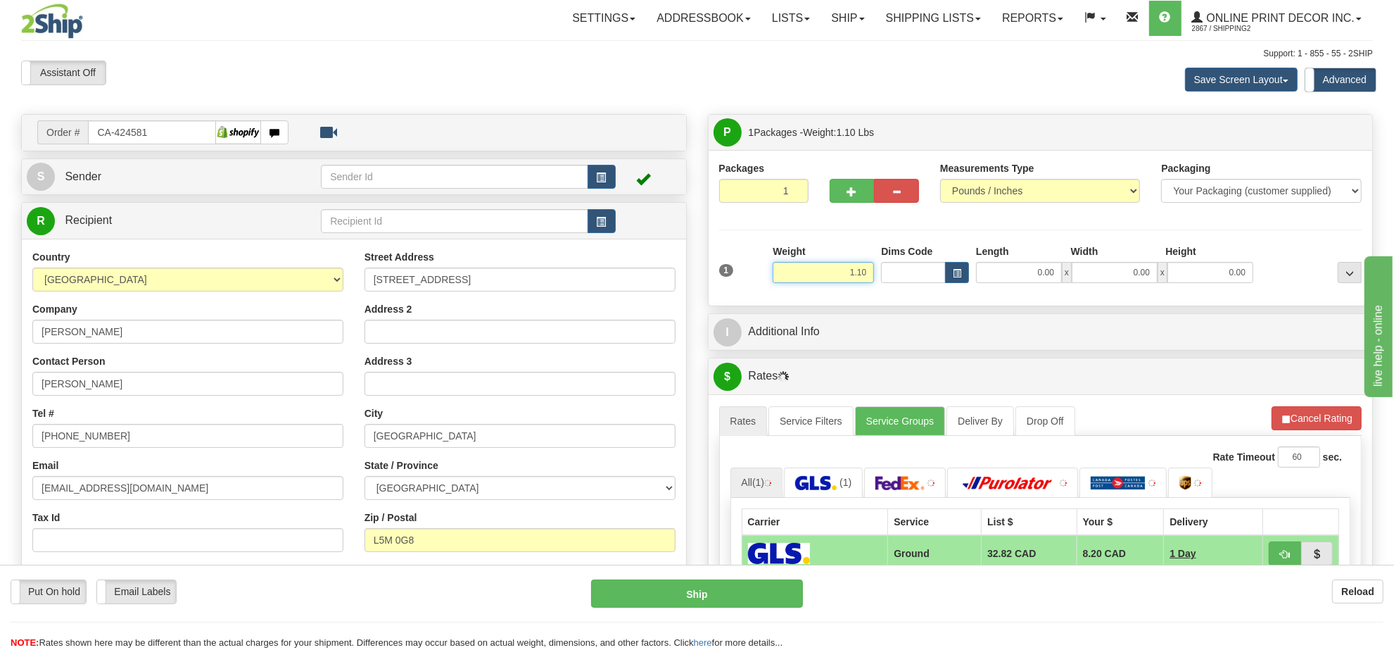
click at [835, 272] on input "1.10" at bounding box center [823, 272] width 101 height 21
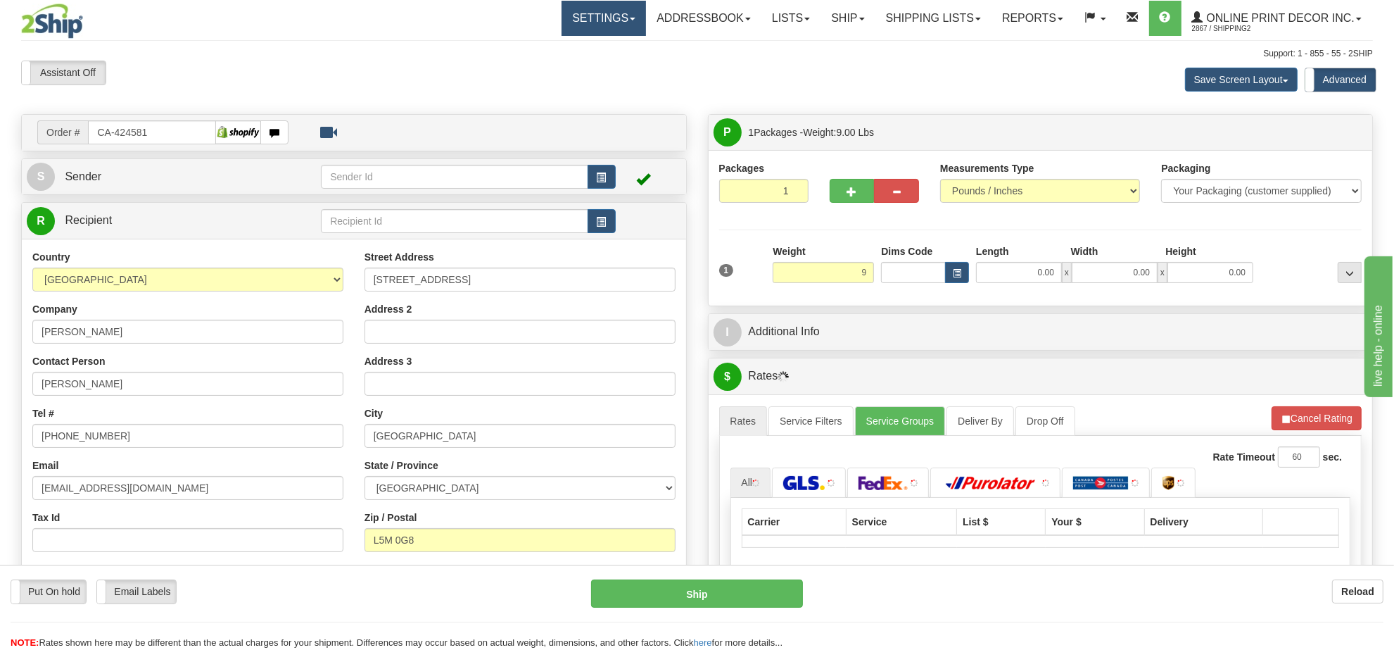
type input "9.00"
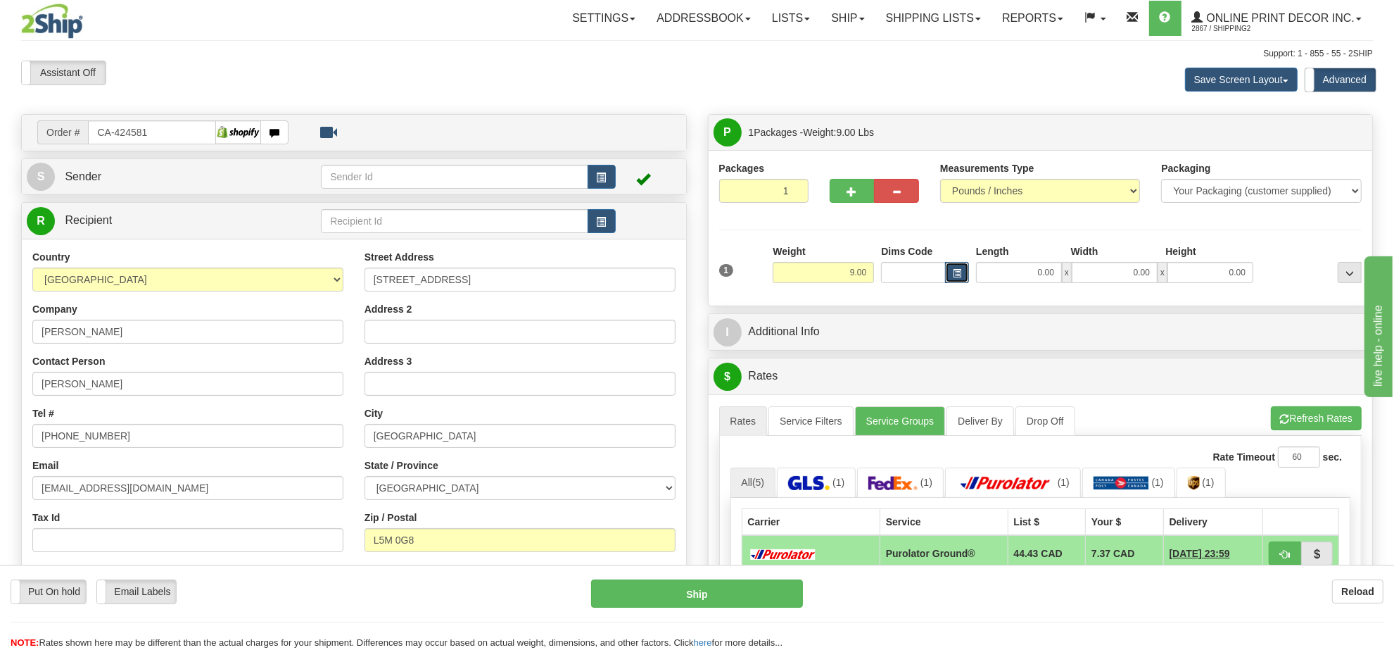
click at [950, 278] on button "button" at bounding box center [957, 272] width 24 height 21
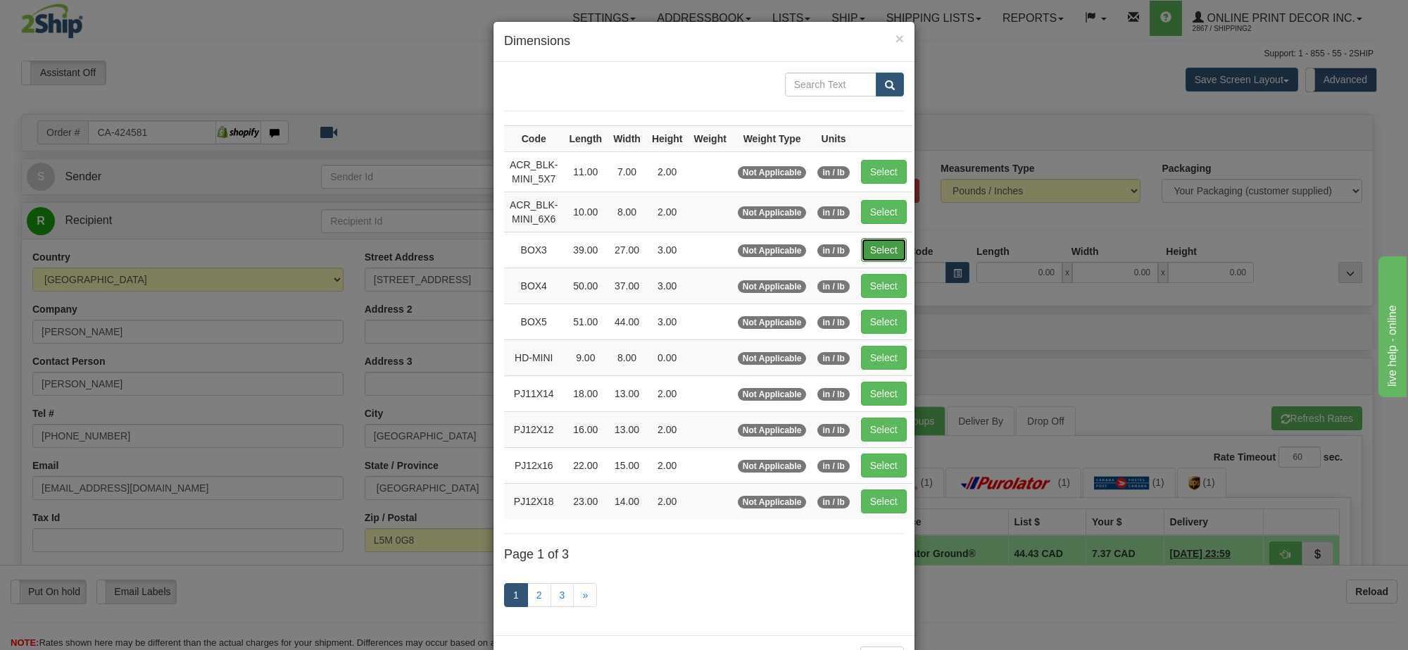
click at [895, 252] on button "Select" at bounding box center [884, 250] width 46 height 24
type input "BOX3"
type input "39.00"
type input "27.00"
type input "3.00"
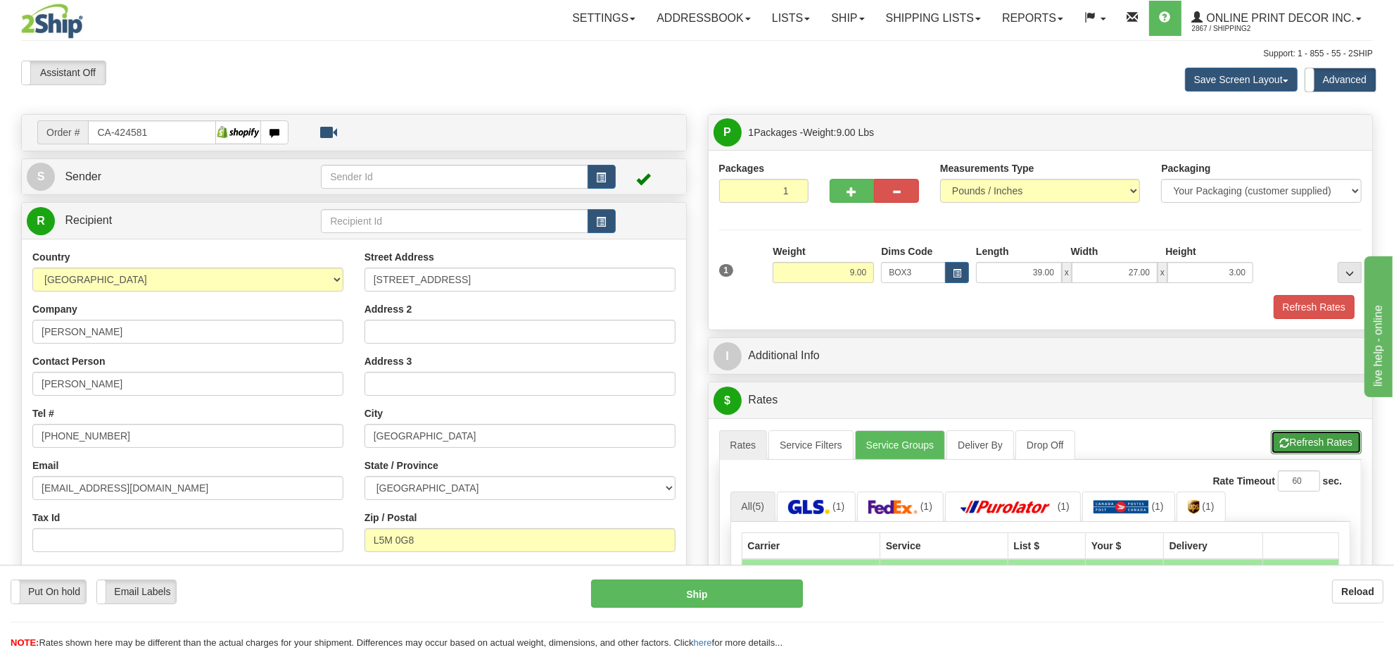
click at [1323, 453] on button "Refresh Rates" at bounding box center [1316, 442] width 91 height 24
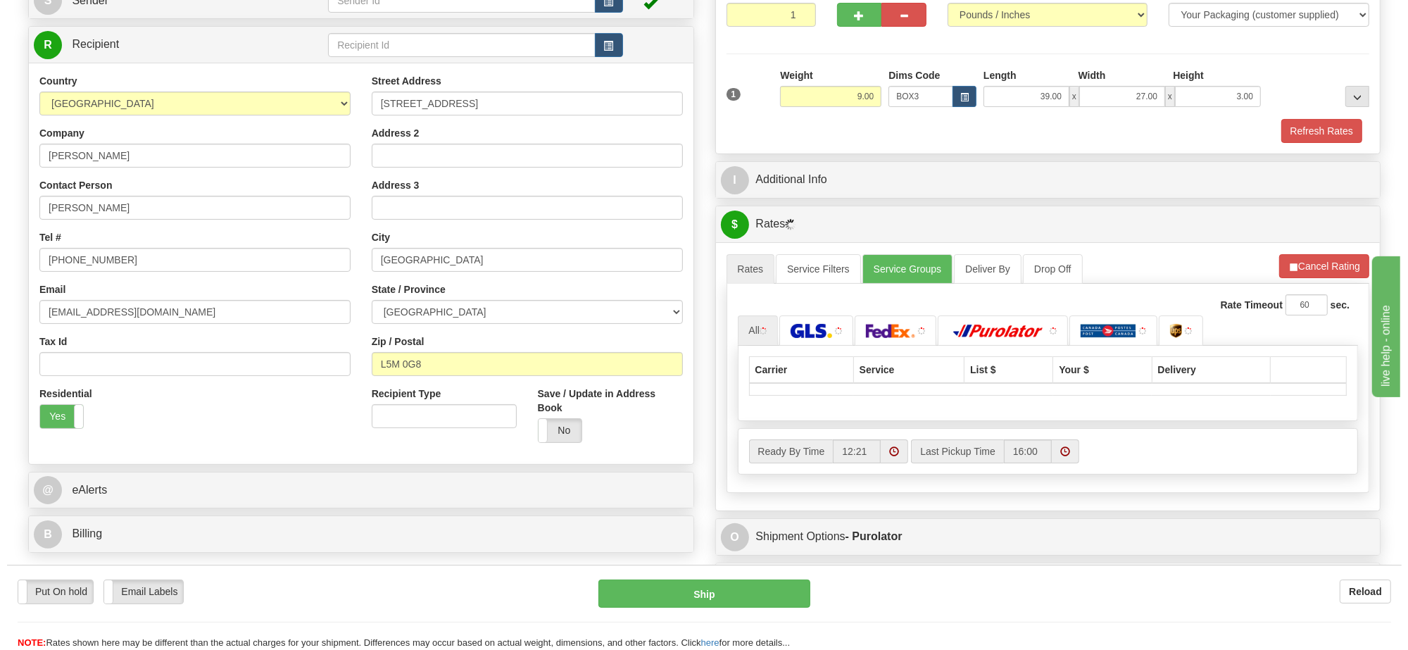
scroll to position [264, 0]
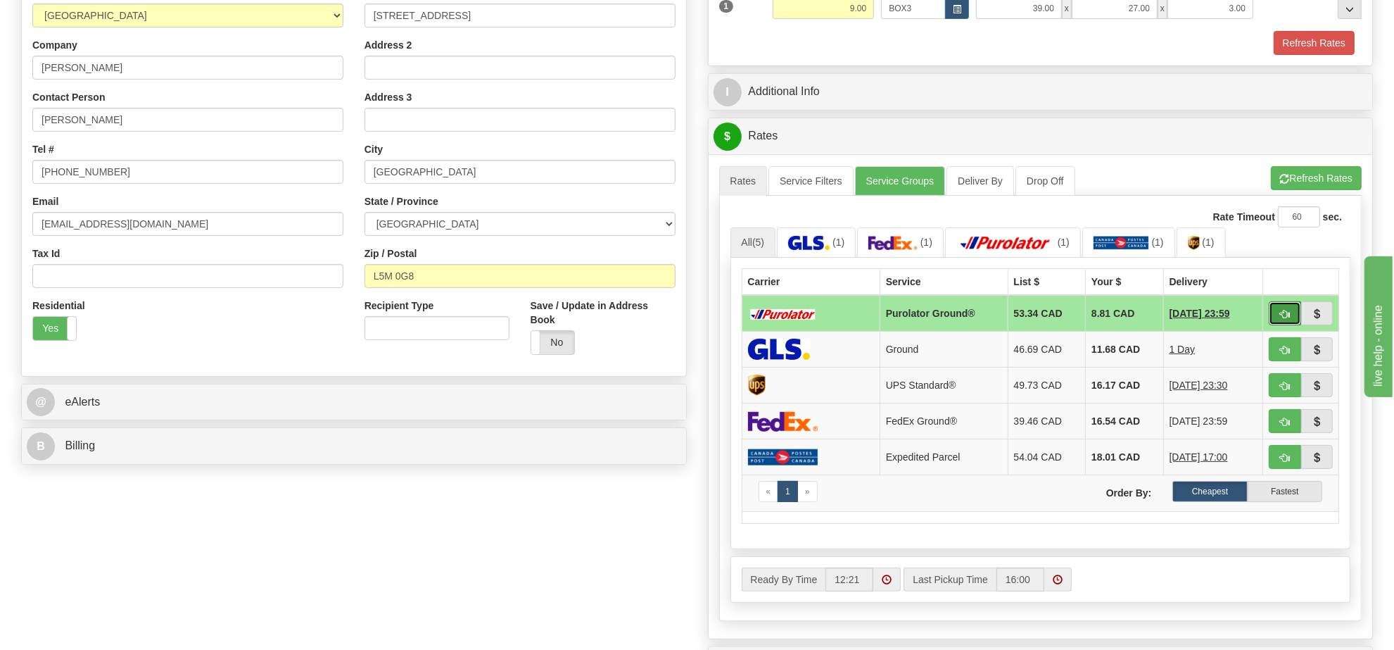
click at [1290, 317] on button "button" at bounding box center [1285, 313] width 32 height 24
type input "260"
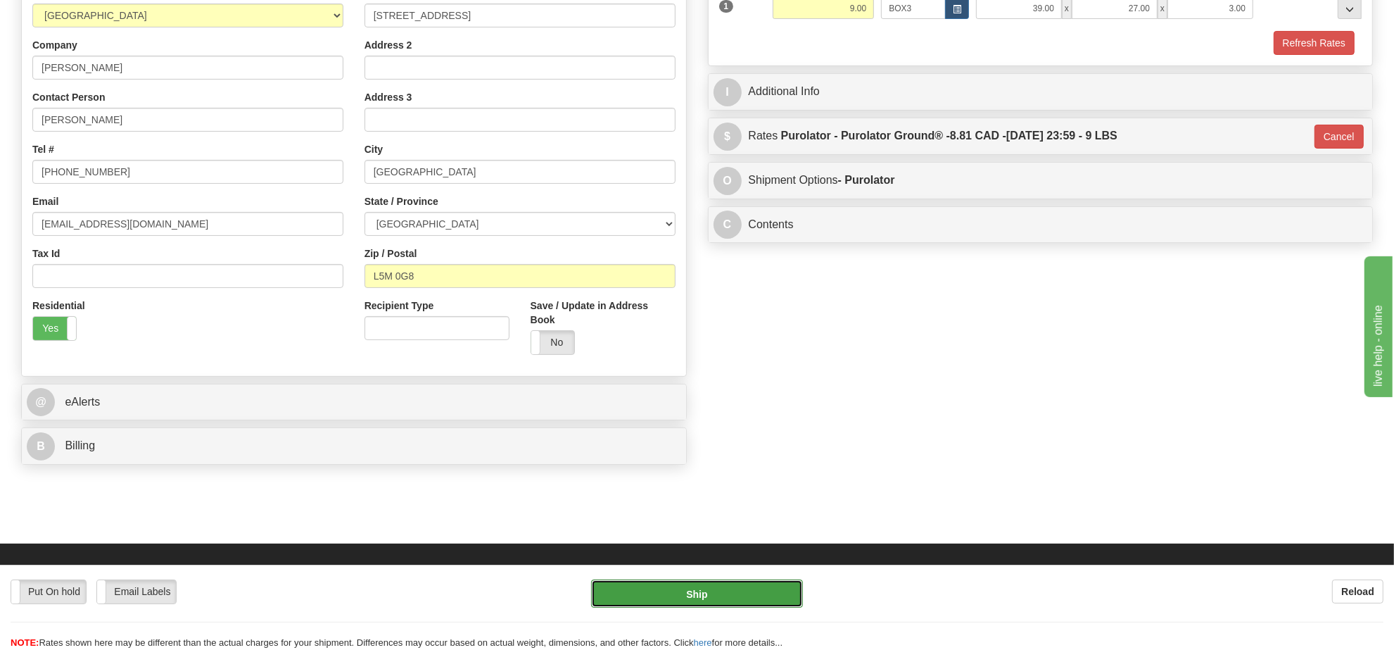
click at [771, 599] on button "Ship" at bounding box center [696, 593] width 211 height 28
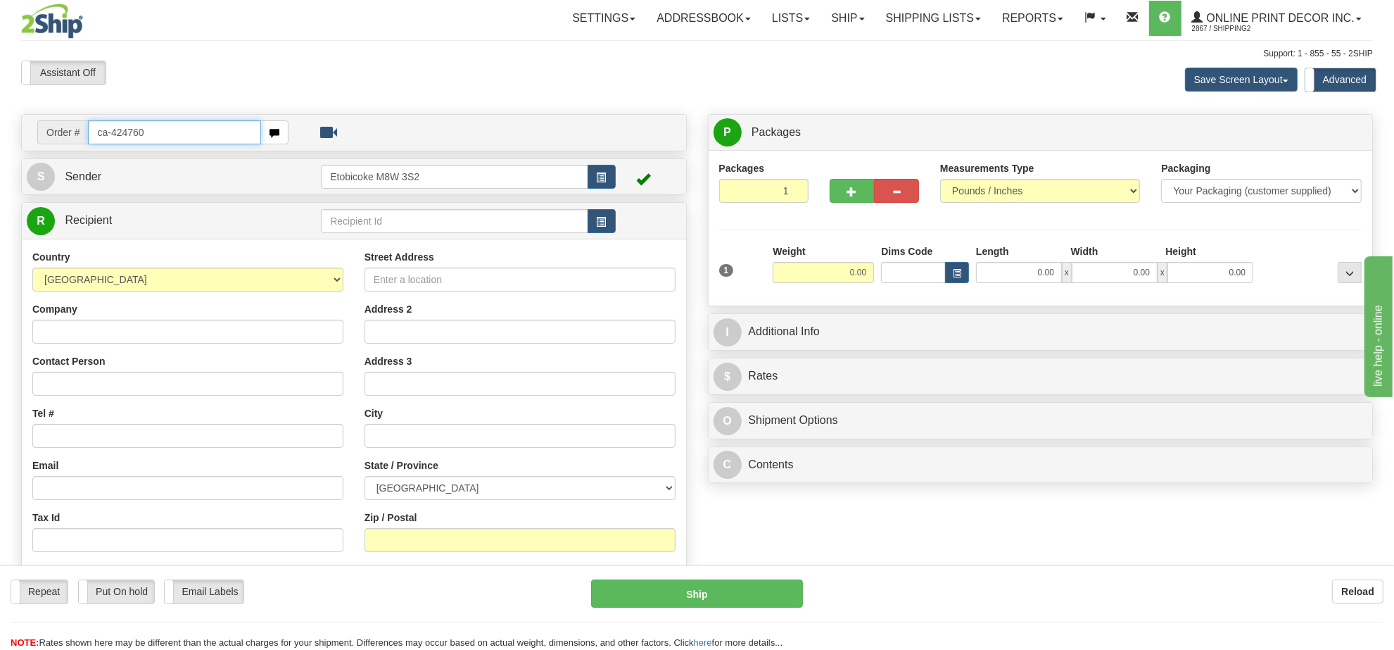
type input "ca-424760"
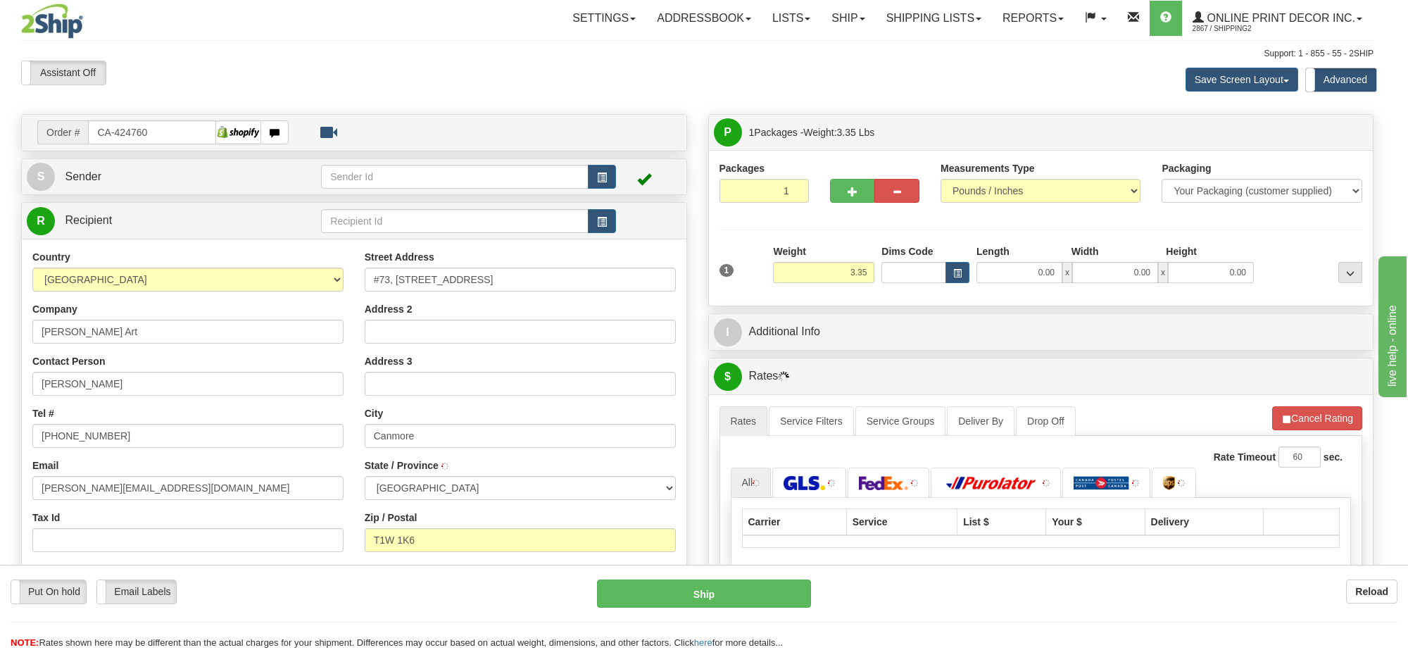
type input "CANMORE"
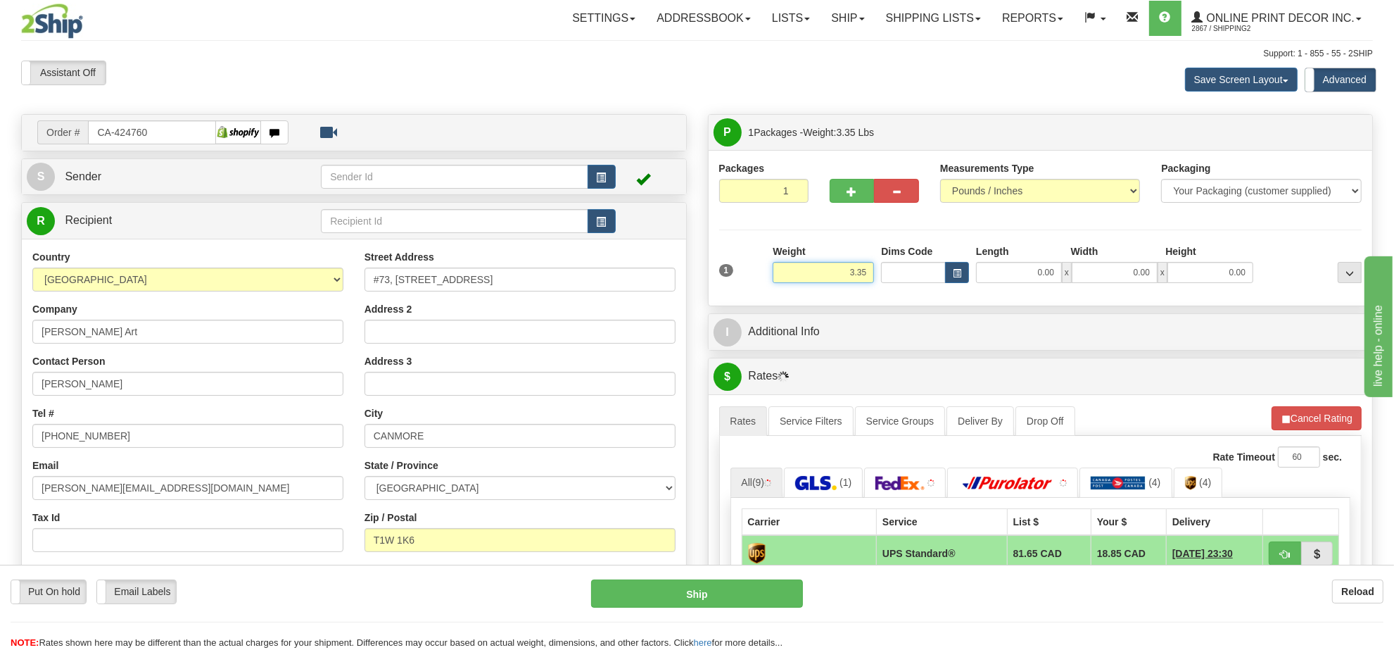
click at [854, 279] on input "3.35" at bounding box center [823, 272] width 101 height 21
type input "7.00"
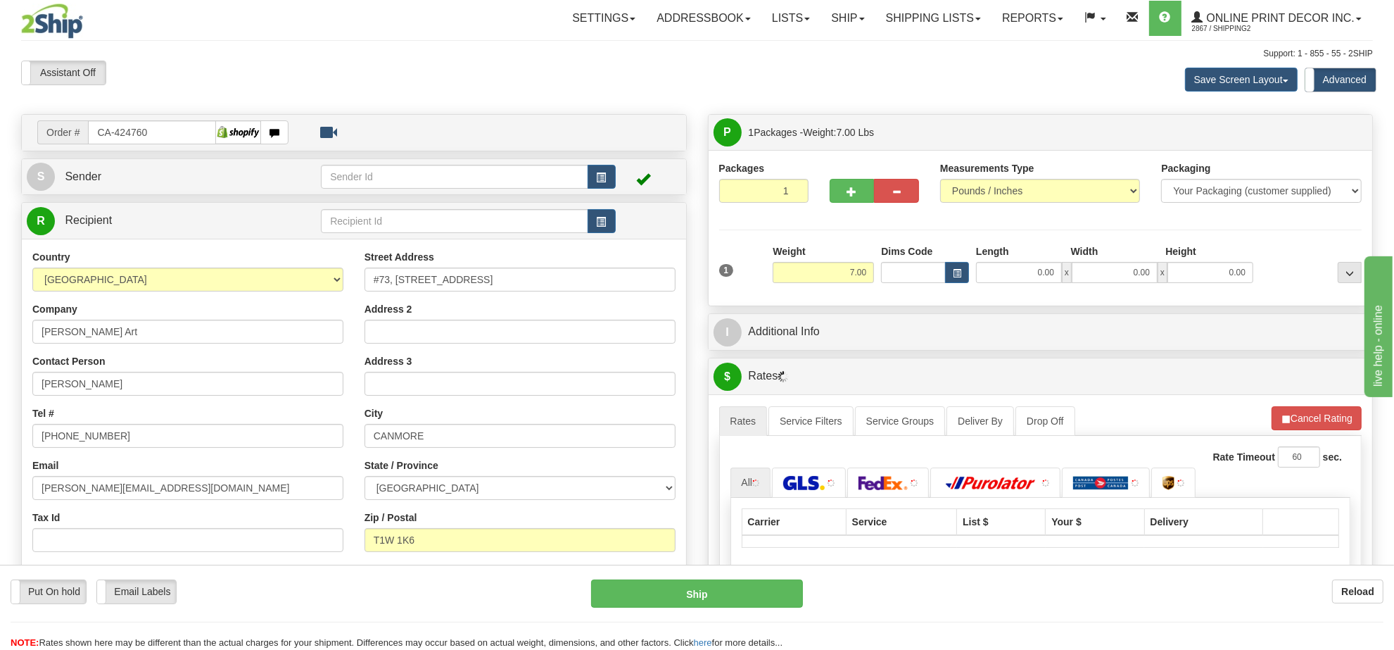
click at [970, 269] on div "Dims Code" at bounding box center [925, 263] width 95 height 39
click at [963, 269] on button "button" at bounding box center [957, 272] width 24 height 21
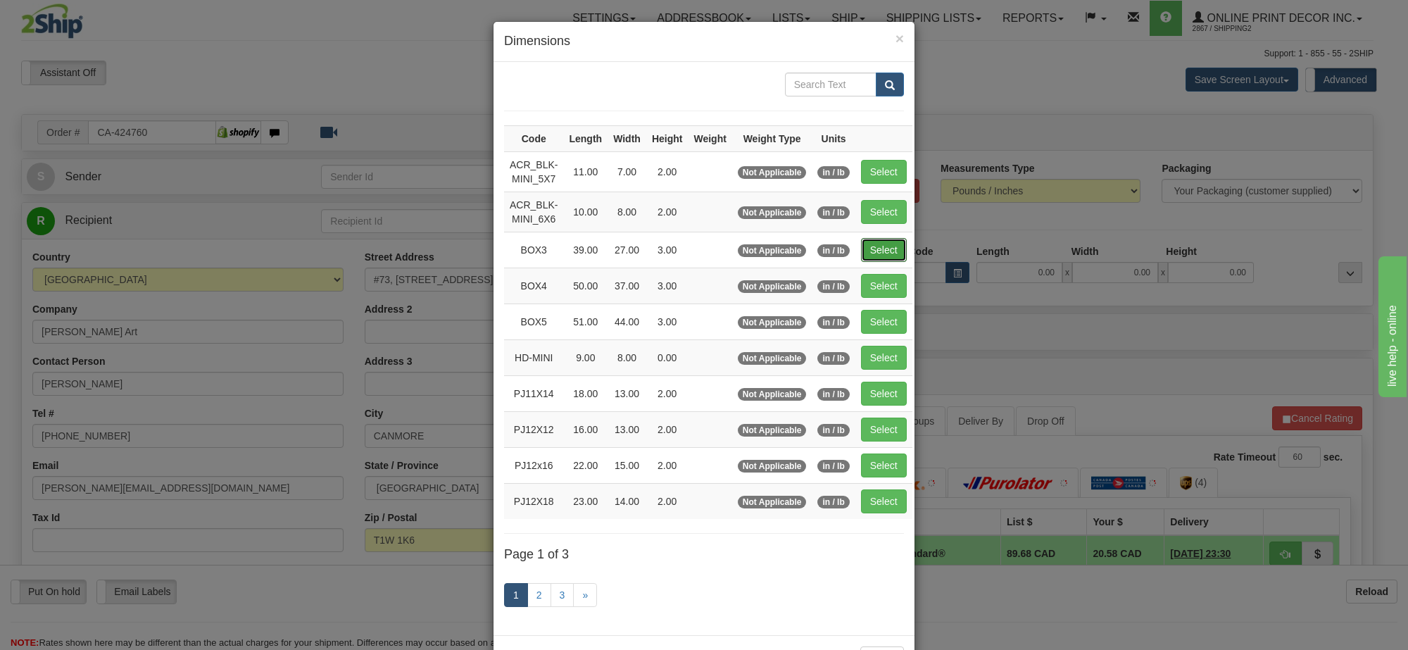
drag, startPoint x: 901, startPoint y: 258, endPoint x: 919, endPoint y: 267, distance: 20.5
click at [902, 258] on button "Select" at bounding box center [884, 250] width 46 height 24
type input "BOX3"
type input "39.00"
type input "27.00"
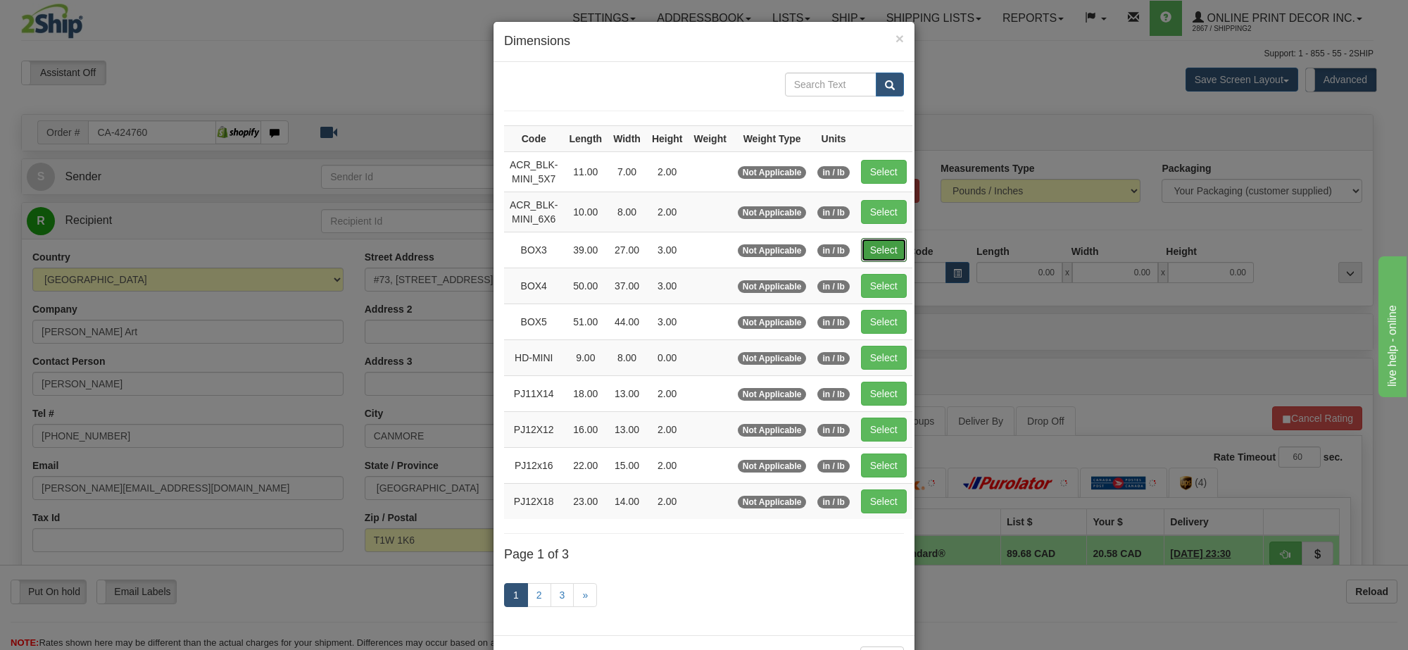
type input "3.00"
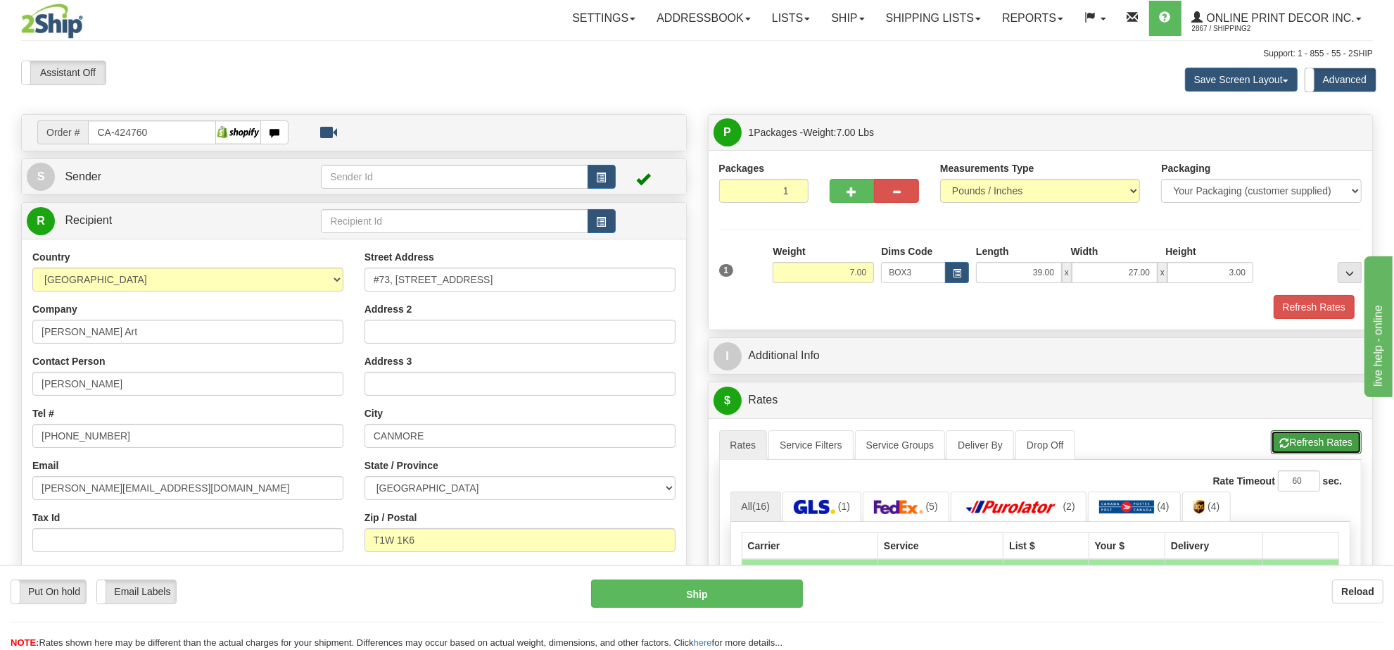
click at [1310, 454] on button "Refresh Rates" at bounding box center [1316, 442] width 91 height 24
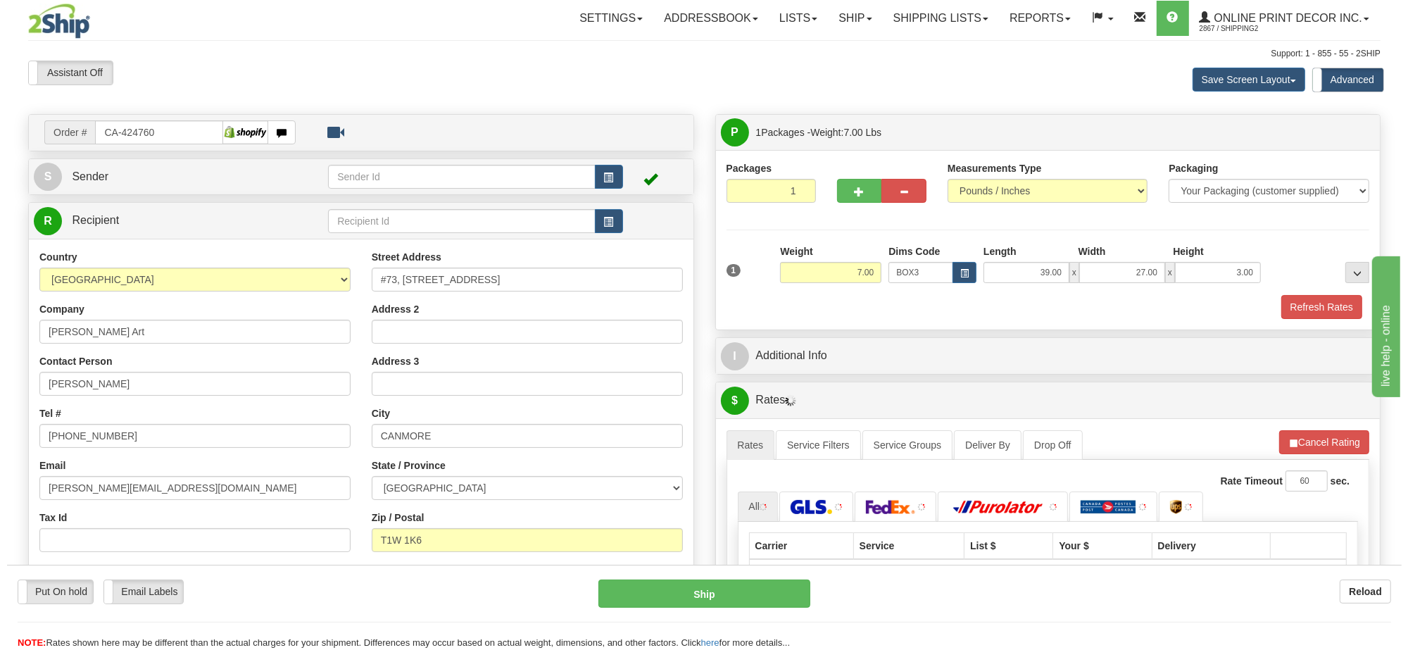
scroll to position [176, 0]
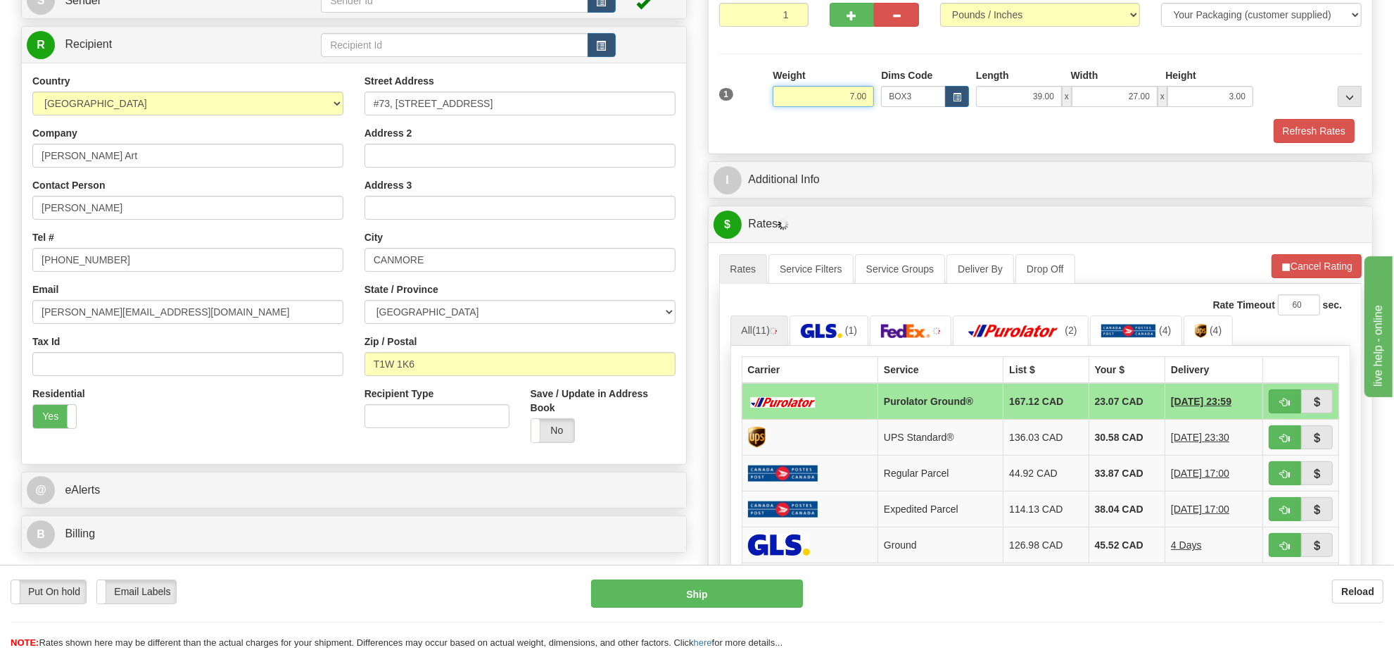
click at [838, 95] on input "7.00" at bounding box center [823, 96] width 101 height 21
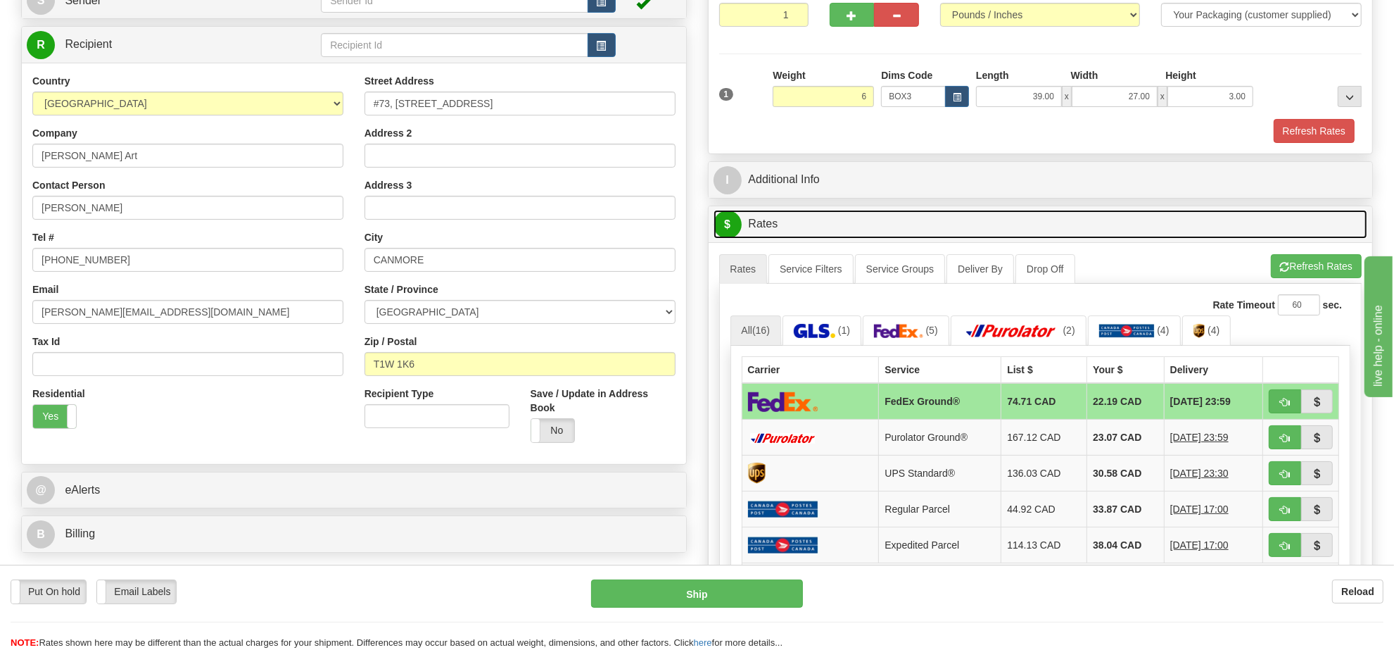
type input "6.00"
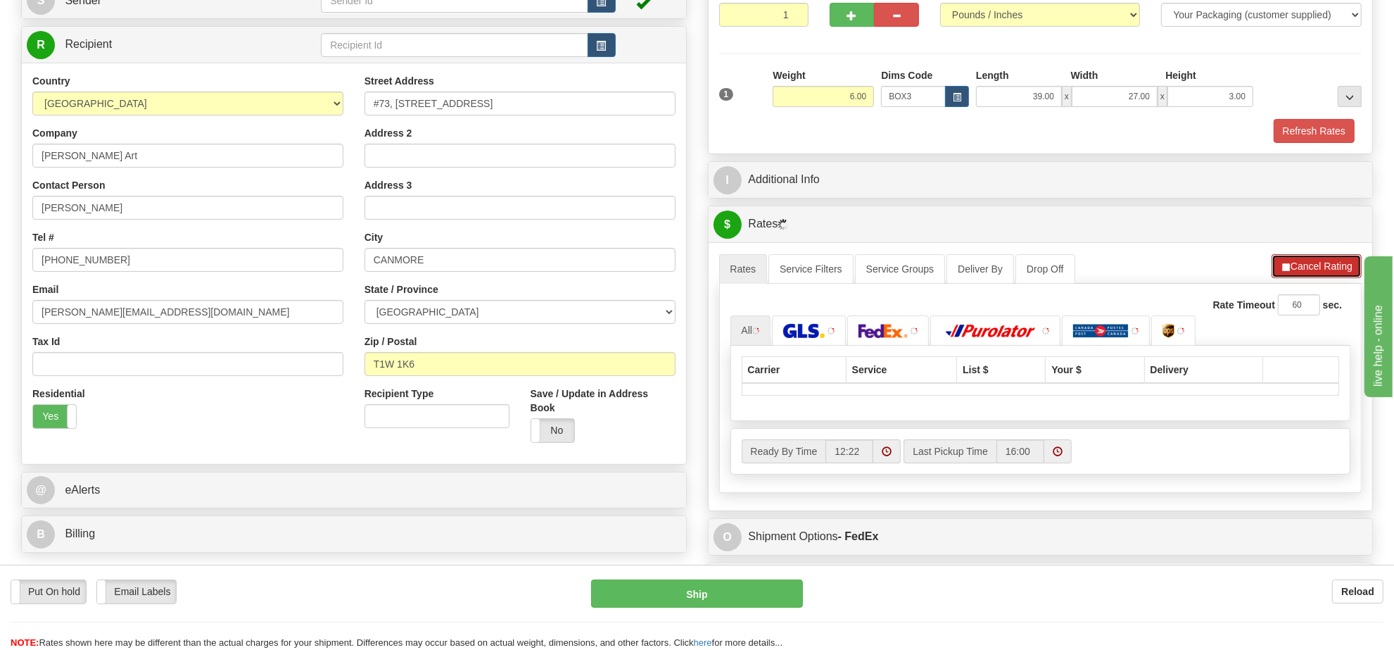
click at [1310, 265] on button "Cancel Rating" at bounding box center [1317, 266] width 90 height 24
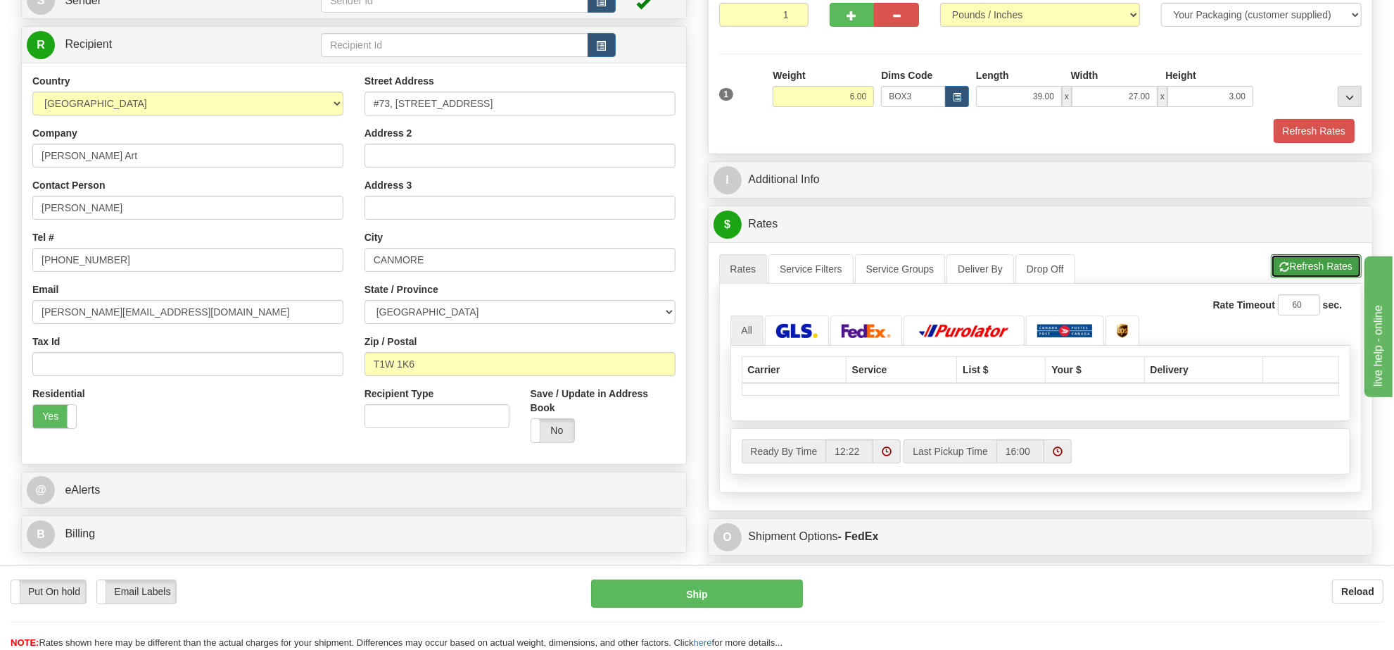
click at [1309, 265] on button "Refresh Rates" at bounding box center [1316, 266] width 91 height 24
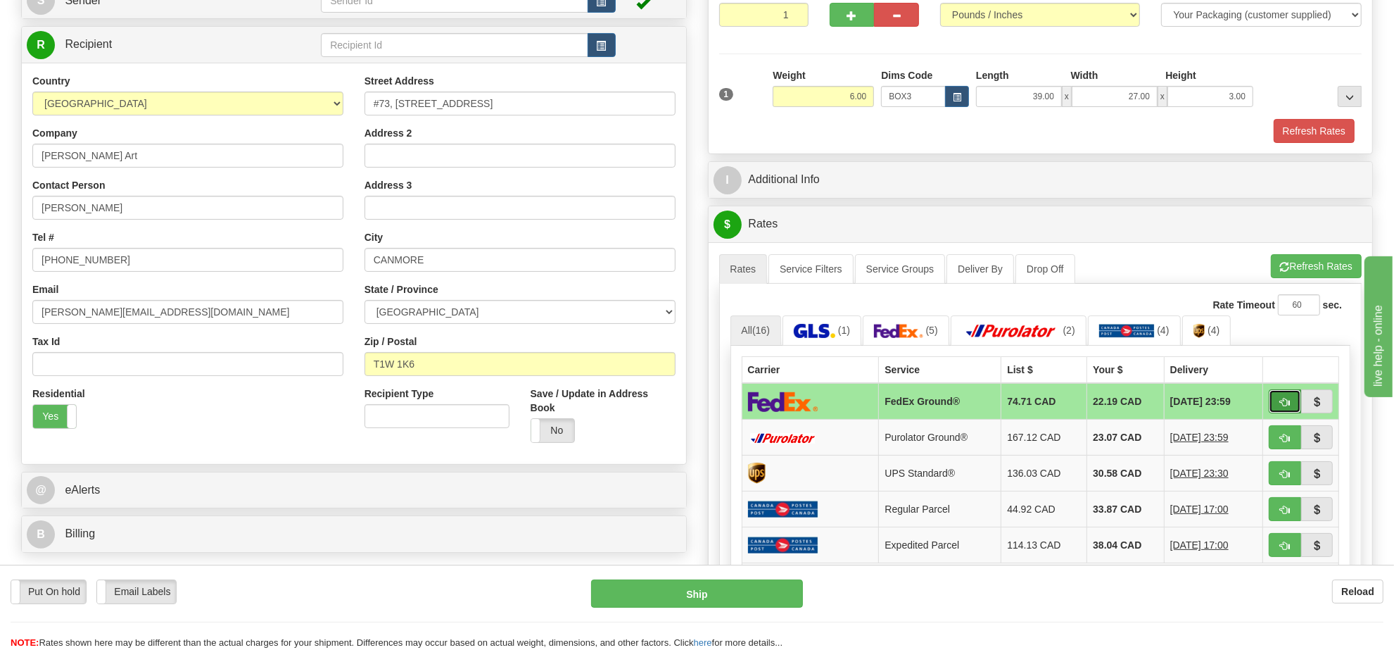
click at [1279, 412] on button "button" at bounding box center [1285, 401] width 32 height 24
type input "92"
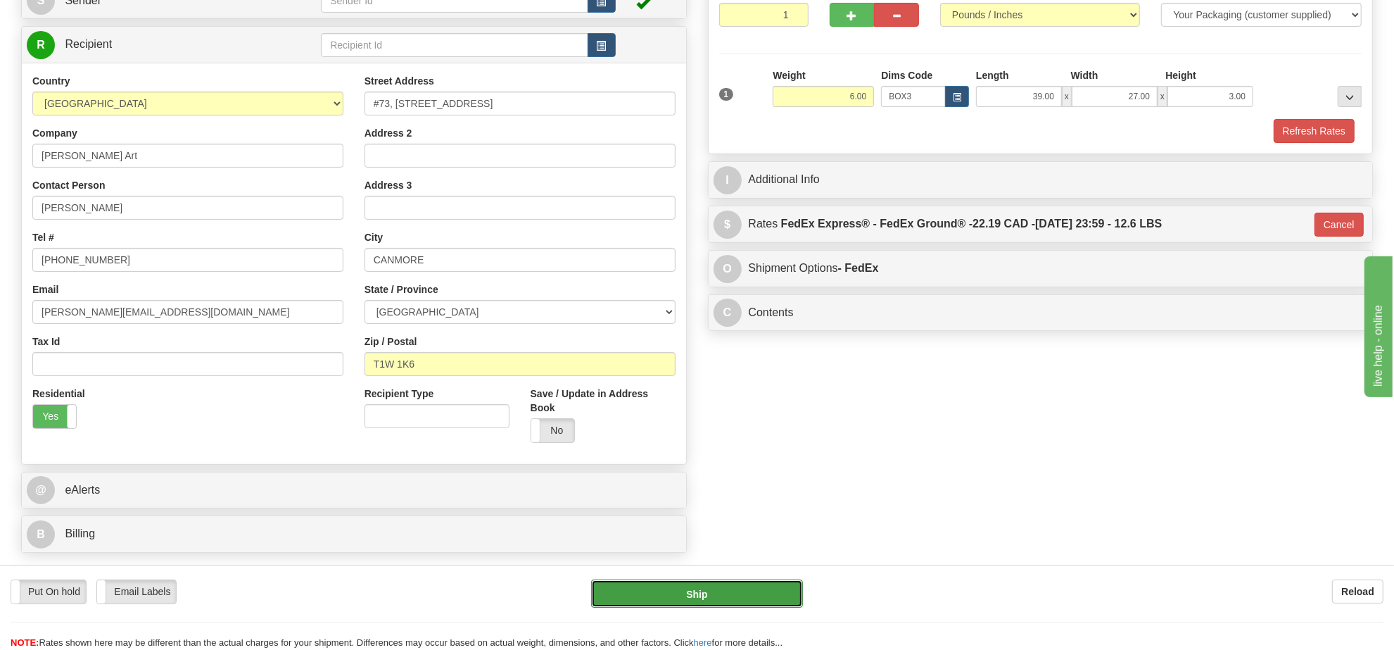
click at [745, 606] on button "Ship" at bounding box center [696, 593] width 211 height 28
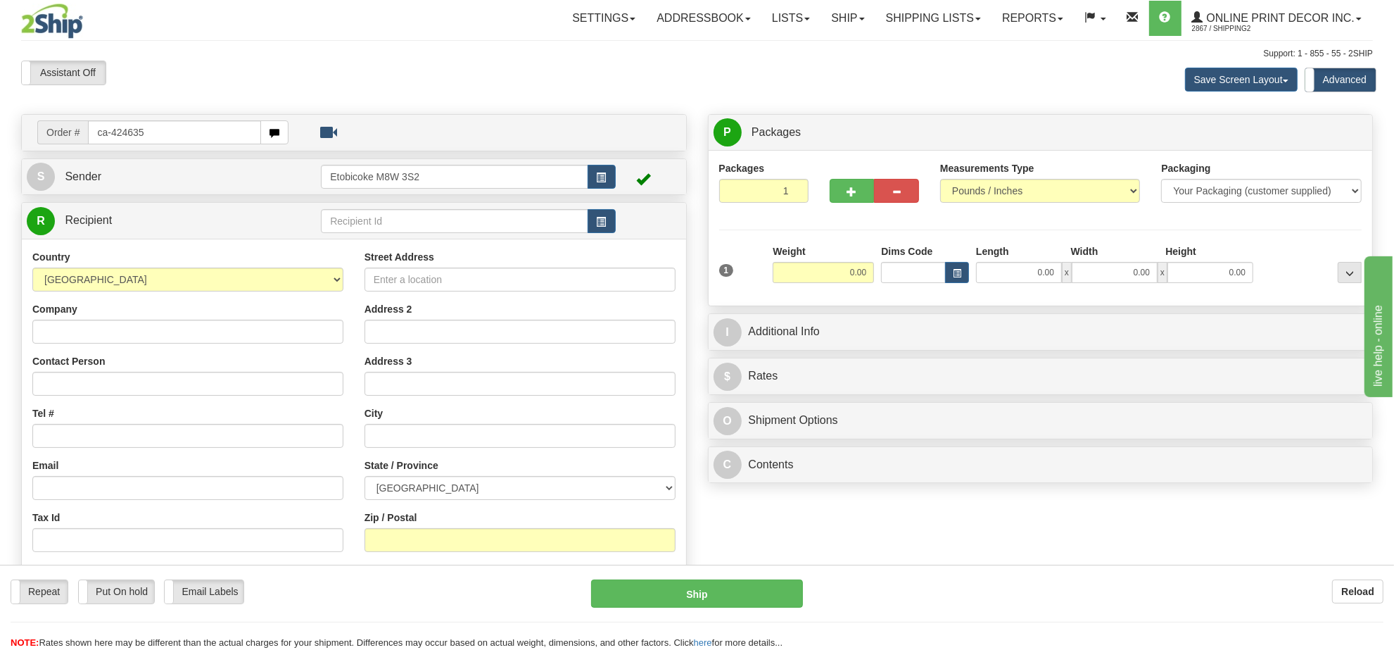
type input "ca-424635"
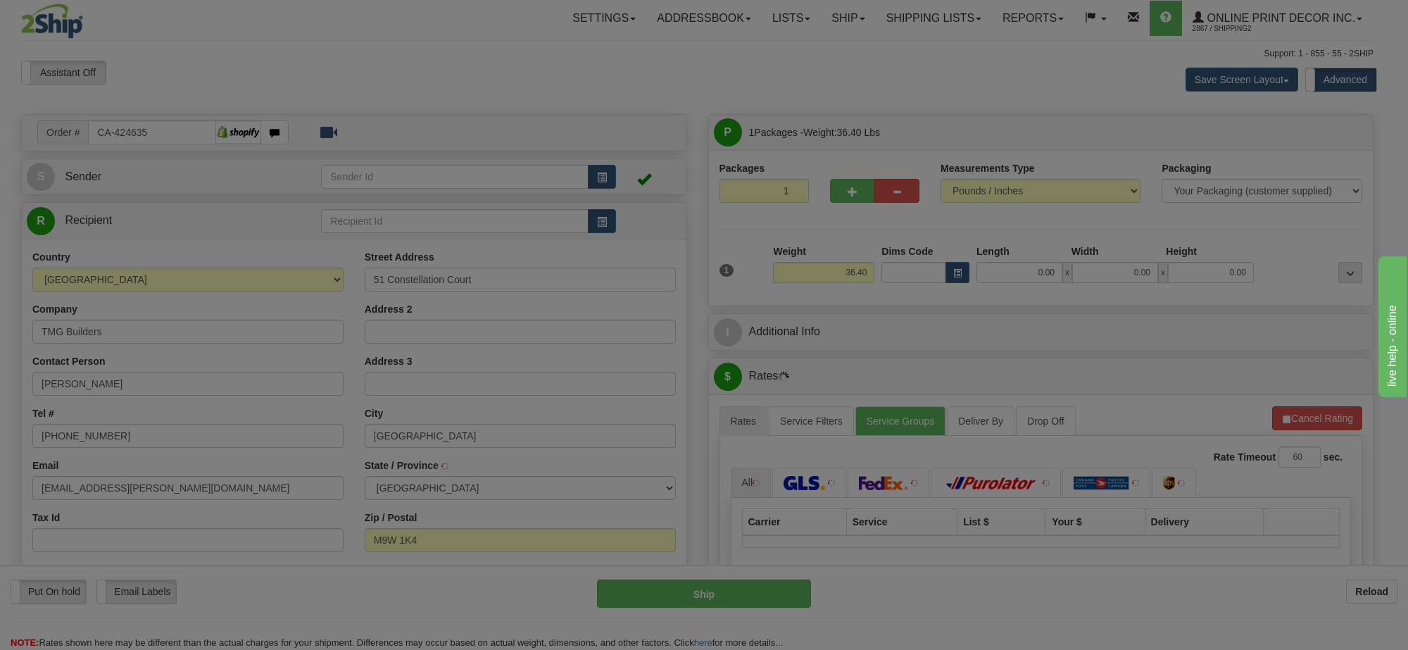
type input "ETOBICOKE"
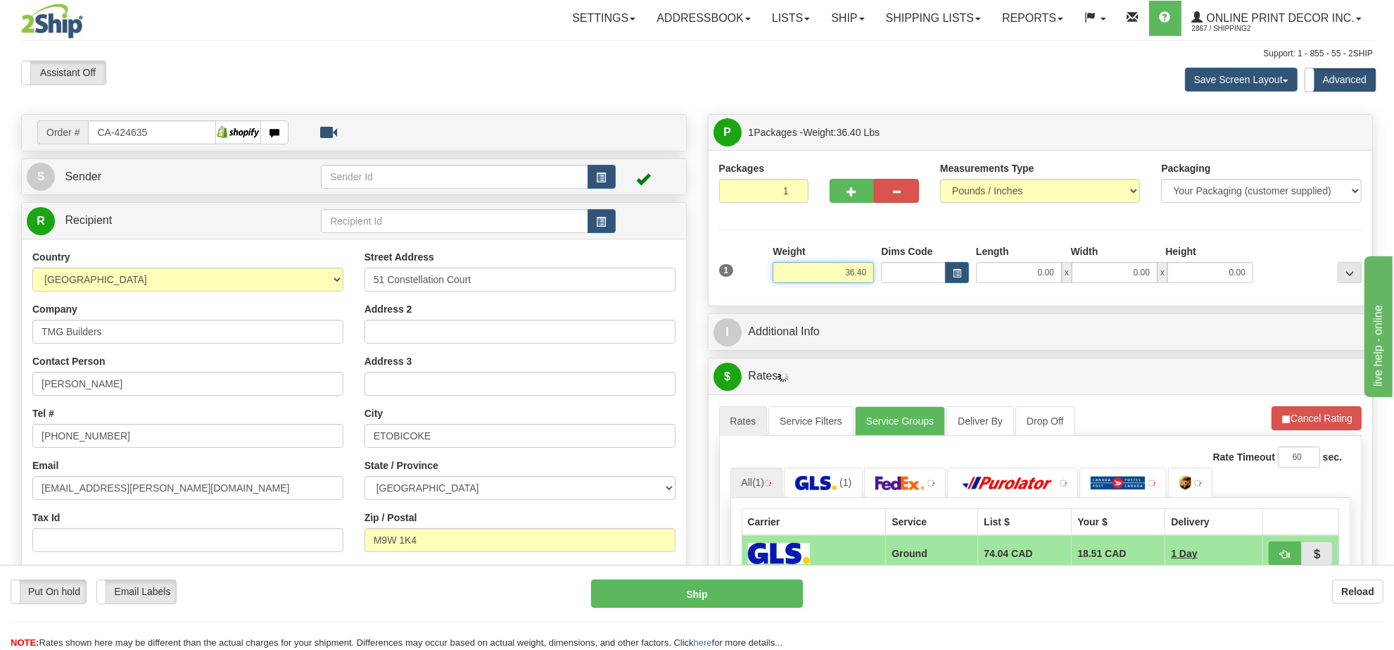
click at [847, 274] on input "36.40" at bounding box center [823, 272] width 101 height 21
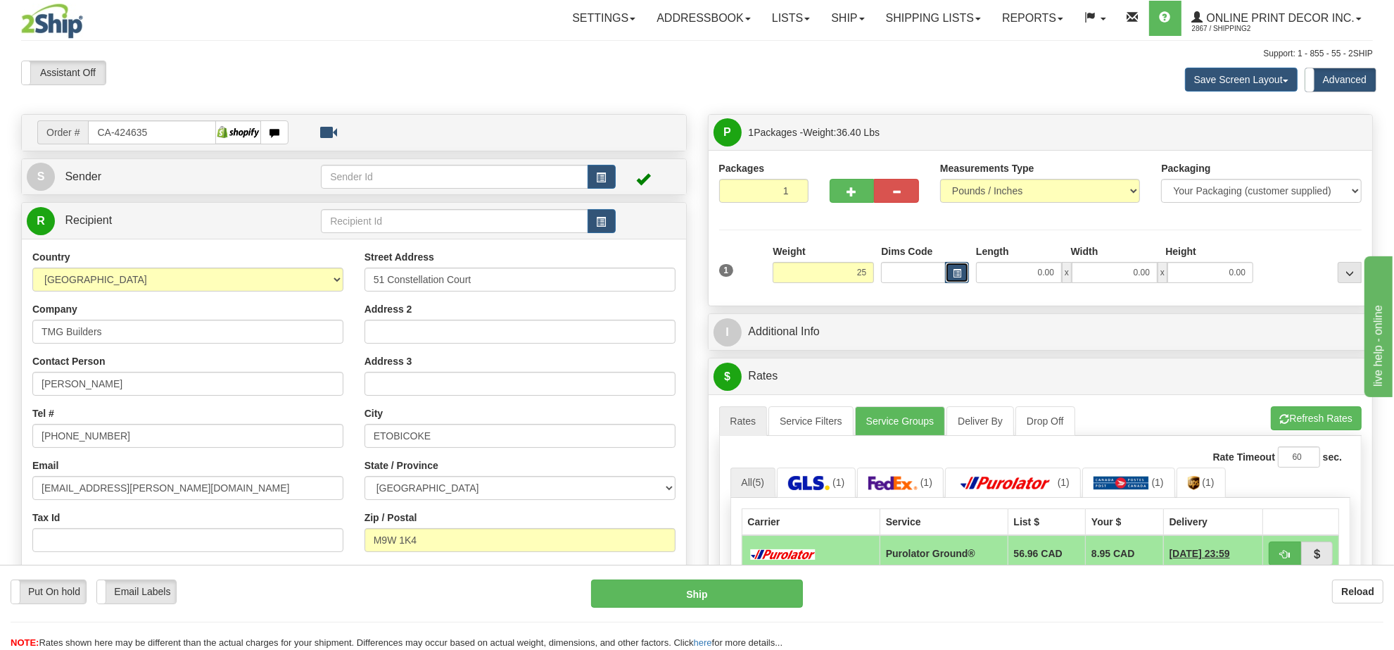
type input "25.00"
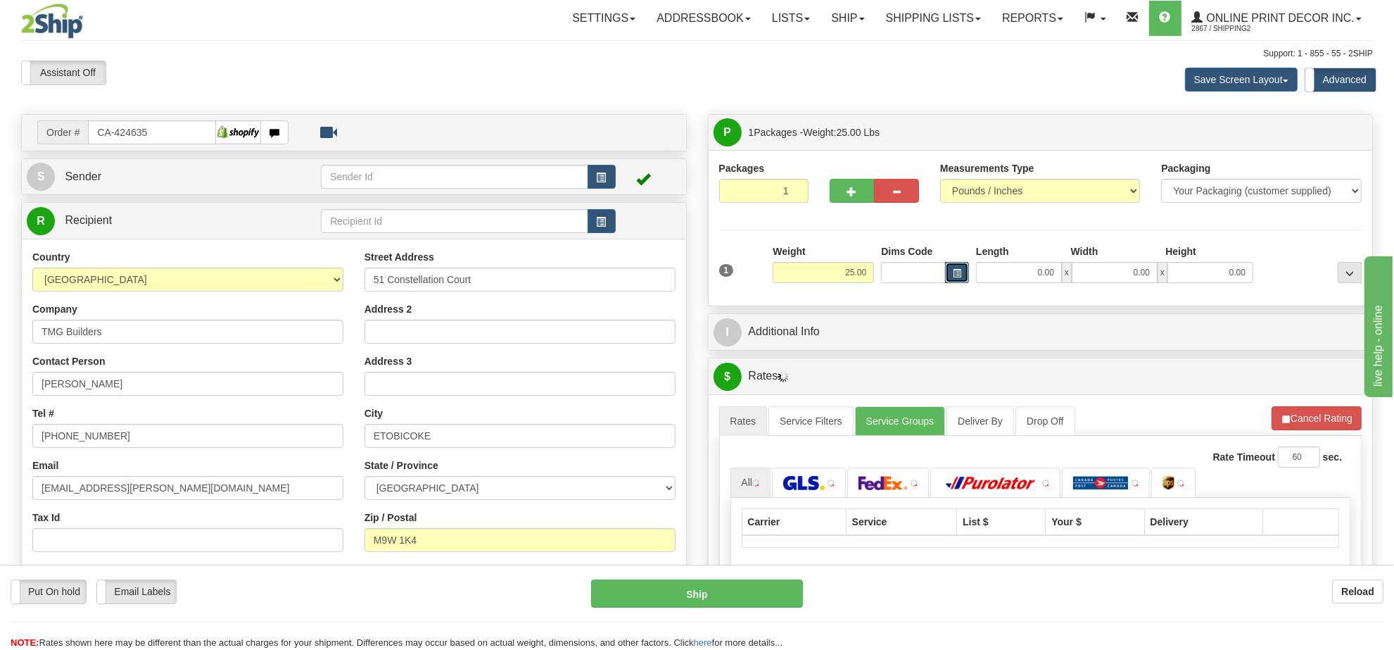
click at [961, 274] on span "button" at bounding box center [957, 274] width 8 height 8
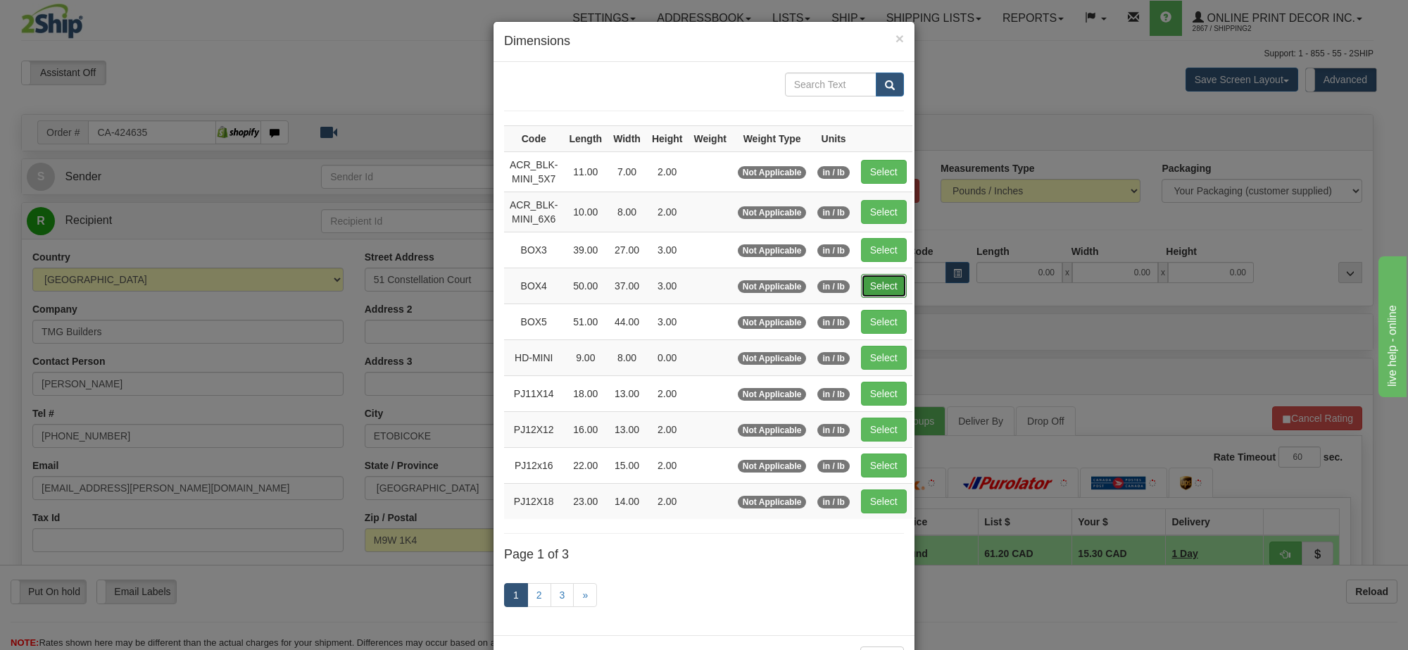
click at [870, 291] on button "Select" at bounding box center [884, 286] width 46 height 24
type input "BOX4"
type input "50.00"
type input "37.00"
type input "3.00"
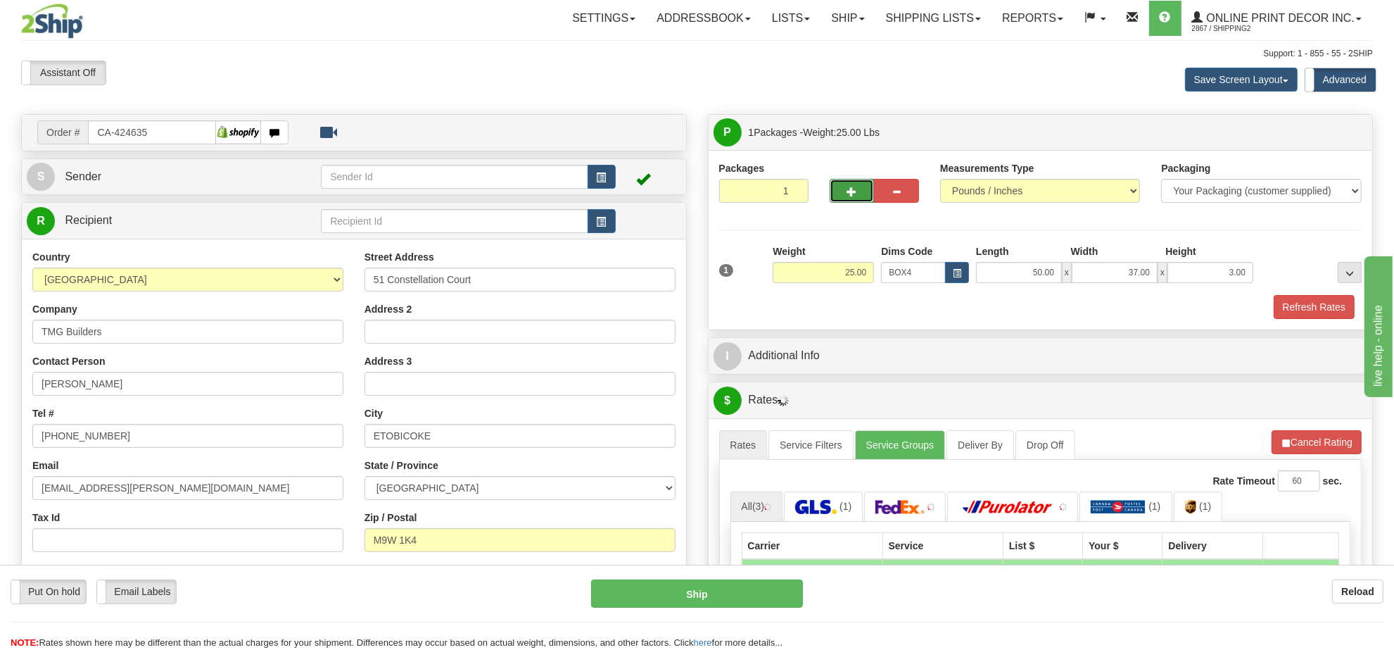
click at [849, 202] on button "button" at bounding box center [852, 191] width 45 height 24
radio input "true"
type input "2"
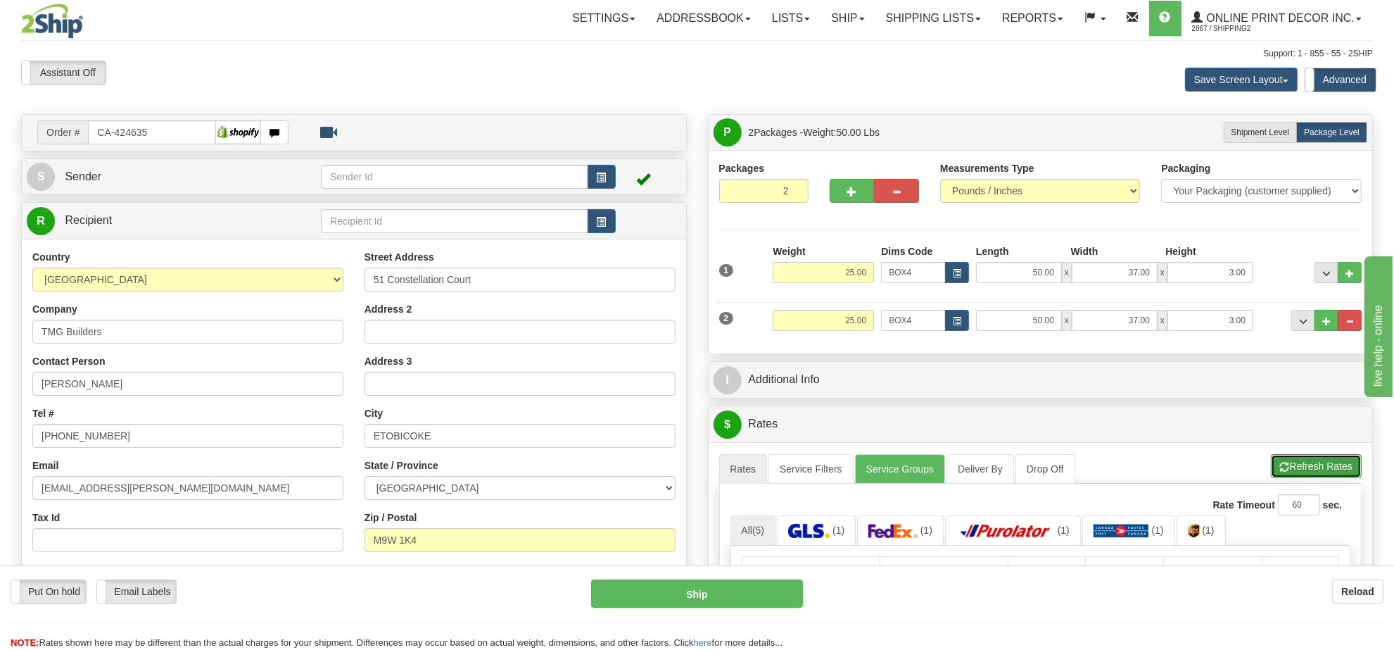
click at [1292, 476] on button "Refresh Rates" at bounding box center [1316, 466] width 91 height 24
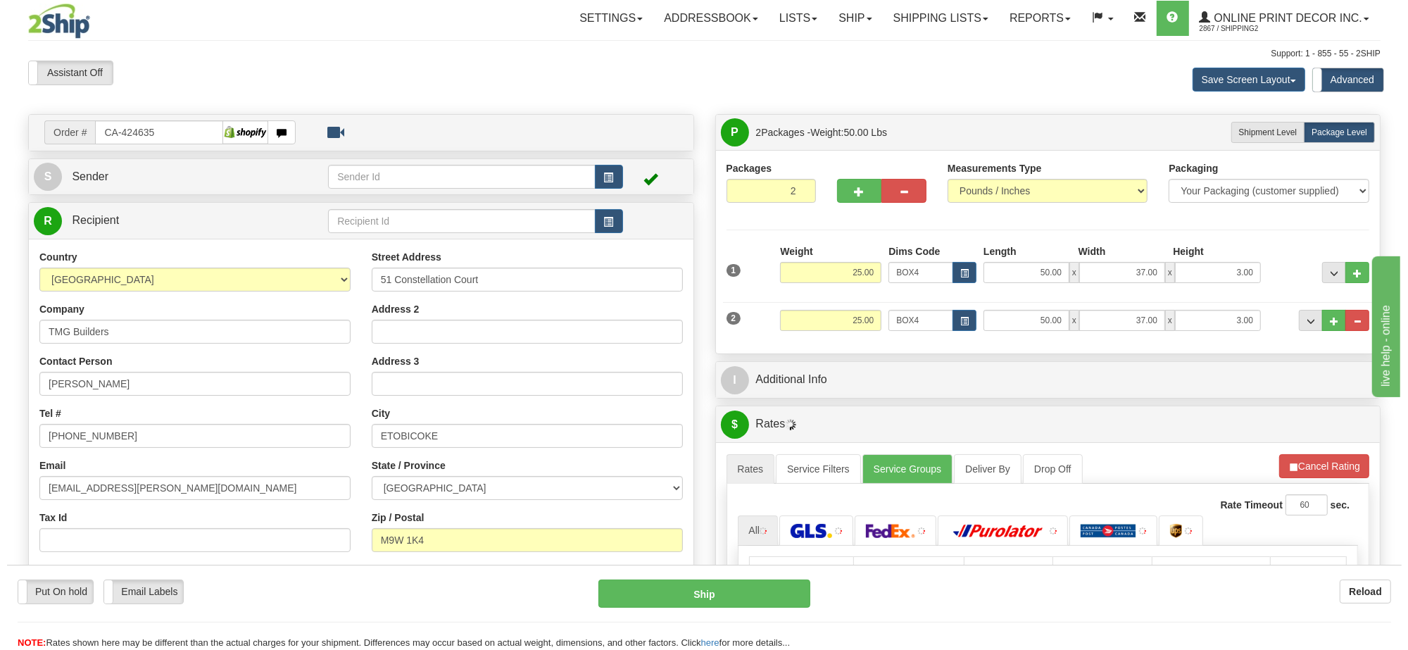
scroll to position [176, 0]
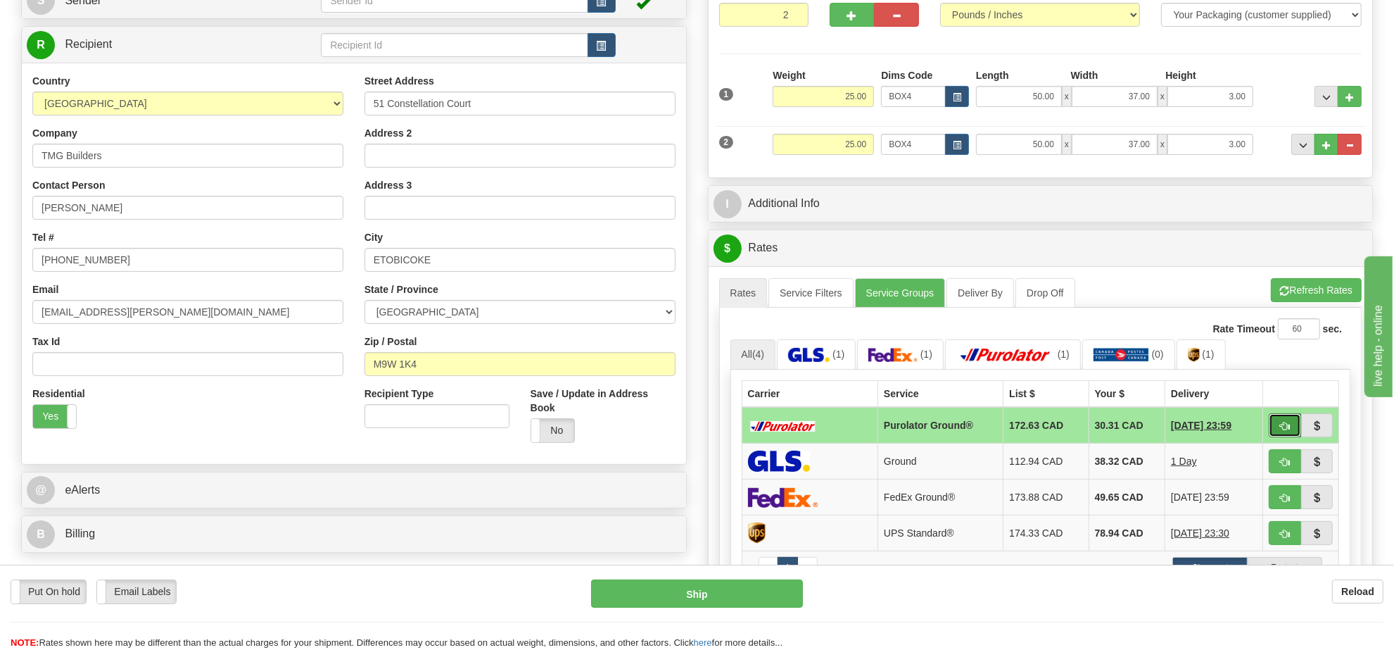
click at [1274, 431] on button "button" at bounding box center [1285, 425] width 32 height 24
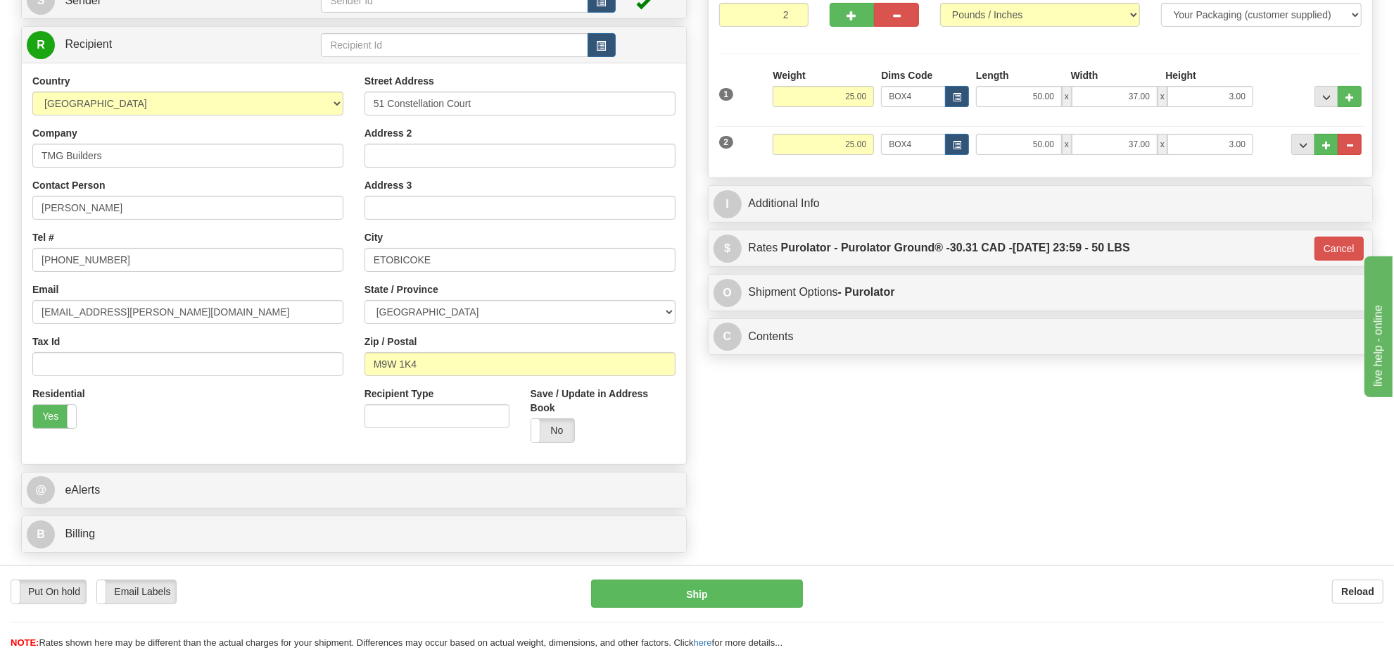
type input "260"
click at [745, 595] on button "Ship" at bounding box center [696, 593] width 211 height 28
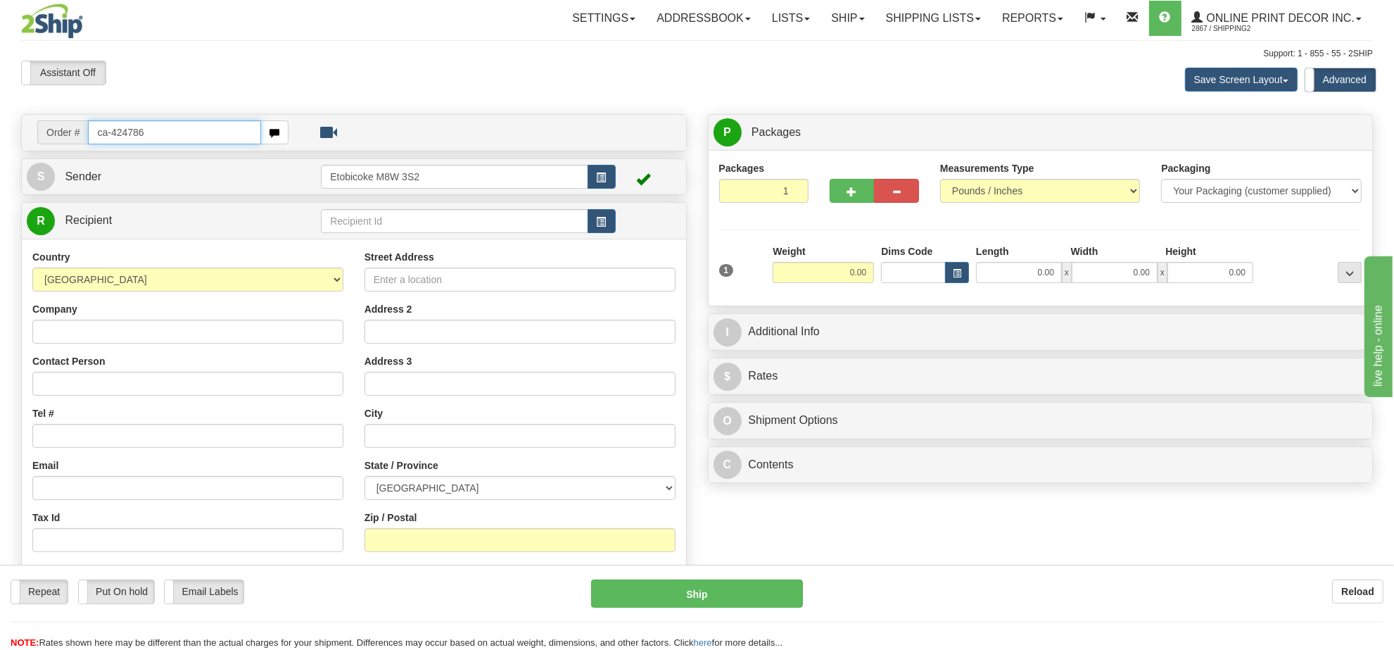
type input "ca-424786"
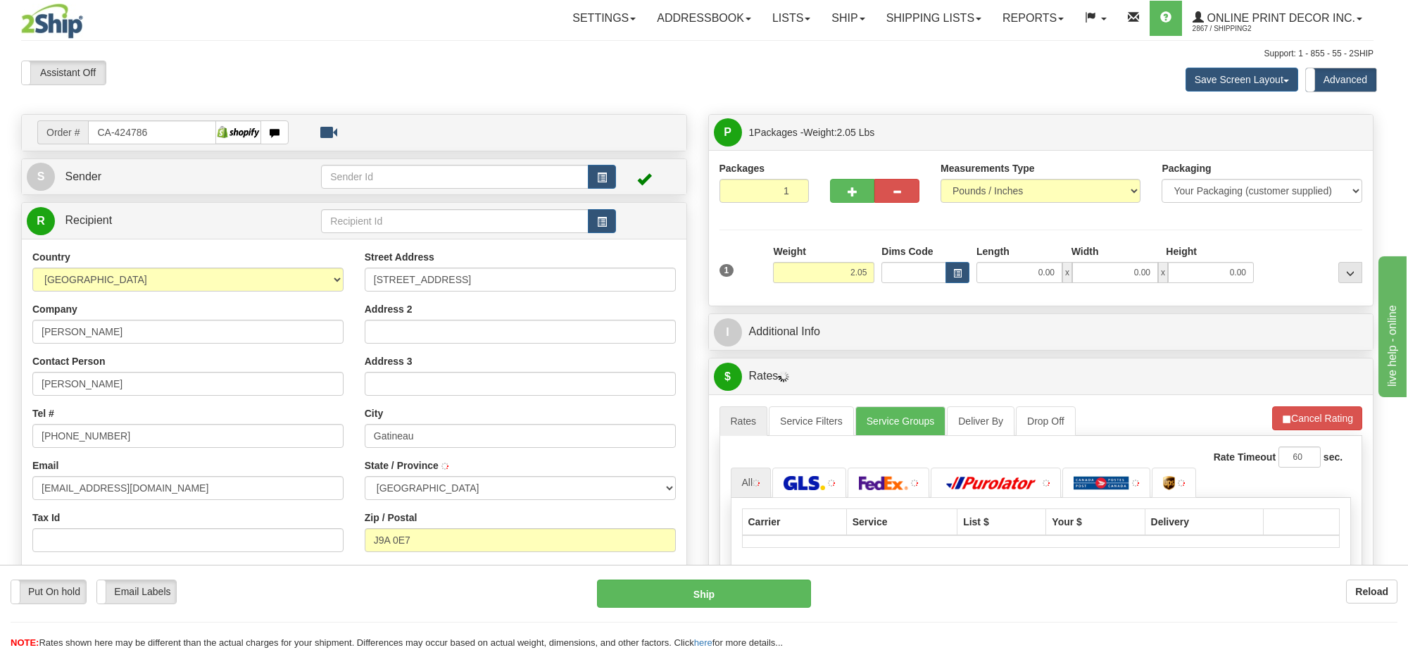
type input "GATINEAU"
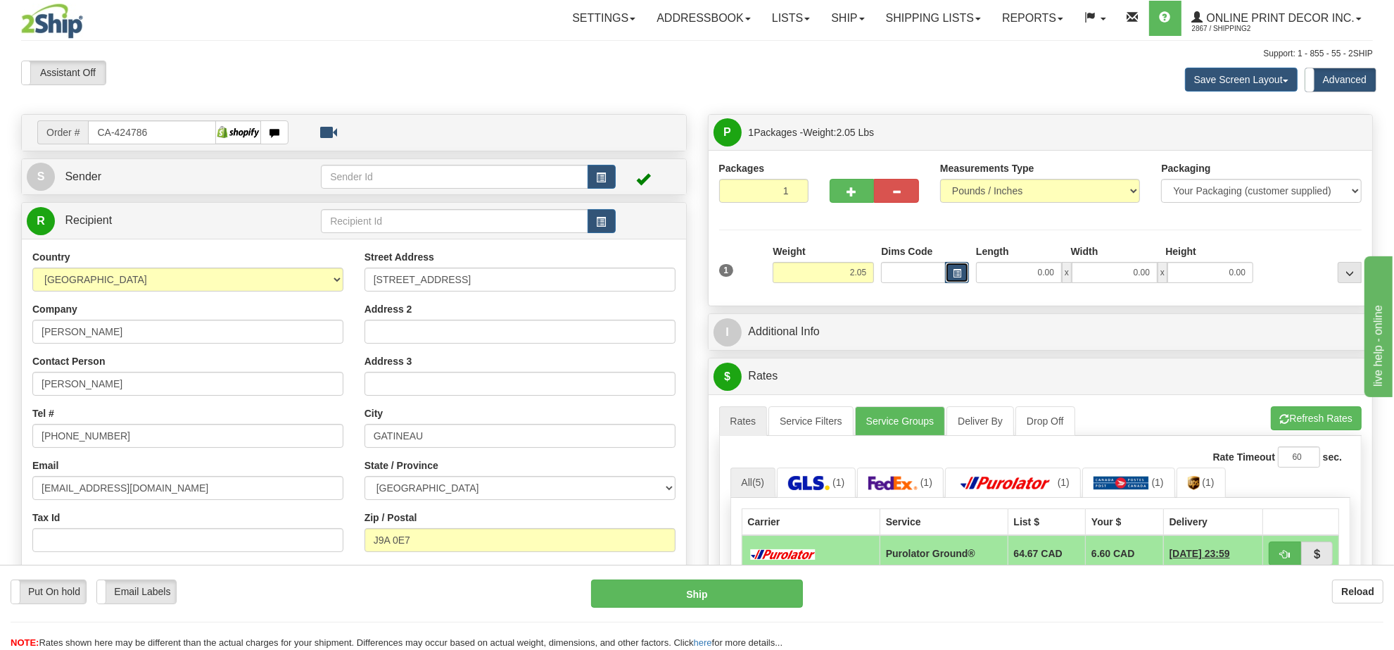
click at [950, 268] on button "button" at bounding box center [957, 272] width 24 height 21
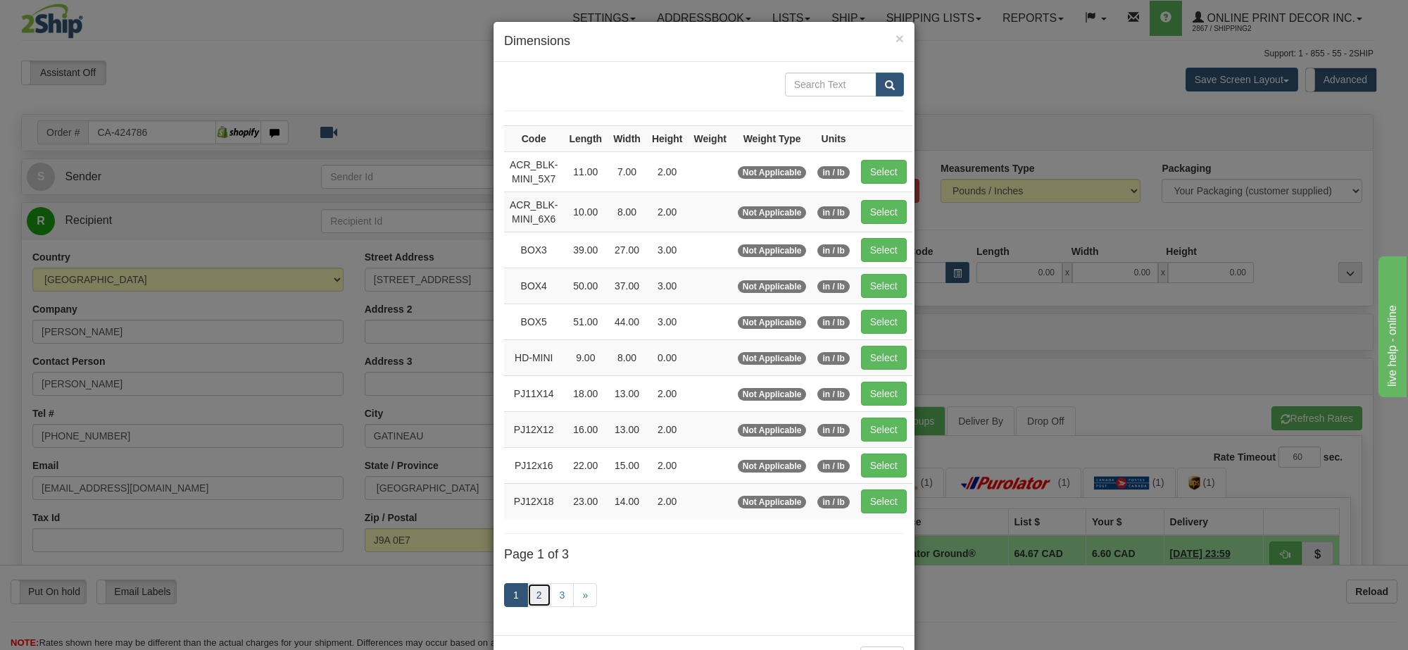
click at [531, 606] on link "2" at bounding box center [539, 595] width 24 height 24
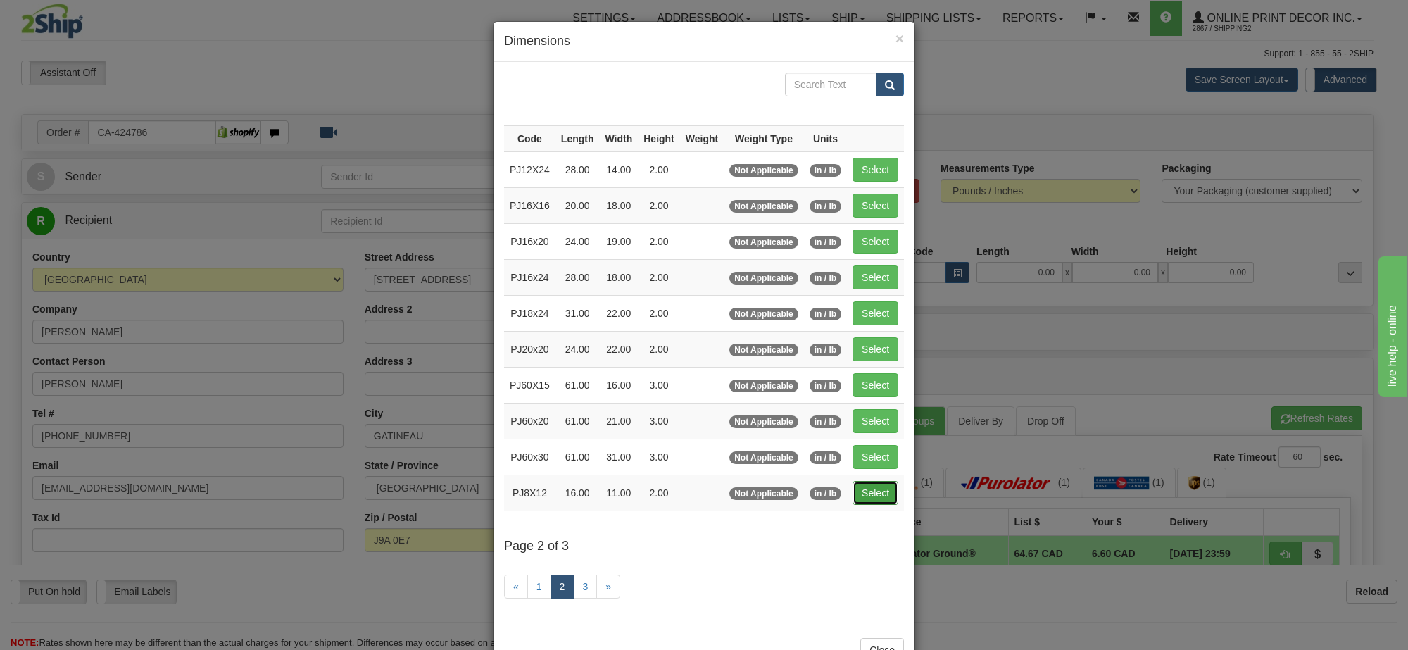
click at [864, 491] on button "Select" at bounding box center [875, 493] width 46 height 24
type input "PJ8X12"
type input "16.00"
type input "11.00"
type input "2.00"
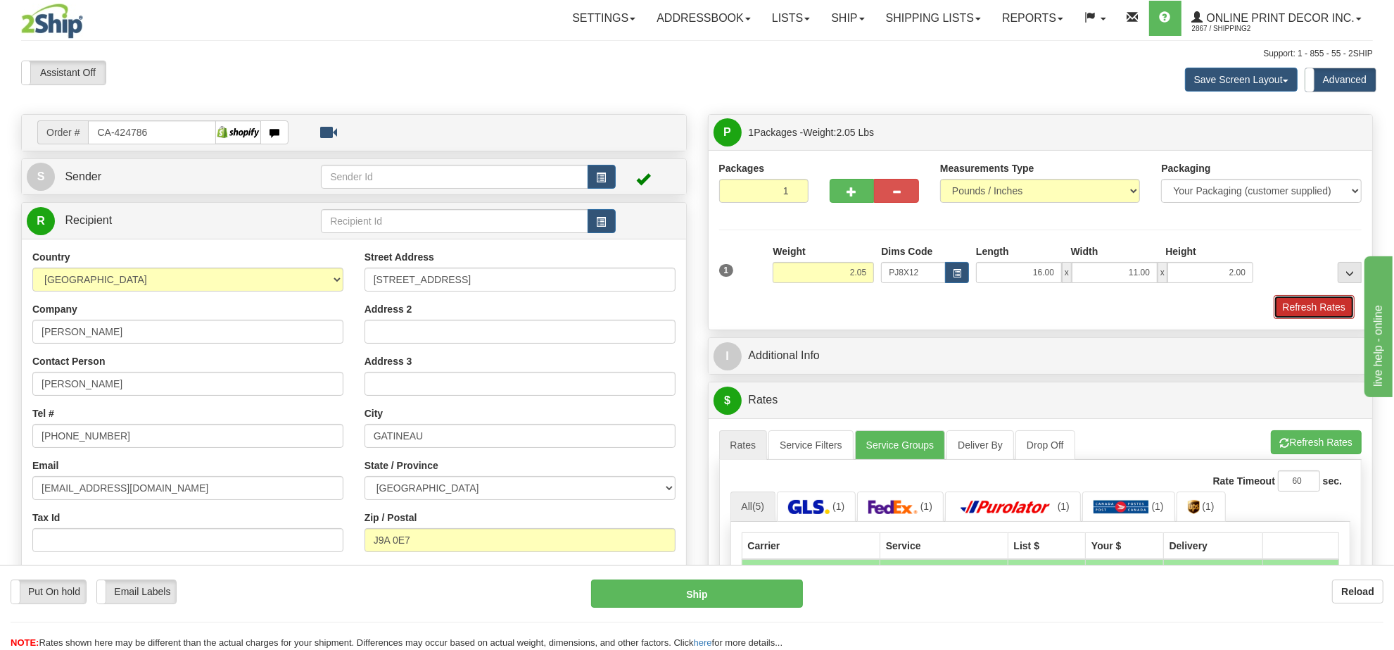
click at [1300, 317] on button "Refresh Rates" at bounding box center [1314, 307] width 81 height 24
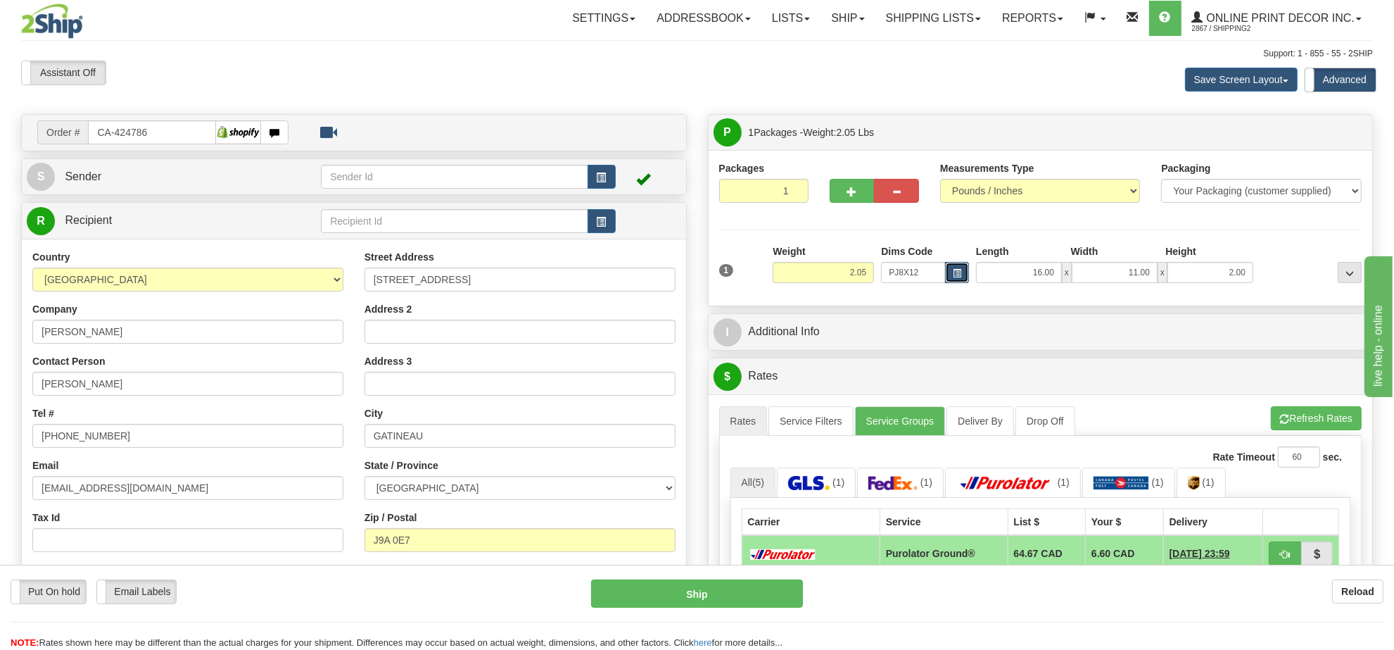
click at [959, 267] on button "button" at bounding box center [957, 272] width 24 height 21
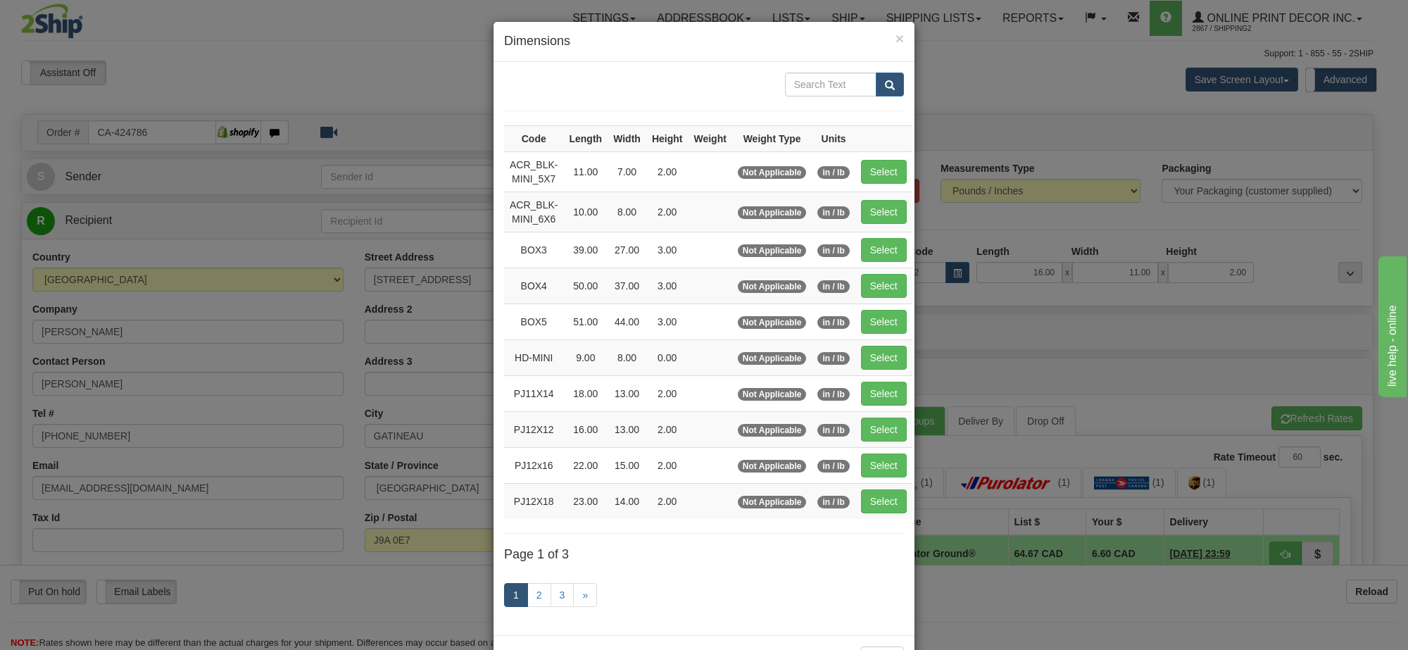
scroll to position [58, 0]
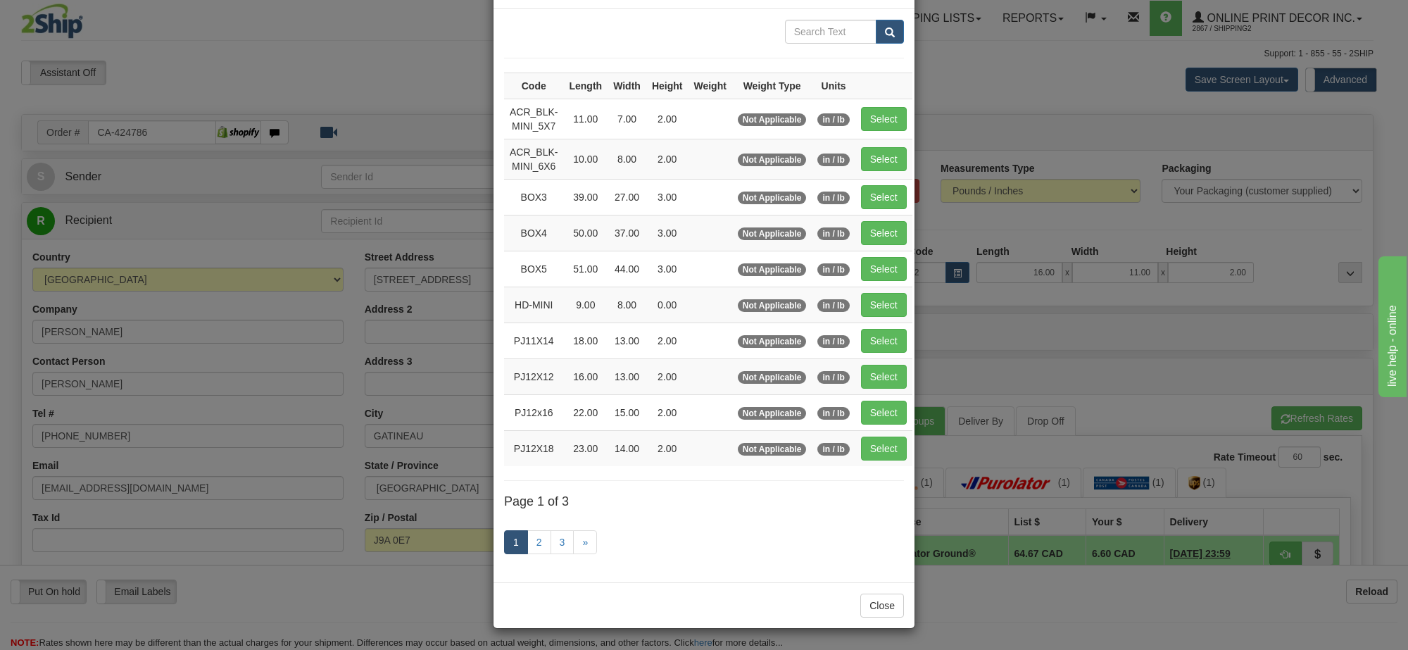
click at [1255, 384] on div "× Dimensions Code Length Width Height Weight Weight Type Units ACR_BLK-MINI_5X7…" at bounding box center [704, 325] width 1408 height 650
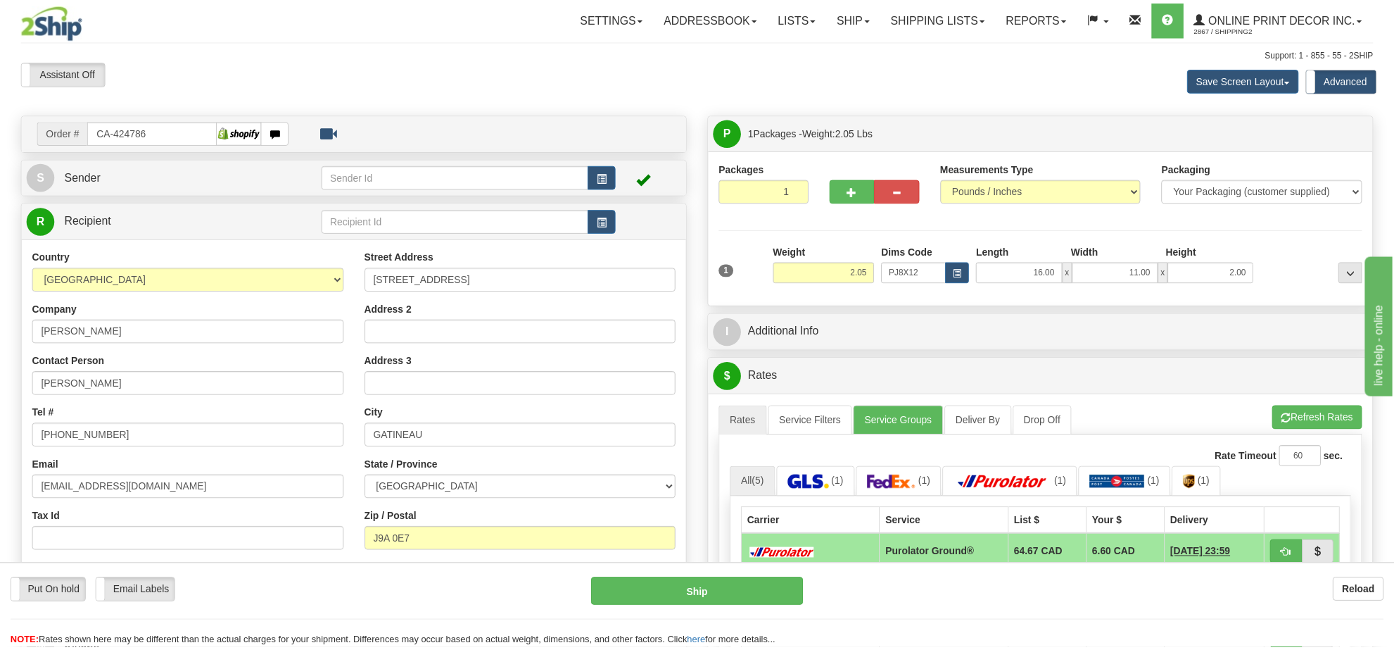
scroll to position [176, 0]
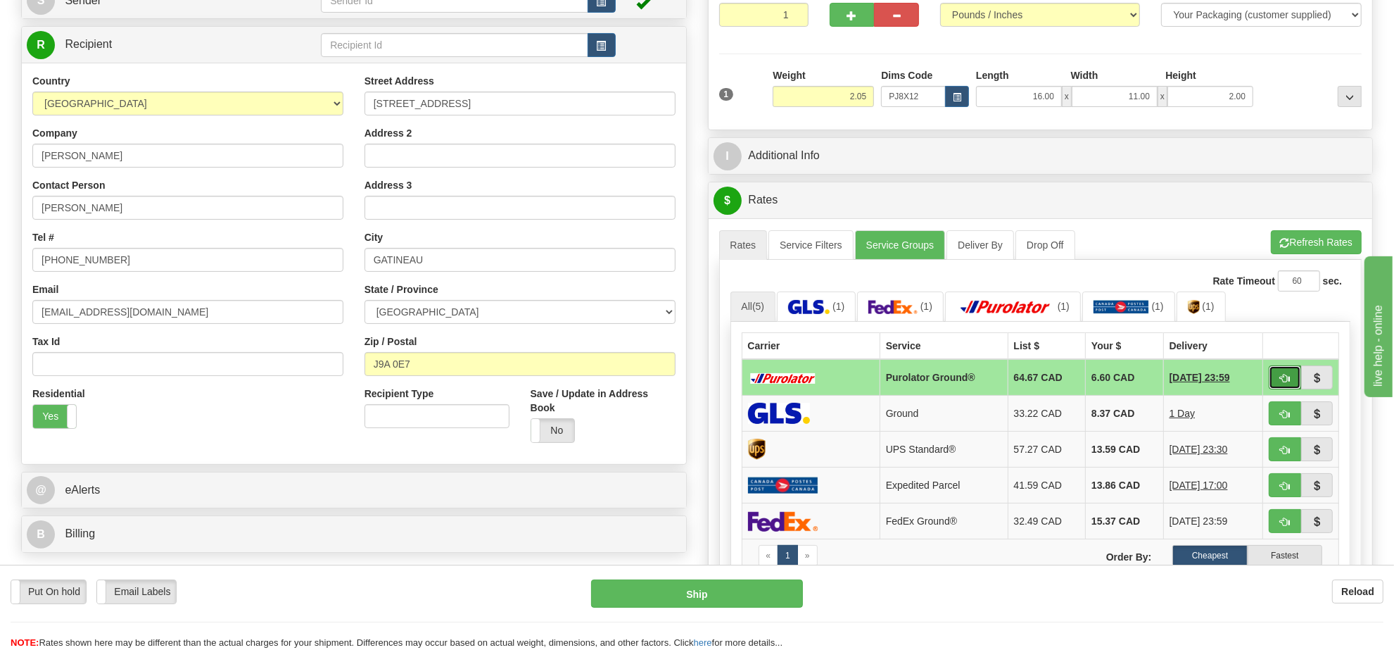
click at [1272, 381] on button "button" at bounding box center [1285, 377] width 32 height 24
type input "260"
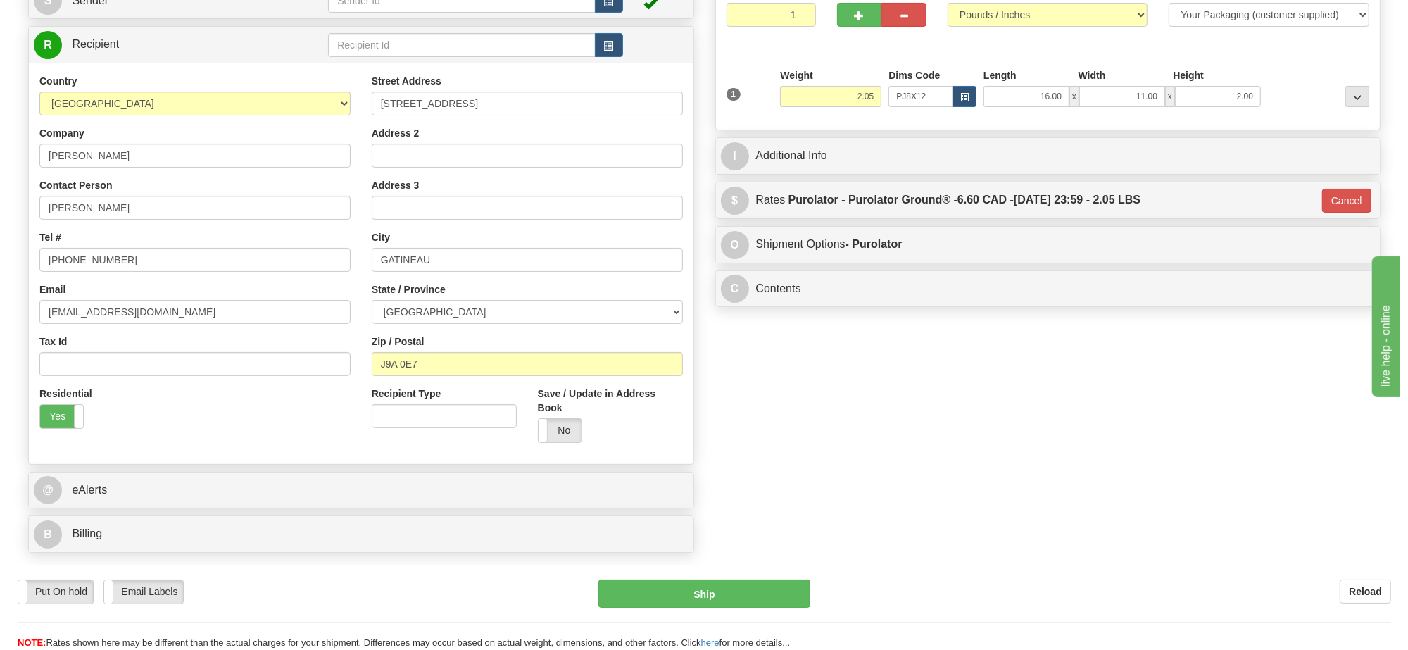
scroll to position [0, 0]
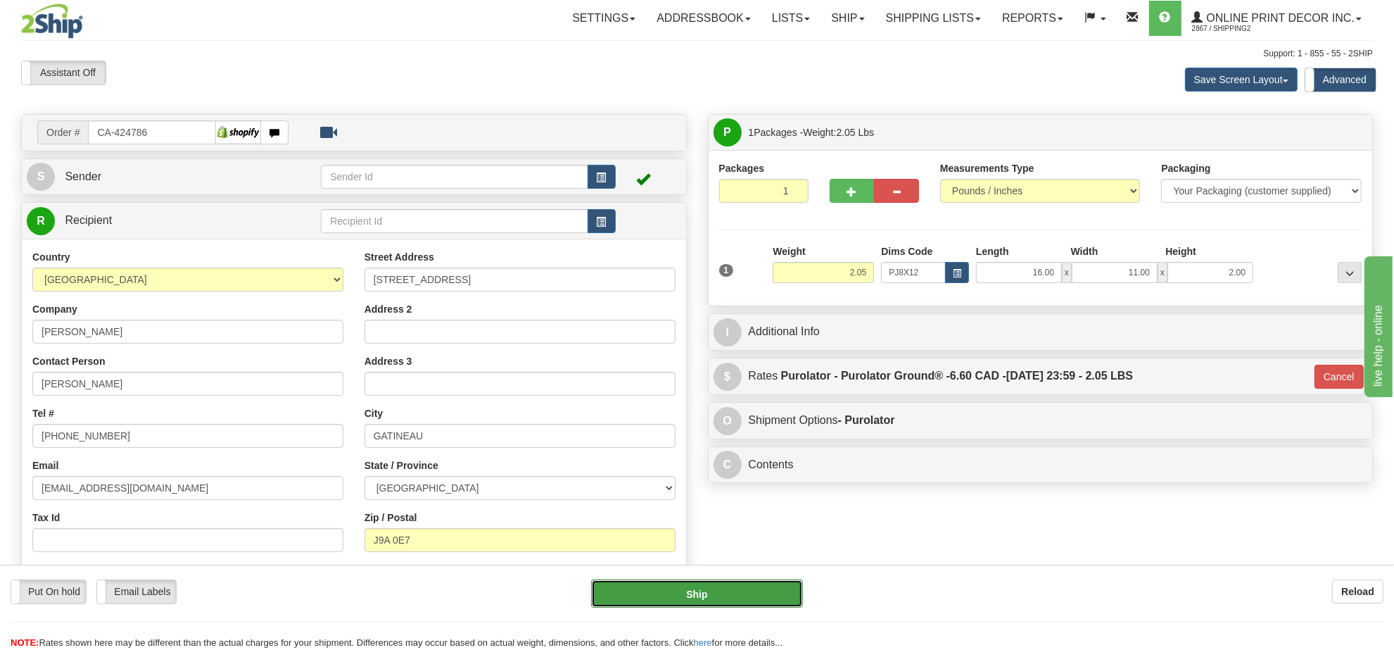
click at [704, 598] on button "Ship" at bounding box center [696, 593] width 211 height 28
